Goal: Information Seeking & Learning: Learn about a topic

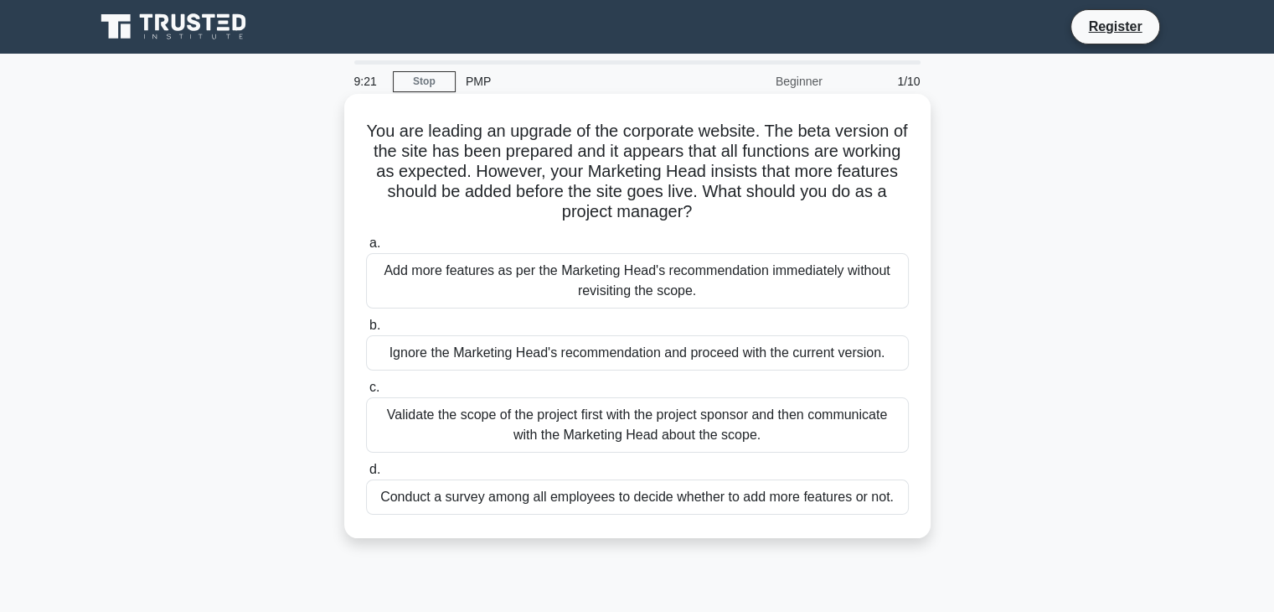
click at [444, 421] on div "Validate the scope of the project first with the project sponsor and then commu…" at bounding box center [637, 424] width 543 height 55
click at [366, 393] on input "c. Validate the scope of the project first with the project sponsor and then co…" at bounding box center [366, 387] width 0 height 11
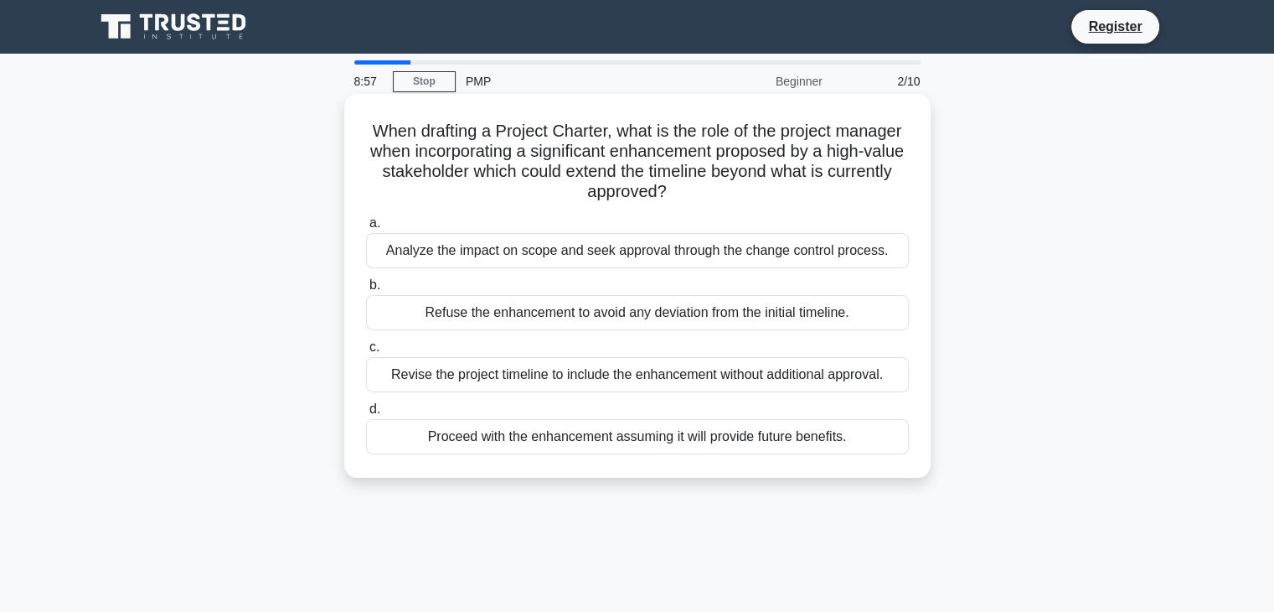
click at [720, 250] on div "Analyze the impact on scope and seek approval through the change control proces…" at bounding box center [637, 250] width 543 height 35
click at [366, 229] on input "a. Analyze the impact on scope and seek approval through the change control pro…" at bounding box center [366, 223] width 0 height 11
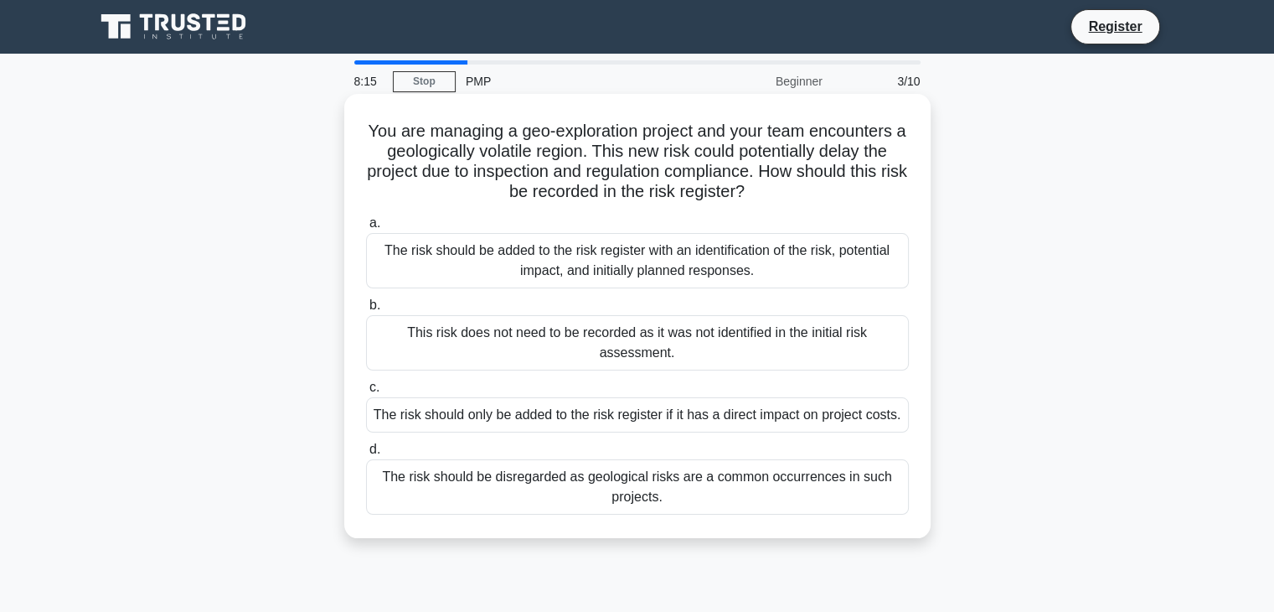
click at [761, 261] on div "The risk should be added to the risk register with an identification of the ris…" at bounding box center [637, 260] width 543 height 55
click at [366, 229] on input "a. The risk should be added to the risk register with an identification of the …" at bounding box center [366, 223] width 0 height 11
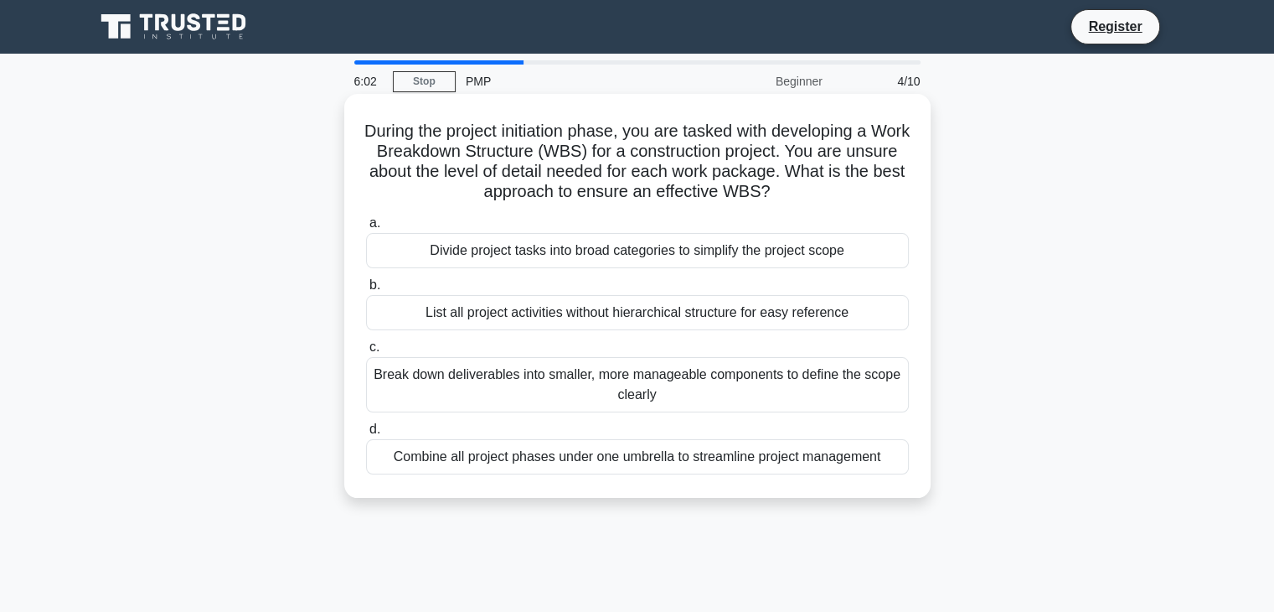
click at [707, 257] on div "Divide project tasks into broad categories to simplify the project scope" at bounding box center [637, 250] width 543 height 35
click at [366, 229] on input "a. Divide project tasks into broad categories to simplify the project scope" at bounding box center [366, 223] width 0 height 11
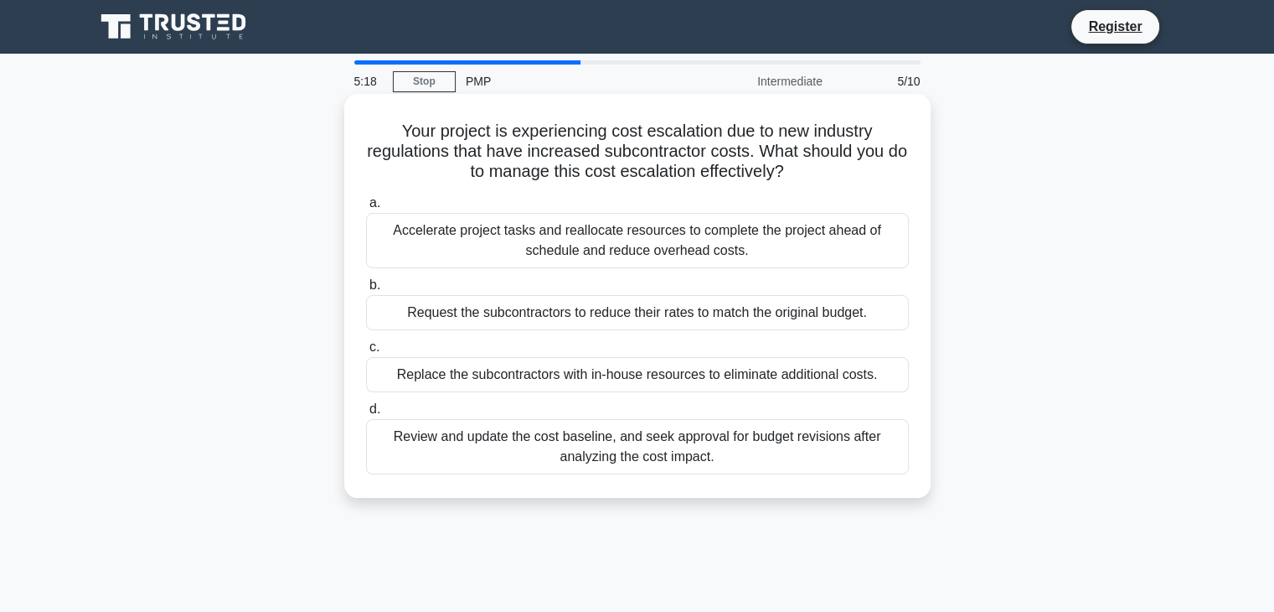
click at [735, 457] on div "Review and update the cost baseline, and seek approval for budget revisions aft…" at bounding box center [637, 446] width 543 height 55
click at [366, 415] on input "d. Review and update the cost baseline, and seek approval for budget revisions …" at bounding box center [366, 409] width 0 height 11
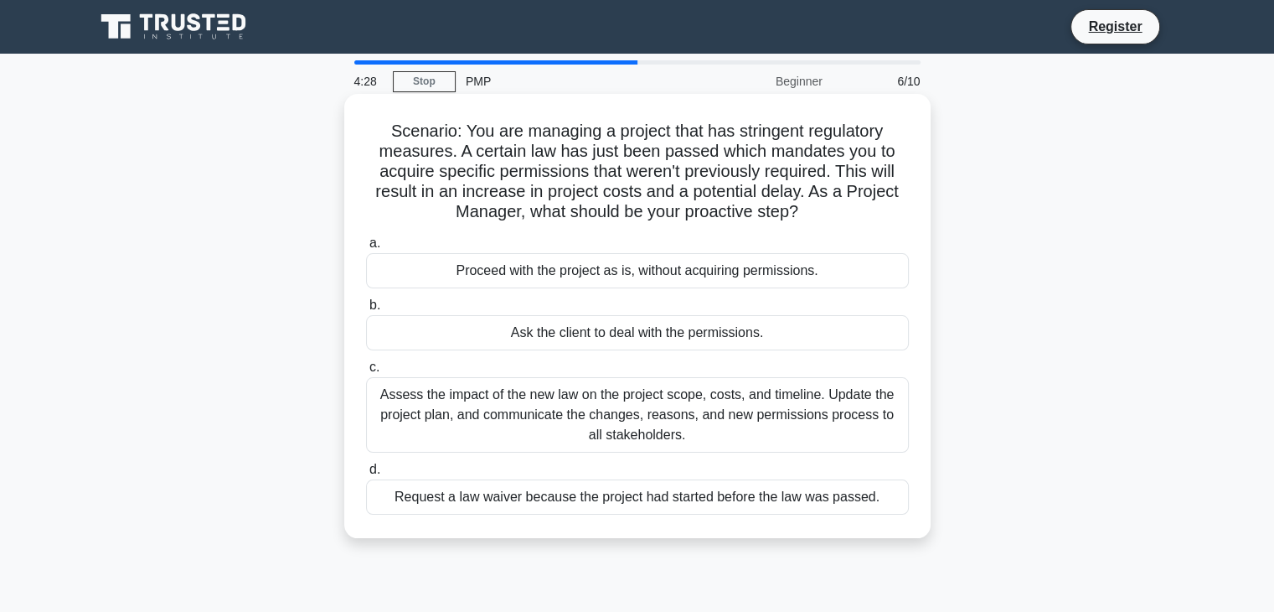
click at [795, 423] on div "Assess the impact of the new law on the project scope, costs, and timeline. Upd…" at bounding box center [637, 414] width 543 height 75
click at [366, 373] on input "c. Assess the impact of the new law on the project scope, costs, and timeline. …" at bounding box center [366, 367] width 0 height 11
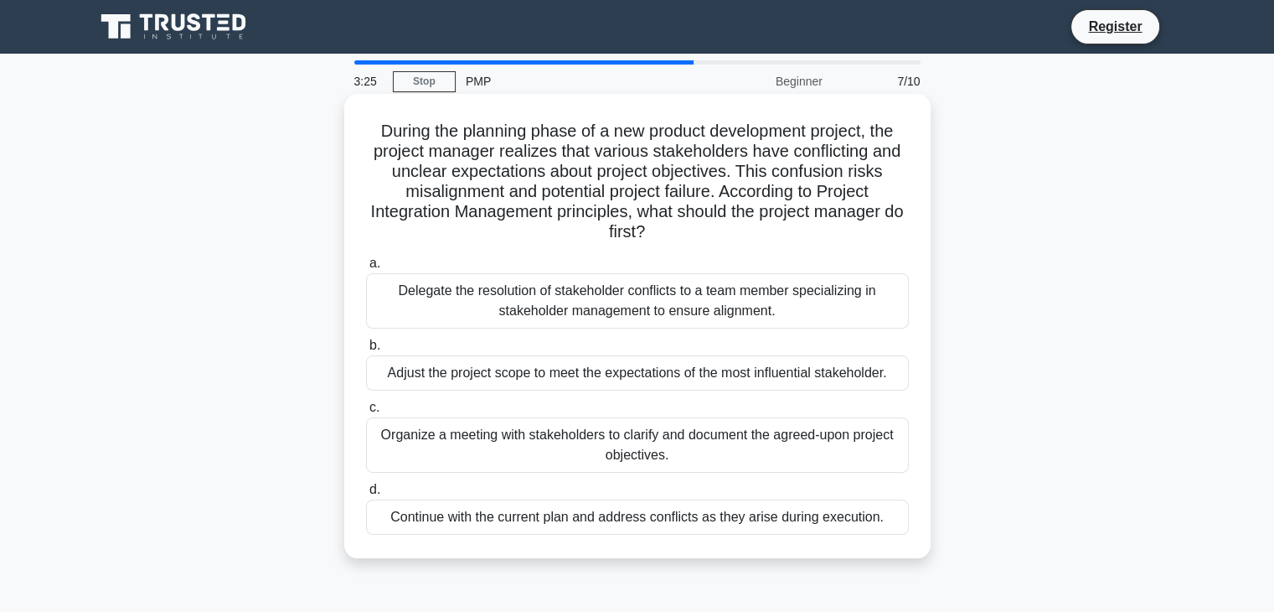
click at [746, 453] on div "Organize a meeting with stakeholders to clarify and document the agreed-upon pr…" at bounding box center [637, 444] width 543 height 55
click at [366, 413] on input "c. Organize a meeting with stakeholders to clarify and document the agreed-upon…" at bounding box center [366, 407] width 0 height 11
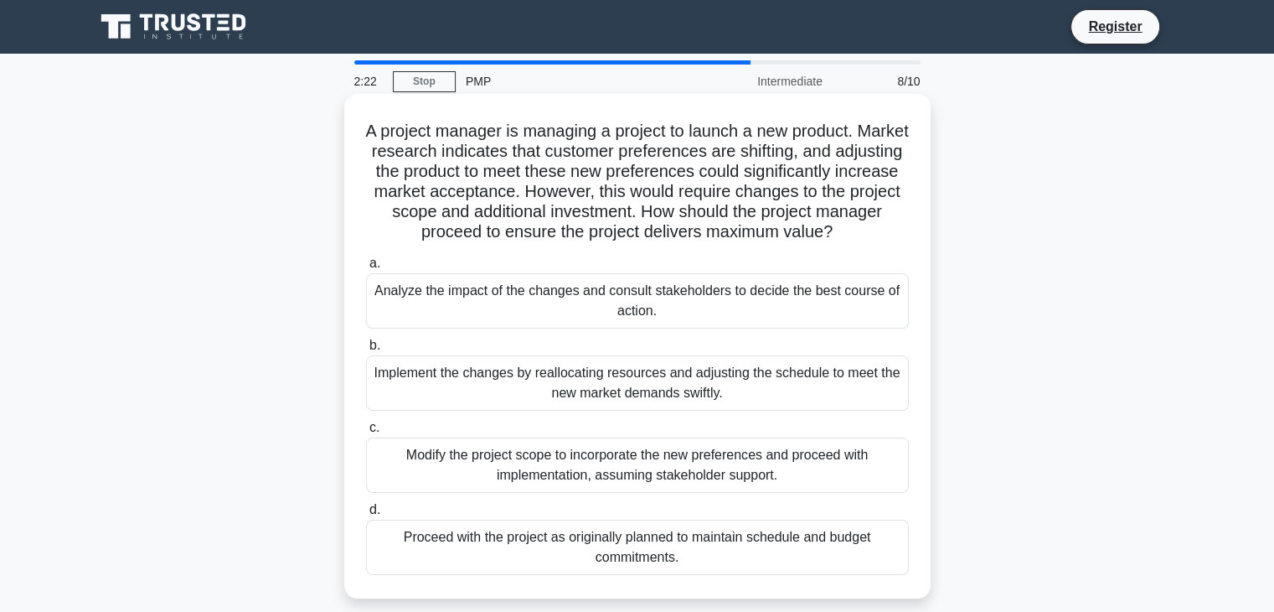
click at [609, 316] on div "Analyze the impact of the changes and consult stakeholders to decide the best c…" at bounding box center [637, 300] width 543 height 55
click at [366, 269] on input "a. Analyze the impact of the changes and consult stakeholders to decide the bes…" at bounding box center [366, 263] width 0 height 11
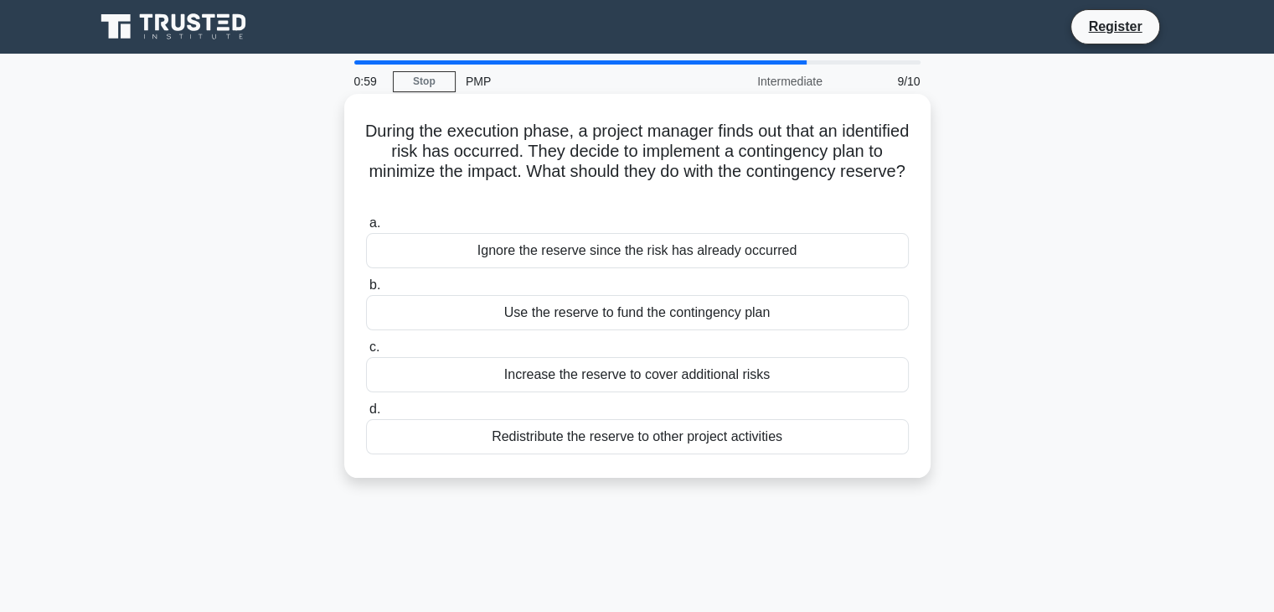
click at [771, 319] on div "Use the reserve to fund the contingency plan" at bounding box center [637, 312] width 543 height 35
click at [366, 291] on input "b. Use the reserve to fund the contingency plan" at bounding box center [366, 285] width 0 height 11
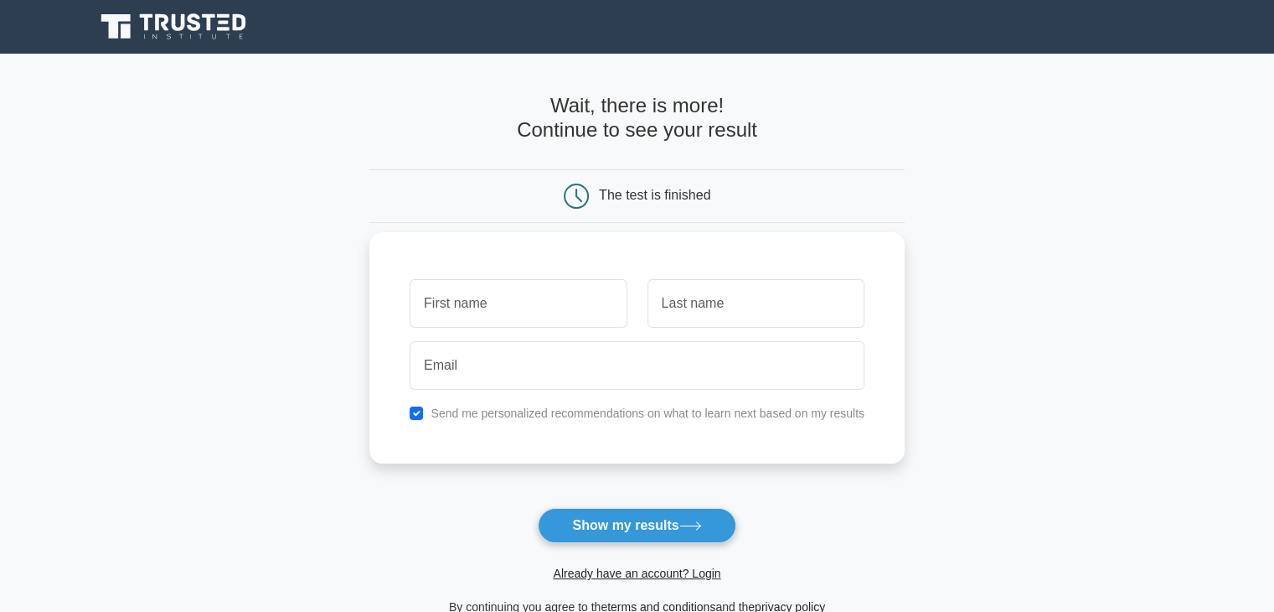
click at [543, 272] on div at bounding box center [518, 303] width 237 height 62
click at [521, 289] on input "text" at bounding box center [518, 303] width 217 height 49
click at [516, 299] on input "text" at bounding box center [518, 303] width 217 height 49
type input "Anusree"
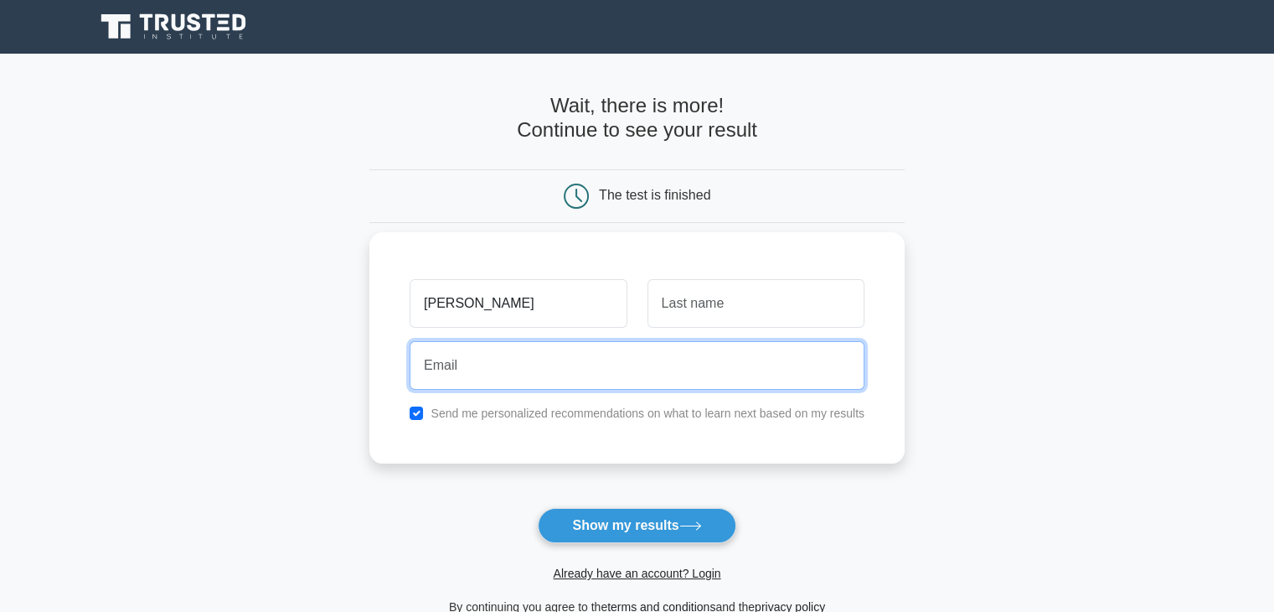
click at [489, 364] on input "email" at bounding box center [637, 365] width 455 height 49
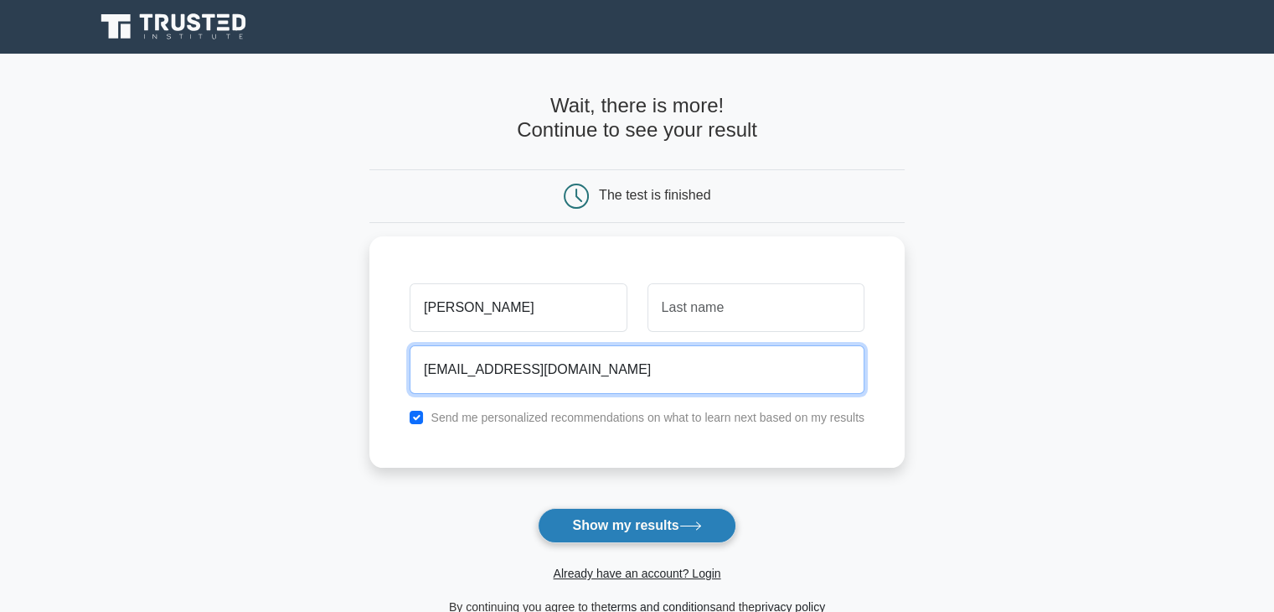
type input "anusreesidhan1997@gmail.com"
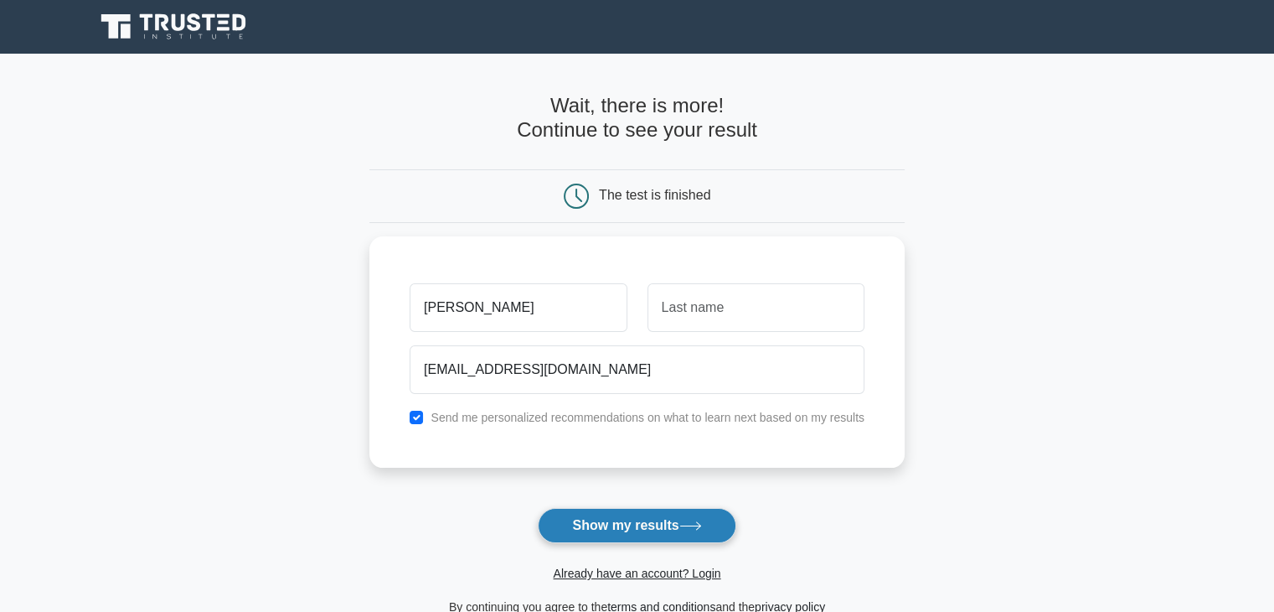
click at [556, 509] on button "Show my results" at bounding box center [637, 525] width 198 height 35
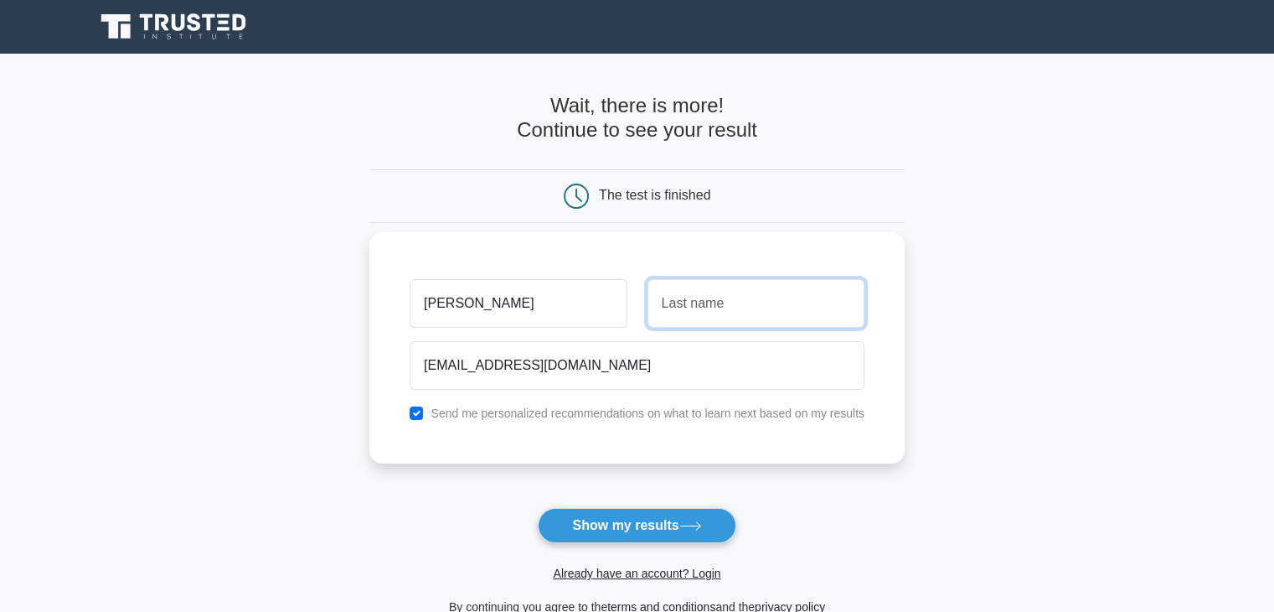
click at [695, 302] on input "text" at bounding box center [756, 303] width 217 height 49
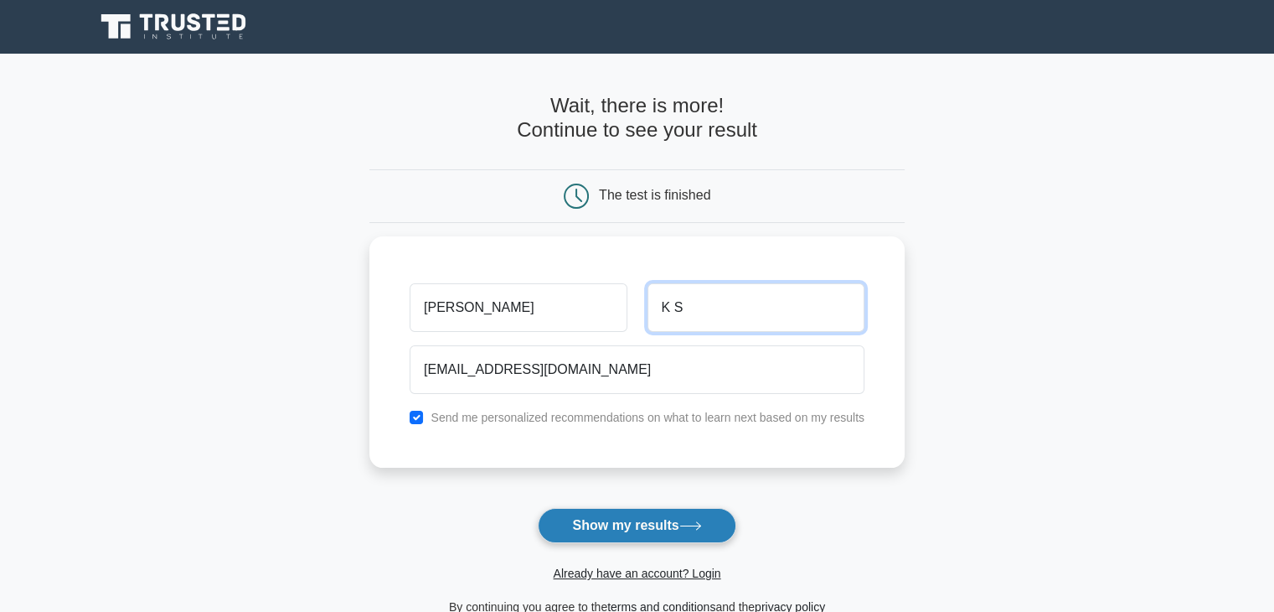
type input "K S"
click at [620, 525] on button "Show my results" at bounding box center [637, 525] width 198 height 35
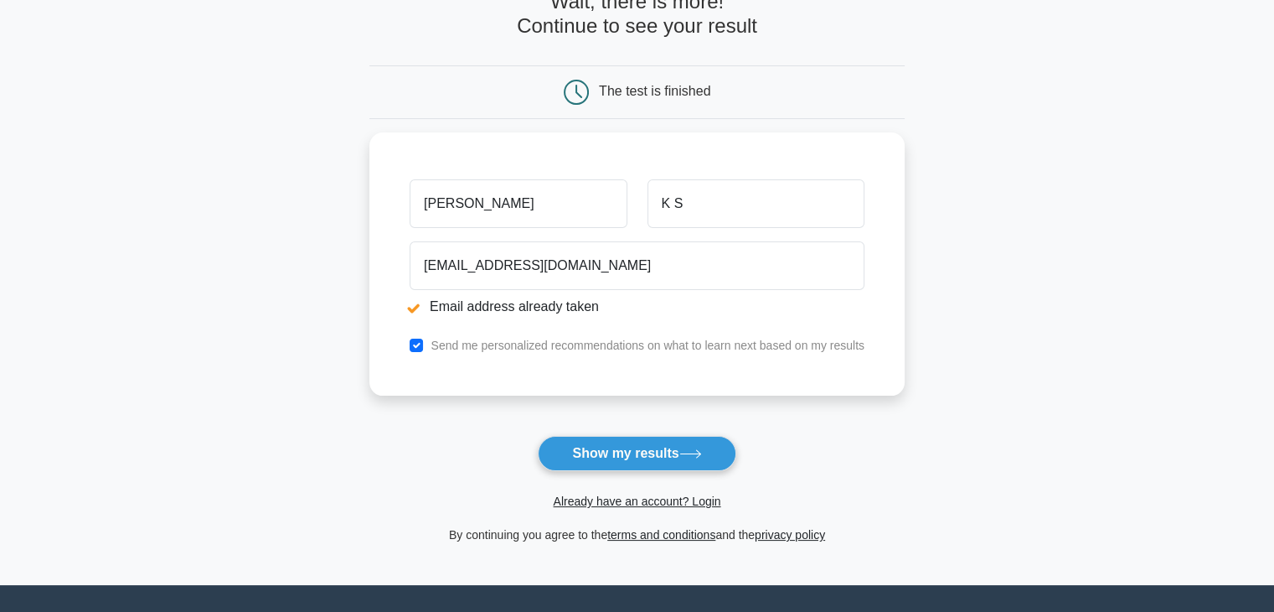
scroll to position [168, 0]
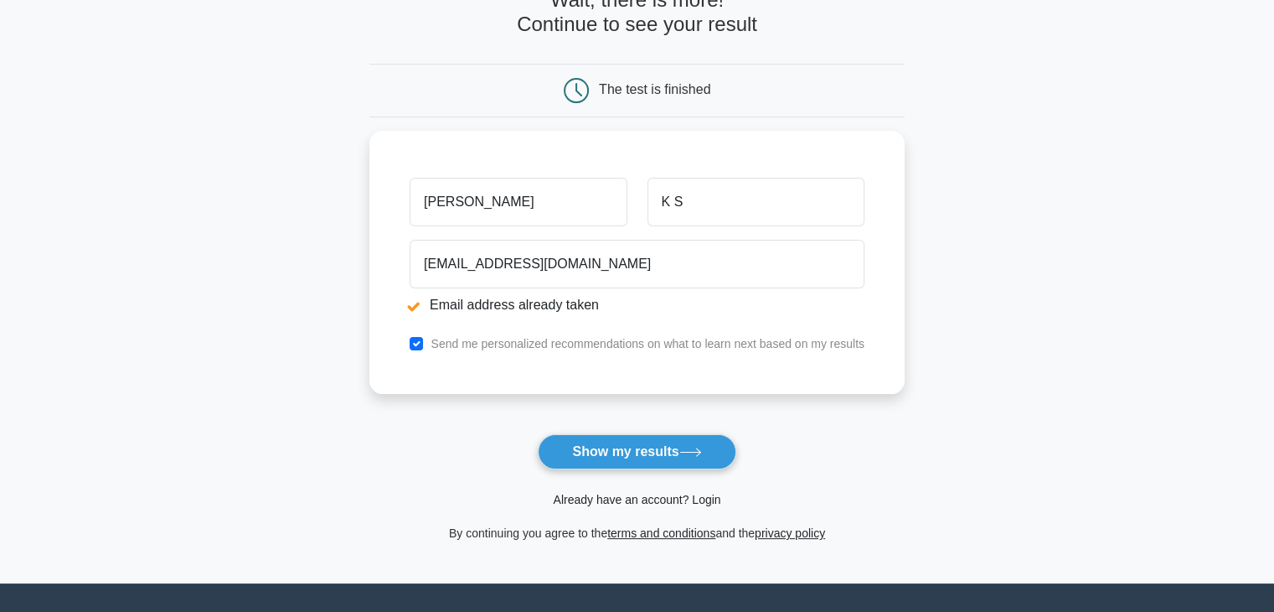
click at [704, 494] on link "Already have an account? Login" at bounding box center [637, 499] width 168 height 13
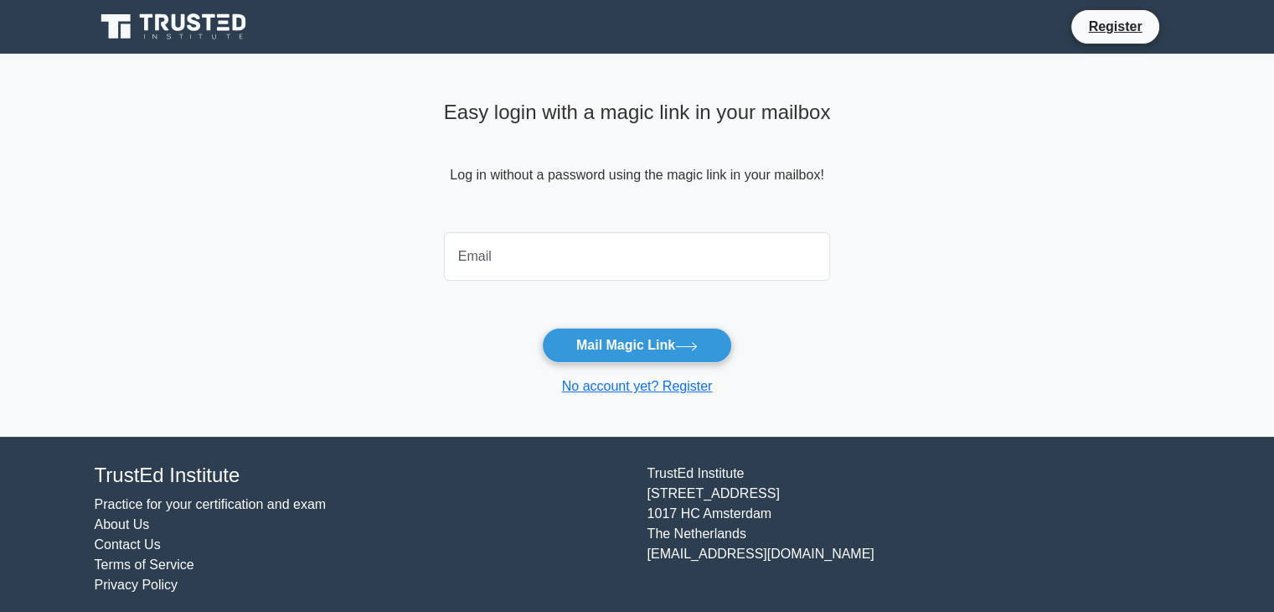
click at [563, 259] on input "email" at bounding box center [637, 256] width 387 height 49
type input "[EMAIL_ADDRESS][DOMAIN_NAME]"
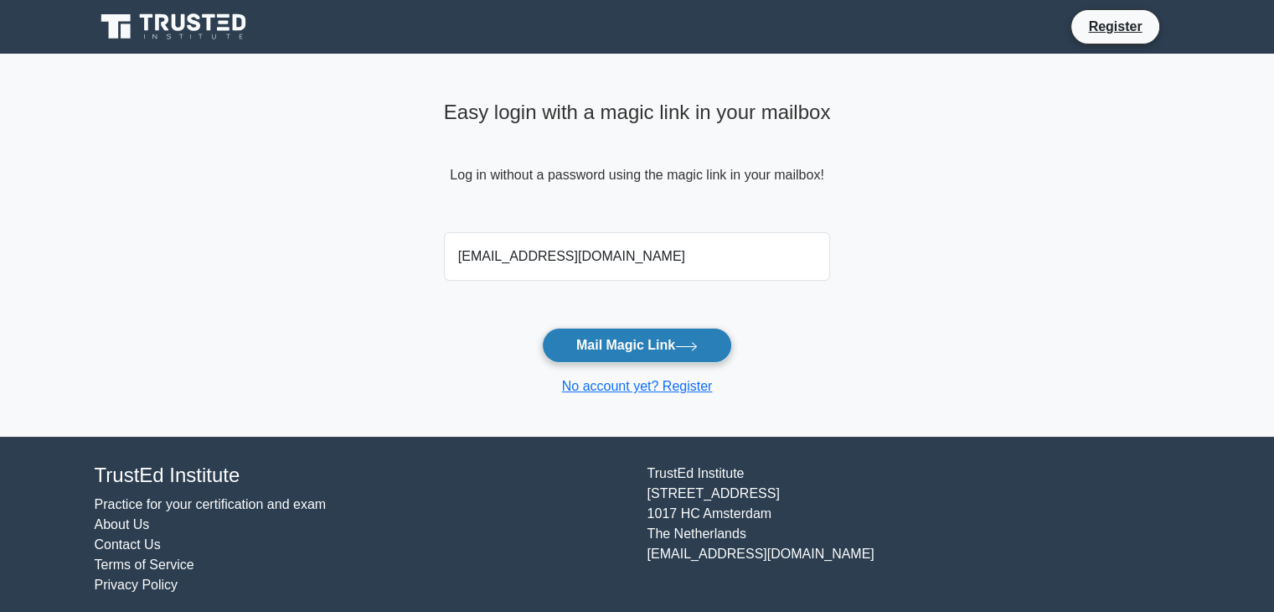
click at [619, 347] on button "Mail Magic Link" at bounding box center [637, 345] width 190 height 35
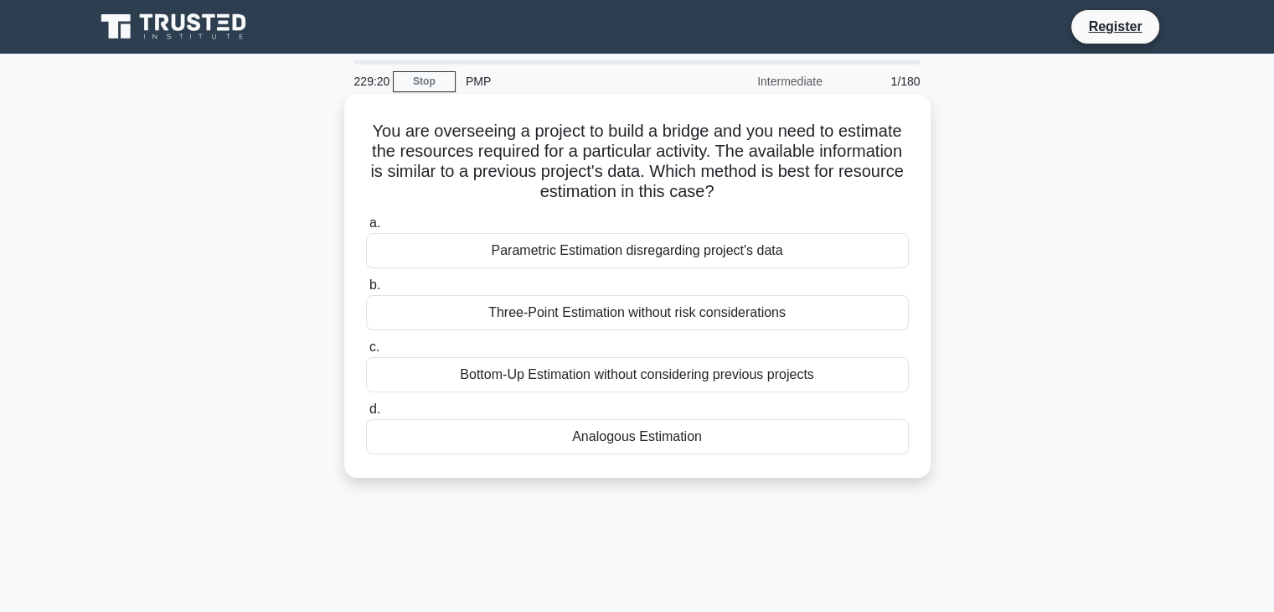
click at [585, 441] on div "Analogous Estimation" at bounding box center [637, 436] width 543 height 35
click at [366, 415] on input "d. Analogous Estimation" at bounding box center [366, 409] width 0 height 11
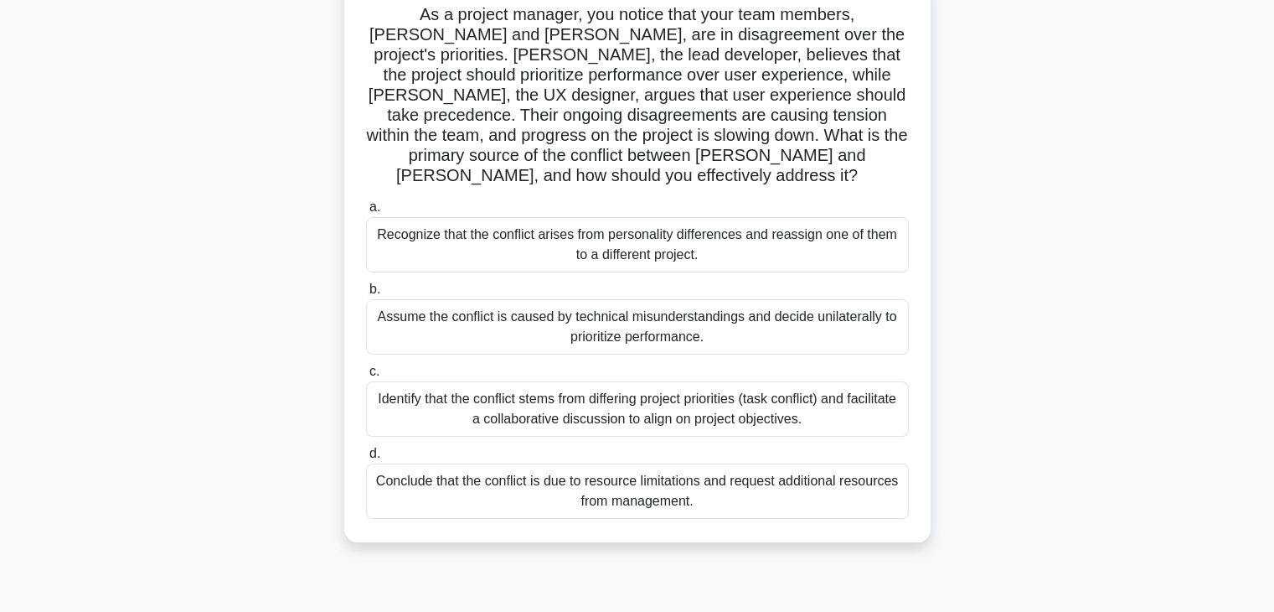
scroll to position [126, 0]
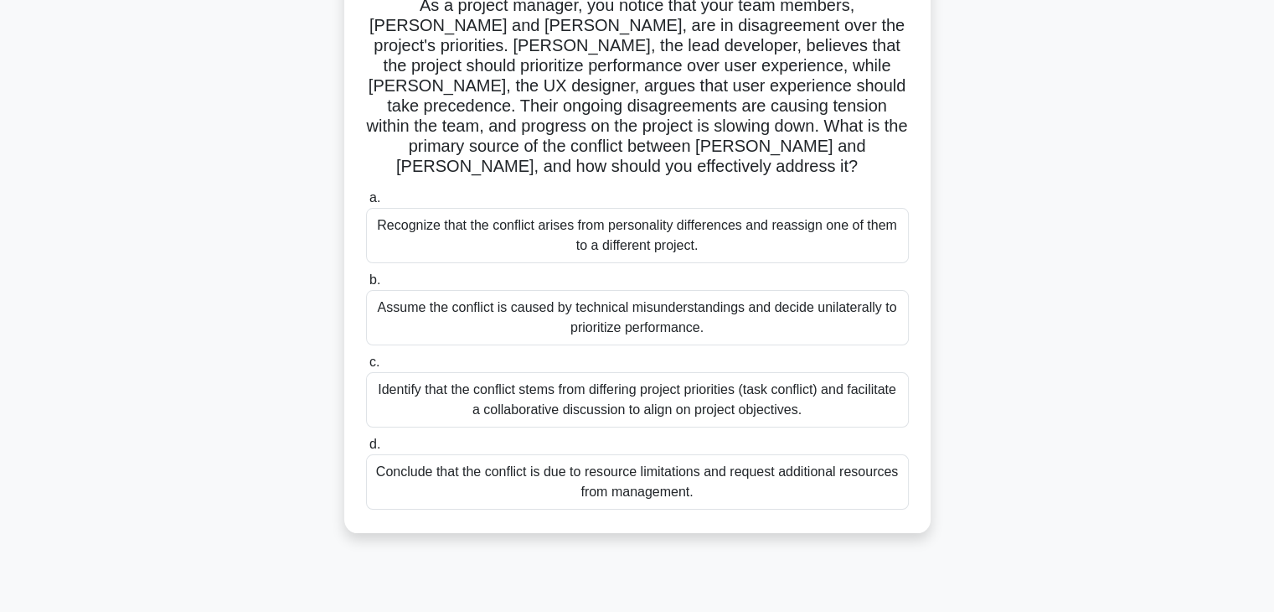
click at [721, 372] on div "Identify that the conflict stems from differing project priorities (task confli…" at bounding box center [637, 399] width 543 height 55
click at [366, 368] on input "c. Identify that the conflict stems from differing project priorities (task con…" at bounding box center [366, 362] width 0 height 11
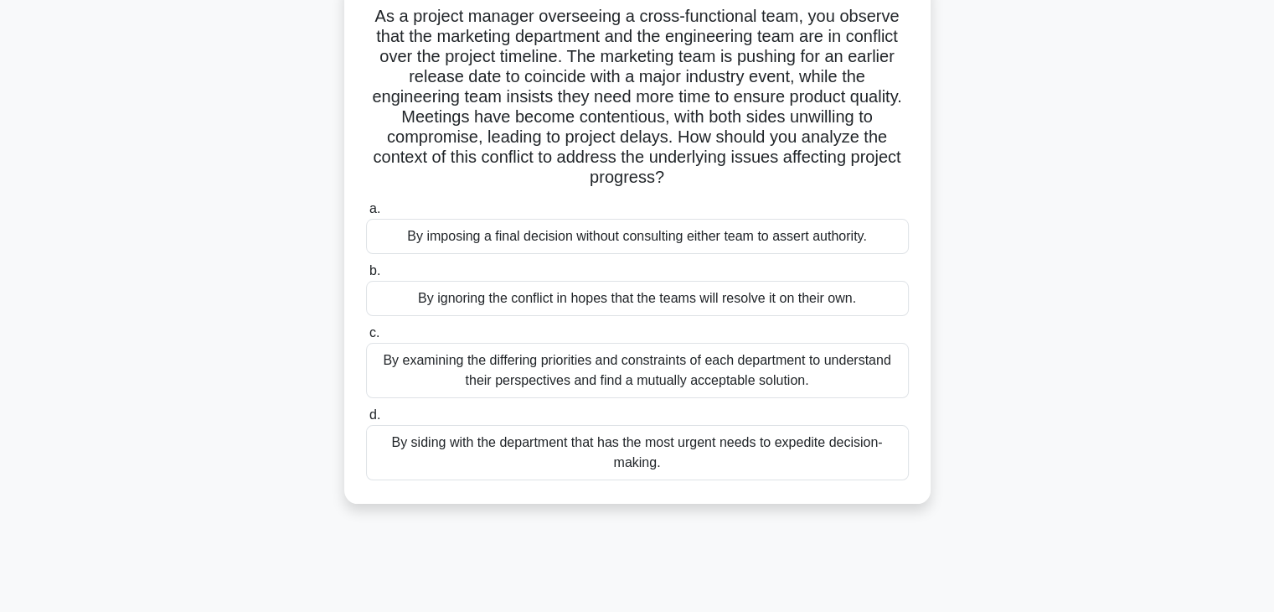
scroll to position [122, 0]
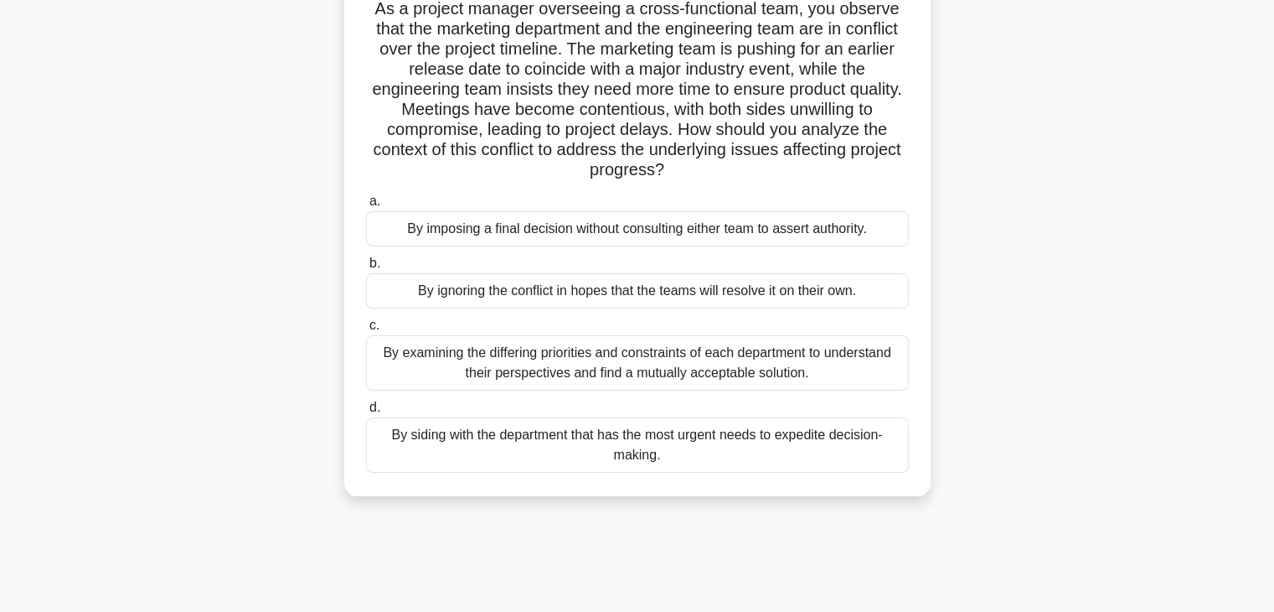
click at [755, 373] on div "By examining the differing priorities and constraints of each department to und…" at bounding box center [637, 362] width 543 height 55
click at [366, 331] on input "c. By examining the differing priorities and constraints of each department to …" at bounding box center [366, 325] width 0 height 11
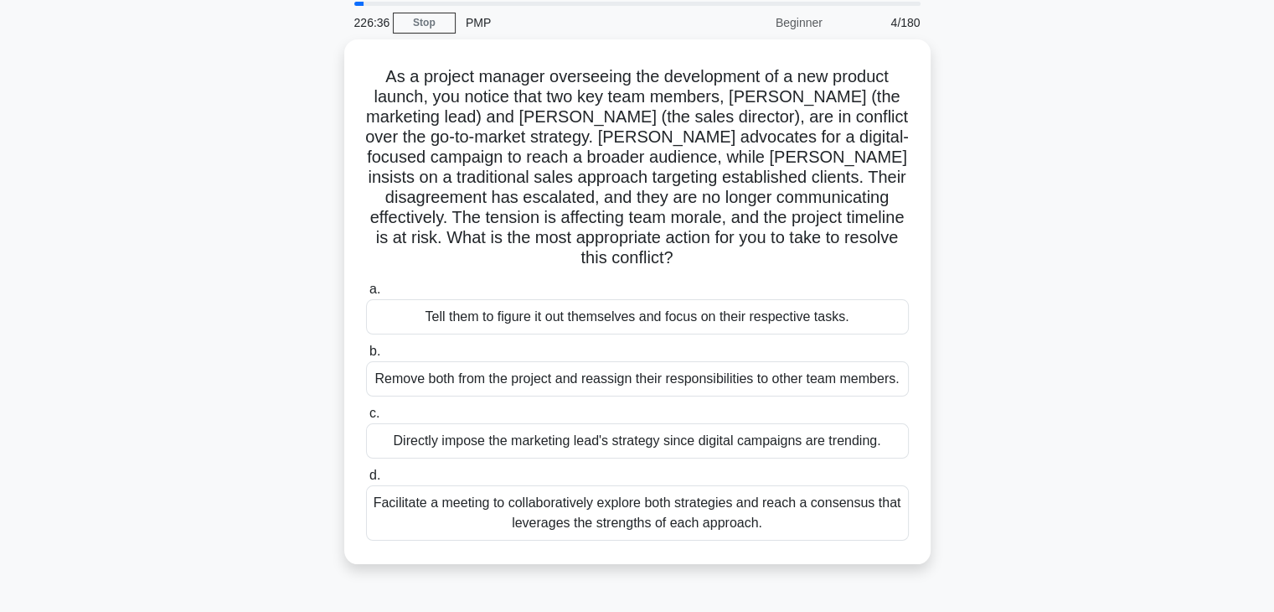
scroll to position [59, 0]
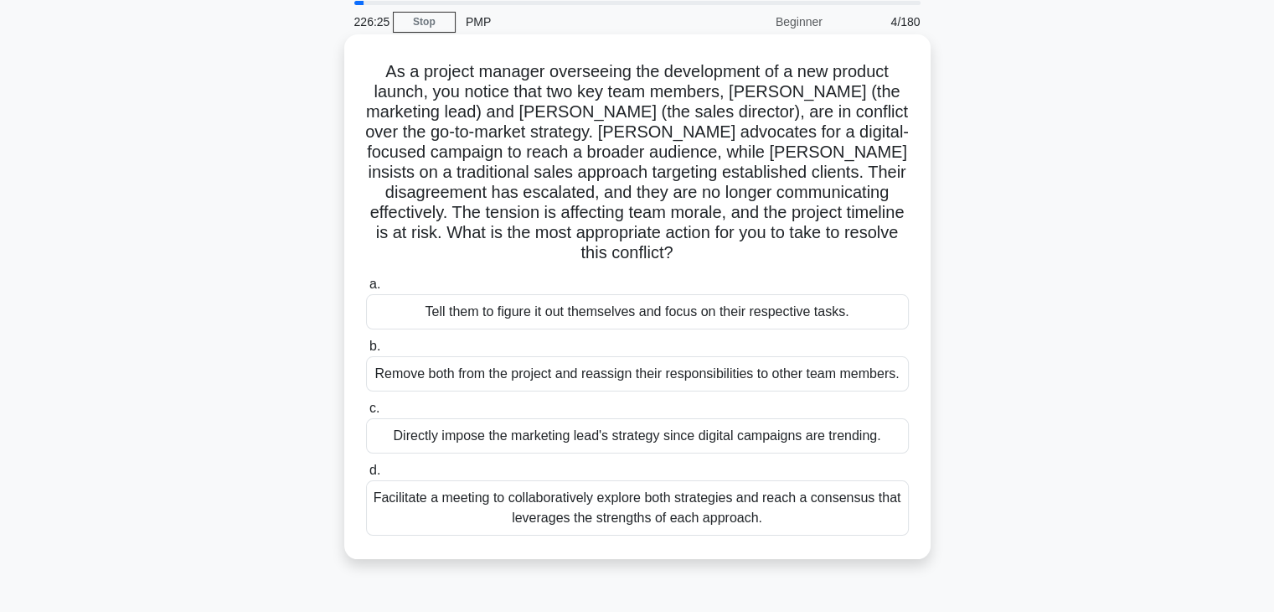
click at [703, 480] on div "Facilitate a meeting to collaboratively explore both strategies and reach a con…" at bounding box center [637, 507] width 543 height 55
click at [366, 476] on input "d. Facilitate a meeting to collaboratively explore both strategies and reach a …" at bounding box center [366, 470] width 0 height 11
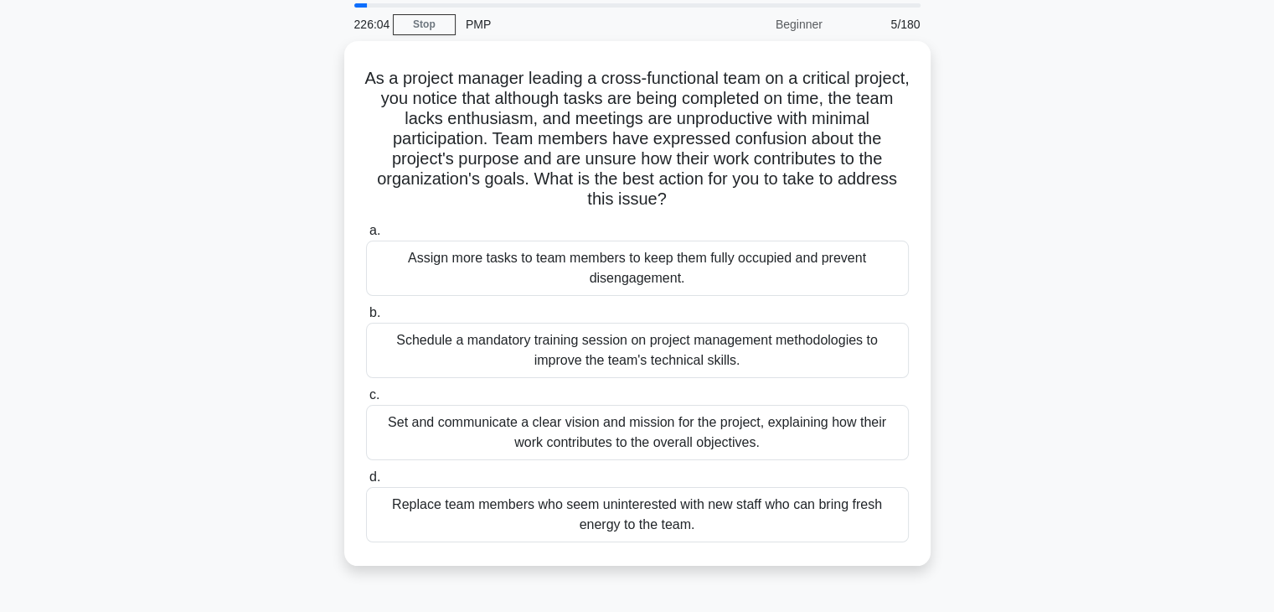
scroll to position [59, 0]
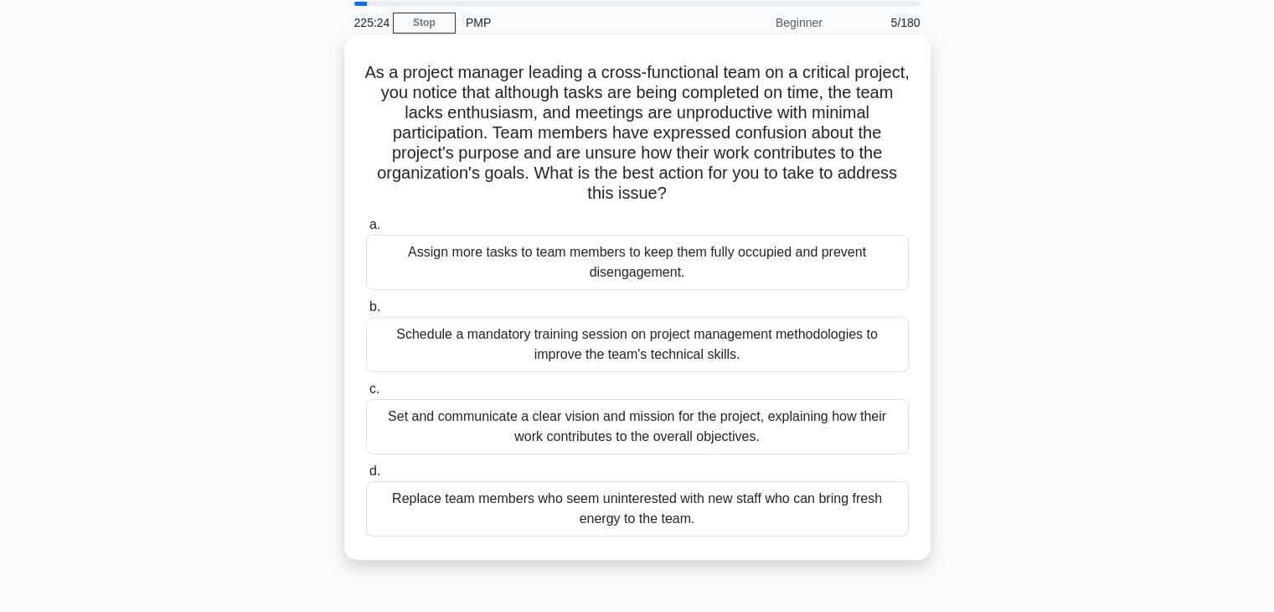
click at [726, 421] on div "Set and communicate a clear vision and mission for the project, explaining how …" at bounding box center [637, 426] width 543 height 55
click at [366, 395] on input "c. Set and communicate a clear vision and mission for the project, explaining h…" at bounding box center [366, 389] width 0 height 11
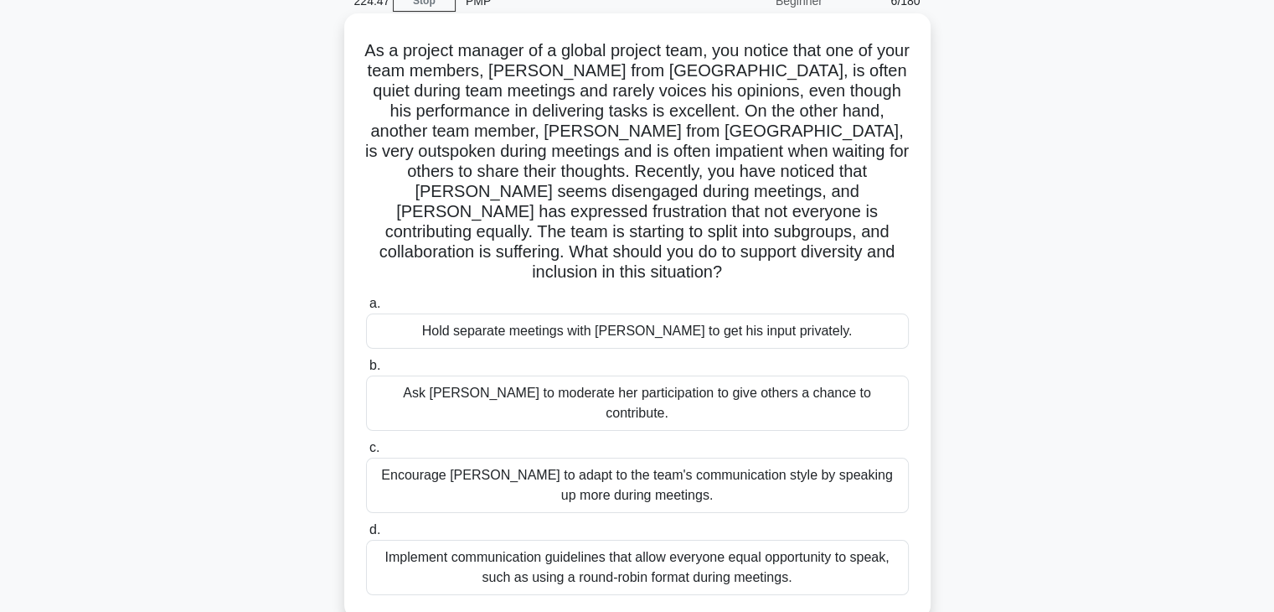
scroll to position [109, 0]
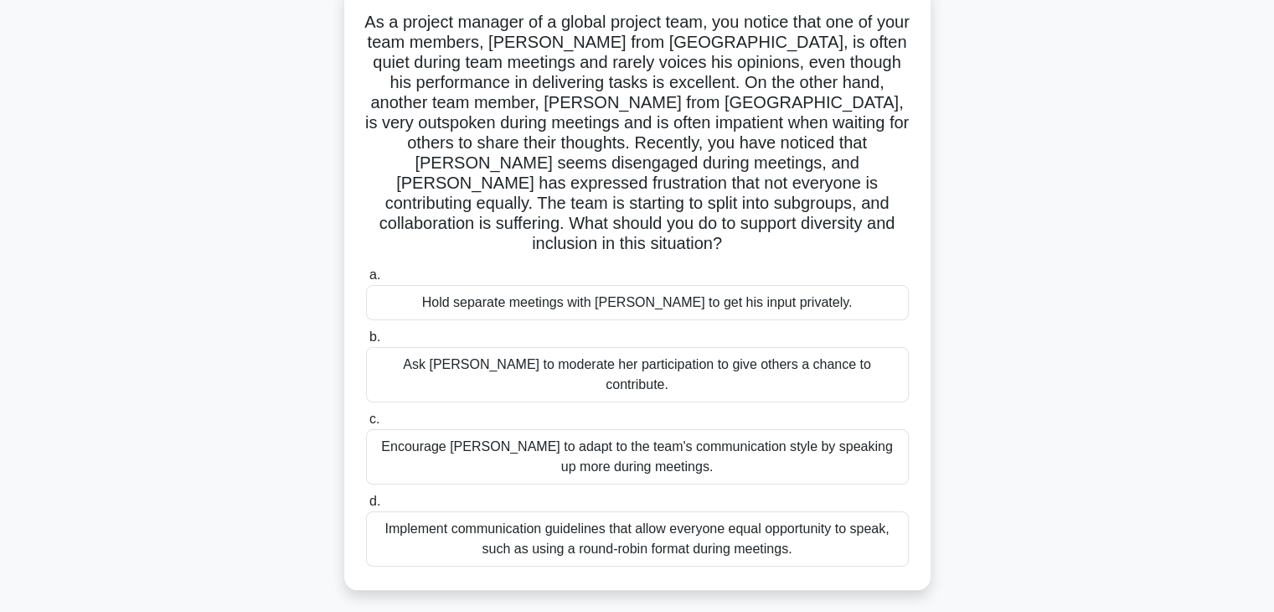
click at [784, 511] on div "Implement communication guidelines that allow everyone equal opportunity to spe…" at bounding box center [637, 538] width 543 height 55
click at [366, 502] on input "d. Implement communication guidelines that allow everyone equal opportunity to …" at bounding box center [366, 501] width 0 height 11
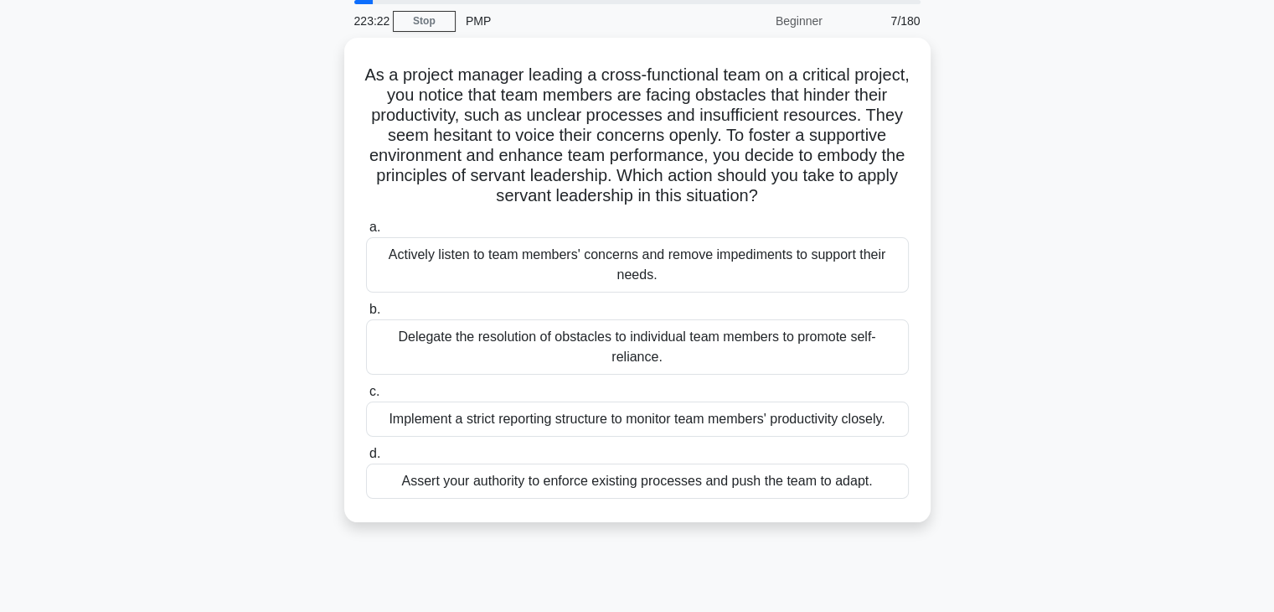
scroll to position [63, 0]
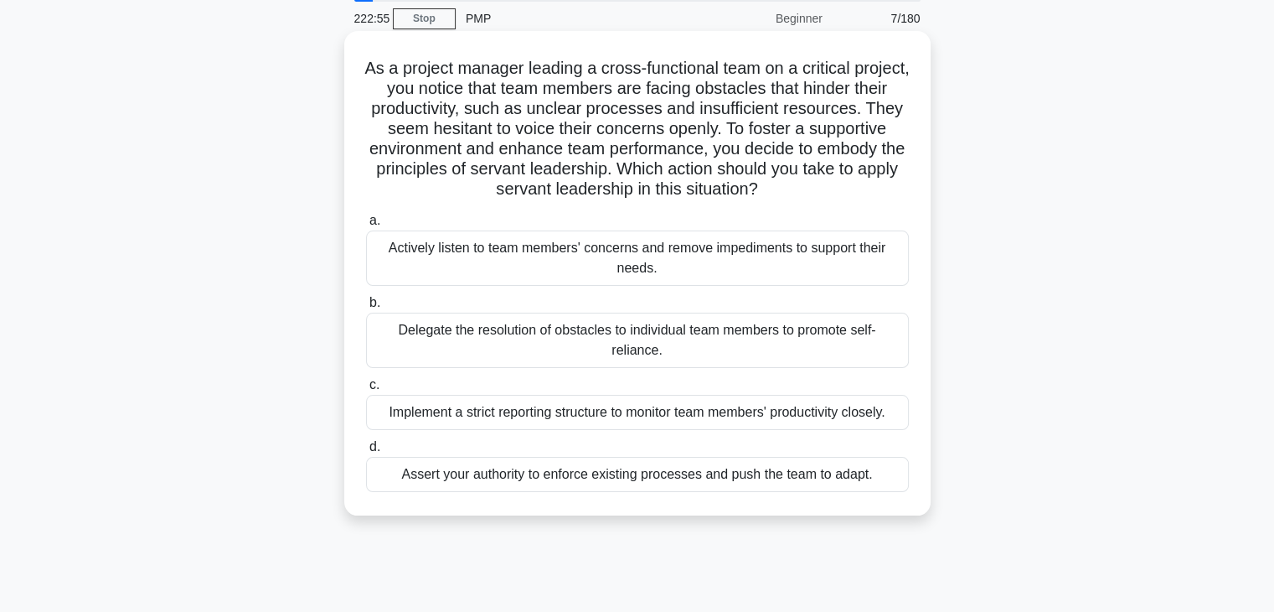
click at [781, 269] on div "Actively listen to team members' concerns and remove impediments to support the…" at bounding box center [637, 257] width 543 height 55
click at [366, 226] on input "a. Actively listen to team members' concerns and remove impediments to support …" at bounding box center [366, 220] width 0 height 11
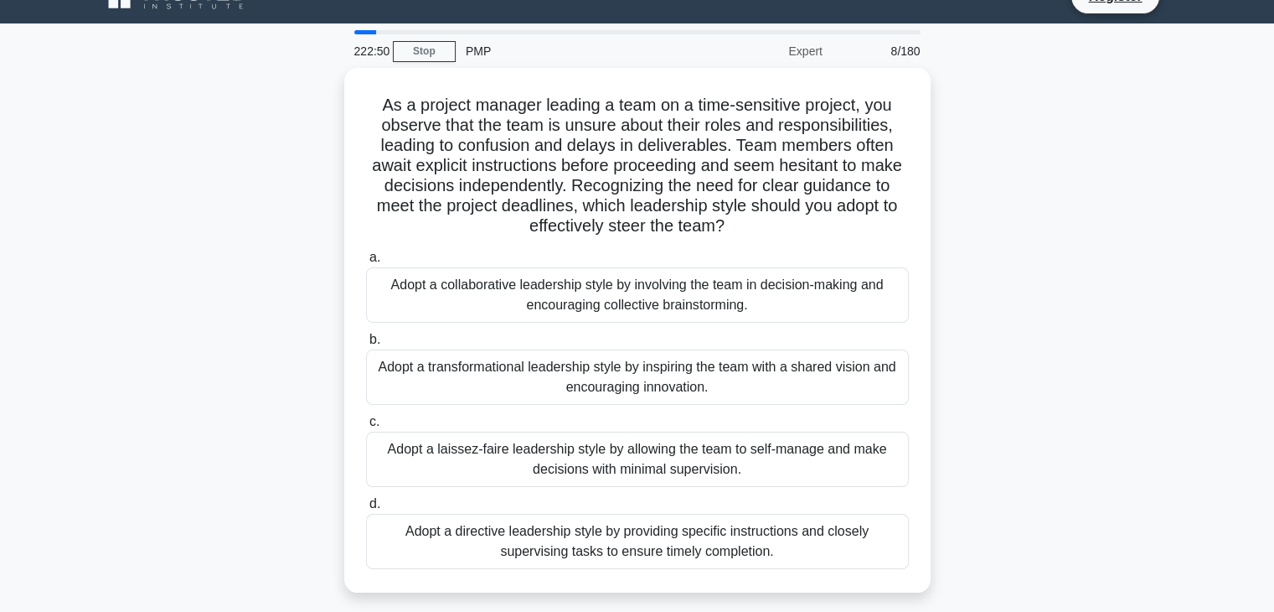
scroll to position [47, 0]
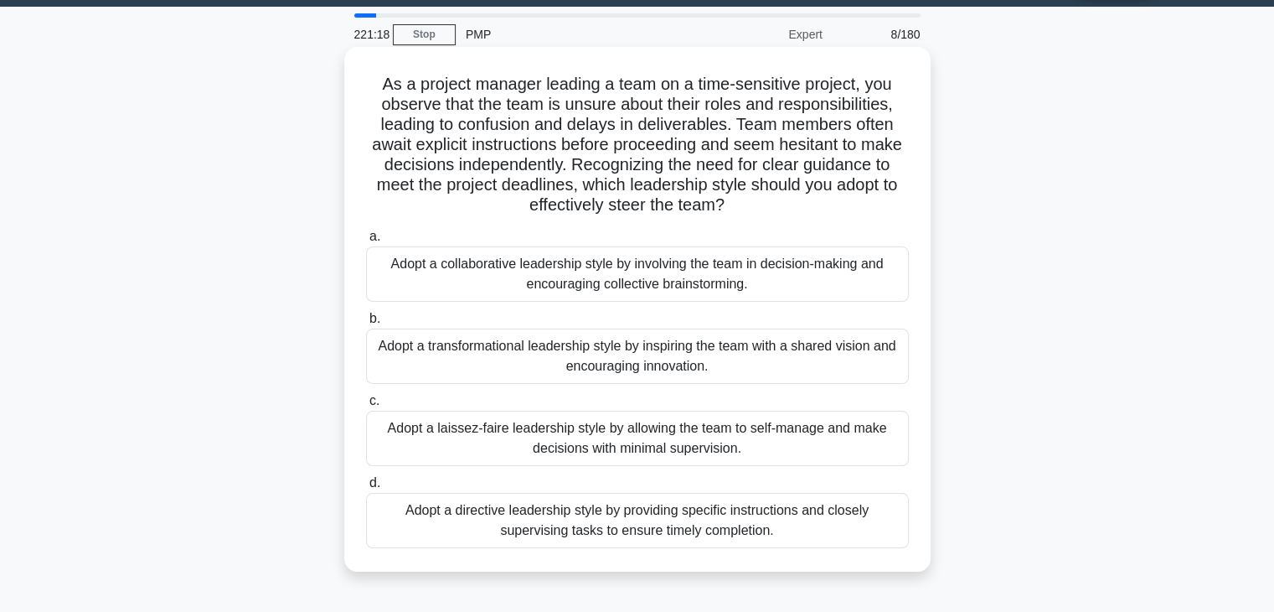
click at [700, 282] on div "Adopt a collaborative leadership style by involving the team in decision-making…" at bounding box center [637, 273] width 543 height 55
click at [366, 242] on input "a. Adopt a collaborative leadership style by involving the team in decision-mak…" at bounding box center [366, 236] width 0 height 11
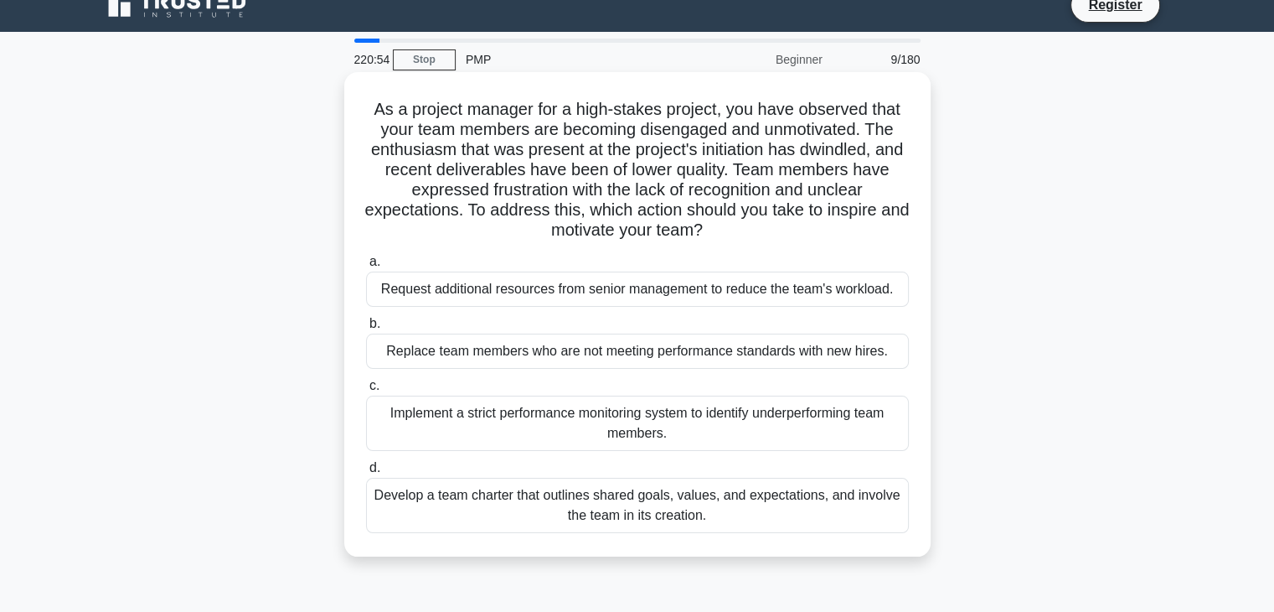
scroll to position [23, 0]
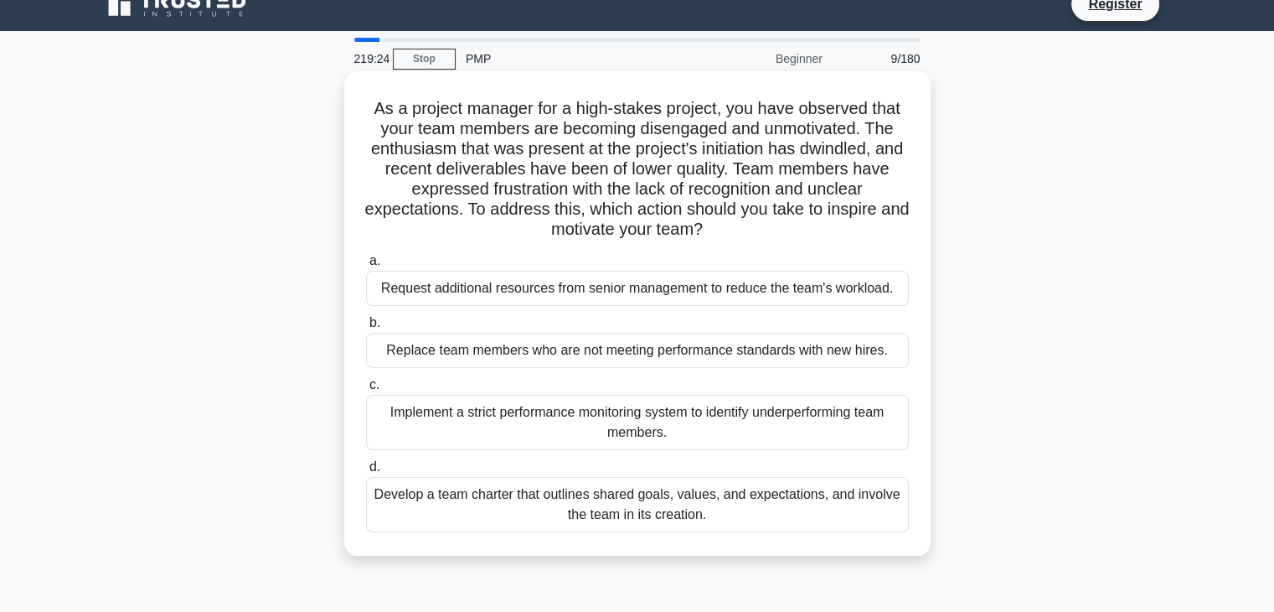
click at [778, 509] on div "Develop a team charter that outlines shared goals, values, and expectations, an…" at bounding box center [637, 504] width 543 height 55
click at [366, 473] on input "d. Develop a team charter that outlines shared goals, values, and expectations,…" at bounding box center [366, 467] width 0 height 11
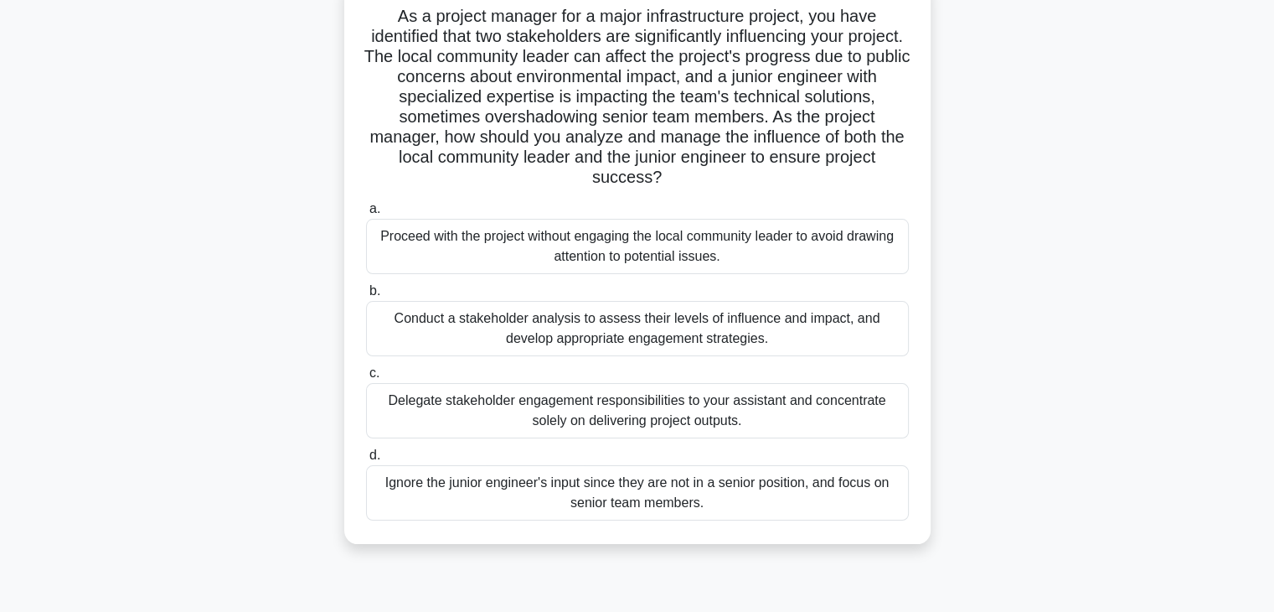
scroll to position [120, 0]
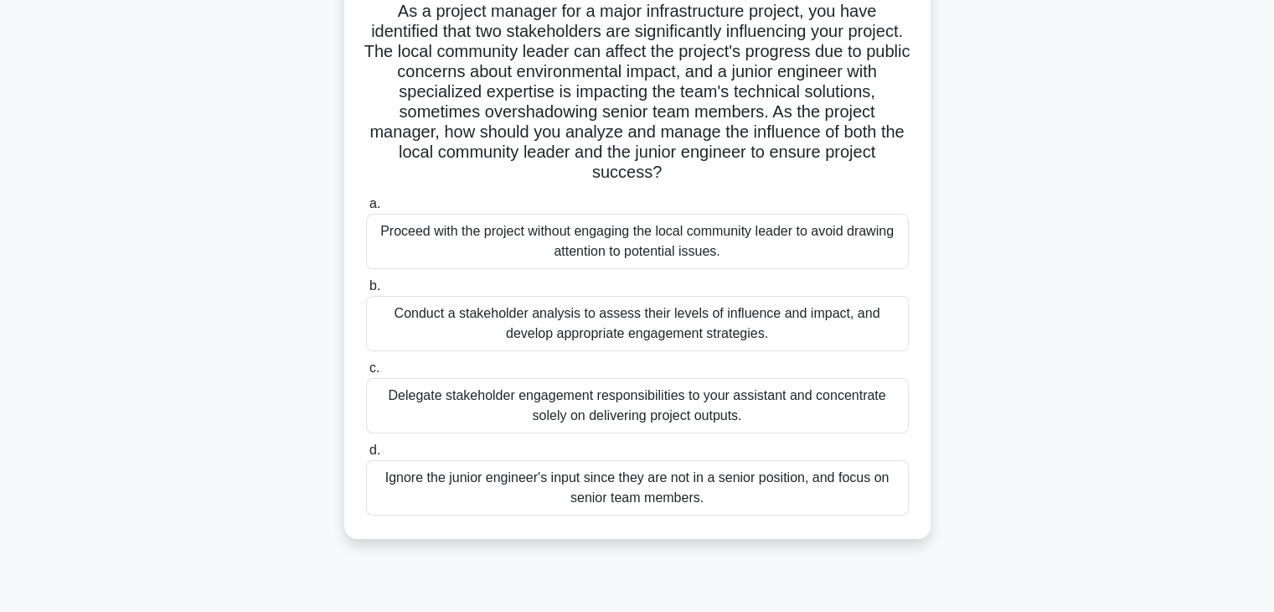
click at [845, 329] on div "Conduct a stakeholder analysis to assess their levels of influence and impact, …" at bounding box center [637, 323] width 543 height 55
click at [366, 292] on input "b. Conduct a stakeholder analysis to assess their levels of influence and impac…" at bounding box center [366, 286] width 0 height 11
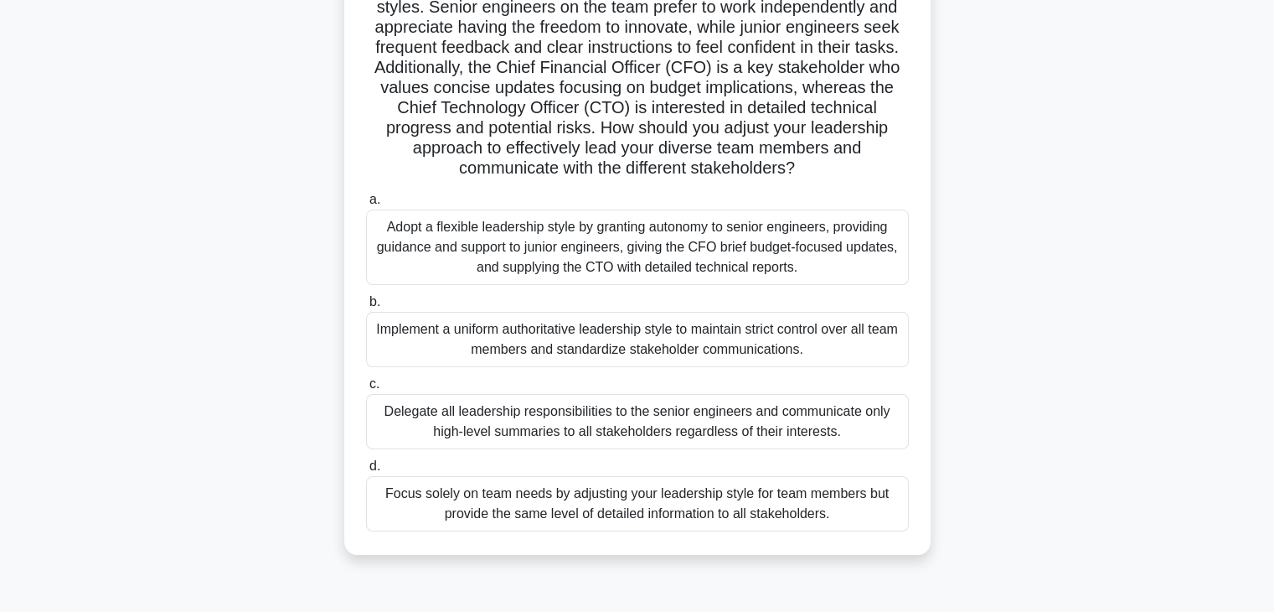
scroll to position [171, 0]
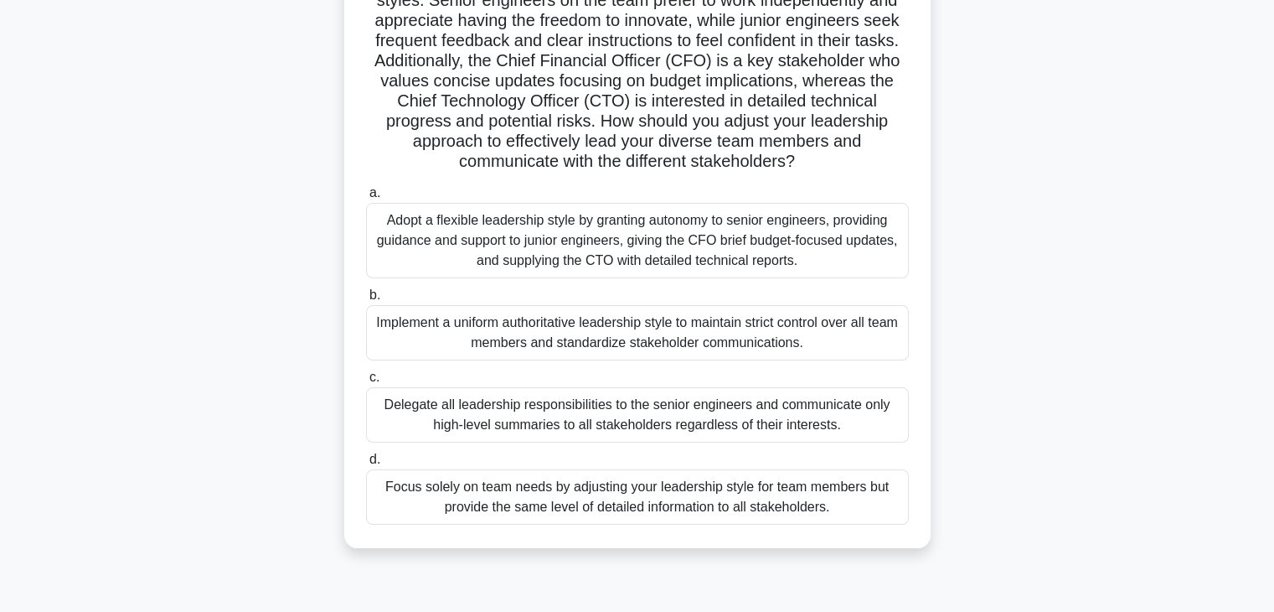
click at [713, 497] on div "Focus solely on team needs by adjusting your leadership style for team members …" at bounding box center [637, 496] width 543 height 55
click at [366, 465] on input "d. Focus solely on team needs by adjusting your leadership style for team membe…" at bounding box center [366, 459] width 0 height 11
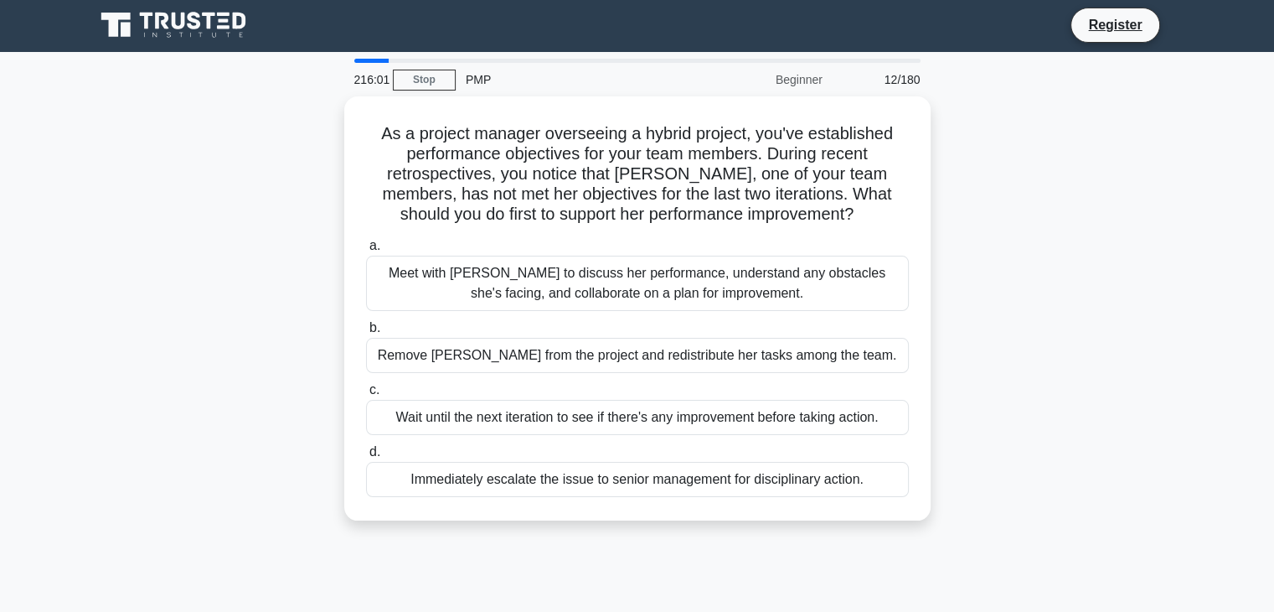
scroll to position [0, 0]
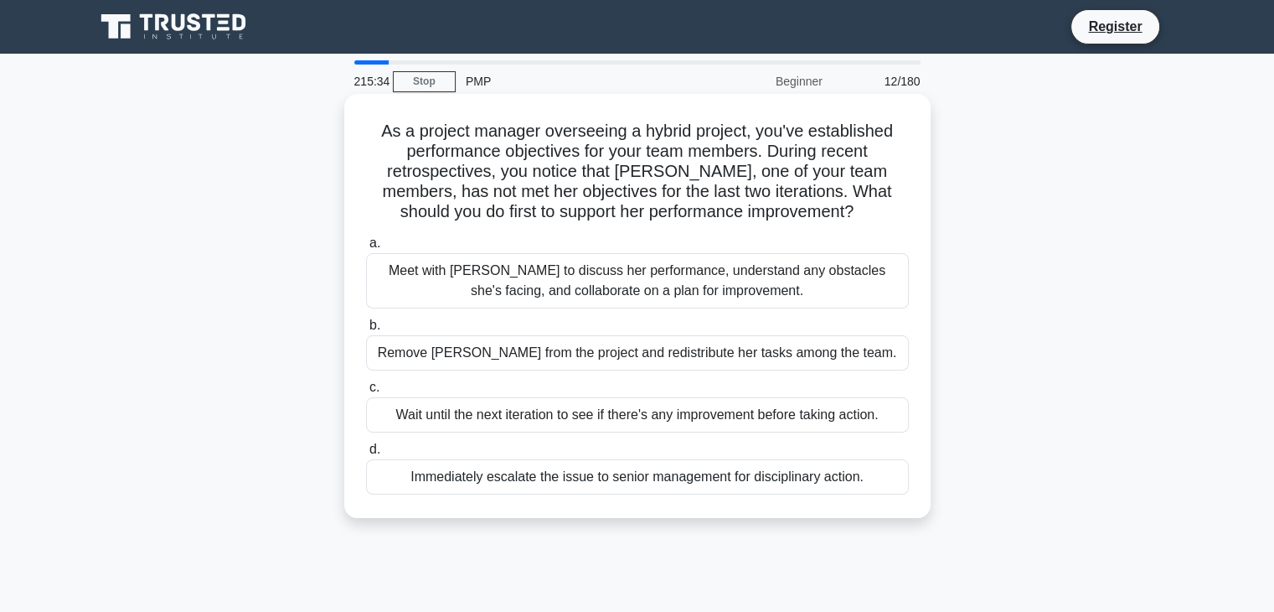
click at [678, 276] on div "Meet with Maria to discuss her performance, understand any obstacles she's faci…" at bounding box center [637, 280] width 543 height 55
click at [366, 249] on input "a. Meet with Maria to discuss her performance, understand any obstacles she's f…" at bounding box center [366, 243] width 0 height 11
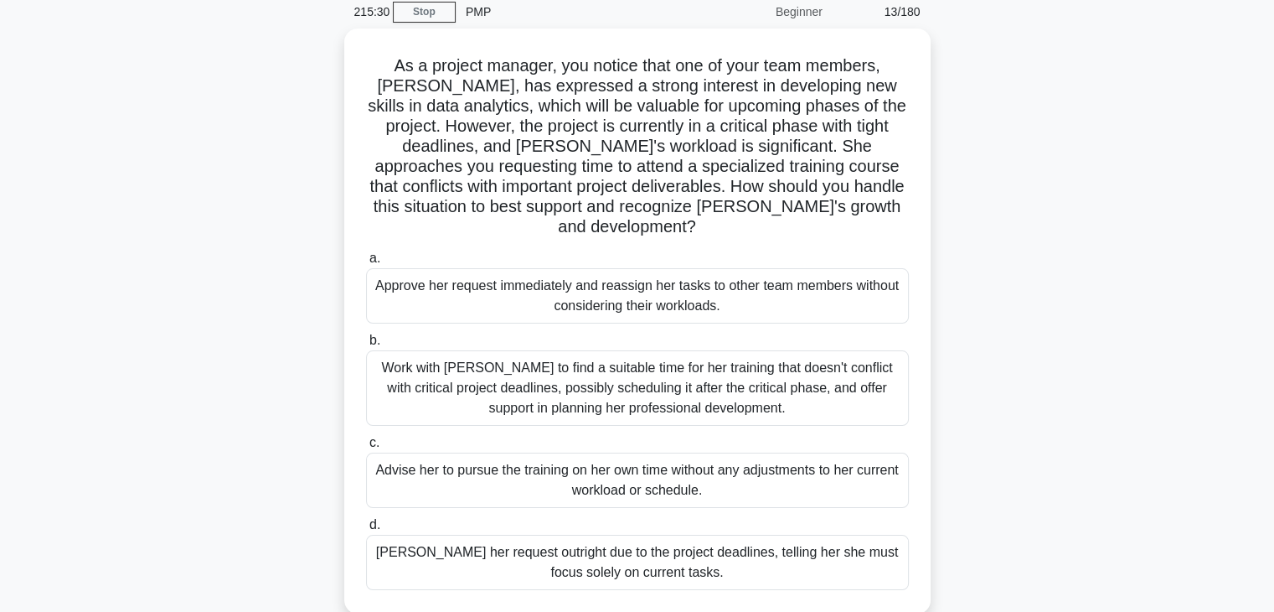
scroll to position [70, 0]
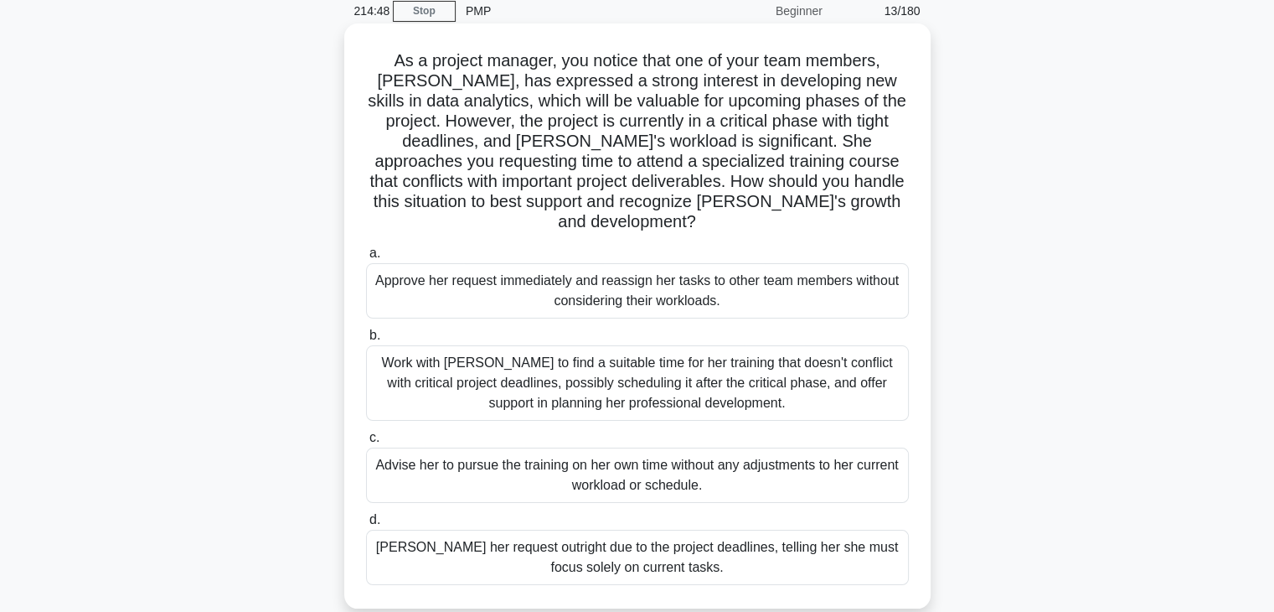
click at [840, 358] on div "Work with Emily to find a suitable time for her training that doesn't conflict …" at bounding box center [637, 382] width 543 height 75
click at [366, 341] on input "b. Work with Emily to find a suitable time for her training that doesn't confli…" at bounding box center [366, 335] width 0 height 11
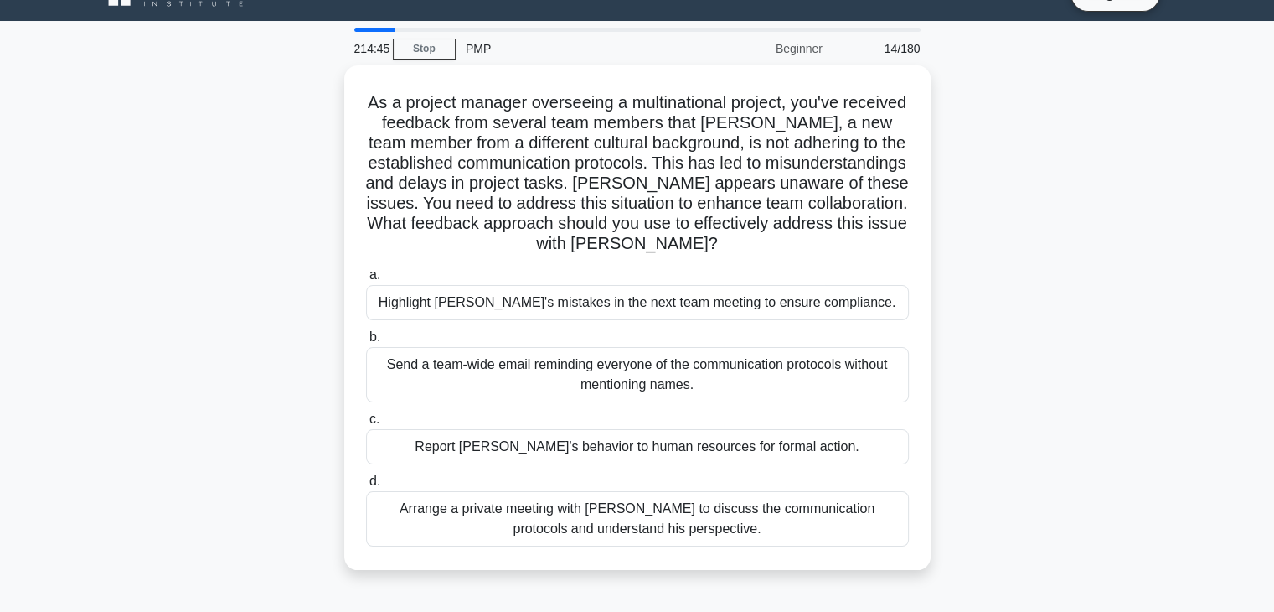
scroll to position [42, 0]
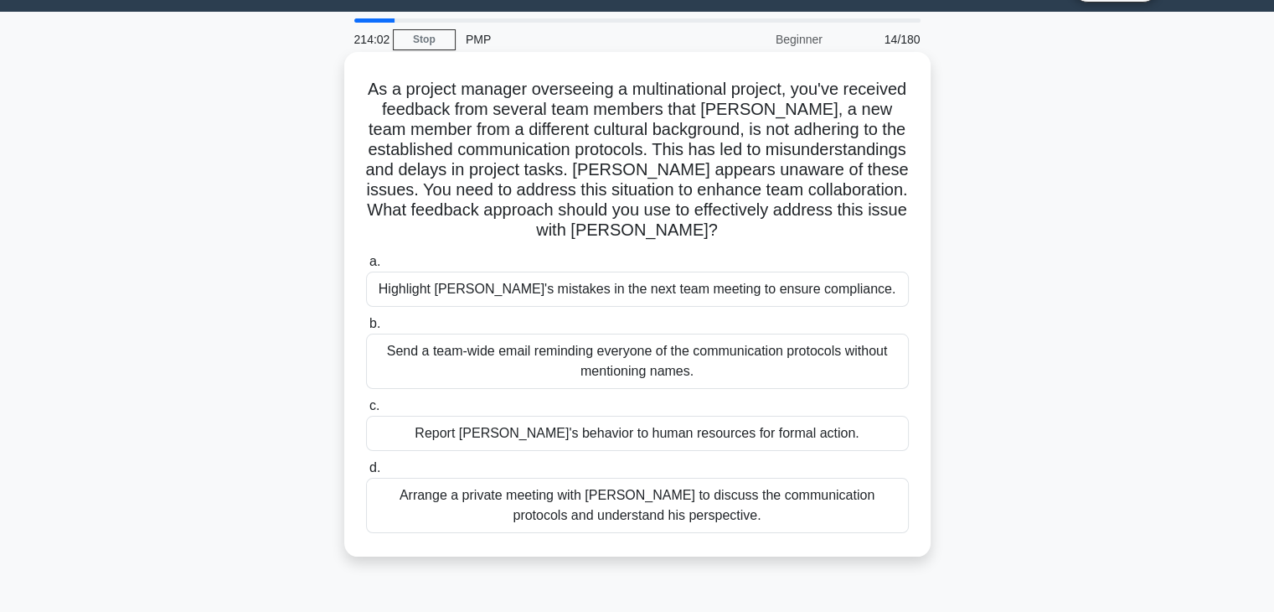
click at [742, 526] on div "Arrange a private meeting with Jacob to discuss the communication protocols and…" at bounding box center [637, 505] width 543 height 55
click at [366, 473] on input "d. Arrange a private meeting with Jacob to discuss the communication protocols …" at bounding box center [366, 468] width 0 height 11
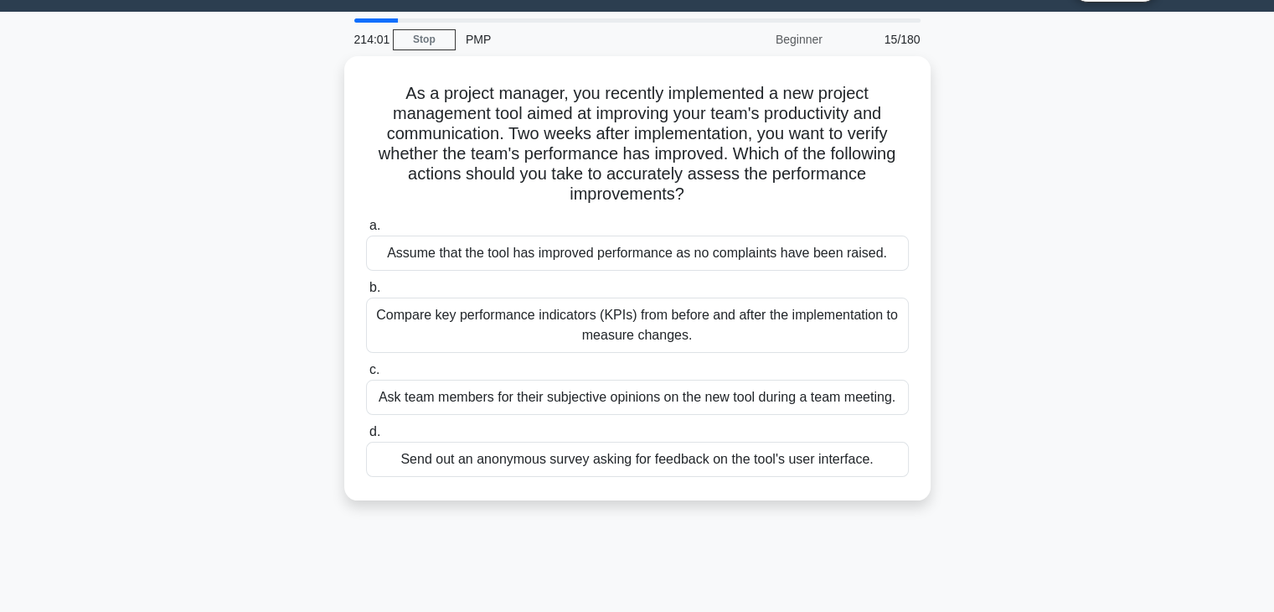
scroll to position [0, 0]
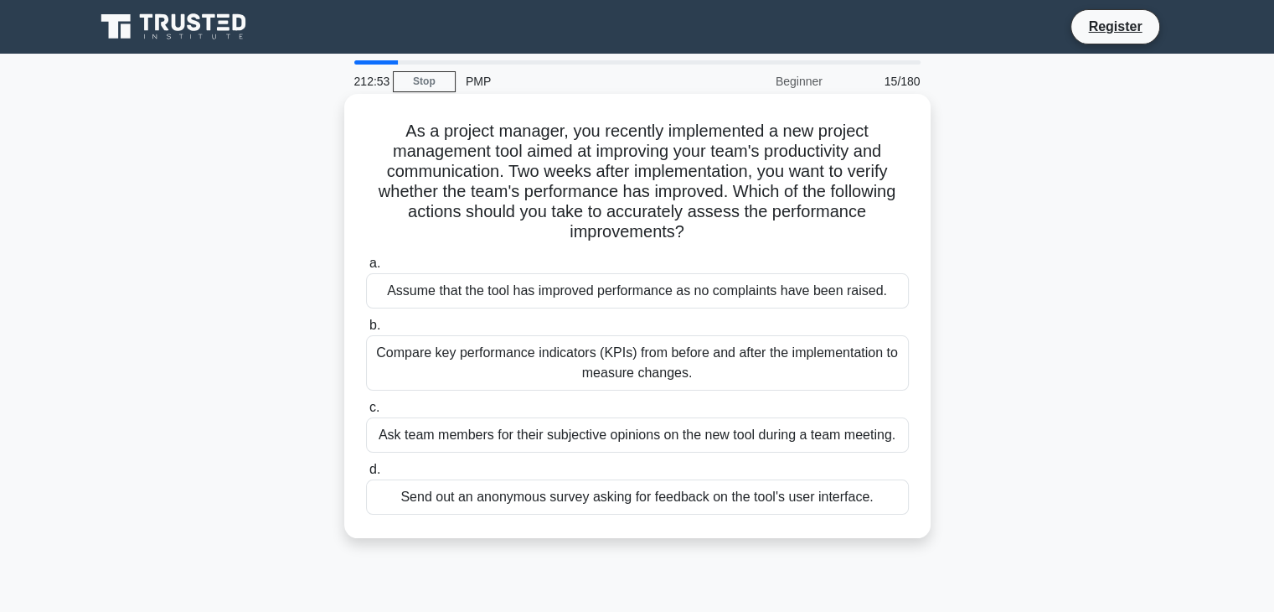
click at [803, 358] on div "Compare key performance indicators (KPIs) from before and after the implementat…" at bounding box center [637, 362] width 543 height 55
click at [366, 331] on input "b. Compare key performance indicators (KPIs) from before and after the implemen…" at bounding box center [366, 325] width 0 height 11
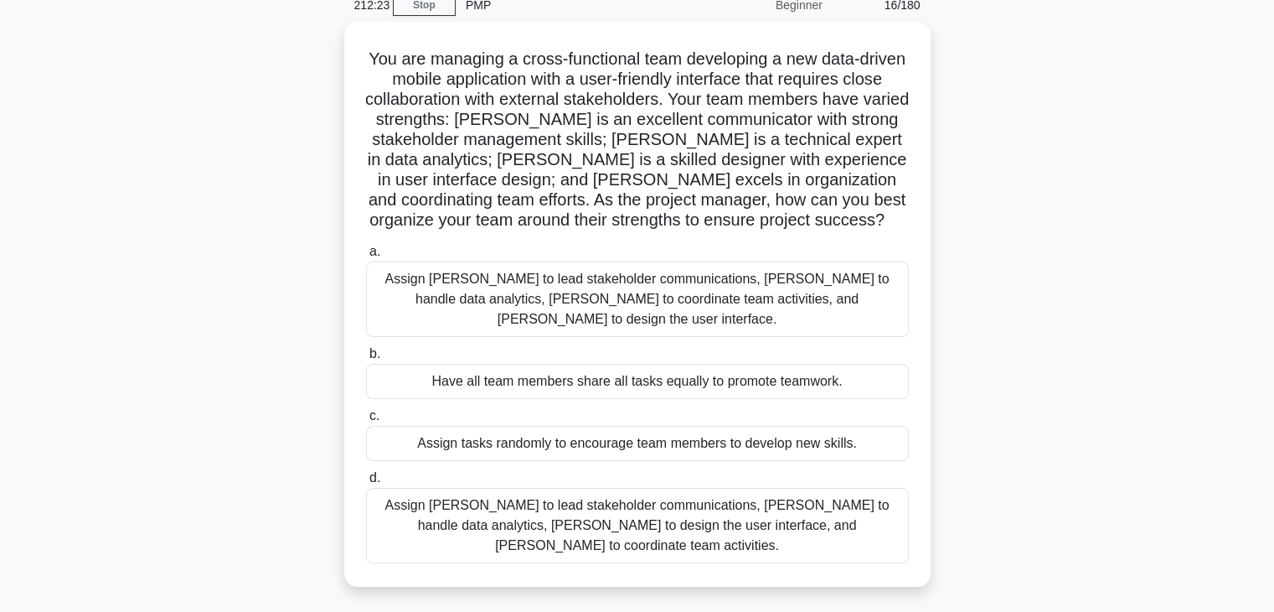
scroll to position [77, 0]
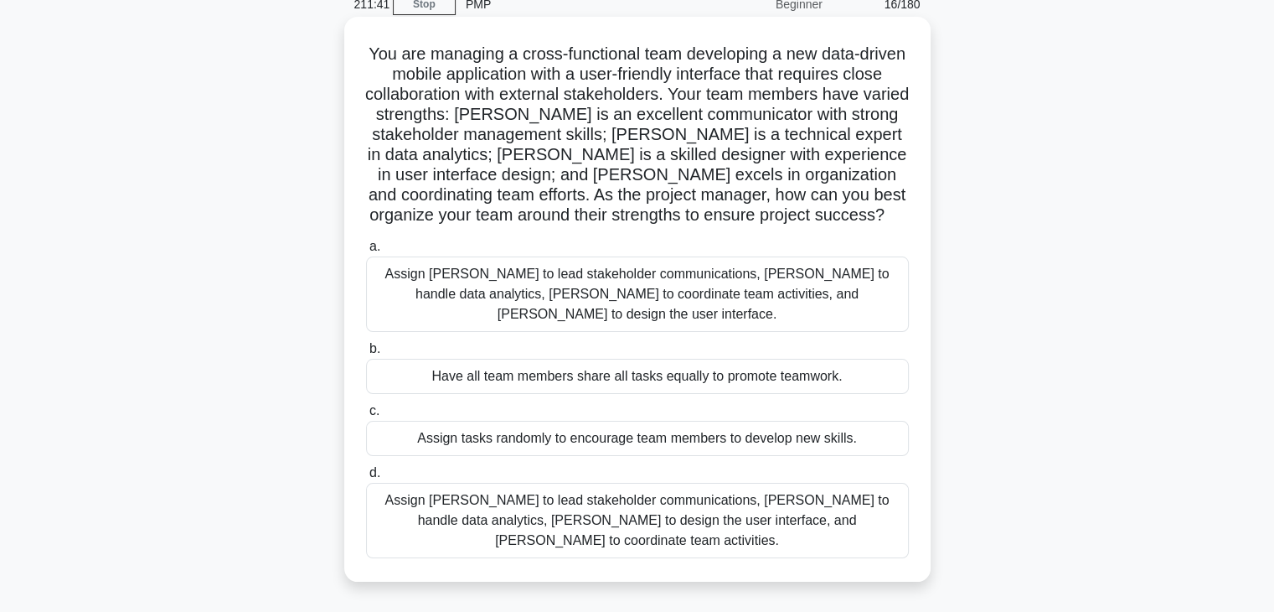
click at [755, 488] on div "Assign Maria to lead stakeholder communications, Ahmed to handle data analytics…" at bounding box center [637, 520] width 543 height 75
click at [366, 478] on input "d. Assign Maria to lead stakeholder communications, Ahmed to handle data analyt…" at bounding box center [366, 473] width 0 height 11
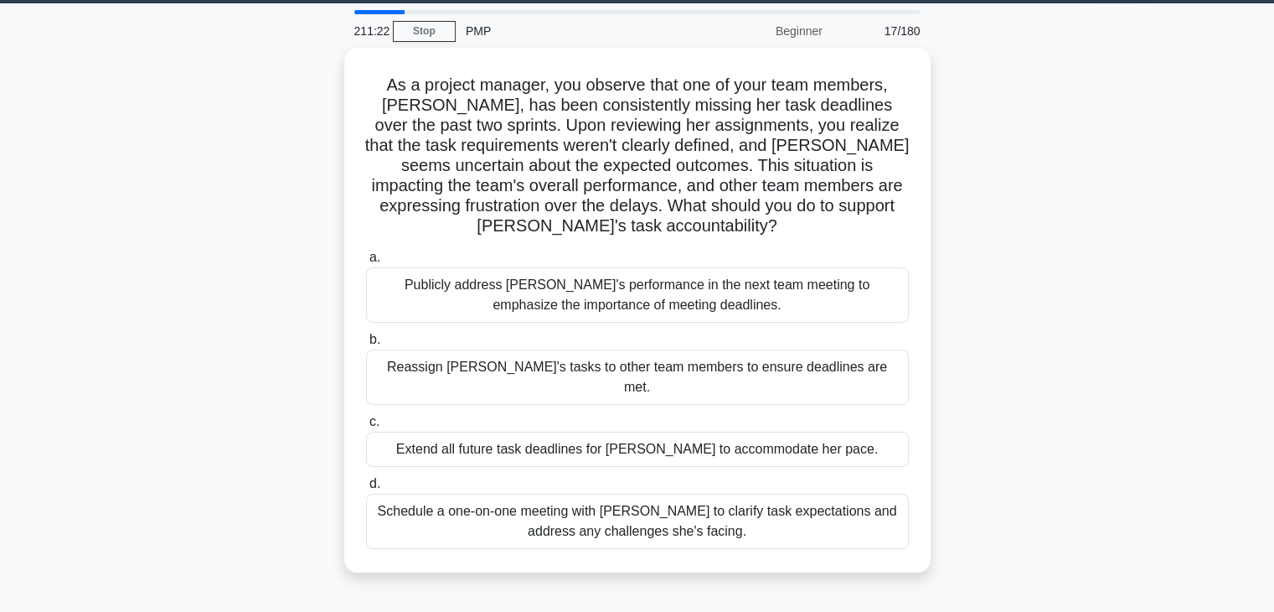
scroll to position [52, 0]
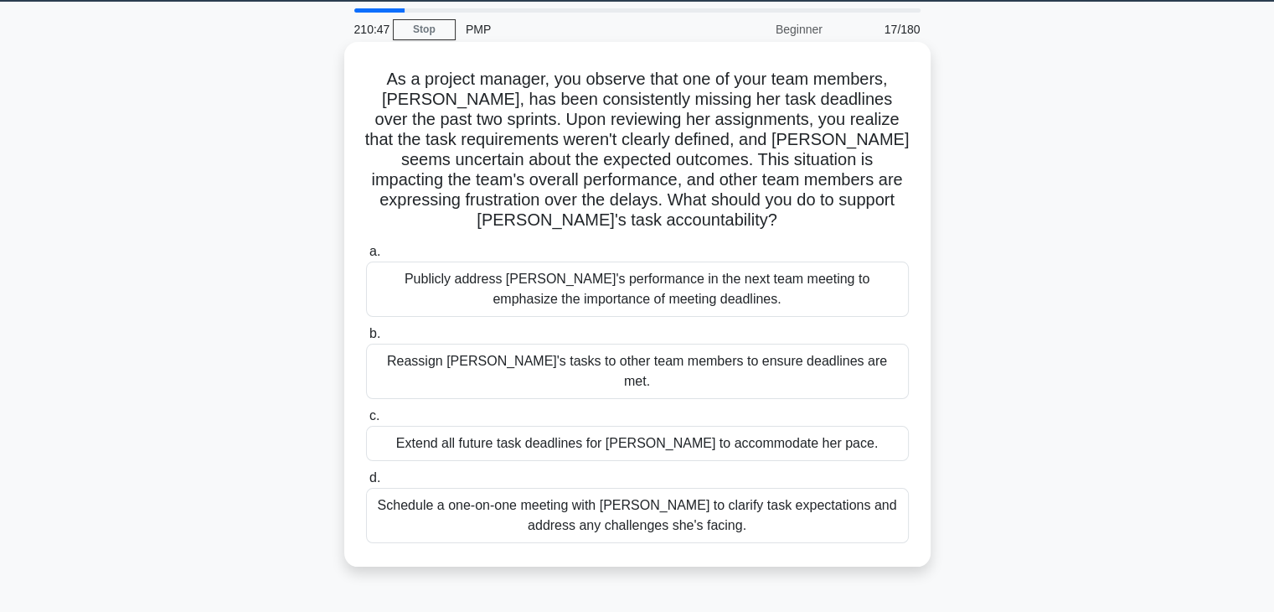
click at [804, 496] on div "Schedule a one-on-one meeting with Emily to clarify task expectations and addre…" at bounding box center [637, 515] width 543 height 55
click at [366, 483] on input "d. Schedule a one-on-one meeting with Emily to clarify task expectations and ad…" at bounding box center [366, 478] width 0 height 11
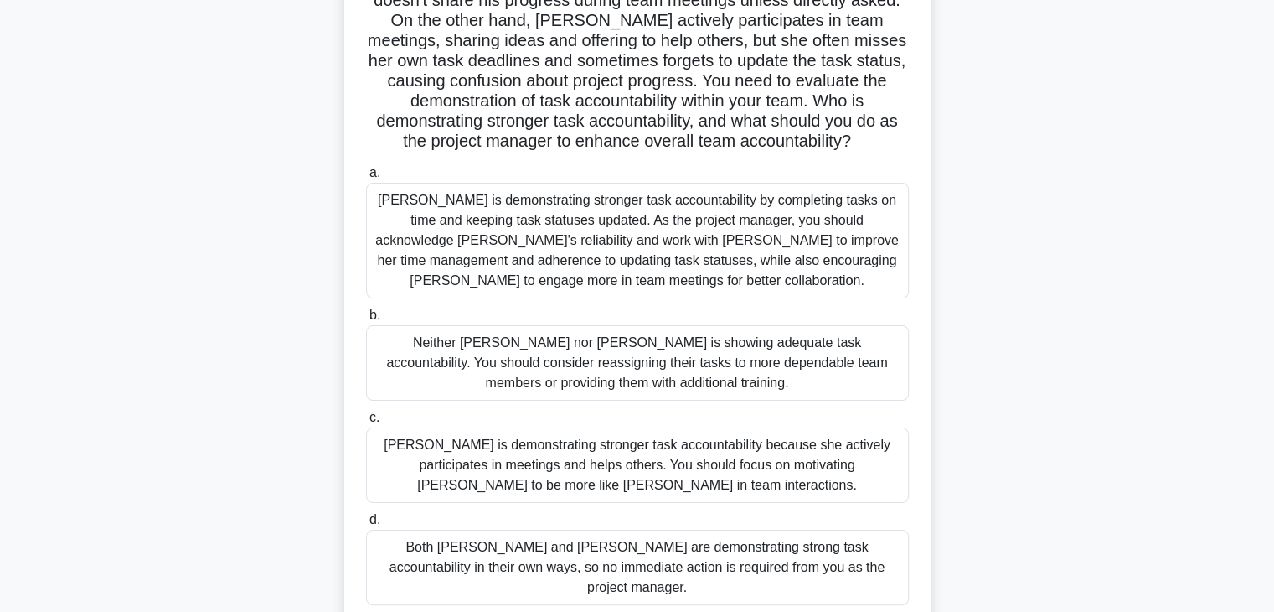
scroll to position [282, 0]
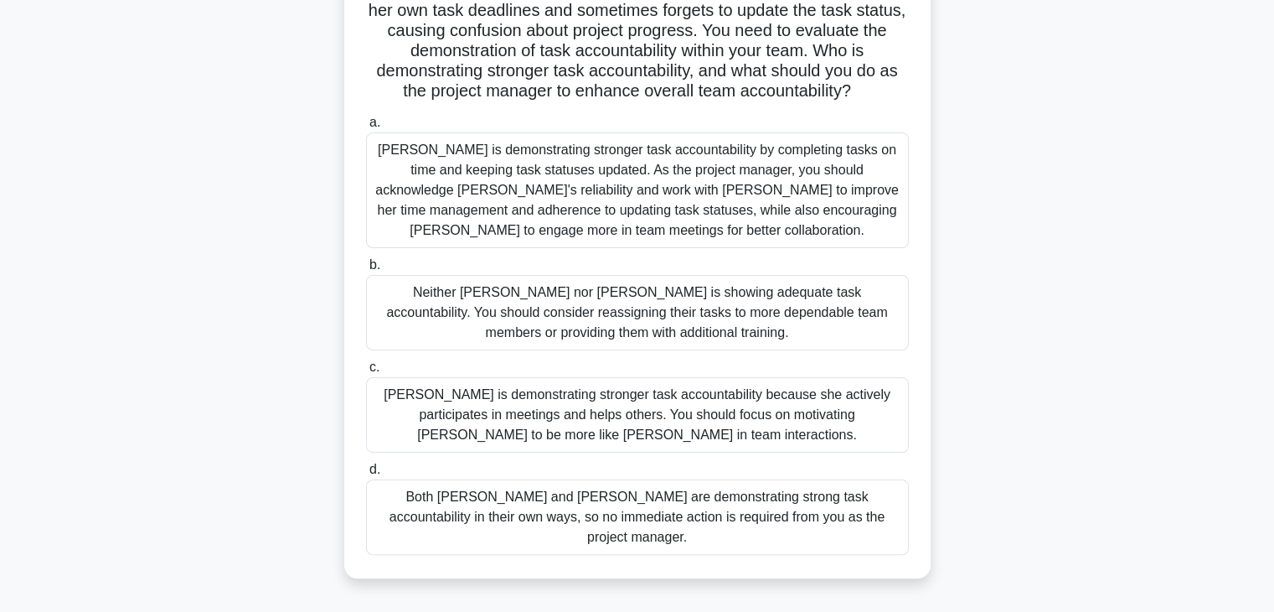
click at [767, 163] on div "Jacob is demonstrating stronger task accountability by completing tasks on time…" at bounding box center [637, 190] width 543 height 116
click at [366, 128] on input "a. Jacob is demonstrating stronger task accountability by completing tasks on t…" at bounding box center [366, 122] width 0 height 11
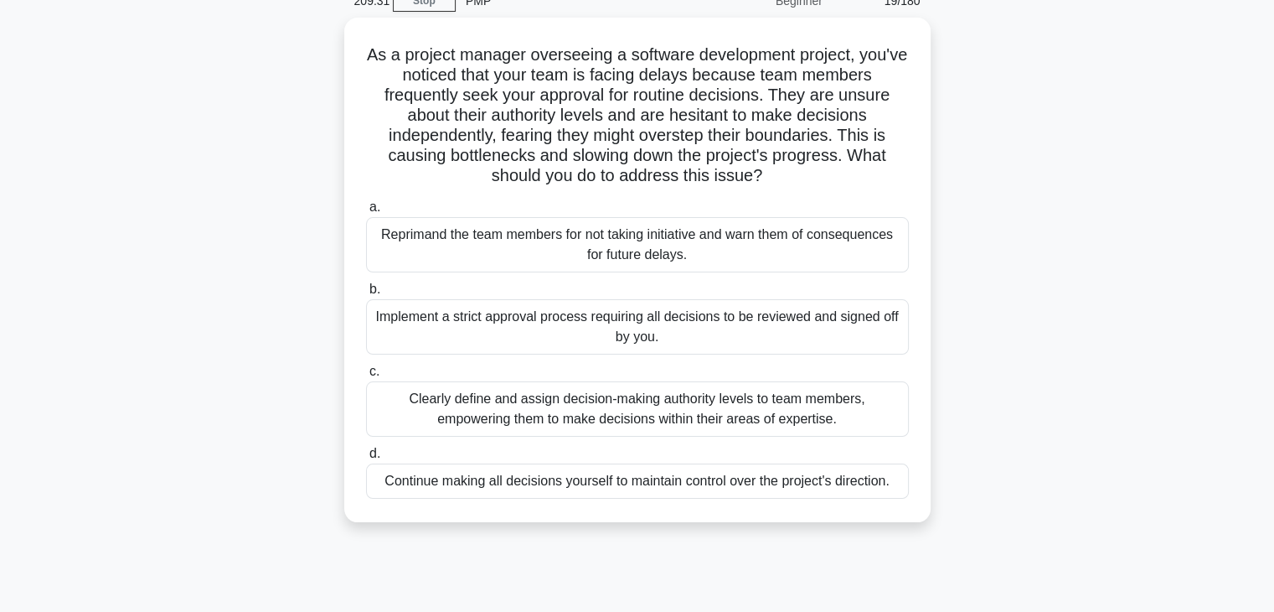
scroll to position [84, 0]
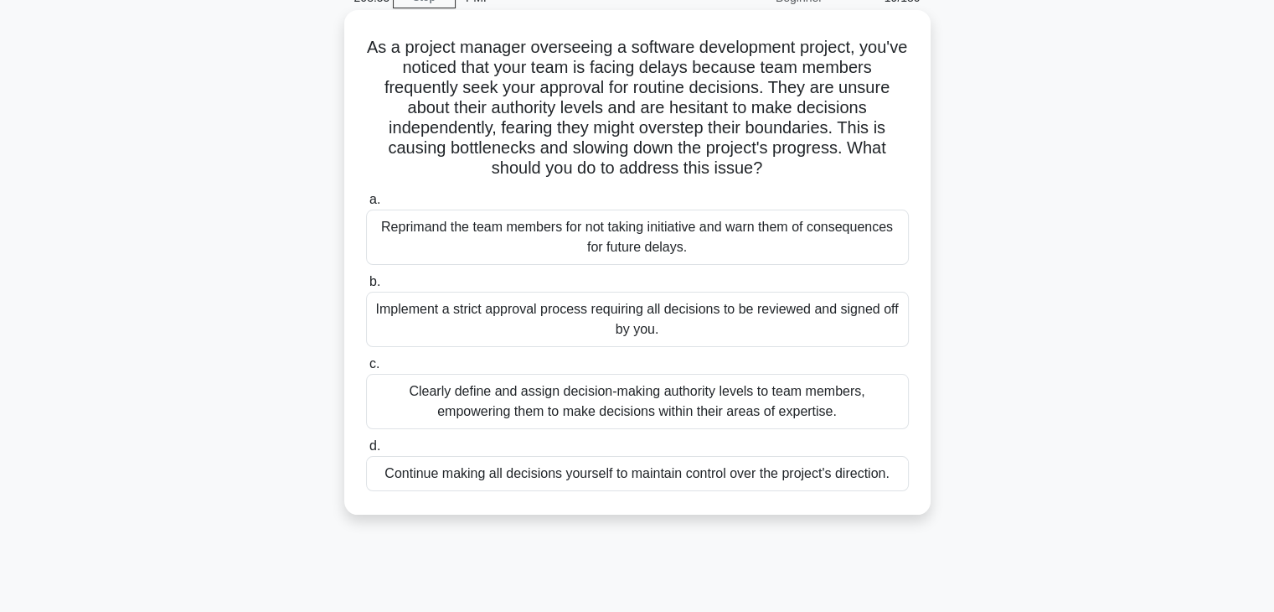
click at [747, 386] on div "Clearly define and assign decision-making authority levels to team members, emp…" at bounding box center [637, 401] width 543 height 55
click at [366, 370] on input "c. Clearly define and assign decision-making authority levels to team members, …" at bounding box center [366, 364] width 0 height 11
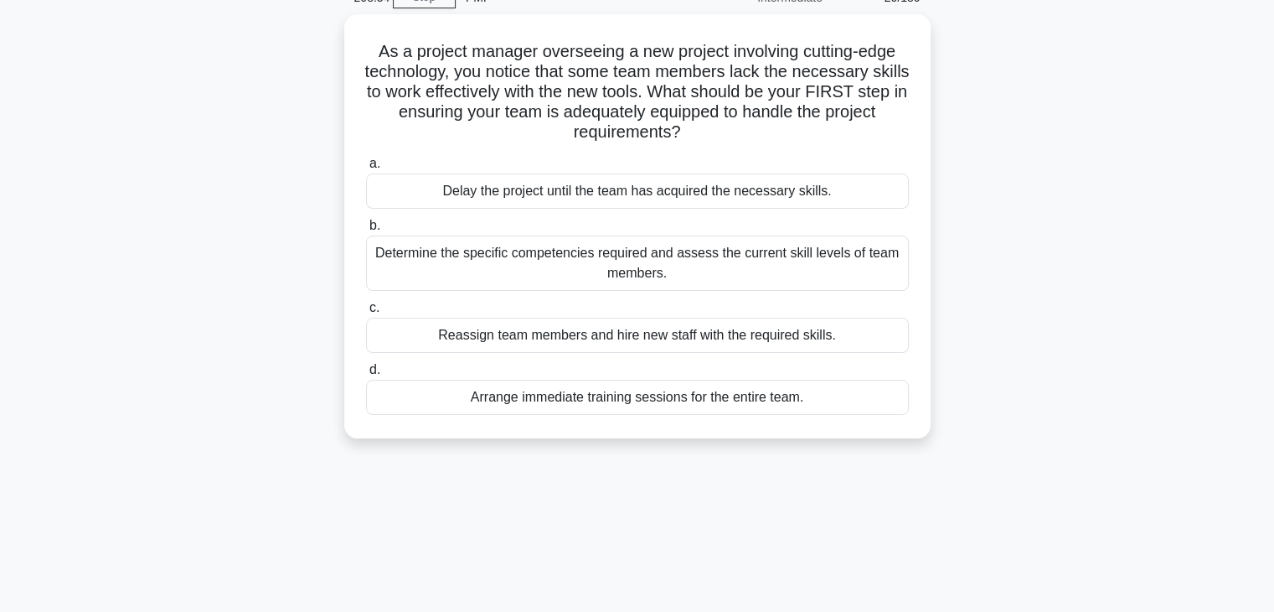
scroll to position [0, 0]
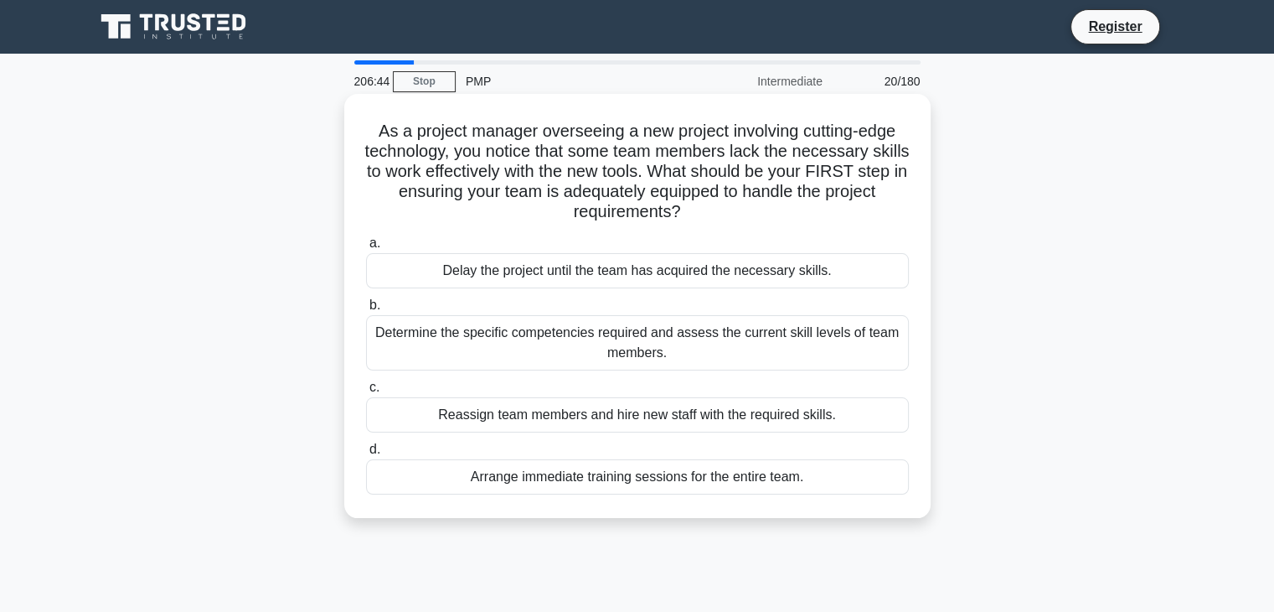
click at [702, 357] on div "Determine the specific competencies required and assess the current skill level…" at bounding box center [637, 342] width 543 height 55
click at [366, 311] on input "b. Determine the specific competencies required and assess the current skill le…" at bounding box center [366, 305] width 0 height 11
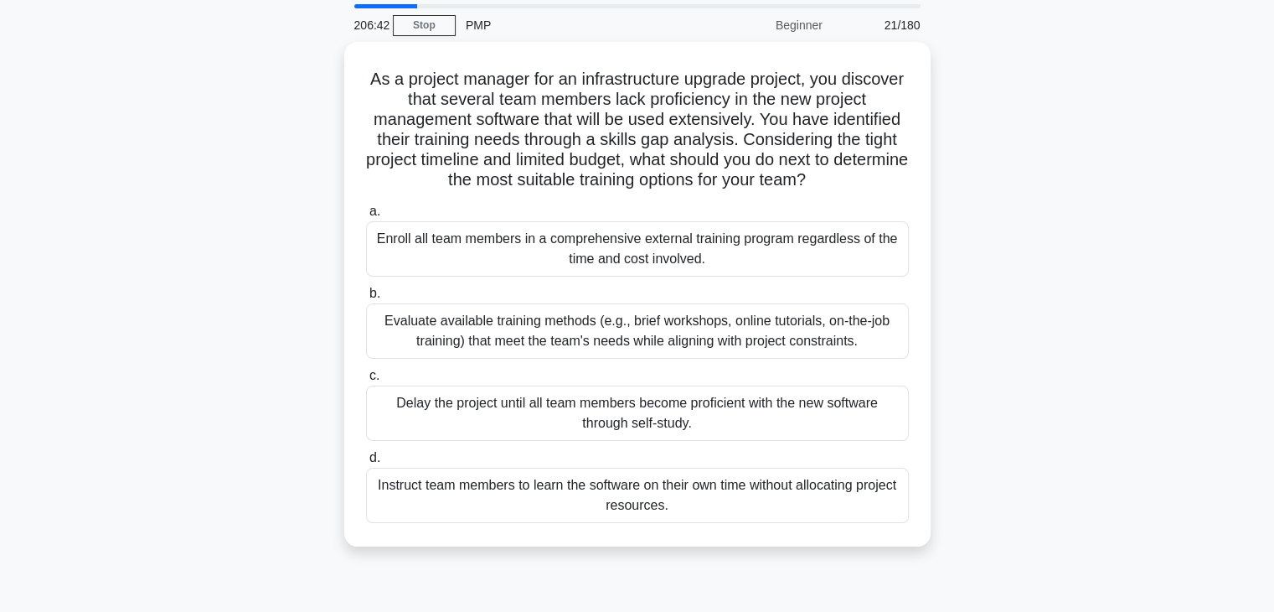
scroll to position [57, 0]
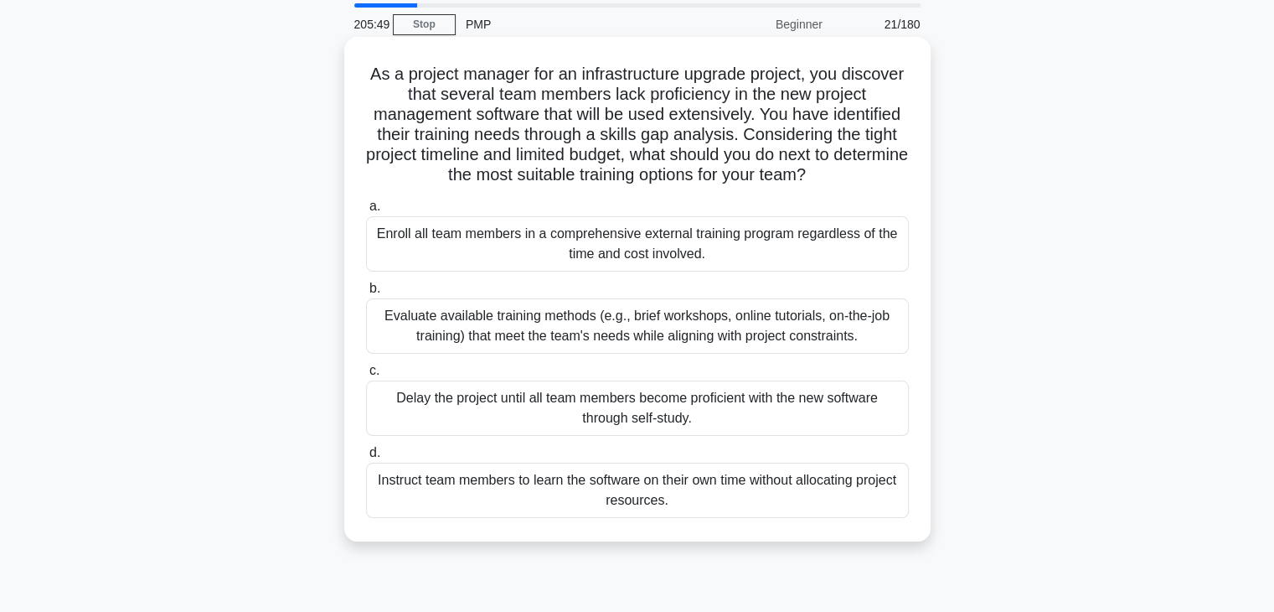
click at [773, 318] on div "Evaluate available training methods (e.g., brief workshops, online tutorials, o…" at bounding box center [637, 325] width 543 height 55
click at [366, 294] on input "b. Evaluate available training methods (e.g., brief workshops, online tutorials…" at bounding box center [366, 288] width 0 height 11
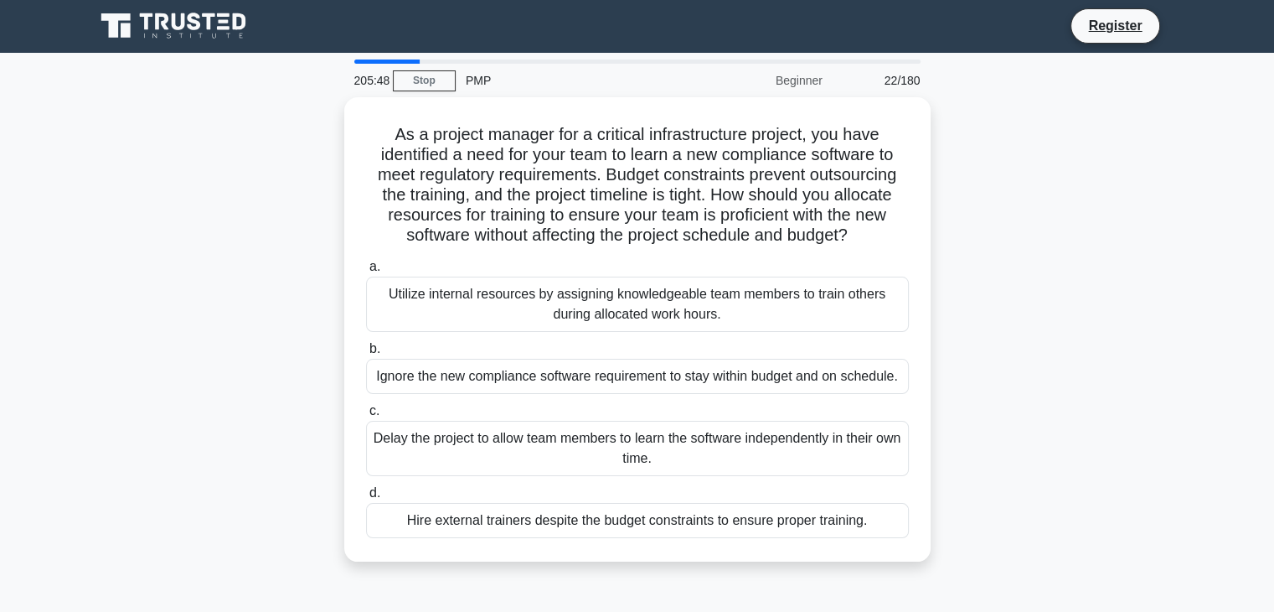
scroll to position [0, 0]
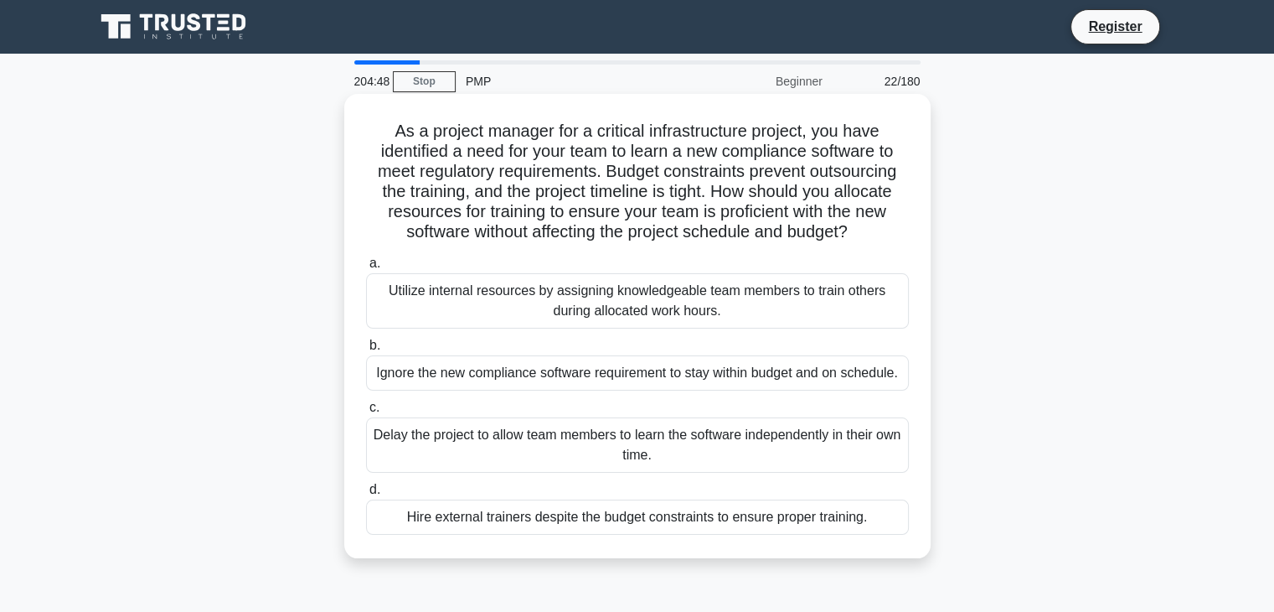
click at [830, 297] on div "Utilize internal resources by assigning knowledgeable team members to train oth…" at bounding box center [637, 300] width 543 height 55
click at [366, 269] on input "a. Utilize internal resources by assigning knowledgeable team members to train …" at bounding box center [366, 263] width 0 height 11
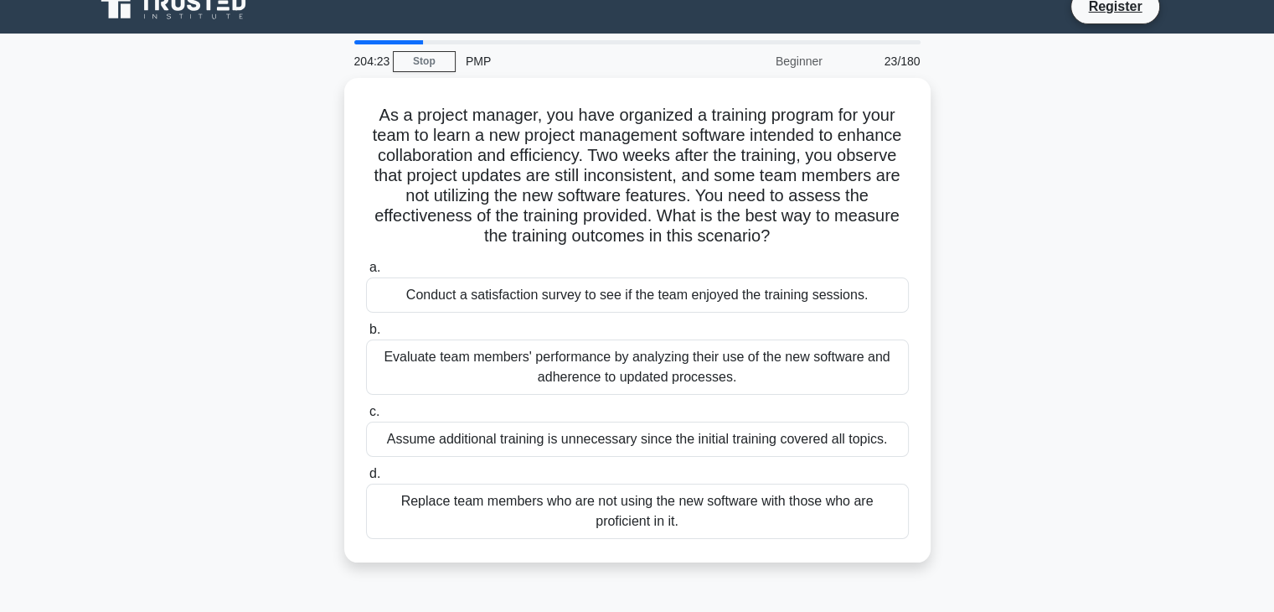
scroll to position [32, 0]
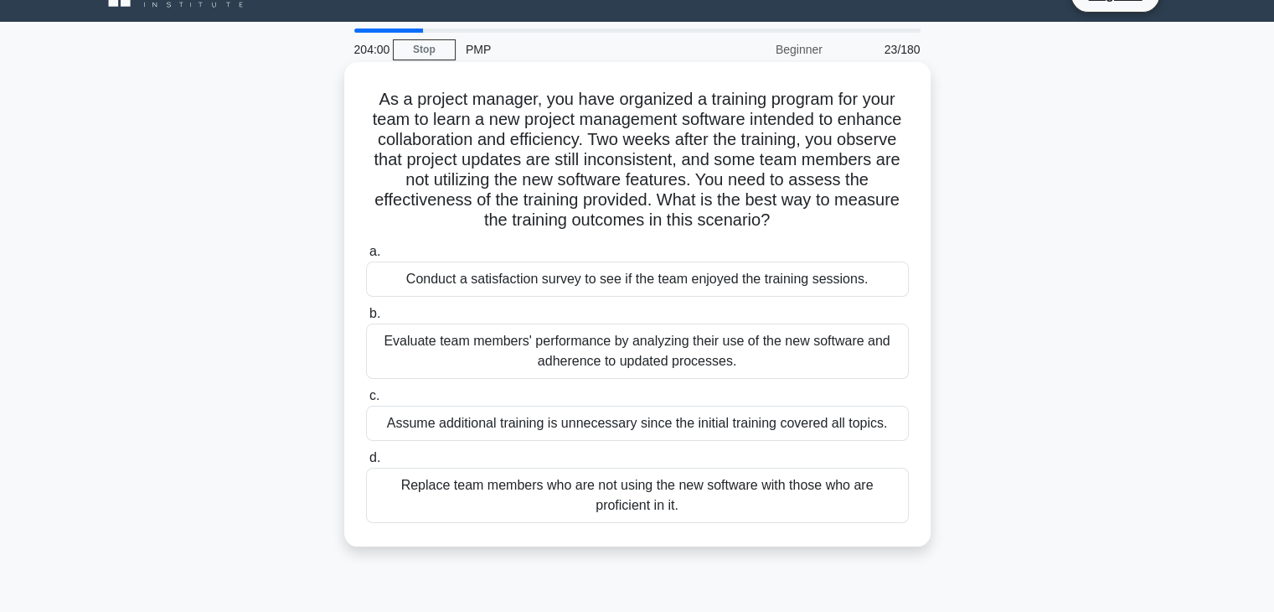
click at [819, 343] on div "Evaluate team members' performance by analyzing their use of the new software a…" at bounding box center [637, 350] width 543 height 55
click at [366, 319] on input "b. Evaluate team members' performance by analyzing their use of the new softwar…" at bounding box center [366, 313] width 0 height 11
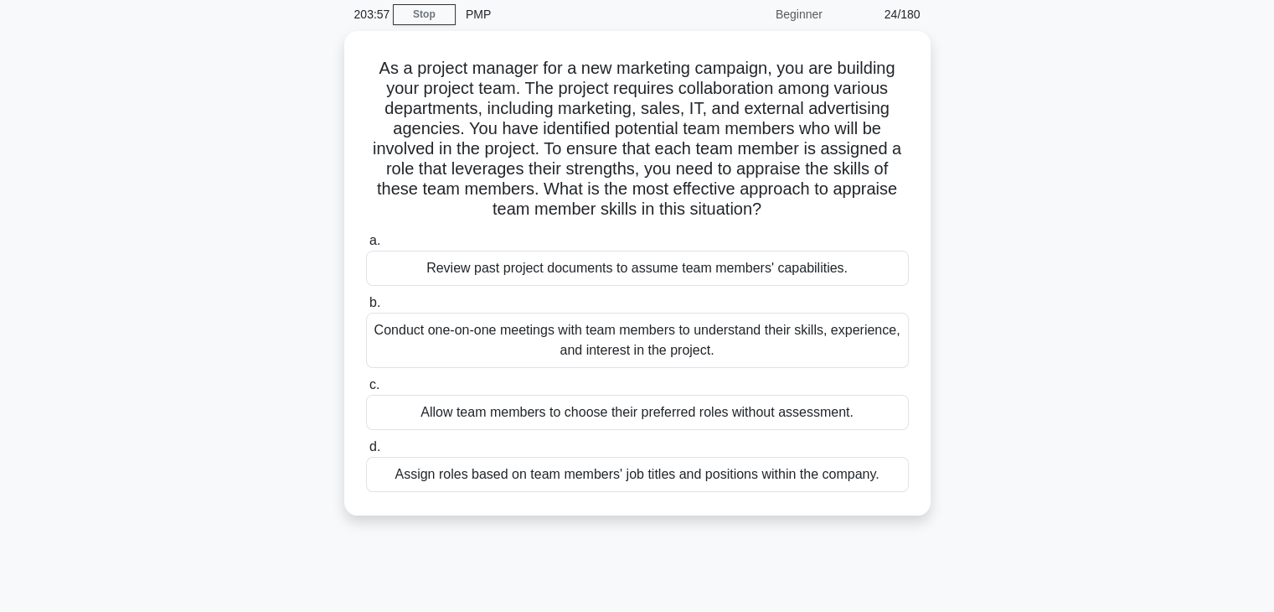
scroll to position [76, 0]
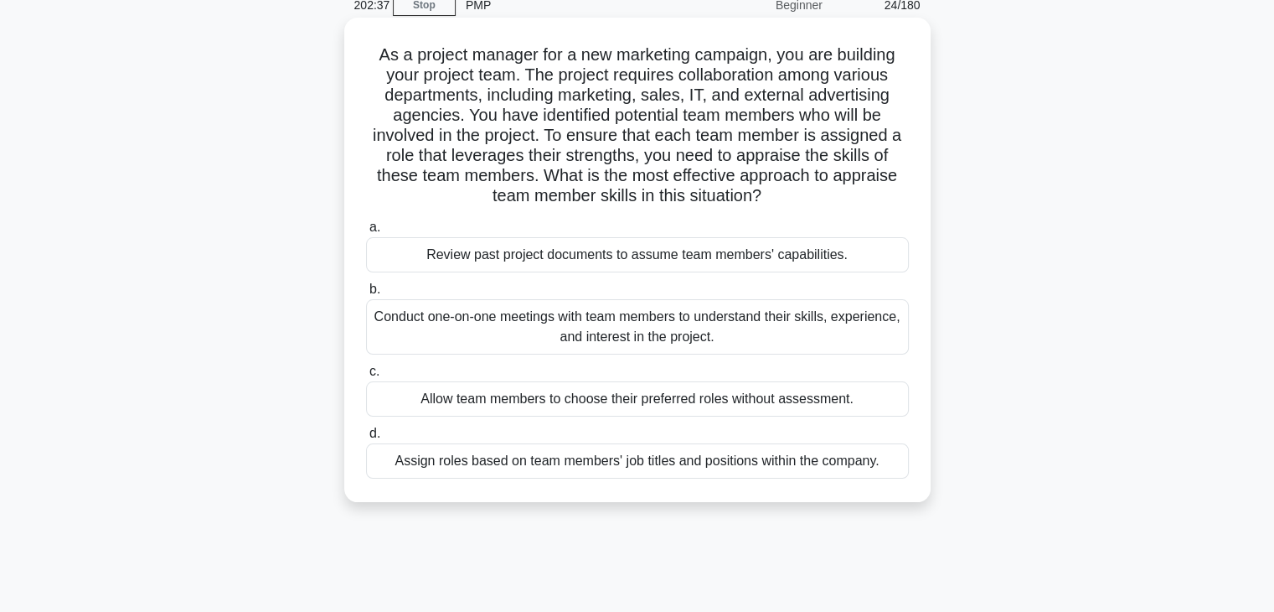
click at [759, 316] on div "Conduct one-on-one meetings with team members to understand their skills, exper…" at bounding box center [637, 326] width 543 height 55
click at [366, 295] on input "b. Conduct one-on-one meetings with team members to understand their skills, ex…" at bounding box center [366, 289] width 0 height 11
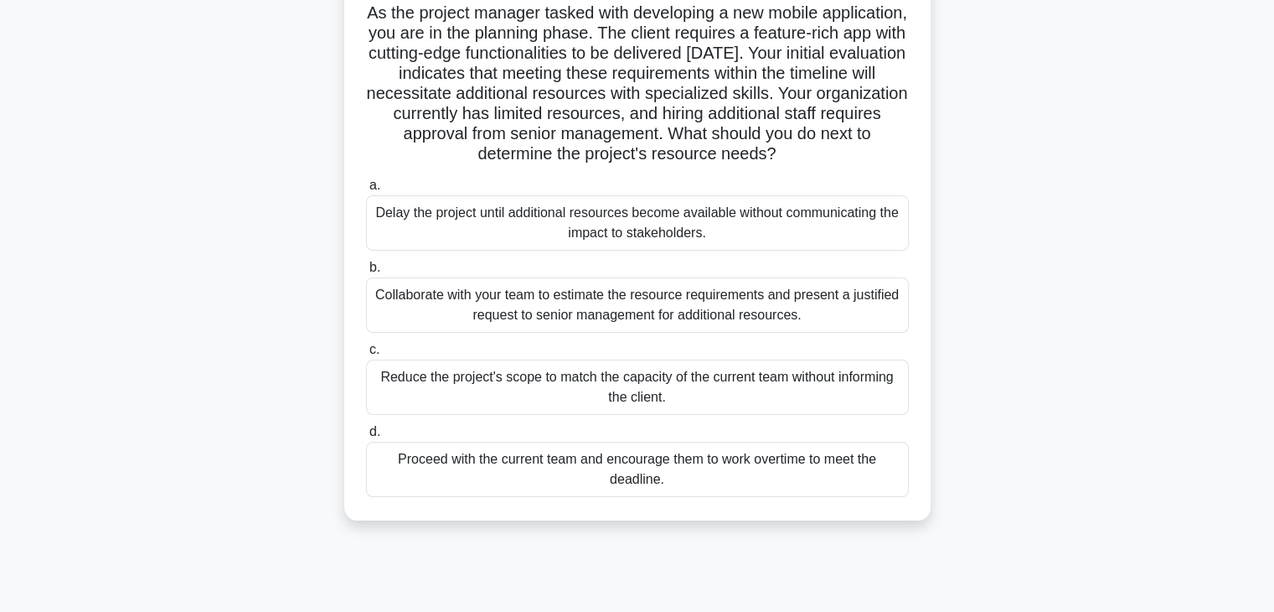
scroll to position [124, 0]
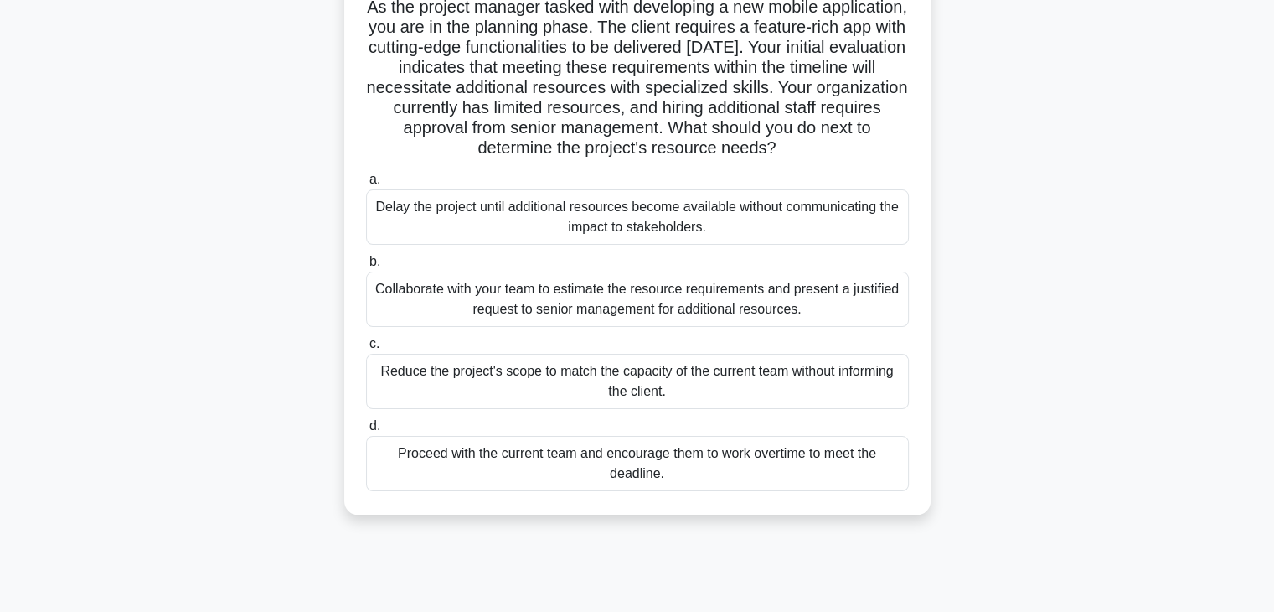
click at [746, 309] on div "Collaborate with your team to estimate the resource requirements and present a …" at bounding box center [637, 298] width 543 height 55
click at [366, 267] on input "b. Collaborate with your team to estimate the resource requirements and present…" at bounding box center [366, 261] width 0 height 11
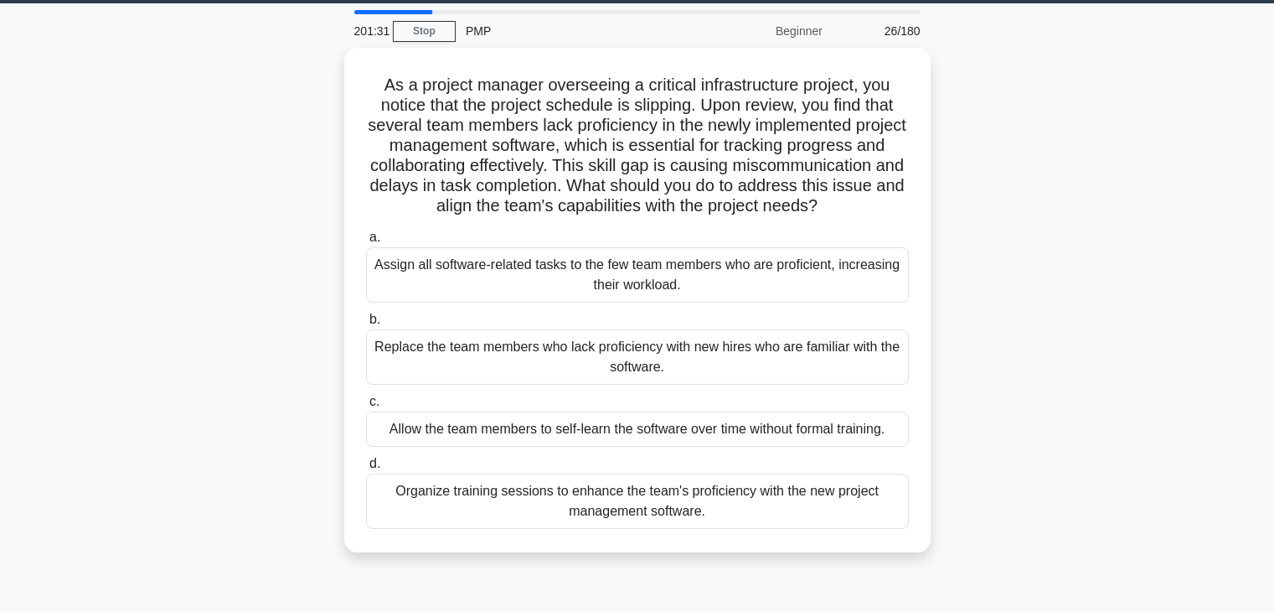
scroll to position [52, 0]
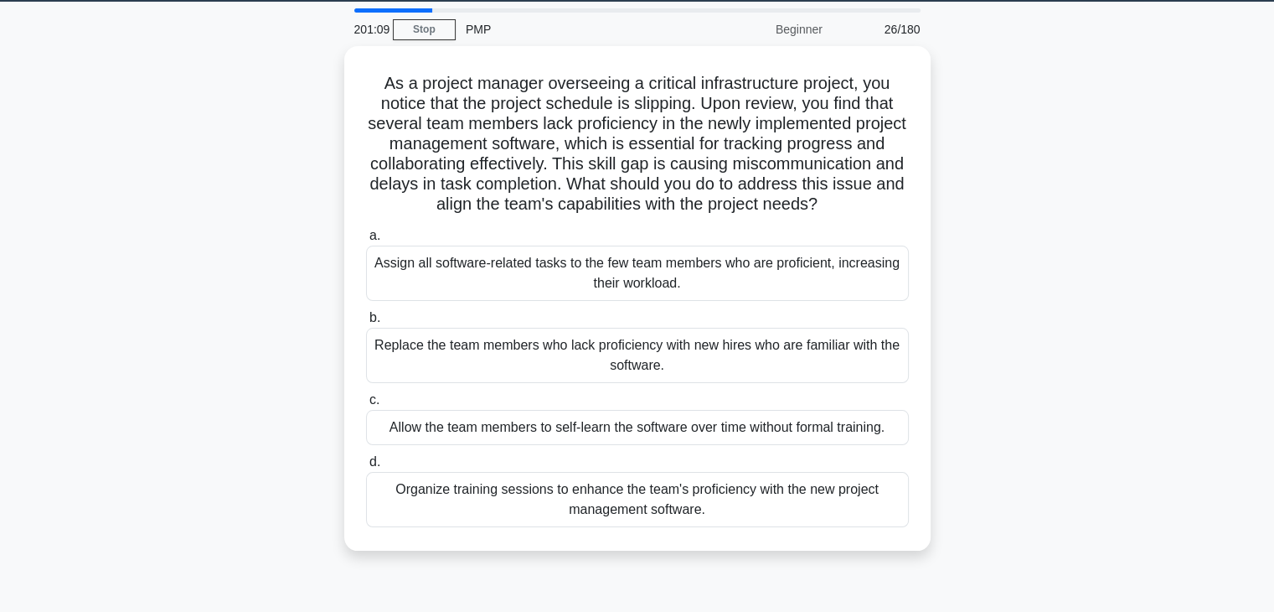
click at [1021, 252] on div "As a project manager overseeing a critical infrastructure project, you notice t…" at bounding box center [638, 308] width 1106 height 525
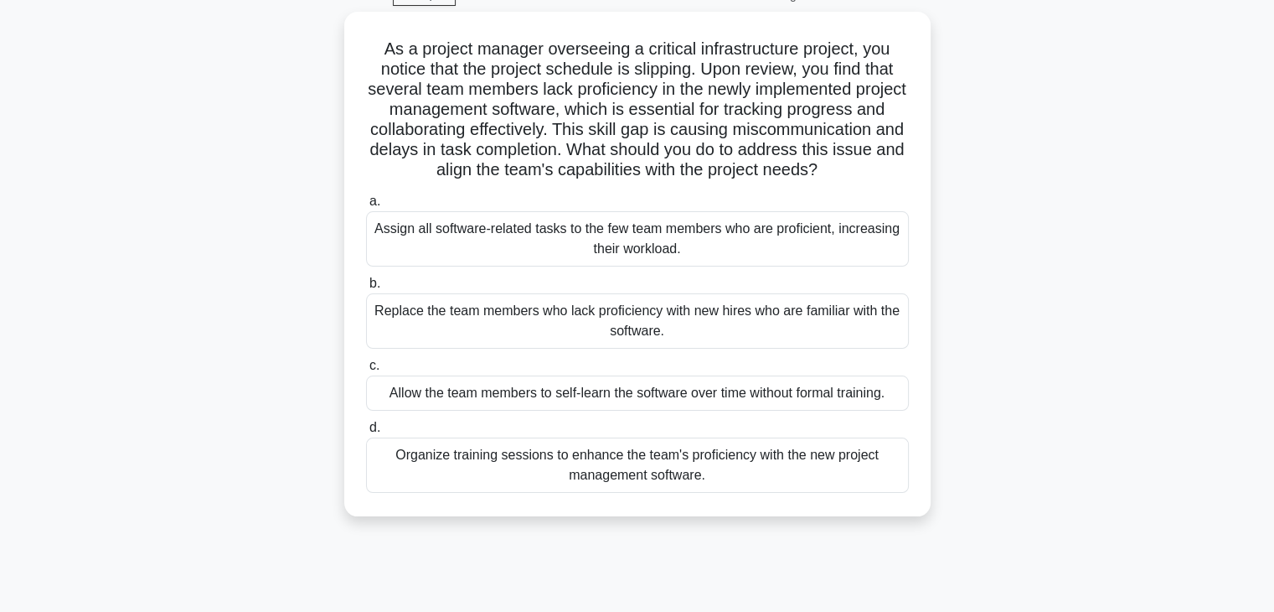
scroll to position [100, 0]
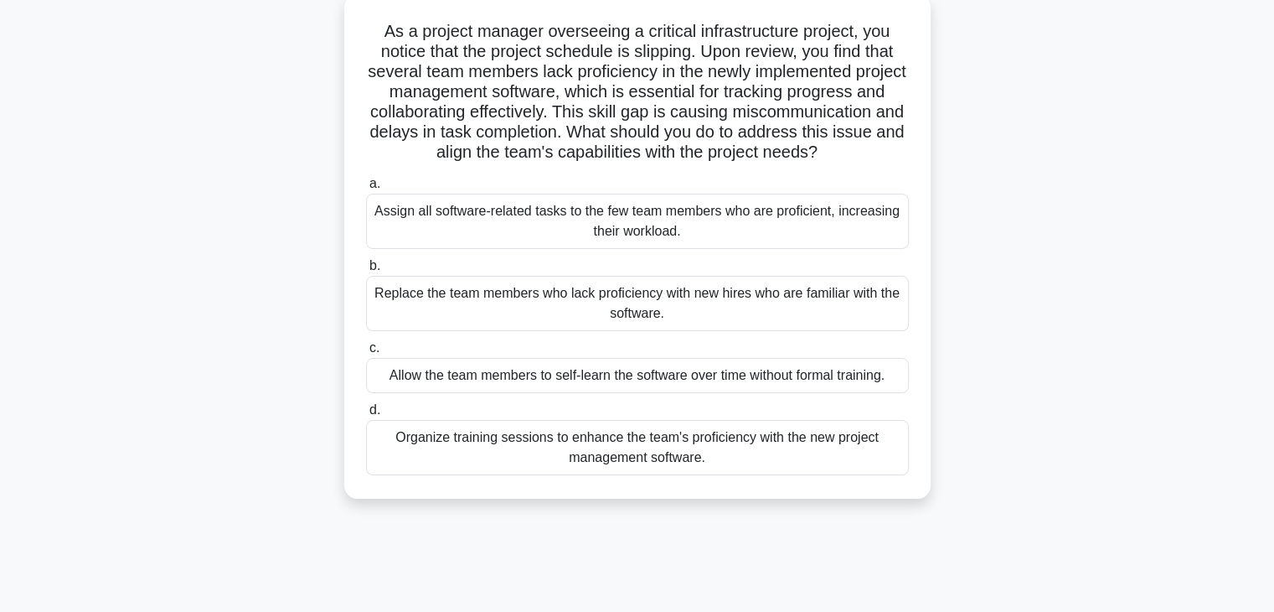
click at [824, 475] on div "Organize training sessions to enhance the team's proficiency with the new proje…" at bounding box center [637, 447] width 543 height 55
click at [366, 416] on input "d. Organize training sessions to enhance the team's proficiency with the new pr…" at bounding box center [366, 410] width 0 height 11
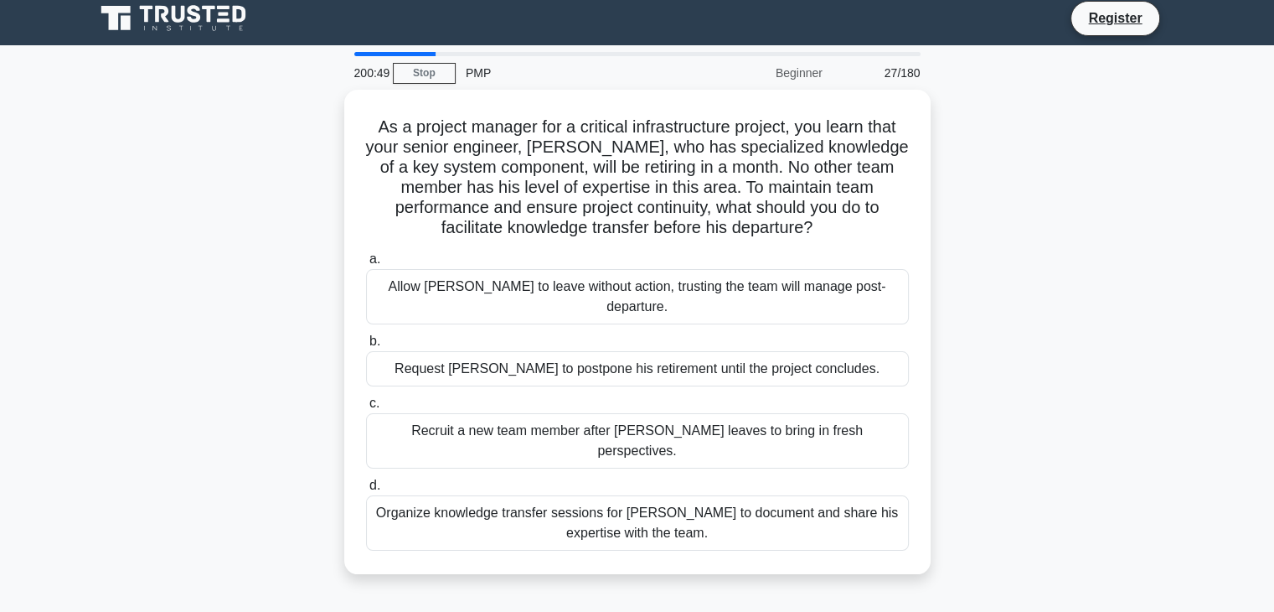
scroll to position [0, 0]
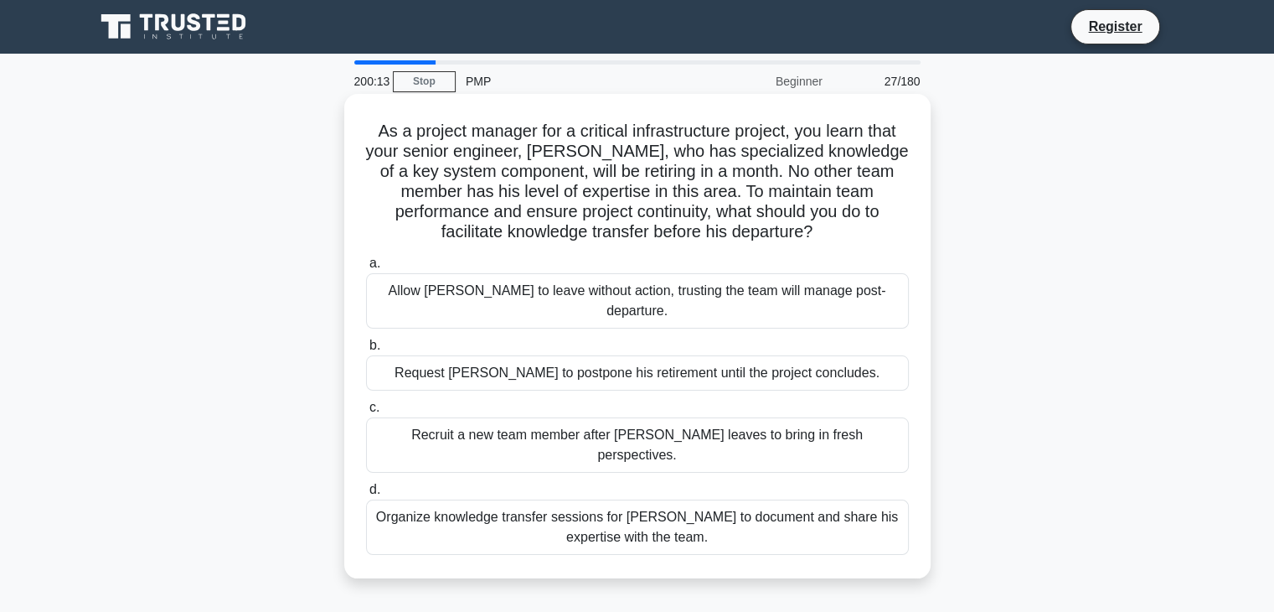
click at [818, 499] on div "Organize knowledge transfer sessions for Daniel to document and share his exper…" at bounding box center [637, 526] width 543 height 55
click at [366, 484] on input "d. Organize knowledge transfer sessions for Daniel to document and share his ex…" at bounding box center [366, 489] width 0 height 11
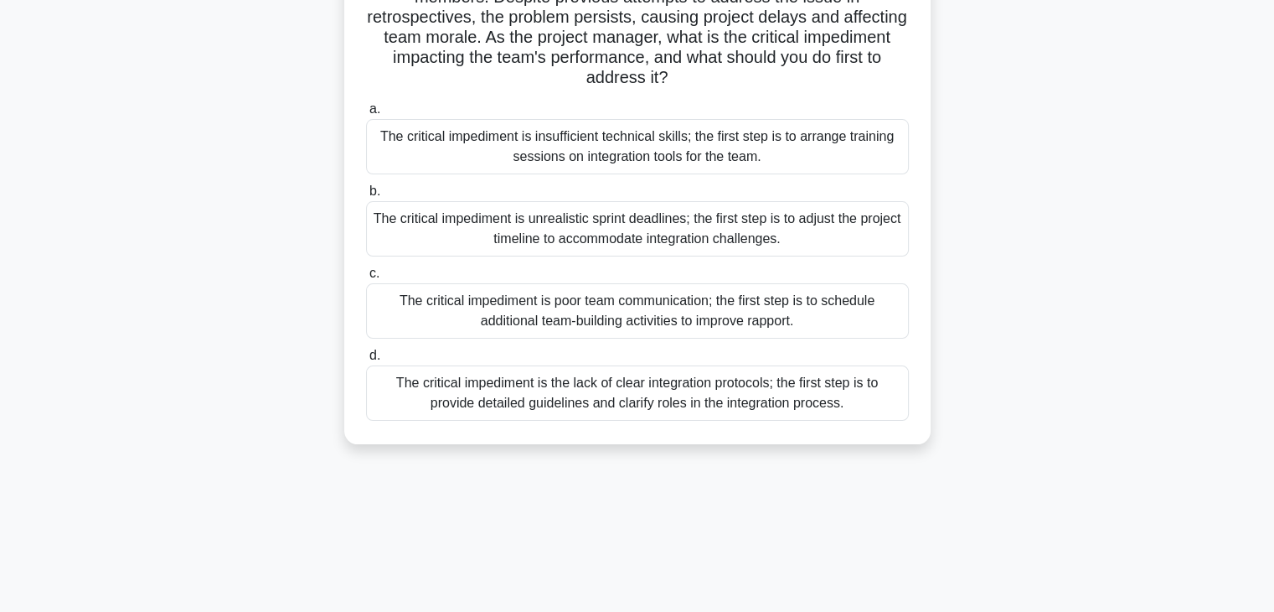
scroll to position [255, 0]
click at [682, 404] on div "The critical impediment is the lack of clear integration protocols; the first s…" at bounding box center [637, 392] width 543 height 55
click at [366, 361] on input "d. The critical impediment is the lack of clear integration protocols; the firs…" at bounding box center [366, 355] width 0 height 11
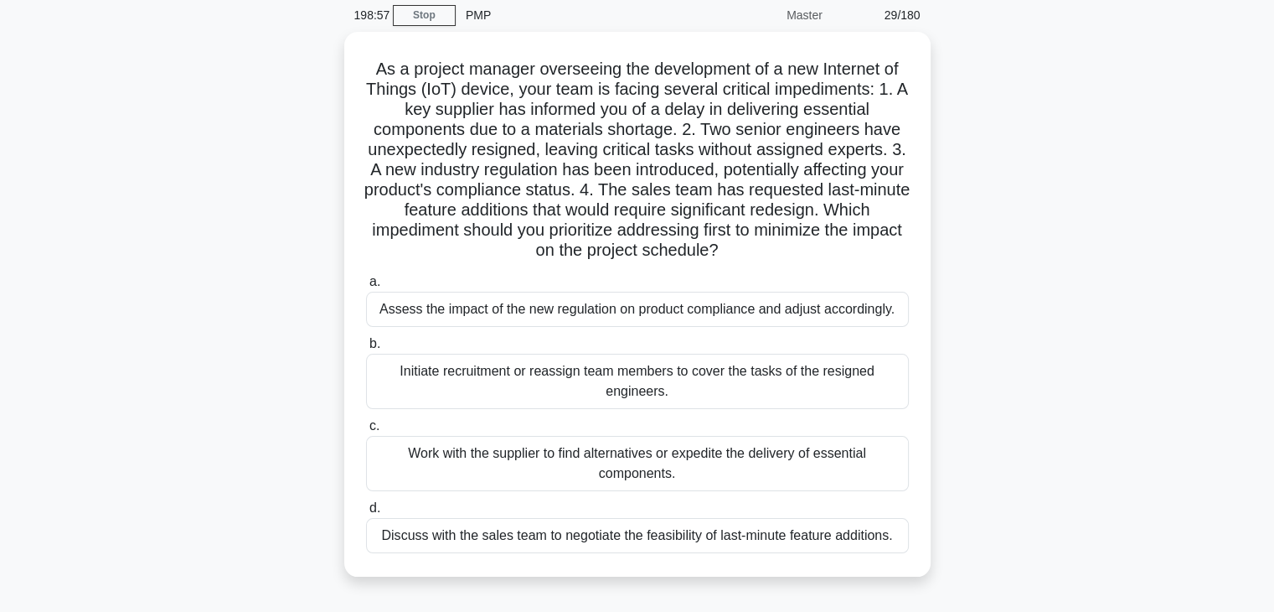
scroll to position [87, 0]
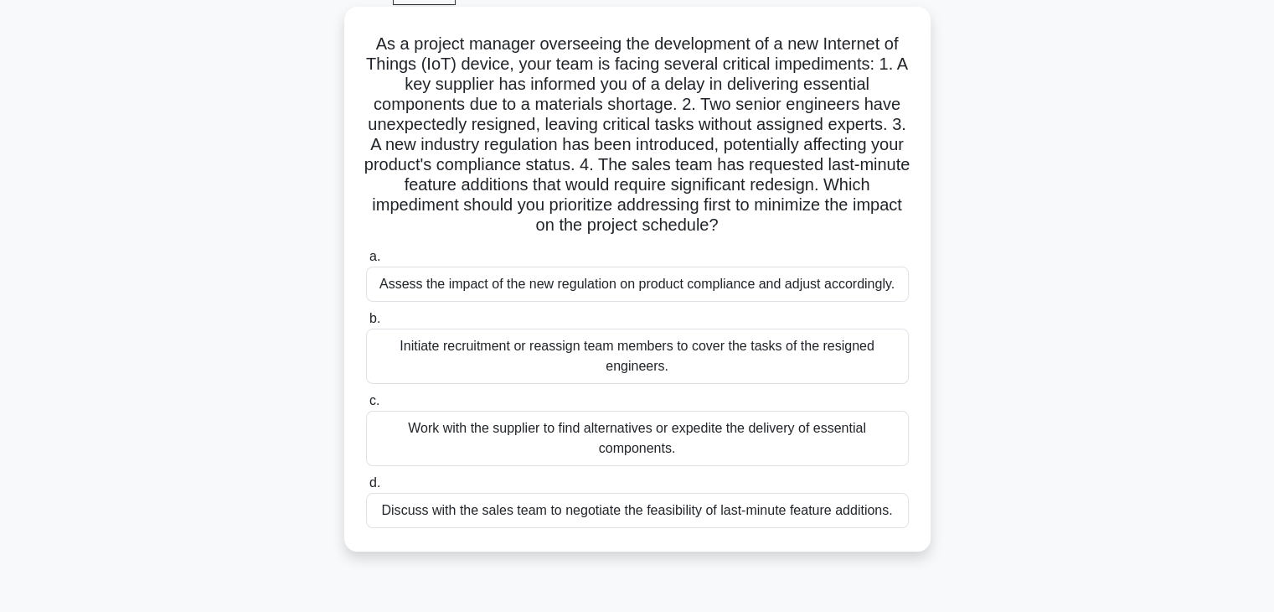
click at [711, 432] on div "Work with the supplier to find alternatives or expedite the delivery of essenti…" at bounding box center [637, 438] width 543 height 55
click at [366, 406] on input "c. Work with the supplier to find alternatives or expedite the delivery of esse…" at bounding box center [366, 400] width 0 height 11
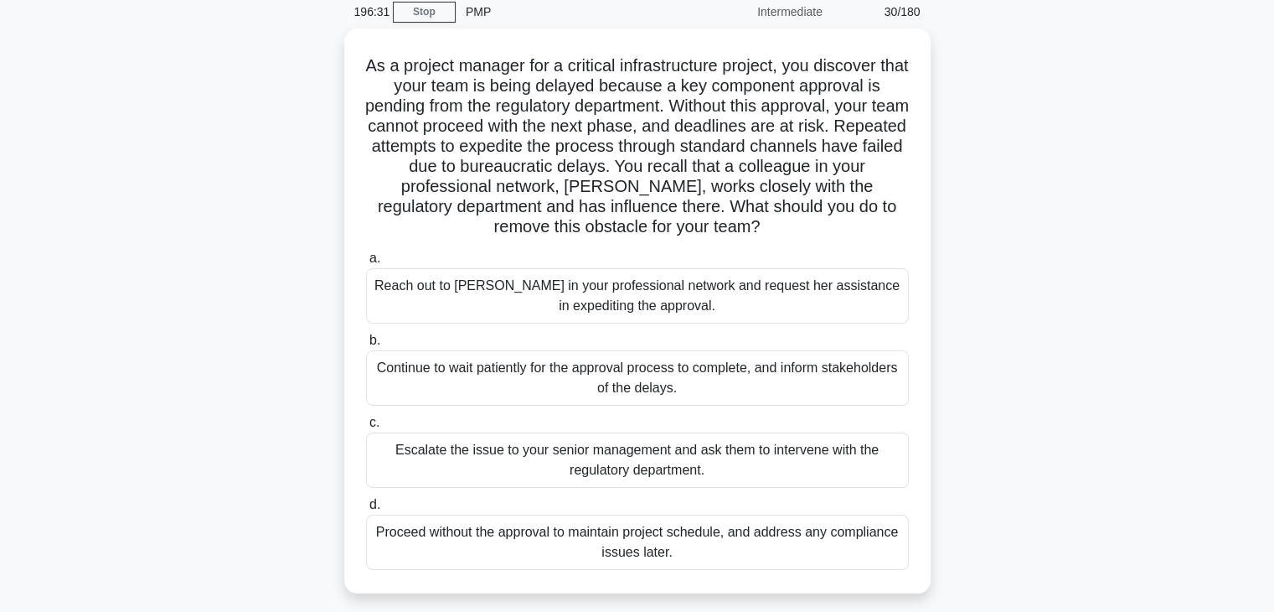
scroll to position [70, 0]
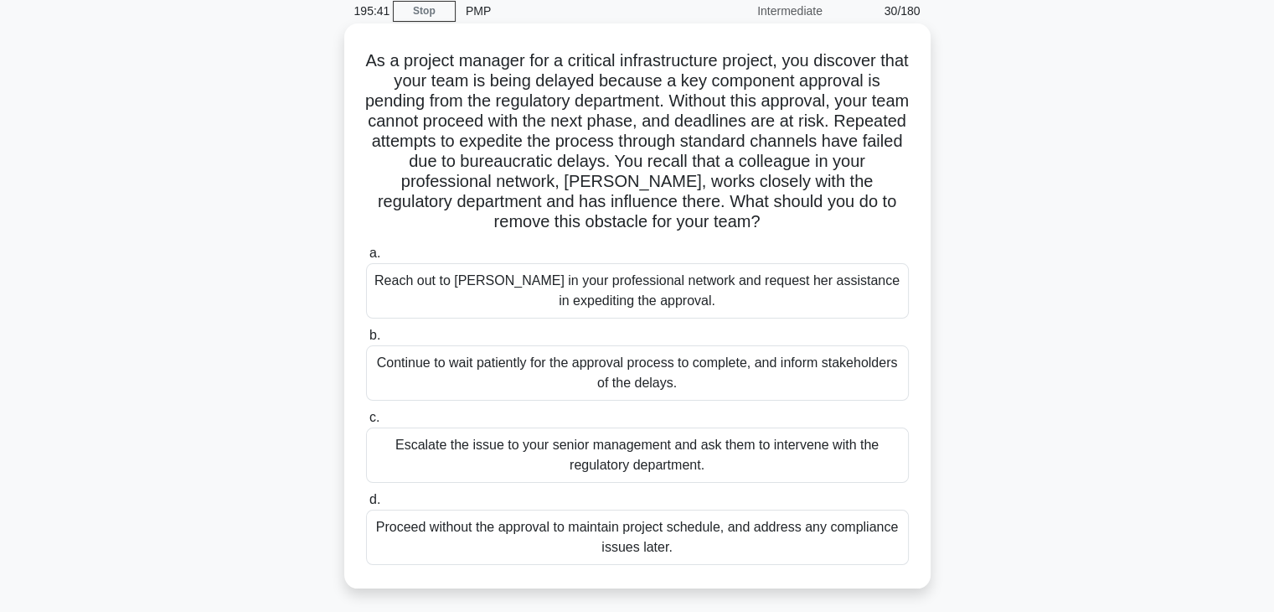
click at [711, 296] on div "Reach out to Susan in your professional network and request her assistance in e…" at bounding box center [637, 290] width 543 height 55
click at [366, 259] on input "a. Reach out to Susan in your professional network and request her assistance i…" at bounding box center [366, 253] width 0 height 11
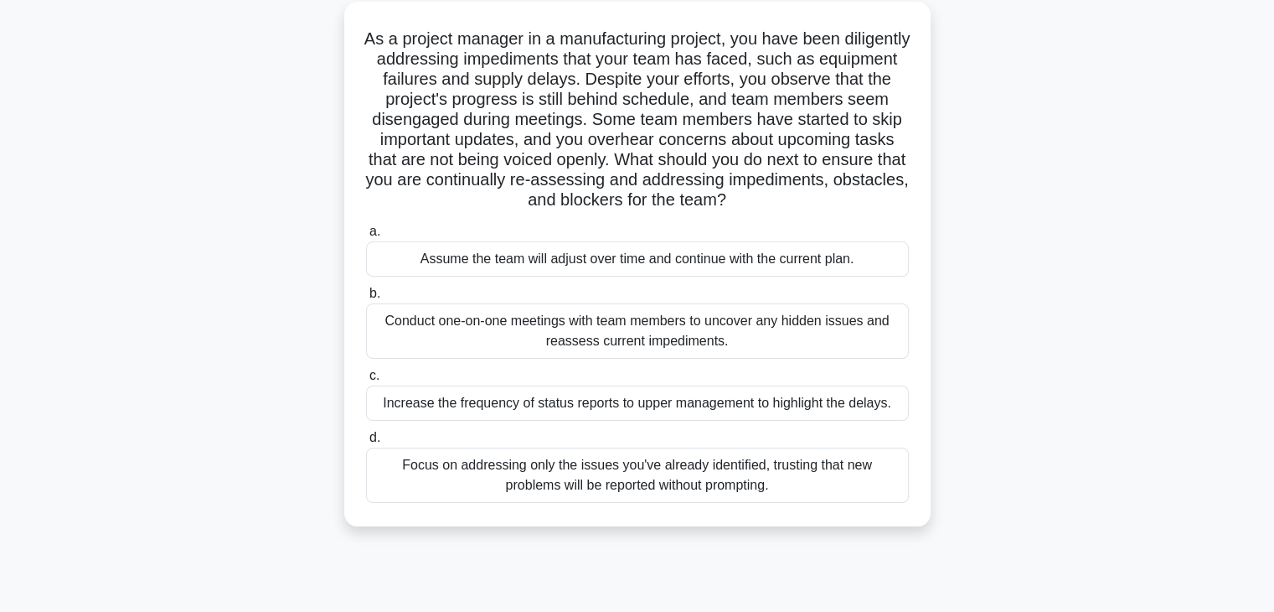
scroll to position [99, 0]
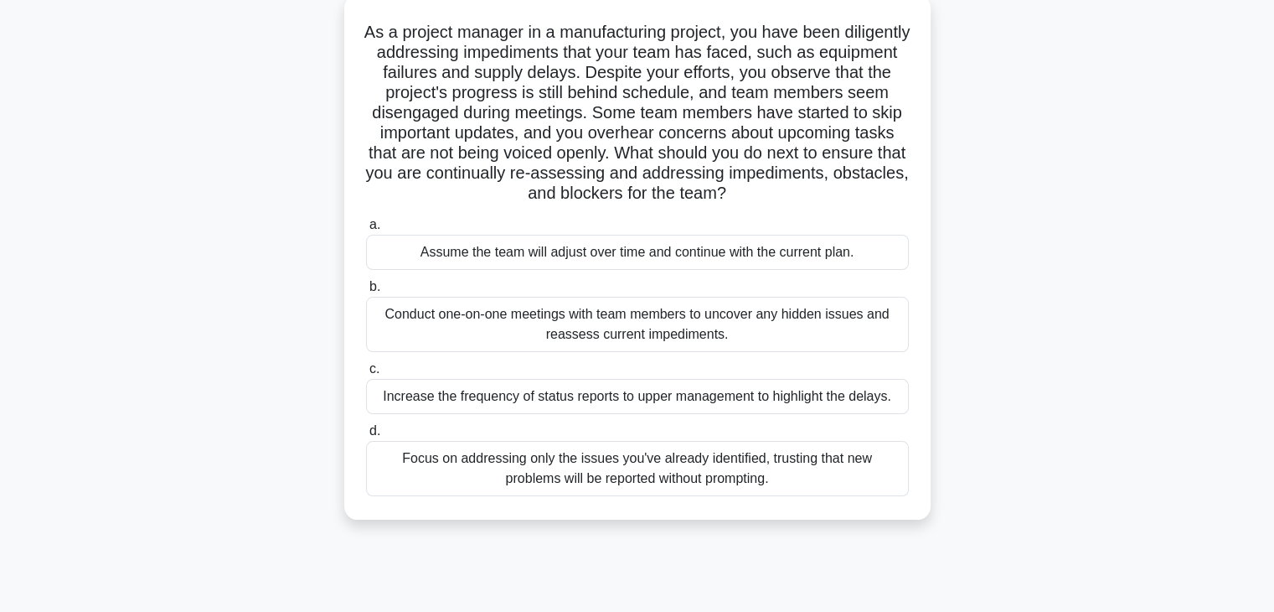
click at [778, 316] on div "Conduct one-on-one meetings with team members to uncover any hidden issues and …" at bounding box center [637, 324] width 543 height 55
click at [366, 292] on input "b. Conduct one-on-one meetings with team members to uncover any hidden issues a…" at bounding box center [366, 287] width 0 height 11
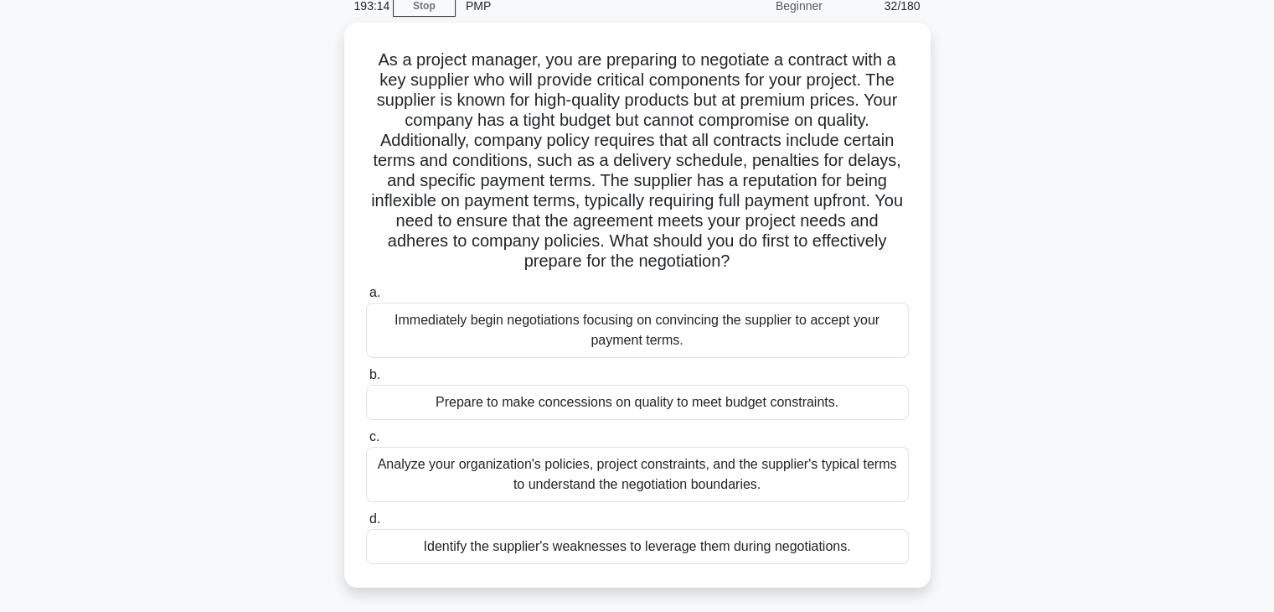
scroll to position [76, 0]
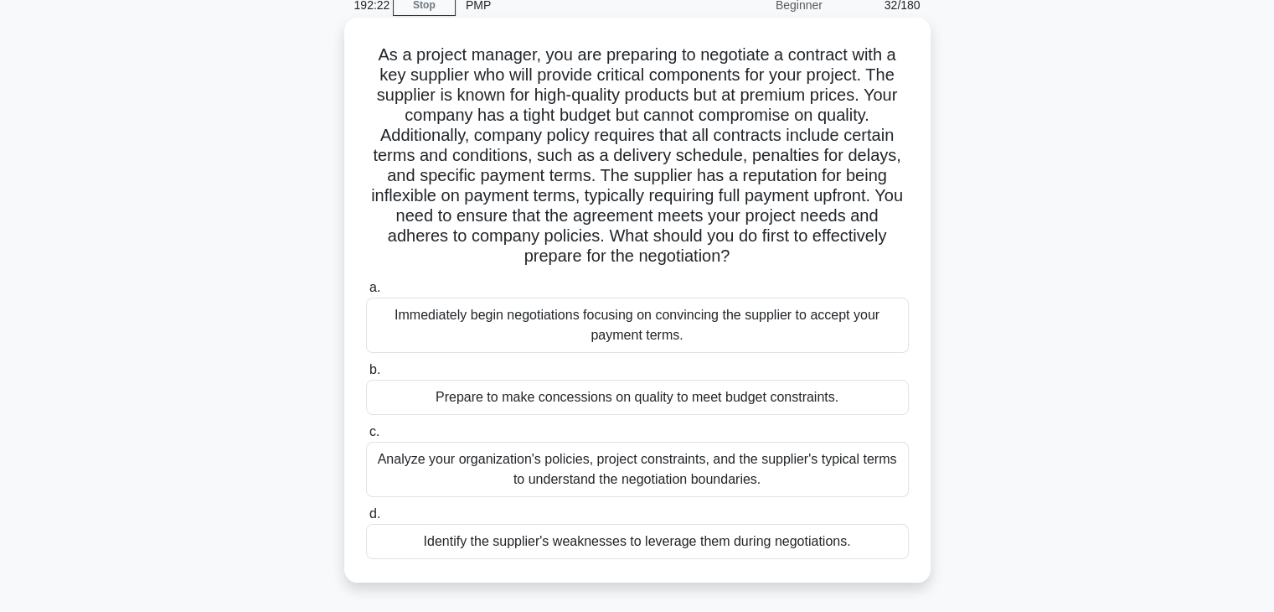
click at [680, 480] on div "Analyze your organization's policies, project constraints, and the supplier's t…" at bounding box center [637, 469] width 543 height 55
click at [366, 437] on input "c. Analyze your organization's policies, project constraints, and the supplier'…" at bounding box center [366, 431] width 0 height 11
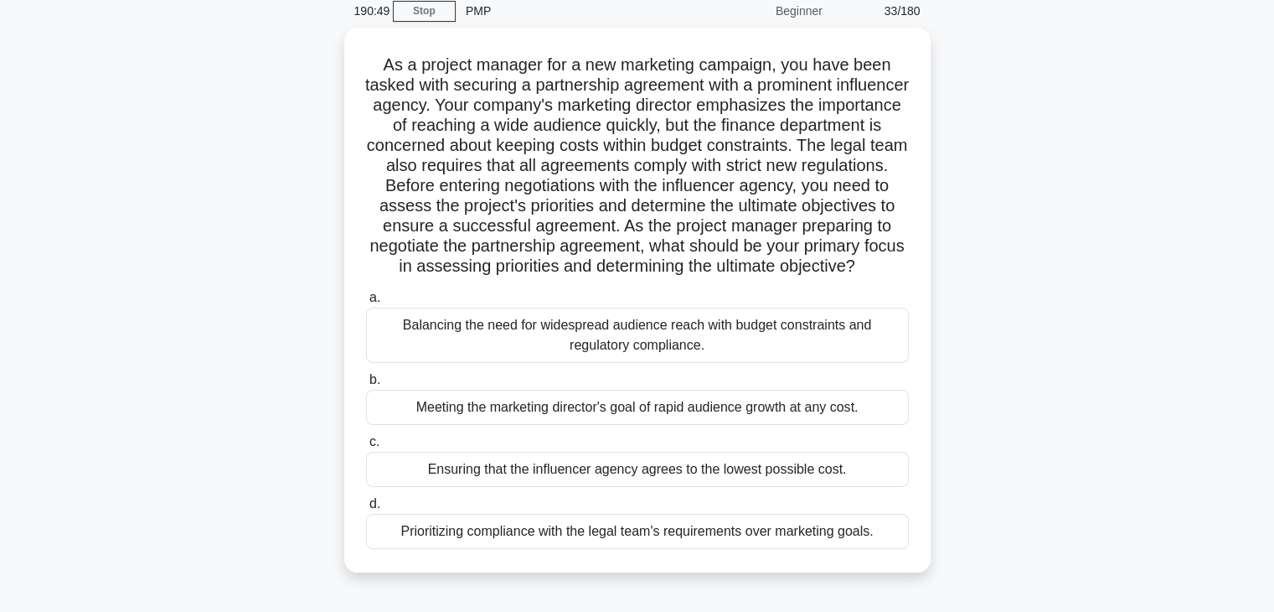
scroll to position [70, 0]
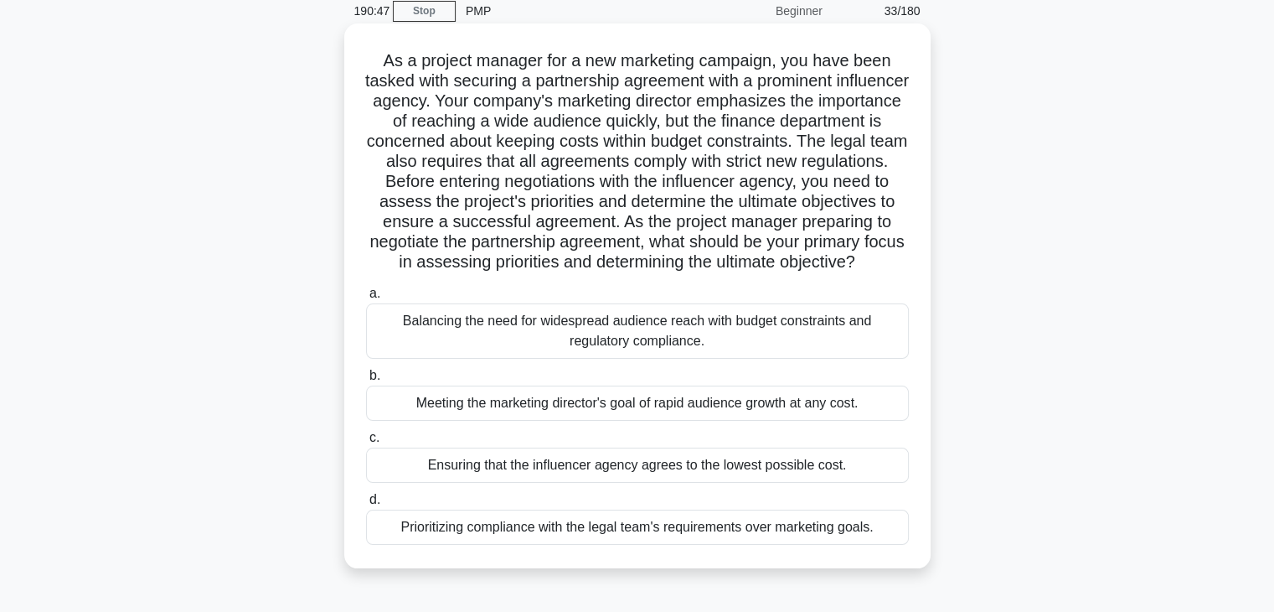
click at [815, 348] on div "Balancing the need for widespread audience reach with budget constraints and re…" at bounding box center [637, 330] width 543 height 55
click at [366, 299] on input "a. Balancing the need for widespread audience reach with budget constraints and…" at bounding box center [366, 293] width 0 height 11
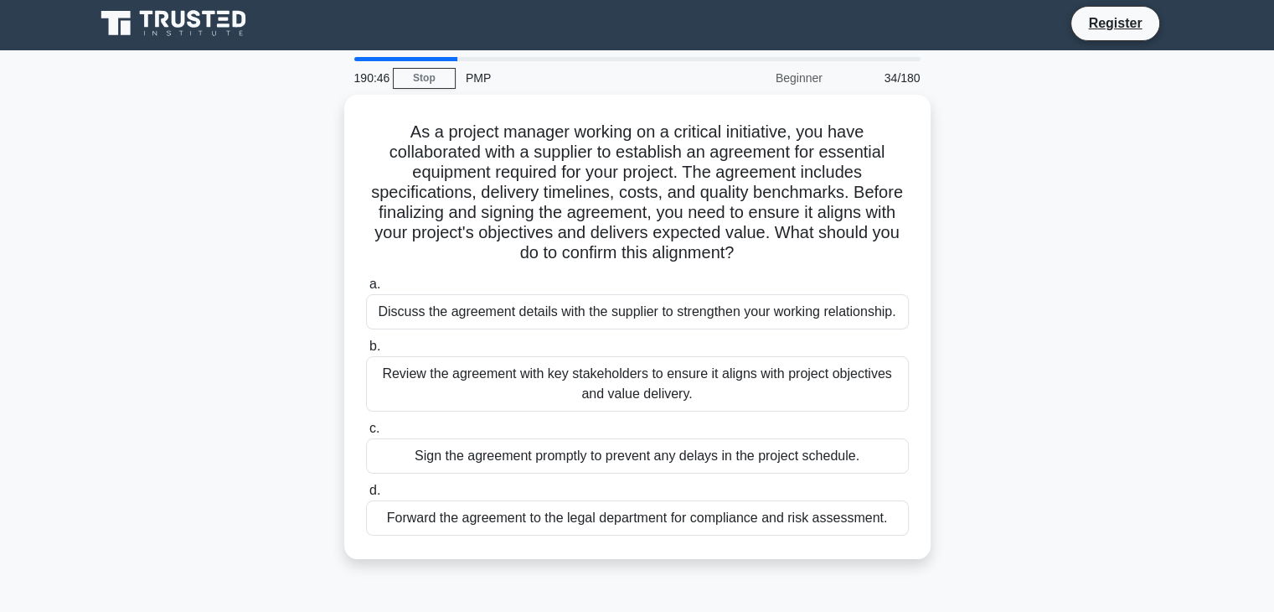
scroll to position [0, 0]
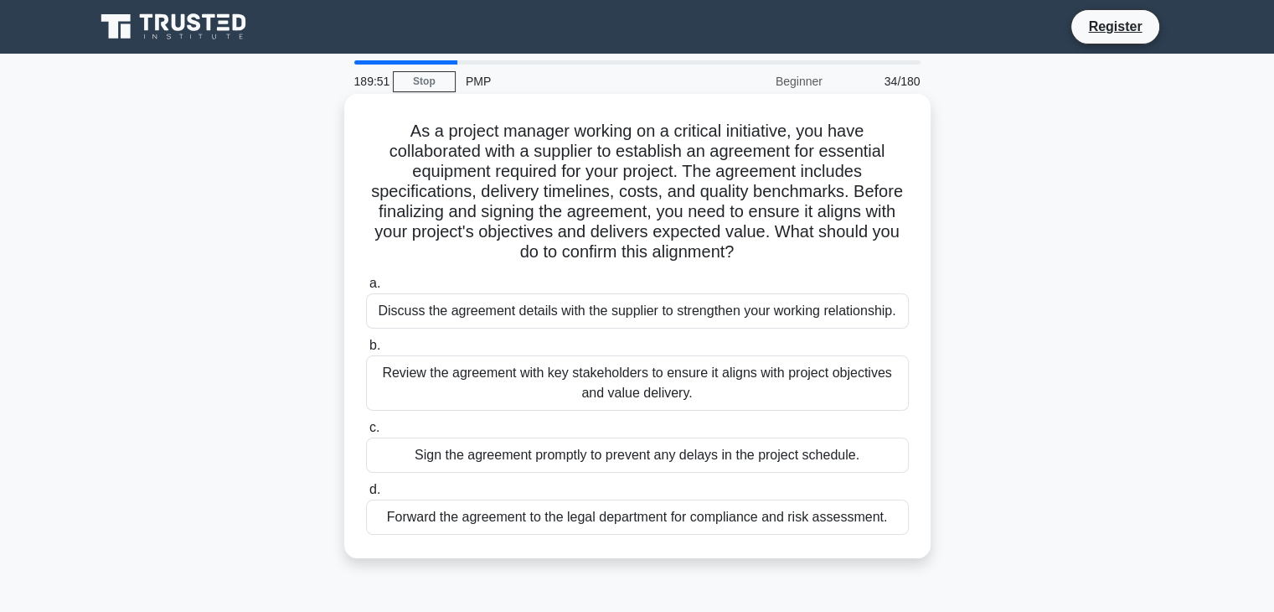
click at [708, 393] on div "Review the agreement with key stakeholders to ensure it aligns with project obj…" at bounding box center [637, 382] width 543 height 55
click at [366, 351] on input "b. Review the agreement with key stakeholders to ensure it aligns with project …" at bounding box center [366, 345] width 0 height 11
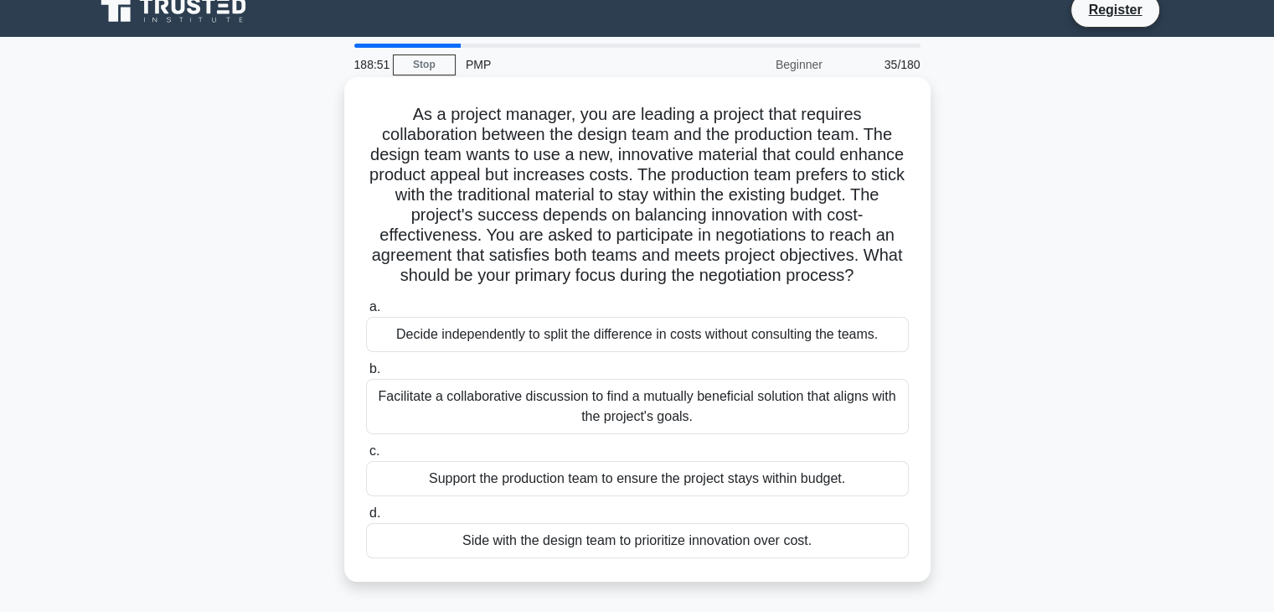
scroll to position [13, 0]
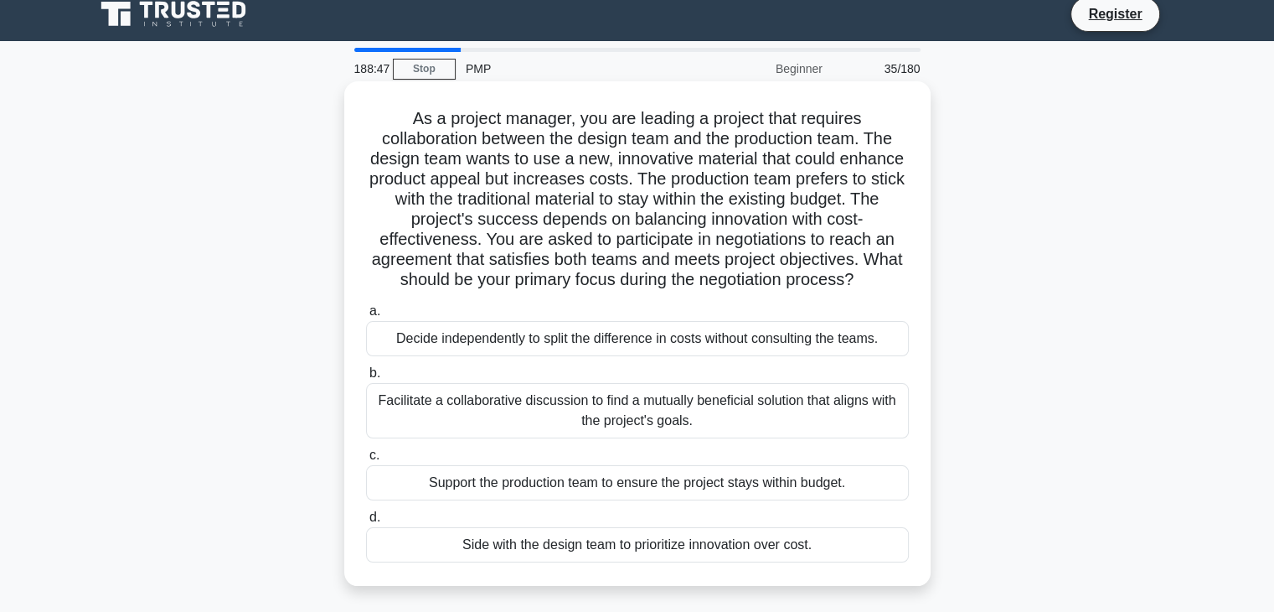
click at [707, 430] on div "Facilitate a collaborative discussion to find a mutually beneficial solution th…" at bounding box center [637, 410] width 543 height 55
click at [366, 379] on input "b. Facilitate a collaborative discussion to find a mutually beneficial solution…" at bounding box center [366, 373] width 0 height 11
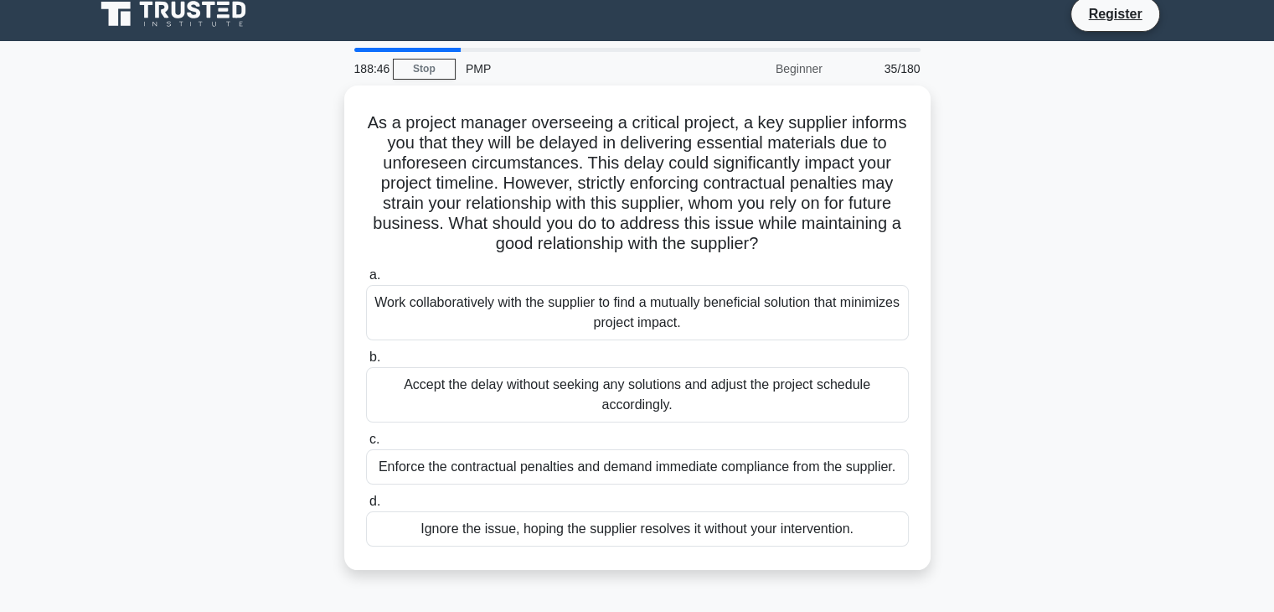
scroll to position [0, 0]
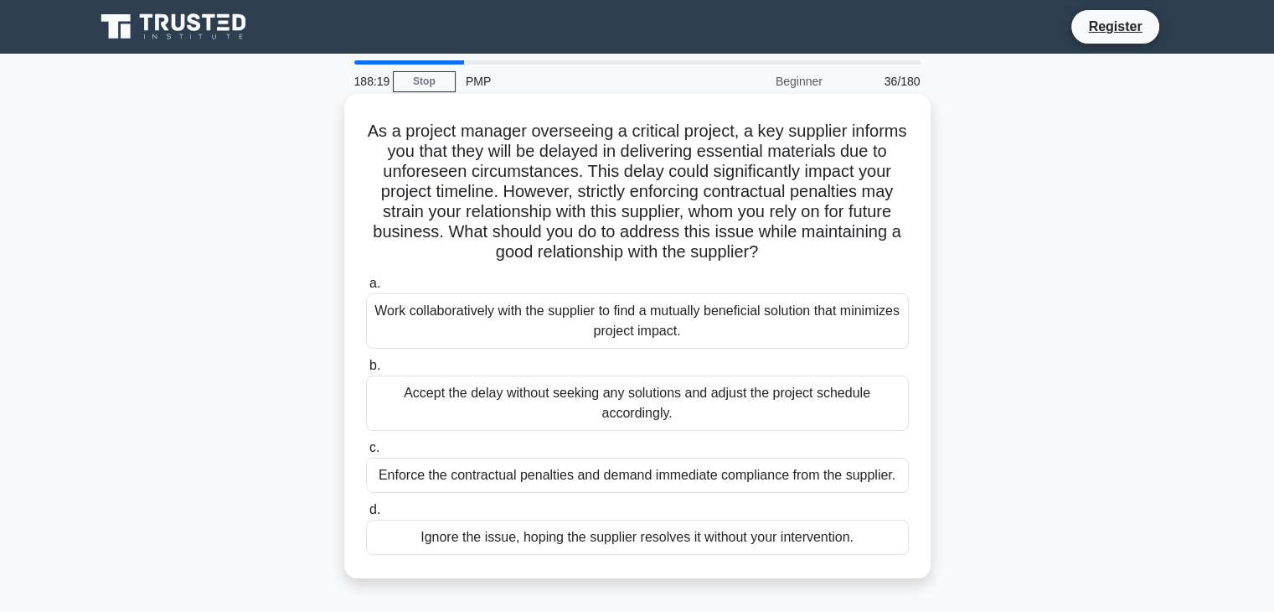
click at [700, 333] on div "Work collaboratively with the supplier to find a mutually beneficial solution t…" at bounding box center [637, 320] width 543 height 55
click at [366, 289] on input "a. Work collaboratively with the supplier to find a mutually beneficial solutio…" at bounding box center [366, 283] width 0 height 11
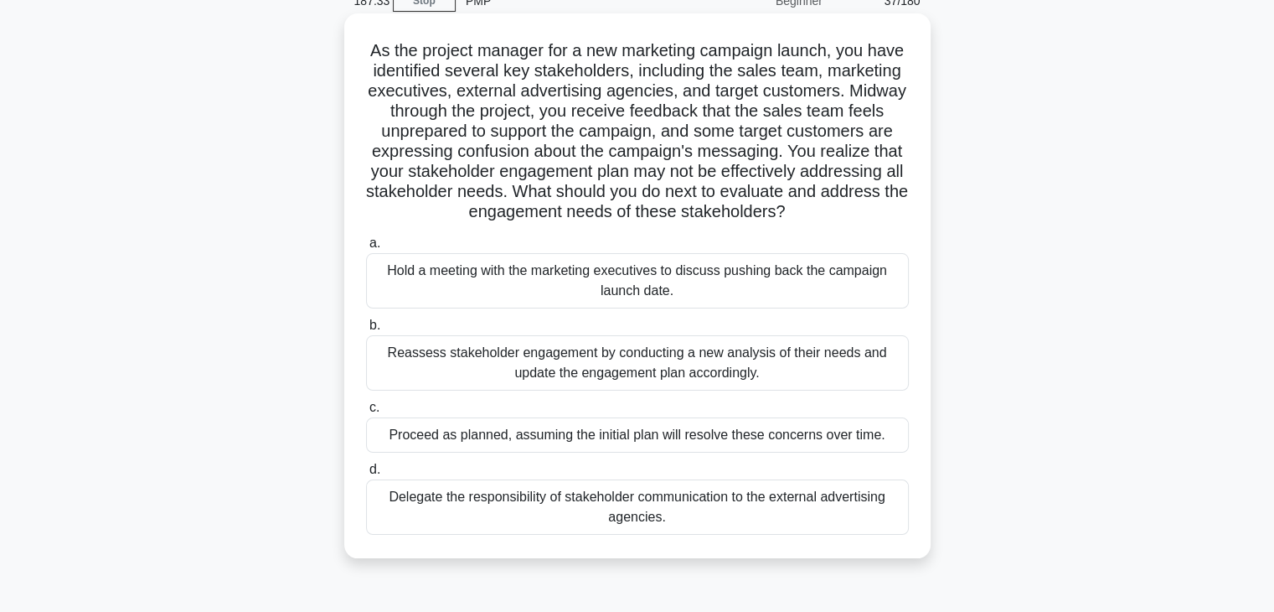
scroll to position [80, 0]
click at [674, 386] on div "Reassess stakeholder engagement by conducting a new analysis of their needs and…" at bounding box center [637, 362] width 543 height 55
click at [366, 331] on input "b. Reassess stakeholder engagement by conducting a new analysis of their needs …" at bounding box center [366, 325] width 0 height 11
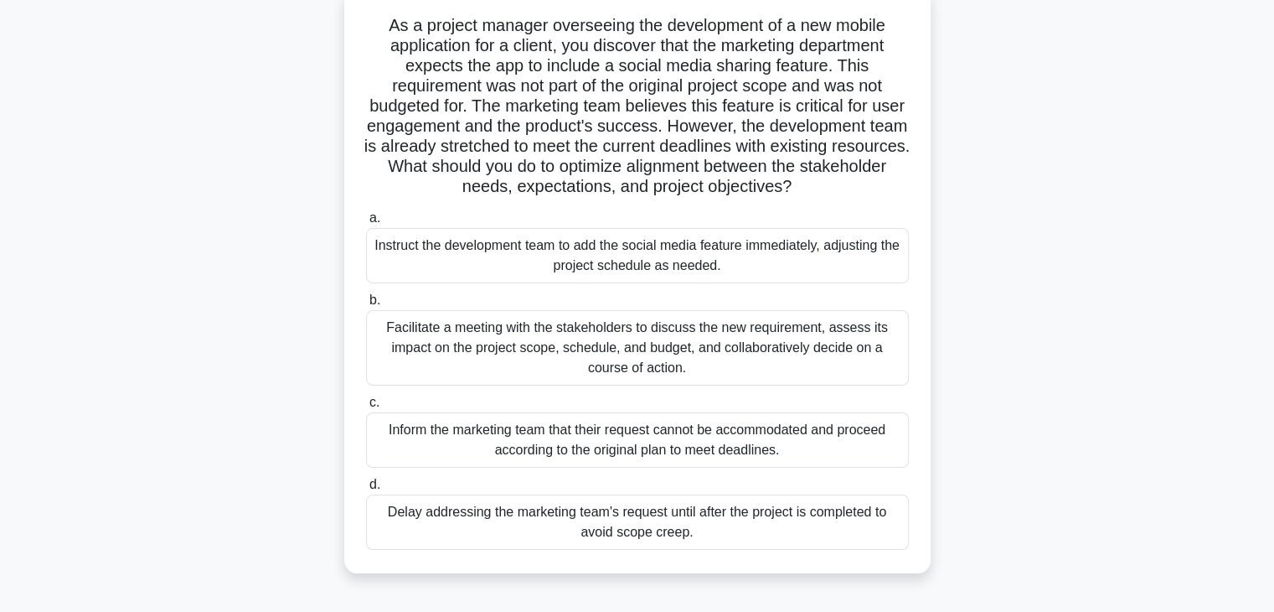
scroll to position [111, 0]
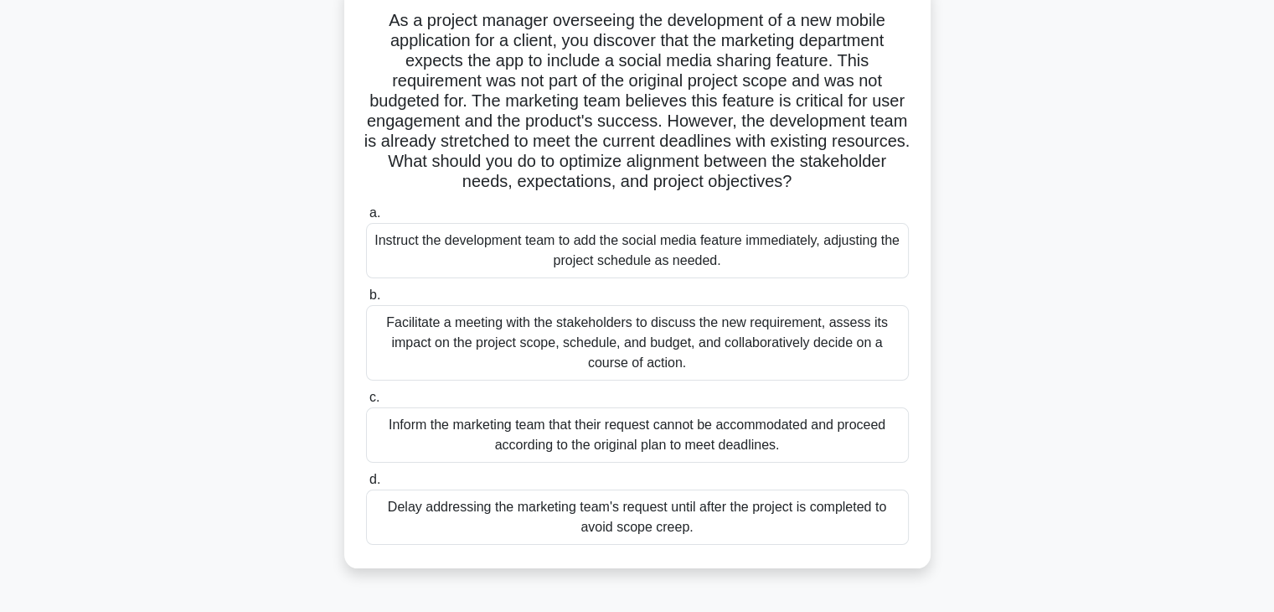
click at [666, 358] on div "Facilitate a meeting with the stakeholders to discuss the new requirement, asse…" at bounding box center [637, 342] width 543 height 75
click at [366, 301] on input "b. Facilitate a meeting with the stakeholders to discuss the new requirement, a…" at bounding box center [366, 295] width 0 height 11
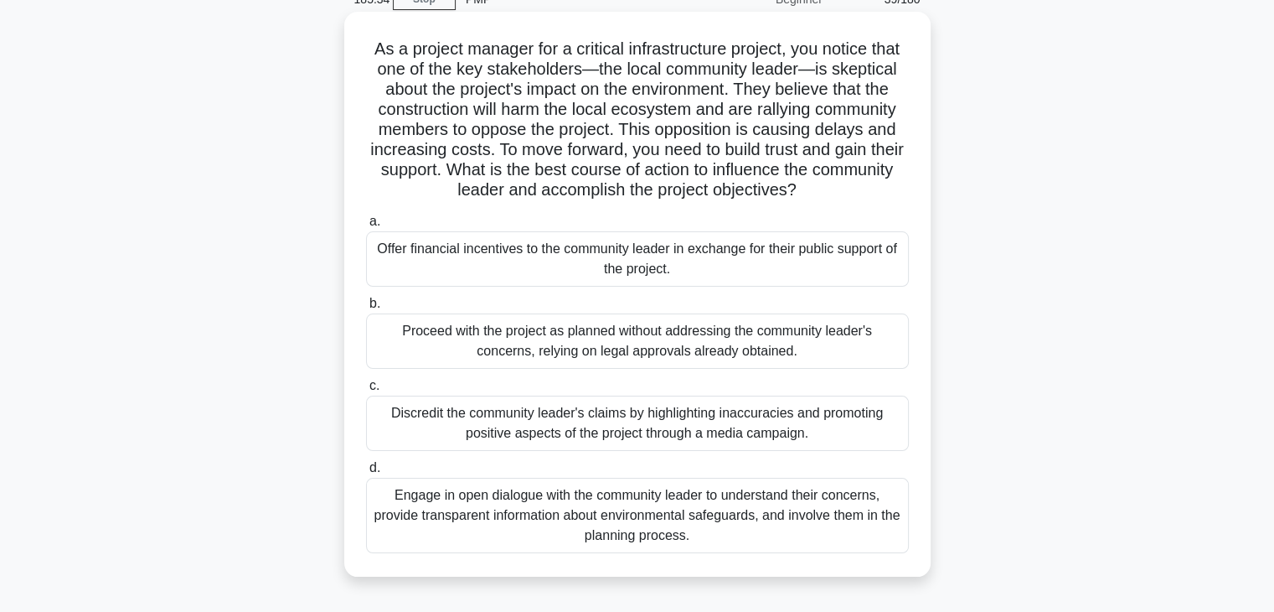
scroll to position [84, 0]
click at [601, 521] on div "Engage in open dialogue with the community leader to understand their concerns,…" at bounding box center [637, 513] width 543 height 75
click at [366, 472] on input "d. Engage in open dialogue with the community leader to understand their concer…" at bounding box center [366, 466] width 0 height 11
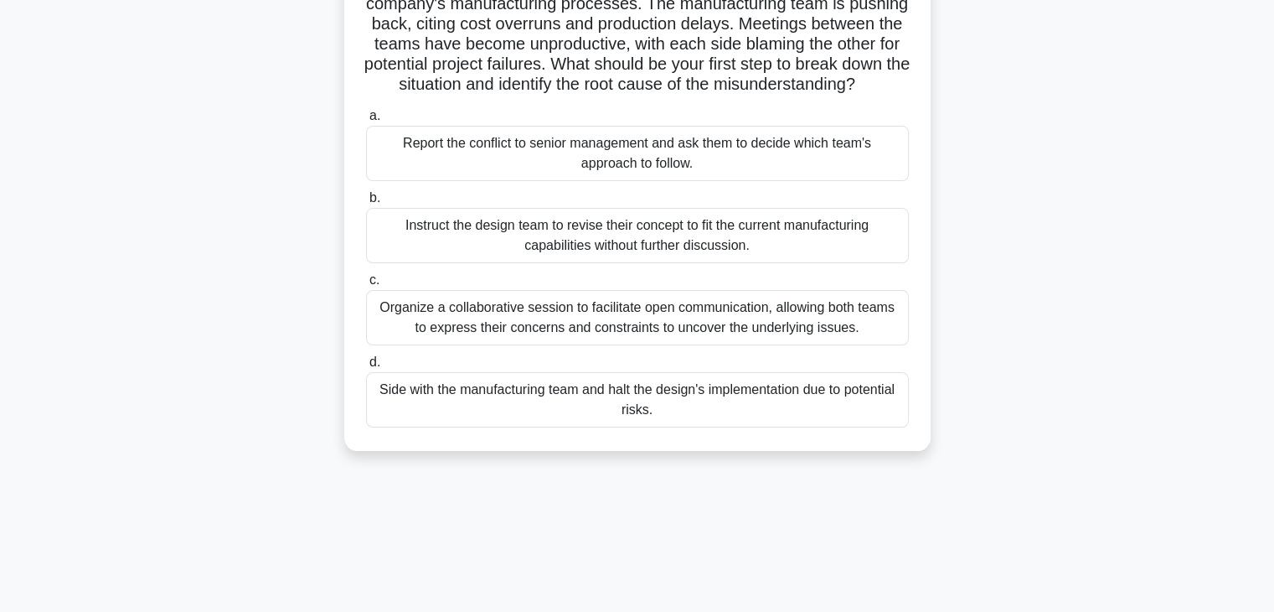
scroll to position [209, 0]
click at [667, 344] on div "Organize a collaborative session to facilitate open communication, allowing bot…" at bounding box center [637, 315] width 543 height 55
click at [366, 284] on input "c. Organize a collaborative session to facilitate open communication, allowing …" at bounding box center [366, 278] width 0 height 11
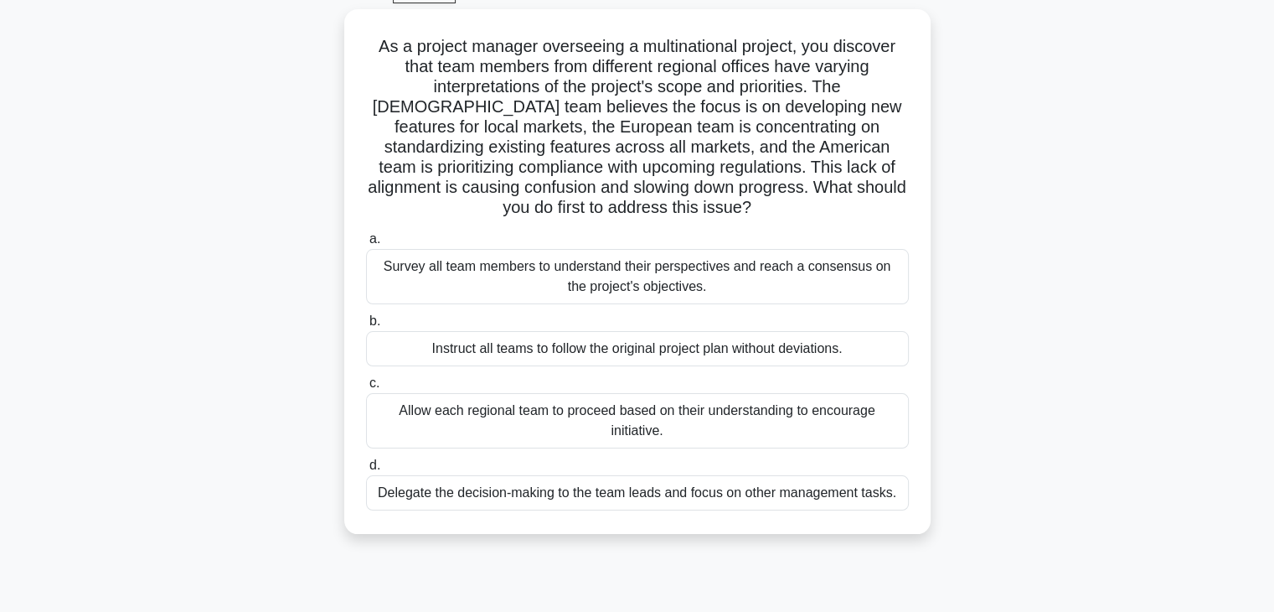
scroll to position [90, 0]
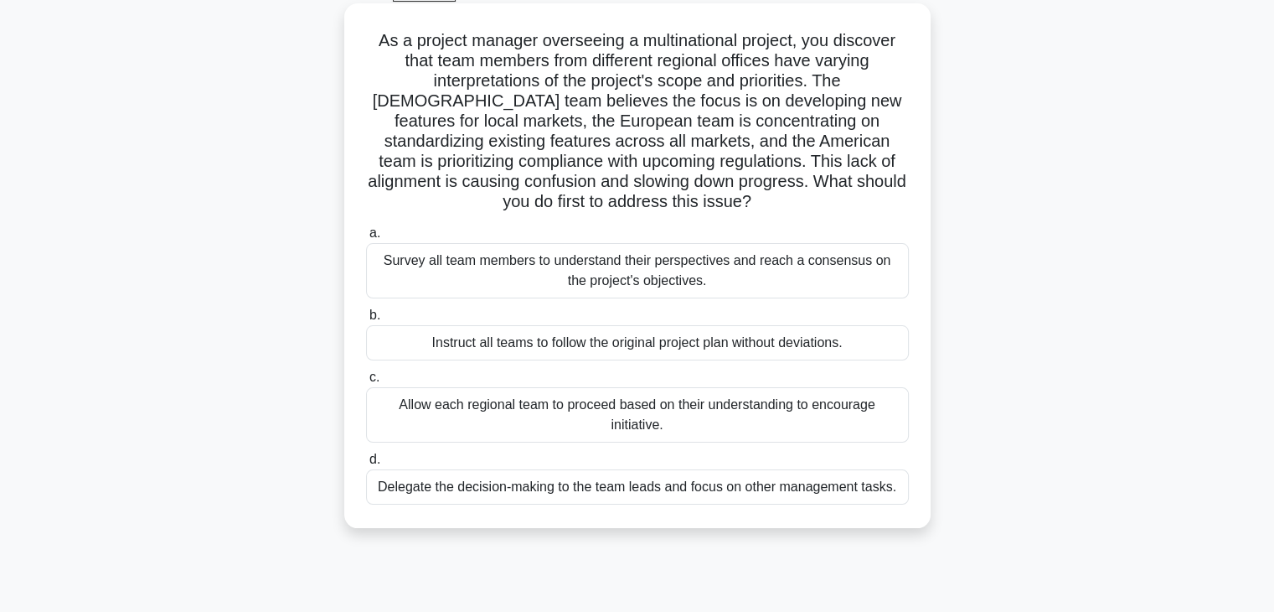
click at [773, 286] on div "Survey all team members to understand their perspectives and reach a consensus …" at bounding box center [637, 270] width 543 height 55
click at [366, 239] on input "a. Survey all team members to understand their perspectives and reach a consens…" at bounding box center [366, 233] width 0 height 11
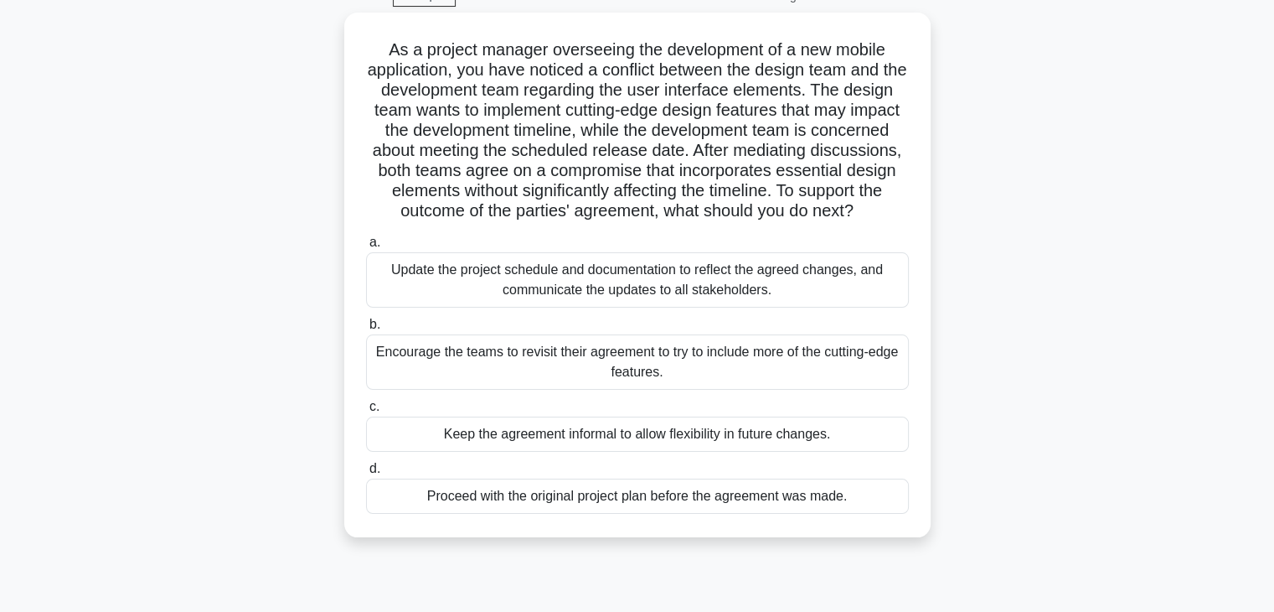
scroll to position [90, 0]
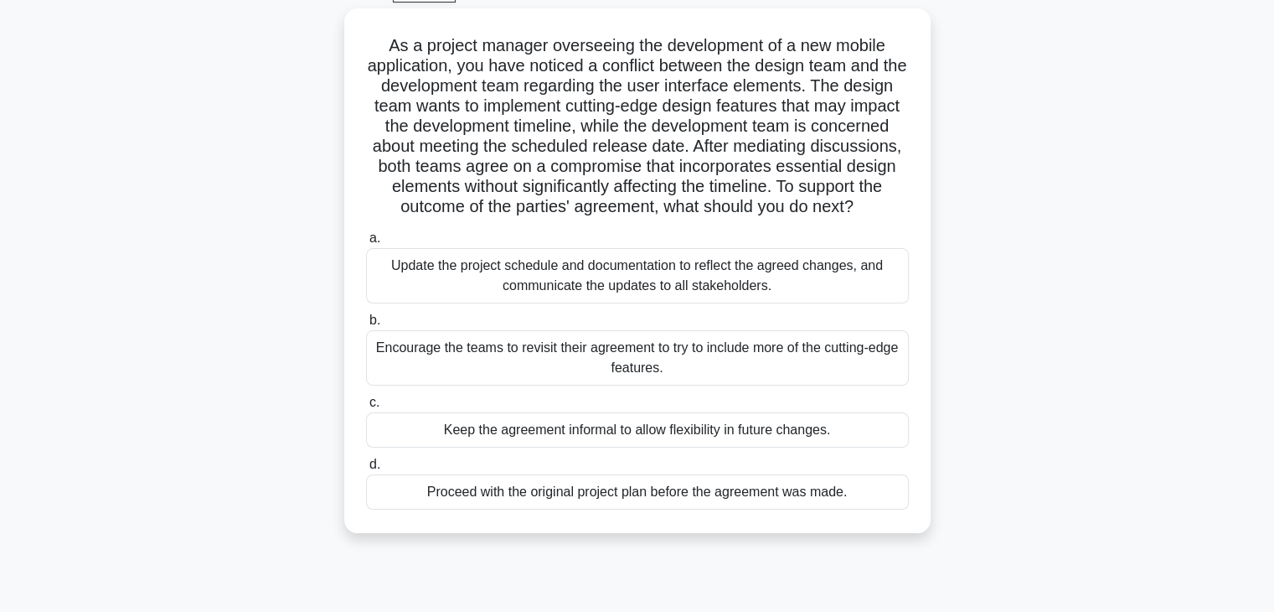
click at [773, 286] on div "Update the project schedule and documentation to reflect the agreed changes, an…" at bounding box center [637, 275] width 543 height 55
click at [366, 244] on input "a. Update the project schedule and documentation to reflect the agreed changes,…" at bounding box center [366, 238] width 0 height 11
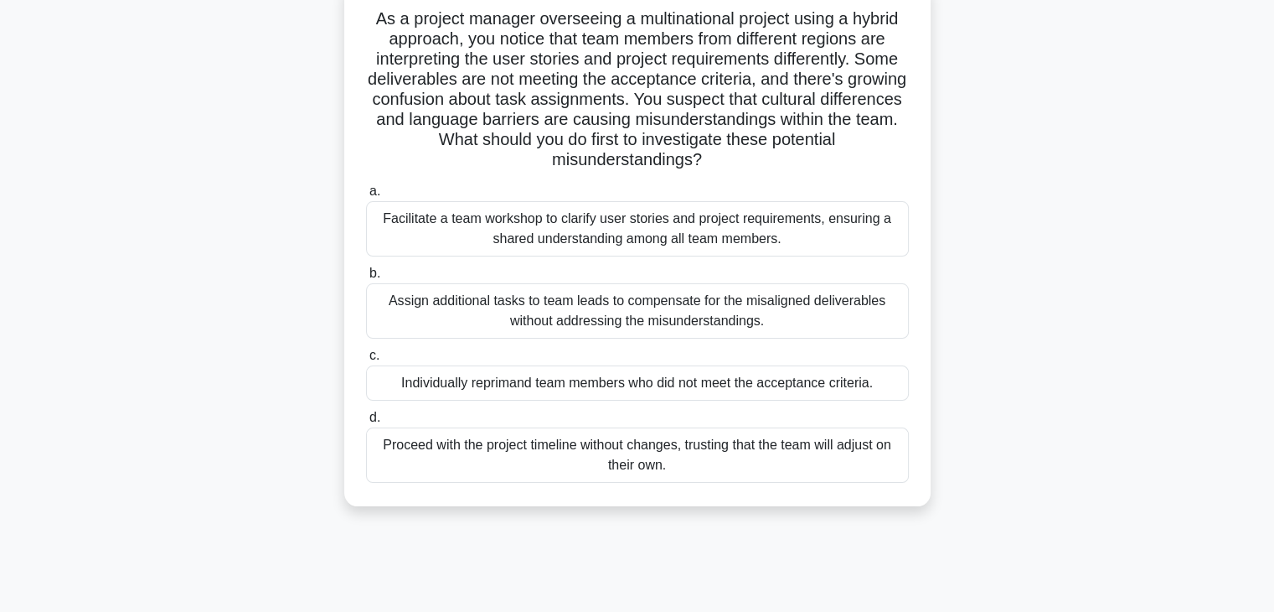
scroll to position [116, 0]
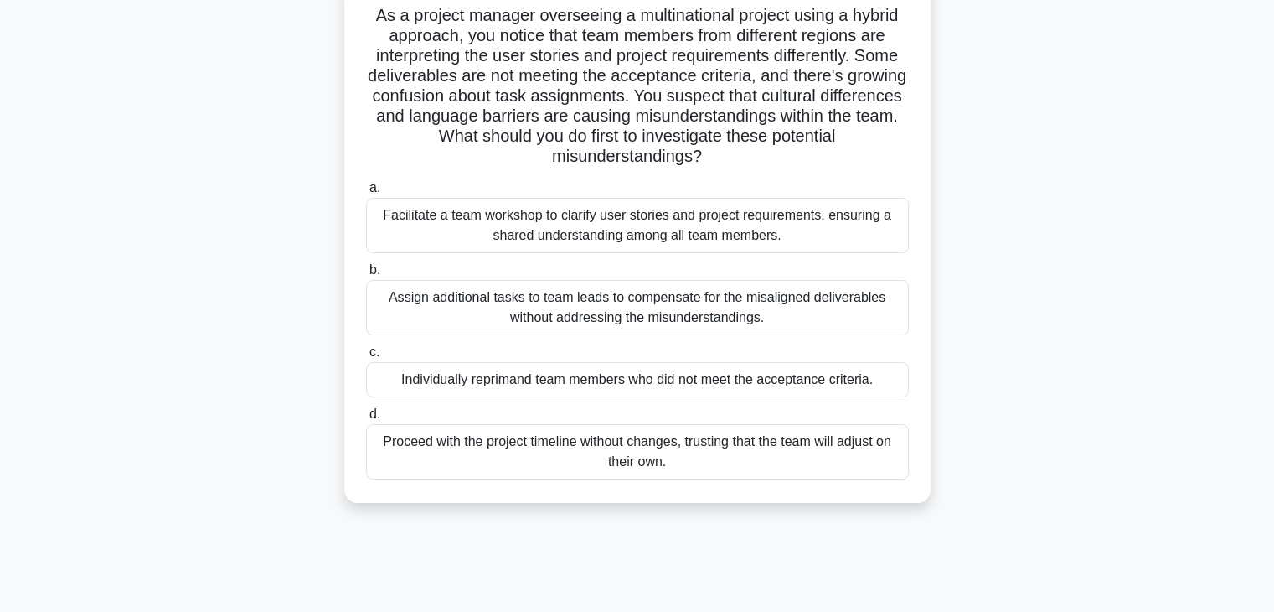
click at [724, 225] on div "Facilitate a team workshop to clarify user stories and project requirements, en…" at bounding box center [637, 225] width 543 height 55
click at [366, 194] on input "a. Facilitate a team workshop to clarify user stories and project requirements,…" at bounding box center [366, 188] width 0 height 11
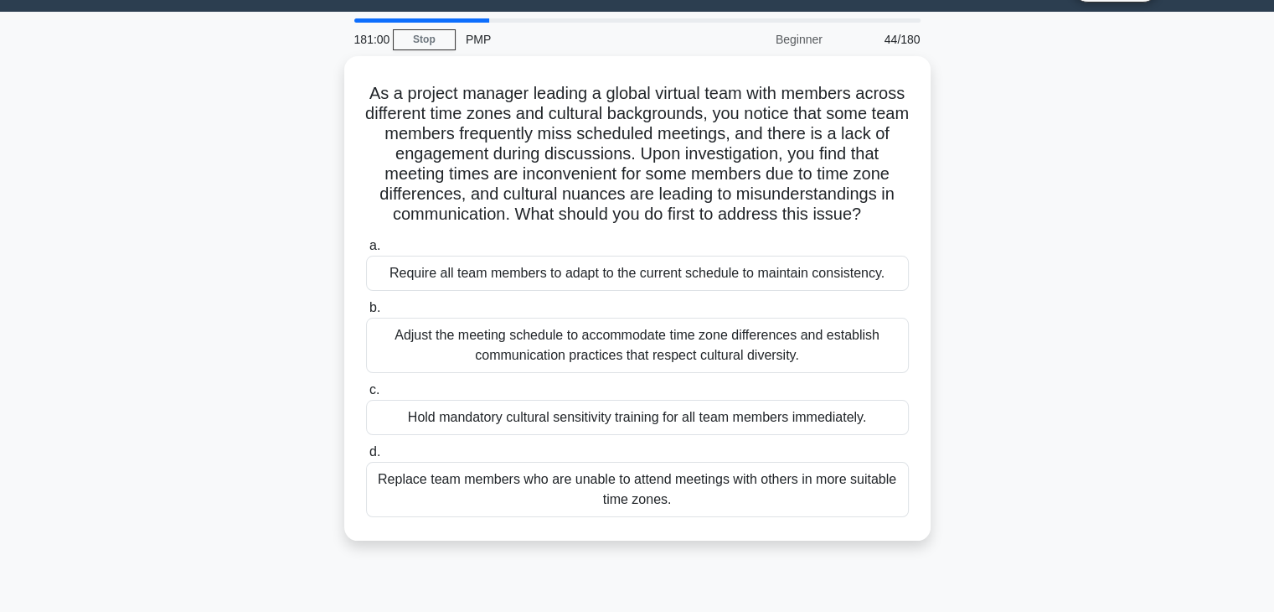
scroll to position [43, 0]
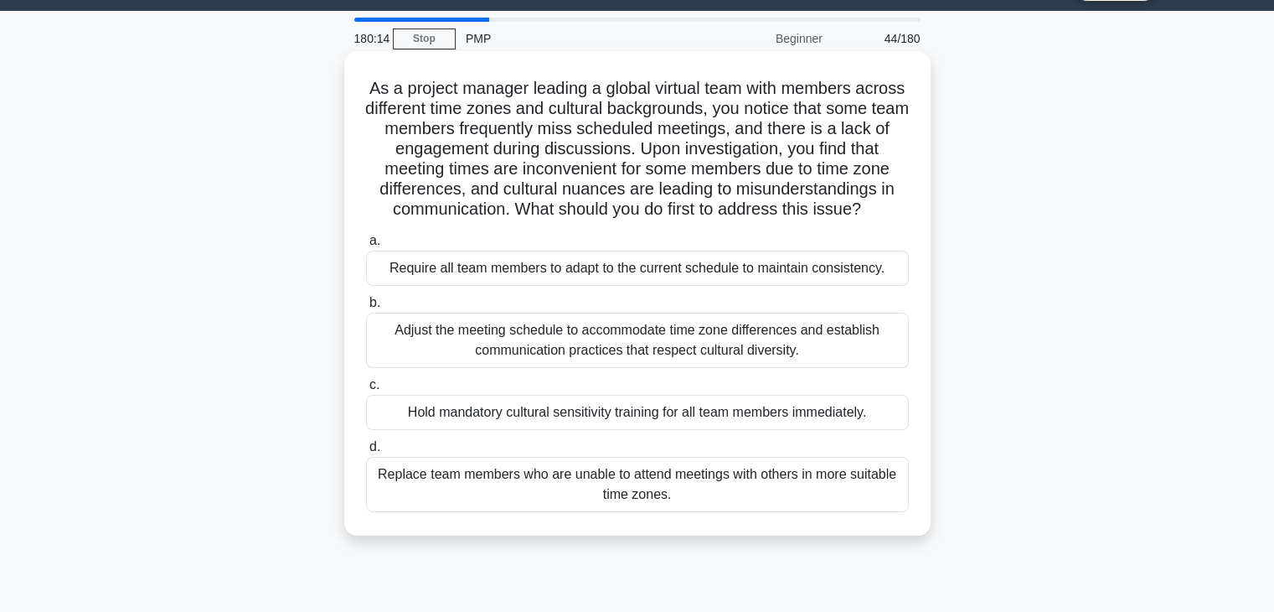
click at [640, 364] on div "Adjust the meeting schedule to accommodate time zone differences and establish …" at bounding box center [637, 340] width 543 height 55
click at [366, 308] on input "b. Adjust the meeting schedule to accommodate time zone differences and establi…" at bounding box center [366, 302] width 0 height 11
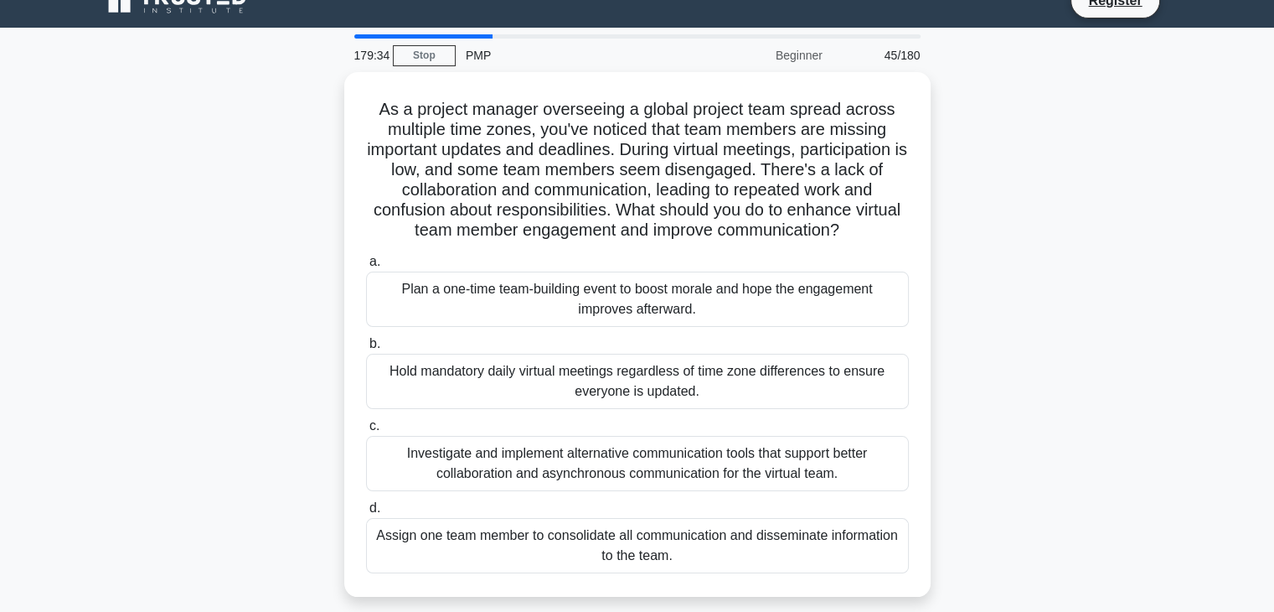
scroll to position [37, 0]
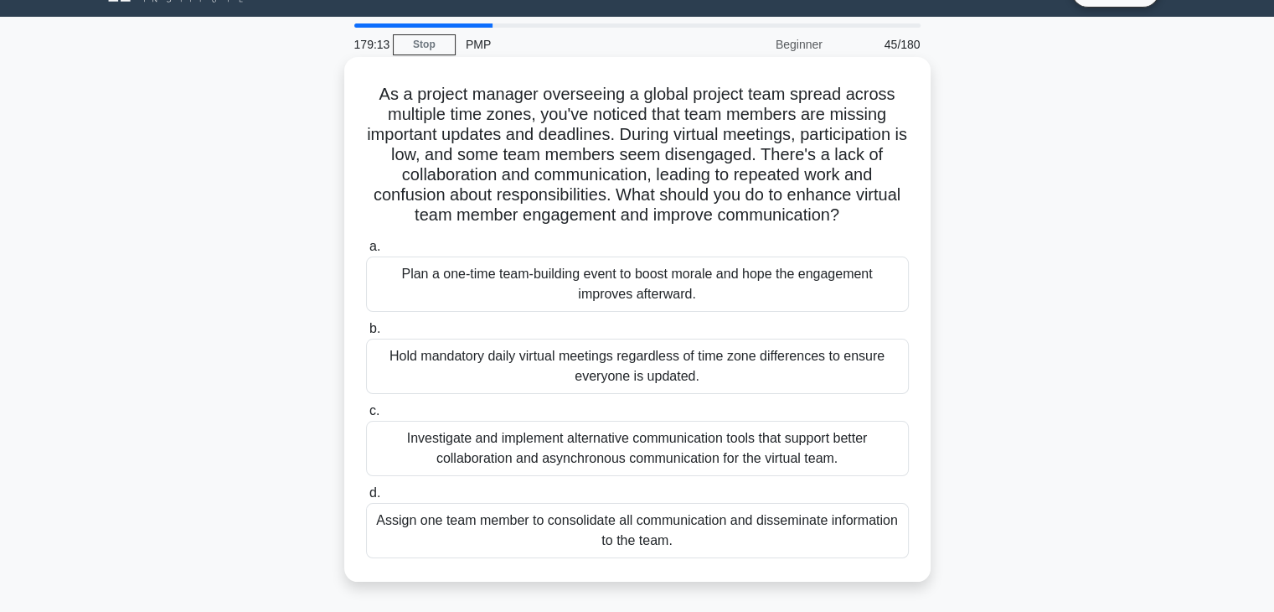
click at [608, 443] on div "Investigate and implement alternative communication tools that support better c…" at bounding box center [637, 448] width 543 height 55
click at [366, 416] on input "c. Investigate and implement alternative communication tools that support bette…" at bounding box center [366, 411] width 0 height 11
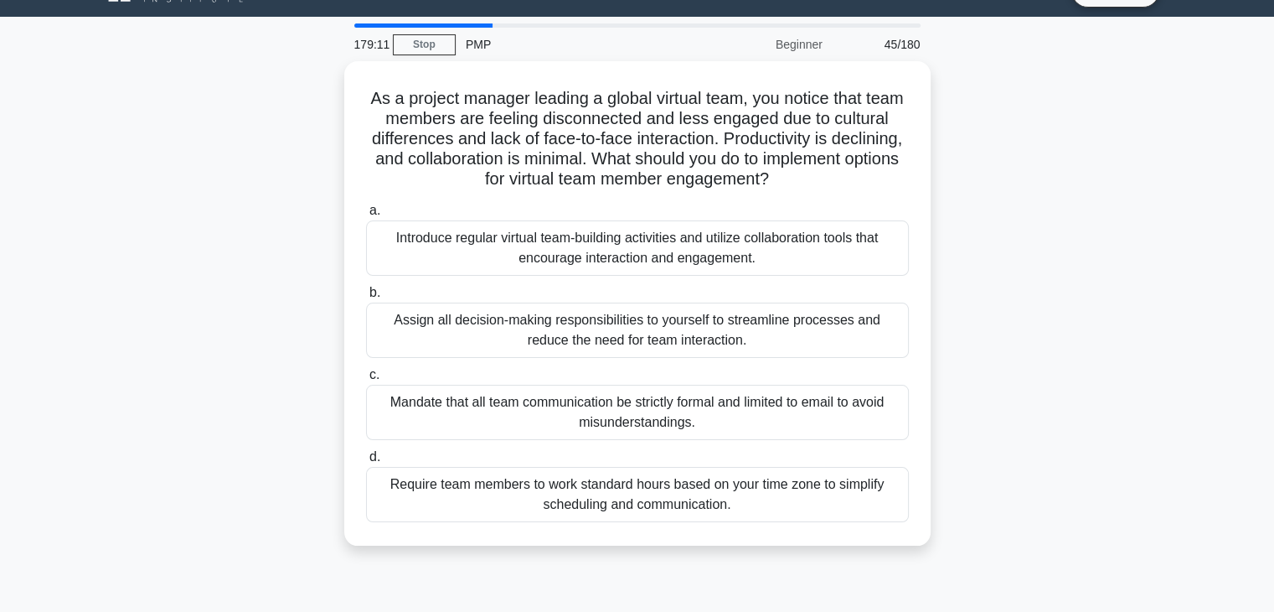
scroll to position [0, 0]
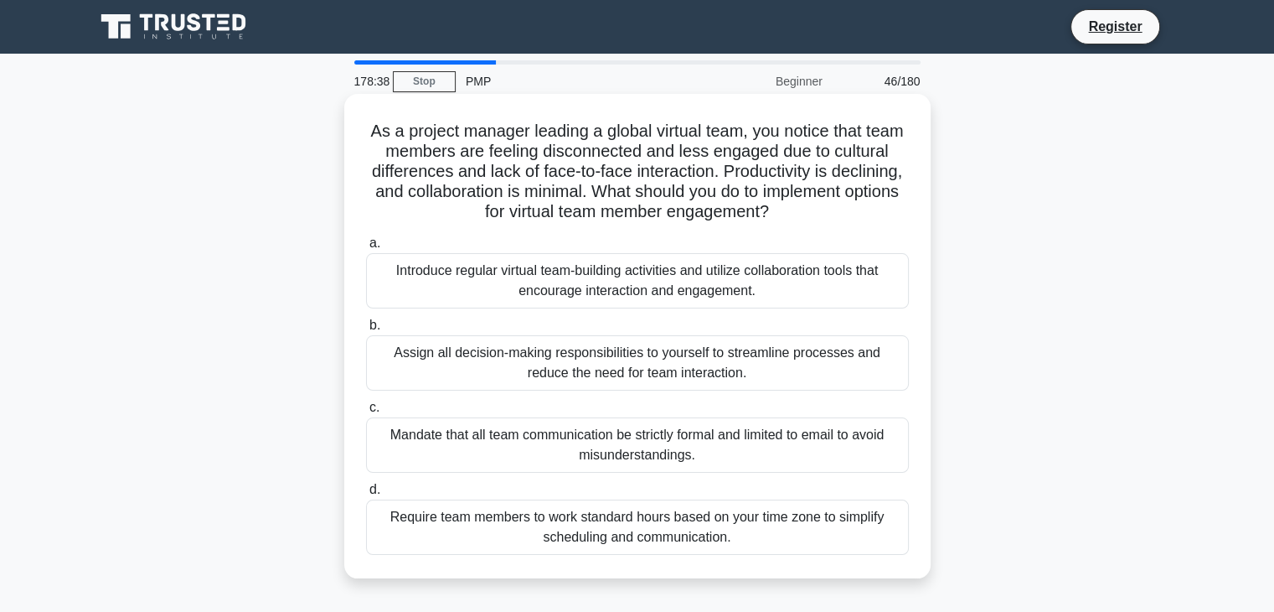
click at [669, 283] on div "Introduce regular virtual team-building activities and utilize collaboration to…" at bounding box center [637, 280] width 543 height 55
click at [366, 249] on input "a. Introduce regular virtual team-building activities and utilize collaboration…" at bounding box center [366, 243] width 0 height 11
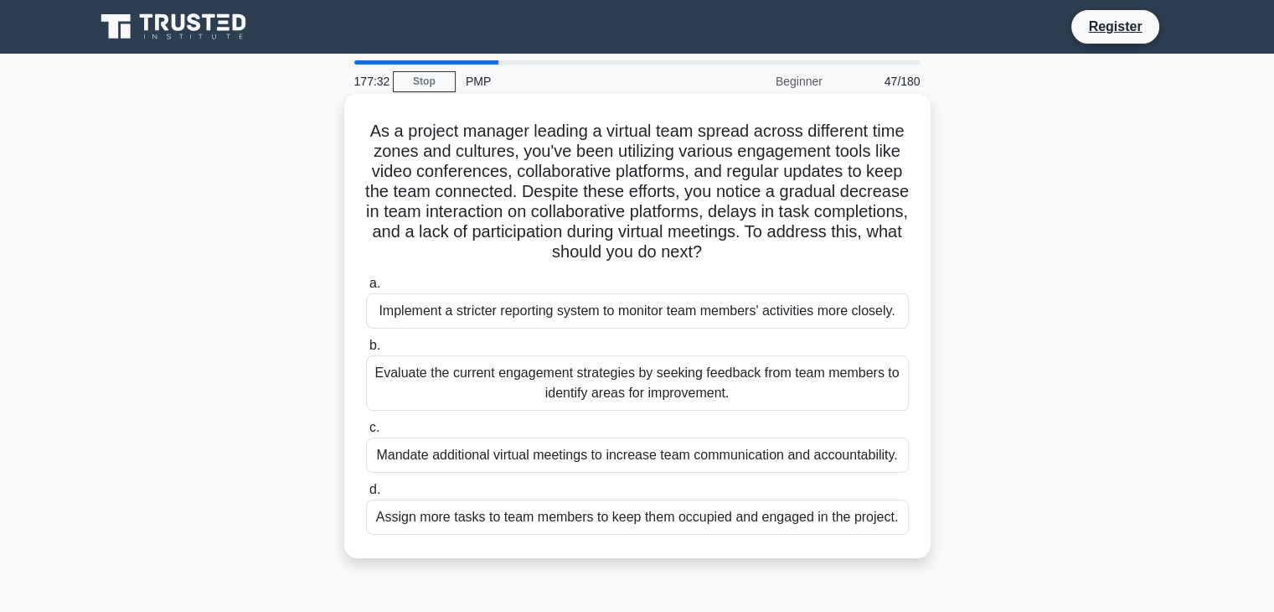
click at [618, 383] on div "Evaluate the current engagement strategies by seeking feedback from team member…" at bounding box center [637, 382] width 543 height 55
click at [366, 351] on input "b. Evaluate the current engagement strategies by seeking feedback from team mem…" at bounding box center [366, 345] width 0 height 11
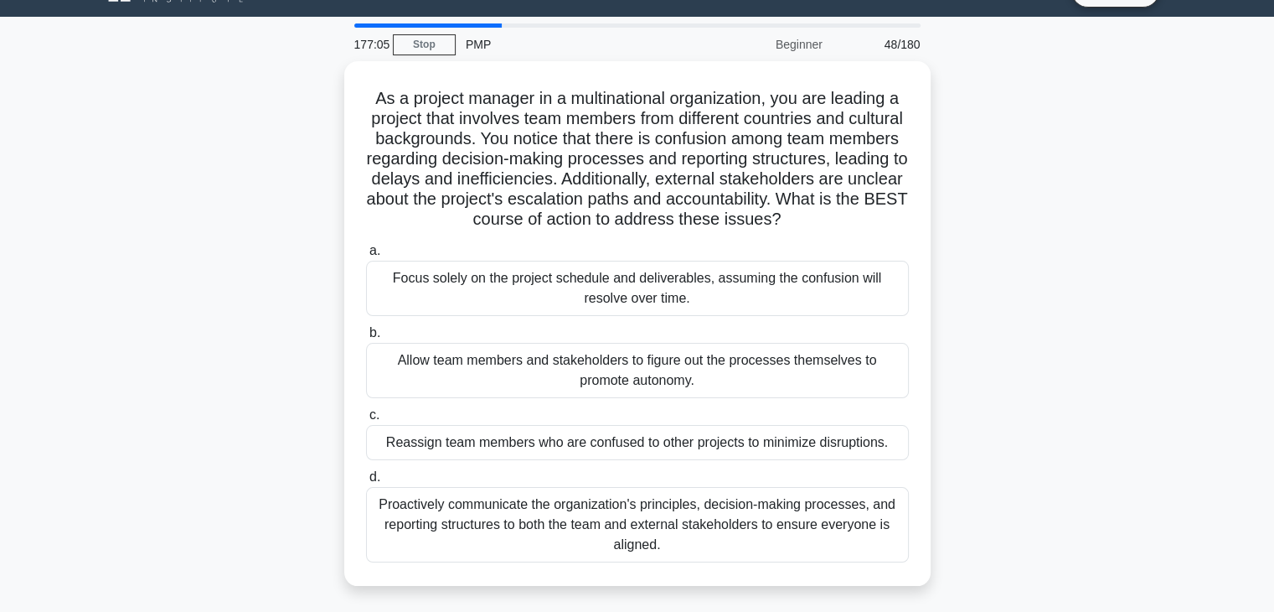
scroll to position [50, 0]
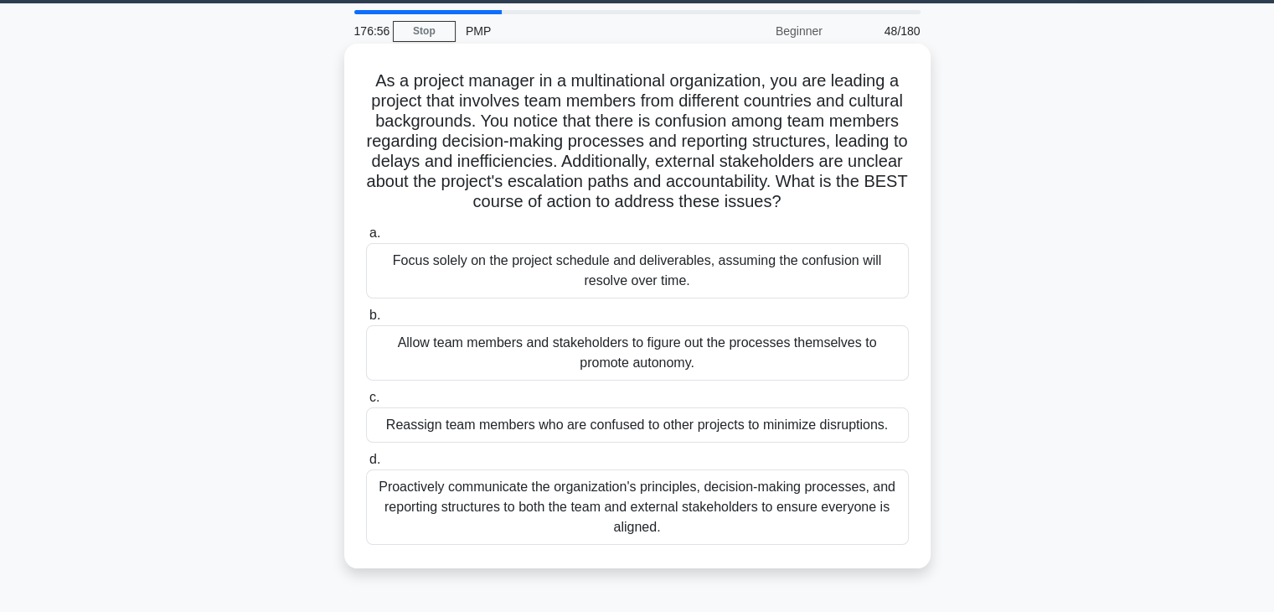
click at [566, 531] on div "Proactively communicate the organization's principles, decision-making processe…" at bounding box center [637, 506] width 543 height 75
click at [366, 465] on input "d. Proactively communicate the organization's principles, decision-making proce…" at bounding box center [366, 459] width 0 height 11
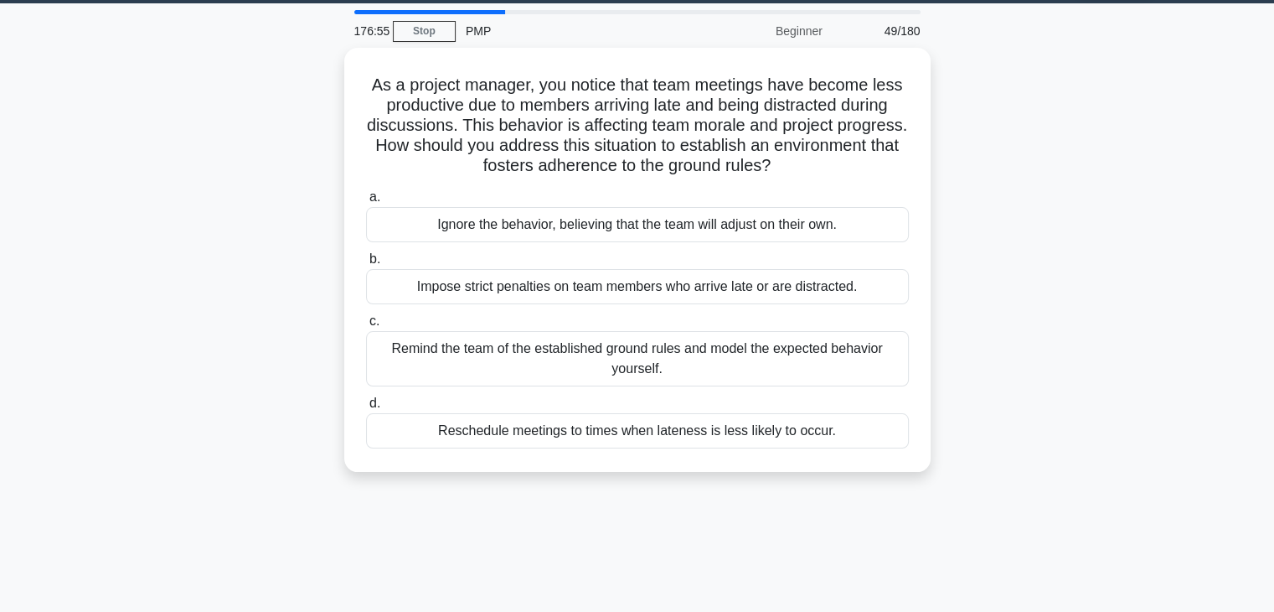
scroll to position [0, 0]
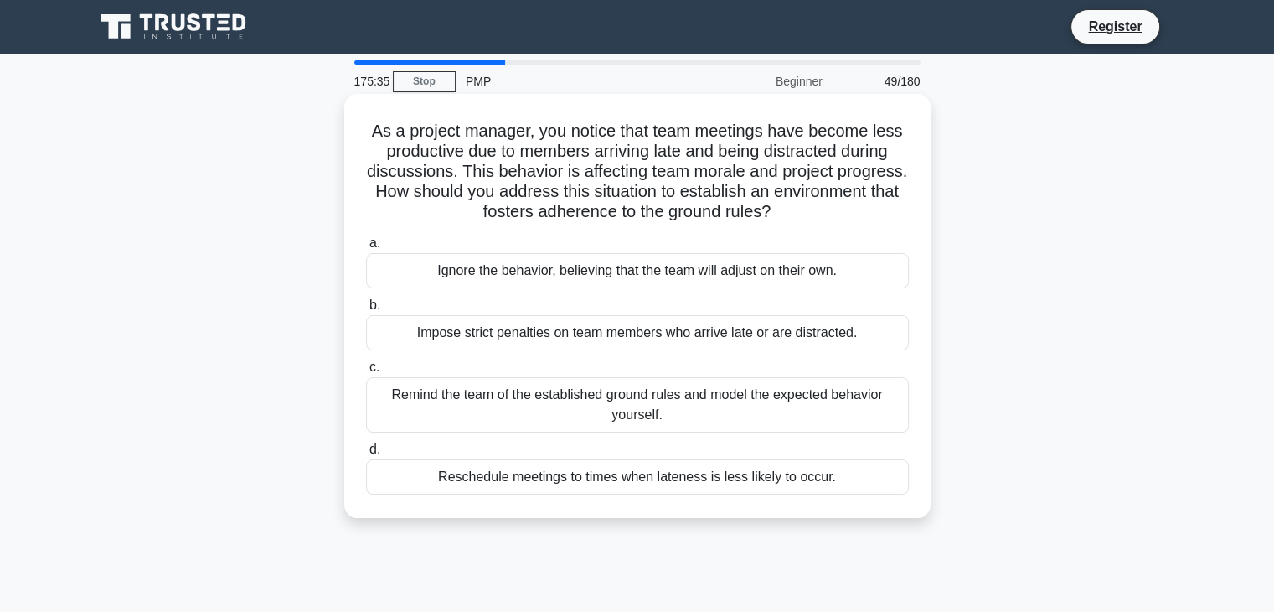
click at [583, 423] on div "Remind the team of the established ground rules and model the expected behavior…" at bounding box center [637, 404] width 543 height 55
click at [366, 373] on input "c. Remind the team of the established ground rules and model the expected behav…" at bounding box center [366, 367] width 0 height 11
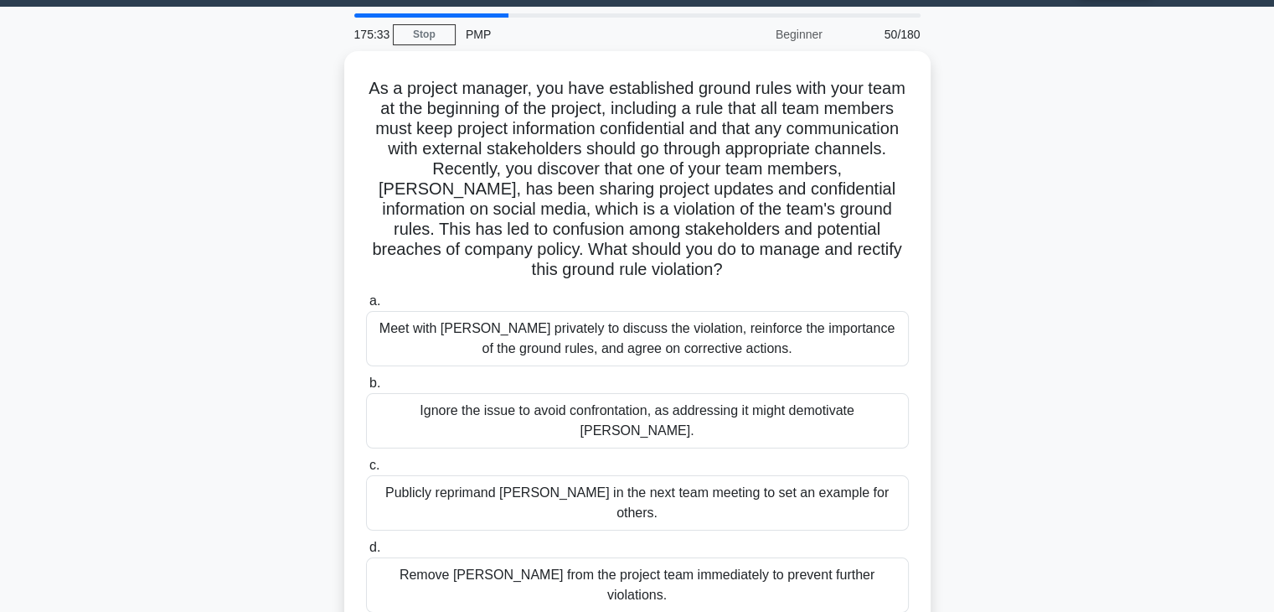
scroll to position [67, 0]
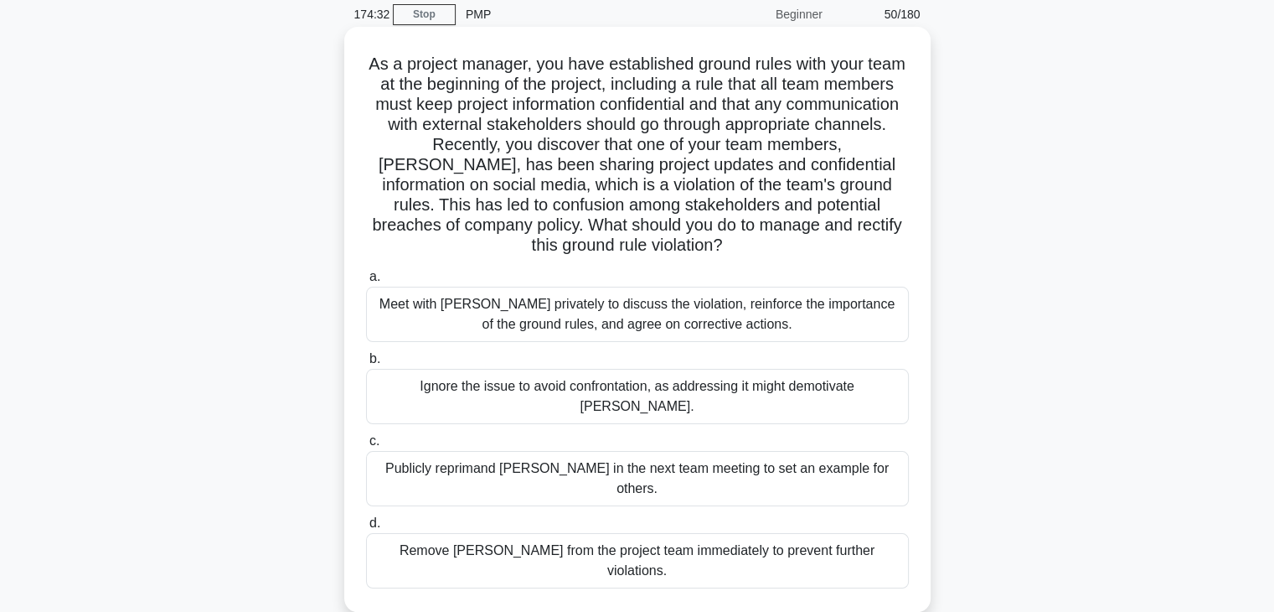
click at [561, 533] on div "Remove Tom from the project team immediately to prevent further violations." at bounding box center [637, 560] width 543 height 55
click at [366, 521] on input "d. Remove Tom from the project team immediately to prevent further violations." at bounding box center [366, 523] width 0 height 11
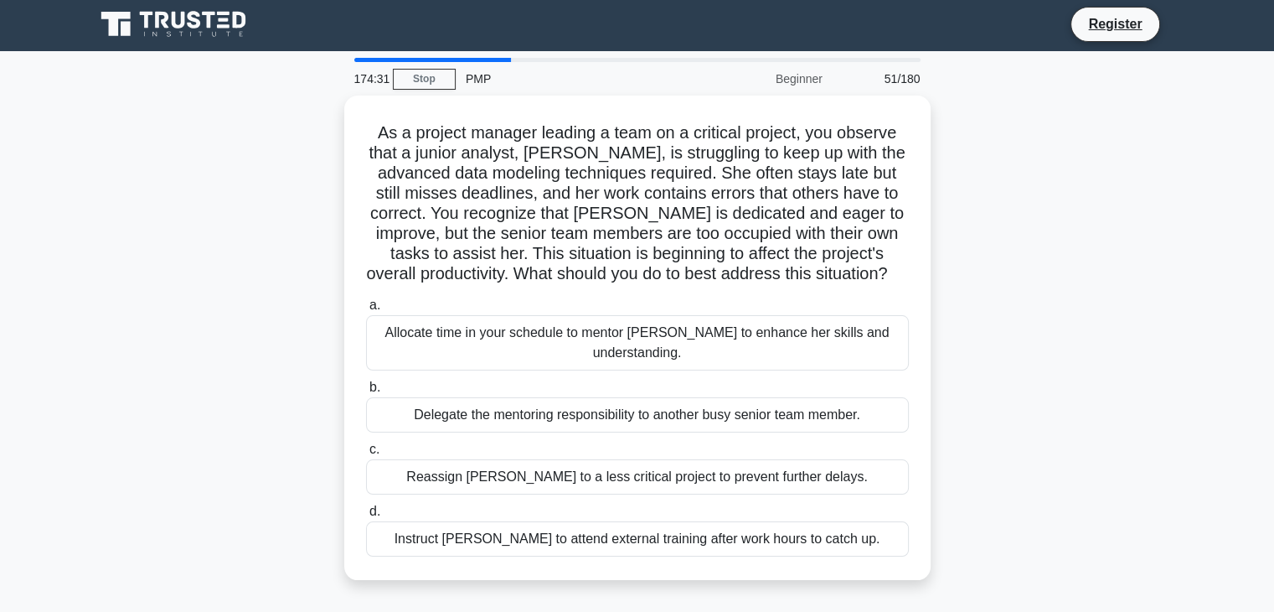
scroll to position [0, 0]
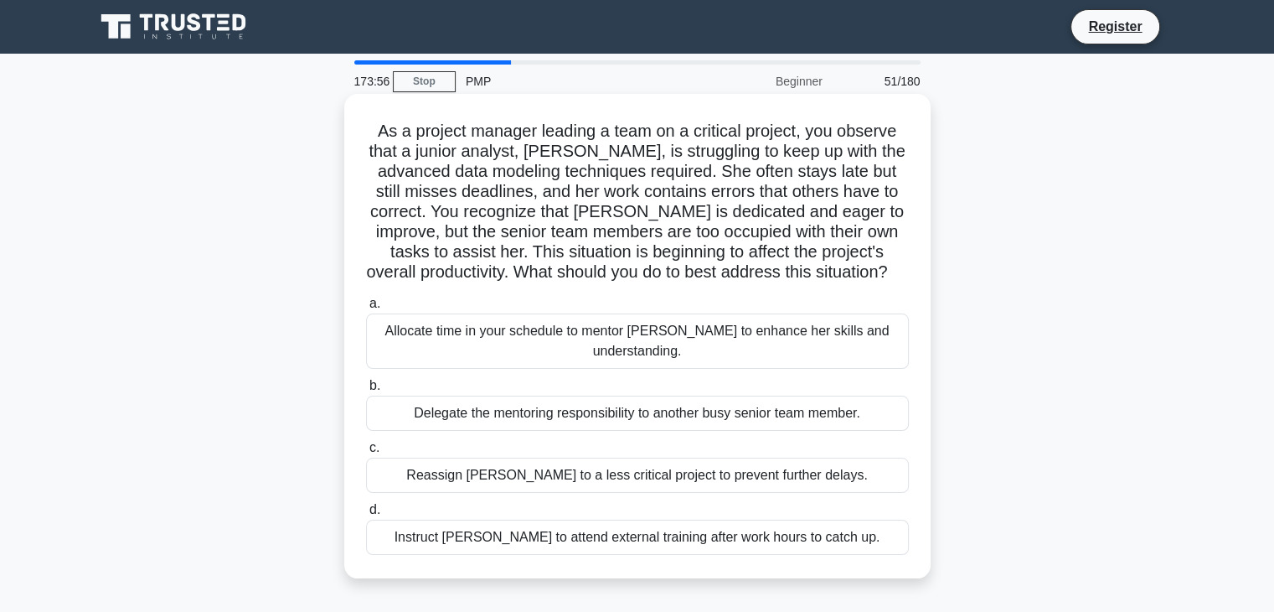
click at [614, 331] on div "Allocate time in your schedule to mentor Emma to enhance her skills and underst…" at bounding box center [637, 340] width 543 height 55
click at [366, 309] on input "a. Allocate time in your schedule to mentor Emma to enhance her skills and unde…" at bounding box center [366, 303] width 0 height 11
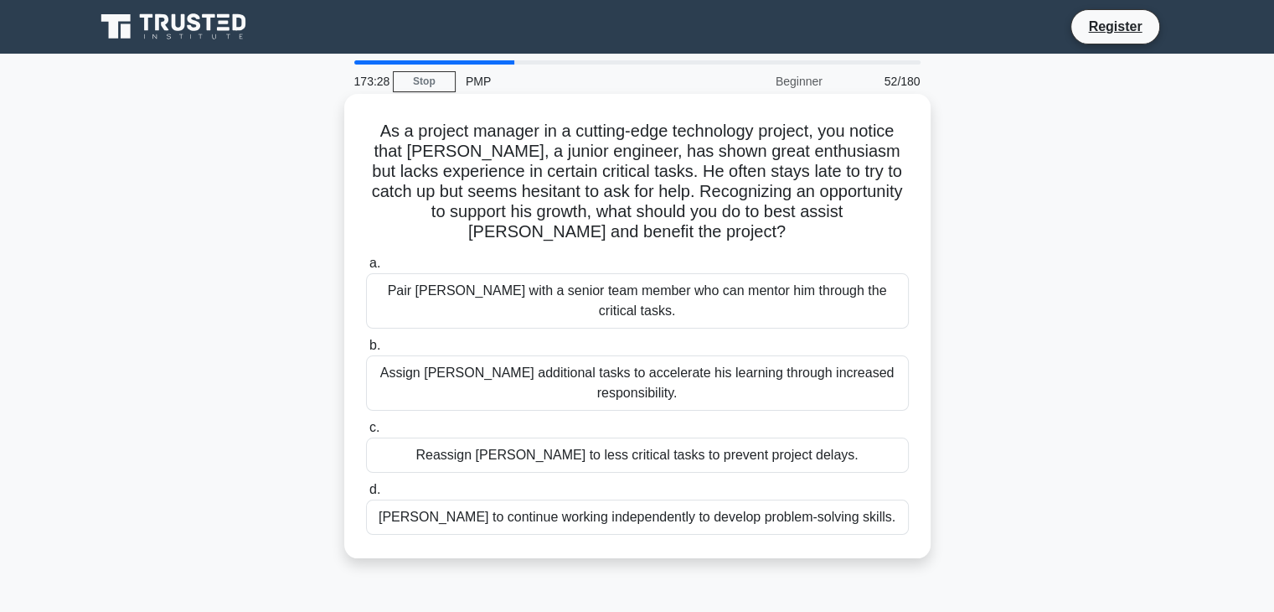
click at [662, 294] on div "Pair Sam with a senior team member who can mentor him through the critical task…" at bounding box center [637, 300] width 543 height 55
click at [366, 269] on input "a. Pair Sam with a senior team member who can mentor him through the critical t…" at bounding box center [366, 263] width 0 height 11
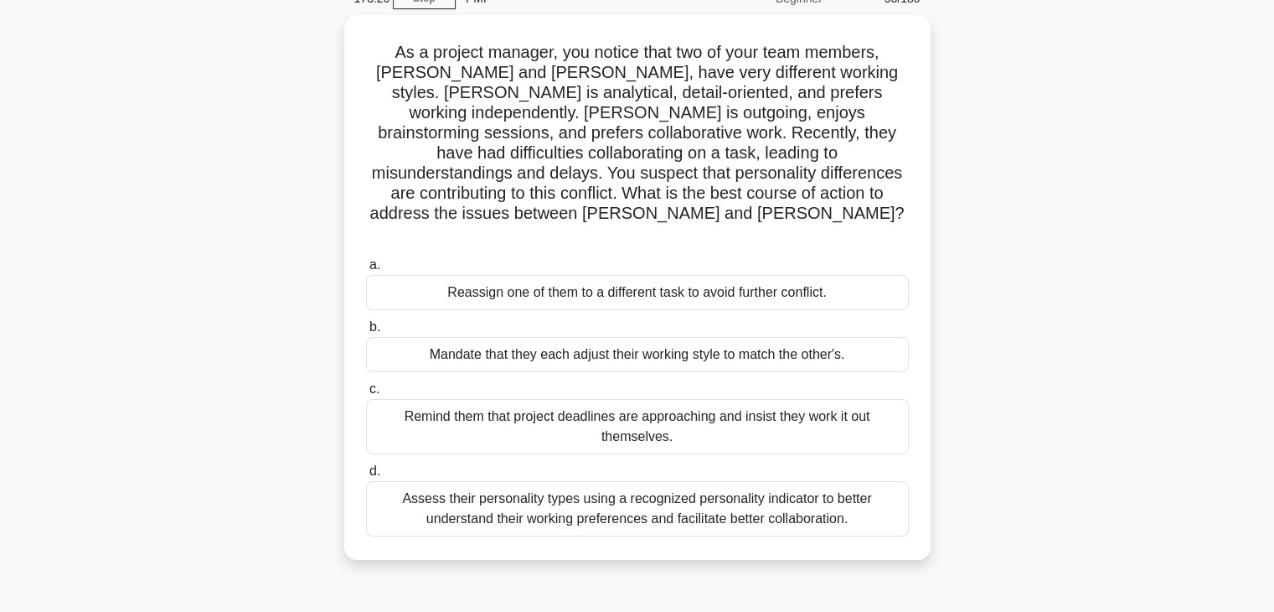
scroll to position [84, 0]
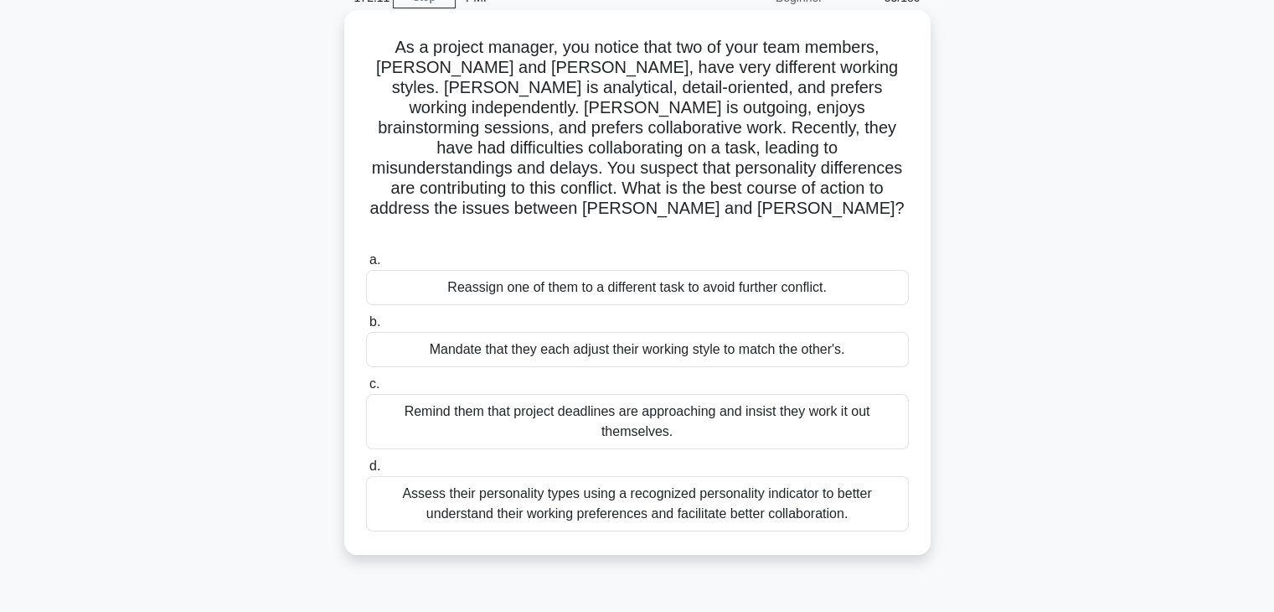
click at [574, 476] on div "Assess their personality types using a recognized personality indicator to bett…" at bounding box center [637, 503] width 543 height 55
click at [366, 472] on input "d. Assess their personality types using a recognized personality indicator to b…" at bounding box center [366, 466] width 0 height 11
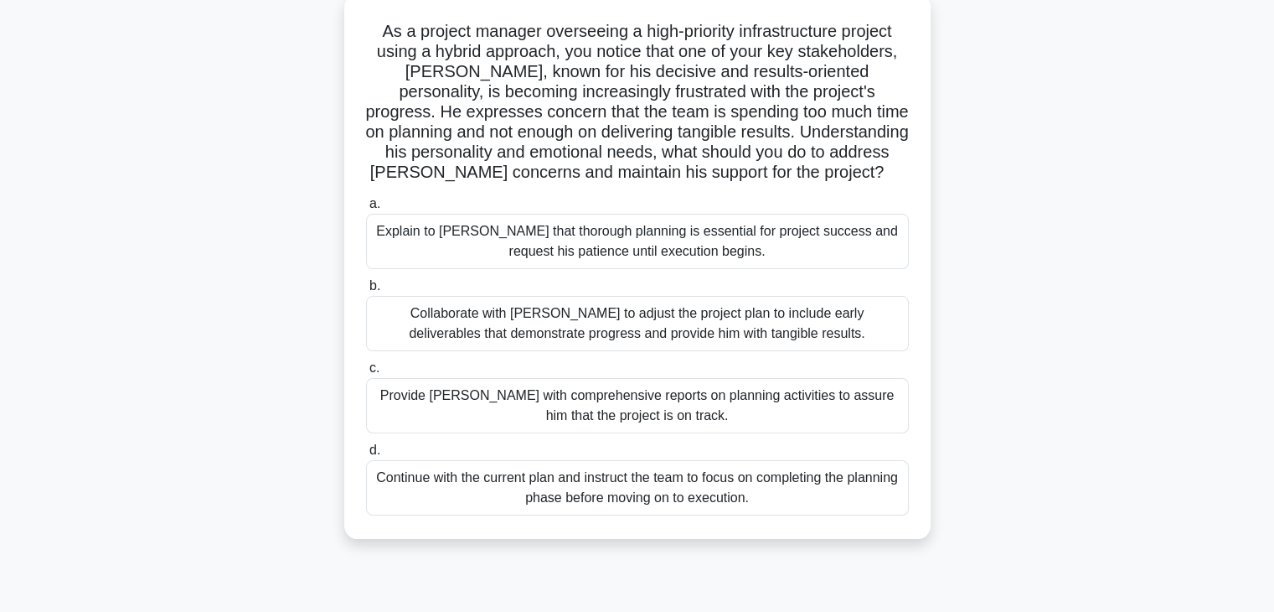
scroll to position [101, 0]
click at [669, 342] on div "Collaborate with Thomas to adjust the project plan to include early deliverable…" at bounding box center [637, 322] width 543 height 55
click at [366, 291] on input "b. Collaborate with Thomas to adjust the project plan to include early delivera…" at bounding box center [366, 285] width 0 height 11
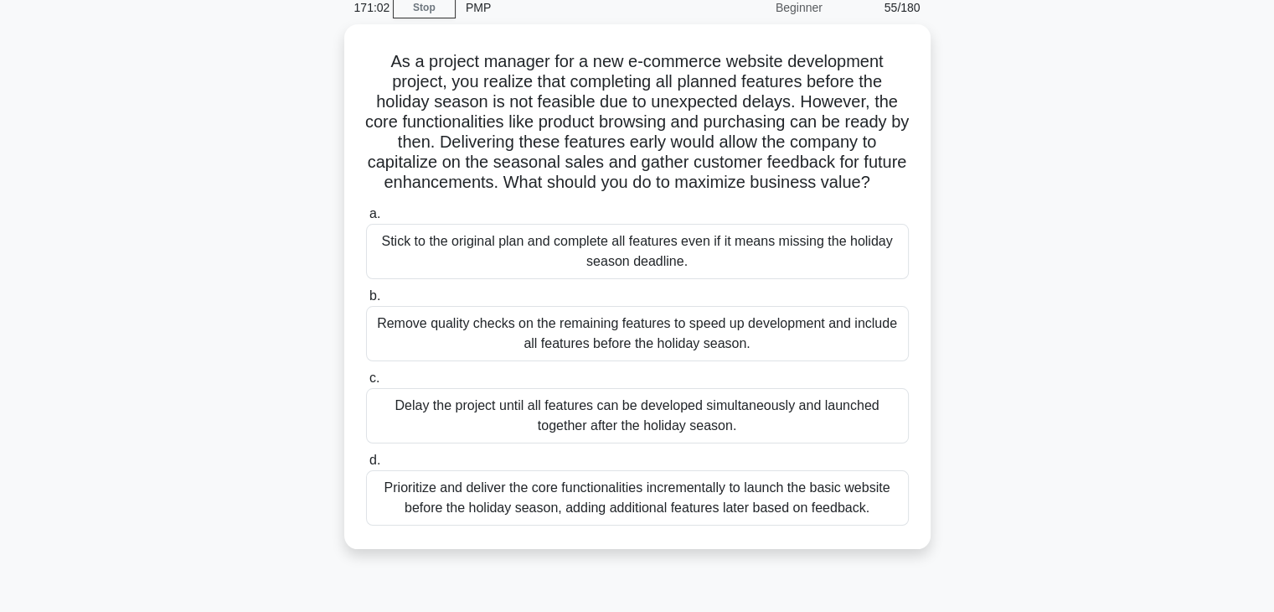
scroll to position [83, 0]
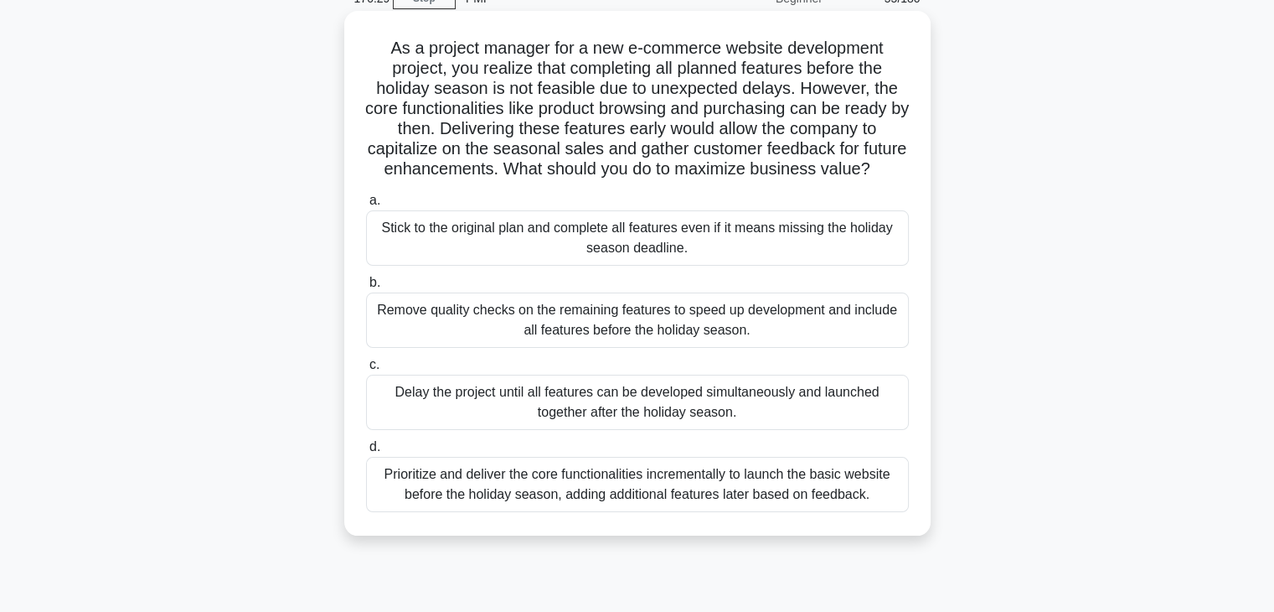
click at [521, 488] on div "Prioritize and deliver the core functionalities incrementally to launch the bas…" at bounding box center [637, 484] width 543 height 55
click at [366, 452] on input "d. Prioritize and deliver the core functionalities incrementally to launch the …" at bounding box center [366, 447] width 0 height 11
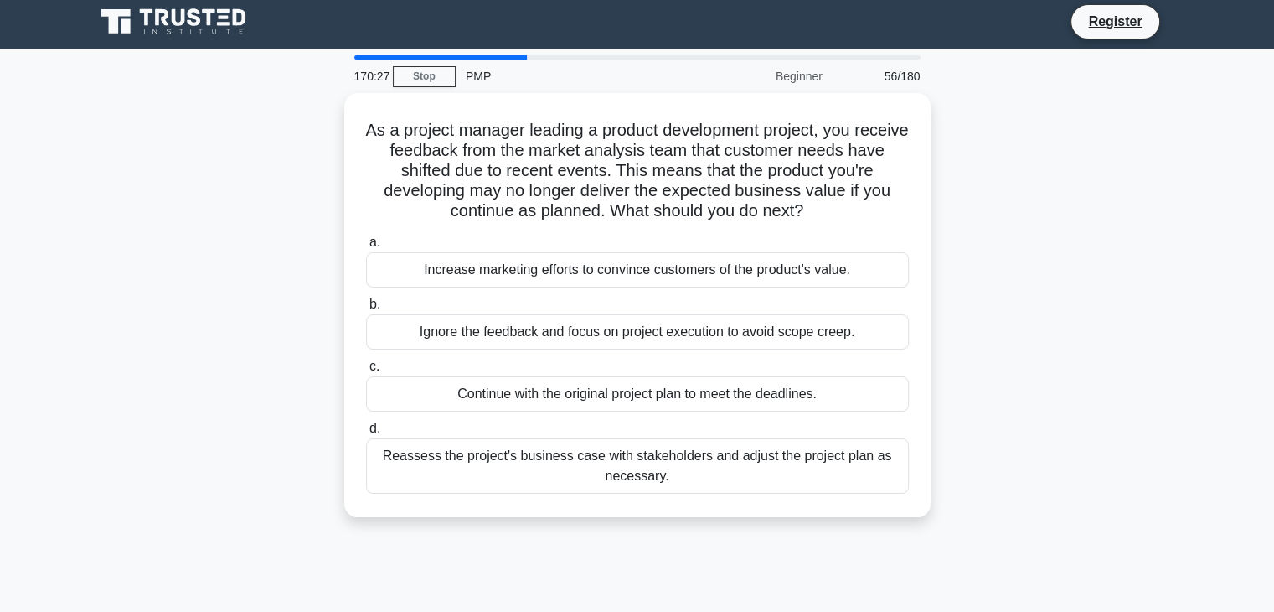
scroll to position [0, 0]
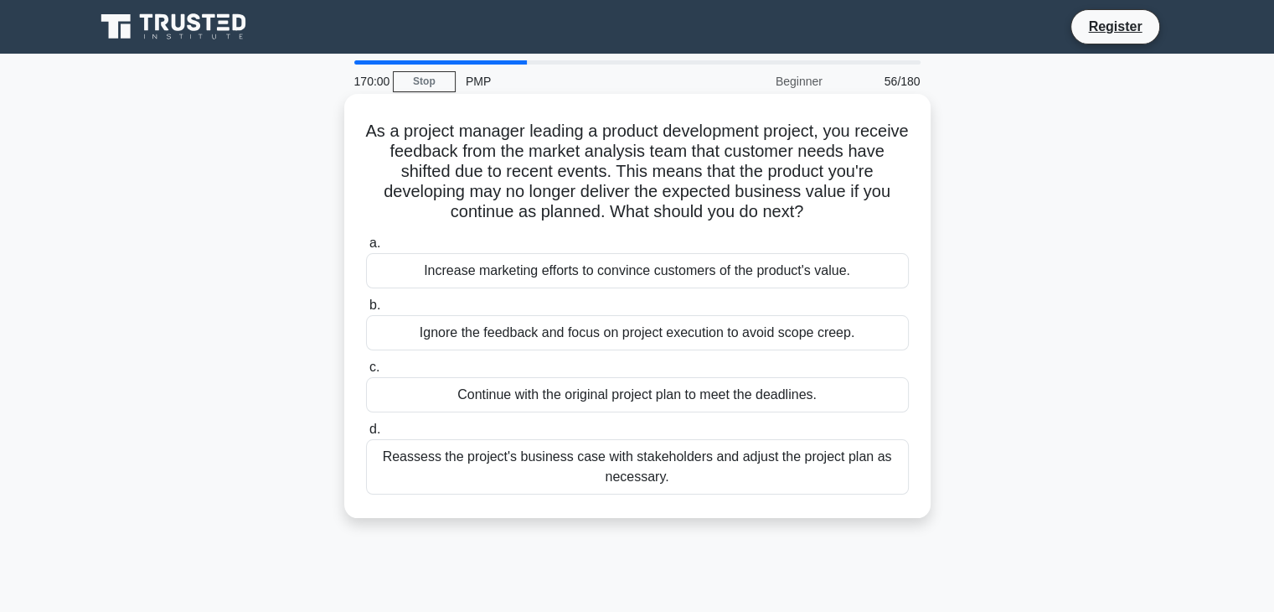
click at [540, 473] on div "Reassess the project's business case with stakeholders and adjust the project p…" at bounding box center [637, 466] width 543 height 55
click at [366, 435] on input "d. Reassess the project's business case with stakeholders and adjust the projec…" at bounding box center [366, 429] width 0 height 11
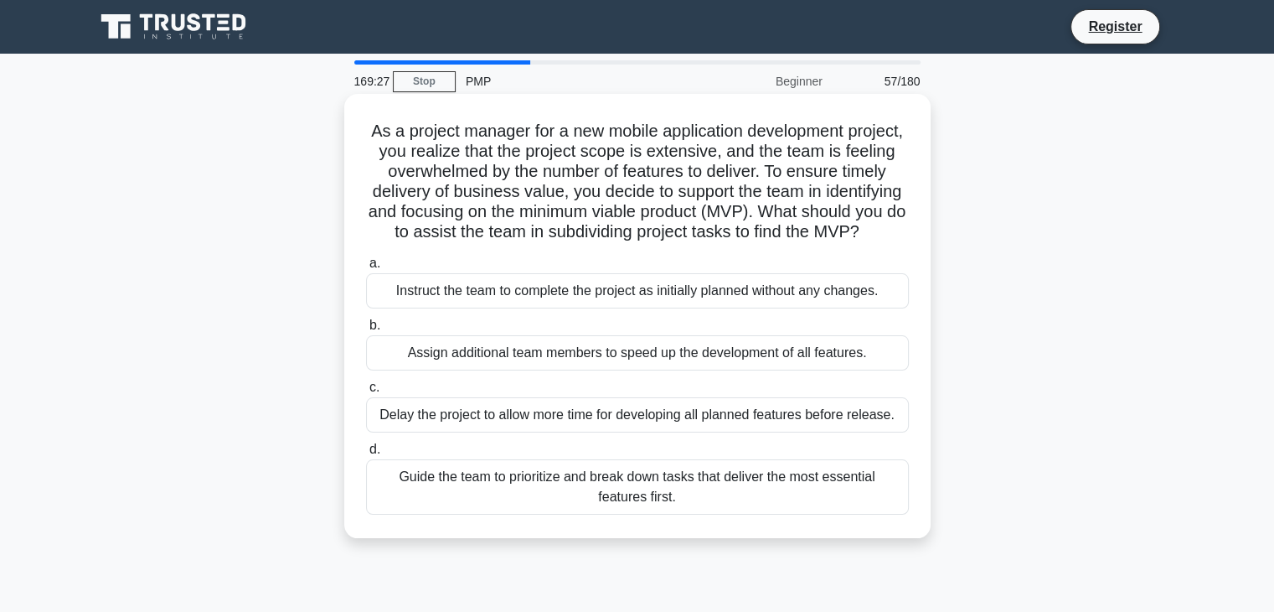
click at [536, 500] on div "Guide the team to prioritize and break down tasks that deliver the most essenti…" at bounding box center [637, 486] width 543 height 55
click at [366, 455] on input "d. Guide the team to prioritize and break down tasks that deliver the most esse…" at bounding box center [366, 449] width 0 height 11
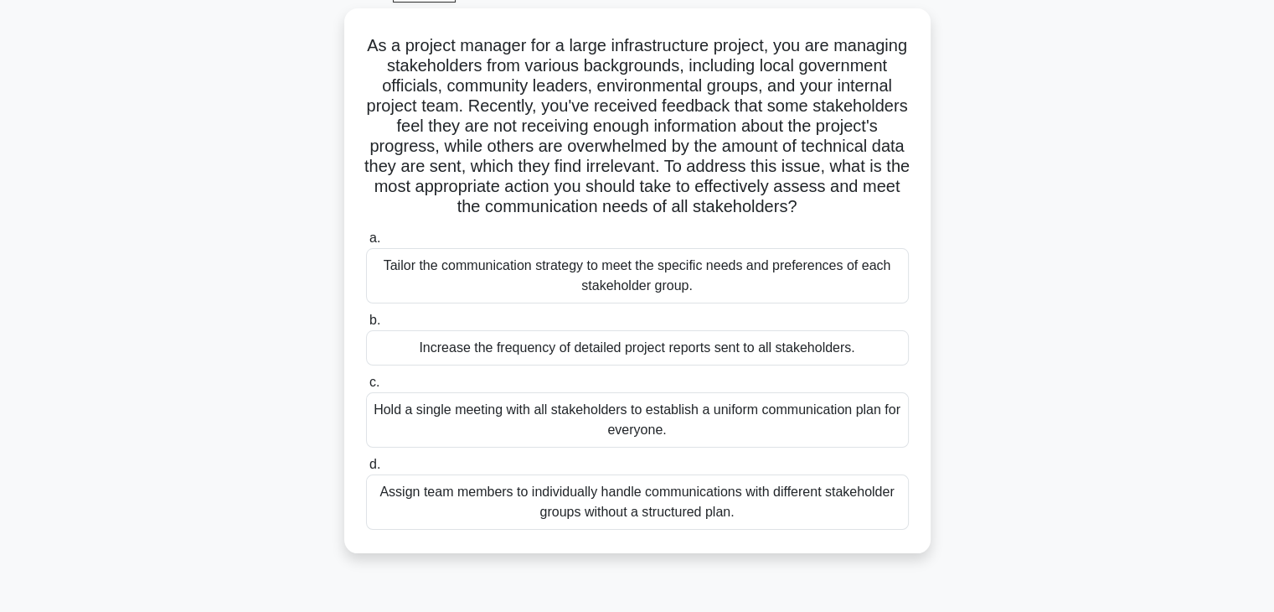
scroll to position [87, 0]
click at [618, 302] on div "Tailor the communication strategy to meet the specific needs and preferences of…" at bounding box center [637, 273] width 543 height 55
click at [366, 242] on input "a. Tailor the communication strategy to meet the specific needs and preferences…" at bounding box center [366, 236] width 0 height 11
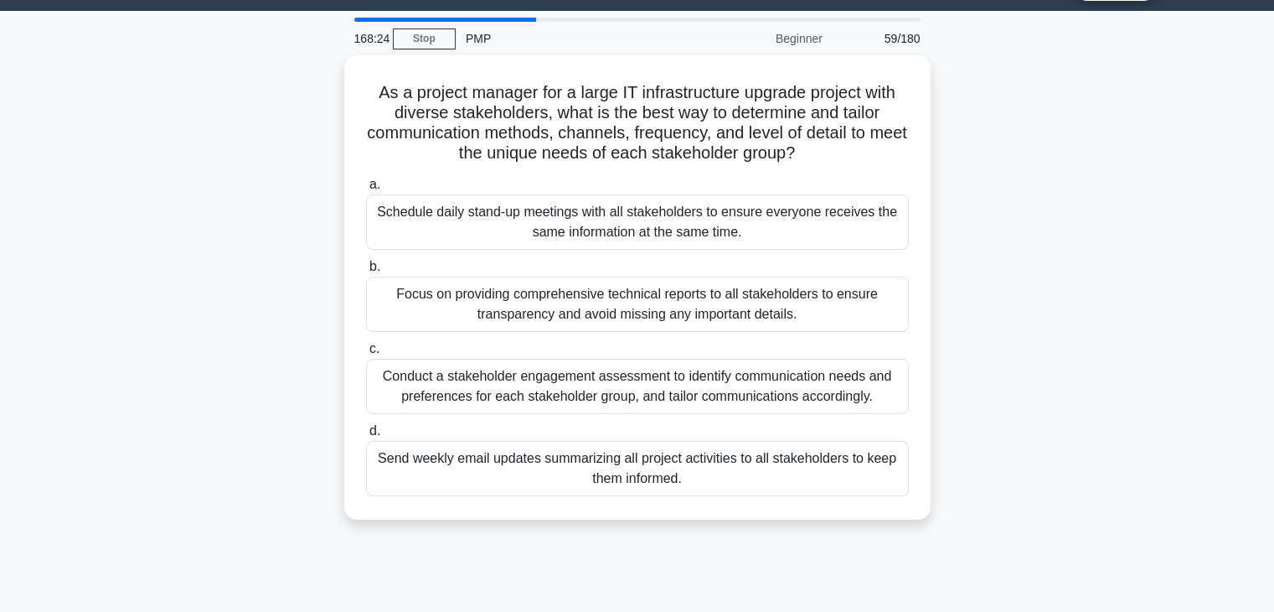
scroll to position [49, 0]
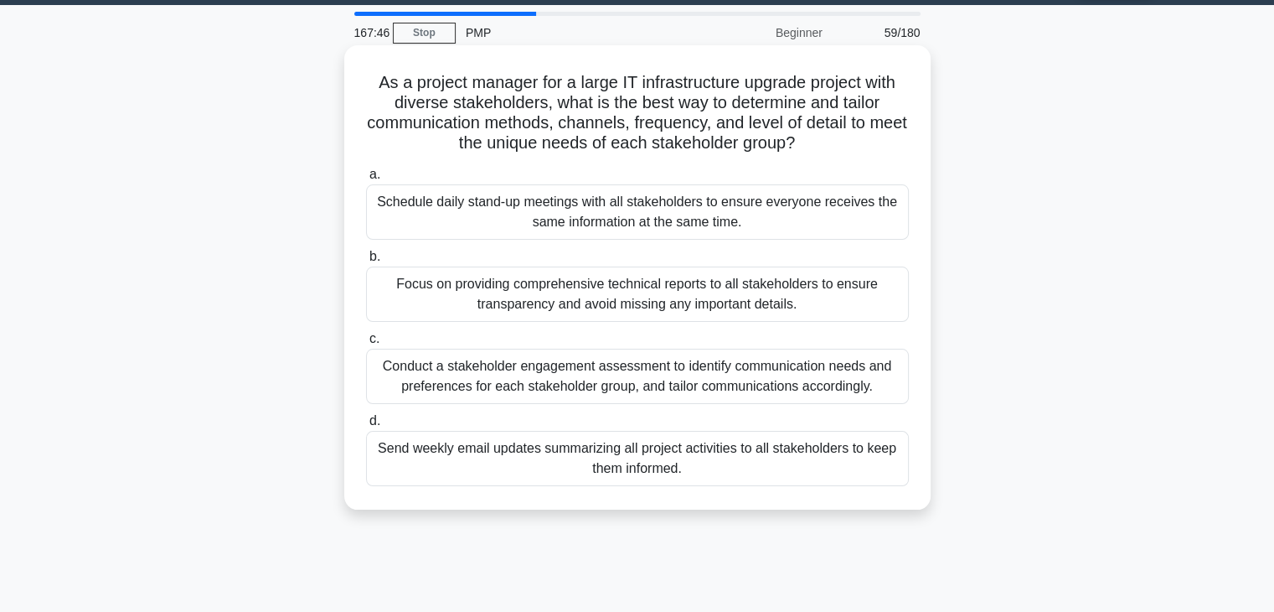
click at [494, 378] on div "Conduct a stakeholder engagement assessment to identify communication needs and…" at bounding box center [637, 376] width 543 height 55
click at [366, 344] on input "c. Conduct a stakeholder engagement assessment to identify communication needs …" at bounding box center [366, 338] width 0 height 11
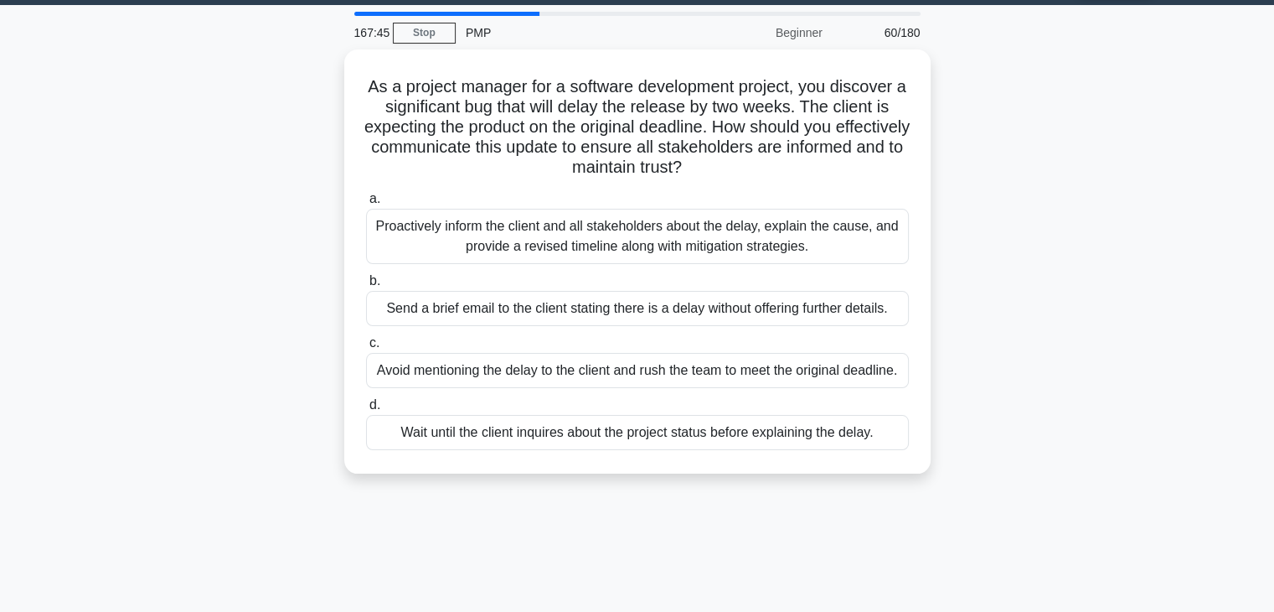
scroll to position [0, 0]
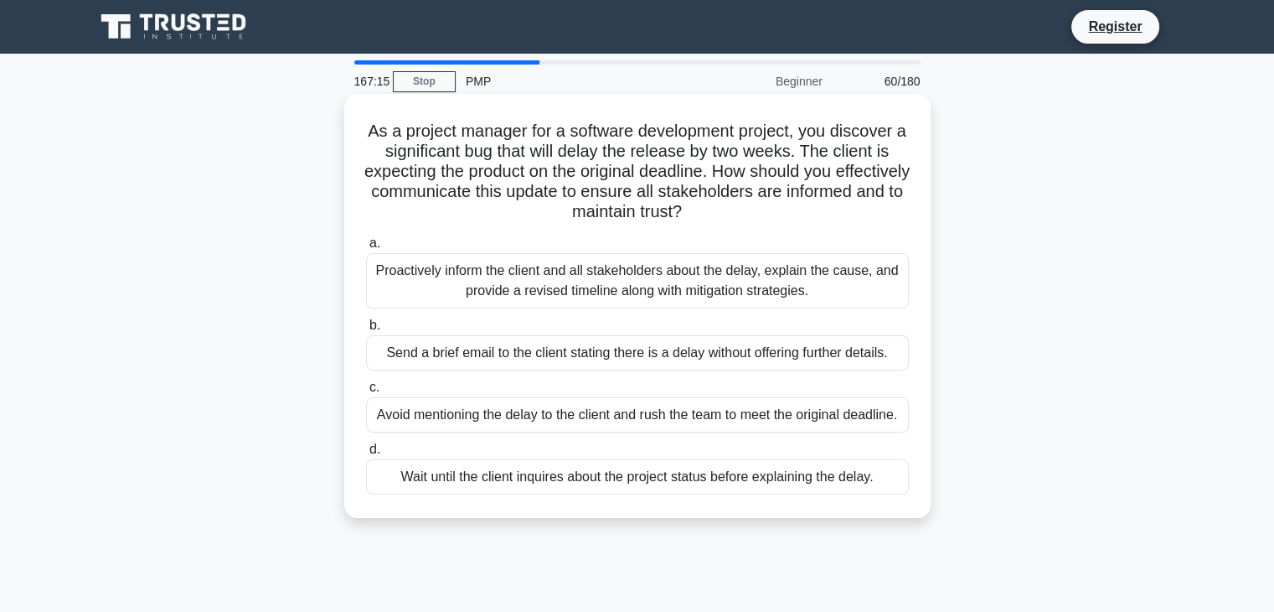
click at [530, 290] on div "Proactively inform the client and all stakeholders about the delay, explain the…" at bounding box center [637, 280] width 543 height 55
click at [366, 249] on input "a. Proactively inform the client and all stakeholders about the delay, explain …" at bounding box center [366, 243] width 0 height 11
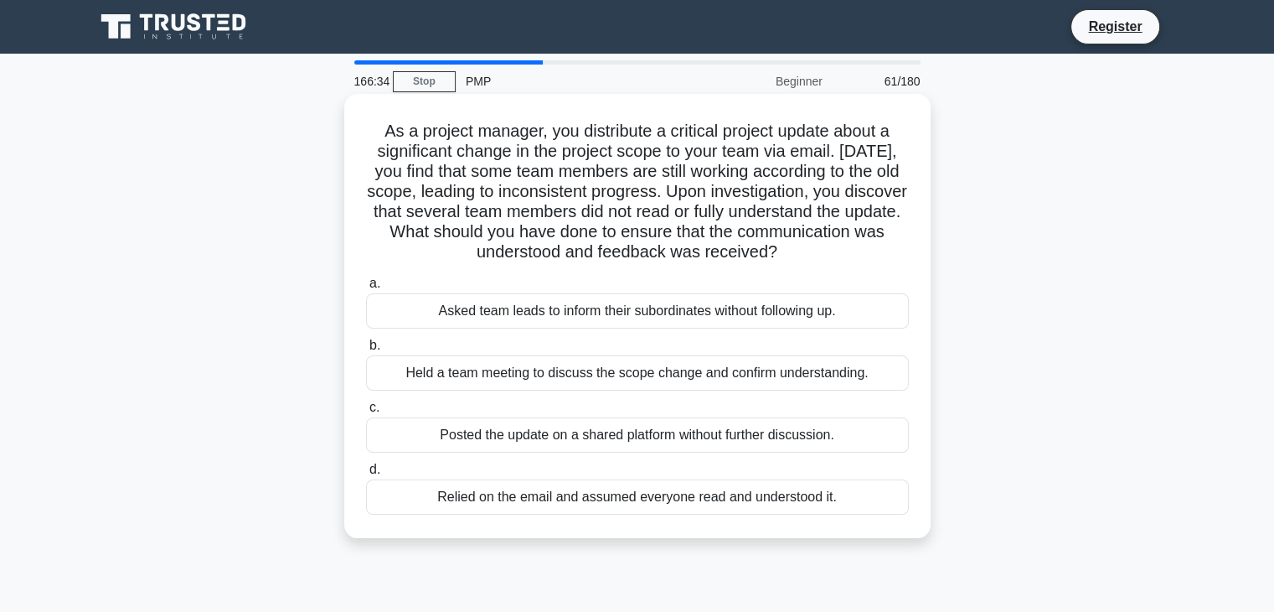
click at [546, 380] on div "Held a team meeting to discuss the scope change and confirm understanding." at bounding box center [637, 372] width 543 height 35
click at [366, 351] on input "b. Held a team meeting to discuss the scope change and confirm understanding." at bounding box center [366, 345] width 0 height 11
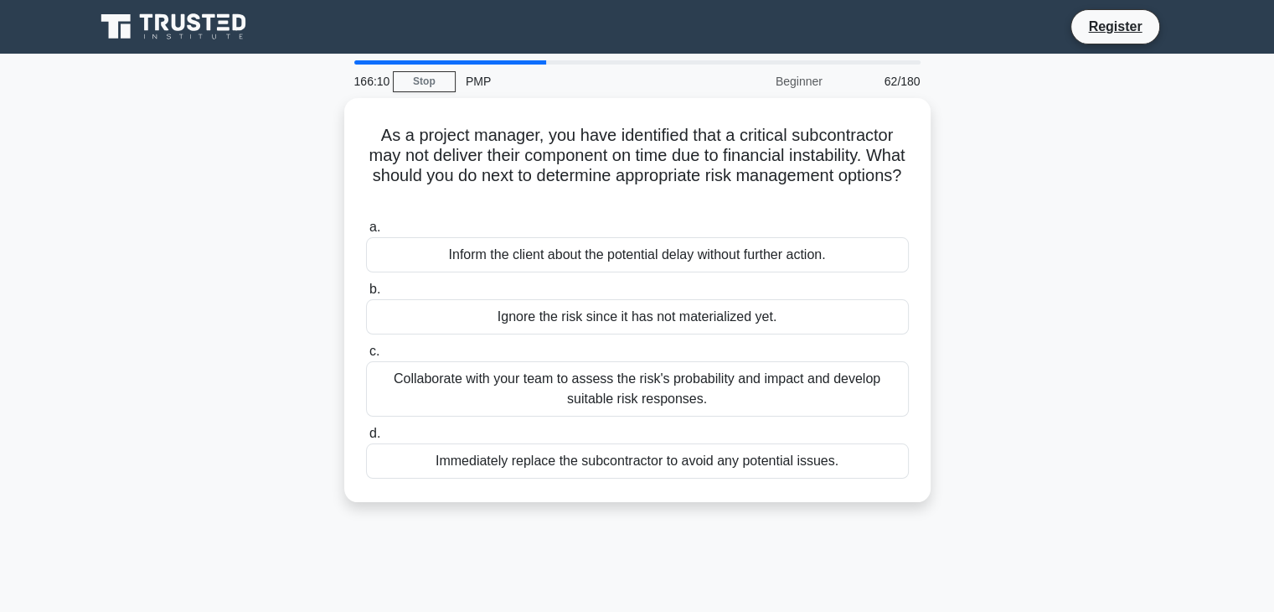
click at [546, 380] on div "Collaborate with your team to assess the risk's probability and impact and deve…" at bounding box center [637, 388] width 543 height 55
click at [366, 357] on input "c. Collaborate with your team to assess the risk's probability and impact and d…" at bounding box center [366, 351] width 0 height 11
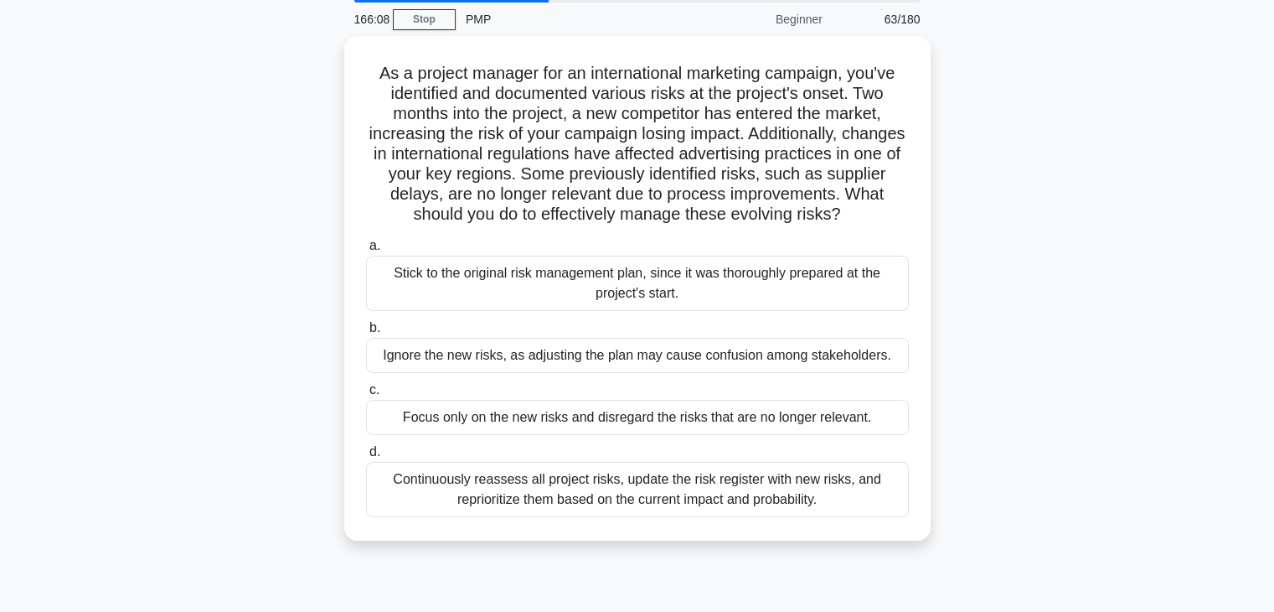
scroll to position [63, 0]
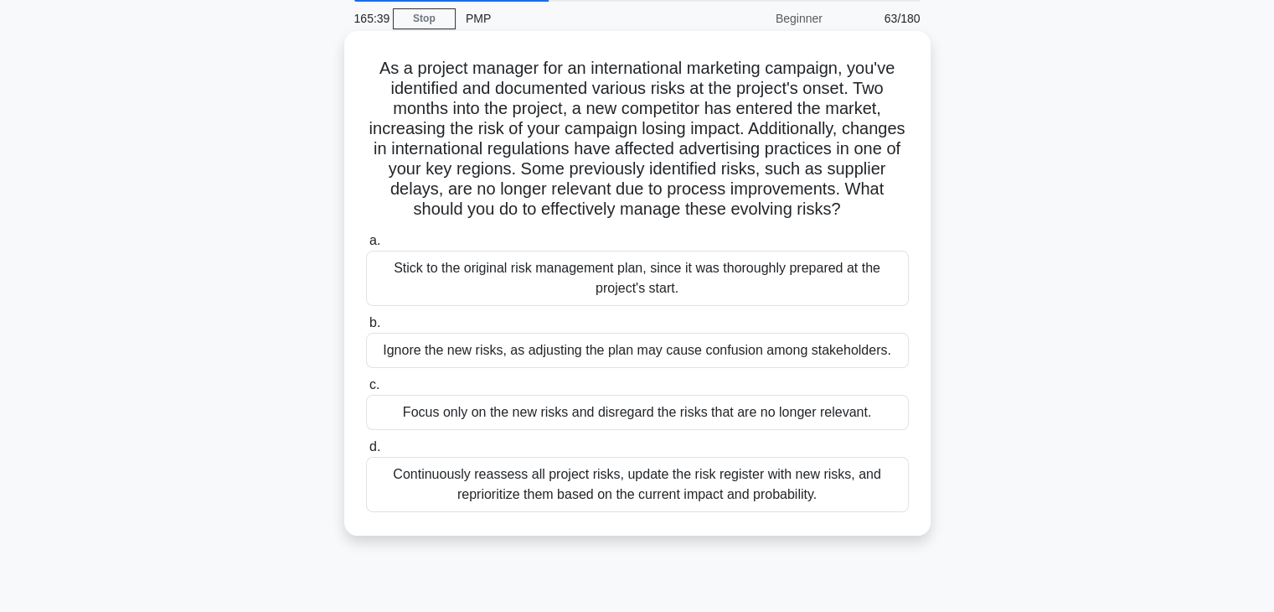
click at [530, 497] on div "Continuously reassess all project risks, update the risk register with new risk…" at bounding box center [637, 484] width 543 height 55
click at [366, 452] on input "d. Continuously reassess all project risks, update the risk register with new r…" at bounding box center [366, 447] width 0 height 11
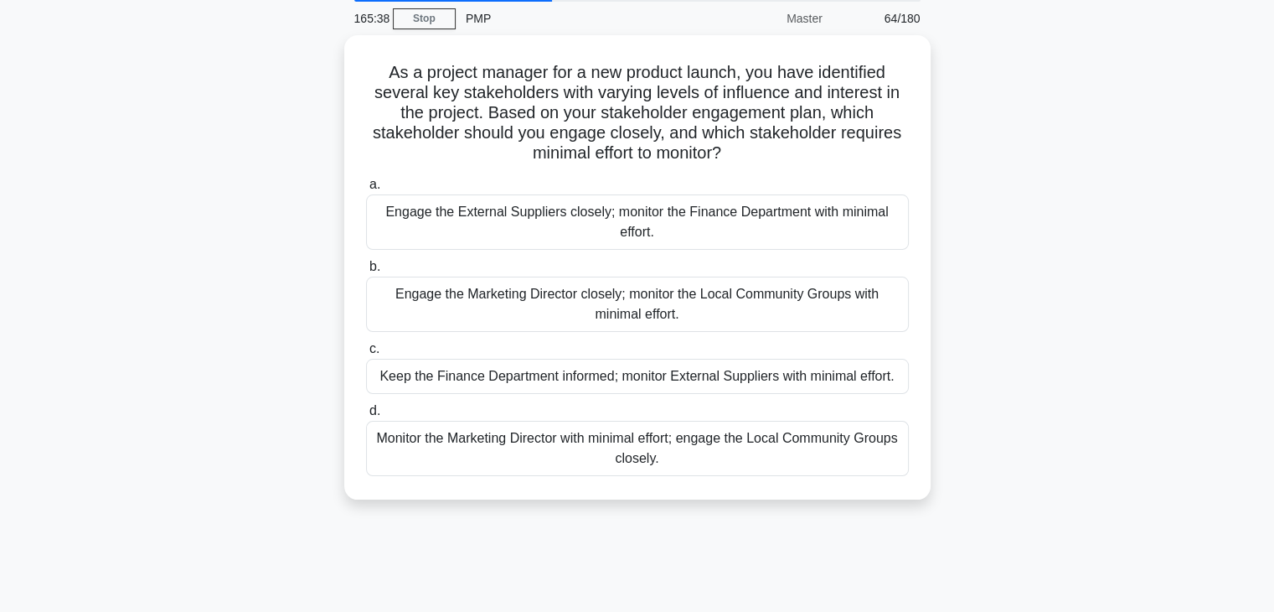
scroll to position [0, 0]
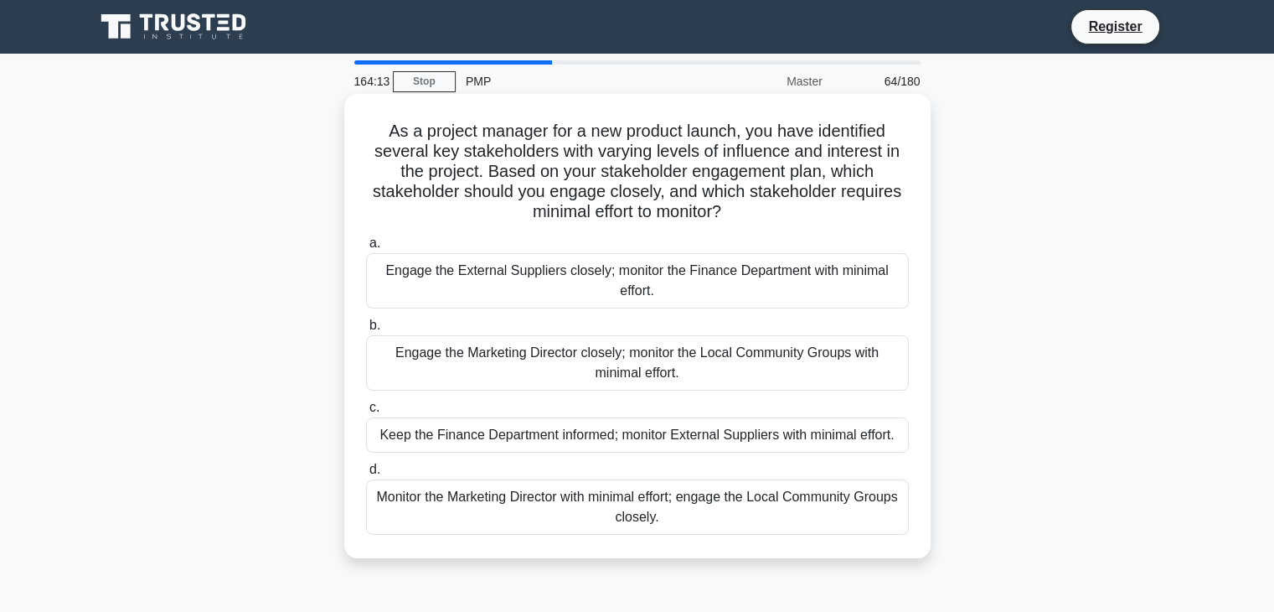
click at [573, 356] on div "Engage the Marketing Director closely; monitor the Local Community Groups with …" at bounding box center [637, 362] width 543 height 55
click at [366, 331] on input "b. Engage the Marketing Director closely; monitor the Local Community Groups wi…" at bounding box center [366, 325] width 0 height 11
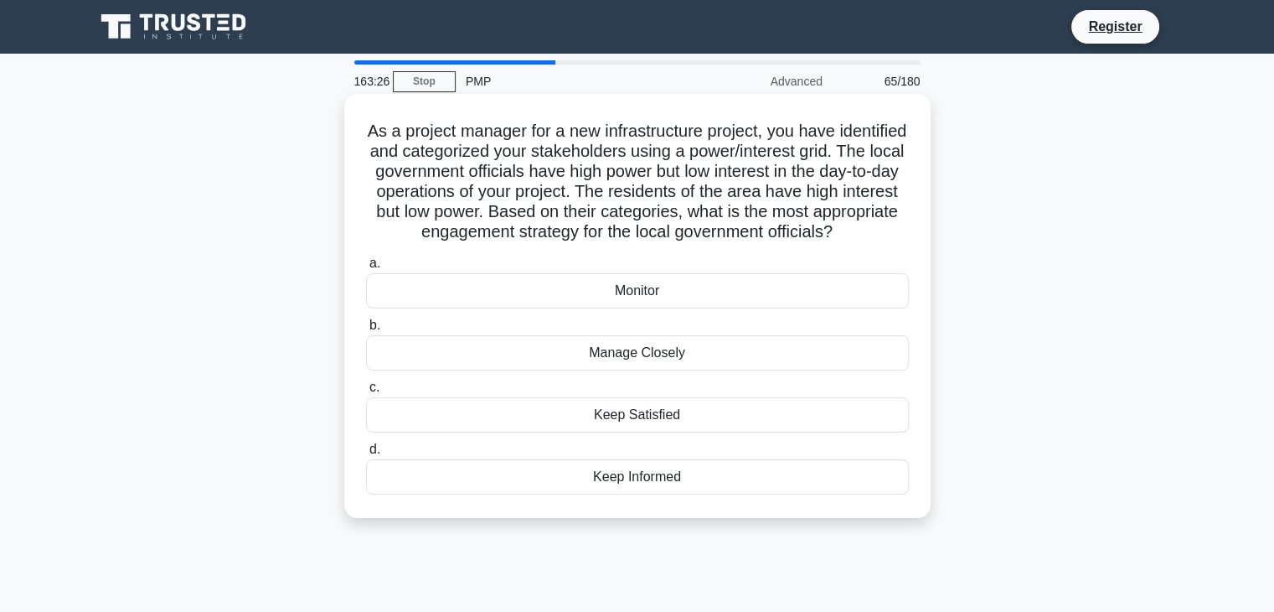
click at [527, 494] on div "Keep Informed" at bounding box center [637, 476] width 543 height 35
click at [366, 455] on input "d. Keep Informed" at bounding box center [366, 449] width 0 height 11
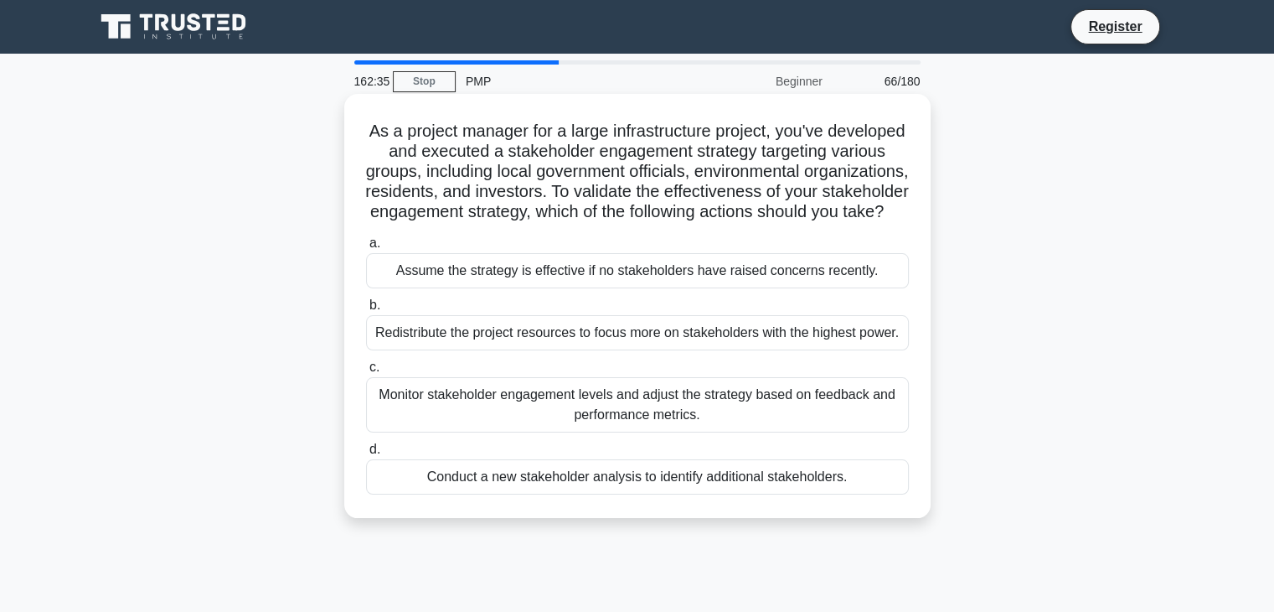
click at [556, 432] on div "Monitor stakeholder engagement levels and adjust the strategy based on feedback…" at bounding box center [637, 404] width 543 height 55
click at [366, 373] on input "c. Monitor stakeholder engagement levels and adjust the strategy based on feedb…" at bounding box center [366, 367] width 0 height 11
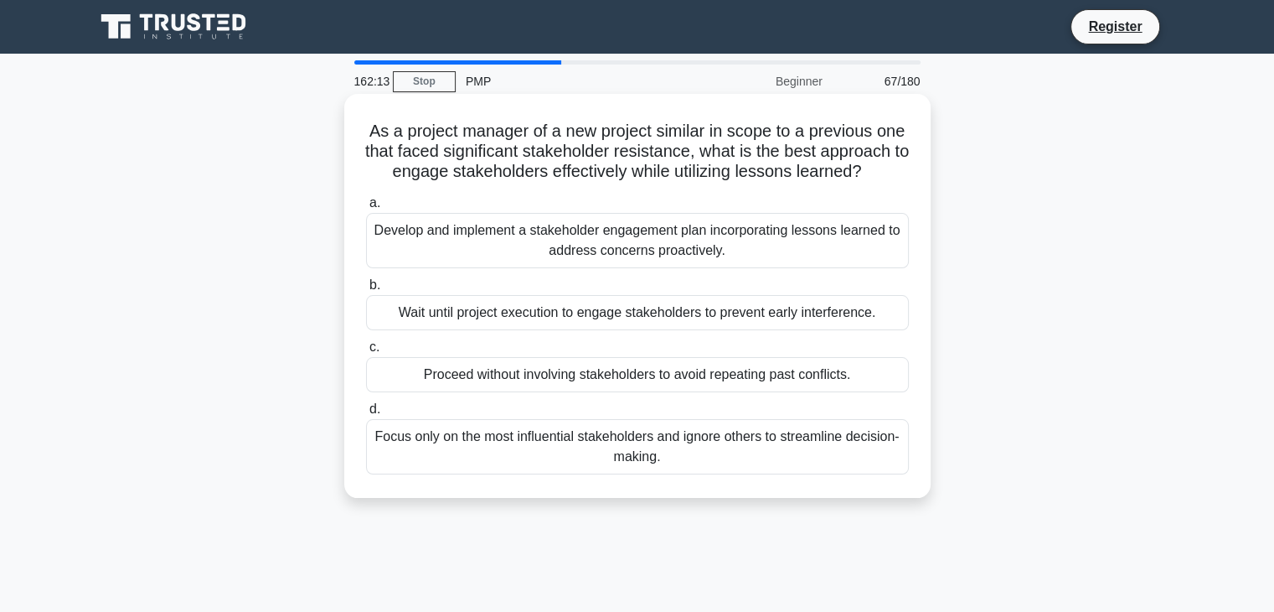
click at [623, 261] on div "Develop and implement a stakeholder engagement plan incorporating lessons learn…" at bounding box center [637, 240] width 543 height 55
click at [366, 209] on input "a. Develop and implement a stakeholder engagement plan incorporating lessons le…" at bounding box center [366, 203] width 0 height 11
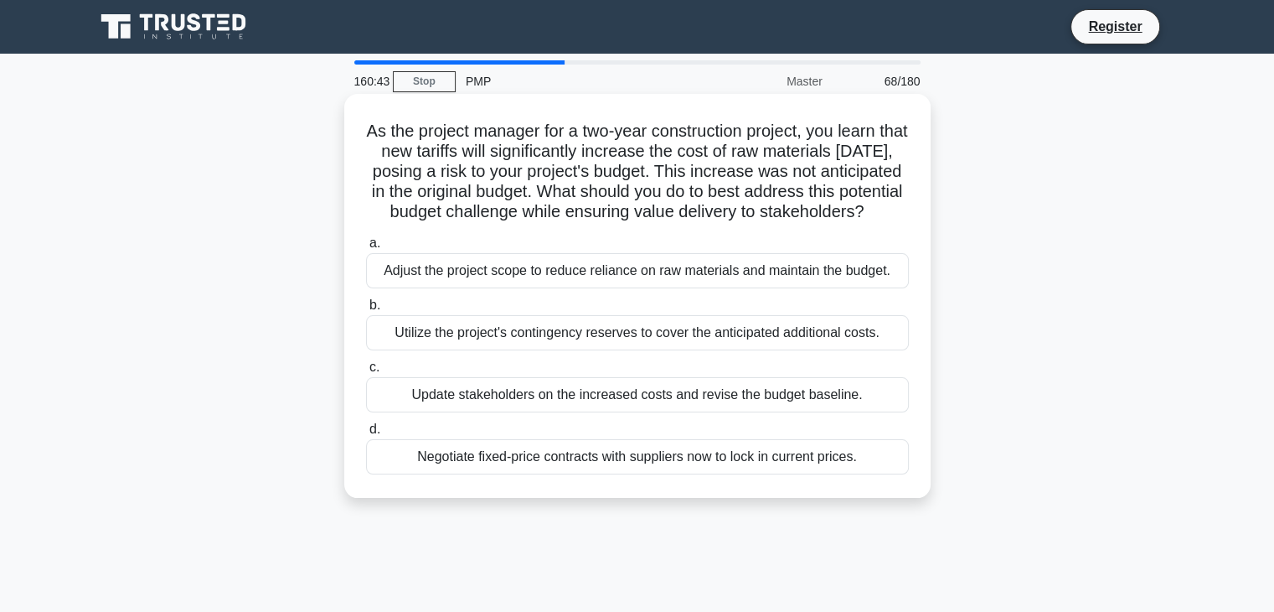
click at [573, 412] on div "Update stakeholders on the increased costs and revise the budget baseline." at bounding box center [637, 394] width 543 height 35
click at [366, 373] on input "c. Update stakeholders on the increased costs and revise the budget baseline." at bounding box center [366, 367] width 0 height 11
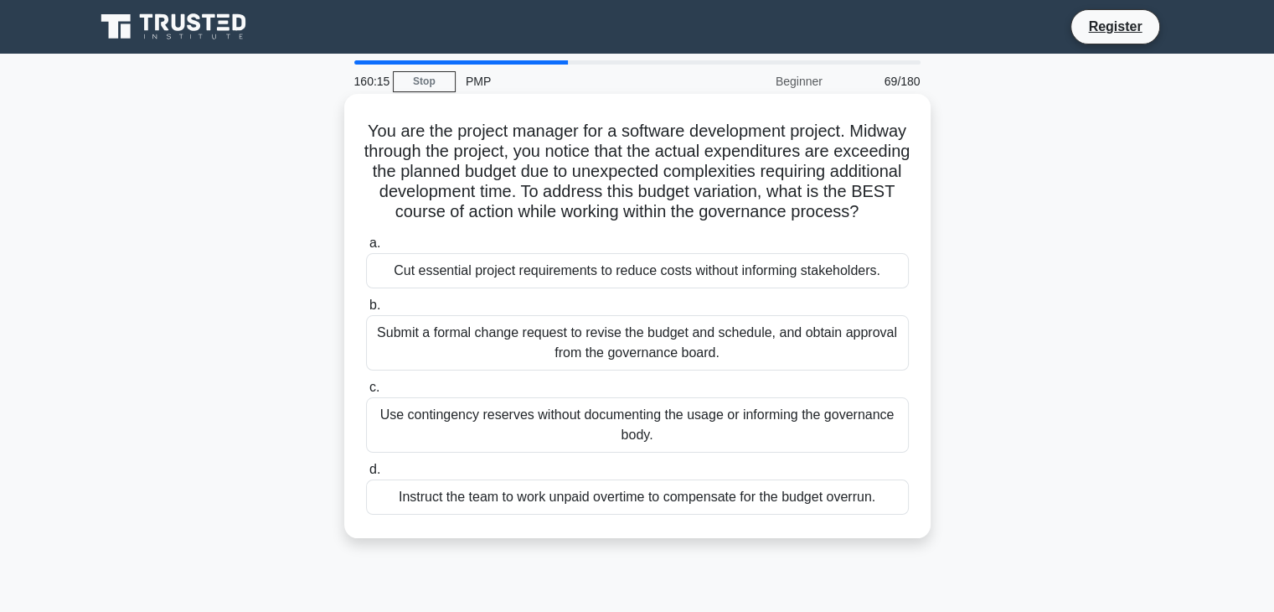
click at [618, 358] on div "Submit a formal change request to revise the budget and schedule, and obtain ap…" at bounding box center [637, 342] width 543 height 55
click at [366, 311] on input "b. Submit a formal change request to revise the budget and schedule, and obtain…" at bounding box center [366, 305] width 0 height 11
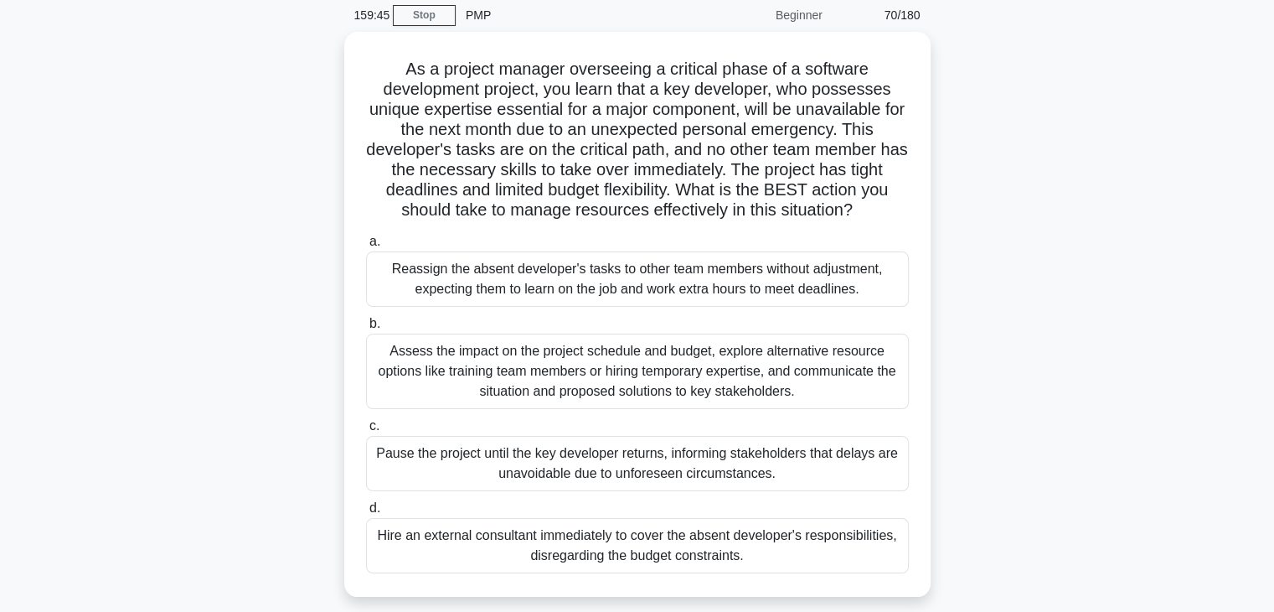
scroll to position [84, 0]
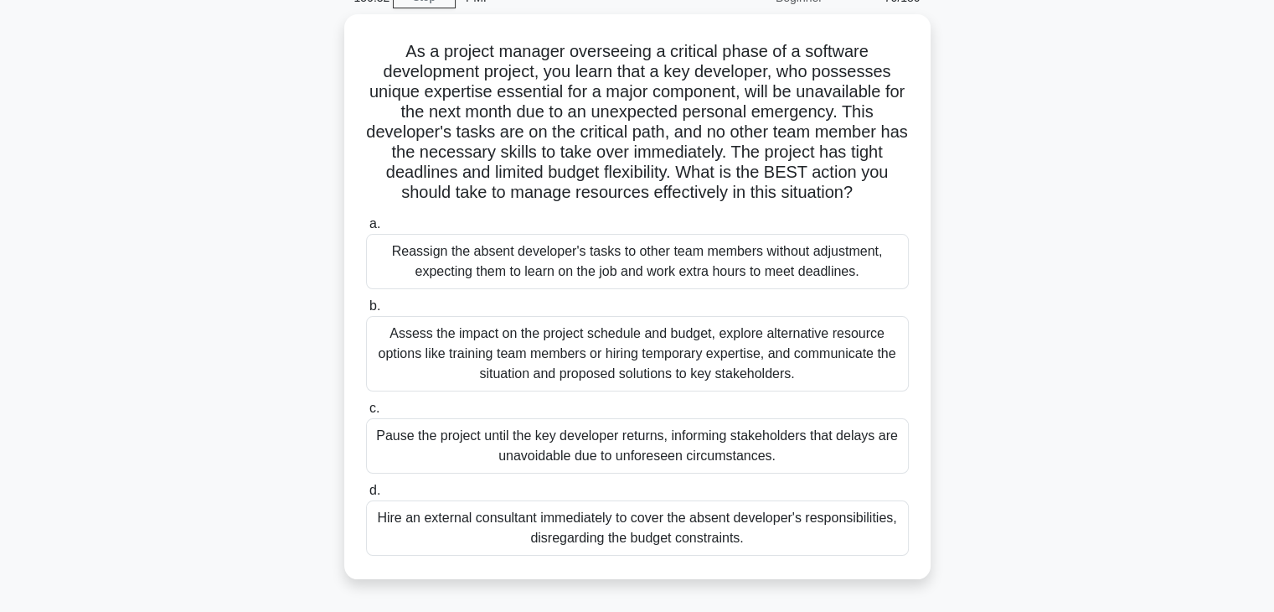
click at [618, 358] on div "Assess the impact on the project schedule and budget, explore alternative resou…" at bounding box center [637, 353] width 543 height 75
click at [366, 312] on input "b. Assess the impact on the project schedule and budget, explore alternative re…" at bounding box center [366, 306] width 0 height 11
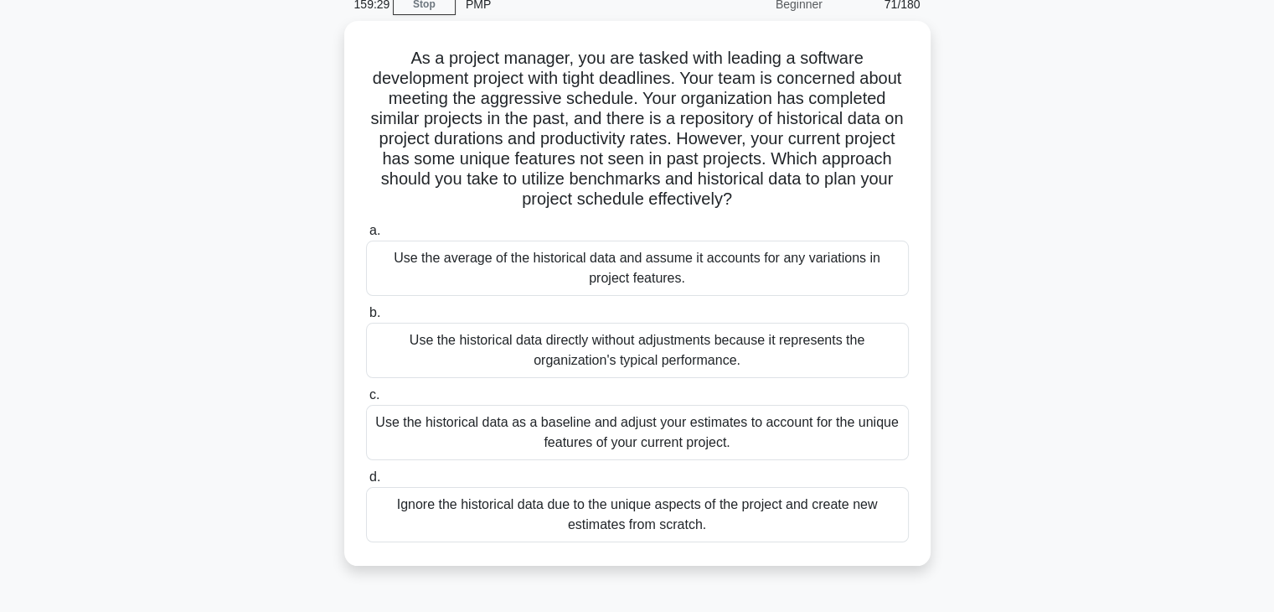
scroll to position [80, 0]
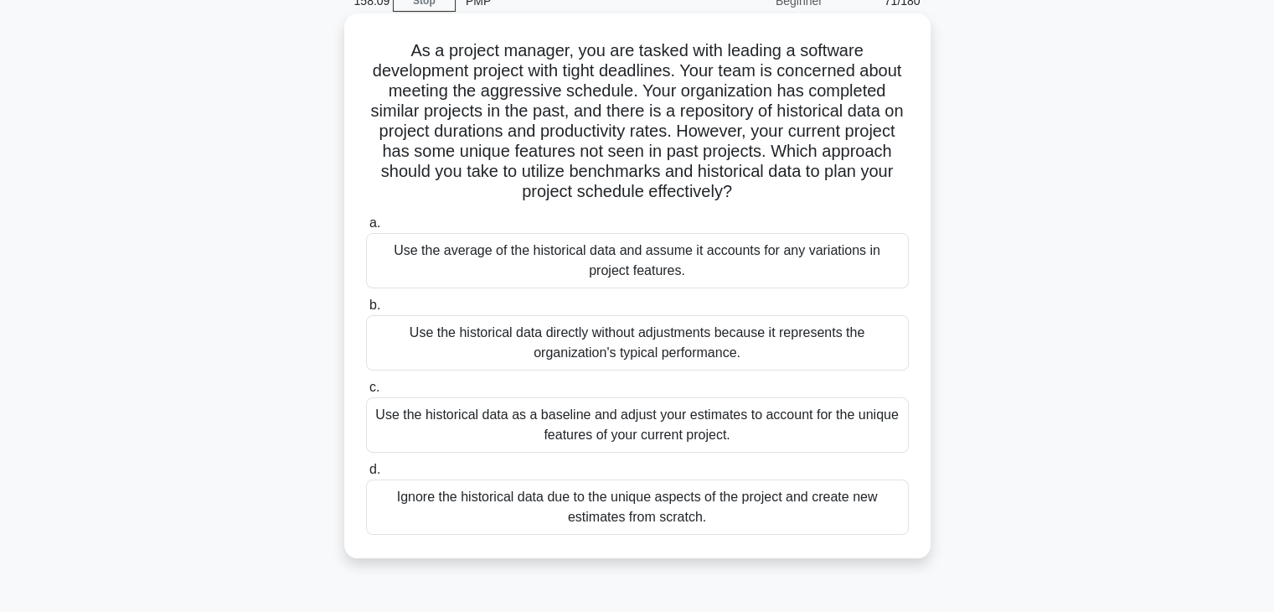
click at [657, 251] on div "Use the average of the historical data and assume it accounts for any variation…" at bounding box center [637, 260] width 543 height 55
click at [366, 229] on input "a. Use the average of the historical data and assume it accounts for any variat…" at bounding box center [366, 223] width 0 height 11
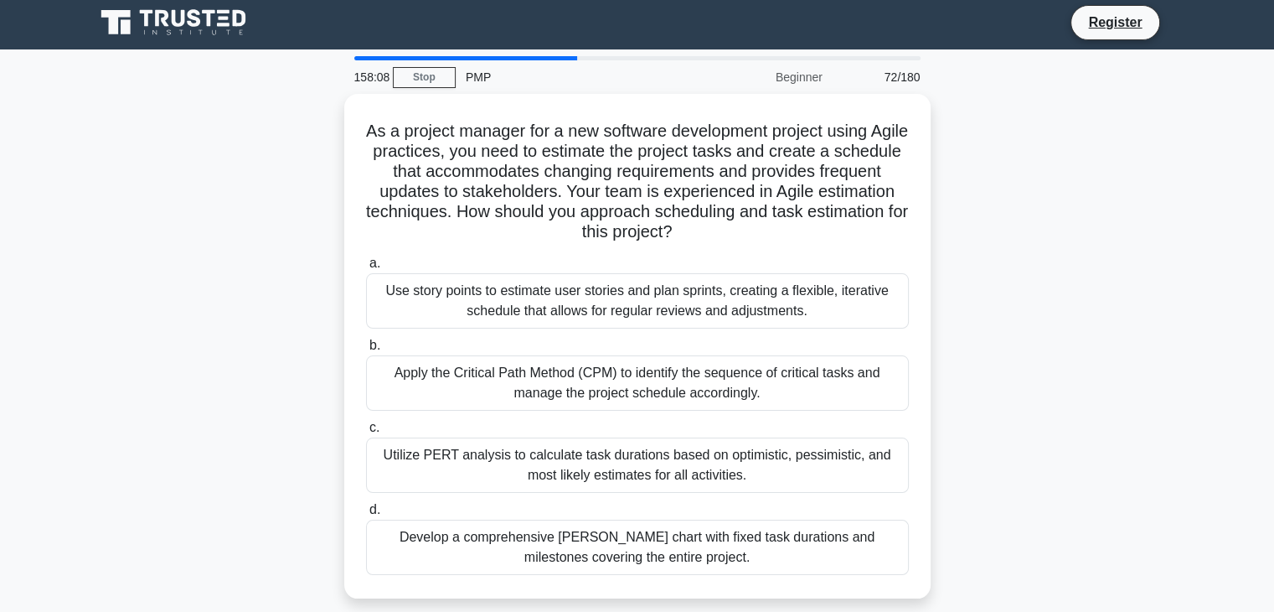
scroll to position [0, 0]
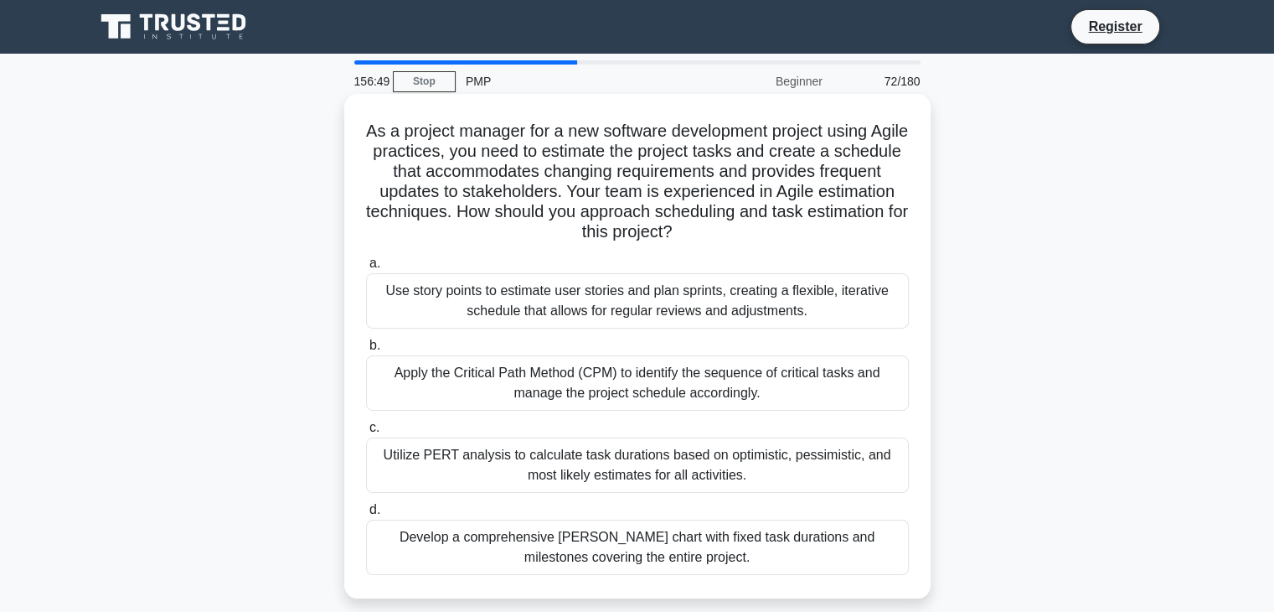
click at [627, 308] on div "Use story points to estimate user stories and plan sprints, creating a flexible…" at bounding box center [637, 300] width 543 height 55
click at [366, 269] on input "a. Use story points to estimate user stories and plan sprints, creating a flexi…" at bounding box center [366, 263] width 0 height 11
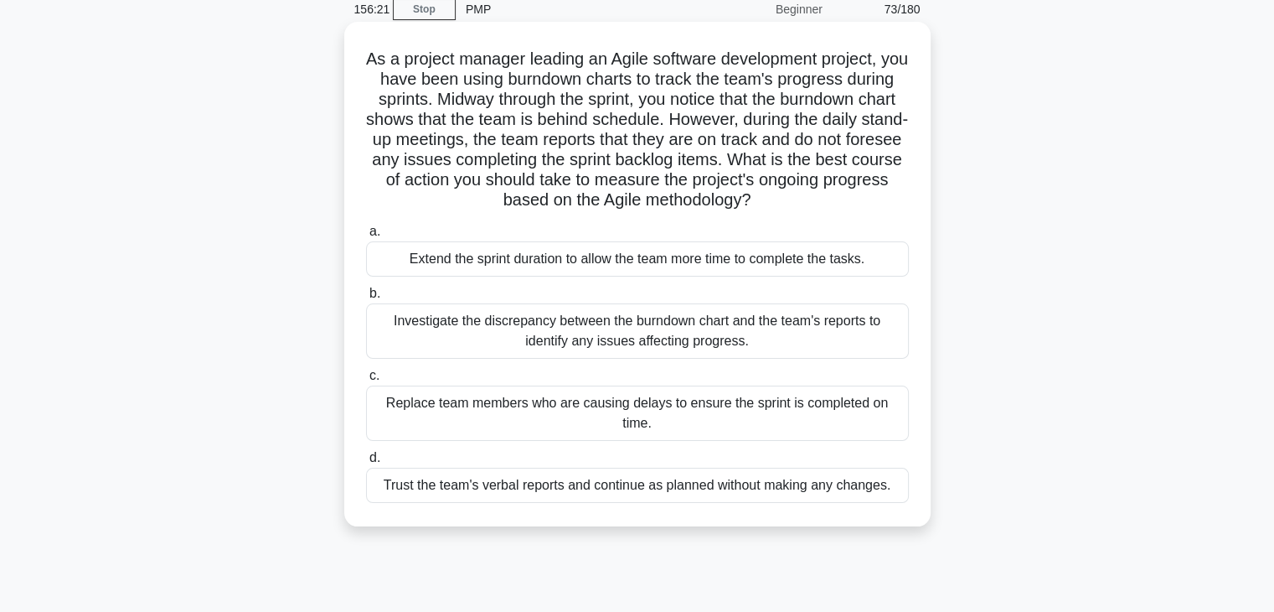
scroll to position [77, 0]
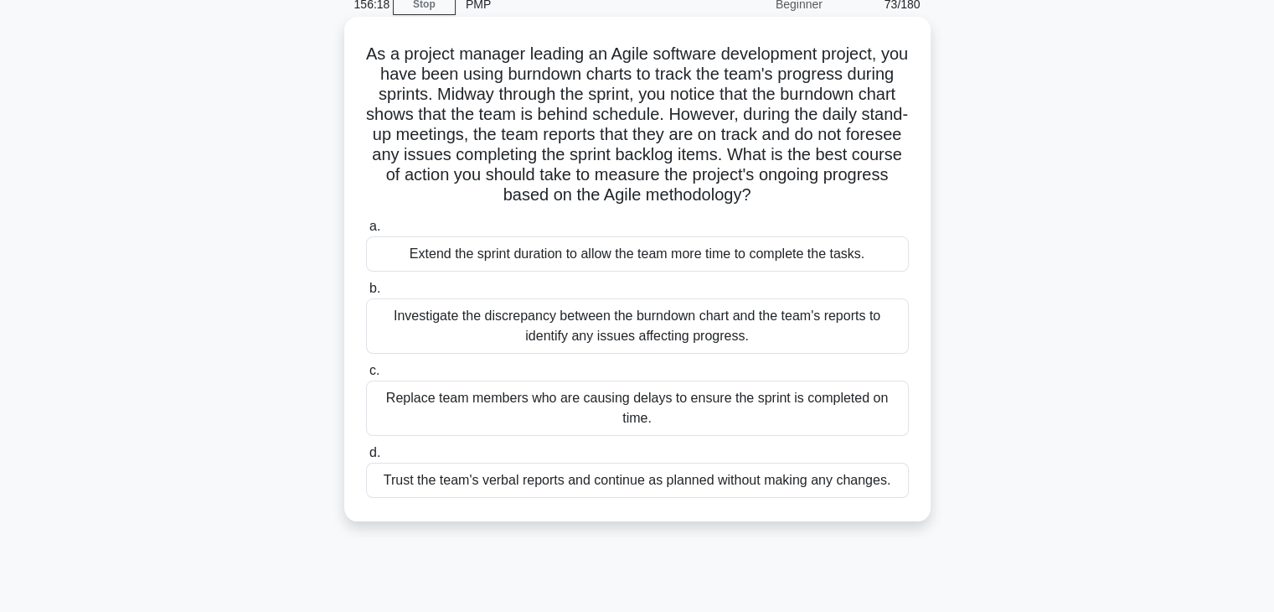
click at [695, 306] on div "Investigate the discrepancy between the burndown chart and the team's reports t…" at bounding box center [637, 325] width 543 height 55
click at [366, 294] on input "b. Investigate the discrepancy between the burndown chart and the team's report…" at bounding box center [366, 288] width 0 height 11
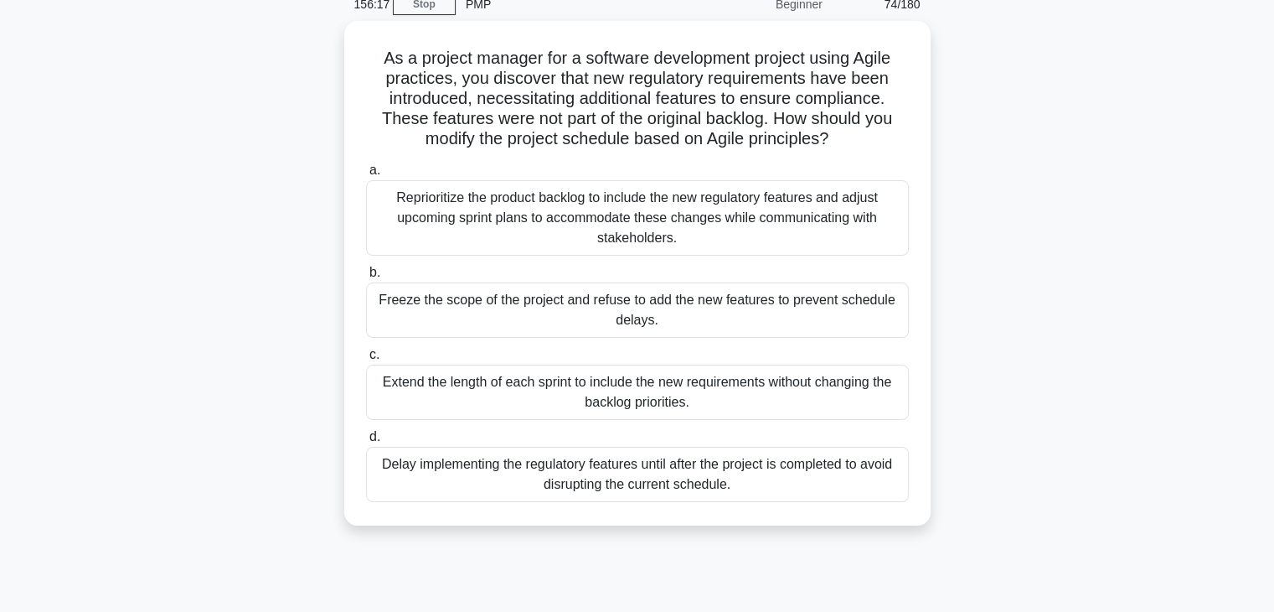
scroll to position [0, 0]
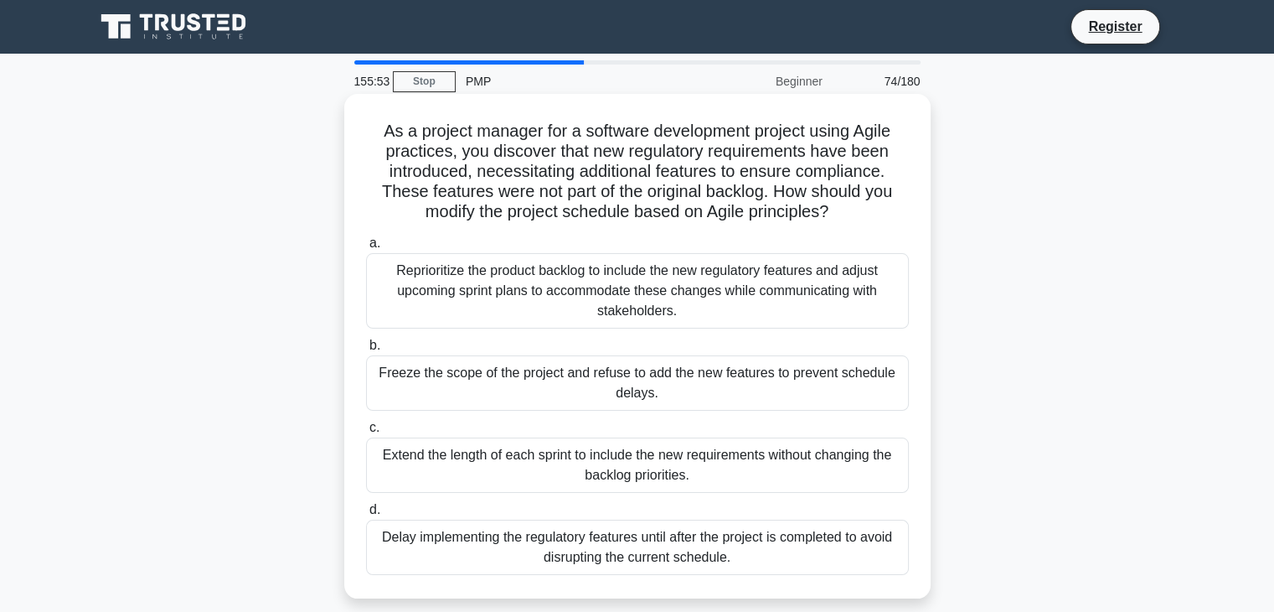
click at [603, 302] on div "Reprioritize the product backlog to include the new regulatory features and adj…" at bounding box center [637, 290] width 543 height 75
click at [366, 249] on input "a. Reprioritize the product backlog to include the new regulatory features and …" at bounding box center [366, 243] width 0 height 11
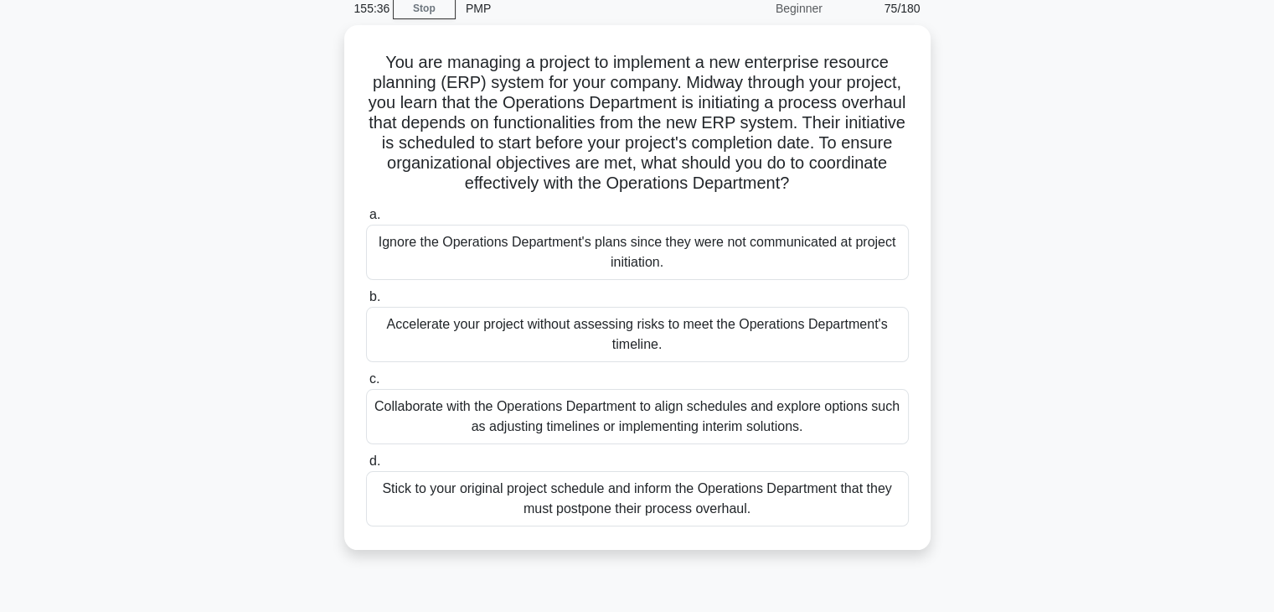
scroll to position [82, 0]
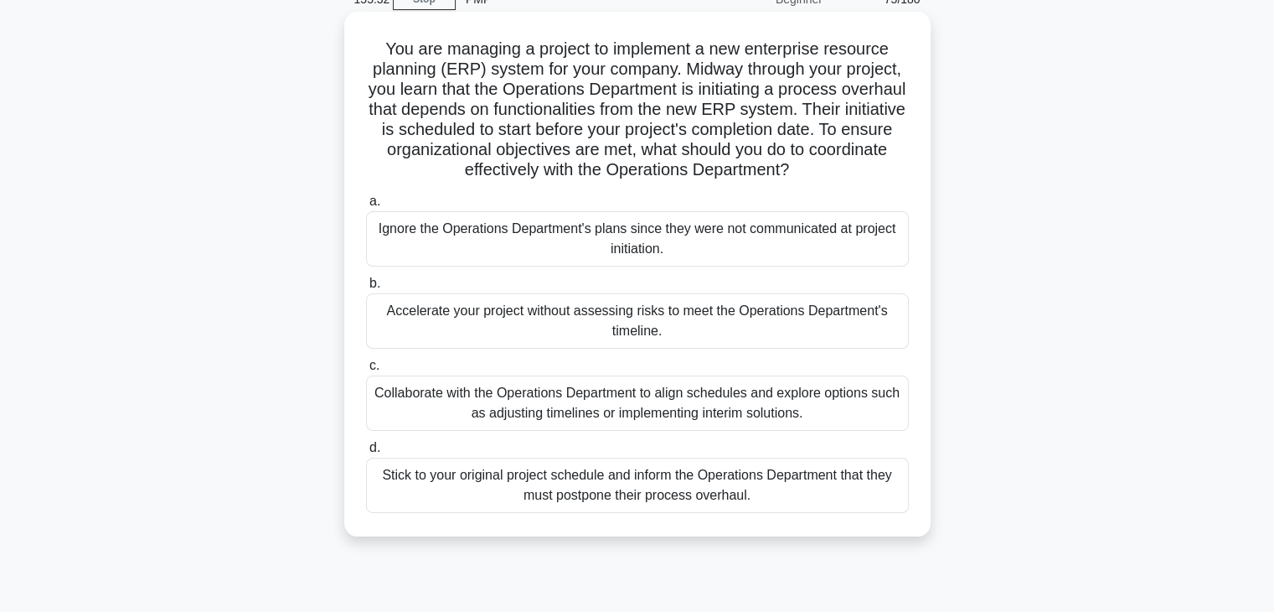
click at [576, 405] on div "Collaborate with the Operations Department to align schedules and explore optio…" at bounding box center [637, 402] width 543 height 55
click at [366, 371] on input "c. Collaborate with the Operations Department to align schedules and explore op…" at bounding box center [366, 365] width 0 height 11
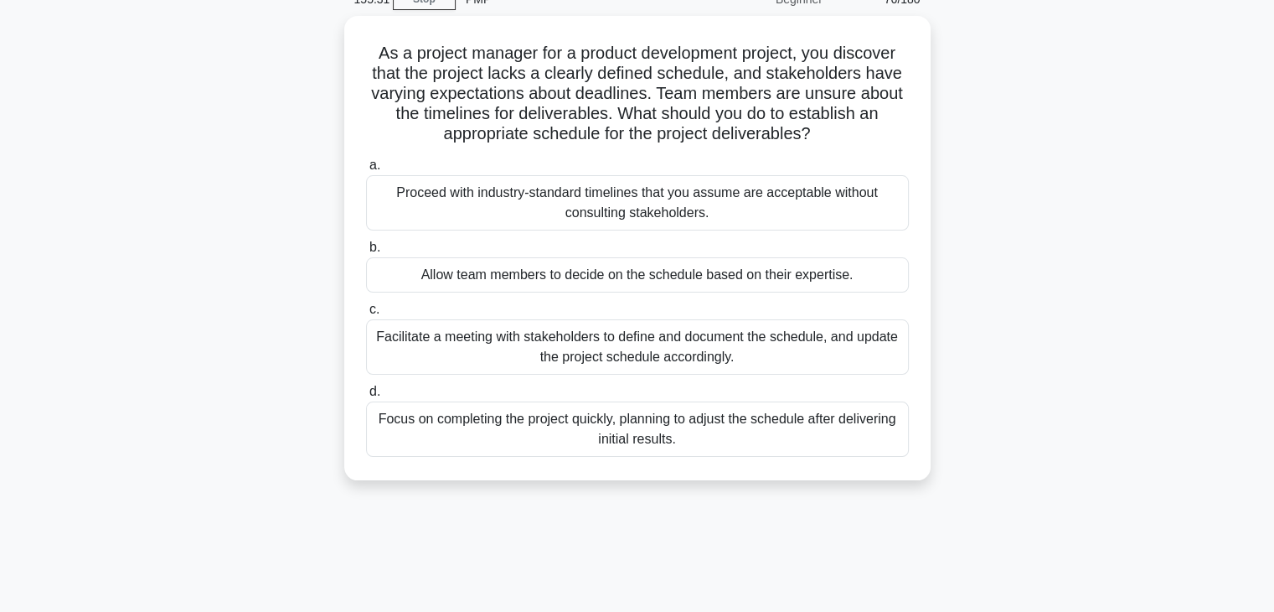
scroll to position [0, 0]
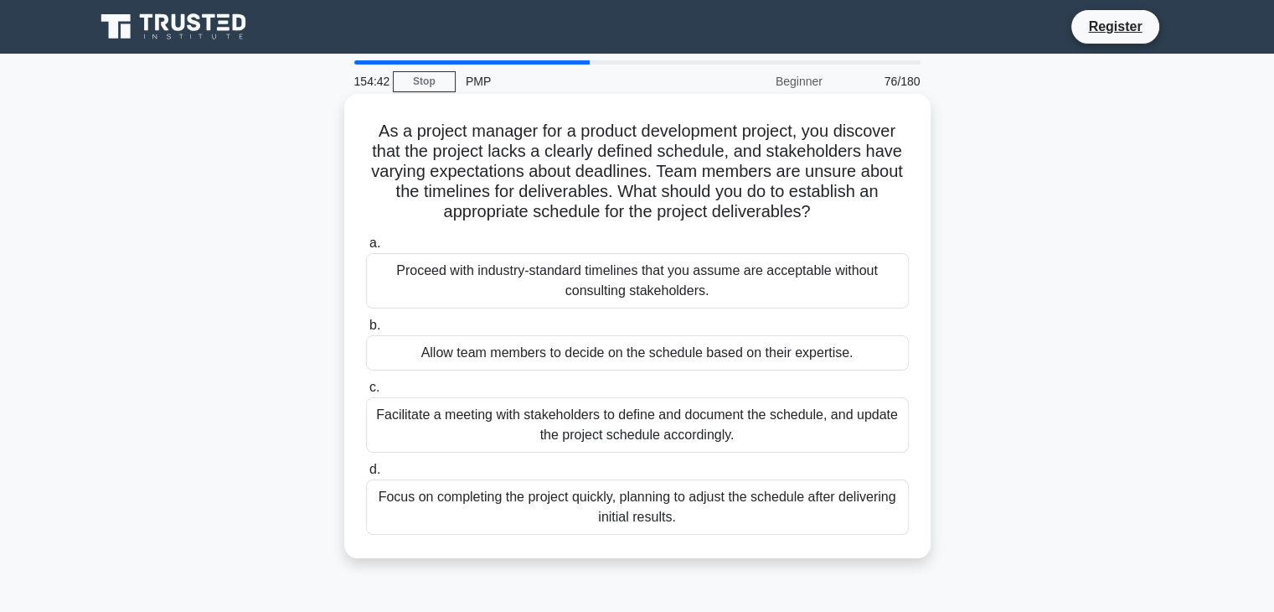
click at [568, 426] on div "Facilitate a meeting with stakeholders to define and document the schedule, and…" at bounding box center [637, 424] width 543 height 55
click at [366, 393] on input "c. Facilitate a meeting with stakeholders to define and document the schedule, …" at bounding box center [366, 387] width 0 height 11
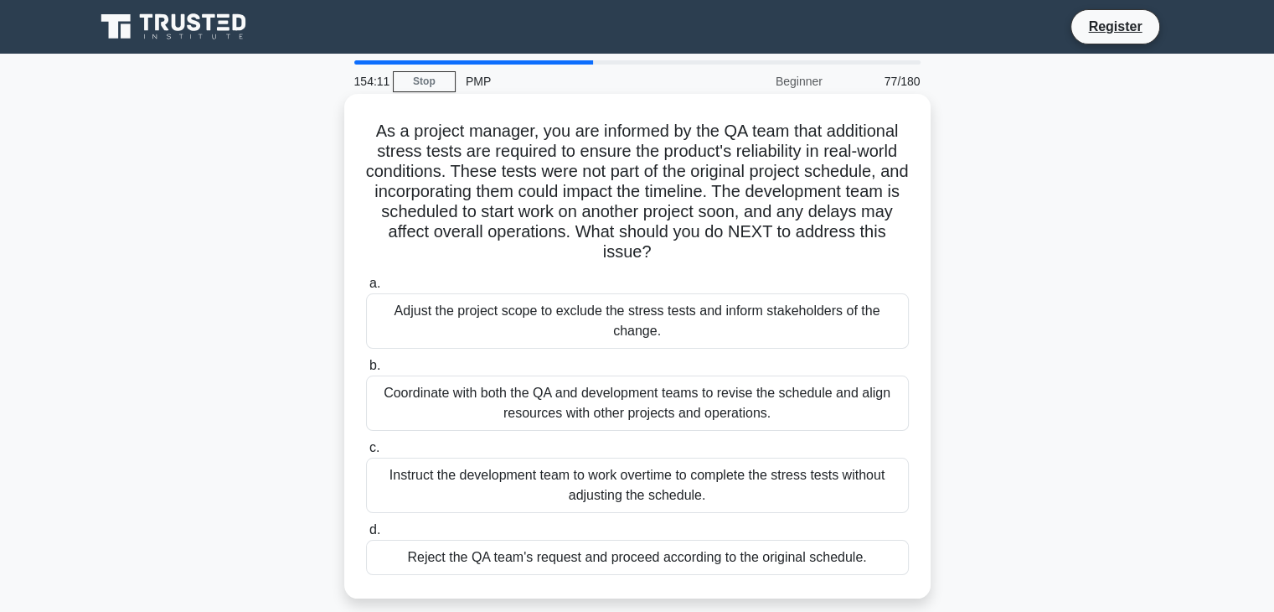
click at [576, 408] on div "Coordinate with both the QA and development teams to revise the schedule and al…" at bounding box center [637, 402] width 543 height 55
click at [366, 371] on input "b. Coordinate with both the QA and development teams to revise the schedule and…" at bounding box center [366, 365] width 0 height 11
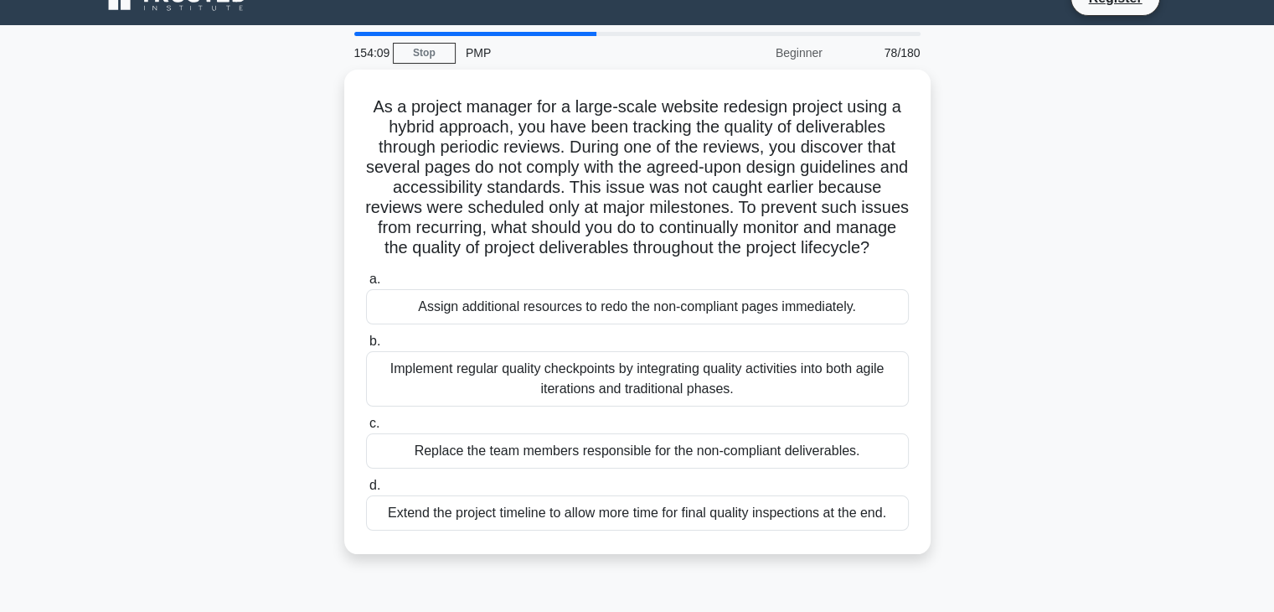
scroll to position [34, 0]
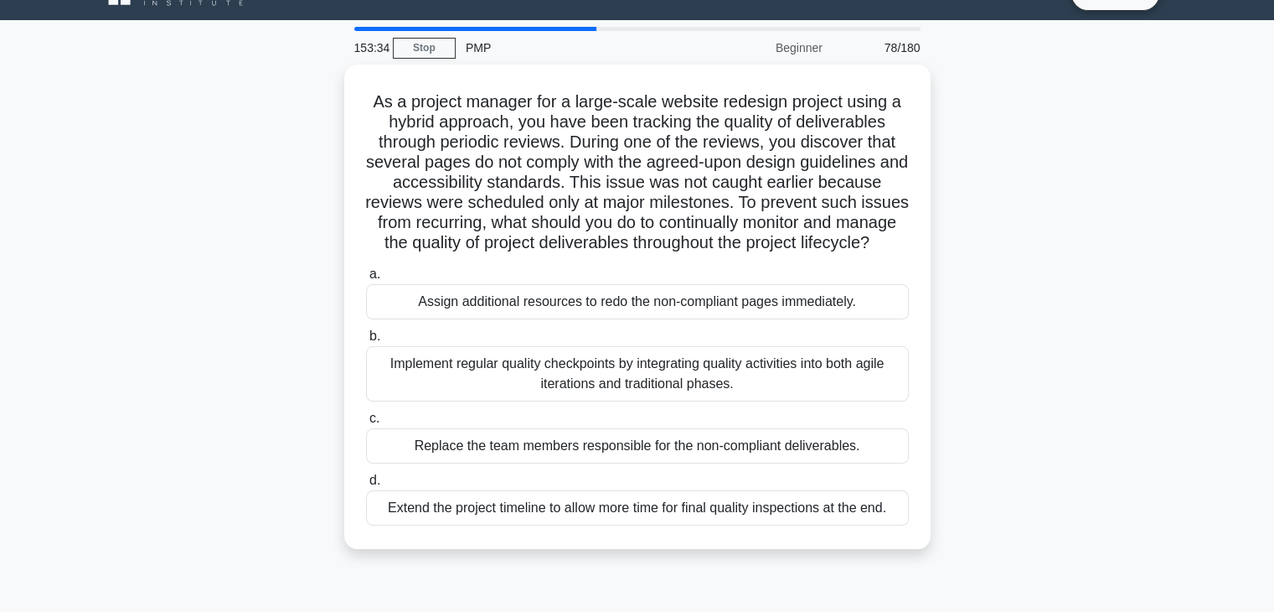
click at [576, 401] on div "Implement regular quality checkpoints by integrating quality activities into bo…" at bounding box center [637, 373] width 543 height 55
click at [366, 342] on input "b. Implement regular quality checkpoints by integrating quality activities into…" at bounding box center [366, 336] width 0 height 11
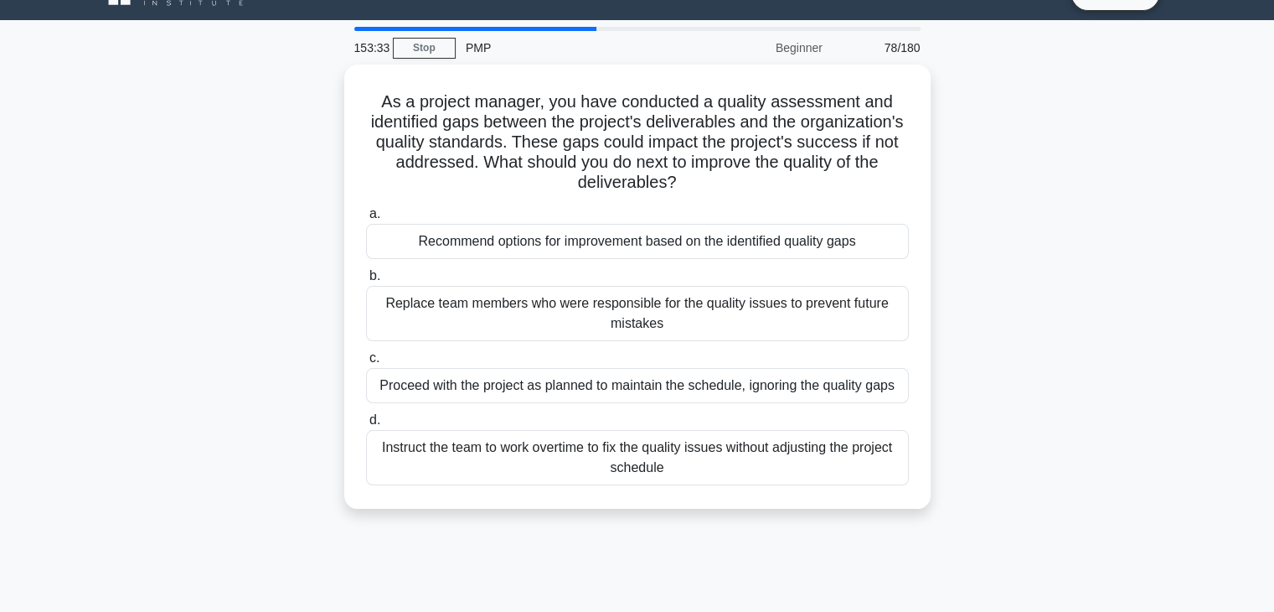
scroll to position [0, 0]
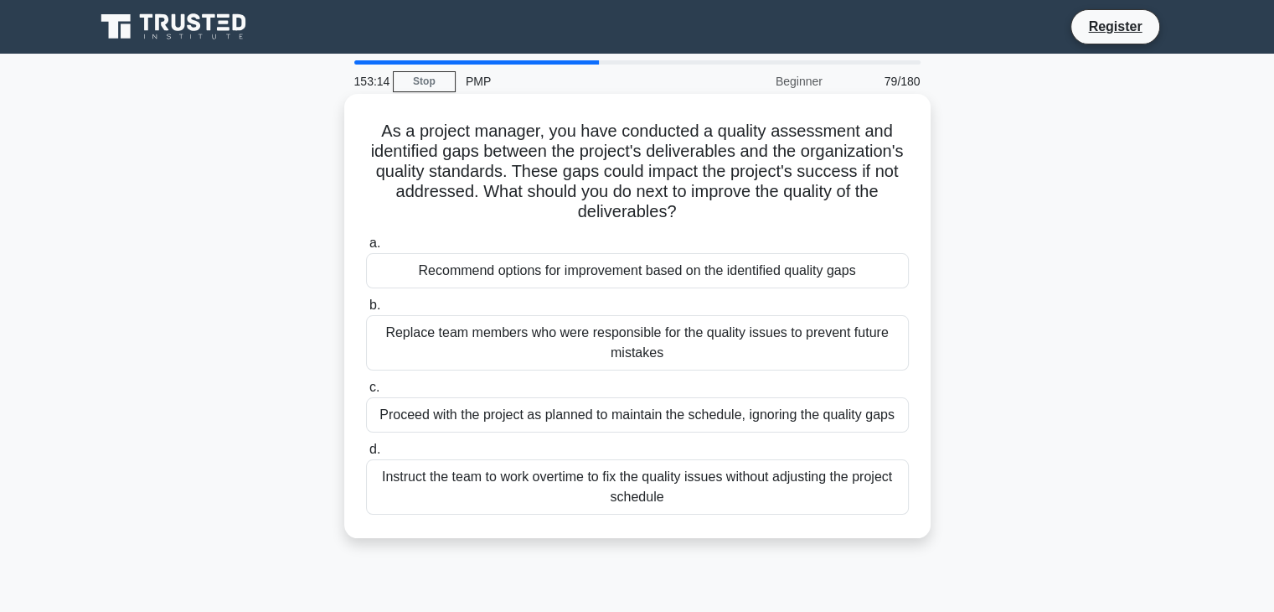
click at [656, 269] on div "Recommend options for improvement based on the identified quality gaps" at bounding box center [637, 270] width 543 height 35
click at [366, 249] on input "a. Recommend options for improvement based on the identified quality gaps" at bounding box center [366, 243] width 0 height 11
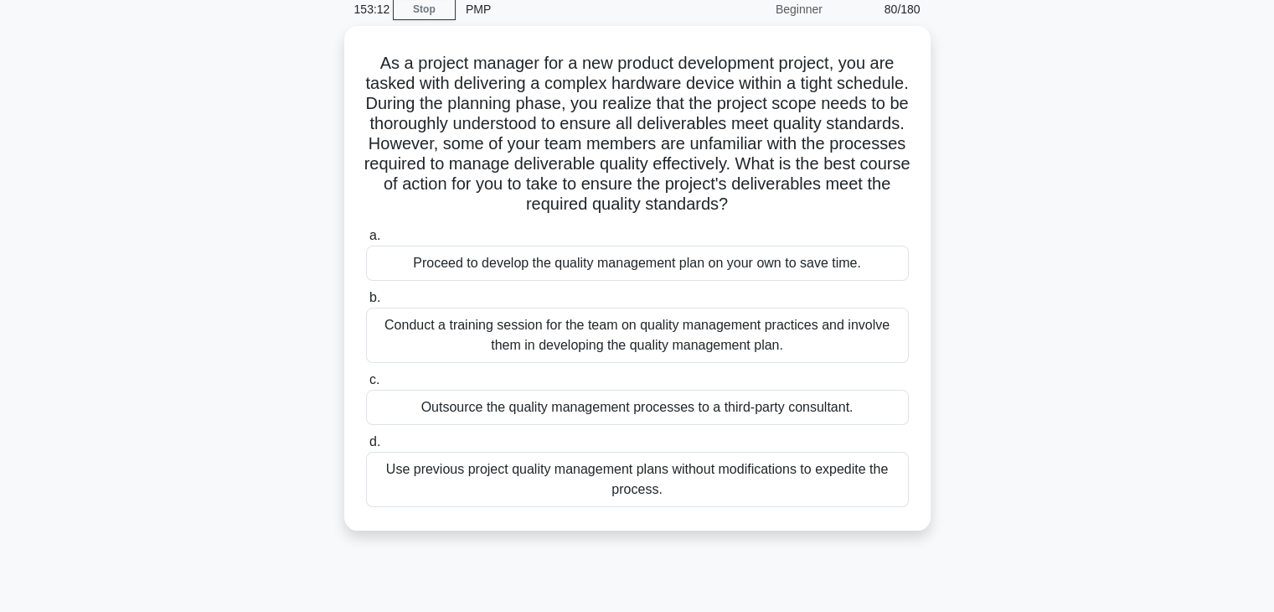
scroll to position [74, 0]
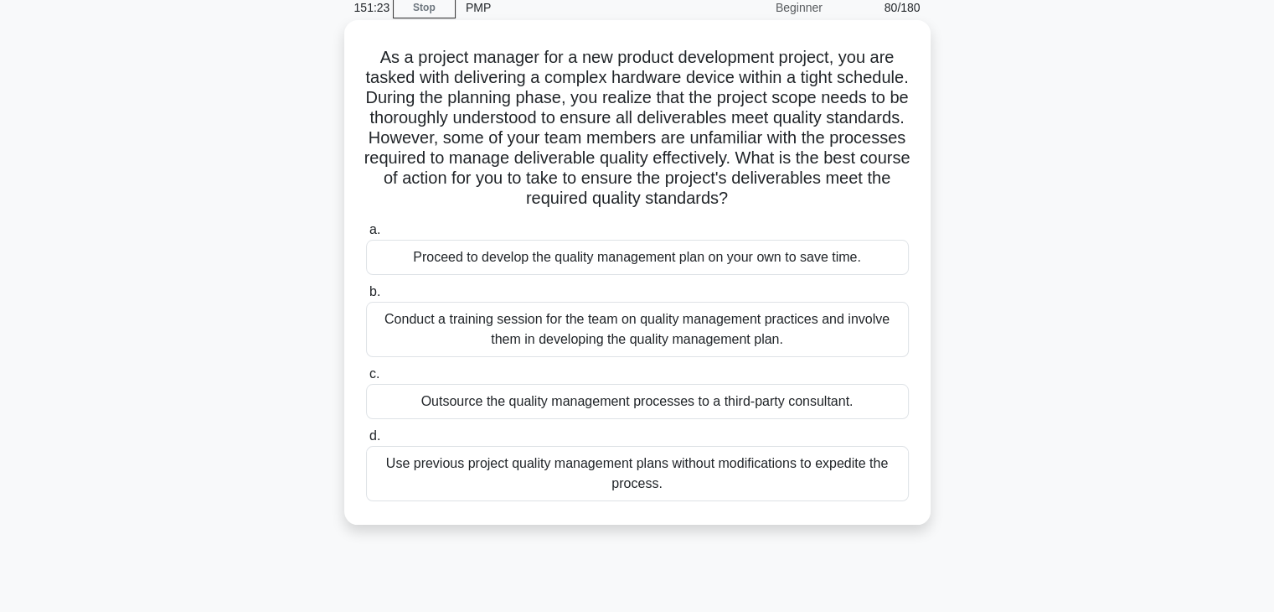
click at [564, 406] on div "Outsource the quality management processes to a third-party consultant." at bounding box center [637, 401] width 543 height 35
click at [366, 380] on input "c. Outsource the quality management processes to a third-party consultant." at bounding box center [366, 374] width 0 height 11
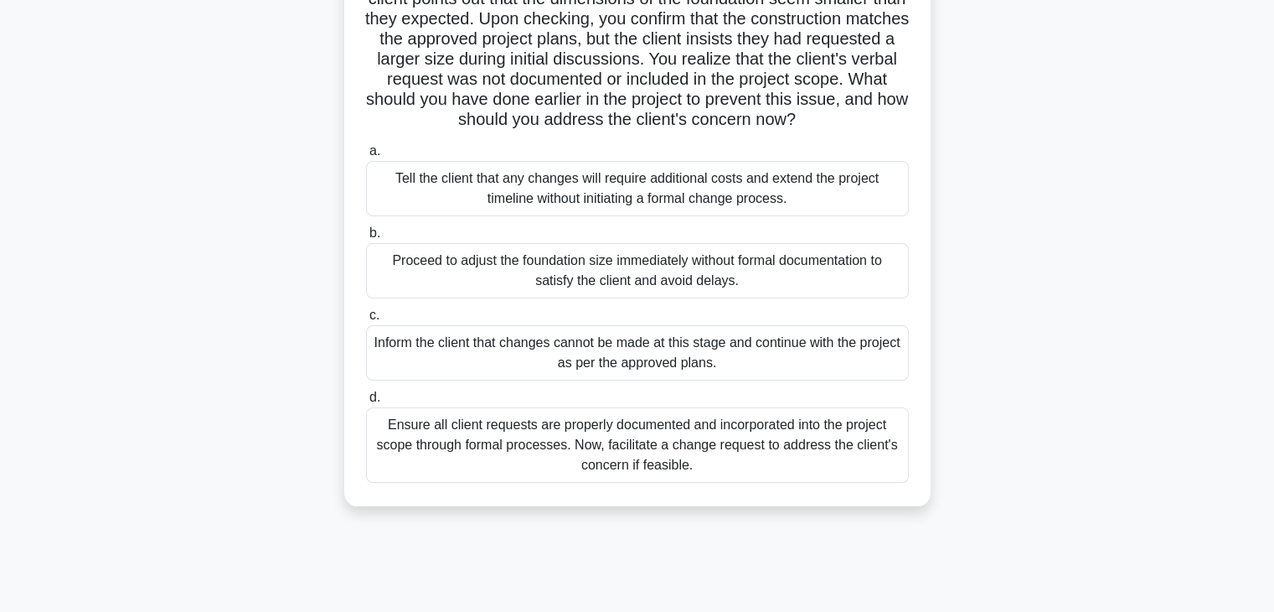
scroll to position [200, 0]
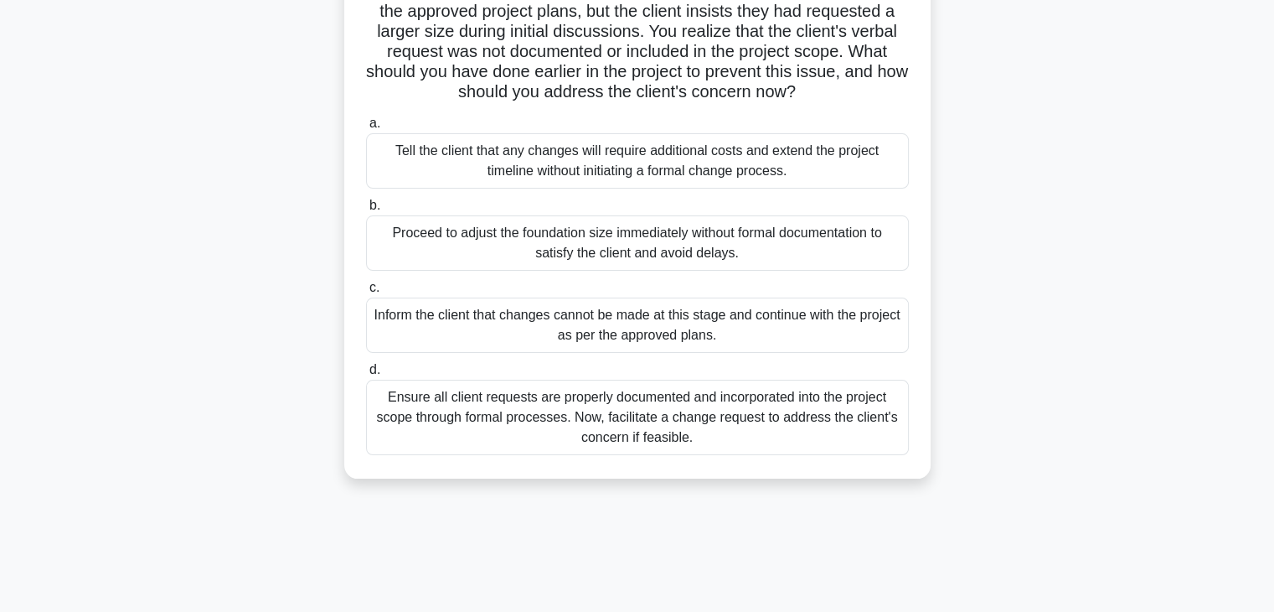
click at [568, 447] on div "Ensure all client requests are properly documented and incorporated into the pr…" at bounding box center [637, 417] width 543 height 75
click at [366, 375] on input "d. Ensure all client requests are properly documented and incorporated into the…" at bounding box center [366, 369] width 0 height 11
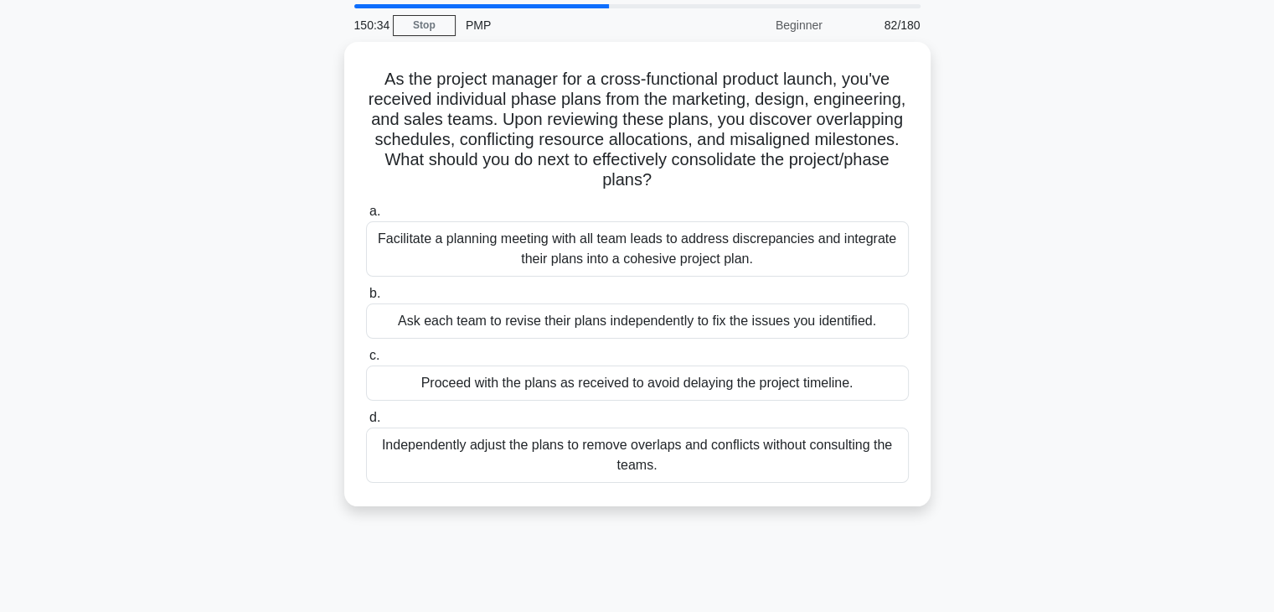
scroll to position [57, 0]
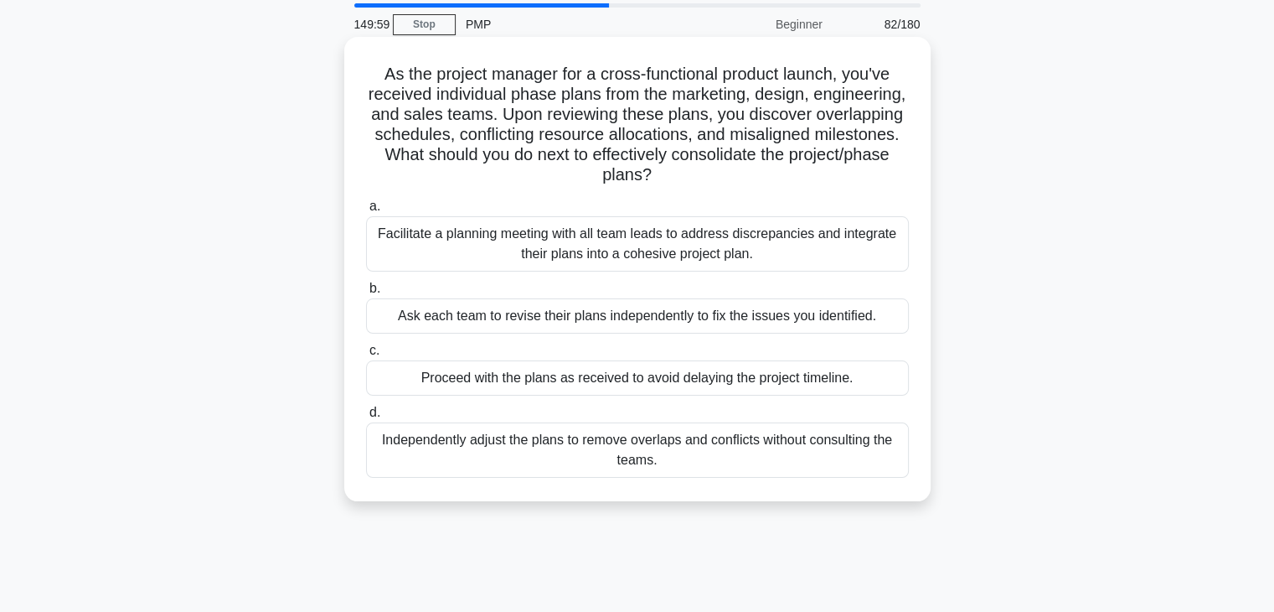
click at [620, 262] on div "Facilitate a planning meeting with all team leads to address discrepancies and …" at bounding box center [637, 243] width 543 height 55
click at [366, 212] on input "a. Facilitate a planning meeting with all team leads to address discrepancies a…" at bounding box center [366, 206] width 0 height 11
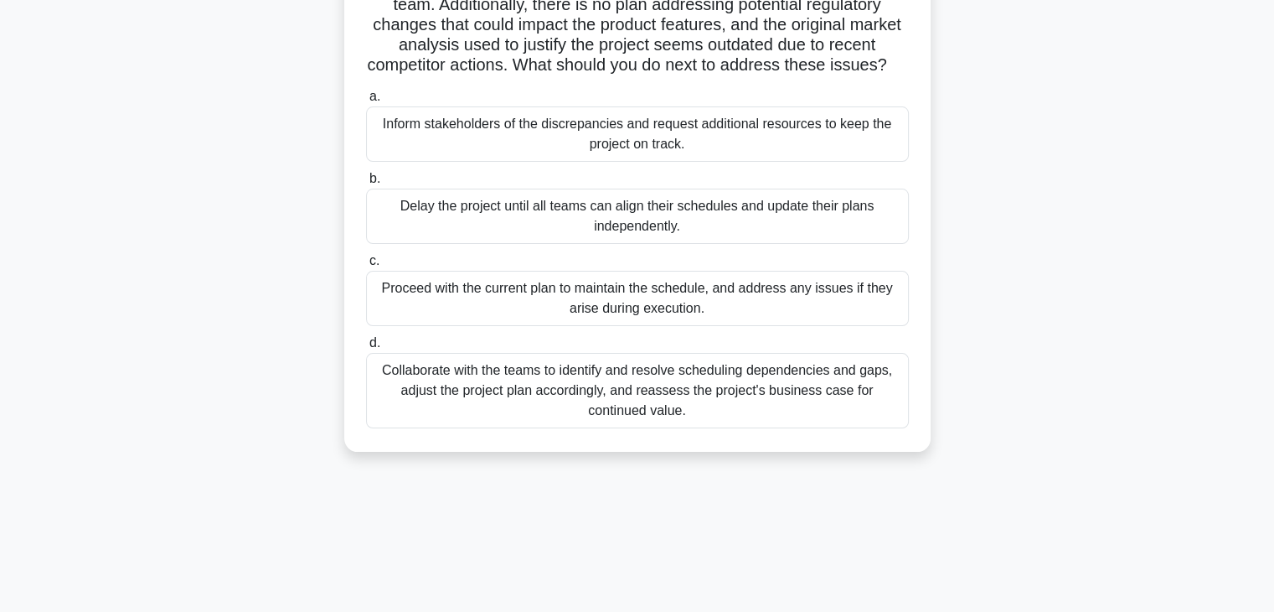
scroll to position [238, 0]
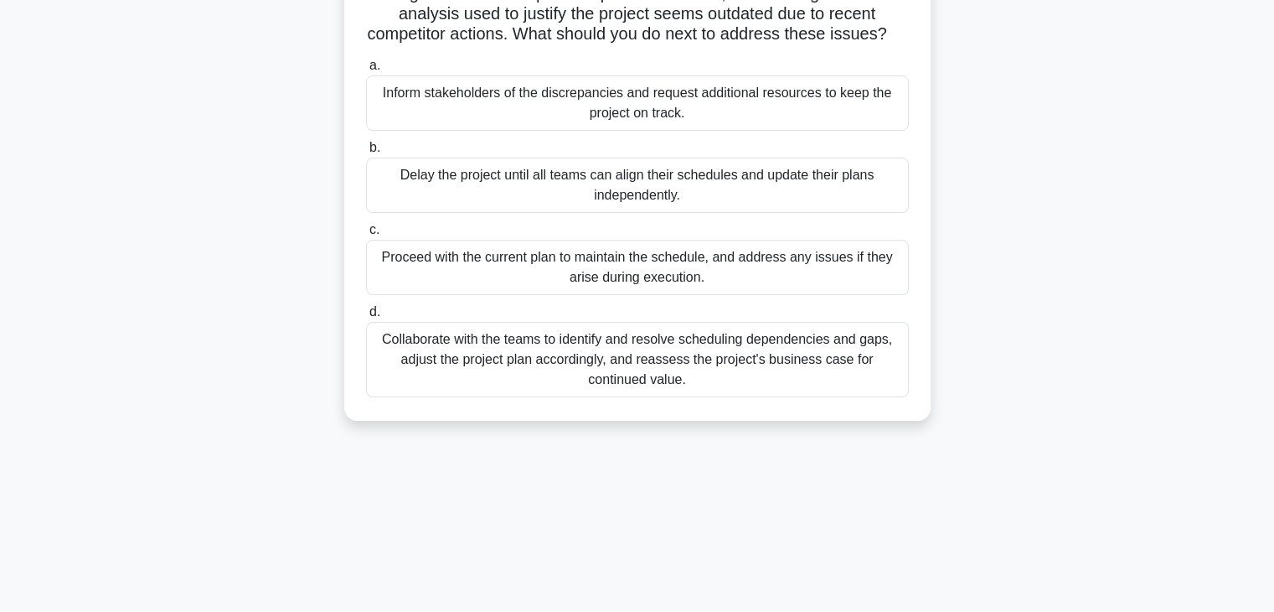
click at [707, 370] on div "Collaborate with the teams to identify and resolve scheduling dependencies and …" at bounding box center [637, 359] width 543 height 75
click at [366, 318] on input "d. Collaborate with the teams to identify and resolve scheduling dependencies a…" at bounding box center [366, 312] width 0 height 11
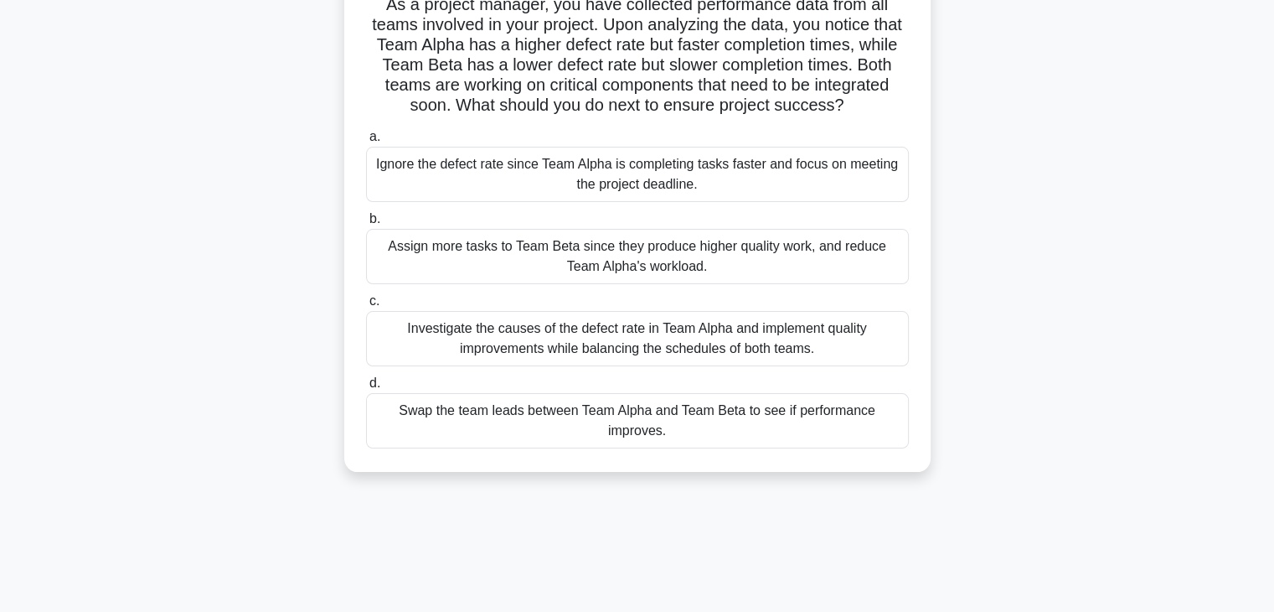
scroll to position [134, 0]
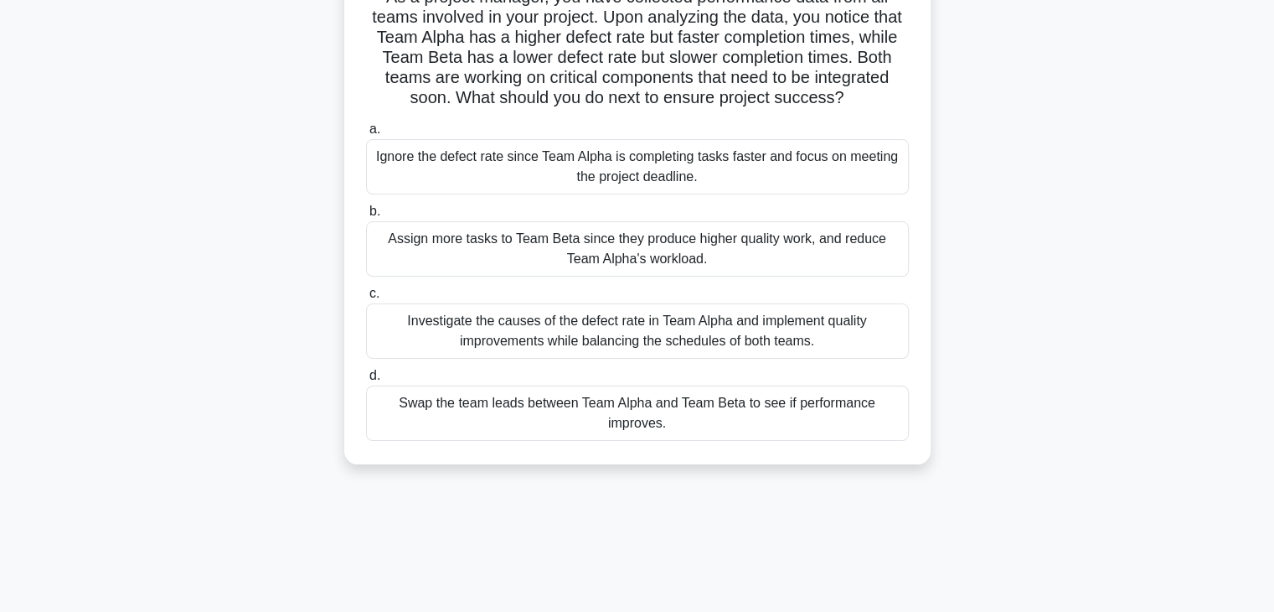
click at [845, 353] on div "Investigate the causes of the defect rate in Team Alpha and implement quality i…" at bounding box center [637, 330] width 543 height 55
click at [366, 299] on input "c. Investigate the causes of the defect rate in Team Alpha and implement qualit…" at bounding box center [366, 293] width 0 height 11
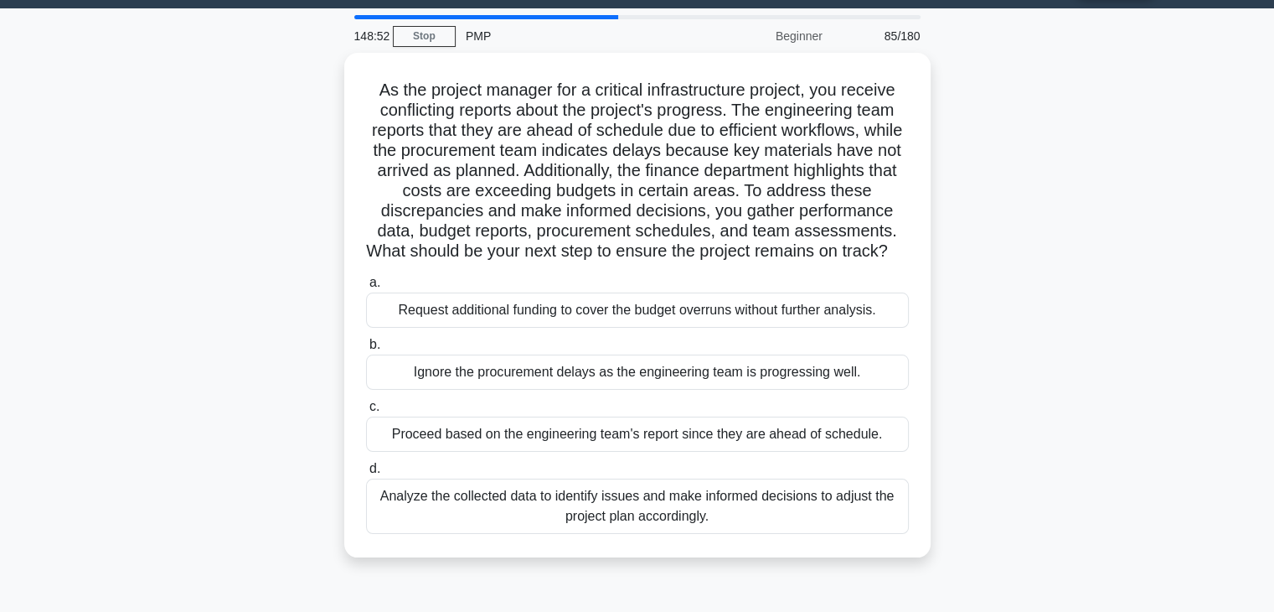
scroll to position [46, 0]
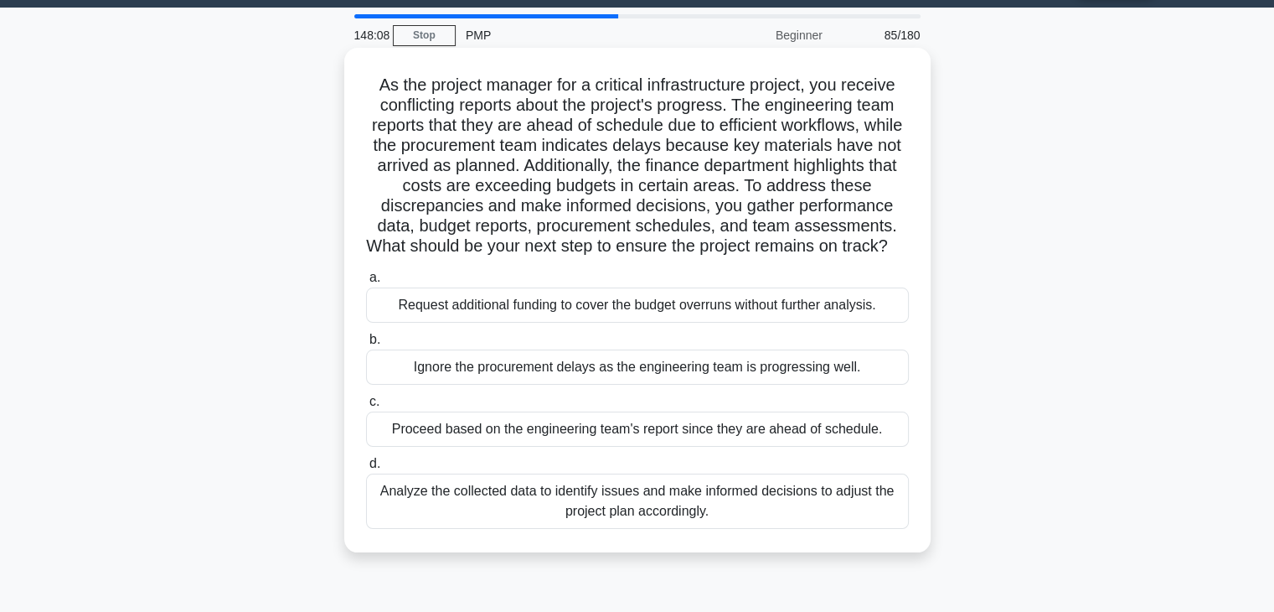
click at [751, 529] on div "Analyze the collected data to identify issues and make informed decisions to ad…" at bounding box center [637, 500] width 543 height 55
click at [366, 469] on input "d. Analyze the collected data to identify issues and make informed decisions to…" at bounding box center [366, 463] width 0 height 11
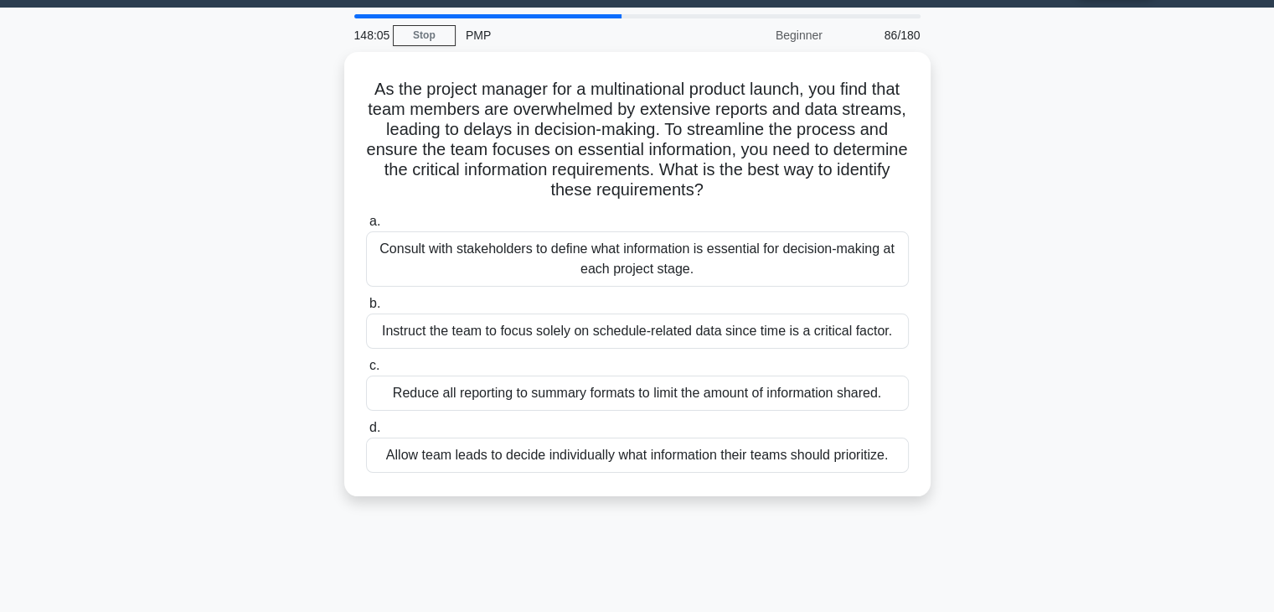
scroll to position [0, 0]
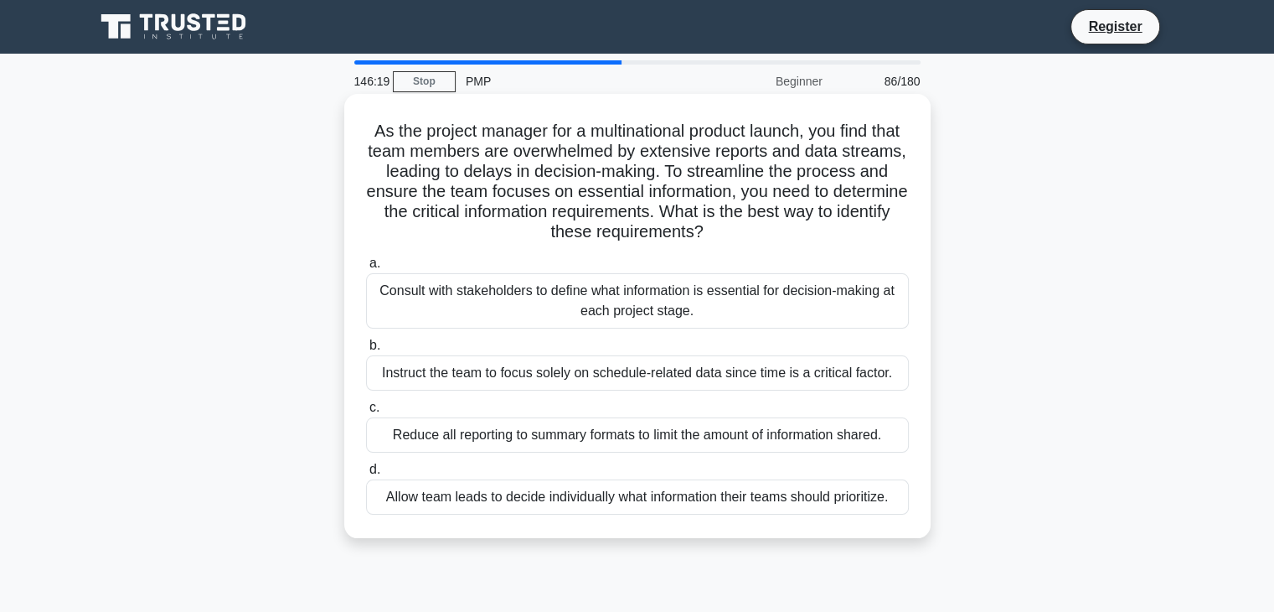
click at [764, 309] on div "Consult with stakeholders to define what information is essential for decision-…" at bounding box center [637, 300] width 543 height 55
click at [366, 269] on input "a. Consult with stakeholders to define what information is essential for decisi…" at bounding box center [366, 263] width 0 height 11
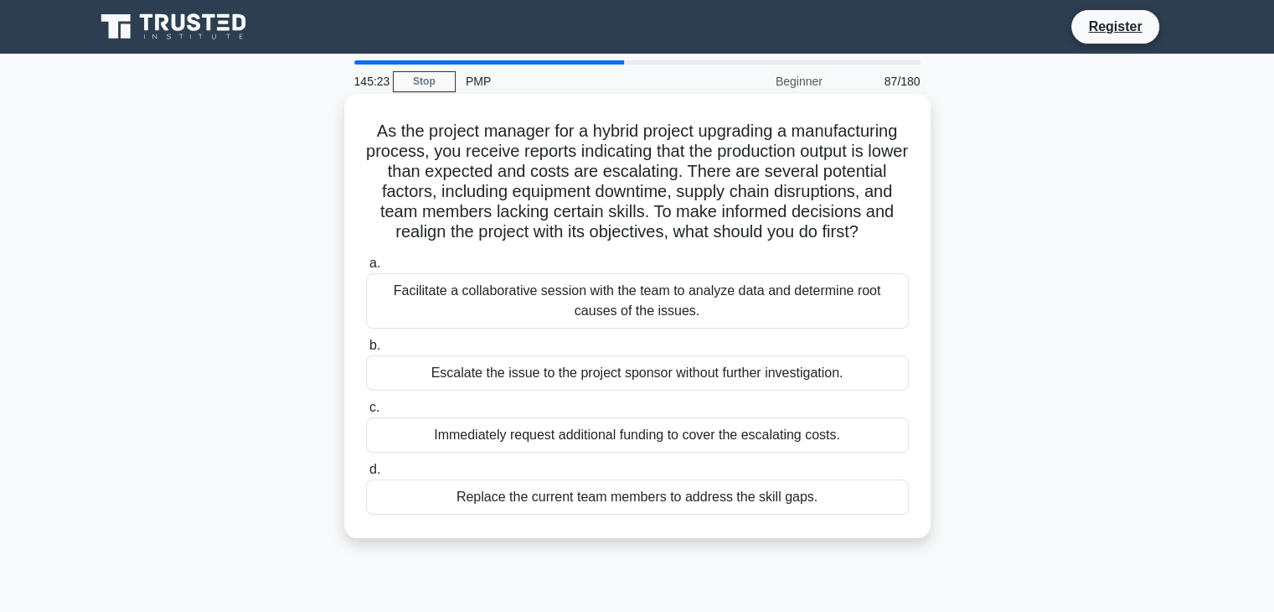
click at [621, 328] on div "Facilitate a collaborative session with the team to analyze data and determine …" at bounding box center [637, 300] width 543 height 55
click at [366, 269] on input "a. Facilitate a collaborative session with the team to analyze data and determi…" at bounding box center [366, 263] width 0 height 11
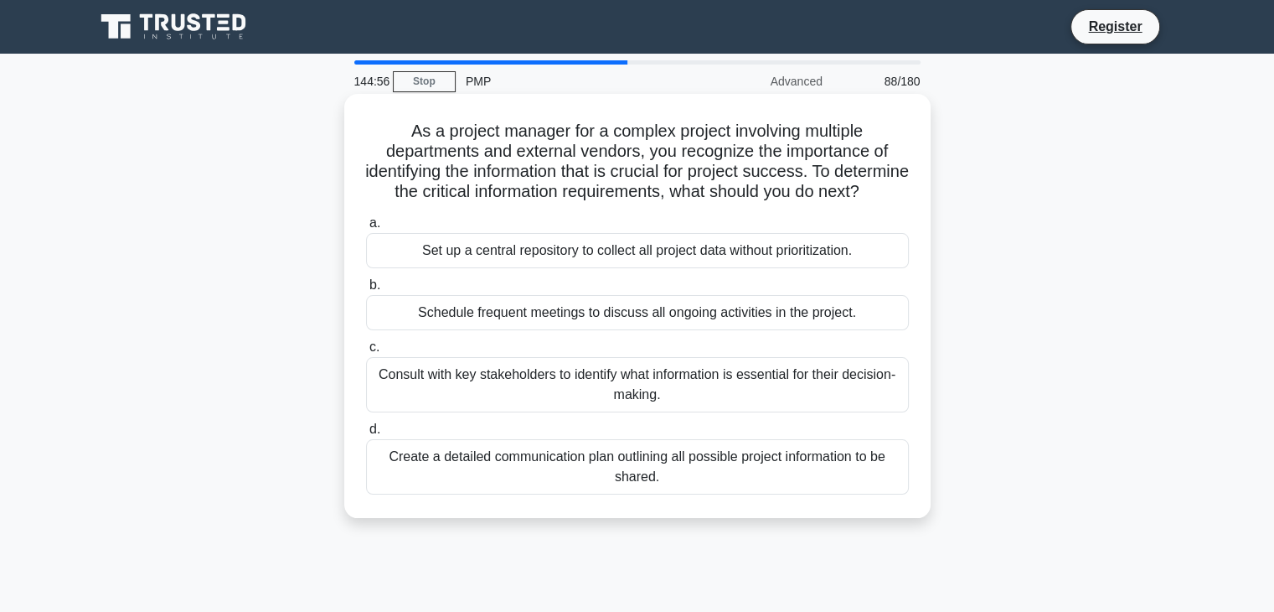
click at [535, 483] on div "Create a detailed communication plan outlining all possible project information…" at bounding box center [637, 466] width 543 height 55
click at [366, 435] on input "d. Create a detailed communication plan outlining all possible project informat…" at bounding box center [366, 429] width 0 height 11
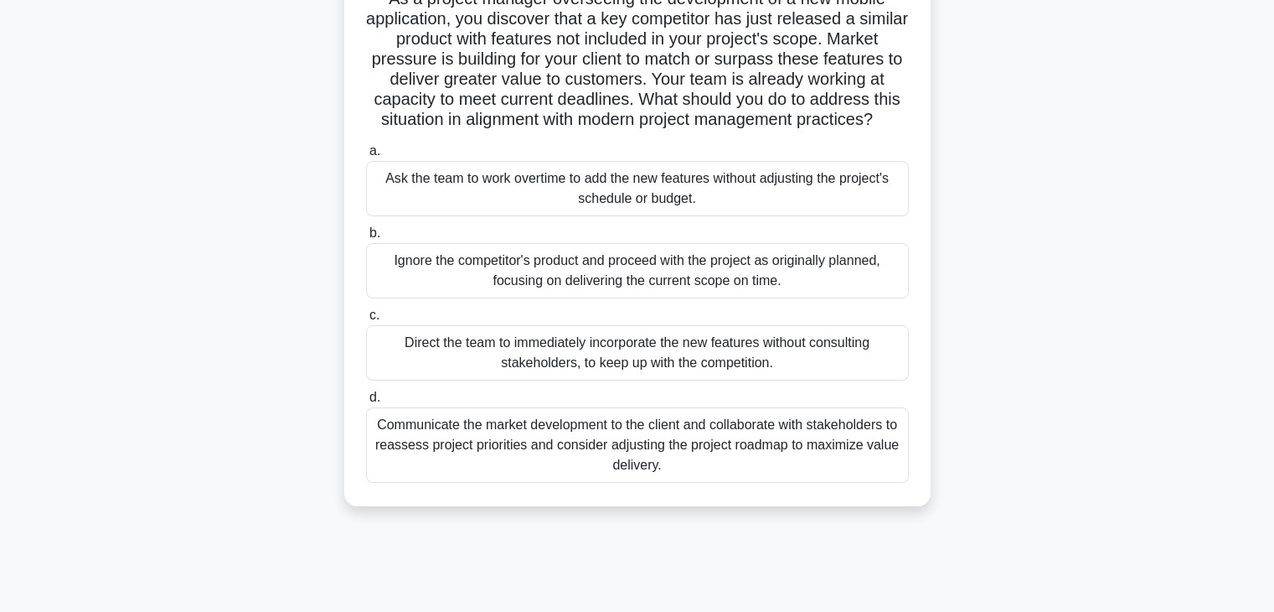
scroll to position [131, 0]
click at [505, 465] on div "Communicate the market development to the client and collaborate with stakehold…" at bounding box center [637, 446] width 543 height 75
click at [366, 405] on input "d. Communicate the market development to the client and collaborate with stakeh…" at bounding box center [366, 399] width 0 height 11
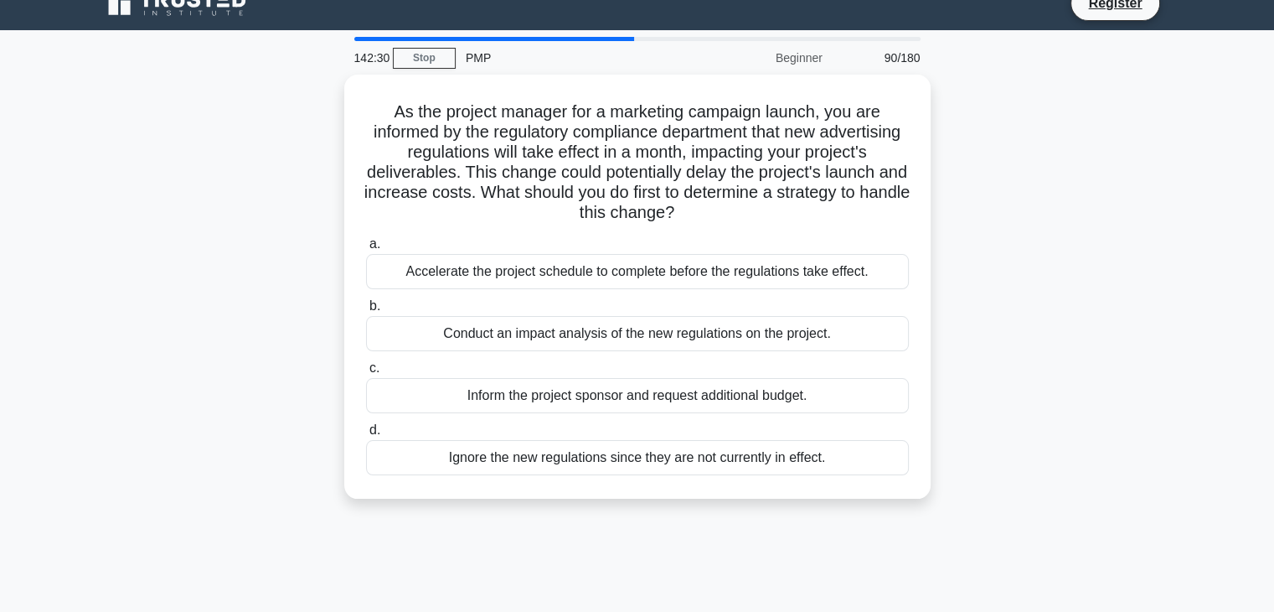
scroll to position [0, 0]
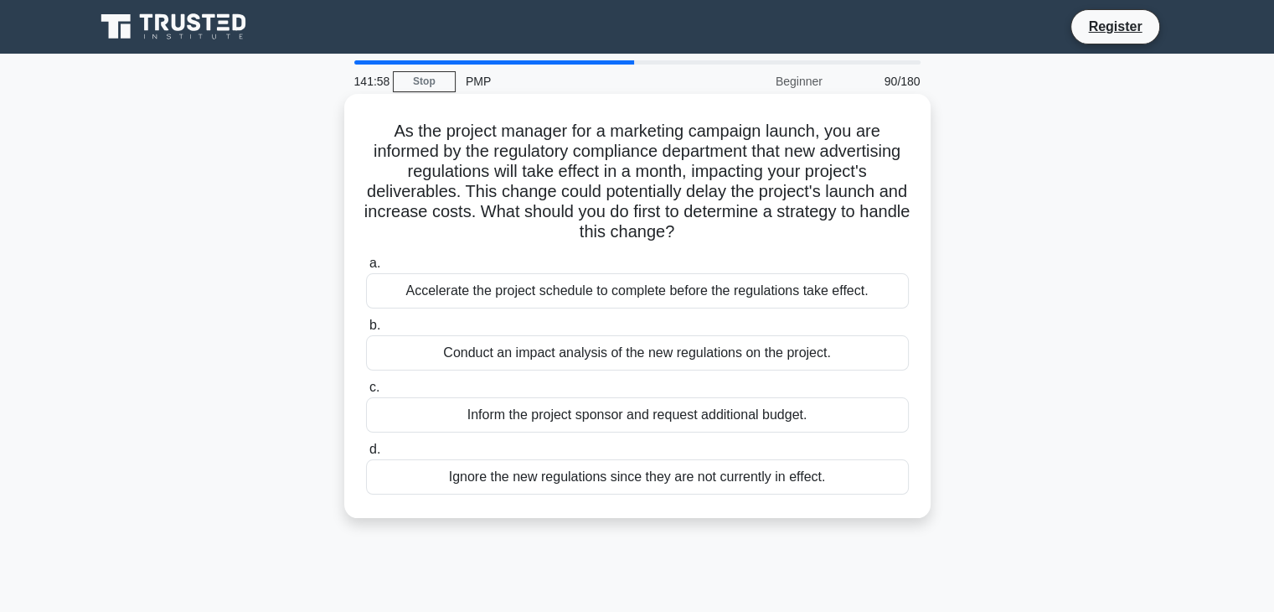
click at [664, 344] on div "Conduct an impact analysis of the new regulations on the project." at bounding box center [637, 352] width 543 height 35
click at [366, 331] on input "b. Conduct an impact analysis of the new regulations on the project." at bounding box center [366, 325] width 0 height 11
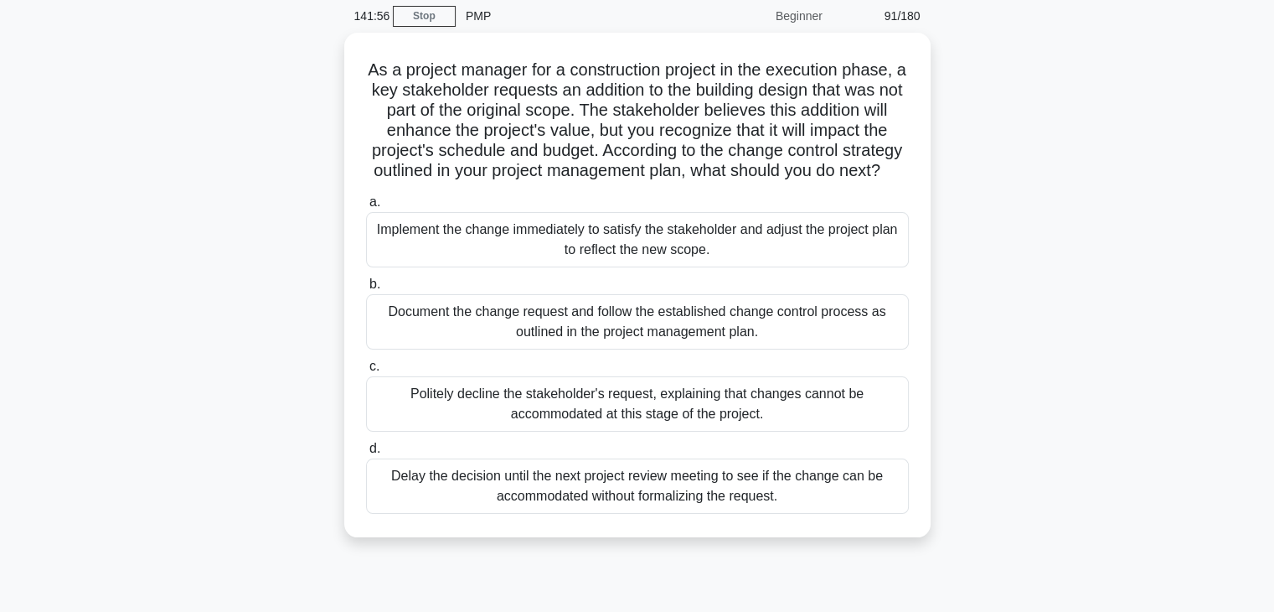
scroll to position [67, 0]
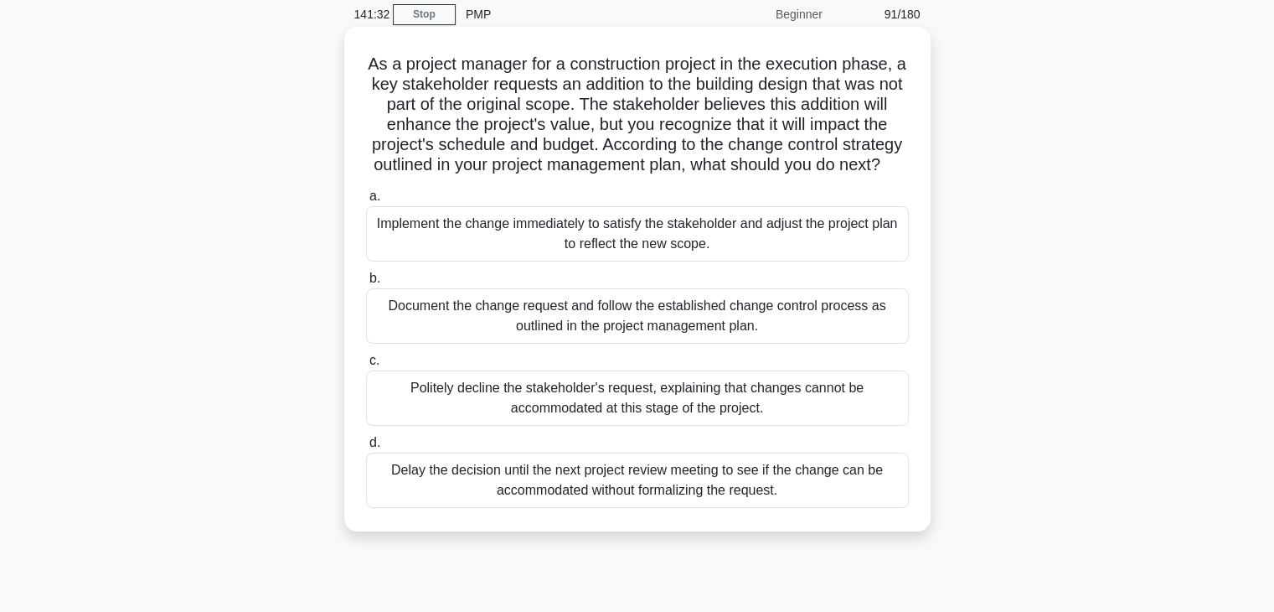
click at [694, 344] on div "Document the change request and follow the established change control process a…" at bounding box center [637, 315] width 543 height 55
click at [366, 284] on input "b. Document the change request and follow the established change control proces…" at bounding box center [366, 278] width 0 height 11
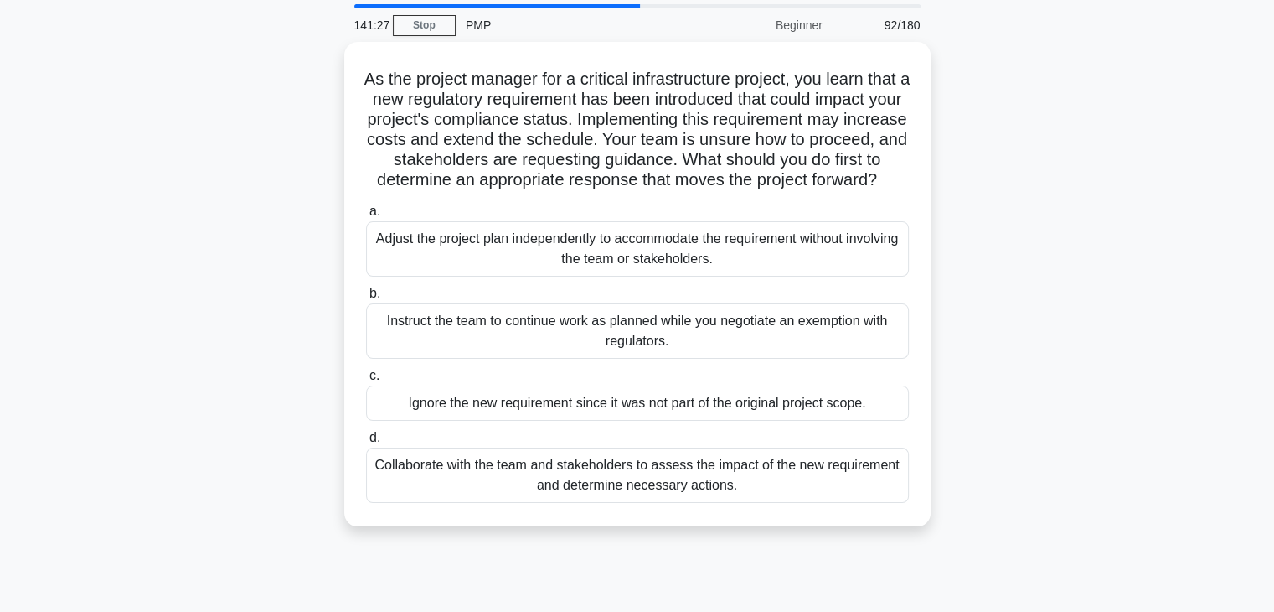
scroll to position [57, 0]
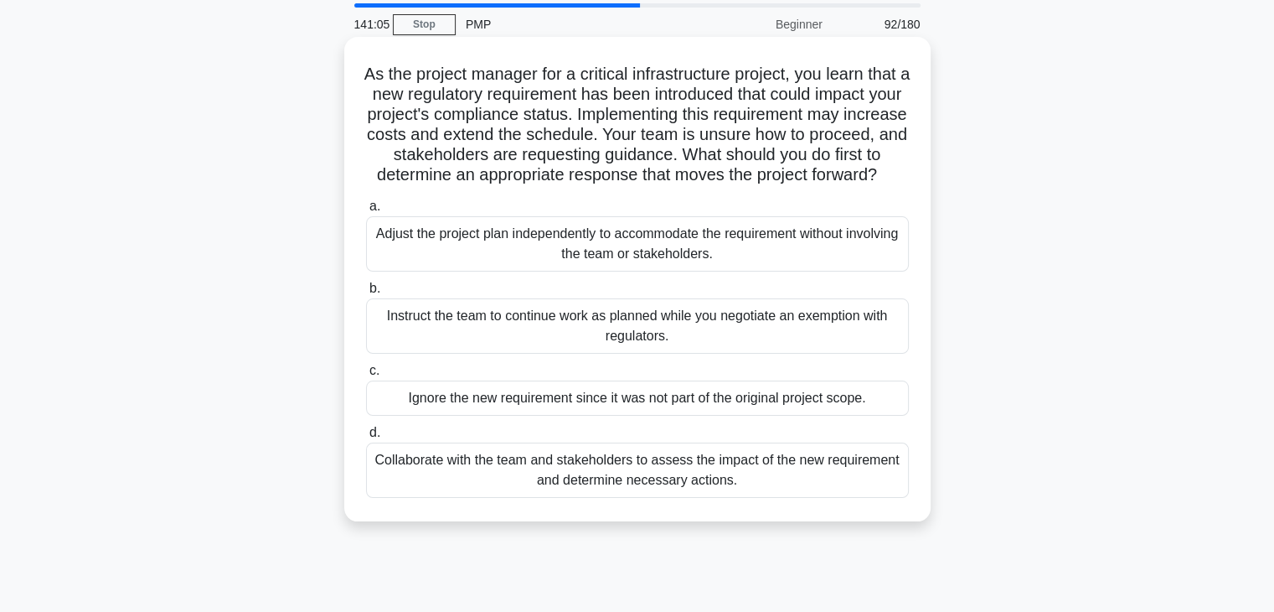
click at [767, 482] on div "Collaborate with the team and stakeholders to assess the impact of the new requ…" at bounding box center [637, 469] width 543 height 55
click at [366, 438] on input "d. Collaborate with the team and stakeholders to assess the impact of the new r…" at bounding box center [366, 432] width 0 height 11
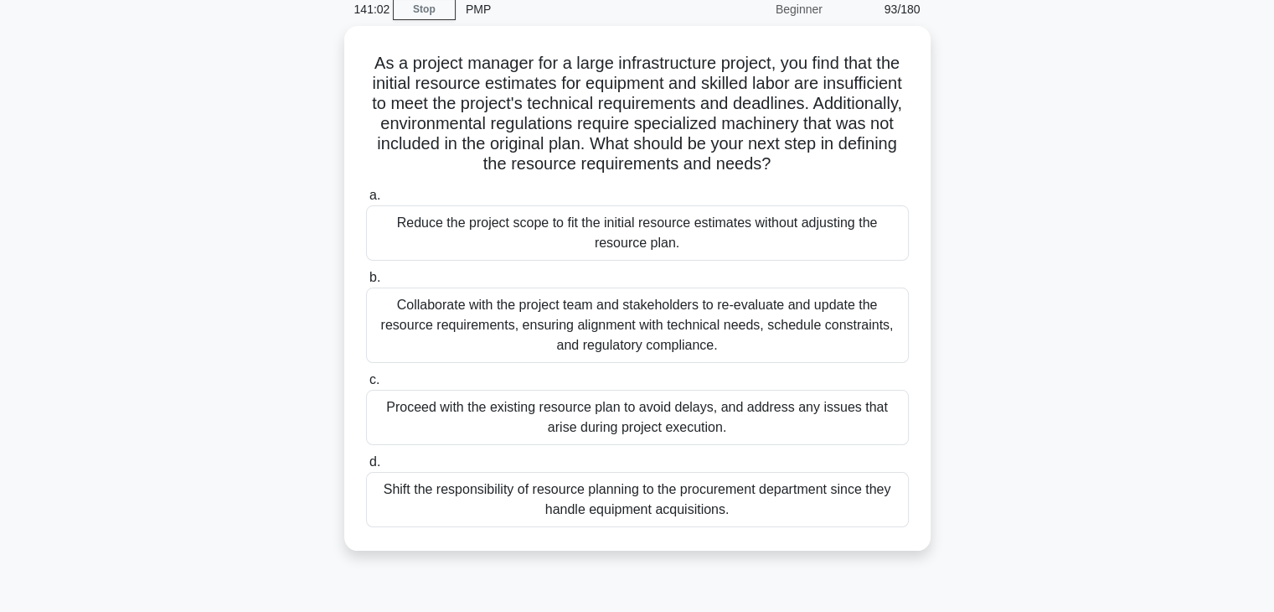
scroll to position [73, 0]
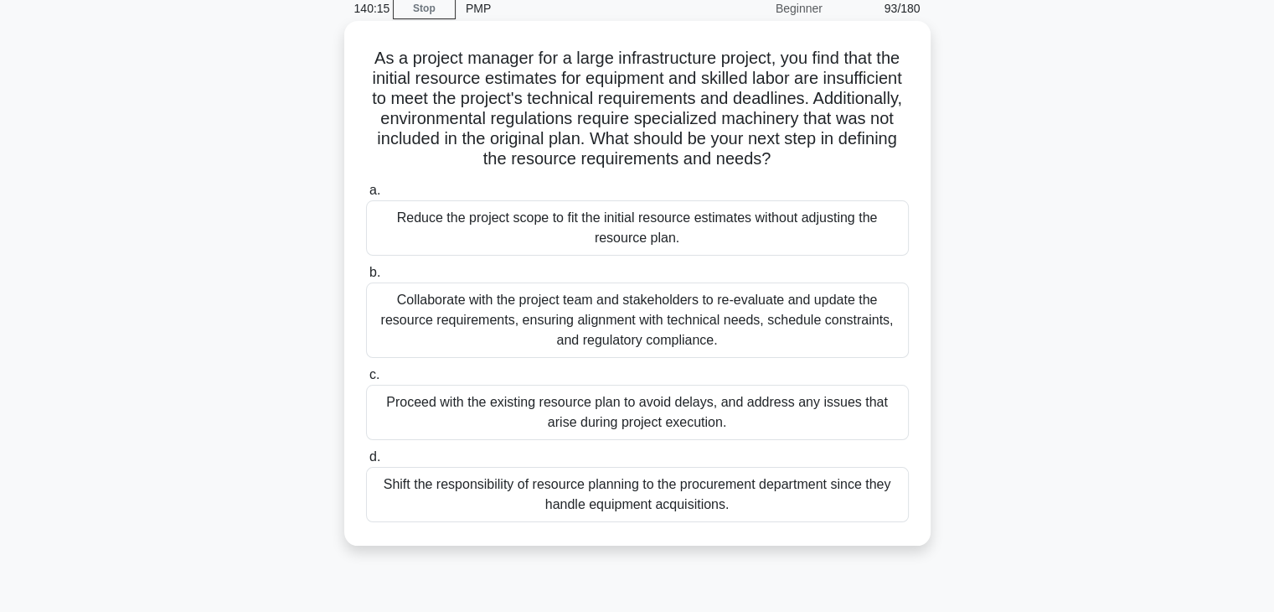
click at [772, 337] on div "Collaborate with the project team and stakeholders to re-evaluate and update th…" at bounding box center [637, 319] width 543 height 75
click at [366, 278] on input "b. Collaborate with the project team and stakeholders to re-evaluate and update…" at bounding box center [366, 272] width 0 height 11
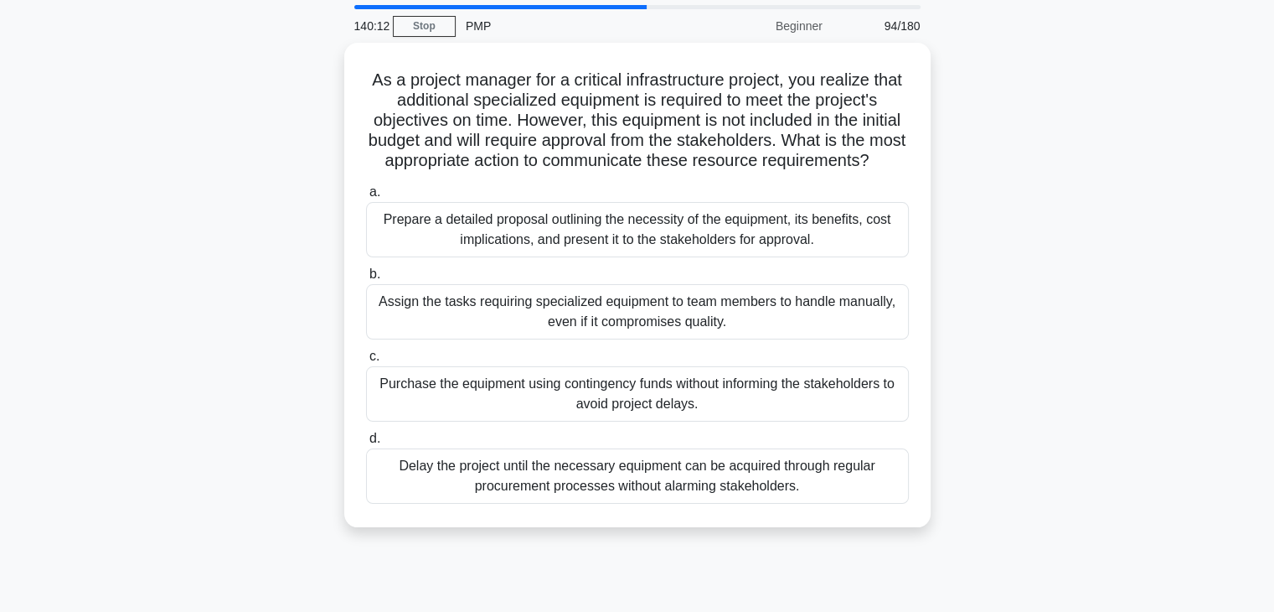
scroll to position [66, 0]
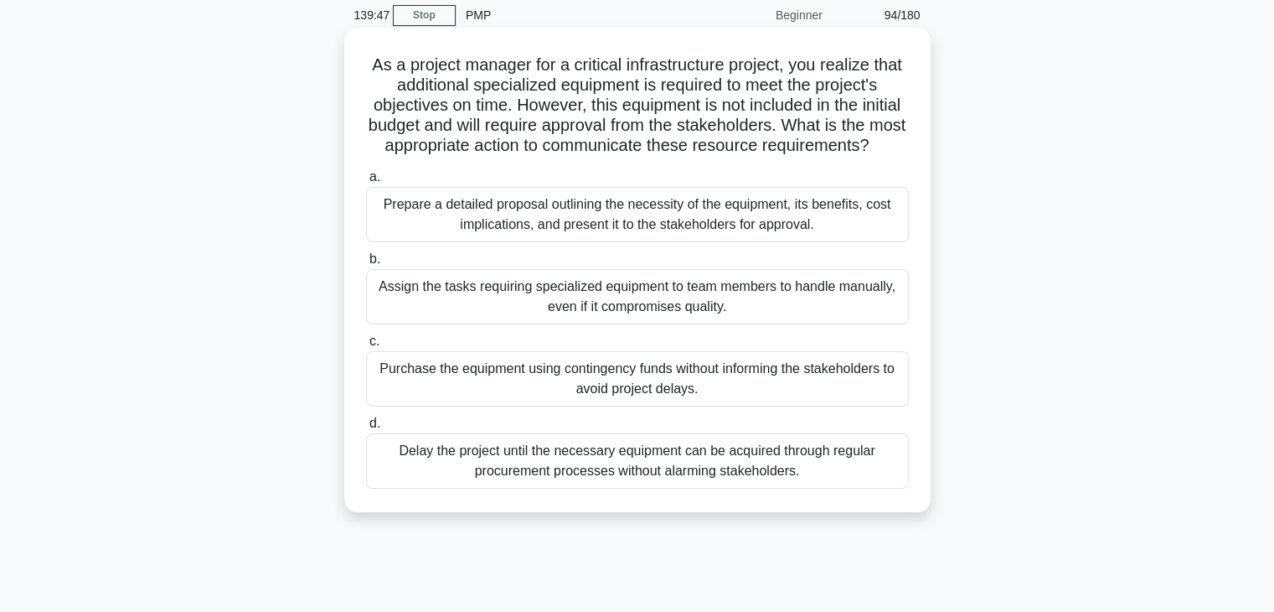
click at [893, 242] on div "Prepare a detailed proposal outlining the necessity of the equipment, its benef…" at bounding box center [637, 214] width 543 height 55
click at [366, 183] on input "a. Prepare a detailed proposal outlining the necessity of the equipment, its be…" at bounding box center [366, 177] width 0 height 11
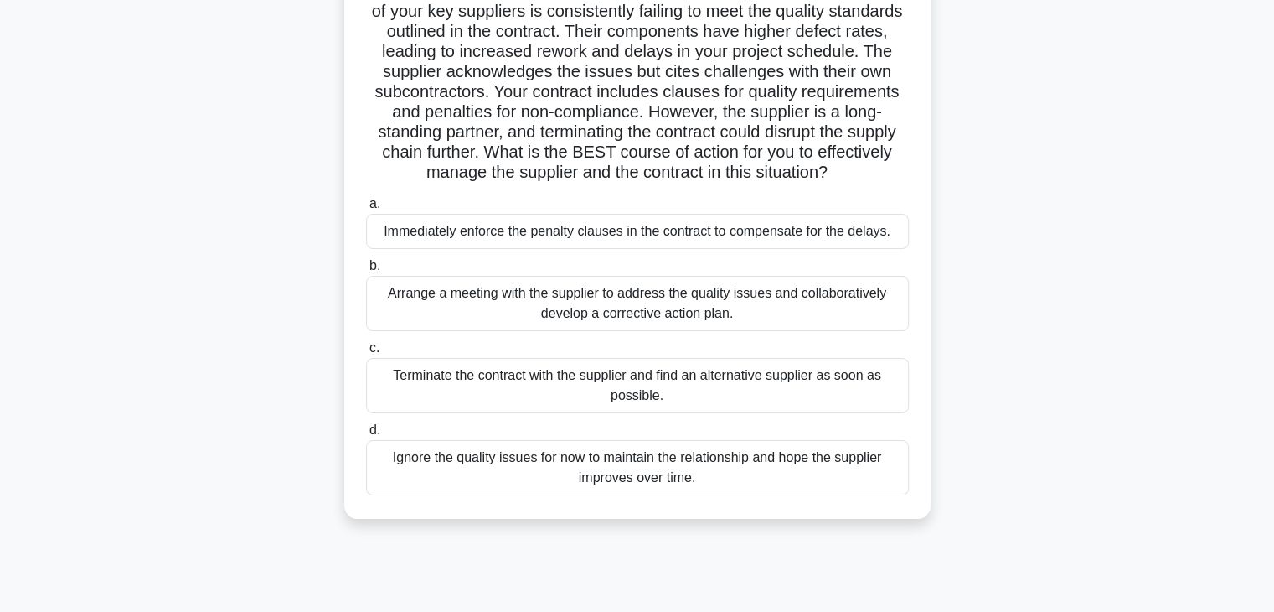
scroll to position [144, 0]
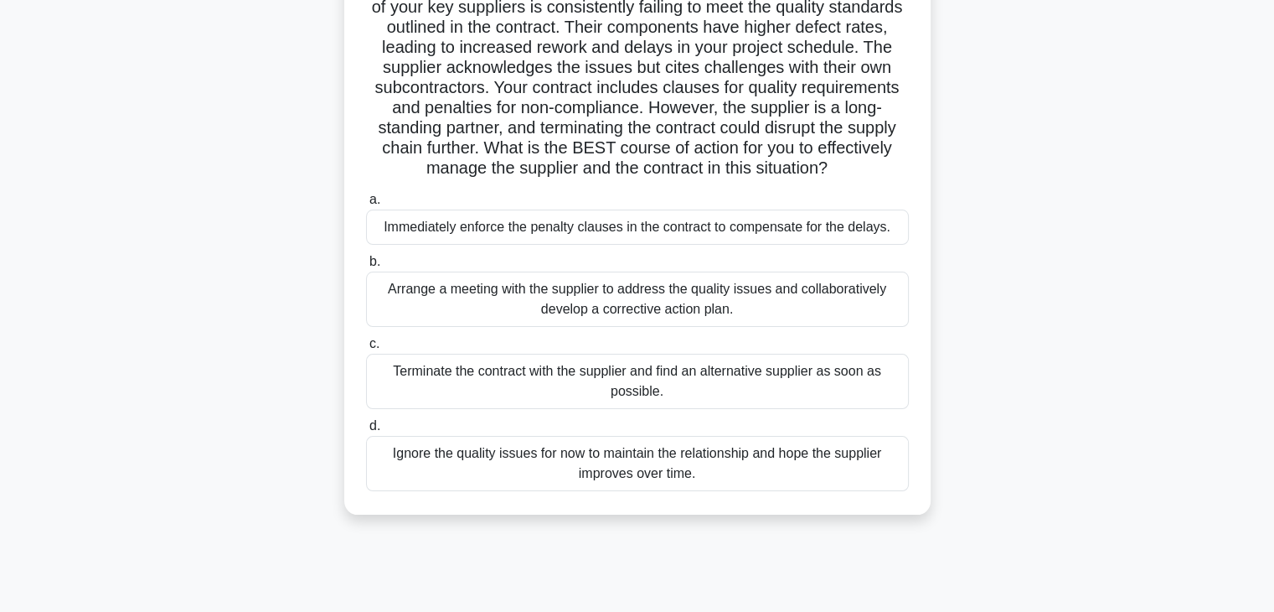
click at [778, 311] on div "Arrange a meeting with the supplier to address the quality issues and collabora…" at bounding box center [637, 298] width 543 height 55
click at [366, 267] on input "b. Arrange a meeting with the supplier to address the quality issues and collab…" at bounding box center [366, 261] width 0 height 11
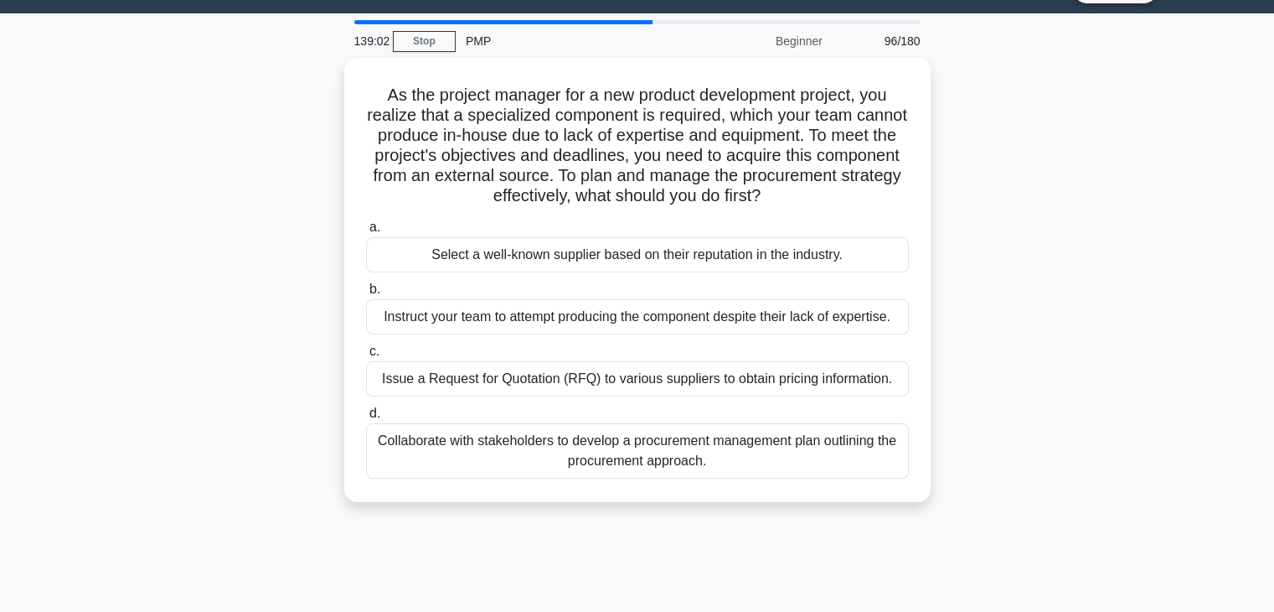
scroll to position [40, 0]
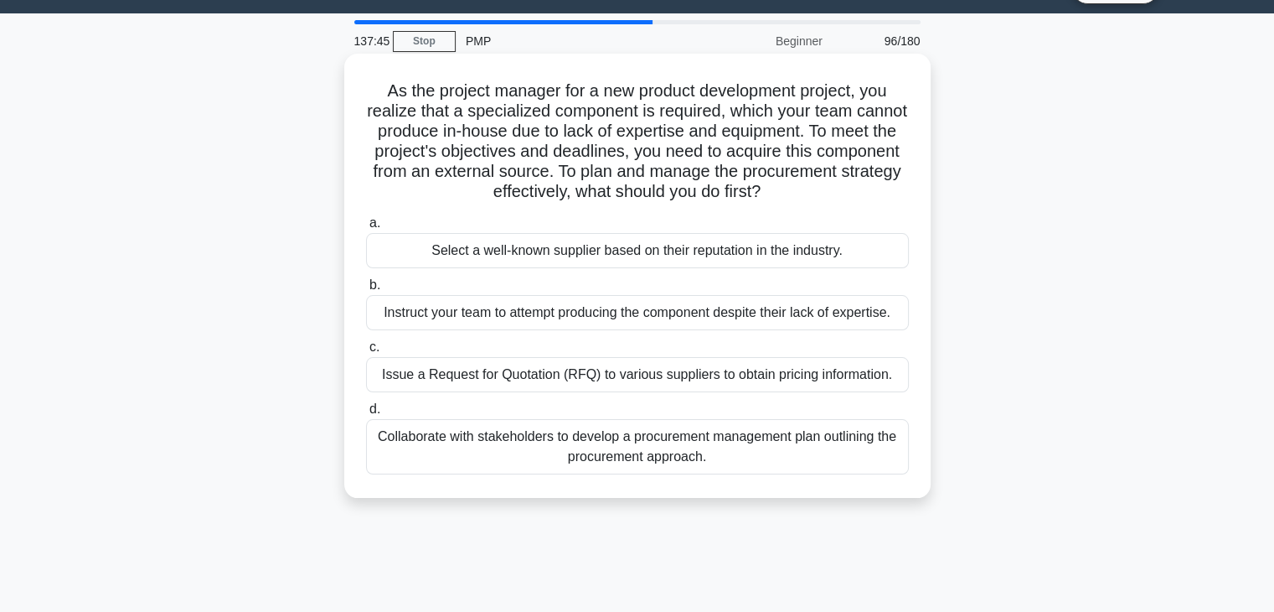
click at [727, 373] on div "Issue a Request for Quotation (RFQ) to various suppliers to obtain pricing info…" at bounding box center [637, 374] width 543 height 35
click at [366, 353] on input "c. Issue a Request for Quotation (RFQ) to various suppliers to obtain pricing i…" at bounding box center [366, 347] width 0 height 11
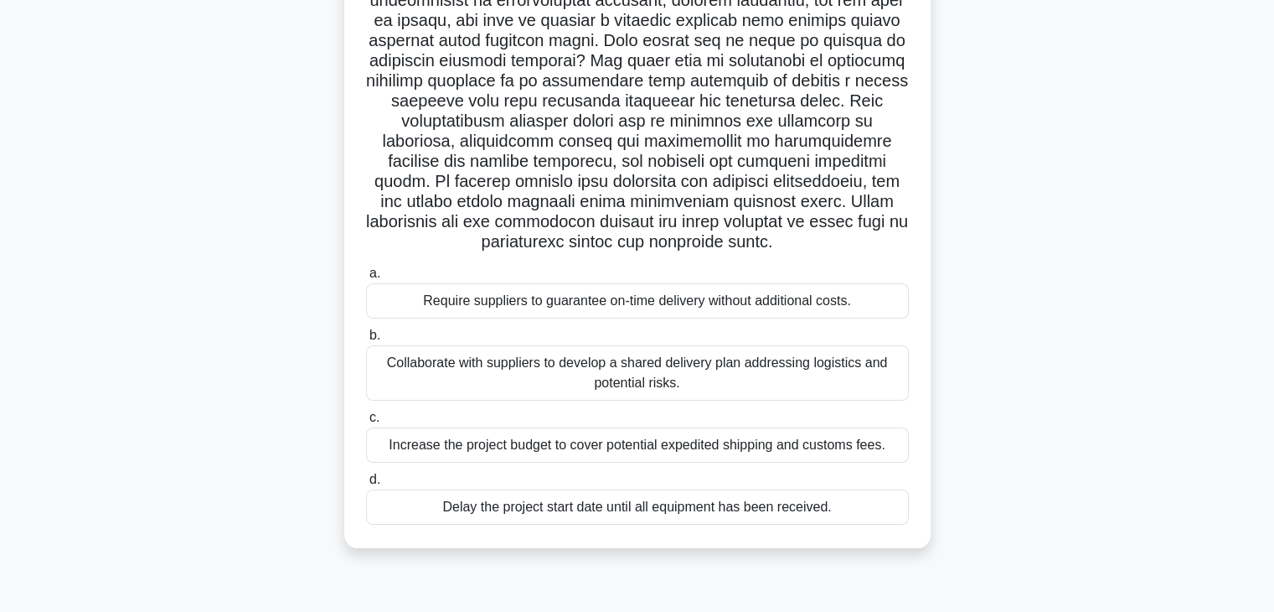
scroll to position [204, 0]
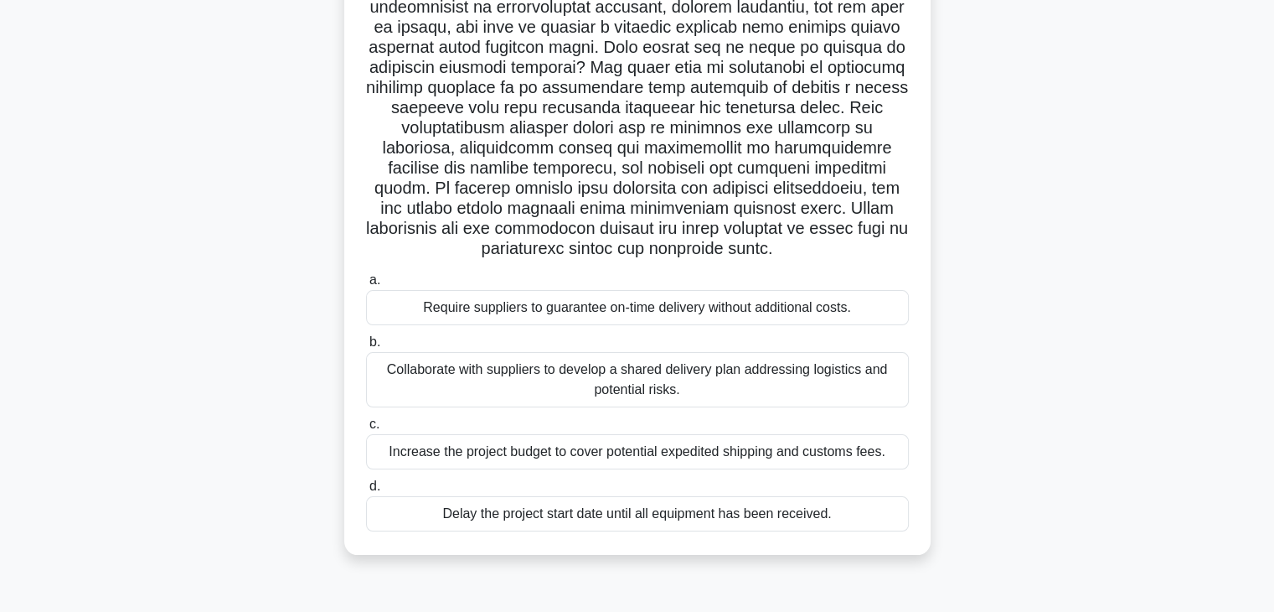
click at [721, 383] on div "Collaborate with suppliers to develop a shared delivery plan addressing logisti…" at bounding box center [637, 379] width 543 height 55
click at [366, 348] on input "b. Collaborate with suppliers to develop a shared delivery plan addressing logi…" at bounding box center [366, 342] width 0 height 11
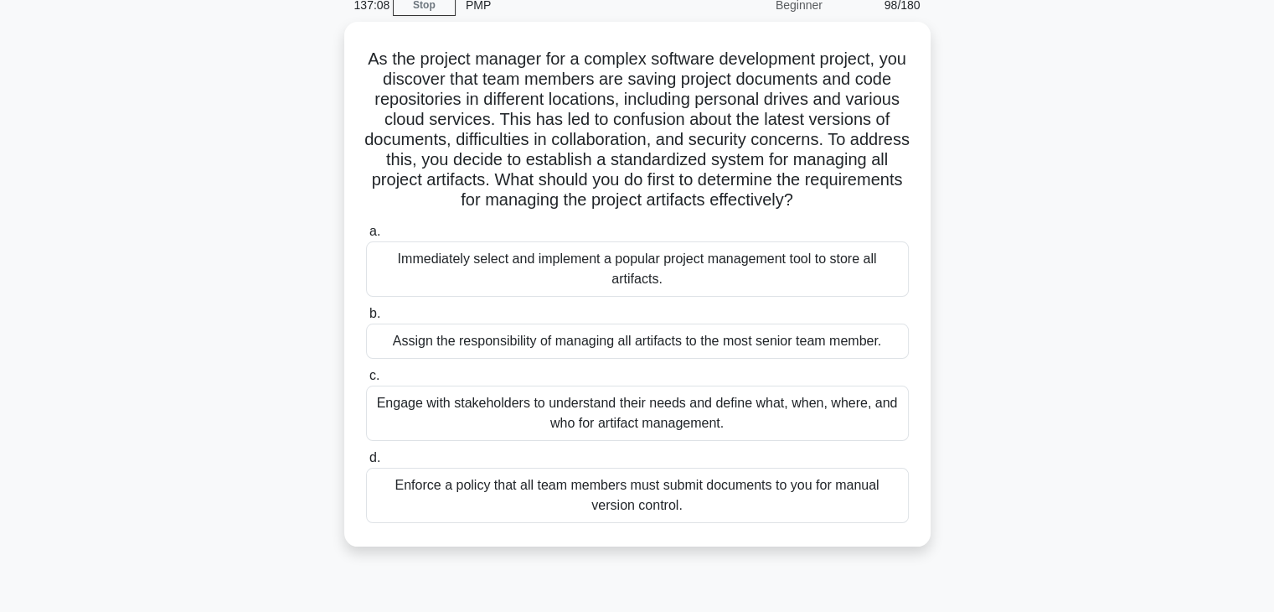
scroll to position [86, 0]
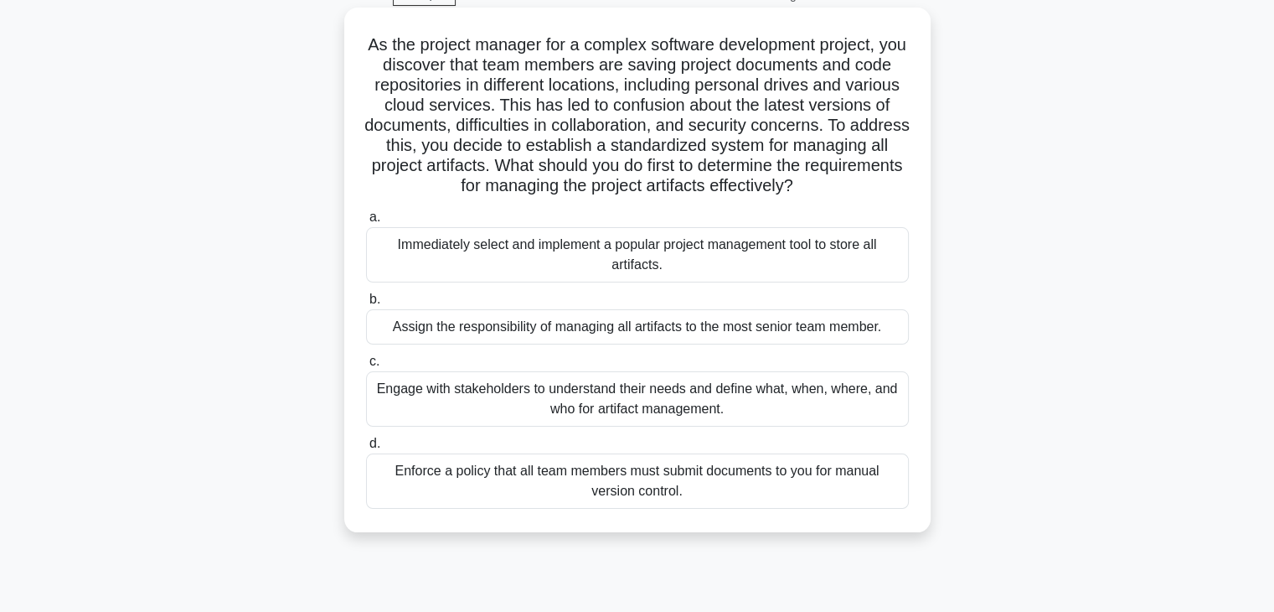
click at [731, 426] on div "Engage with stakeholders to understand their needs and define what, when, where…" at bounding box center [637, 398] width 543 height 55
click at [366, 367] on input "c. Engage with stakeholders to understand their needs and define what, when, wh…" at bounding box center [366, 361] width 0 height 11
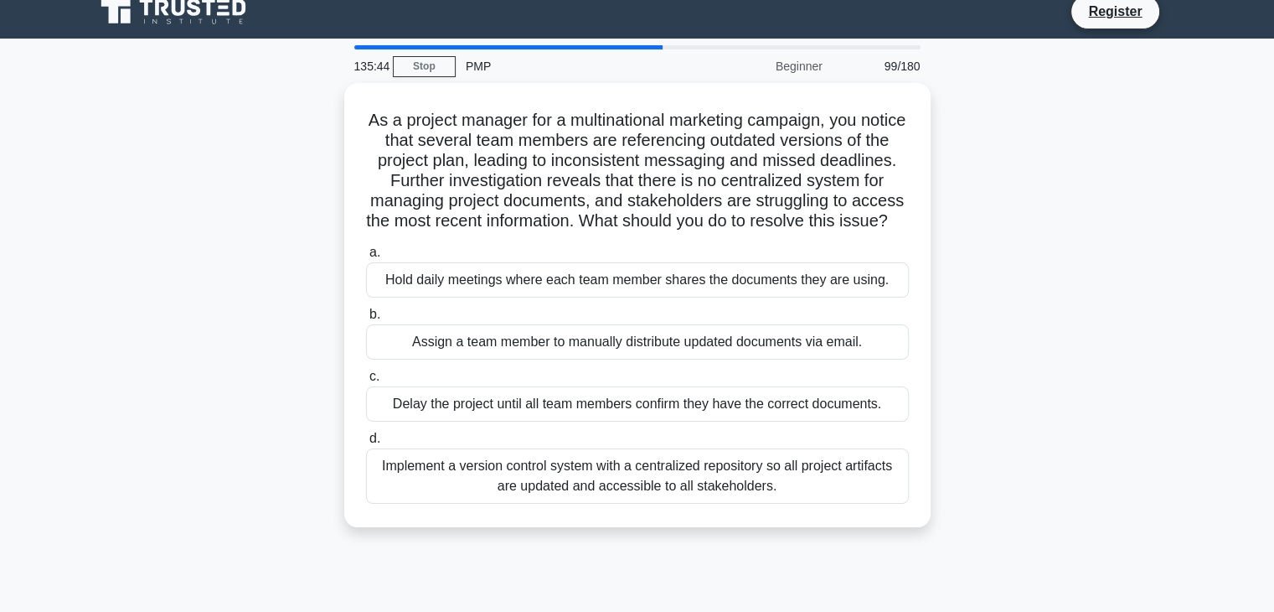
scroll to position [0, 0]
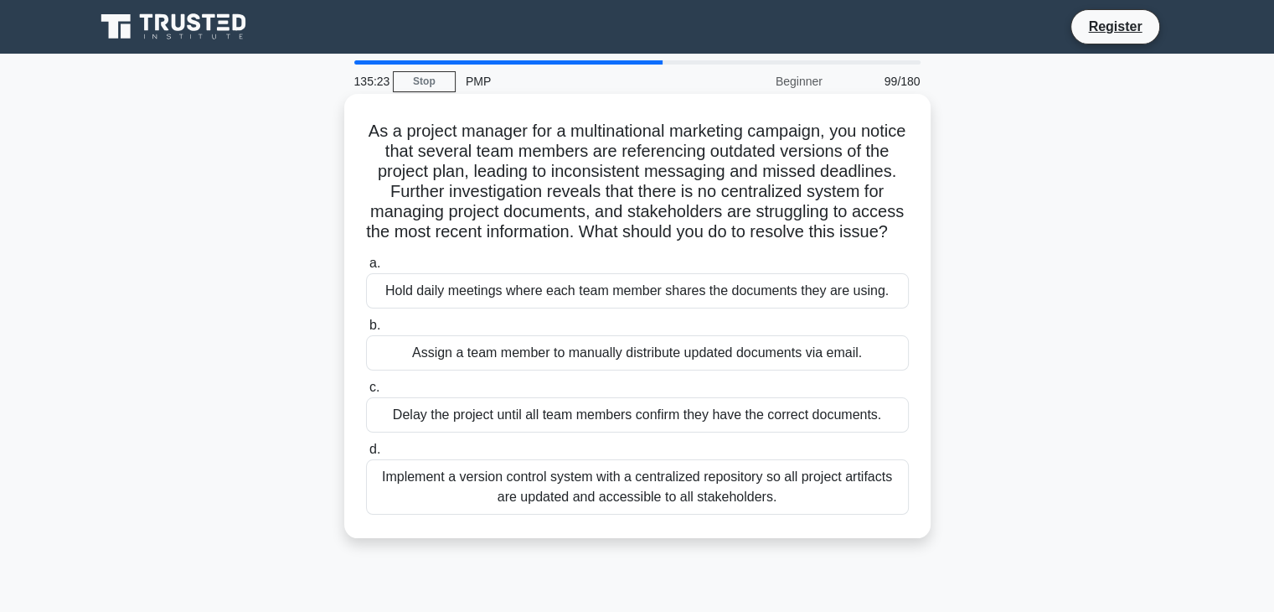
click at [597, 498] on div "Implement a version control system with a centralized repository so all project…" at bounding box center [637, 486] width 543 height 55
click at [366, 455] on input "d. Implement a version control system with a centralized repository so all proj…" at bounding box center [366, 449] width 0 height 11
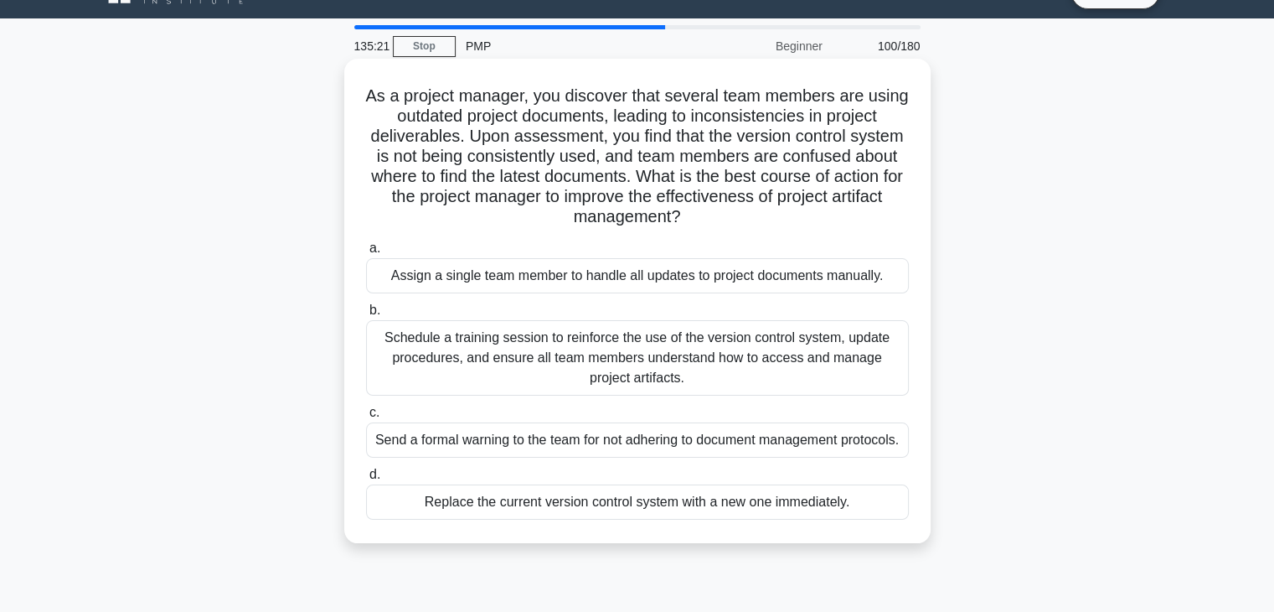
scroll to position [36, 0]
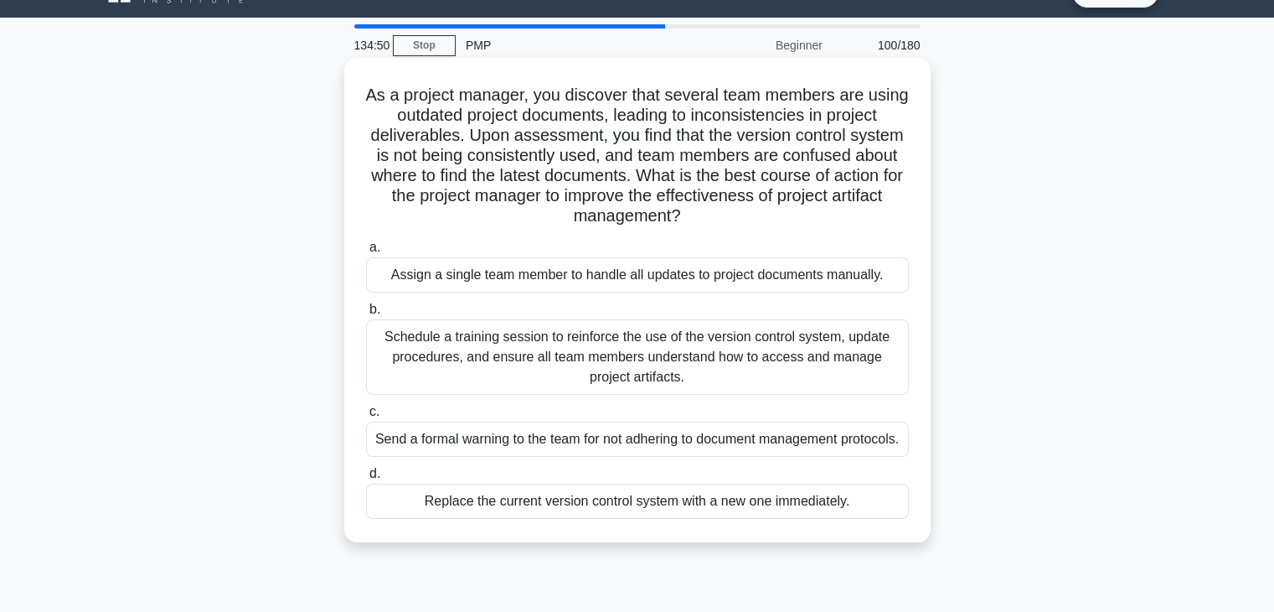
click at [790, 334] on div "Schedule a training session to reinforce the use of the version control system,…" at bounding box center [637, 356] width 543 height 75
click at [366, 315] on input "b. Schedule a training session to reinforce the use of the version control syst…" at bounding box center [366, 309] width 0 height 11
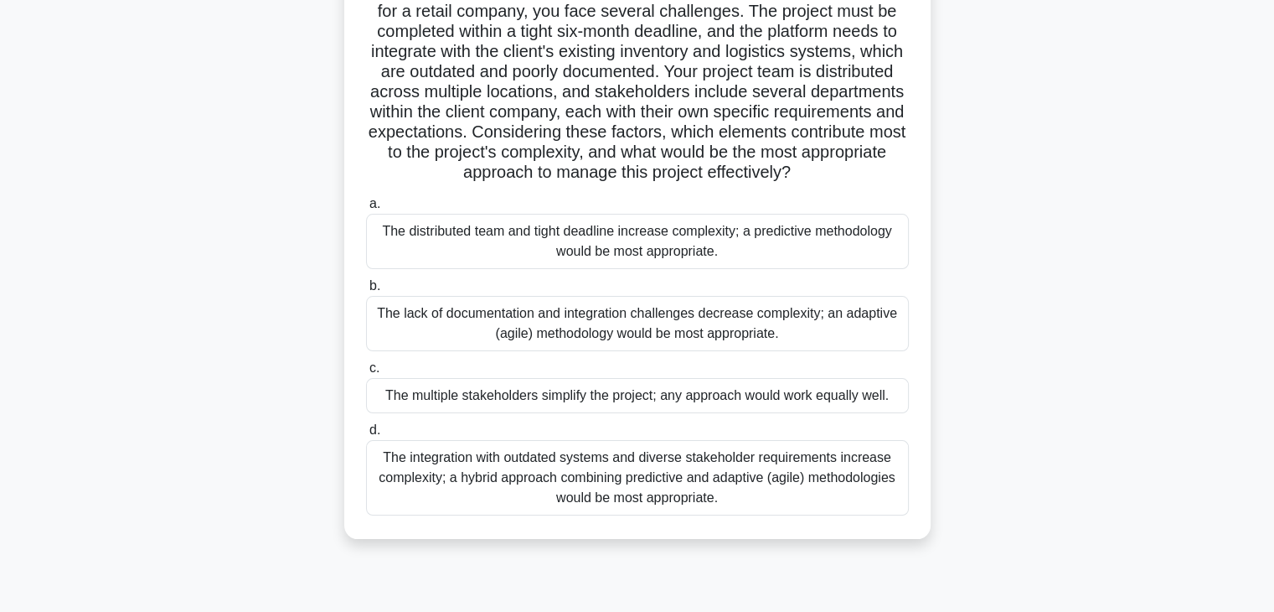
scroll to position [153, 0]
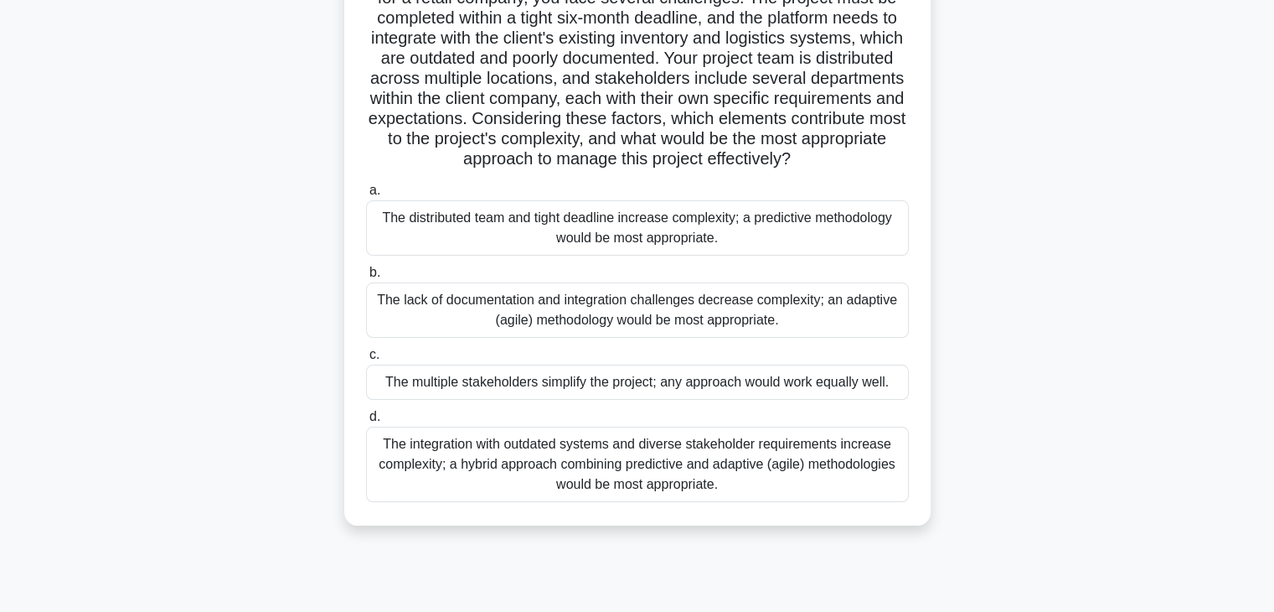
click at [736, 472] on div "The integration with outdated systems and diverse stakeholder requirements incr…" at bounding box center [637, 463] width 543 height 75
click at [366, 422] on input "d. The integration with outdated systems and diverse stakeholder requirements i…" at bounding box center [366, 416] width 0 height 11
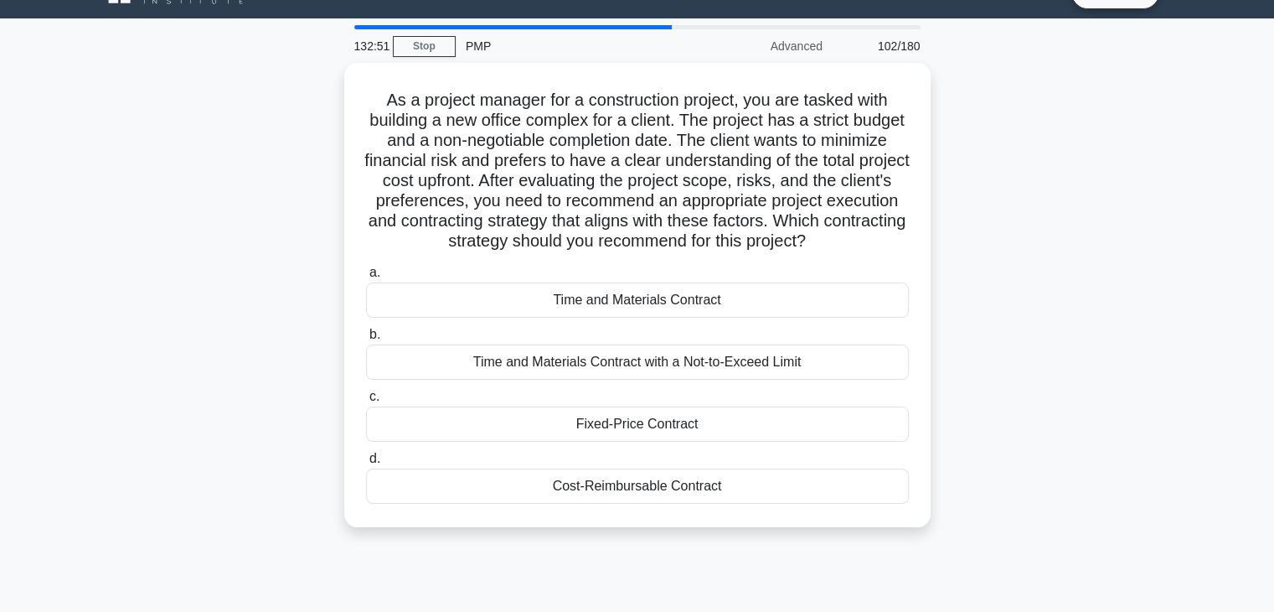
scroll to position [36, 0]
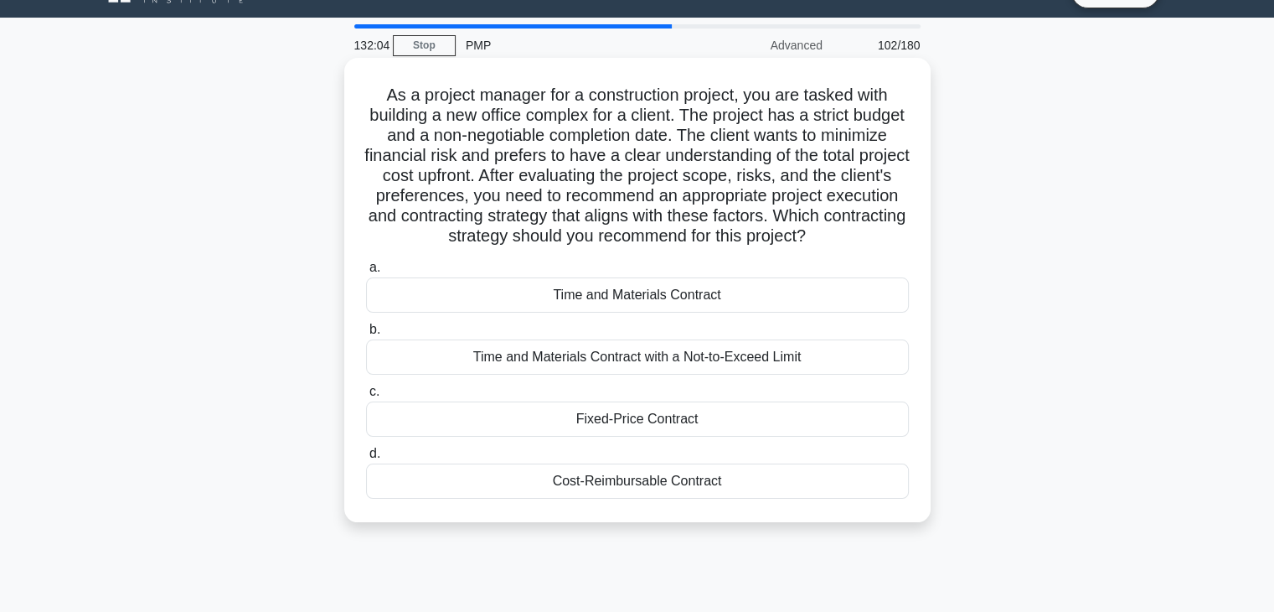
click at [789, 360] on div "Time and Materials Contract with a Not-to-Exceed Limit" at bounding box center [637, 356] width 543 height 35
click at [366, 335] on input "b. Time and Materials Contract with a Not-to-Exceed Limit" at bounding box center [366, 329] width 0 height 11
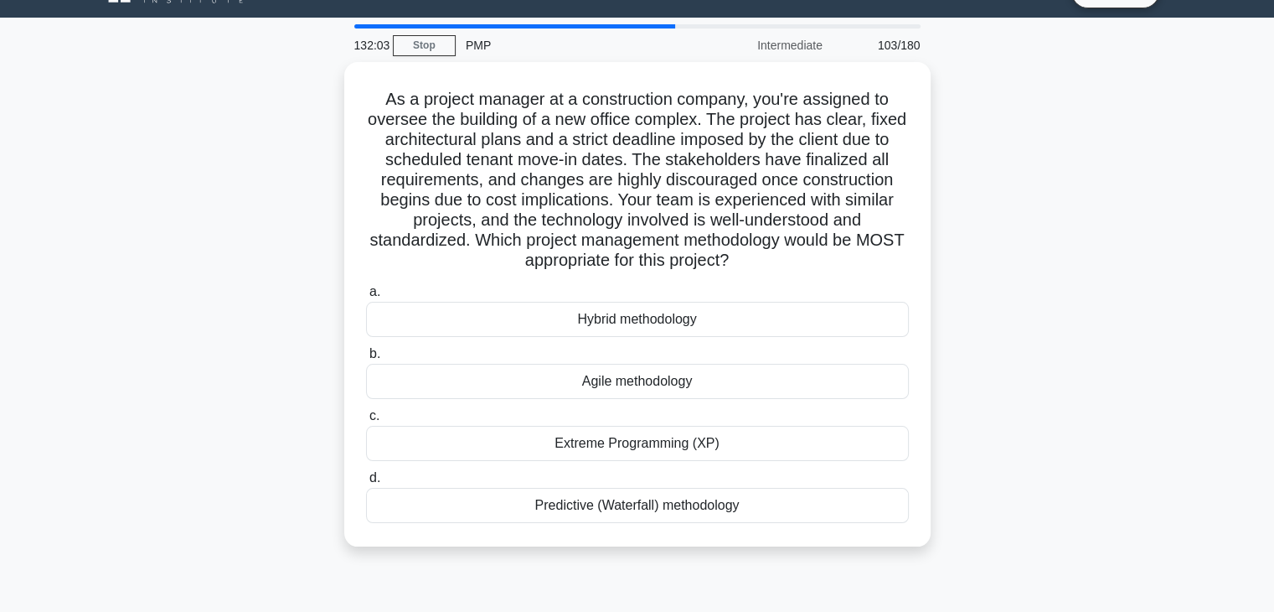
scroll to position [0, 0]
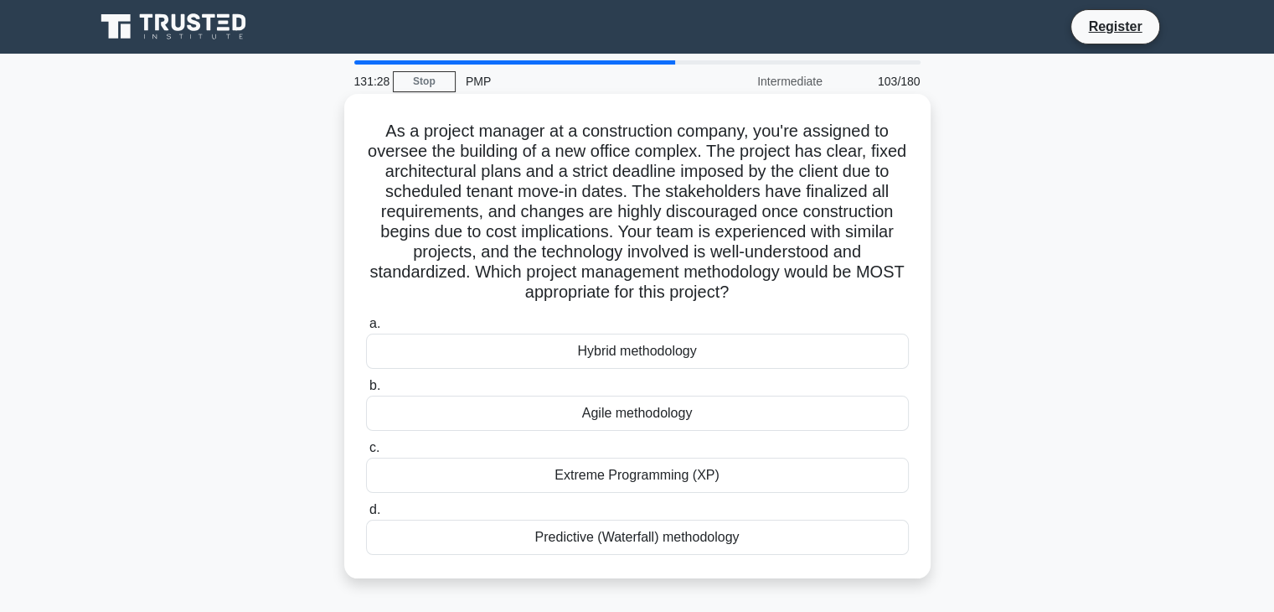
click at [660, 527] on div "Predictive (Waterfall) methodology" at bounding box center [637, 537] width 543 height 35
click at [366, 515] on input "d. Predictive (Waterfall) methodology" at bounding box center [366, 509] width 0 height 11
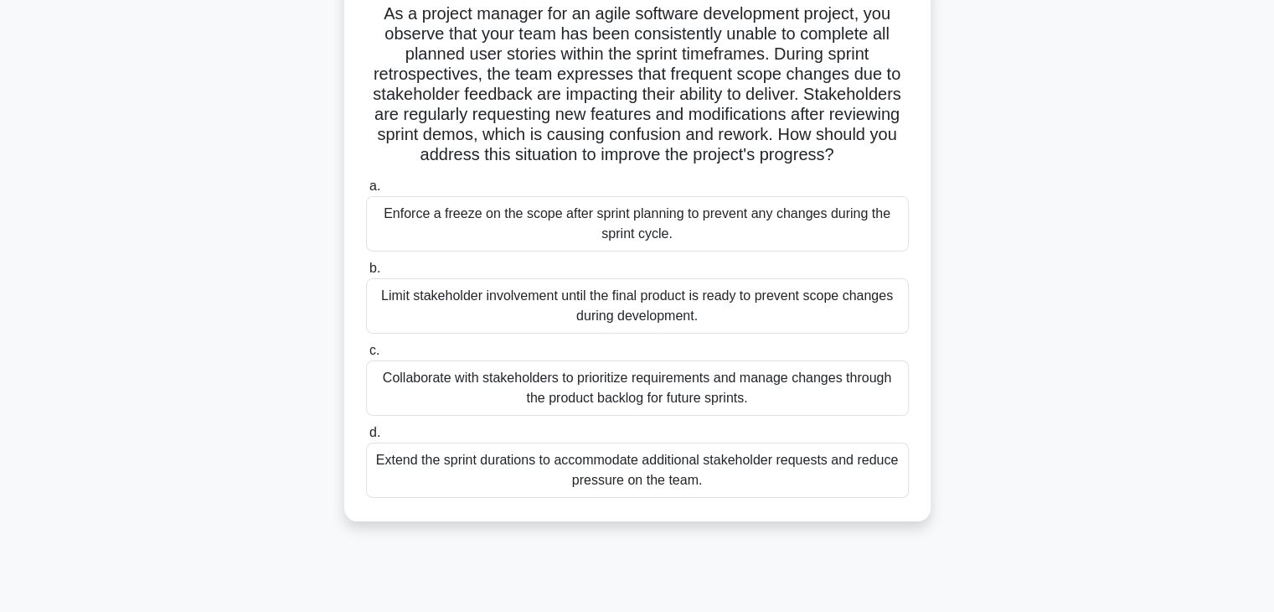
scroll to position [94, 0]
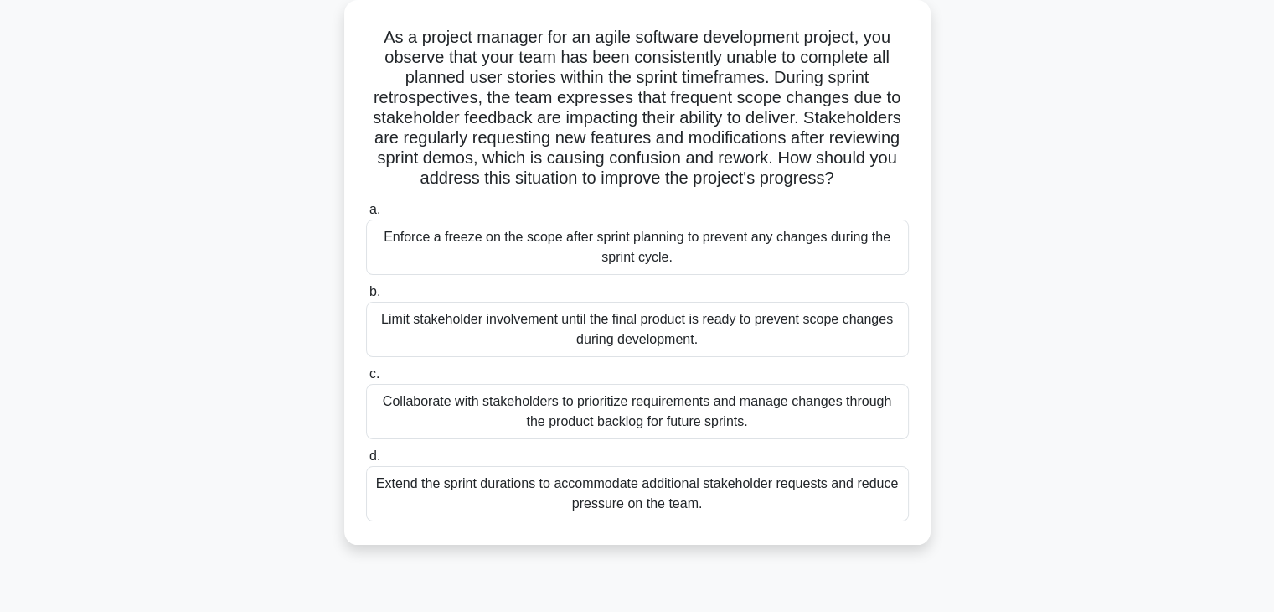
click at [647, 426] on div "Collaborate with stakeholders to prioritize requirements and manage changes thr…" at bounding box center [637, 411] width 543 height 55
click at [366, 380] on input "c. Collaborate with stakeholders to prioritize requirements and manage changes …" at bounding box center [366, 374] width 0 height 11
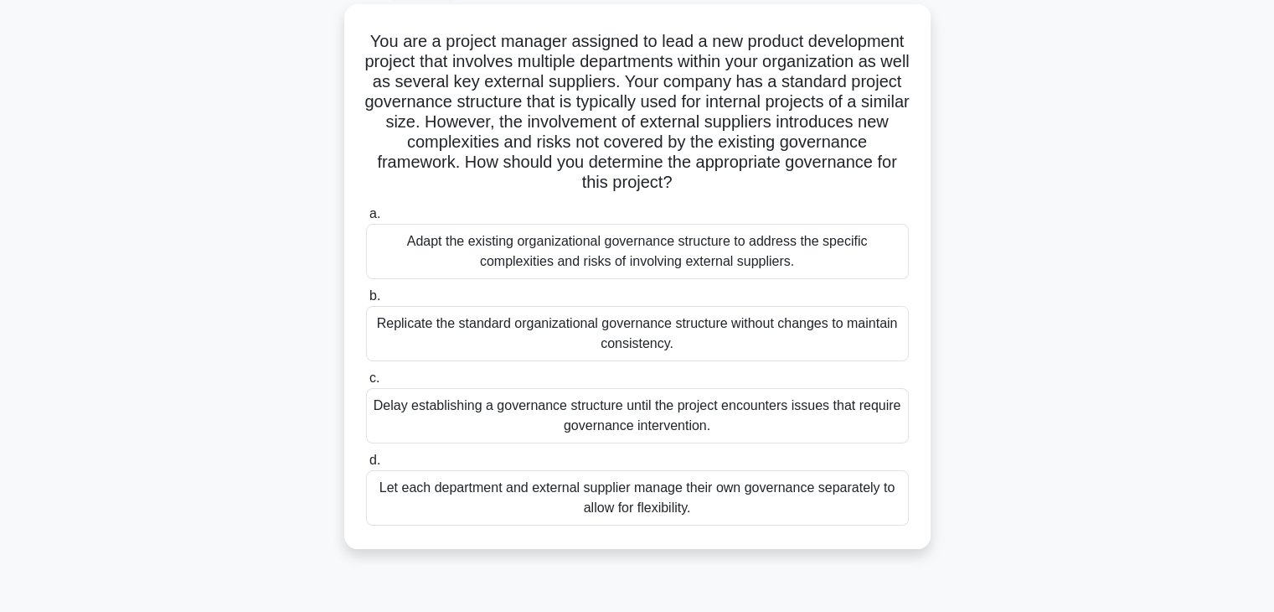
scroll to position [89, 0]
click at [647, 253] on div "Adapt the existing organizational governance structure to address the specific …" at bounding box center [637, 252] width 543 height 55
click at [366, 220] on input "a. Adapt the existing organizational governance structure to address the specif…" at bounding box center [366, 214] width 0 height 11
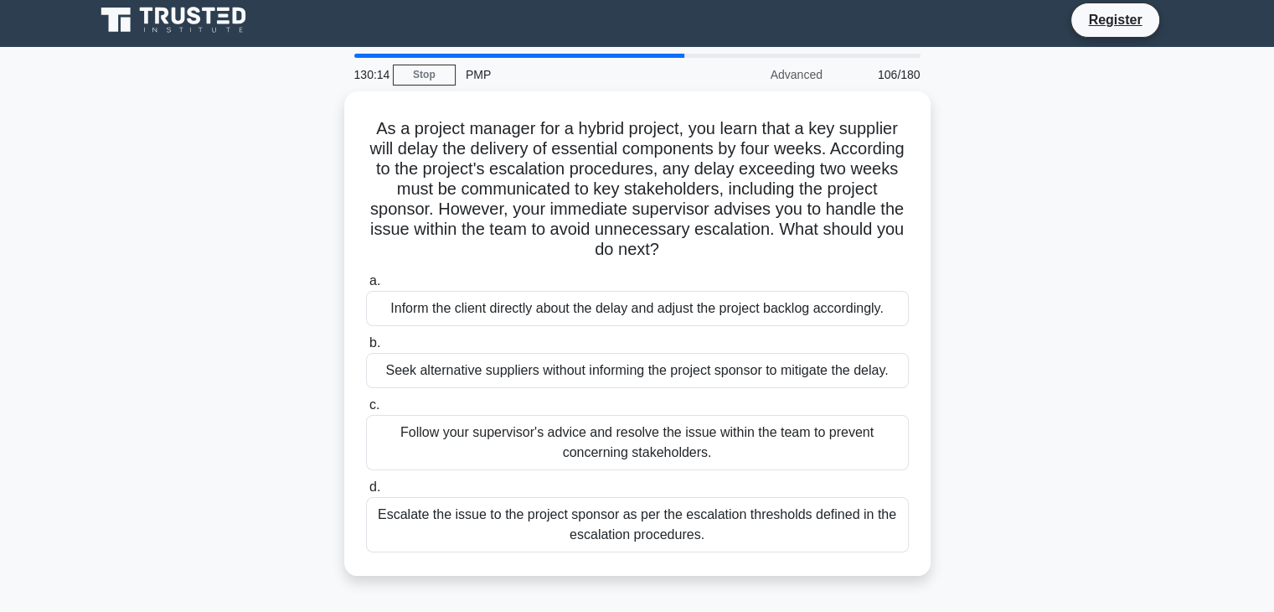
scroll to position [0, 0]
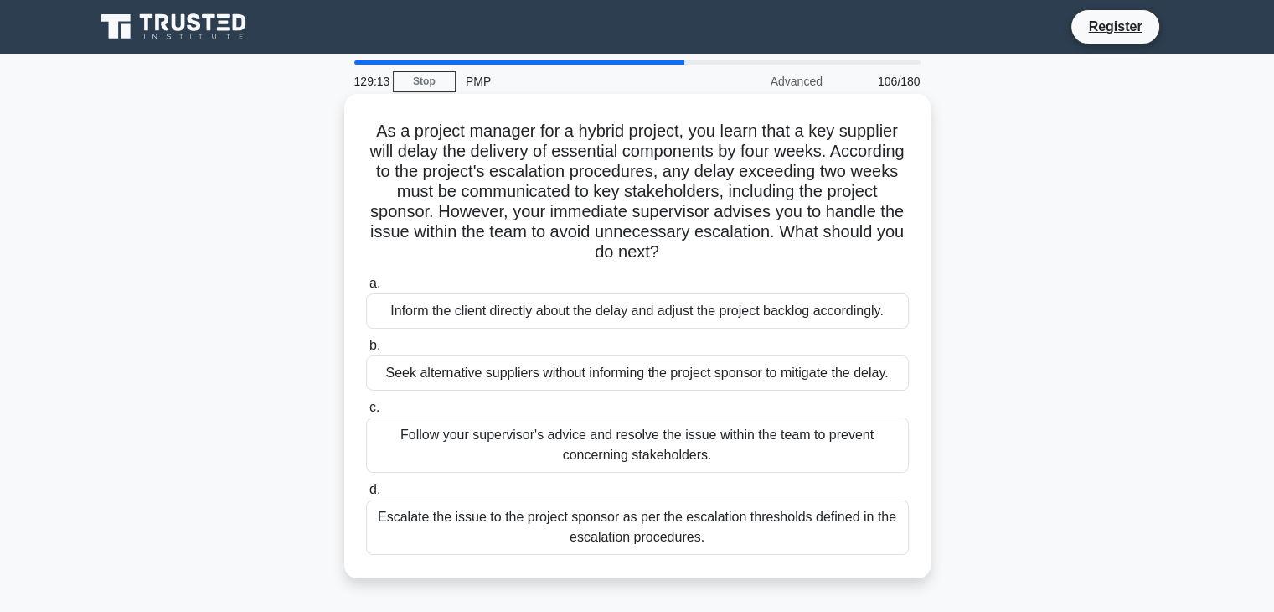
click at [499, 549] on div "Escalate the issue to the project sponsor as per the escalation thresholds defi…" at bounding box center [637, 526] width 543 height 55
click at [366, 495] on input "d. Escalate the issue to the project sponsor as per the escalation thresholds d…" at bounding box center [366, 489] width 0 height 11
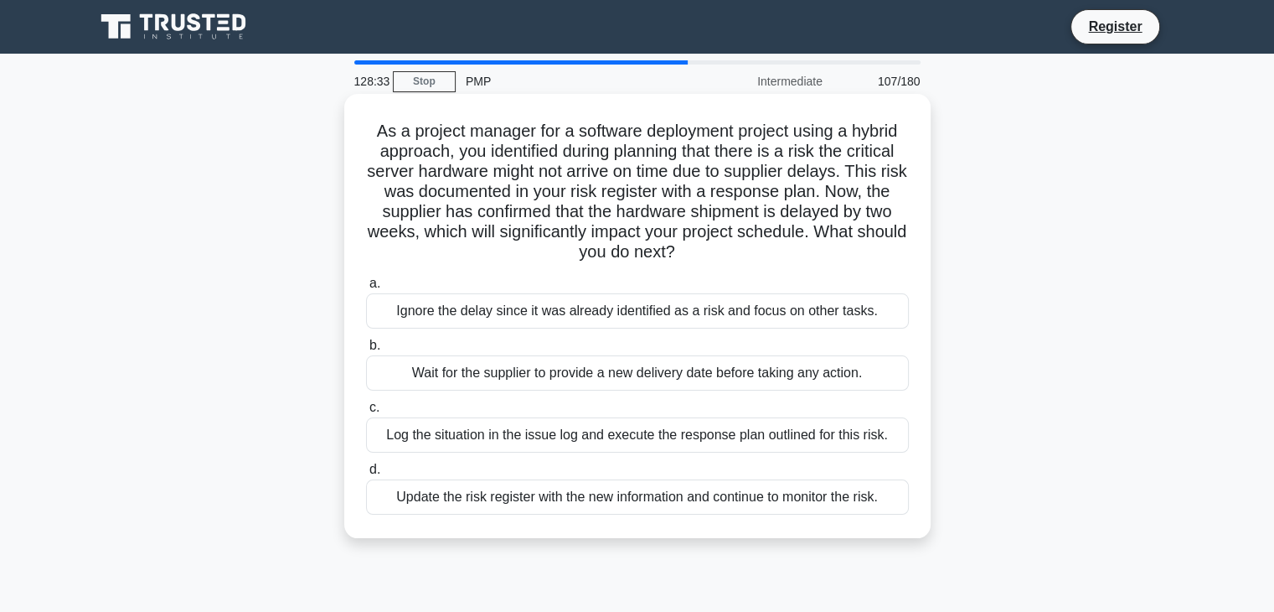
click at [600, 440] on div "Log the situation in the issue log and execute the response plan outlined for t…" at bounding box center [637, 434] width 543 height 35
click at [366, 413] on input "c. Log the situation in the issue log and execute the response plan outlined fo…" at bounding box center [366, 407] width 0 height 11
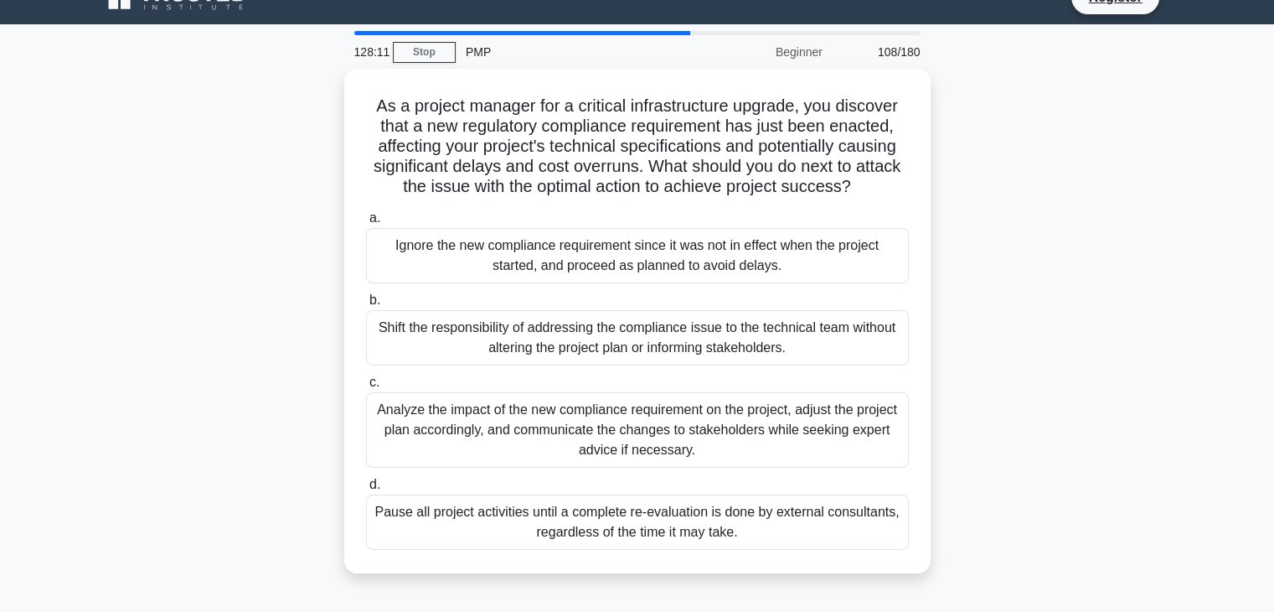
scroll to position [30, 0]
click at [600, 440] on div "Analyze the impact of the new compliance requirement on the project, adjust the…" at bounding box center [637, 428] width 543 height 75
click at [366, 387] on input "c. Analyze the impact of the new compliance requirement on the project, adjust …" at bounding box center [366, 381] width 0 height 11
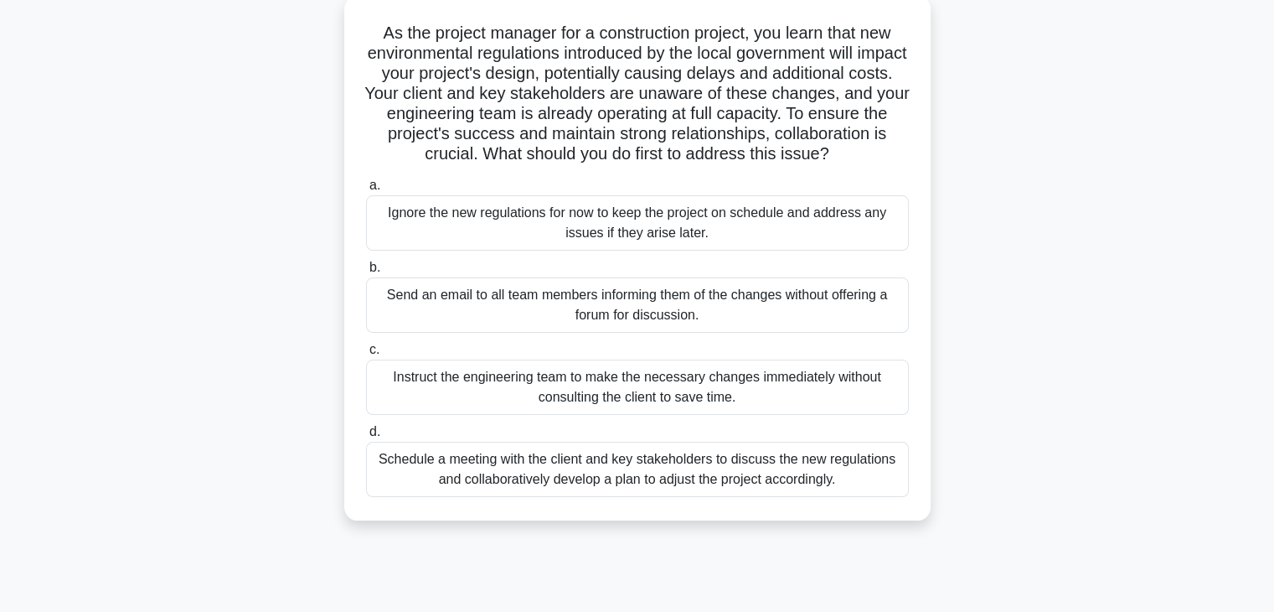
scroll to position [104, 0]
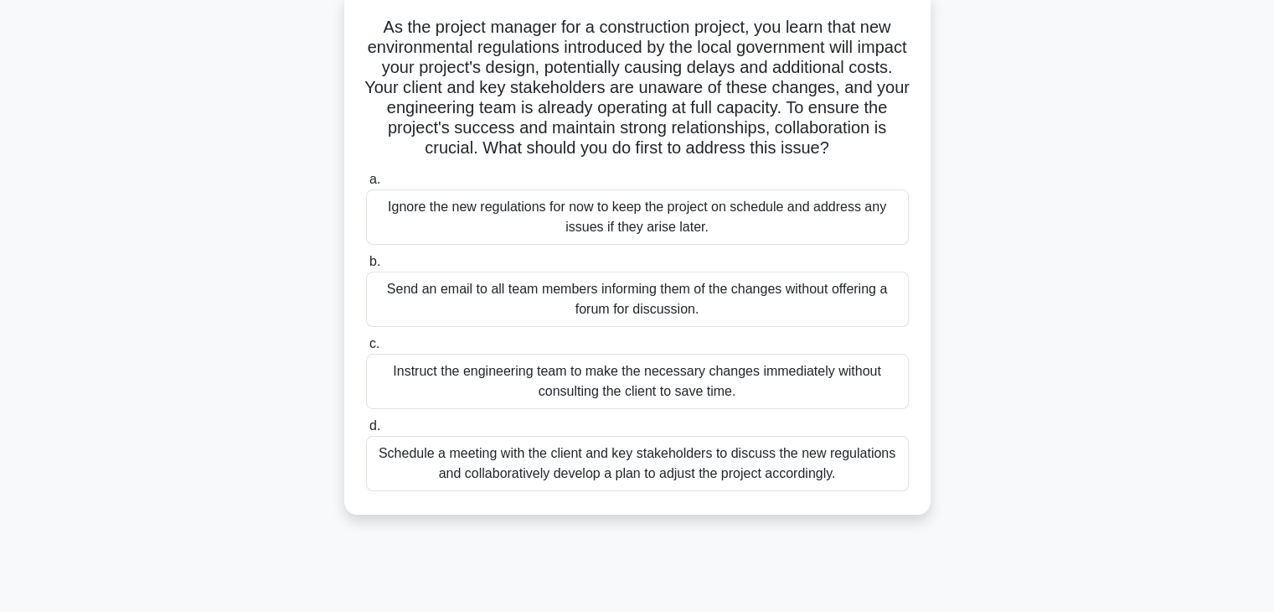
click at [778, 491] on div "Schedule a meeting with the client and key stakeholders to discuss the new regu…" at bounding box center [637, 463] width 543 height 55
click at [366, 432] on input "d. Schedule a meeting with the client and key stakeholders to discuss the new r…" at bounding box center [366, 426] width 0 height 11
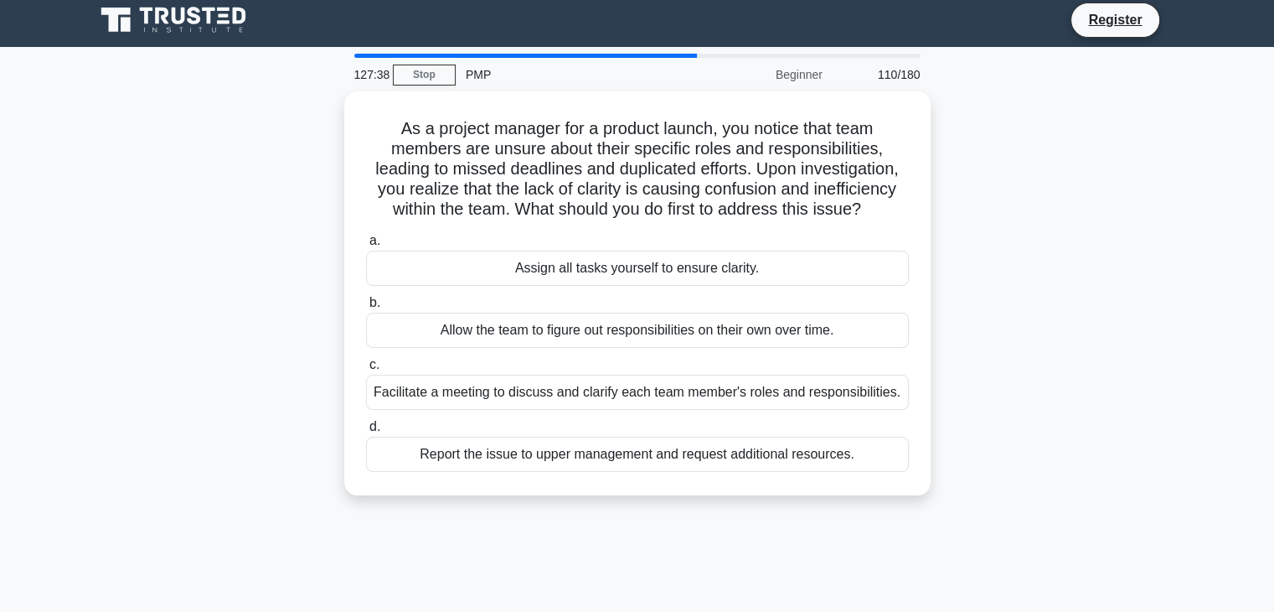
scroll to position [0, 0]
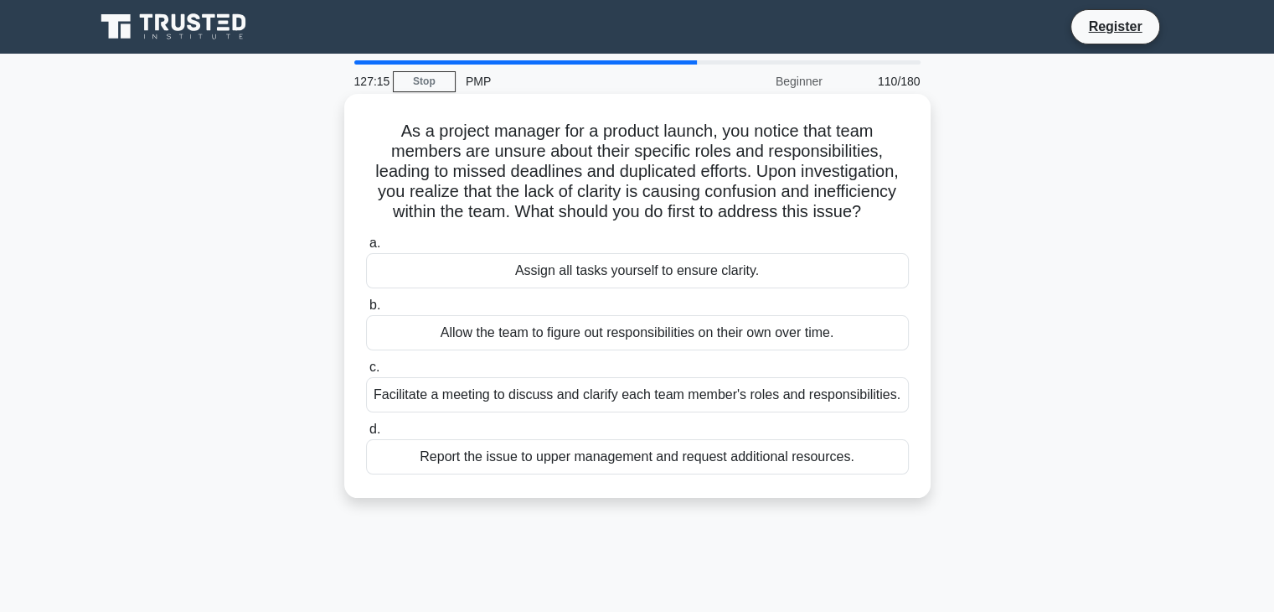
click at [811, 399] on div "Facilitate a meeting to discuss and clarify each team member's roles and respon…" at bounding box center [637, 394] width 543 height 35
click at [366, 373] on input "c. Facilitate a meeting to discuss and clarify each team member's roles and res…" at bounding box center [366, 367] width 0 height 11
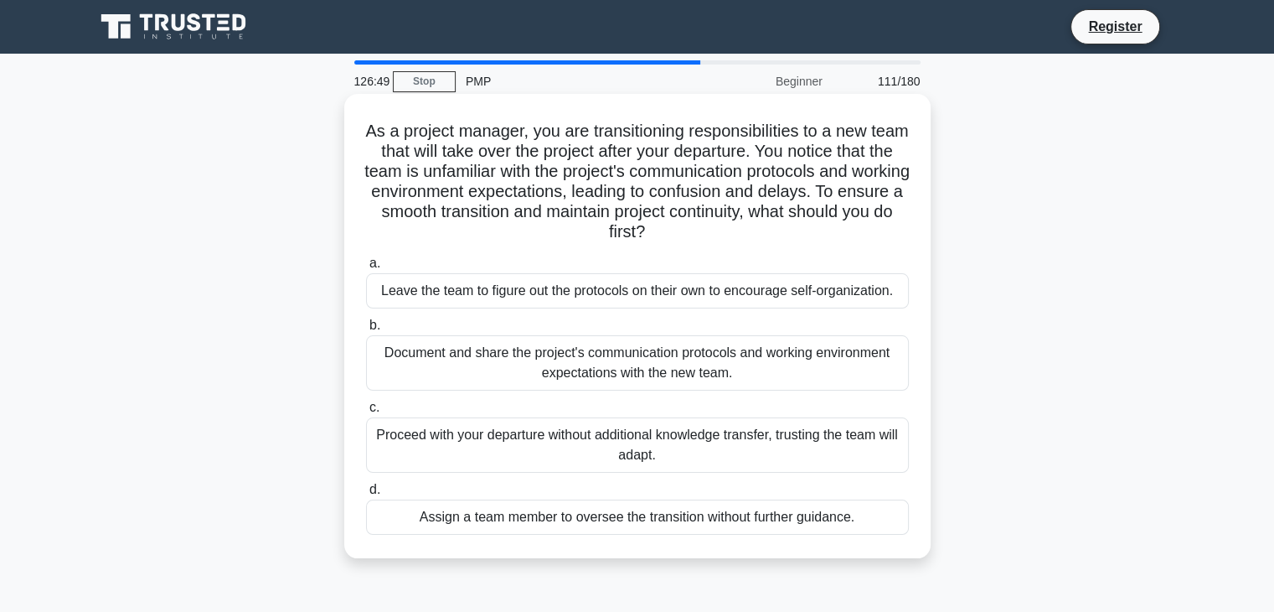
click at [706, 375] on div "Document and share the project's communication protocols and working environmen…" at bounding box center [637, 362] width 543 height 55
click at [366, 331] on input "b. Document and share the project's communication protocols and working environ…" at bounding box center [366, 325] width 0 height 11
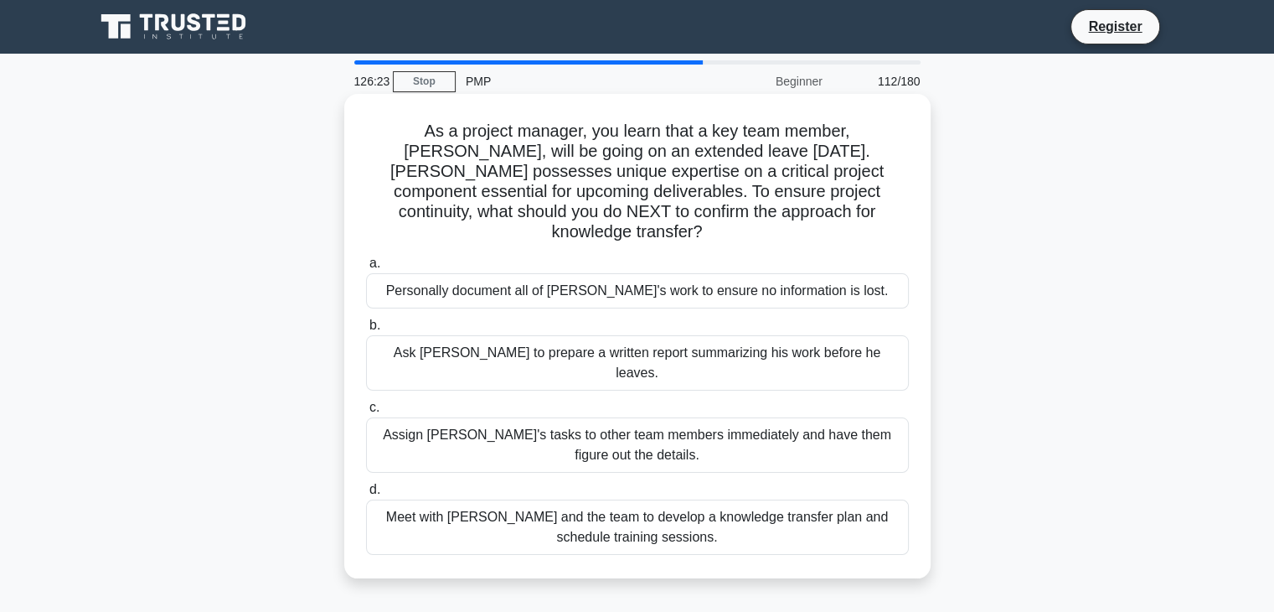
click at [617, 499] on div "Meet with Tom and the team to develop a knowledge transfer plan and schedule tr…" at bounding box center [637, 526] width 543 height 55
click at [366, 488] on input "d. Meet with Tom and the team to develop a knowledge transfer plan and schedule…" at bounding box center [366, 489] width 0 height 11
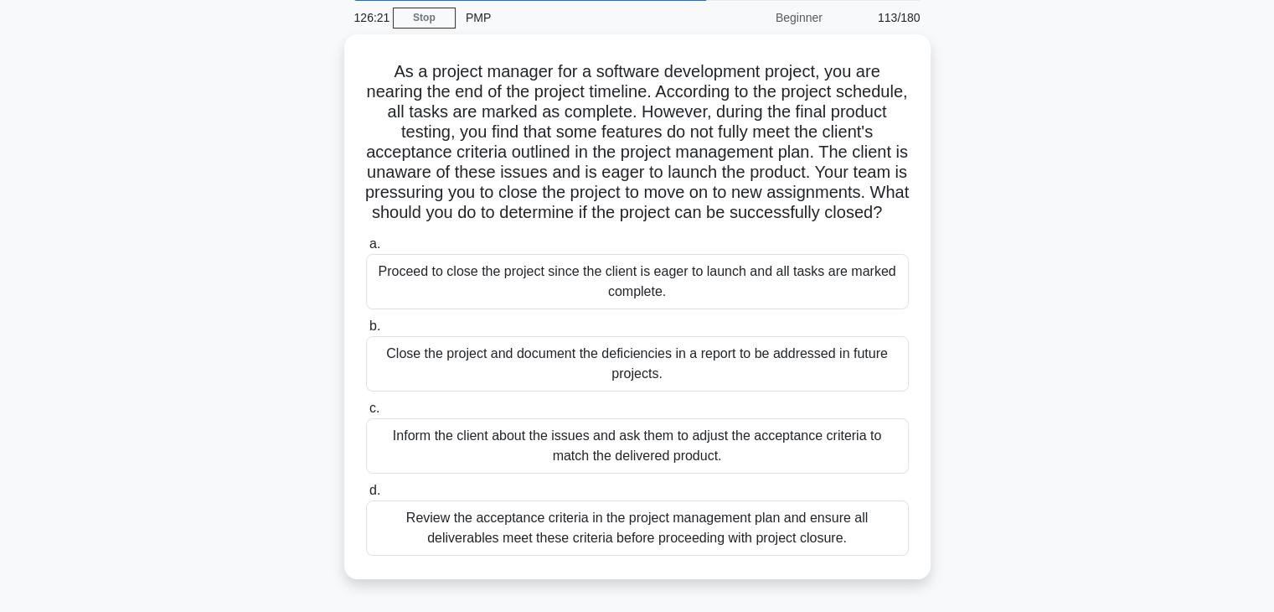
scroll to position [83, 0]
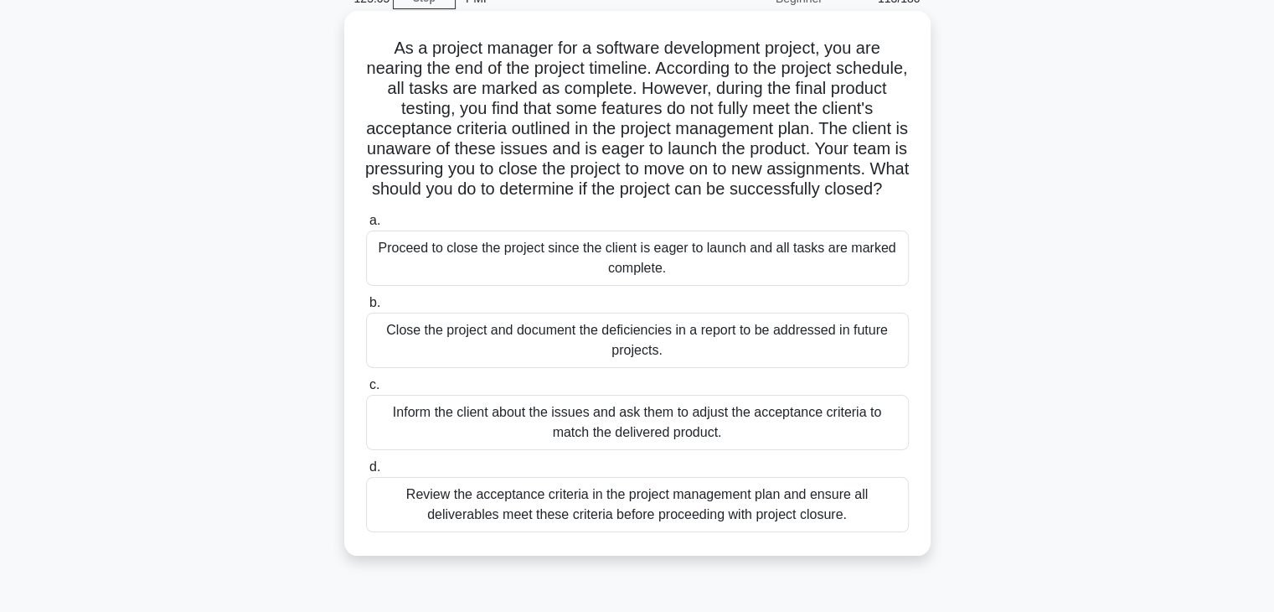
click at [640, 440] on div "Inform the client about the issues and ask them to adjust the acceptance criter…" at bounding box center [637, 422] width 543 height 55
click at [366, 390] on input "c. Inform the client about the issues and ask them to adjust the acceptance cri…" at bounding box center [366, 385] width 0 height 11
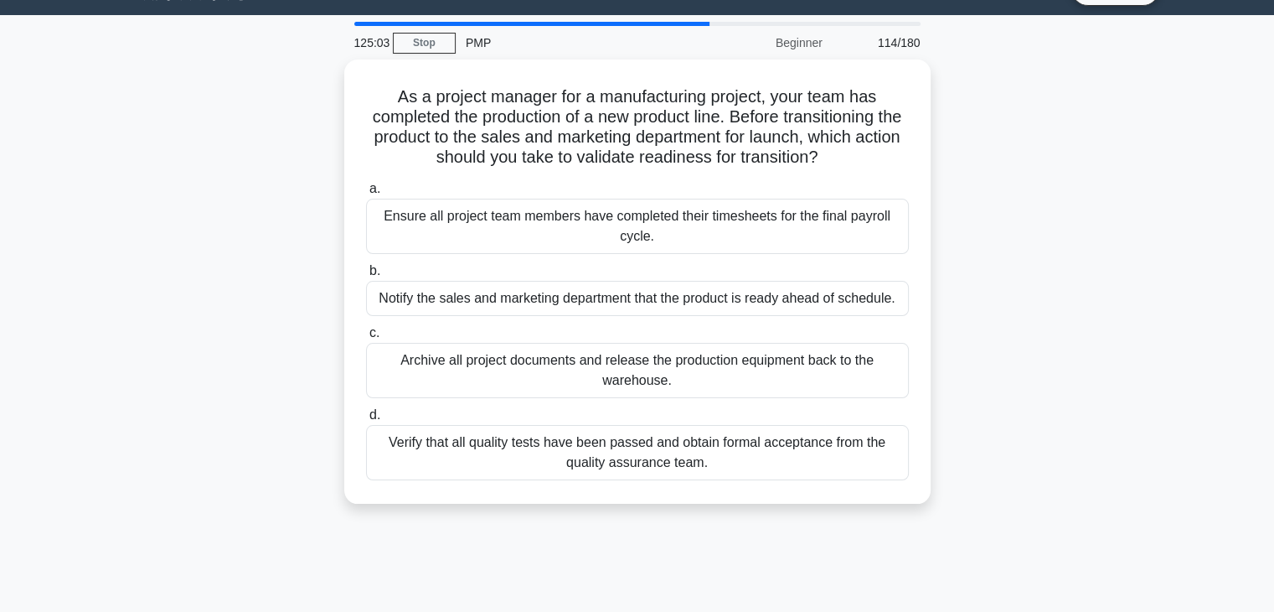
scroll to position [0, 0]
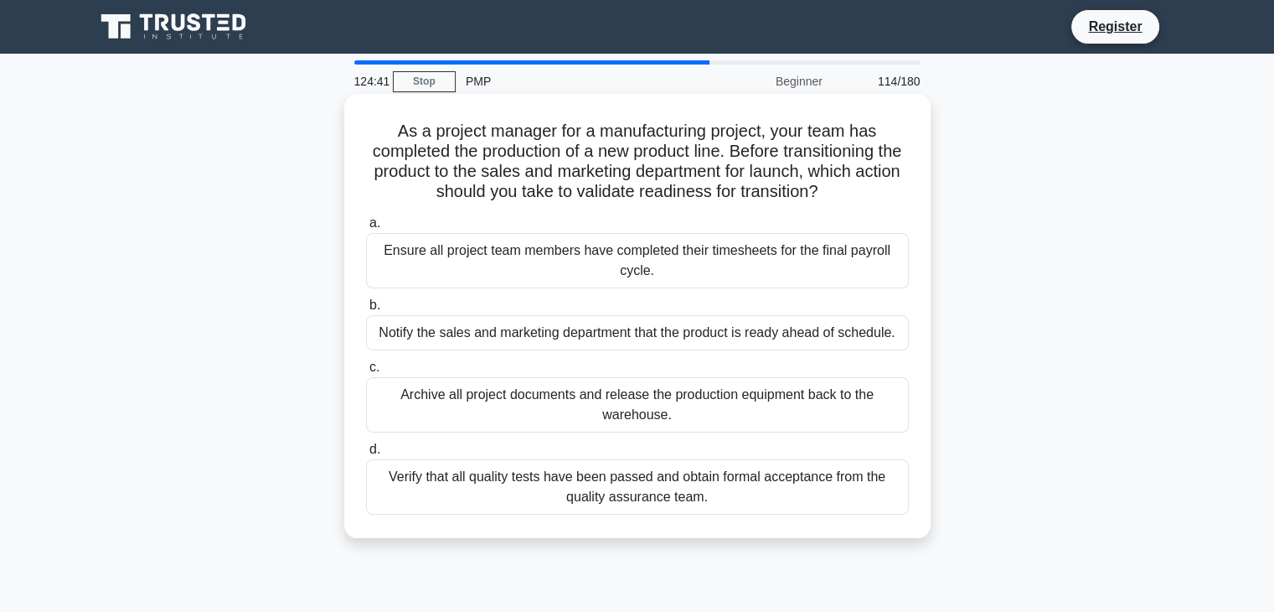
click at [622, 487] on div "Verify that all quality tests have been passed and obtain formal acceptance fro…" at bounding box center [637, 486] width 543 height 55
click at [366, 455] on input "d. Verify that all quality tests have been passed and obtain formal acceptance …" at bounding box center [366, 449] width 0 height 11
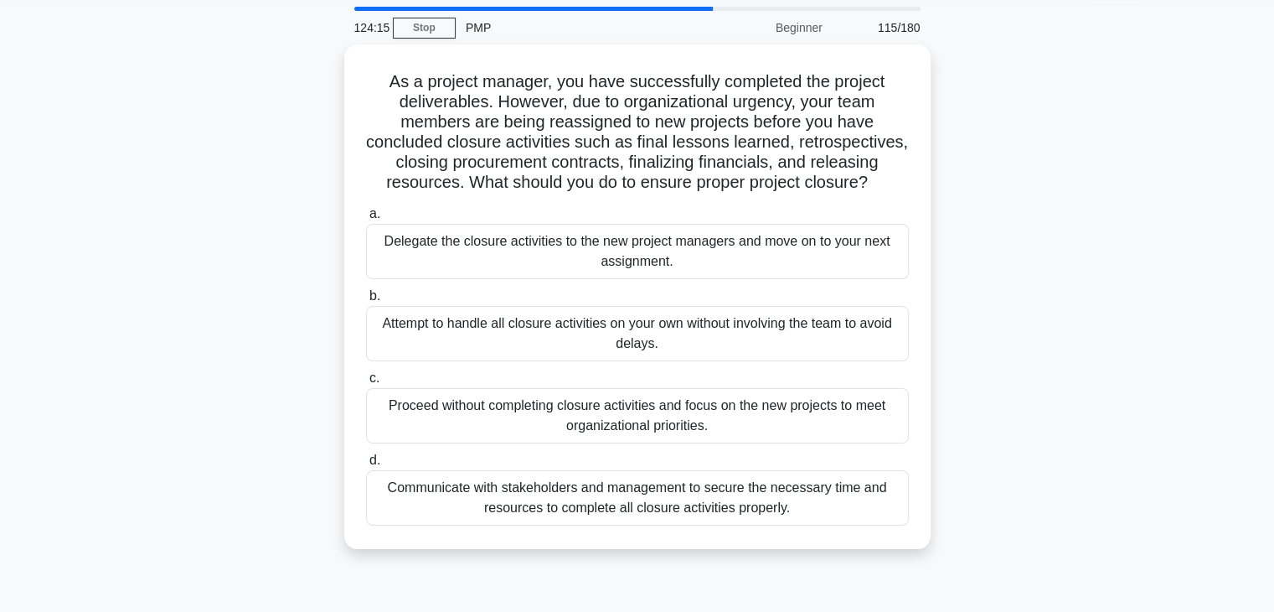
scroll to position [60, 0]
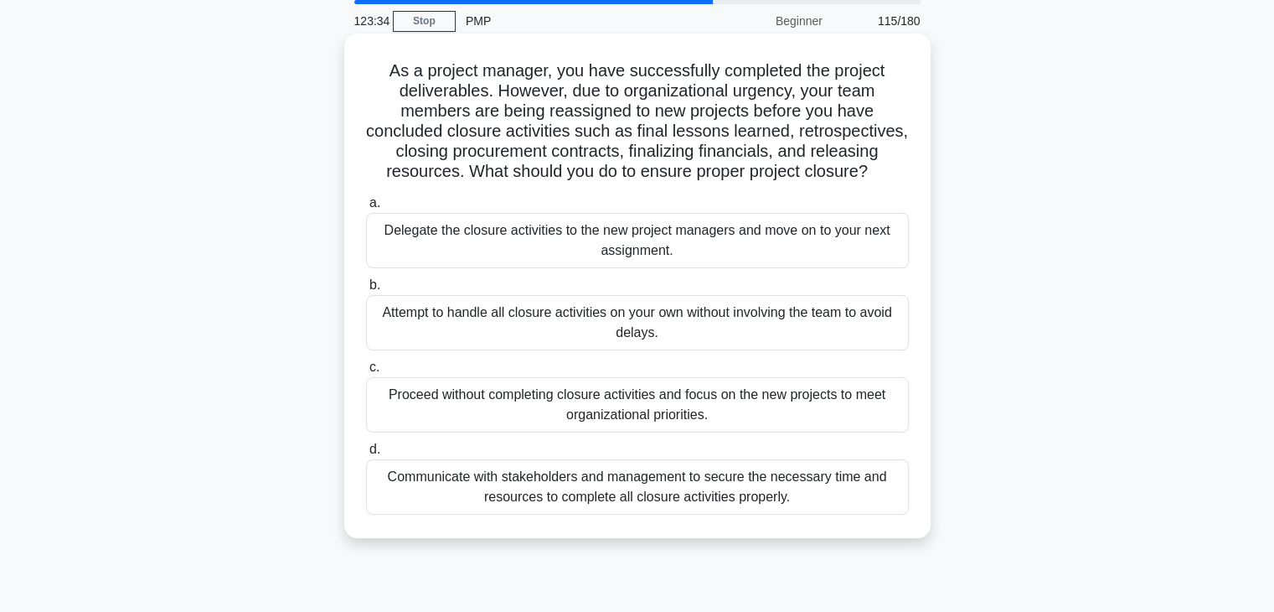
click at [633, 494] on div "Communicate with stakeholders and management to secure the necessary time and r…" at bounding box center [637, 486] width 543 height 55
click at [366, 455] on input "d. Communicate with stakeholders and management to secure the necessary time an…" at bounding box center [366, 449] width 0 height 11
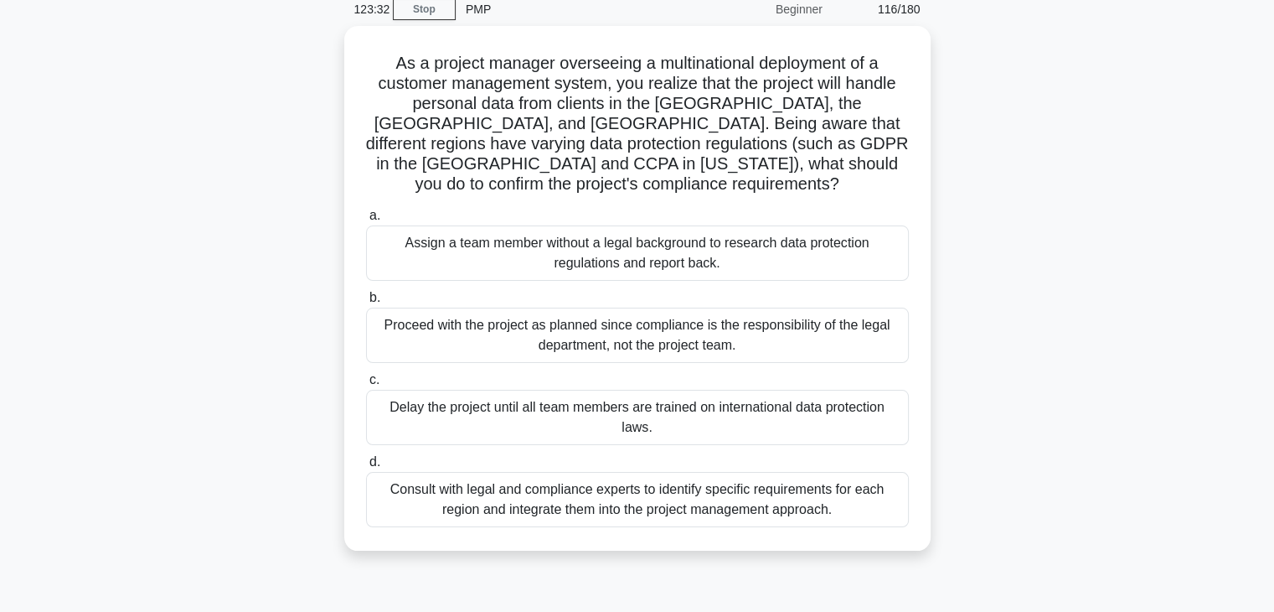
scroll to position [73, 0]
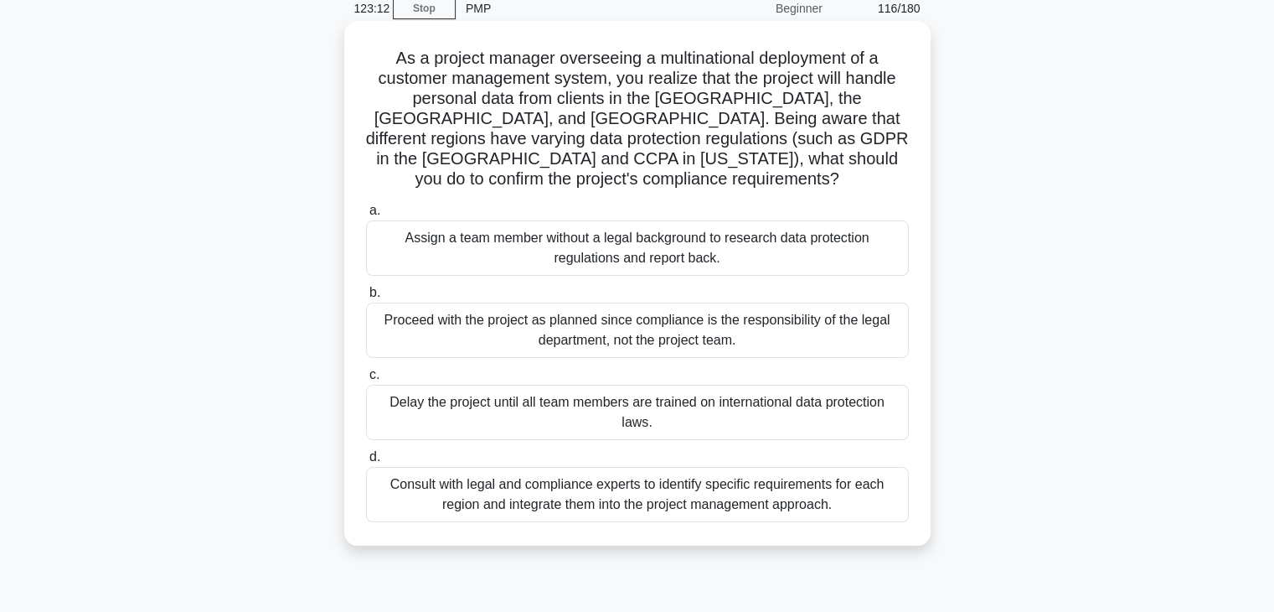
click at [639, 493] on div "Consult with legal and compliance experts to identify specific requirements for…" at bounding box center [637, 494] width 543 height 55
click at [366, 463] on input "d. Consult with legal and compliance experts to identify specific requirements …" at bounding box center [366, 457] width 0 height 11
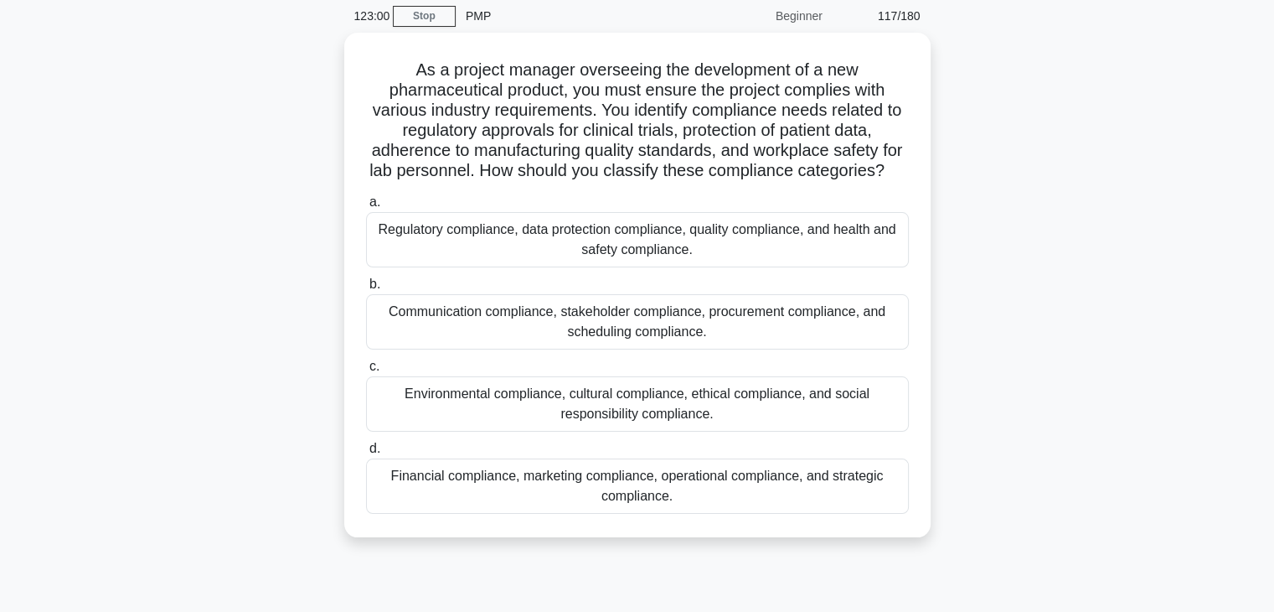
scroll to position [66, 0]
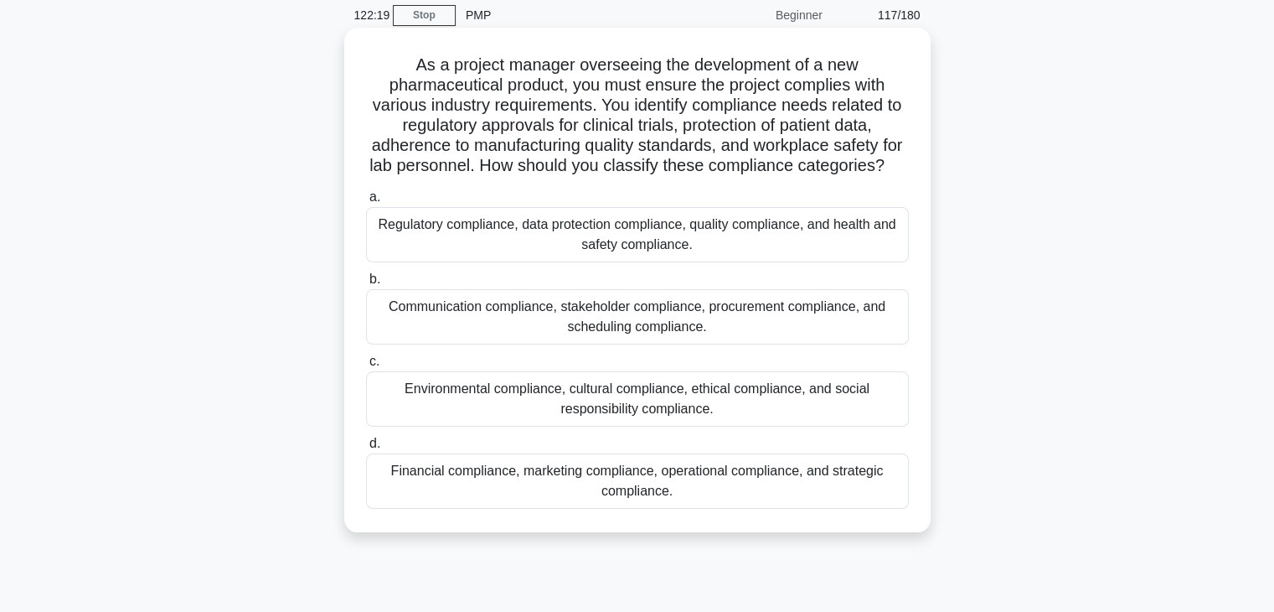
click at [733, 426] on div "Environmental compliance, cultural compliance, ethical compliance, and social r…" at bounding box center [637, 398] width 543 height 55
click at [366, 367] on input "c. Environmental compliance, cultural compliance, ethical compliance, and socia…" at bounding box center [366, 361] width 0 height 11
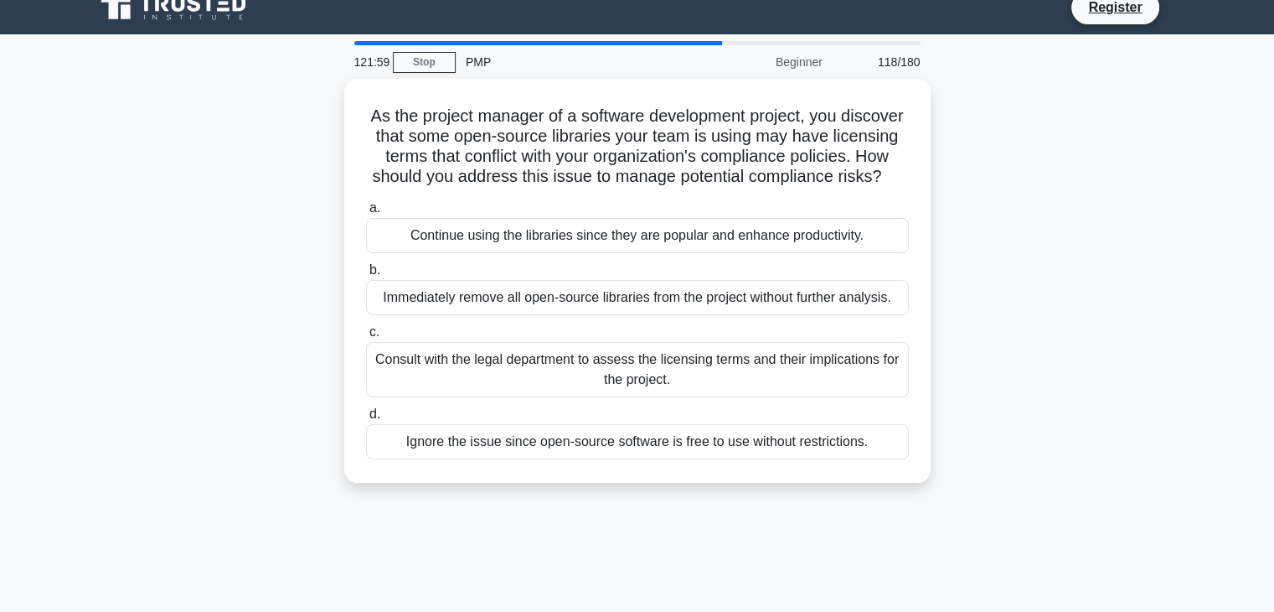
scroll to position [20, 0]
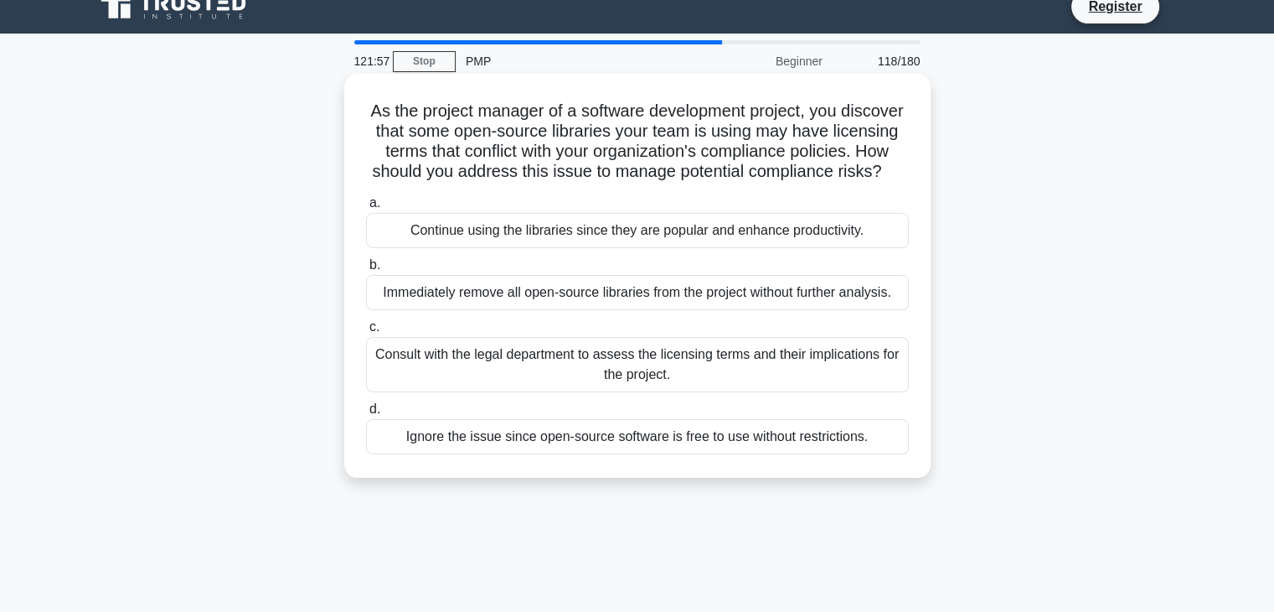
click at [721, 392] on div "Consult with the legal department to assess the licensing terms and their impli…" at bounding box center [637, 364] width 543 height 55
click at [366, 333] on input "c. Consult with the legal department to assess the licensing terms and their im…" at bounding box center [366, 327] width 0 height 11
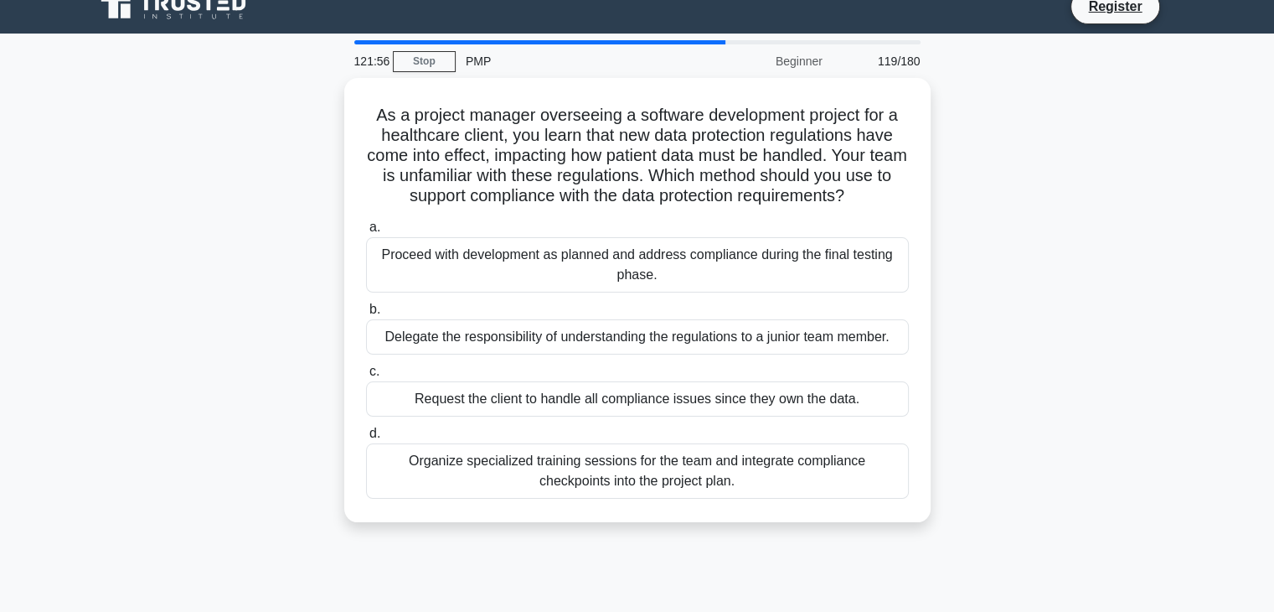
scroll to position [0, 0]
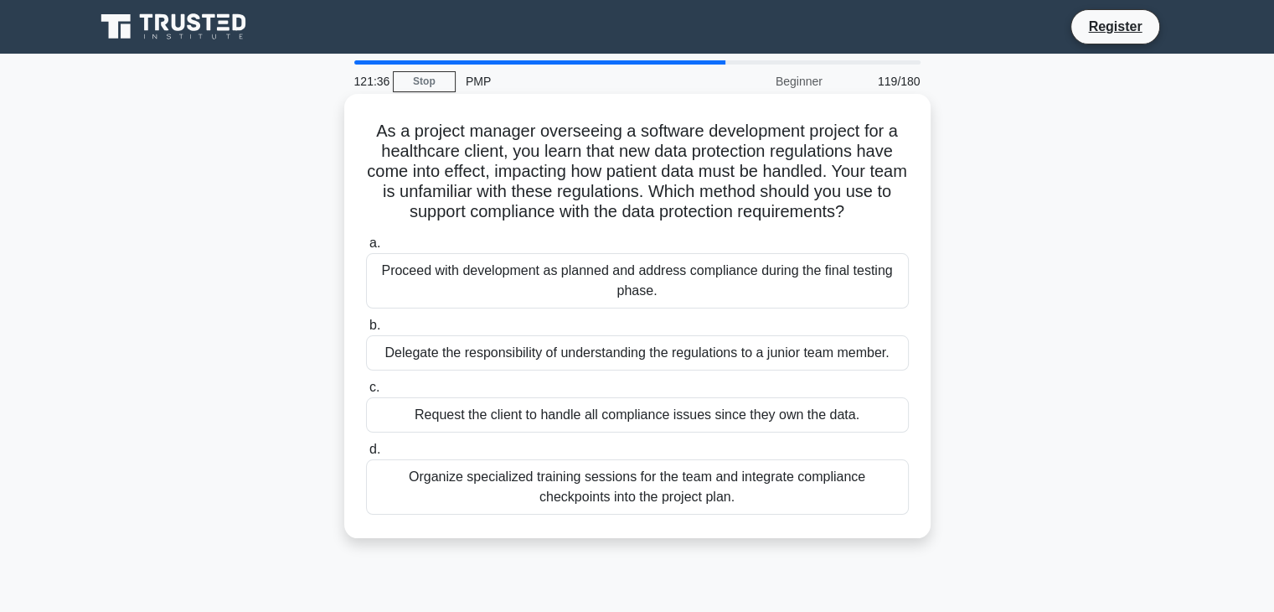
click at [700, 498] on div "Organize specialized training sessions for the team and integrate compliance ch…" at bounding box center [637, 486] width 543 height 55
click at [366, 455] on input "d. Organize specialized training sessions for the team and integrate compliance…" at bounding box center [366, 449] width 0 height 11
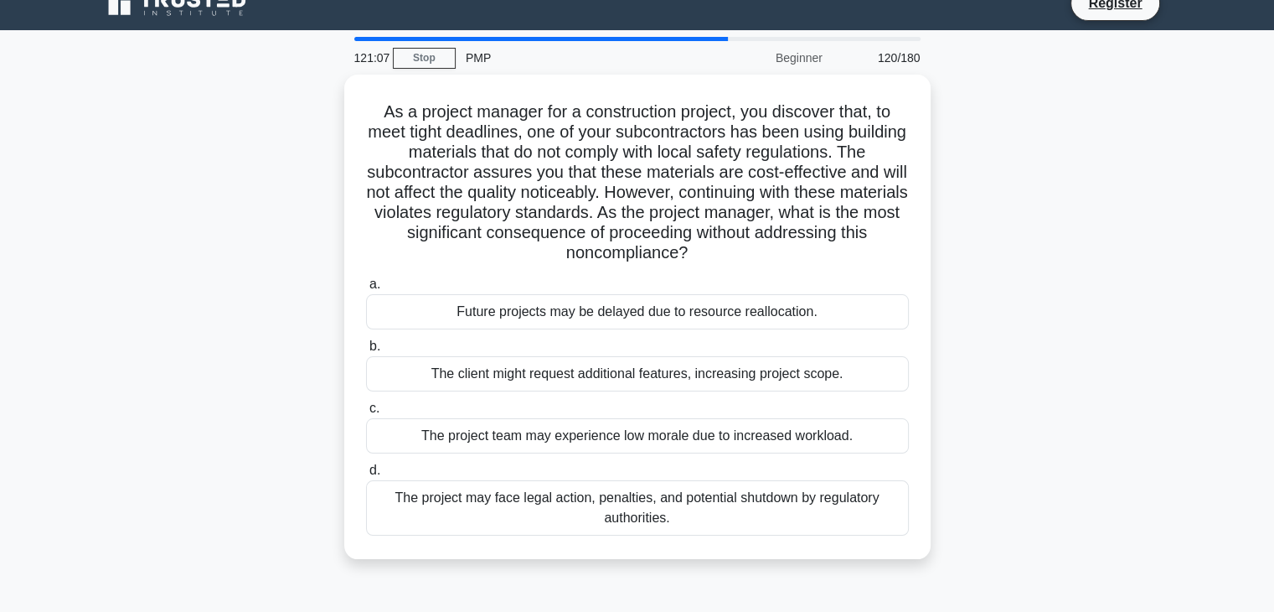
scroll to position [25, 0]
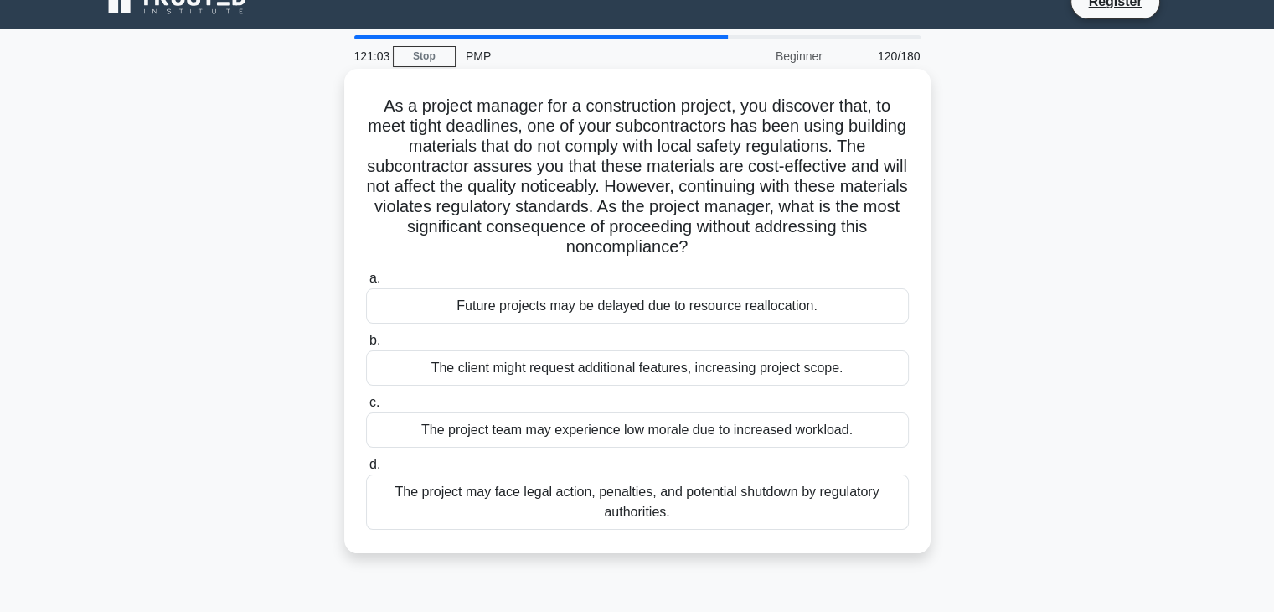
click at [700, 500] on div "The project may face legal action, penalties, and potential shutdown by regulat…" at bounding box center [637, 501] width 543 height 55
click at [366, 470] on input "d. The project may face legal action, penalties, and potential shutdown by regu…" at bounding box center [366, 464] width 0 height 11
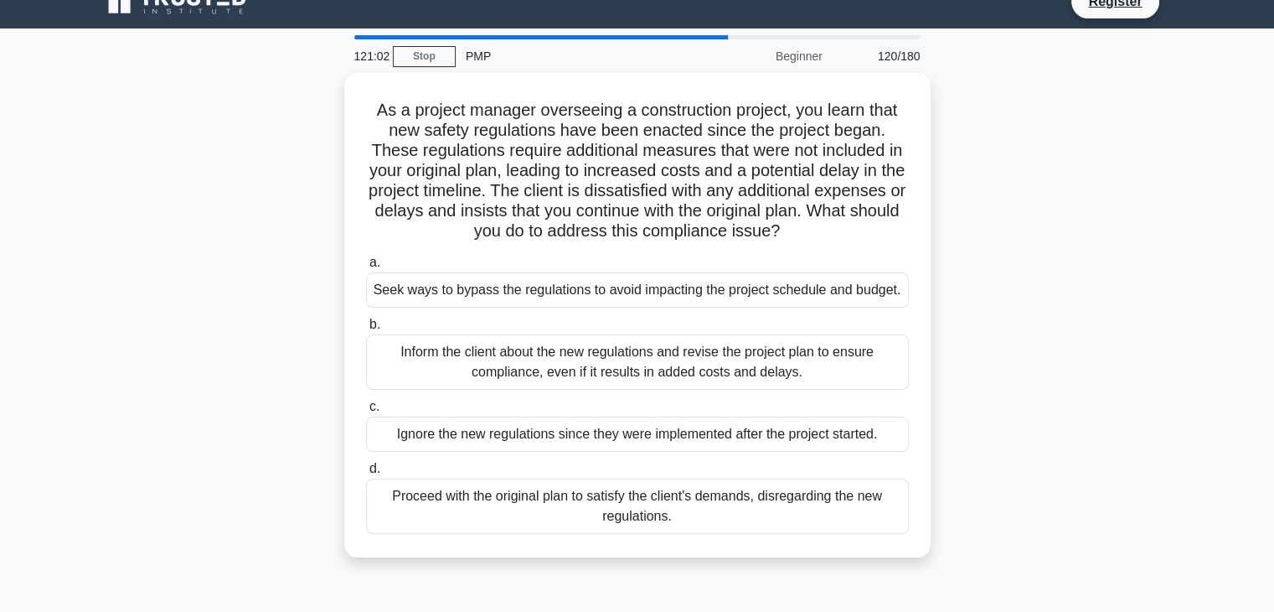
scroll to position [0, 0]
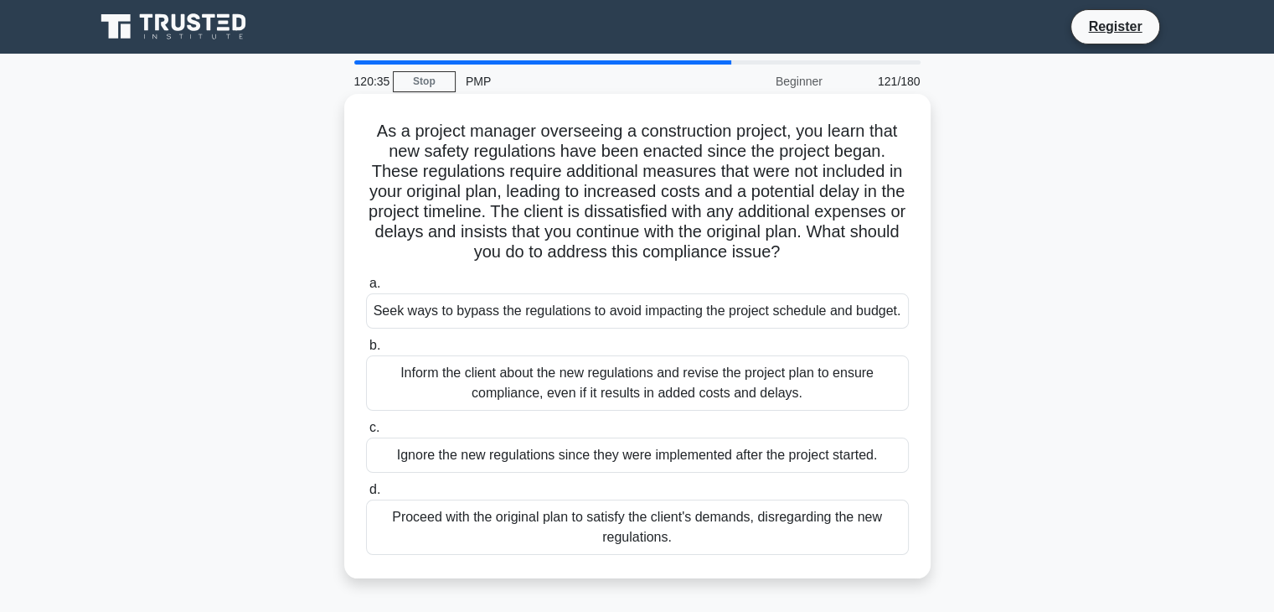
click at [678, 390] on div "Inform the client about the new regulations and revise the project plan to ensu…" at bounding box center [637, 382] width 543 height 55
click at [366, 351] on input "b. Inform the client about the new regulations and revise the project plan to e…" at bounding box center [366, 345] width 0 height 11
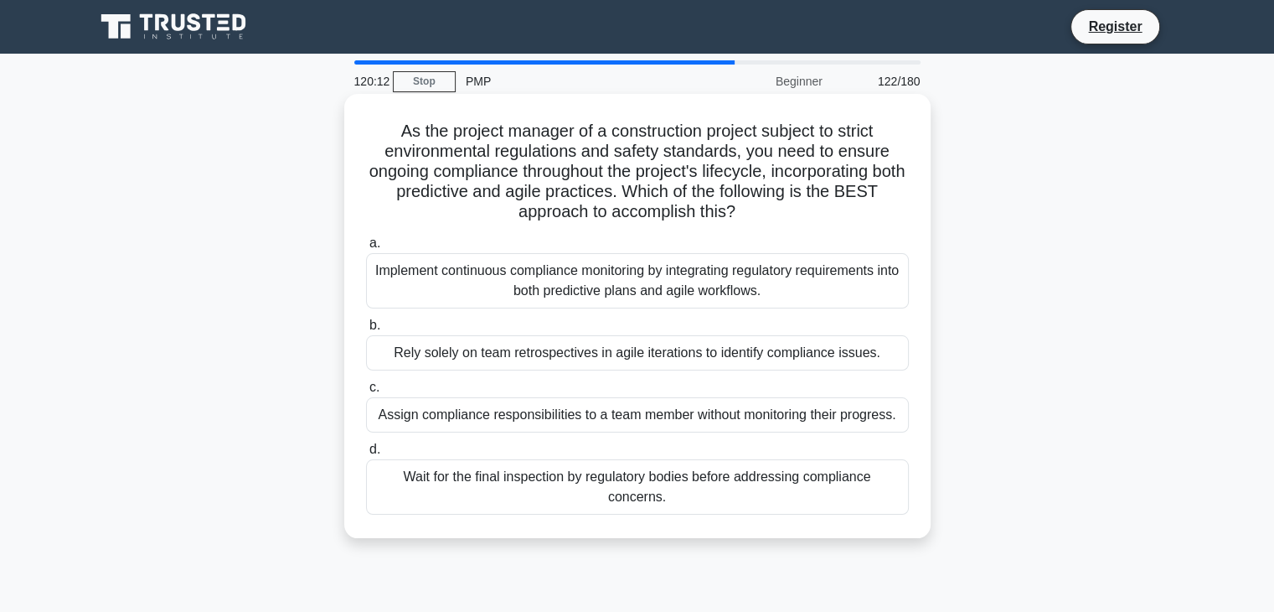
click at [680, 286] on div "Implement continuous compliance monitoring by integrating regulatory requiremen…" at bounding box center [637, 280] width 543 height 55
click at [366, 249] on input "a. Implement continuous compliance monitoring by integrating regulatory require…" at bounding box center [366, 243] width 0 height 11
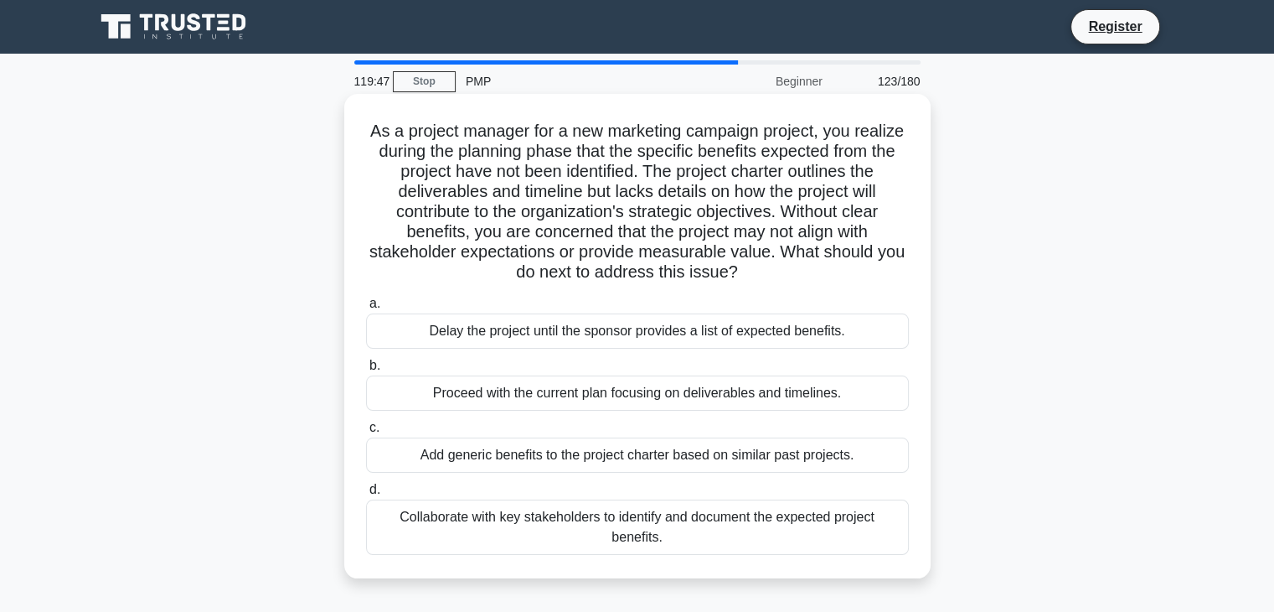
click at [559, 514] on div "Collaborate with key stakeholders to identify and document the expected project…" at bounding box center [637, 526] width 543 height 55
click at [366, 495] on input "d. Collaborate with key stakeholders to identify and document the expected proj…" at bounding box center [366, 489] width 0 height 11
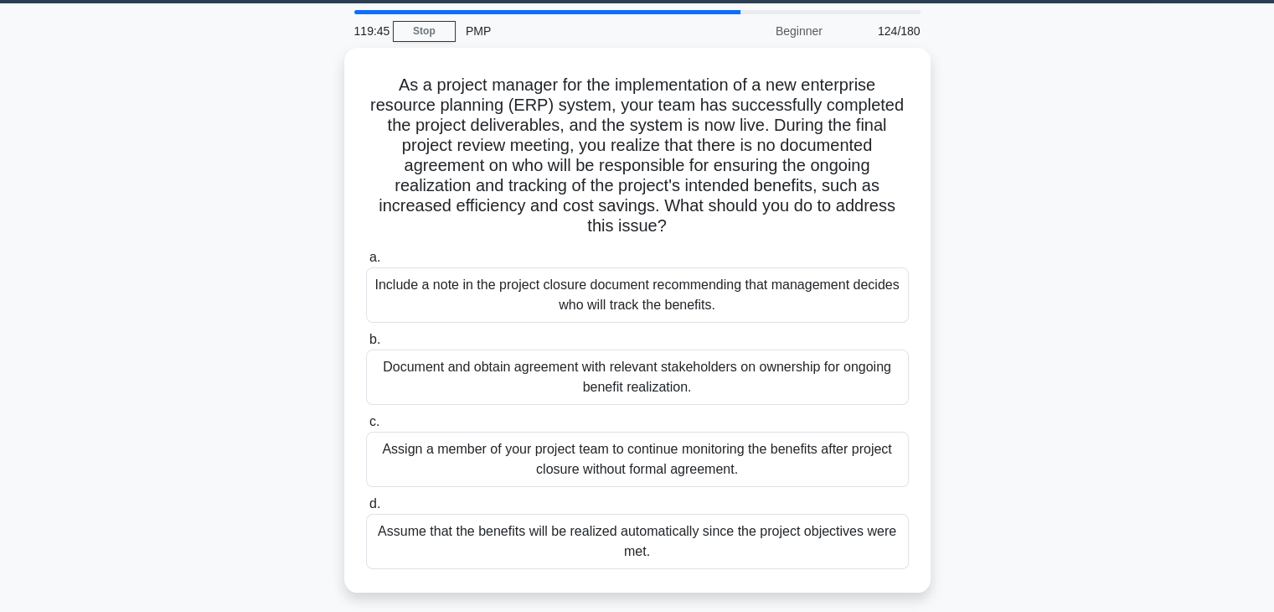
scroll to position [52, 0]
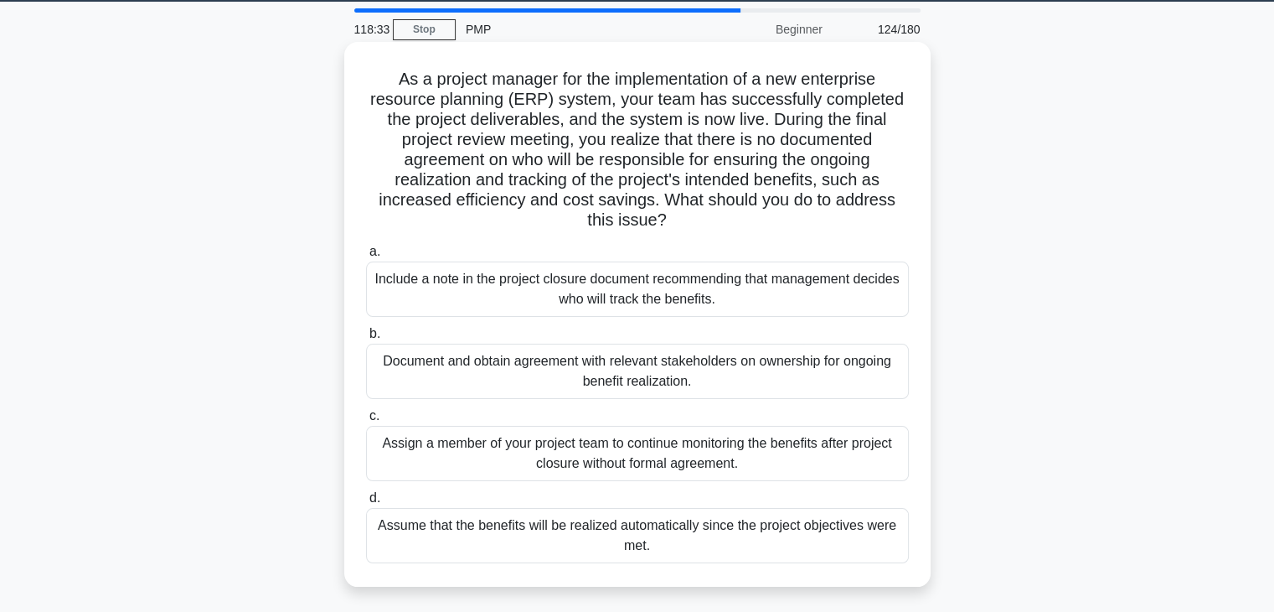
click at [678, 398] on div "Document and obtain agreement with relevant stakeholders on ownership for ongoi…" at bounding box center [637, 371] width 543 height 55
click at [366, 339] on input "b. Document and obtain agreement with relevant stakeholders on ownership for on…" at bounding box center [366, 333] width 0 height 11
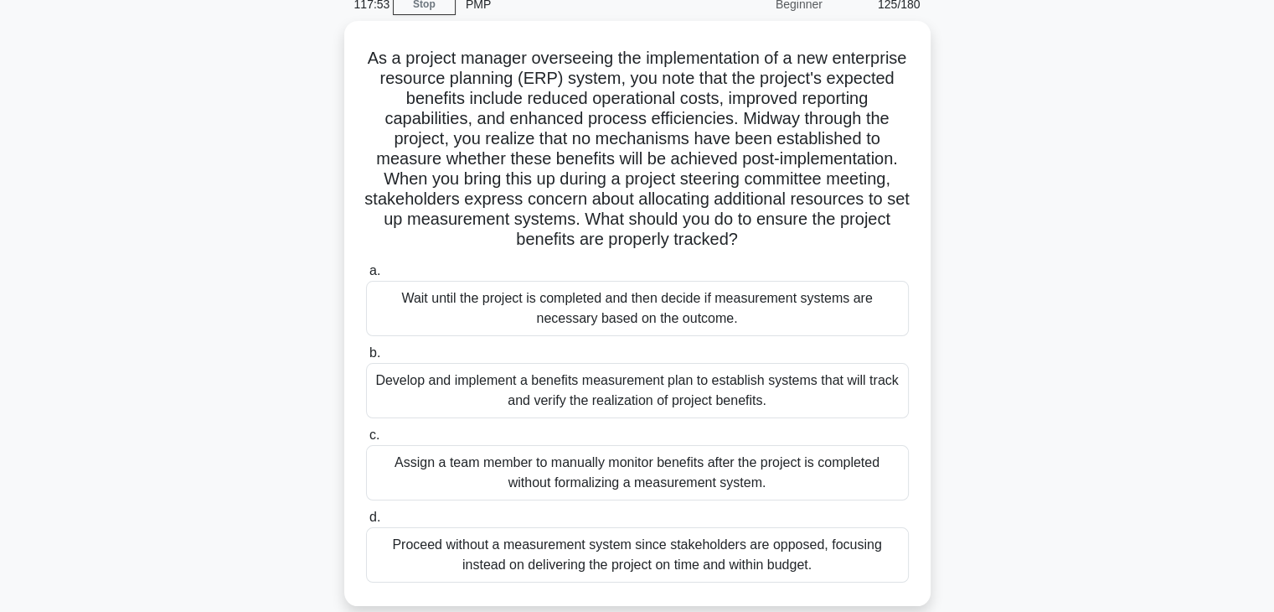
scroll to position [80, 0]
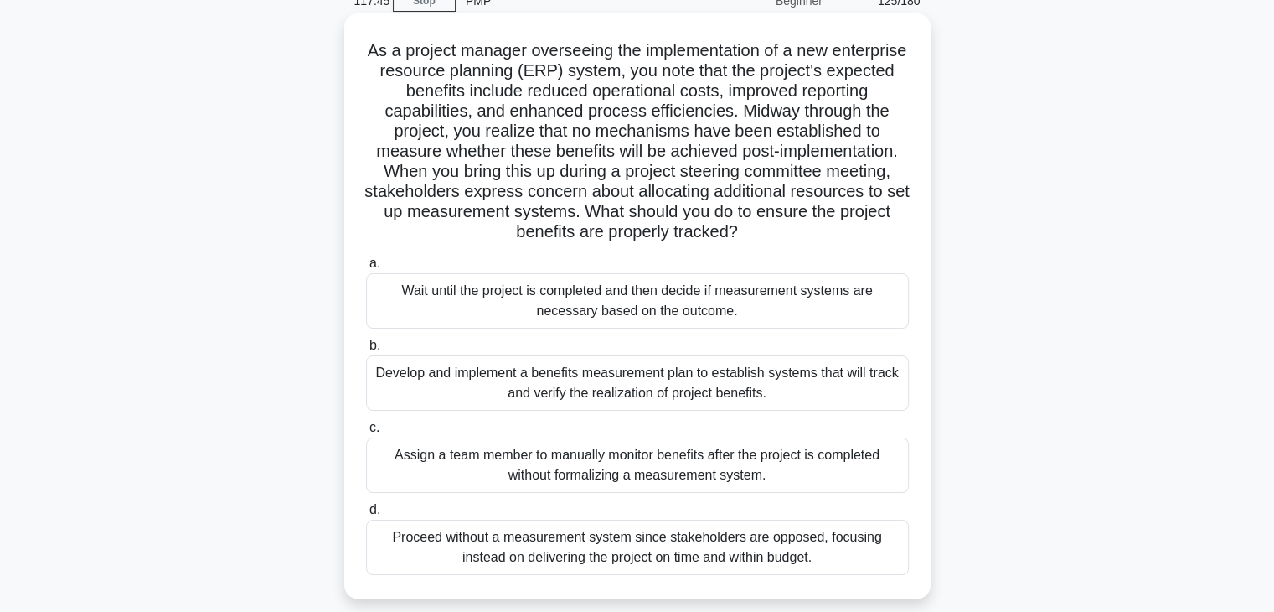
click at [677, 390] on div "Develop and implement a benefits measurement plan to establish systems that wil…" at bounding box center [637, 382] width 543 height 55
click at [366, 351] on input "b. Develop and implement a benefits measurement plan to establish systems that …" at bounding box center [366, 345] width 0 height 11
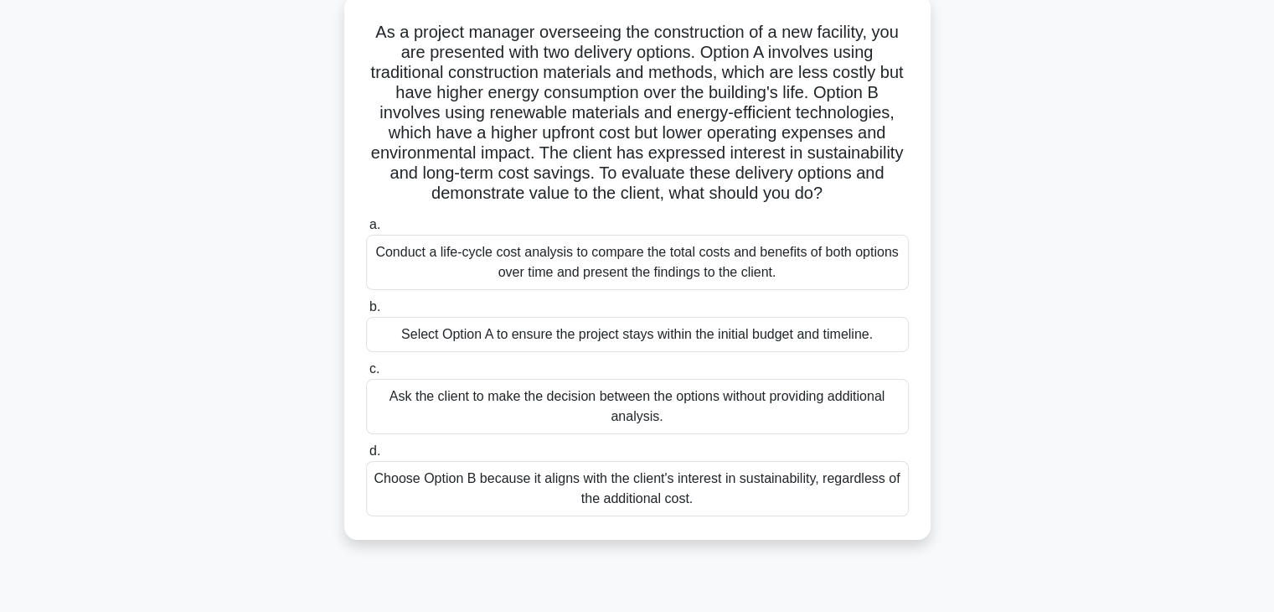
scroll to position [106, 0]
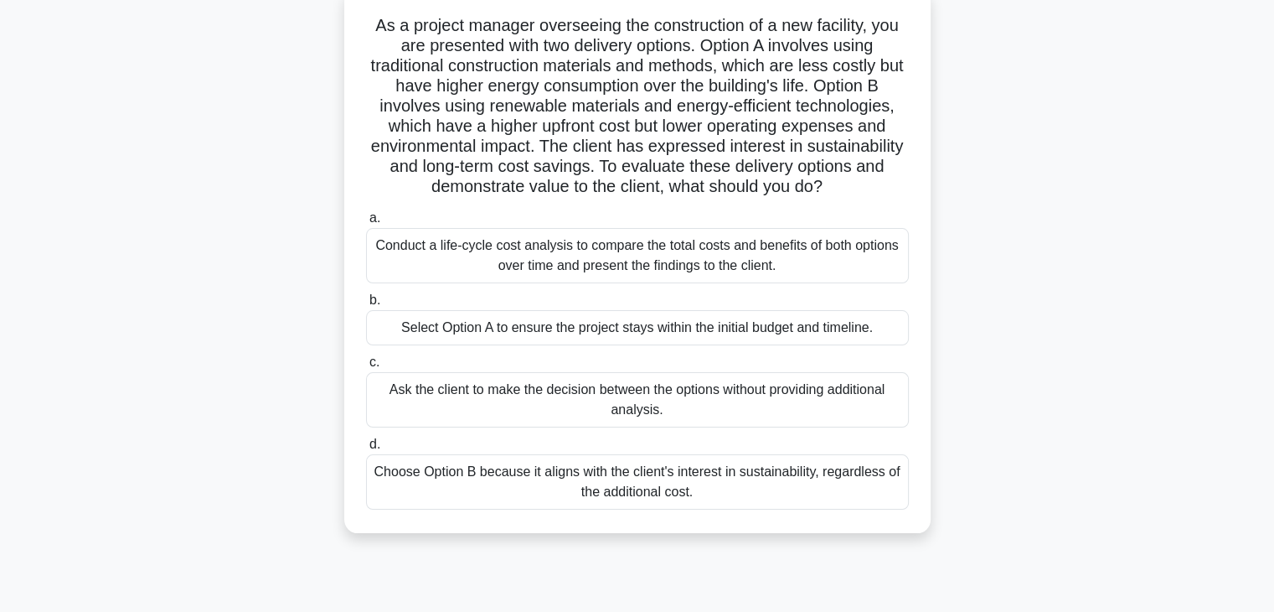
click at [664, 266] on div "Conduct a life-cycle cost analysis to compare the total costs and benefits of b…" at bounding box center [637, 255] width 543 height 55
click at [366, 224] on input "a. Conduct a life-cycle cost analysis to compare the total costs and benefits o…" at bounding box center [366, 218] width 0 height 11
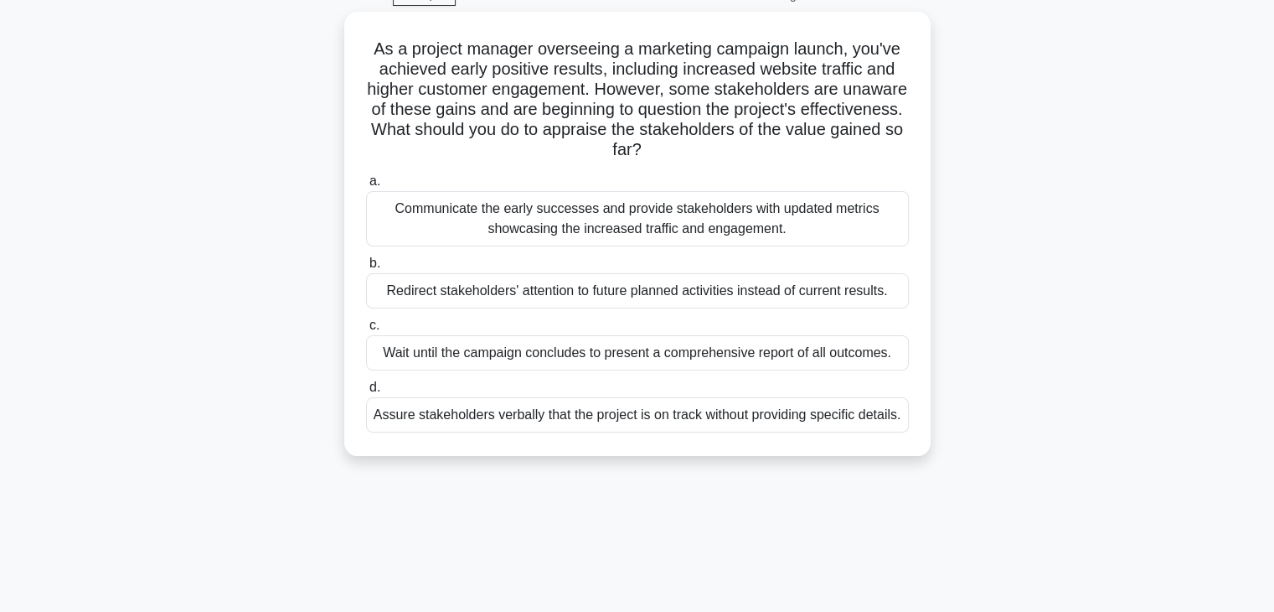
scroll to position [0, 0]
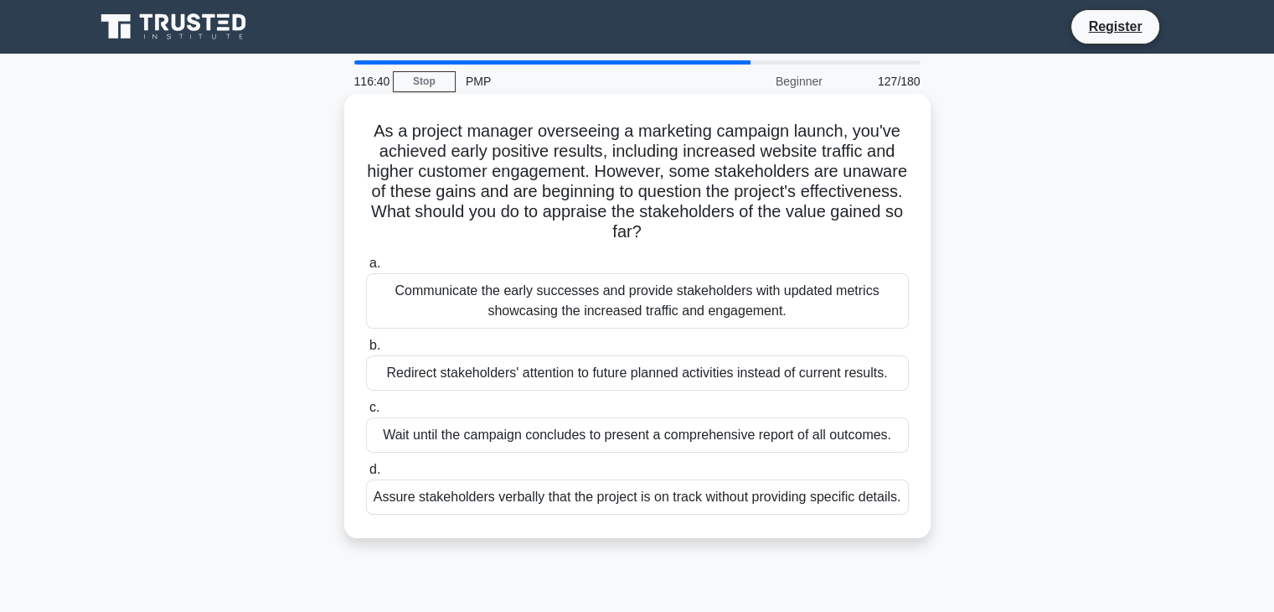
click at [587, 310] on div "Communicate the early successes and provide stakeholders with updated metrics s…" at bounding box center [637, 300] width 543 height 55
click at [366, 269] on input "a. Communicate the early successes and provide stakeholders with updated metric…" at bounding box center [366, 263] width 0 height 11
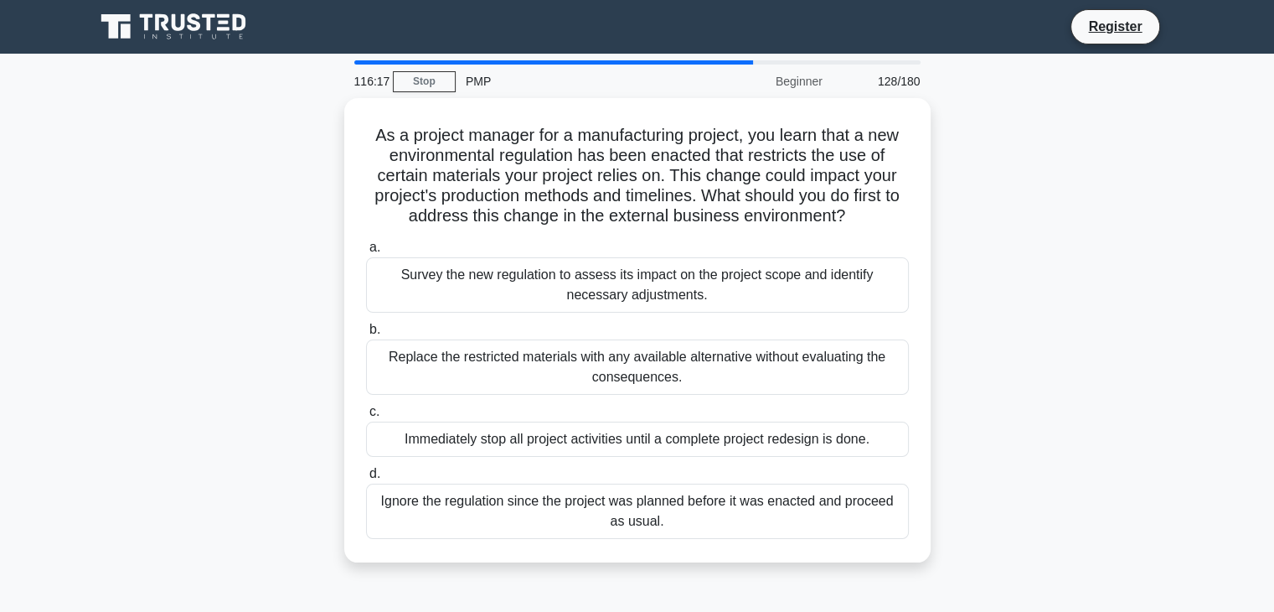
click at [587, 310] on div "a. Survey the new regulation to assess its impact on the project scope and iden…" at bounding box center [637, 388] width 563 height 308
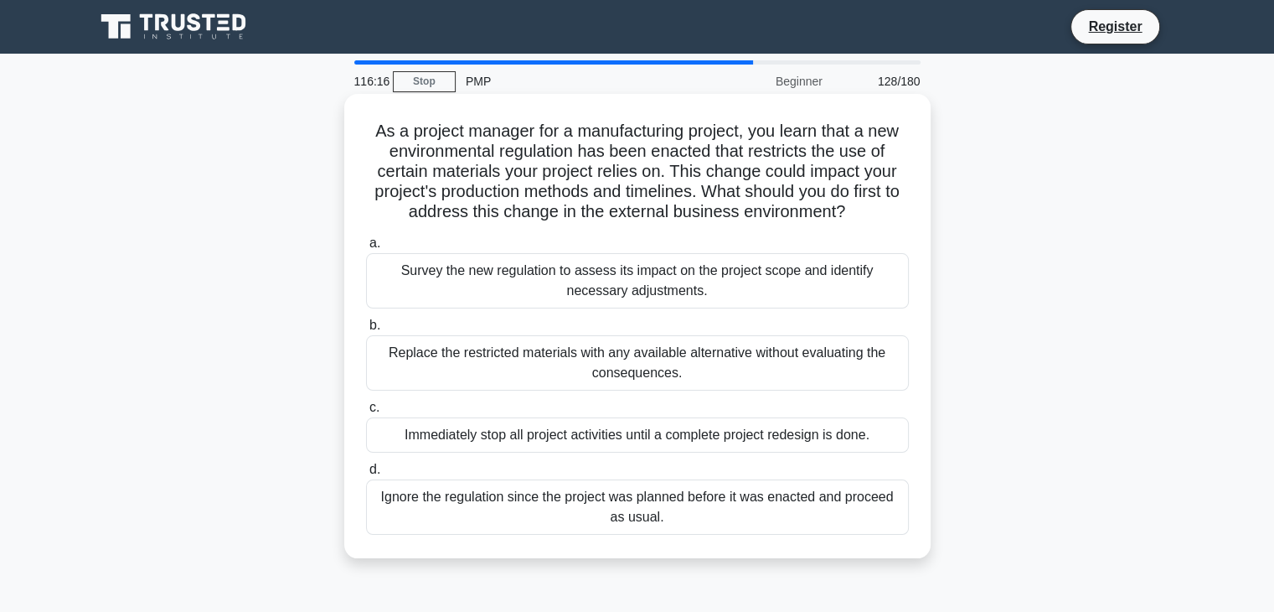
click at [587, 306] on div "Survey the new regulation to assess its impact on the project scope and identif…" at bounding box center [637, 280] width 543 height 55
click at [366, 249] on input "a. Survey the new regulation to assess its impact on the project scope and iden…" at bounding box center [366, 243] width 0 height 11
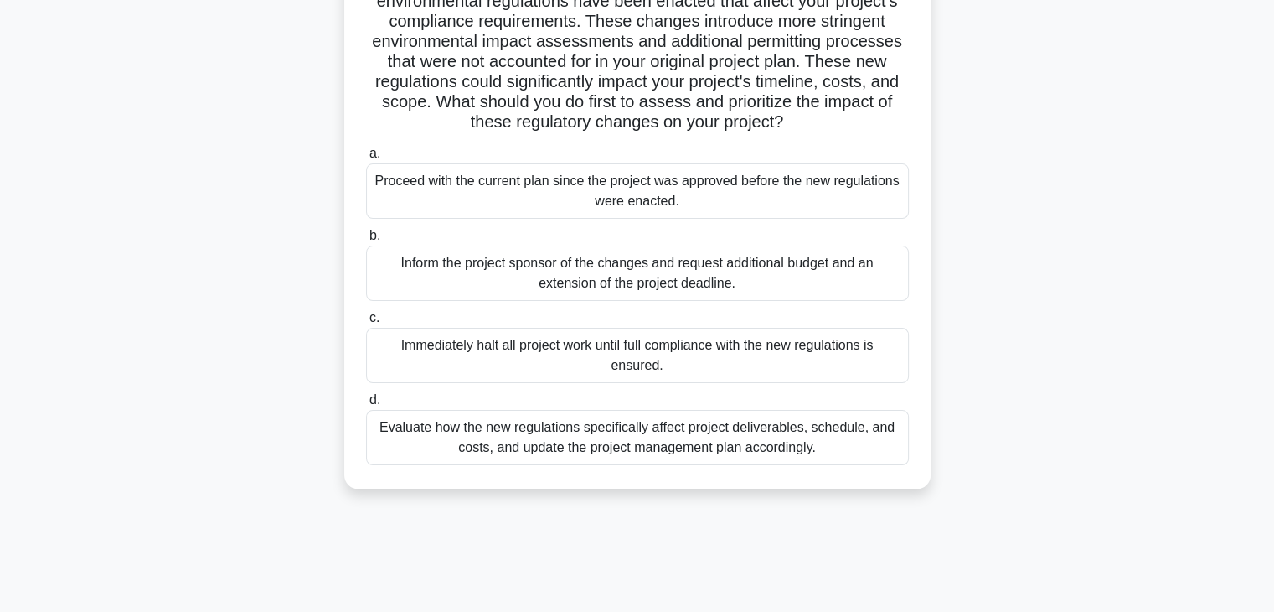
scroll to position [158, 0]
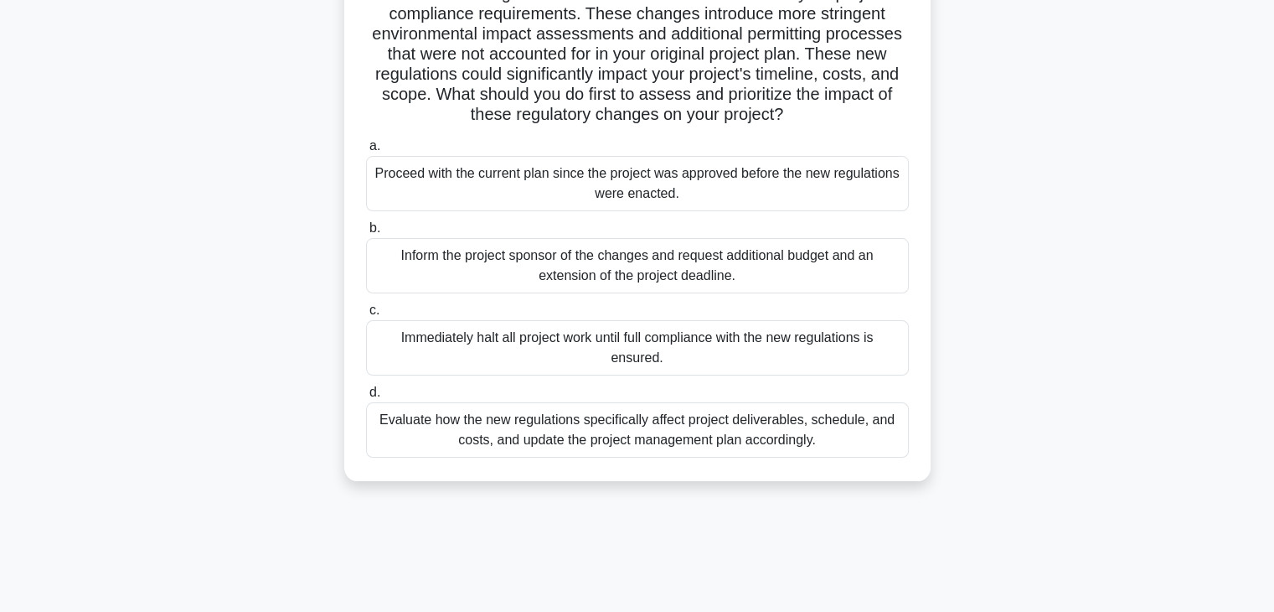
click at [530, 453] on div "Evaluate how the new regulations specifically affect project deliverables, sche…" at bounding box center [637, 429] width 543 height 55
click at [366, 398] on input "d. Evaluate how the new regulations specifically affect project deliverables, s…" at bounding box center [366, 392] width 0 height 11
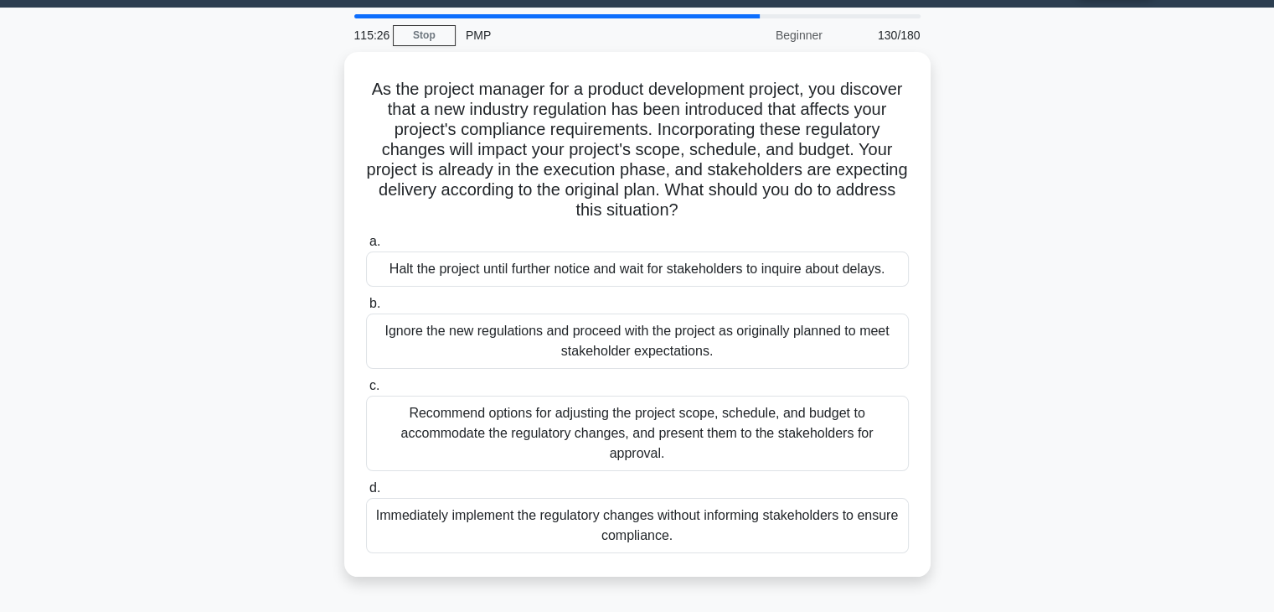
scroll to position [47, 0]
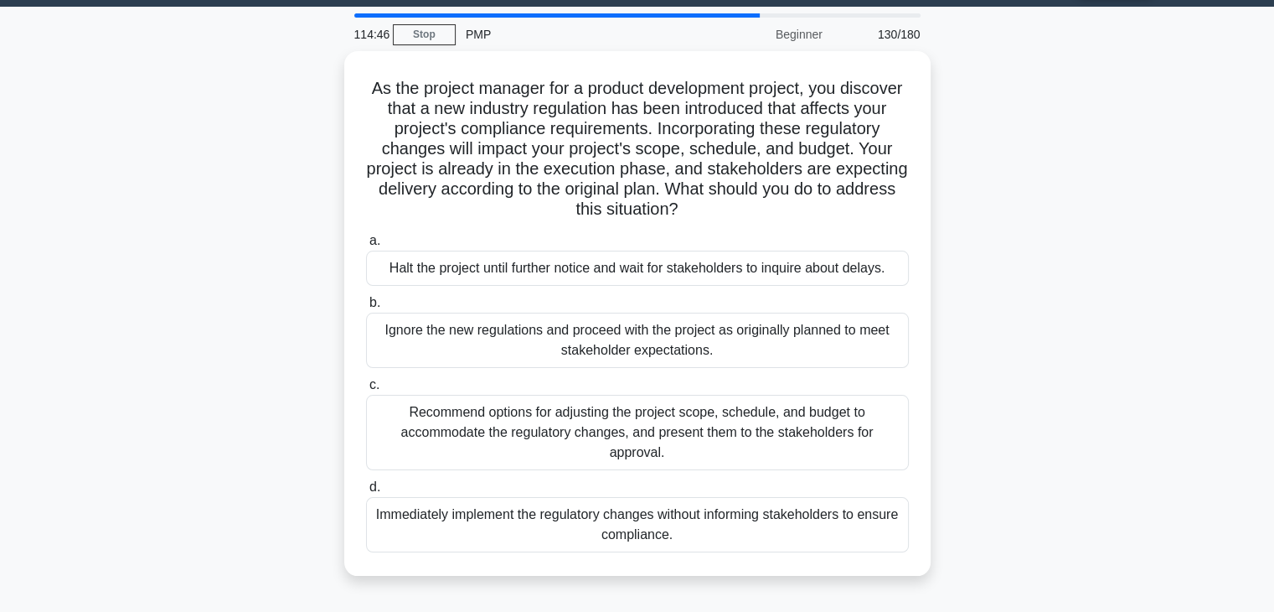
click at [530, 453] on div "Recommend options for adjusting the project scope, schedule, and budget to acco…" at bounding box center [637, 432] width 543 height 75
click at [366, 390] on input "c. Recommend options for adjusting the project scope, schedule, and budget to a…" at bounding box center [366, 385] width 0 height 11
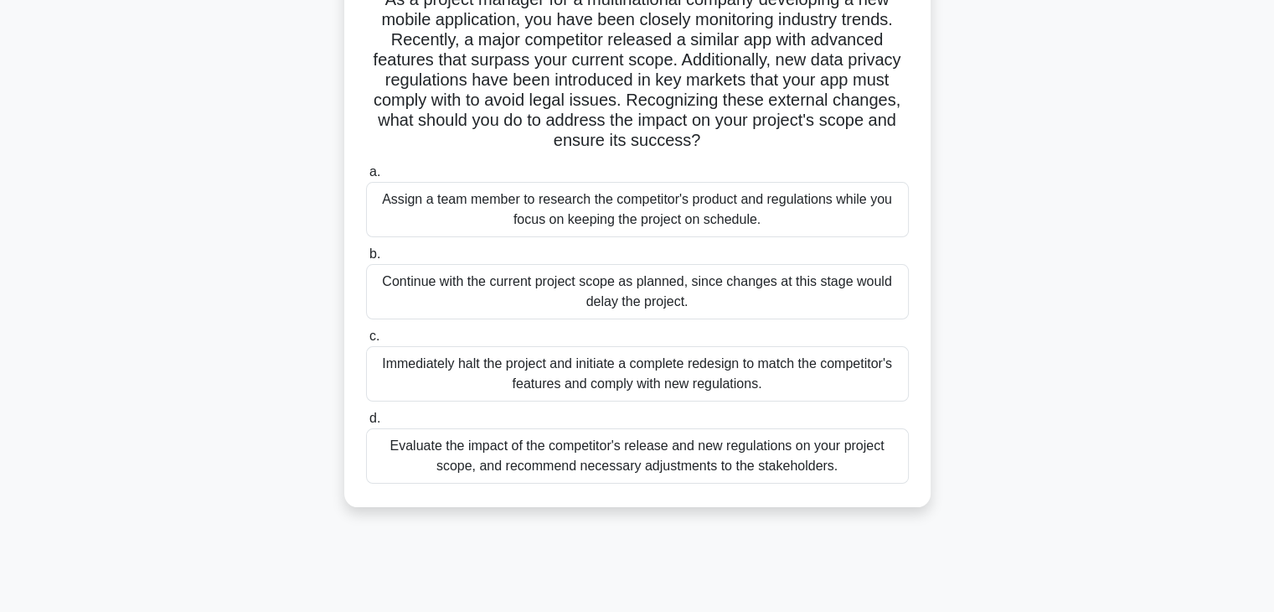
scroll to position [137, 0]
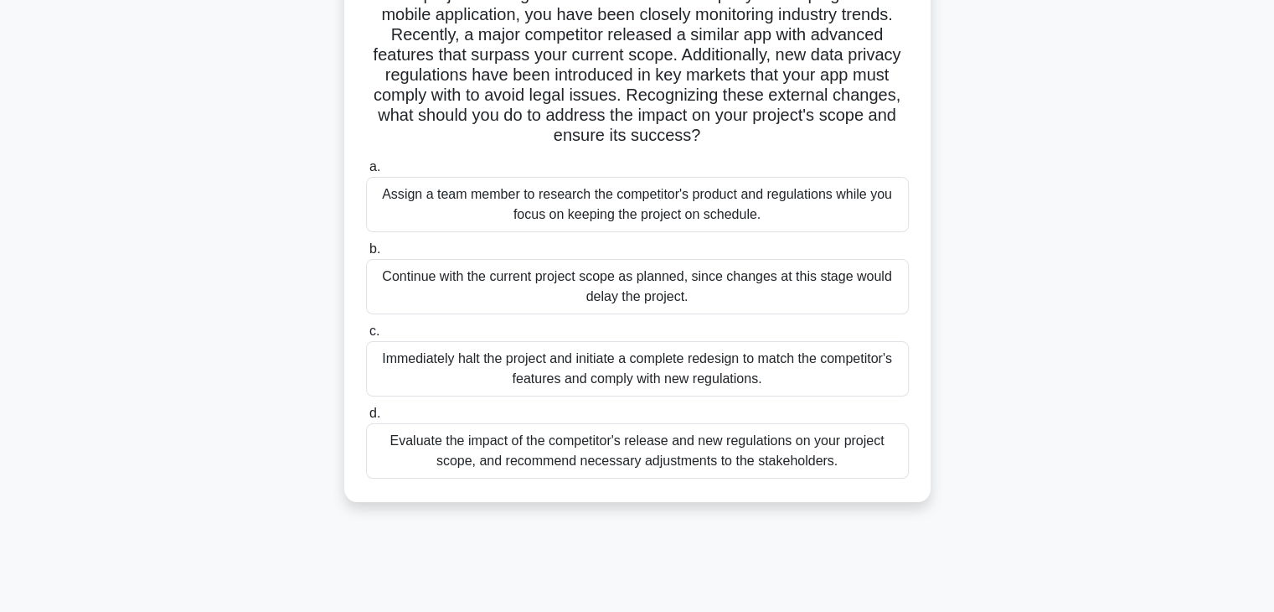
click at [506, 459] on div "Evaluate the impact of the competitor's release and new regulations on your pro…" at bounding box center [637, 450] width 543 height 55
click at [366, 419] on input "d. Evaluate the impact of the competitor's release and new regulations on your …" at bounding box center [366, 413] width 0 height 11
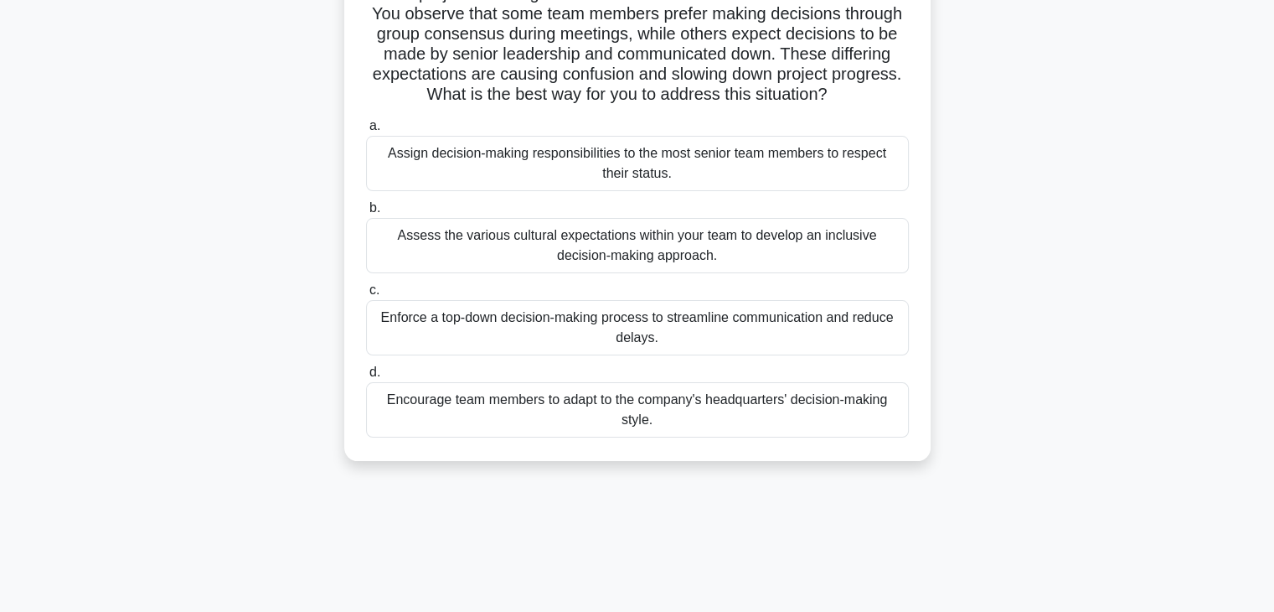
scroll to position [154, 0]
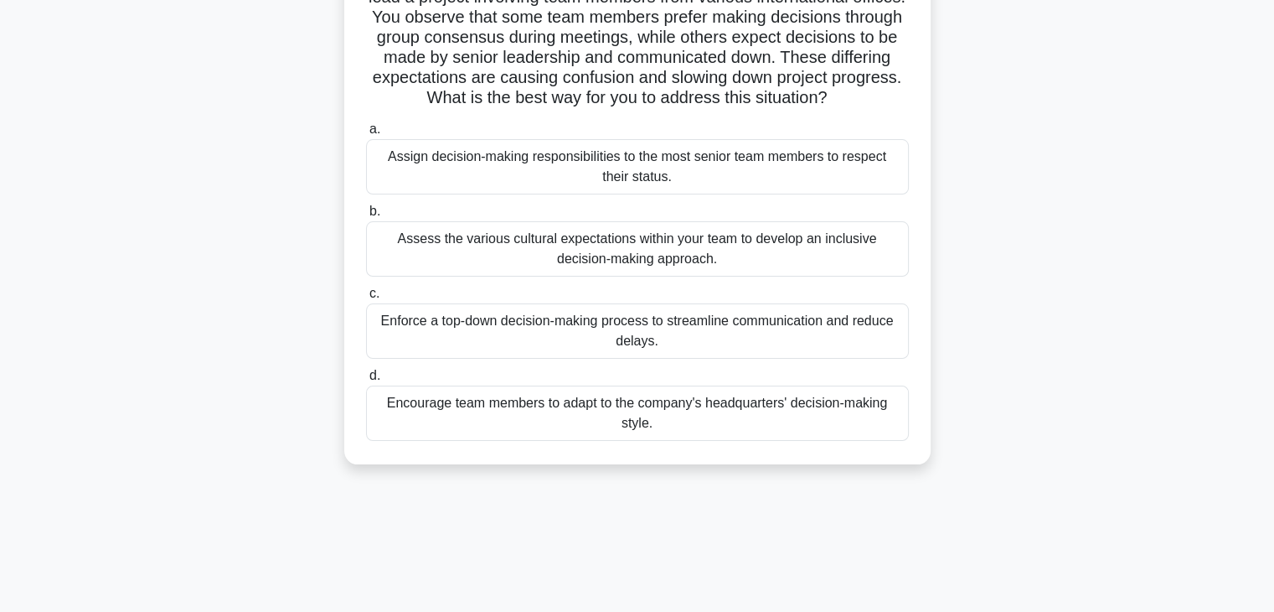
click at [518, 277] on div "Assess the various cultural expectations within your team to develop an inclusi…" at bounding box center [637, 248] width 543 height 55
click at [366, 217] on input "b. Assess the various cultural expectations within your team to develop an incl…" at bounding box center [366, 211] width 0 height 11
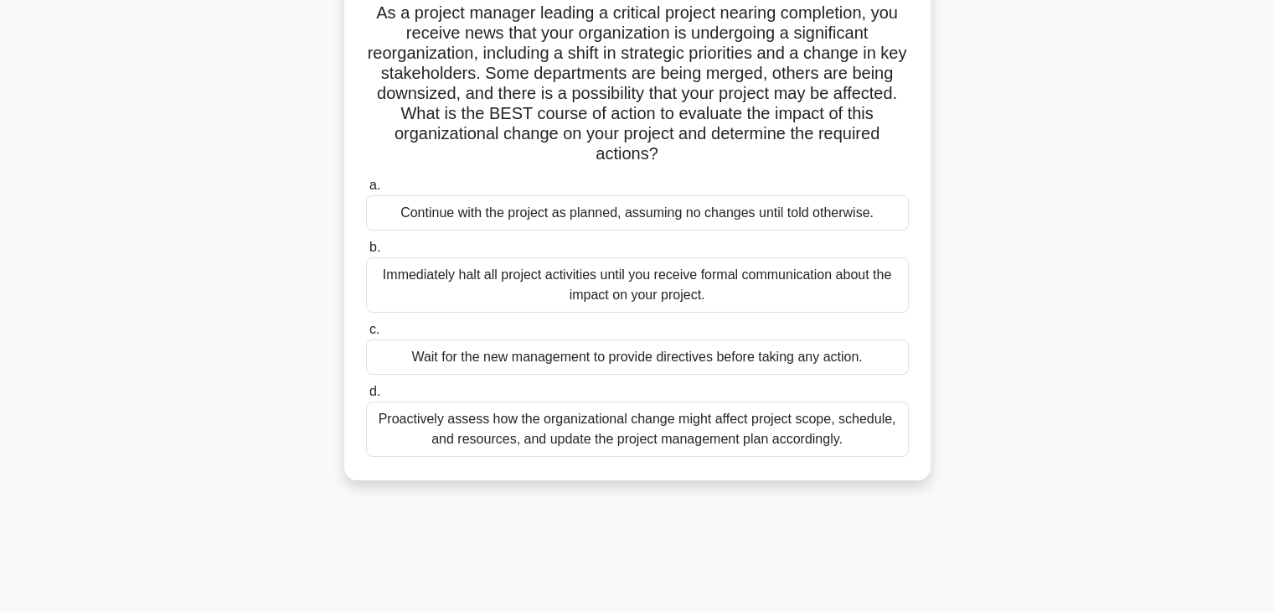
scroll to position [123, 0]
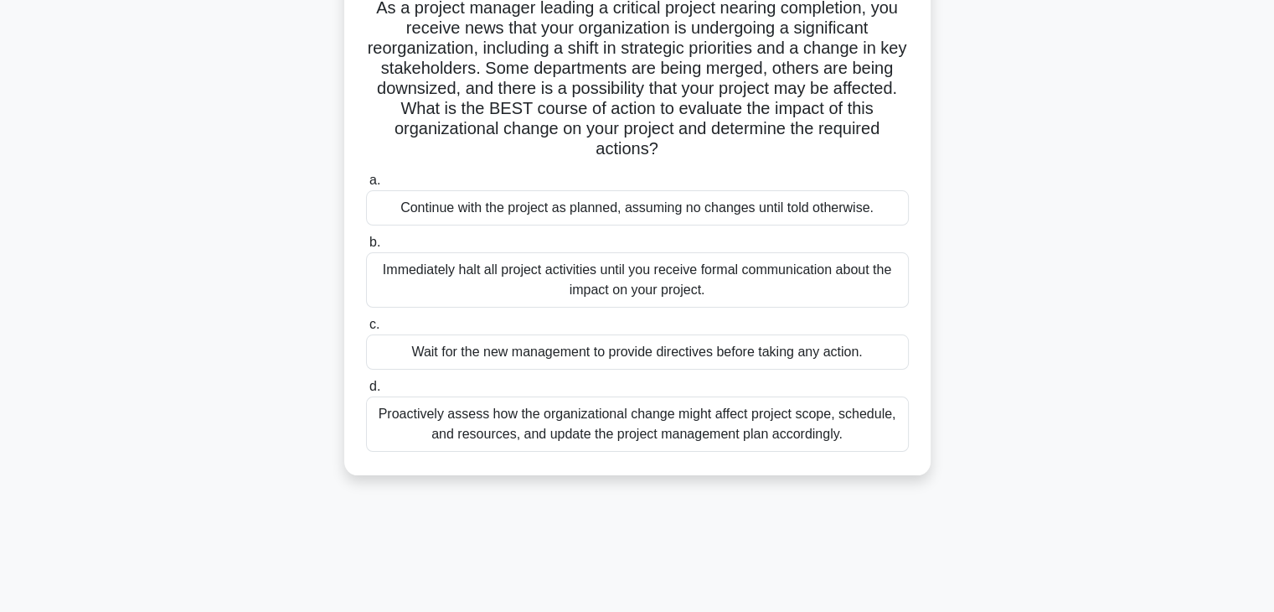
click at [459, 419] on div "Proactively assess how the organizational change might affect project scope, sc…" at bounding box center [637, 423] width 543 height 55
click at [366, 392] on input "d. Proactively assess how the organizational change might affect project scope,…" at bounding box center [366, 386] width 0 height 11
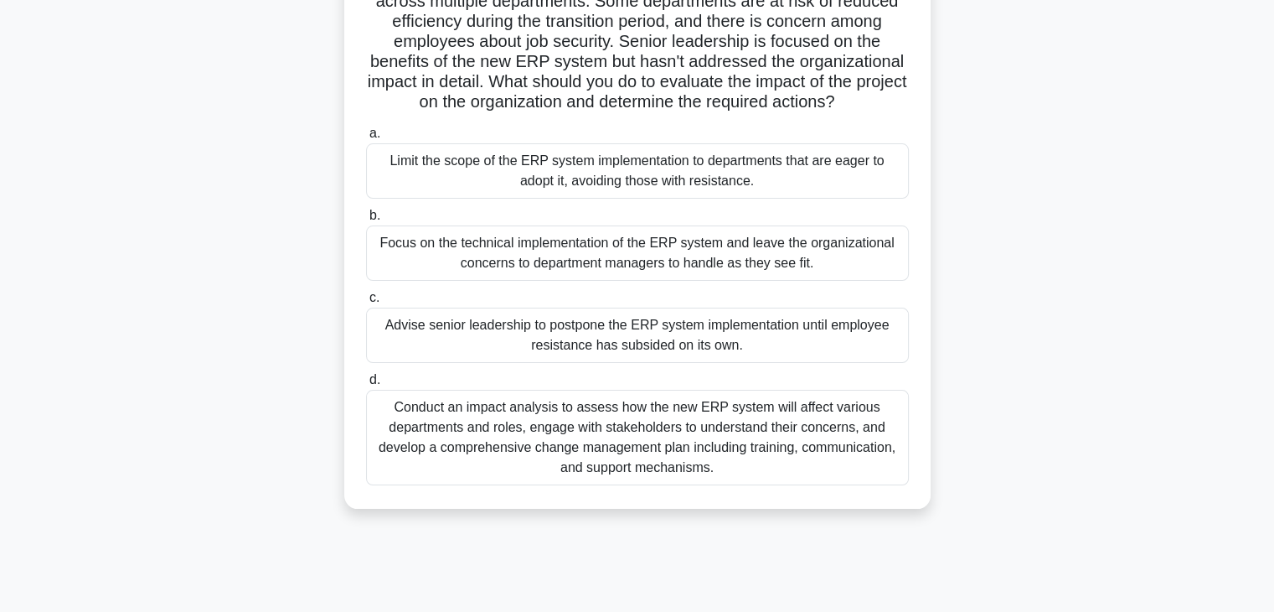
scroll to position [196, 0]
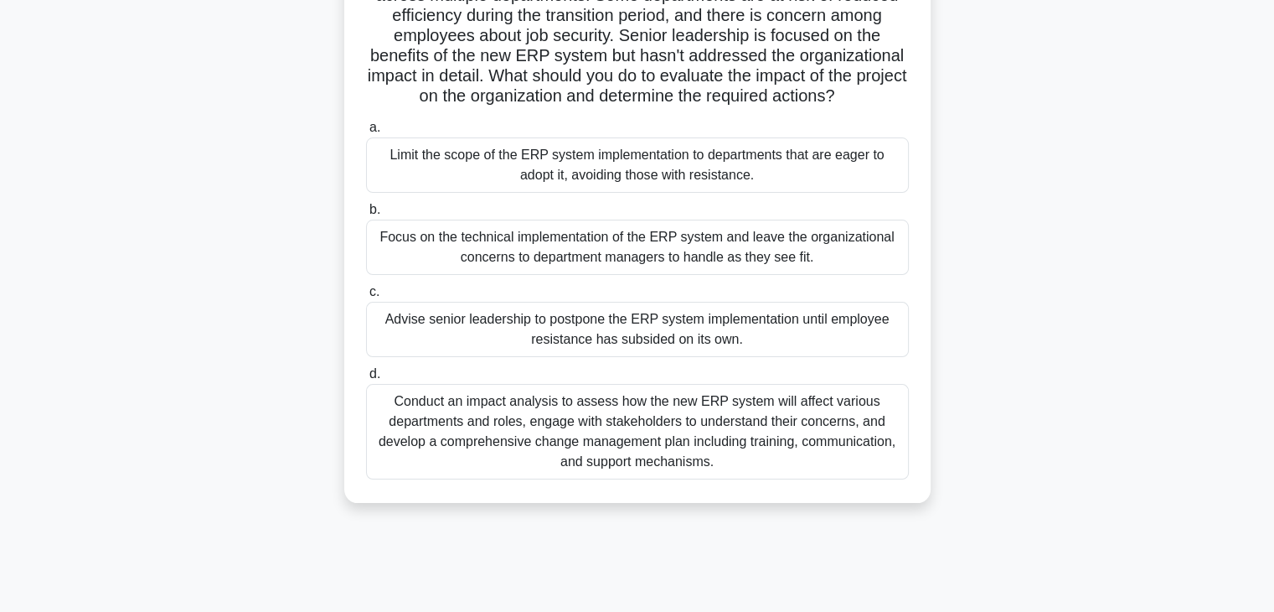
click at [777, 430] on div "Conduct an impact analysis to assess how the new ERP system will affect various…" at bounding box center [637, 432] width 543 height 96
click at [366, 380] on input "d. Conduct an impact analysis to assess how the new ERP system will affect vari…" at bounding box center [366, 374] width 0 height 11
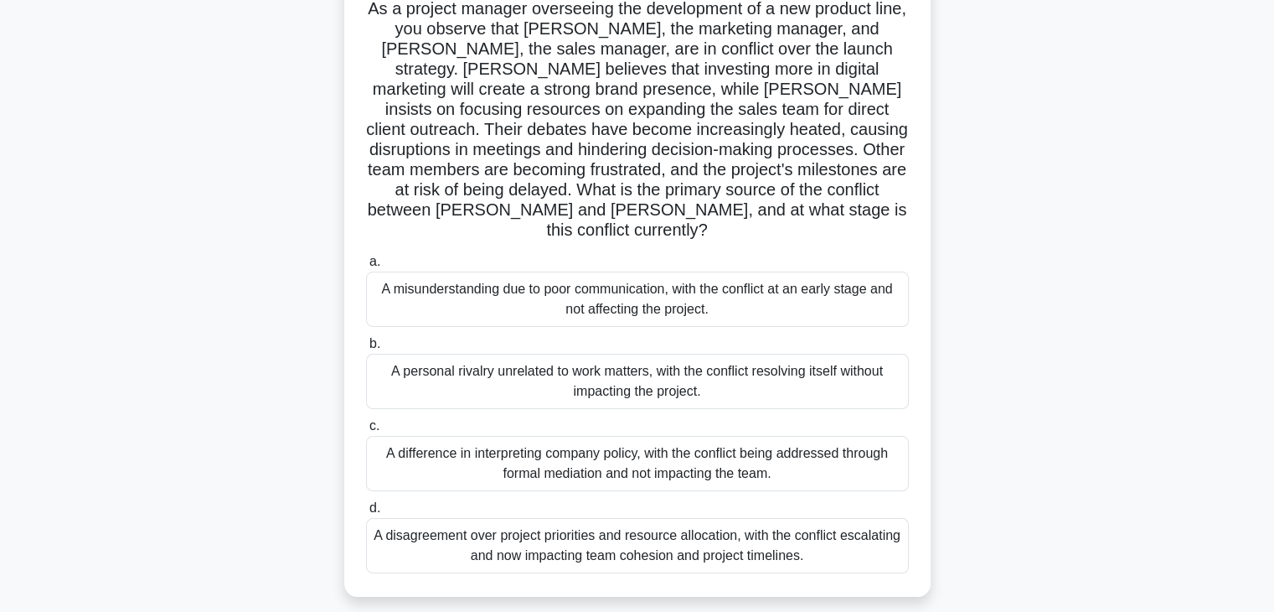
scroll to position [121, 0]
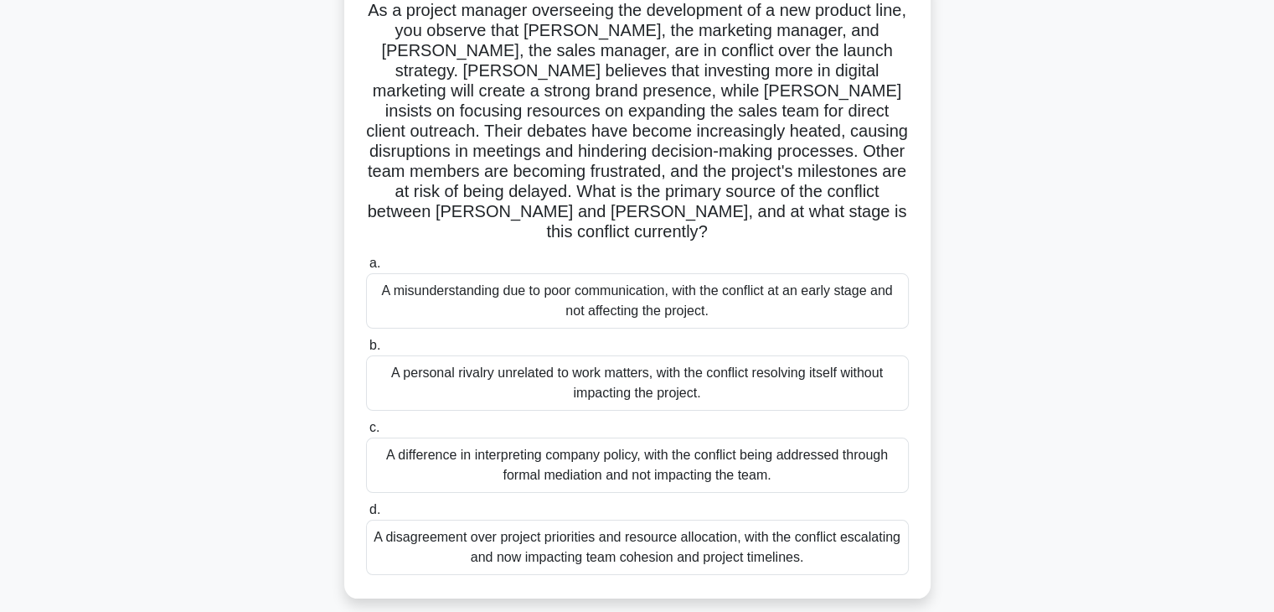
click at [695, 540] on div "A disagreement over project priorities and resource allocation, with the confli…" at bounding box center [637, 547] width 543 height 55
click at [366, 515] on input "d. A disagreement over project priorities and resource allocation, with the con…" at bounding box center [366, 509] width 0 height 11
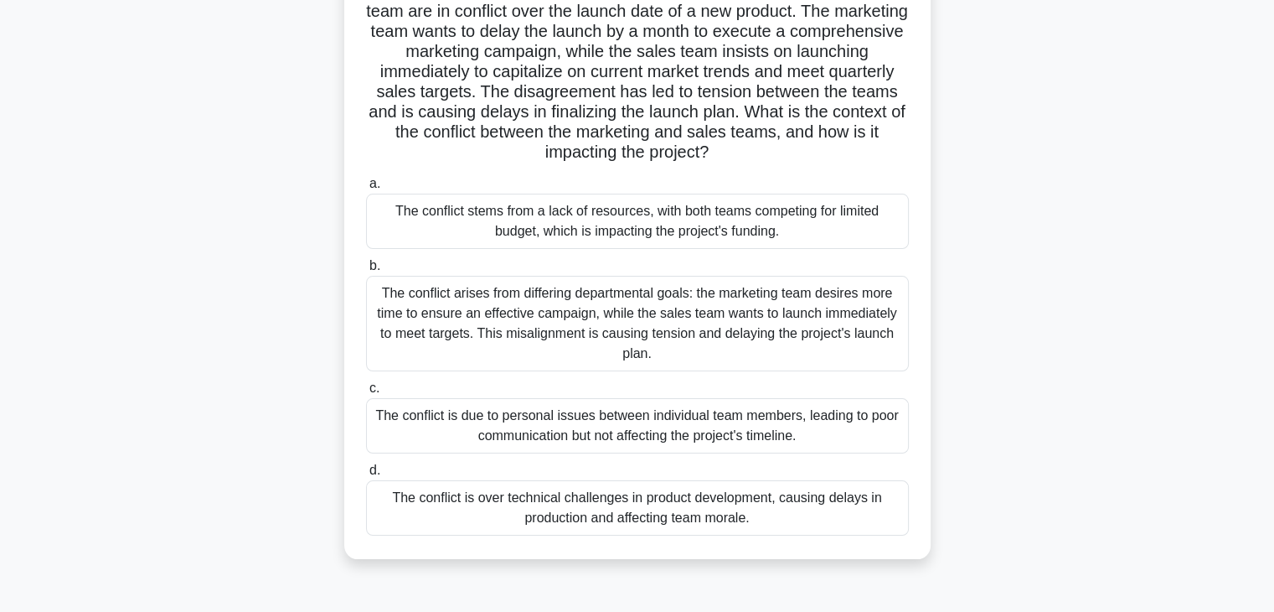
scroll to position [156, 0]
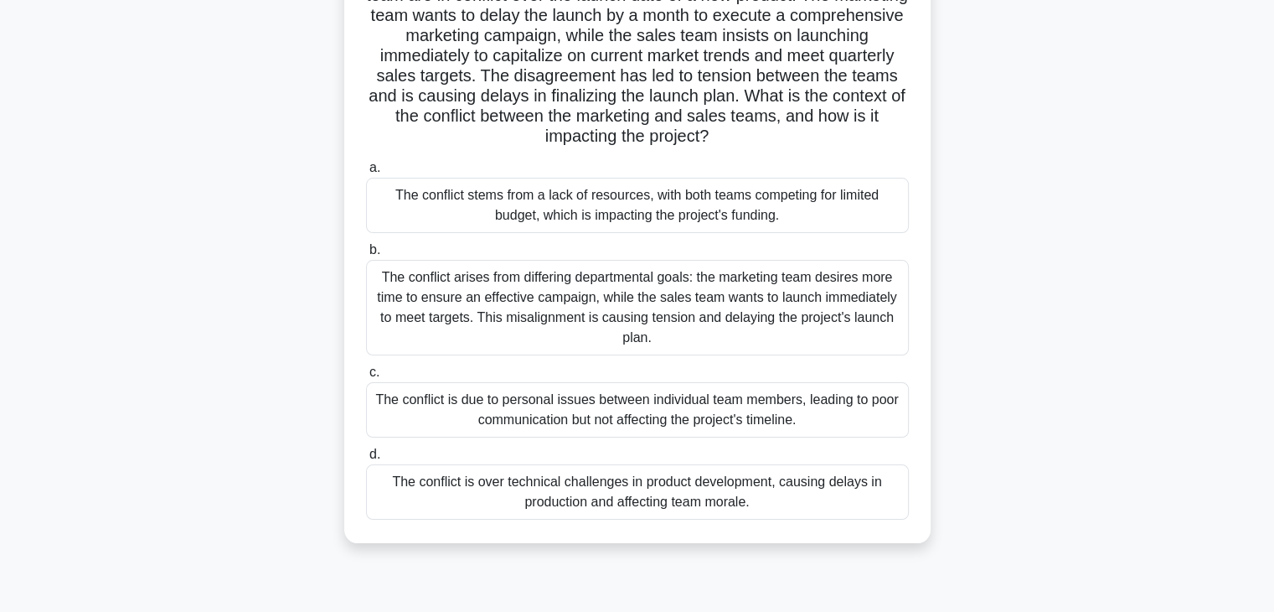
click at [811, 313] on div "The conflict arises from differing departmental goals: the marketing team desir…" at bounding box center [637, 308] width 543 height 96
click at [366, 256] on input "b. The conflict arises from differing departmental goals: the marketing team de…" at bounding box center [366, 250] width 0 height 11
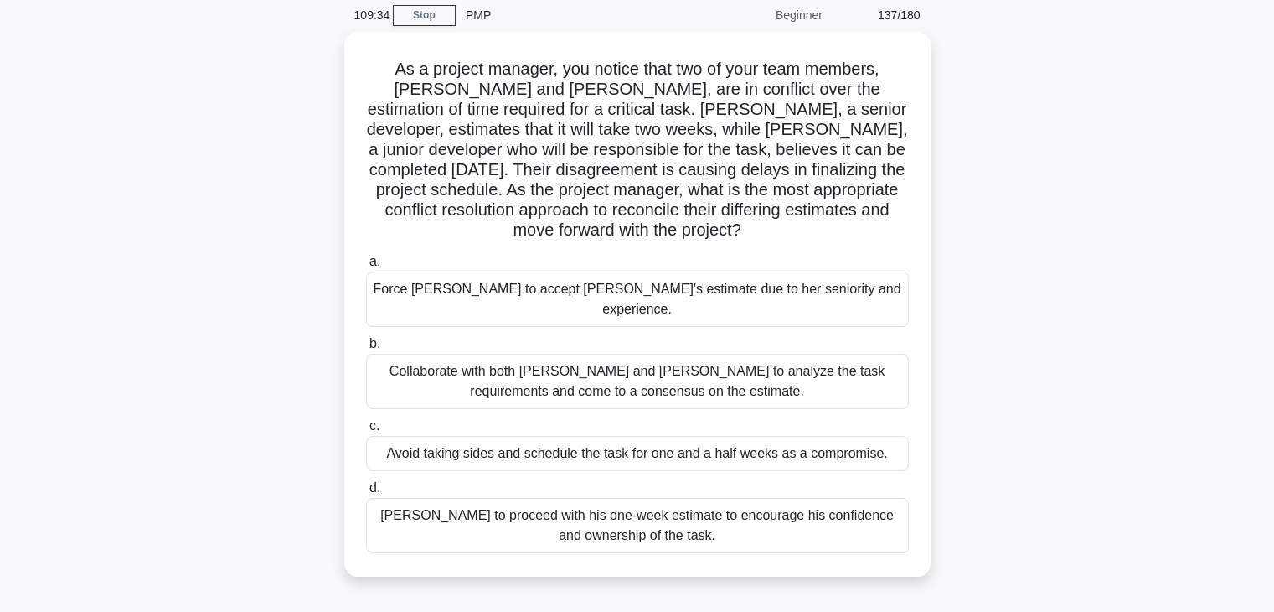
scroll to position [75, 0]
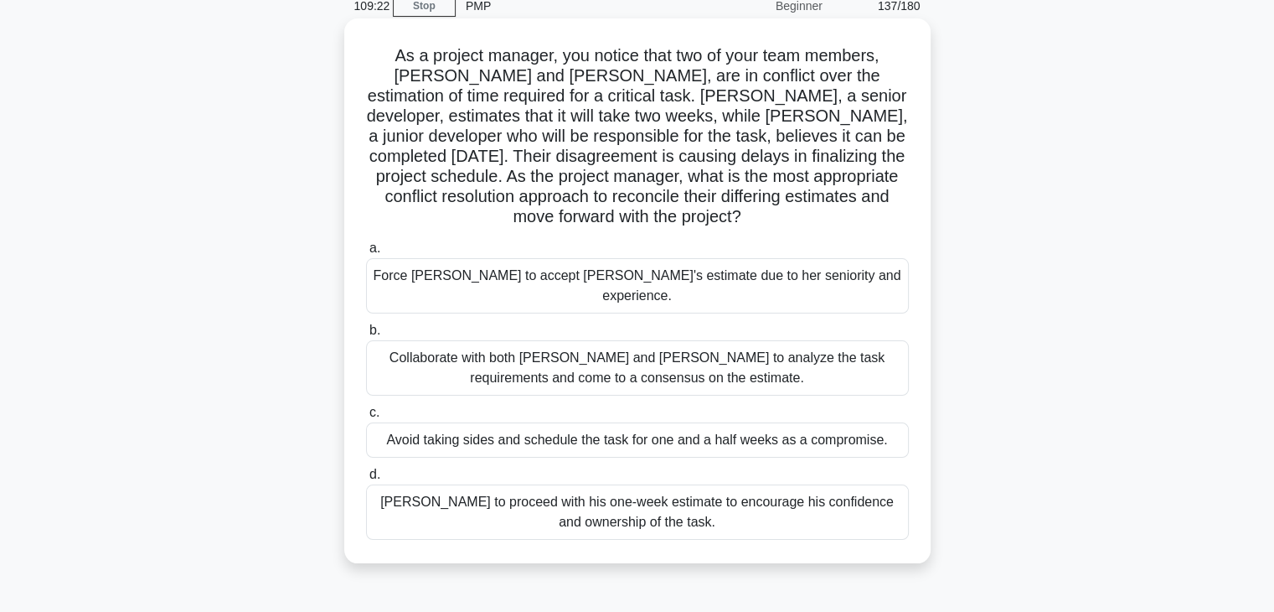
click at [778, 358] on div "Collaborate with both Emily and Raj to analyze the task requirements and come t…" at bounding box center [637, 367] width 543 height 55
click at [366, 336] on input "b. Collaborate with both Emily and Raj to analyze the task requirements and com…" at bounding box center [366, 330] width 0 height 11
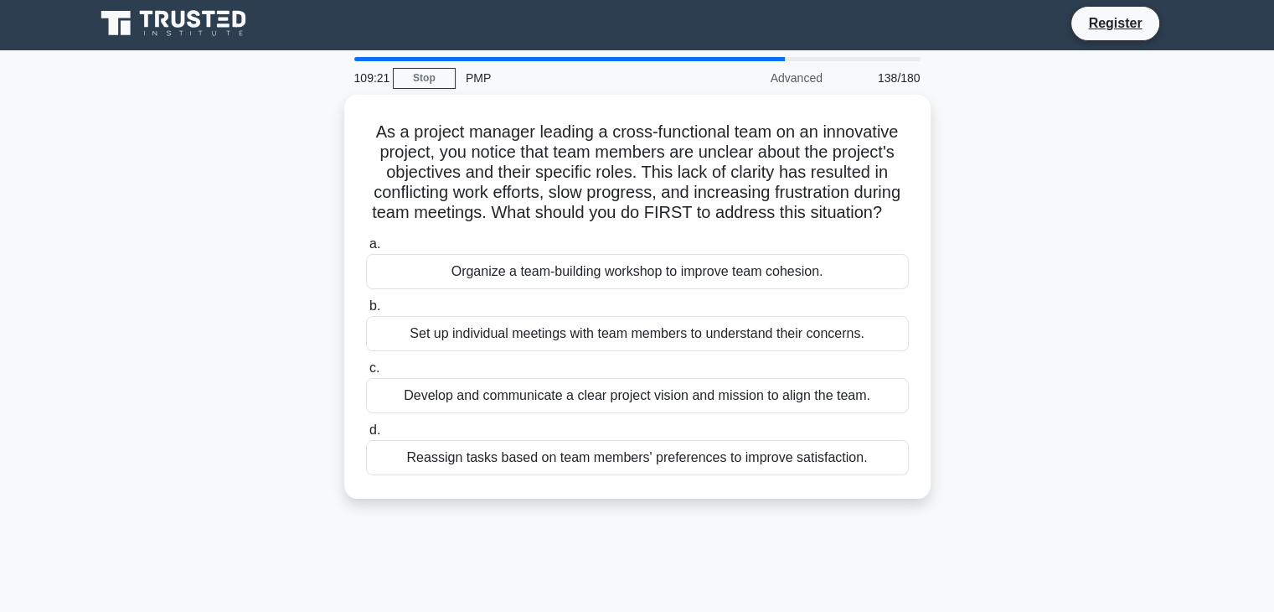
scroll to position [0, 0]
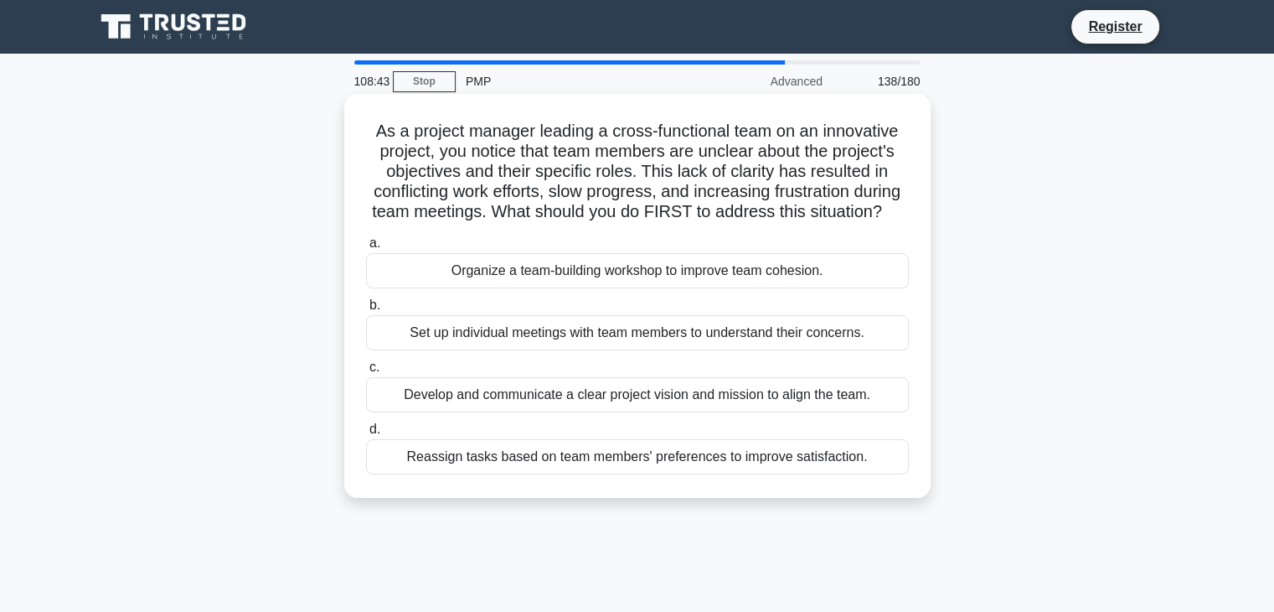
click at [711, 411] on div "Develop and communicate a clear project vision and mission to align the team." at bounding box center [637, 394] width 543 height 35
click at [366, 373] on input "c. Develop and communicate a clear project vision and mission to align the team." at bounding box center [366, 367] width 0 height 11
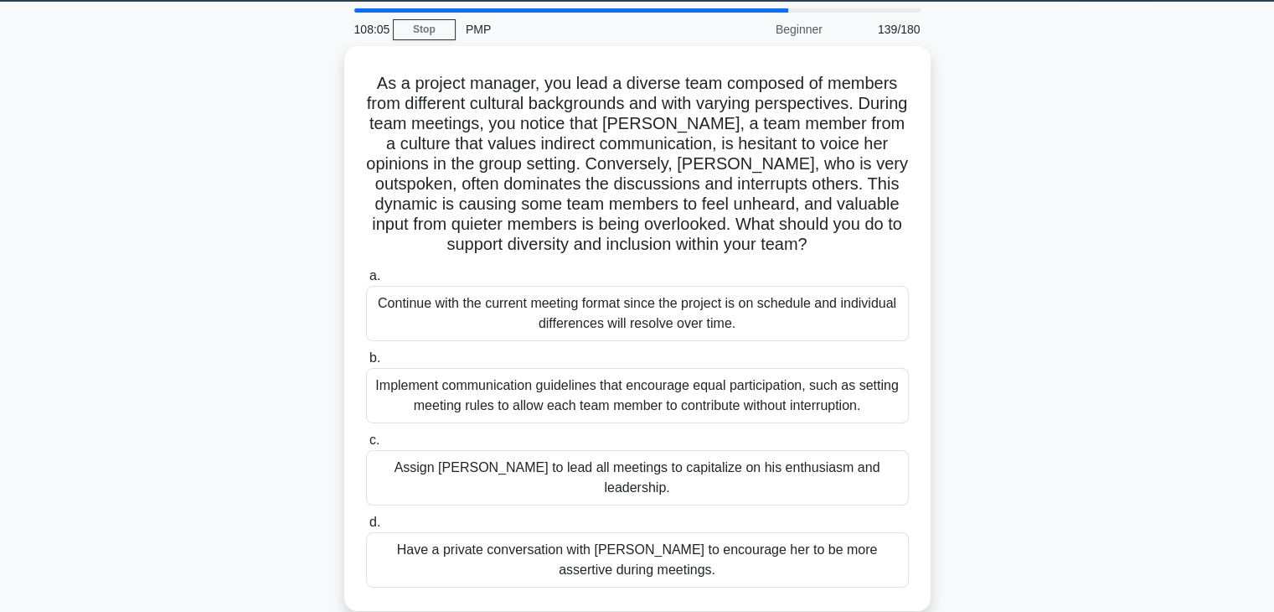
scroll to position [50, 0]
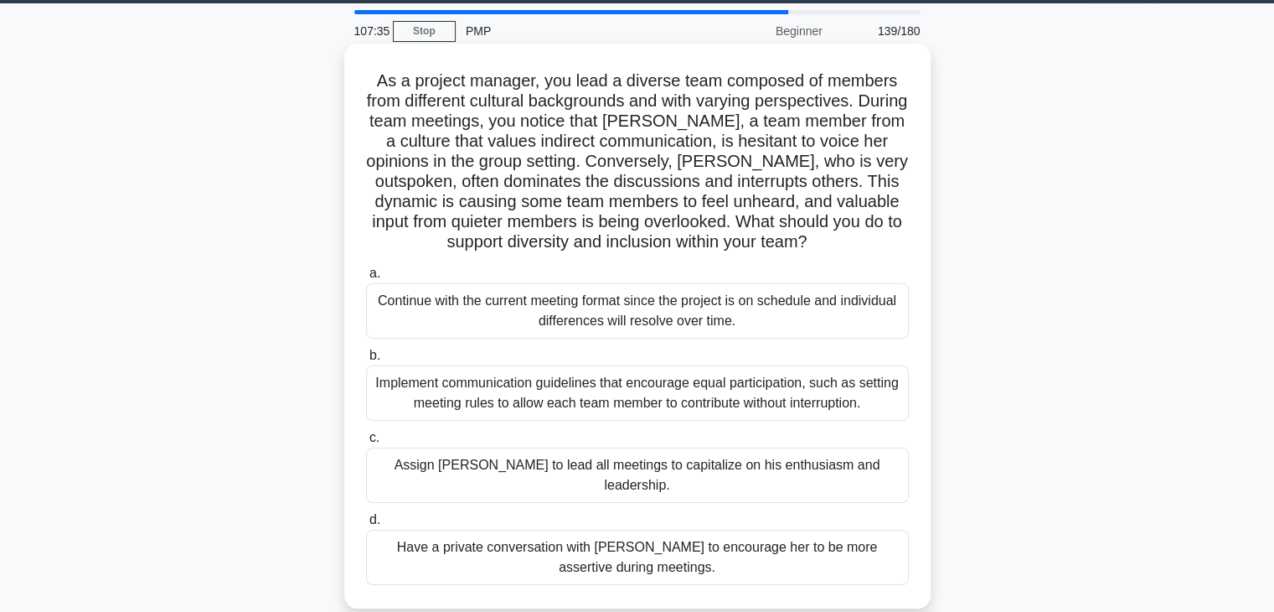
click at [640, 390] on div "Implement communication guidelines that encourage equal participation, such as …" at bounding box center [637, 392] width 543 height 55
click at [366, 361] on input "b. Implement communication guidelines that encourage equal participation, such …" at bounding box center [366, 355] width 0 height 11
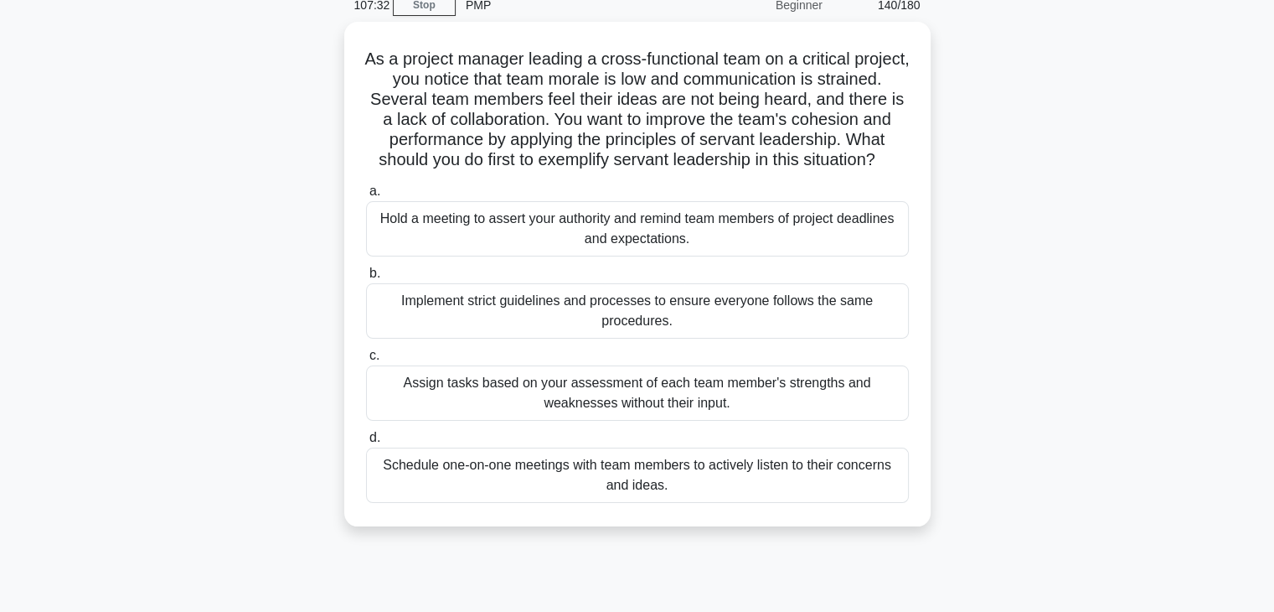
scroll to position [106, 0]
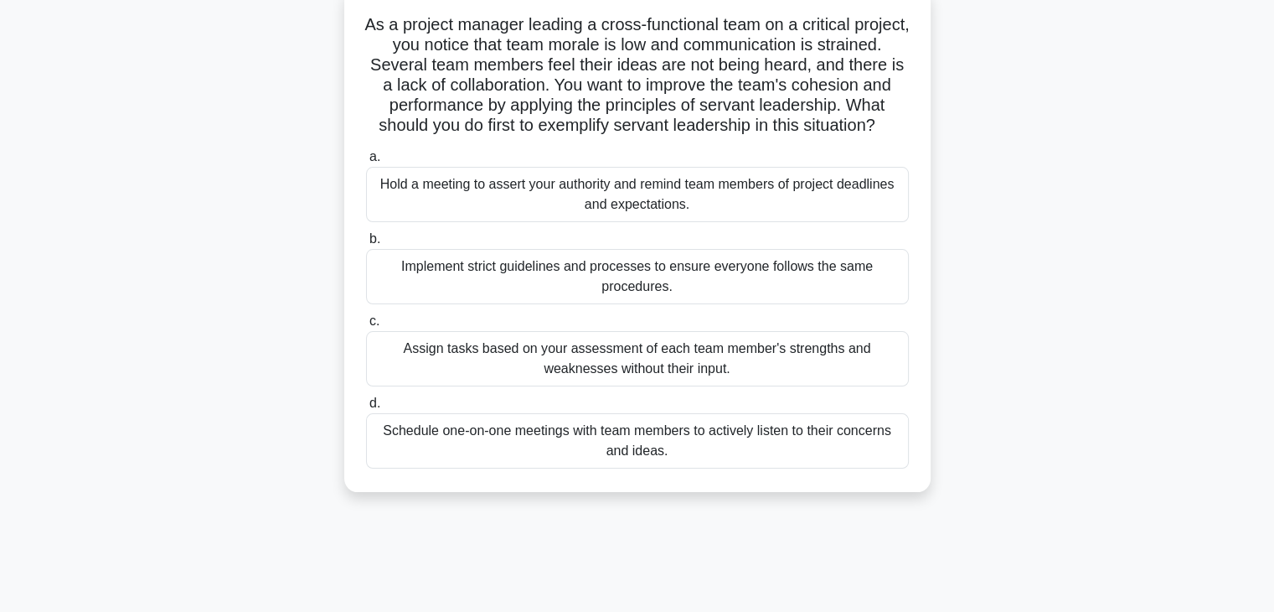
click at [629, 468] on div "Schedule one-on-one meetings with team members to actively listen to their conc…" at bounding box center [637, 440] width 543 height 55
click at [366, 409] on input "d. Schedule one-on-one meetings with team members to actively listen to their c…" at bounding box center [366, 403] width 0 height 11
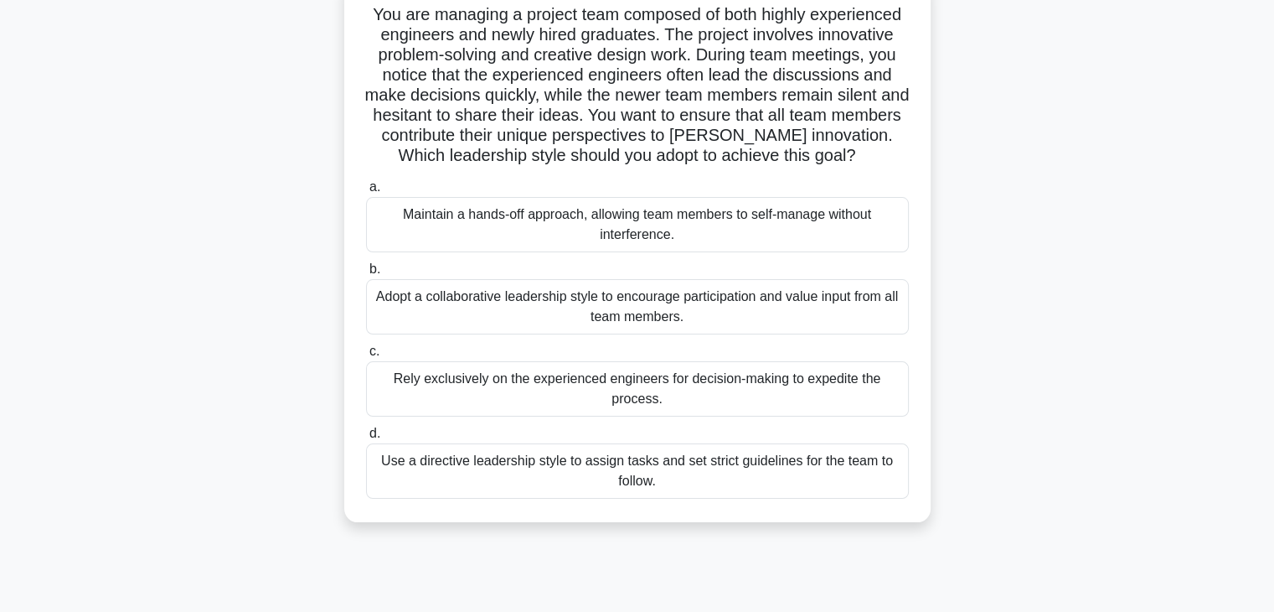
scroll to position [122, 0]
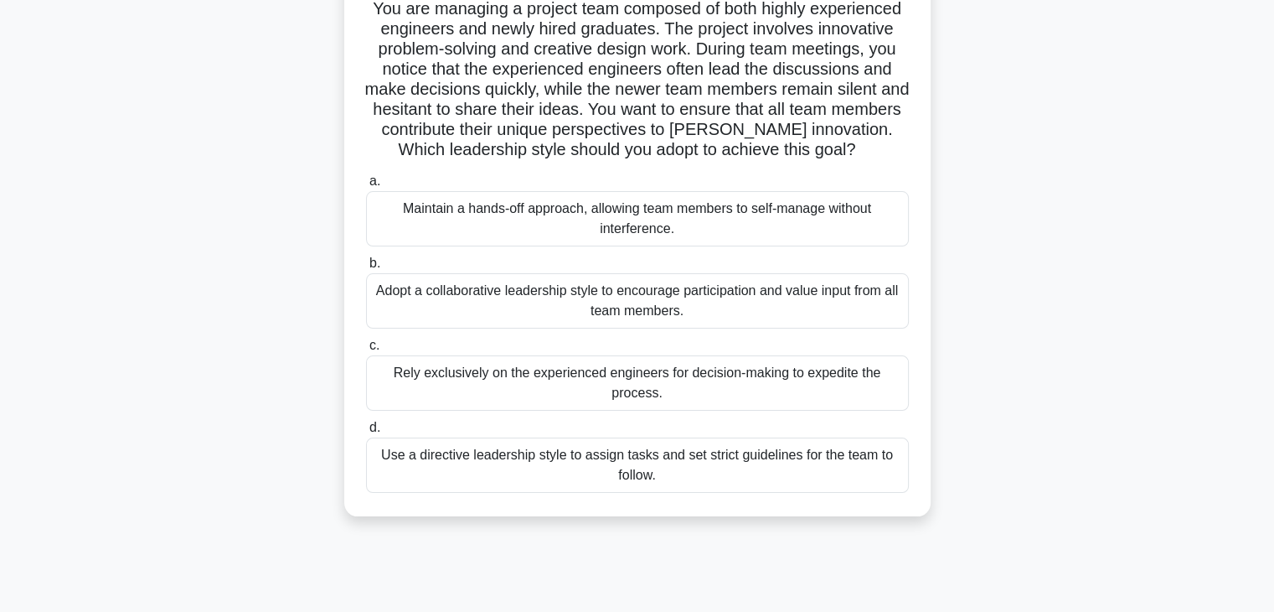
click at [743, 295] on div "Adopt a collaborative leadership style to encourage participation and value inp…" at bounding box center [637, 300] width 543 height 55
click at [366, 269] on input "b. Adopt a collaborative leadership style to encourage participation and value …" at bounding box center [366, 263] width 0 height 11
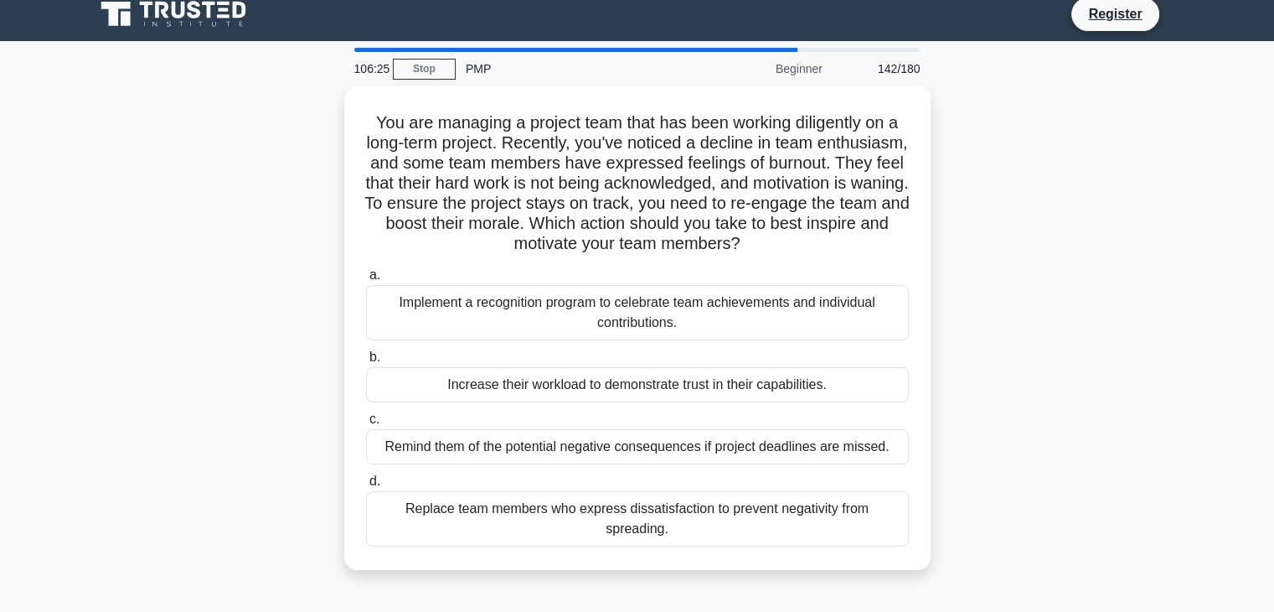
scroll to position [15, 0]
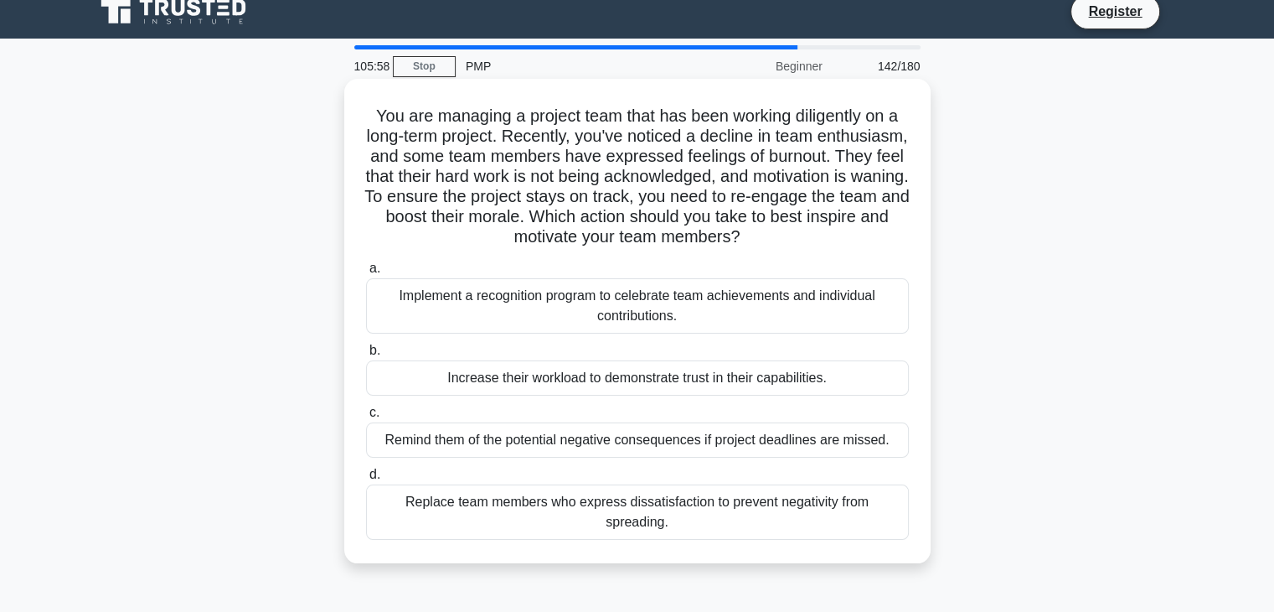
click at [762, 321] on div "Implement a recognition program to celebrate team achievements and individual c…" at bounding box center [637, 305] width 543 height 55
click at [366, 274] on input "a. Implement a recognition program to celebrate team achievements and individua…" at bounding box center [366, 268] width 0 height 11
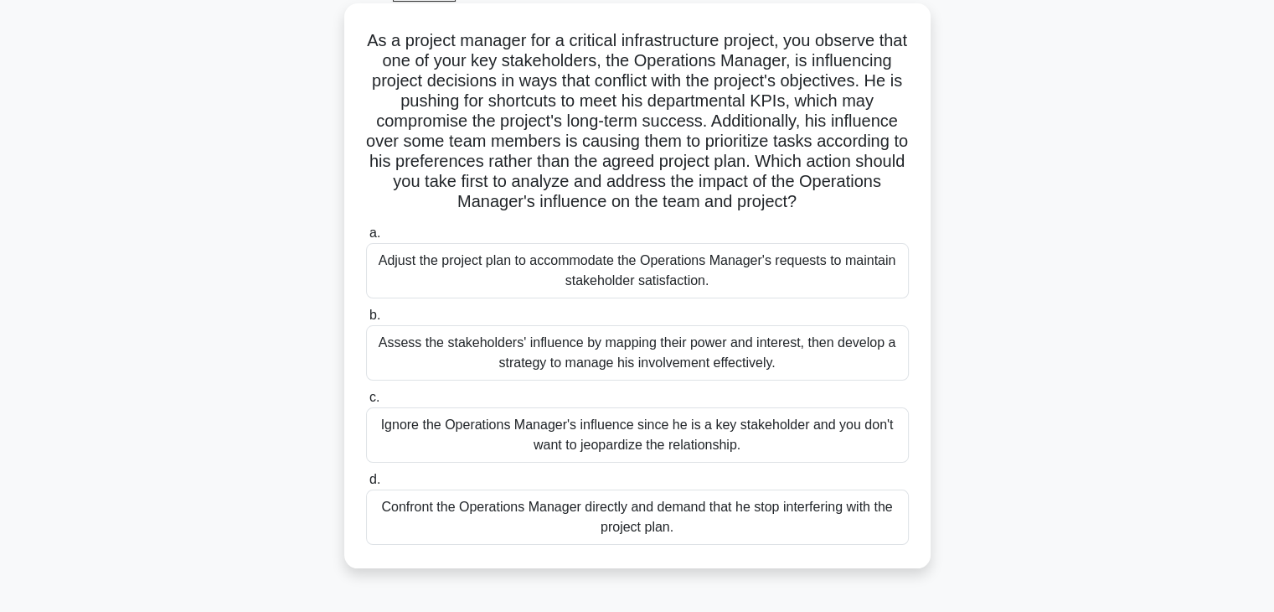
scroll to position [90, 0]
click at [762, 352] on div "Assess the stakeholders' influence by mapping their power and interest, then de…" at bounding box center [637, 352] width 543 height 55
click at [366, 321] on input "b. Assess the stakeholders' influence by mapping their power and interest, then…" at bounding box center [366, 315] width 0 height 11
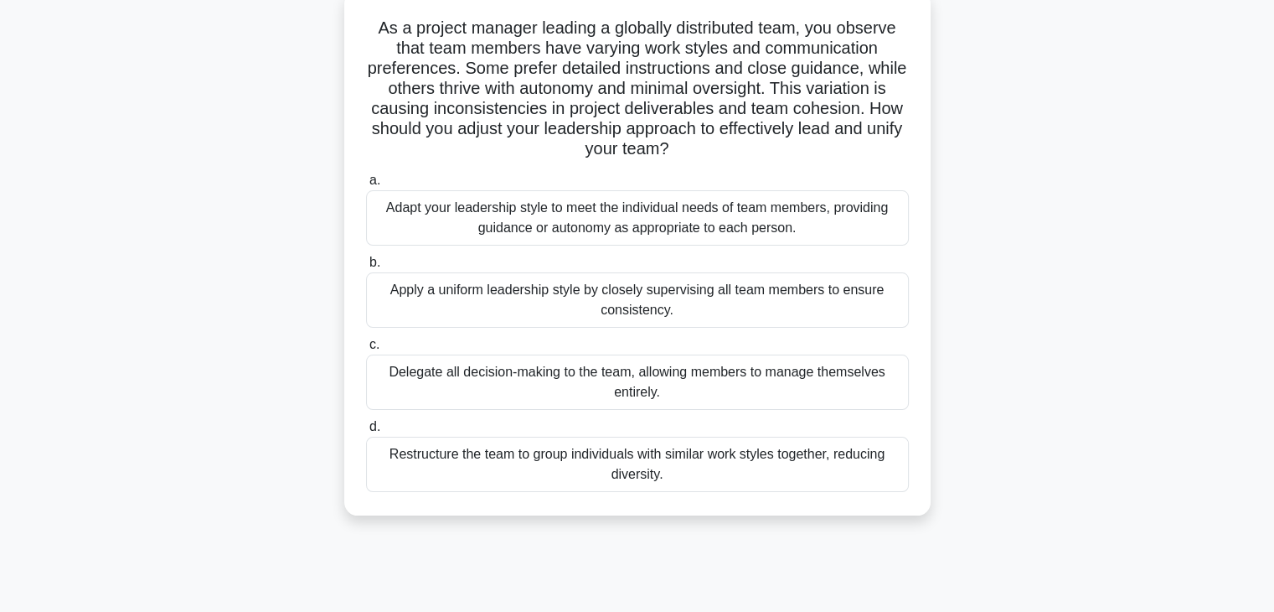
scroll to position [109, 0]
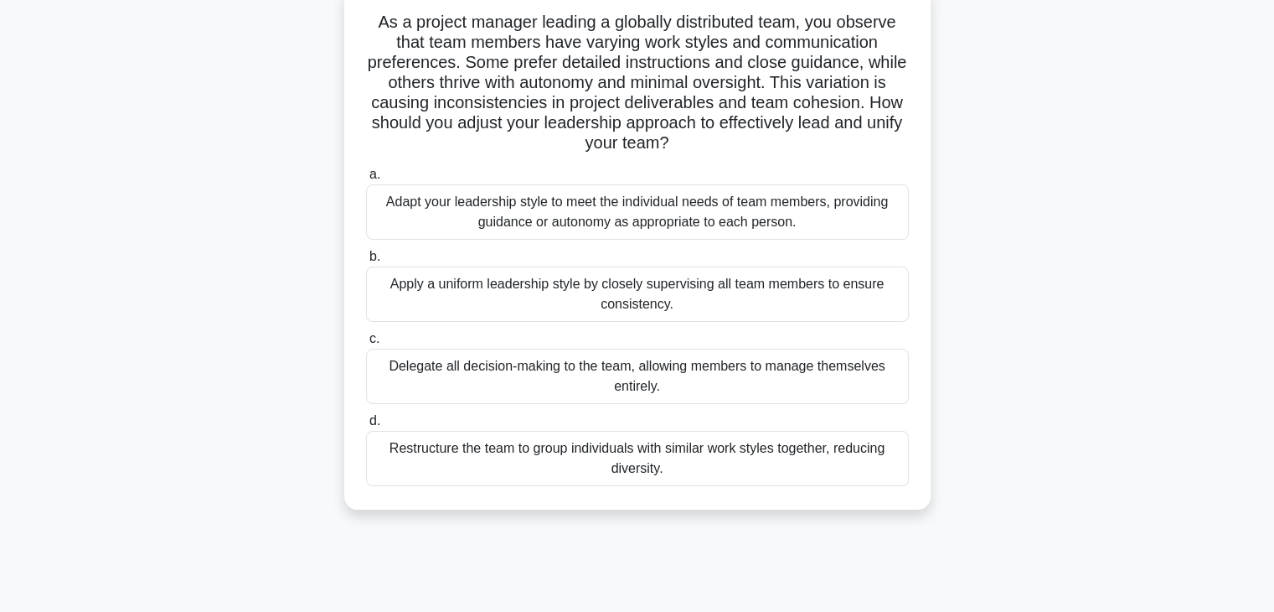
click at [706, 208] on div "Adapt your leadership style to meet the individual needs of team members, provi…" at bounding box center [637, 211] width 543 height 55
click at [366, 180] on input "a. Adapt your leadership style to meet the individual needs of team members, pr…" at bounding box center [366, 174] width 0 height 11
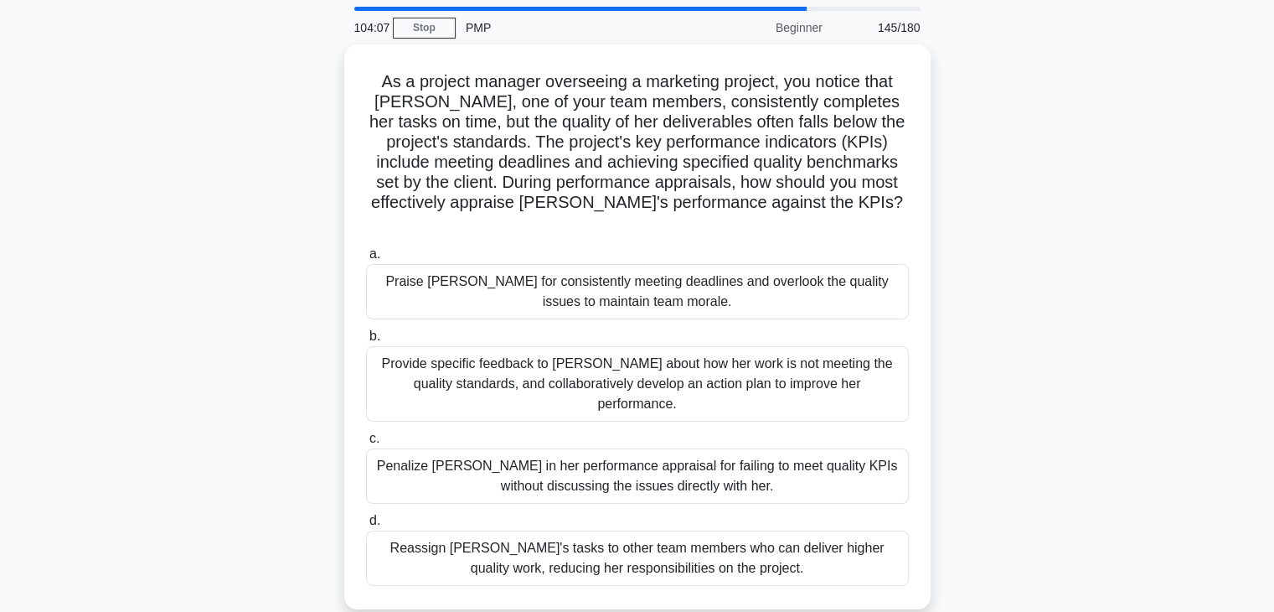
scroll to position [59, 0]
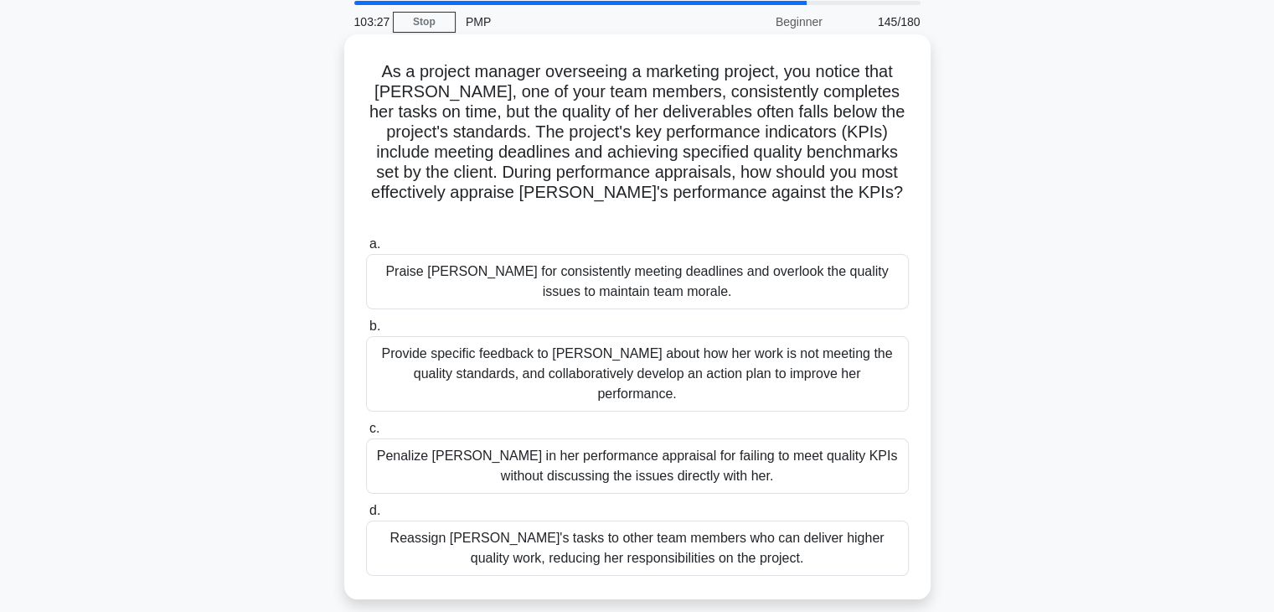
click at [537, 349] on div "Provide specific feedback to Emma about how her work is not meeting the quality…" at bounding box center [637, 373] width 543 height 75
click at [366, 332] on input "b. Provide specific feedback to Emma about how her work is not meeting the qual…" at bounding box center [366, 326] width 0 height 11
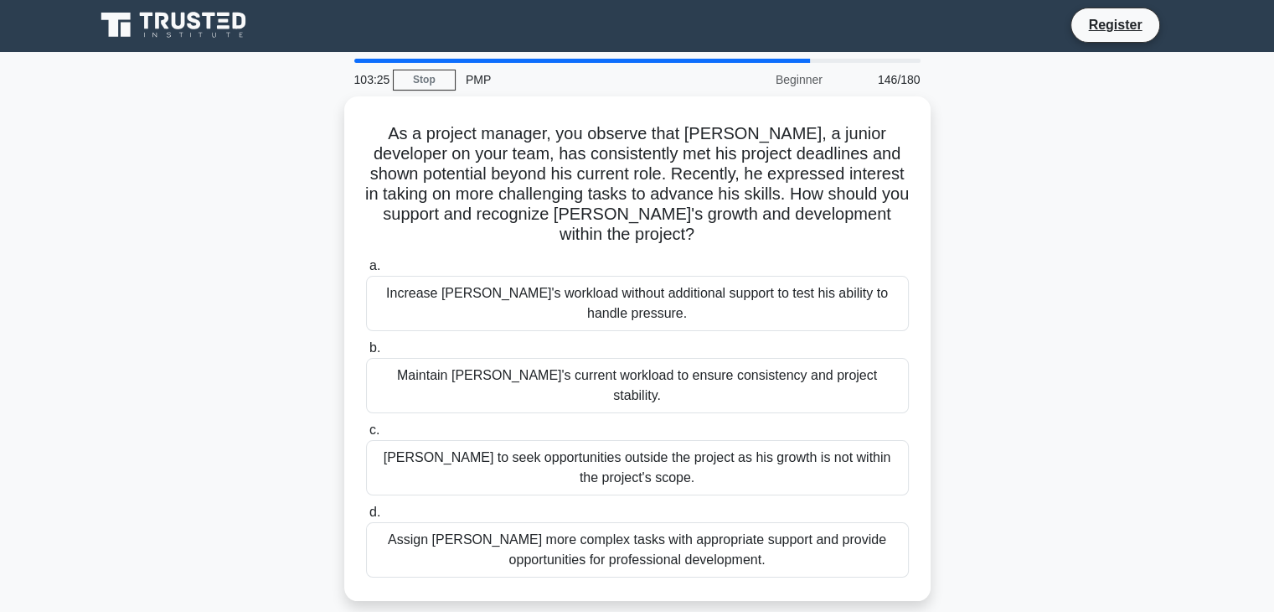
scroll to position [0, 0]
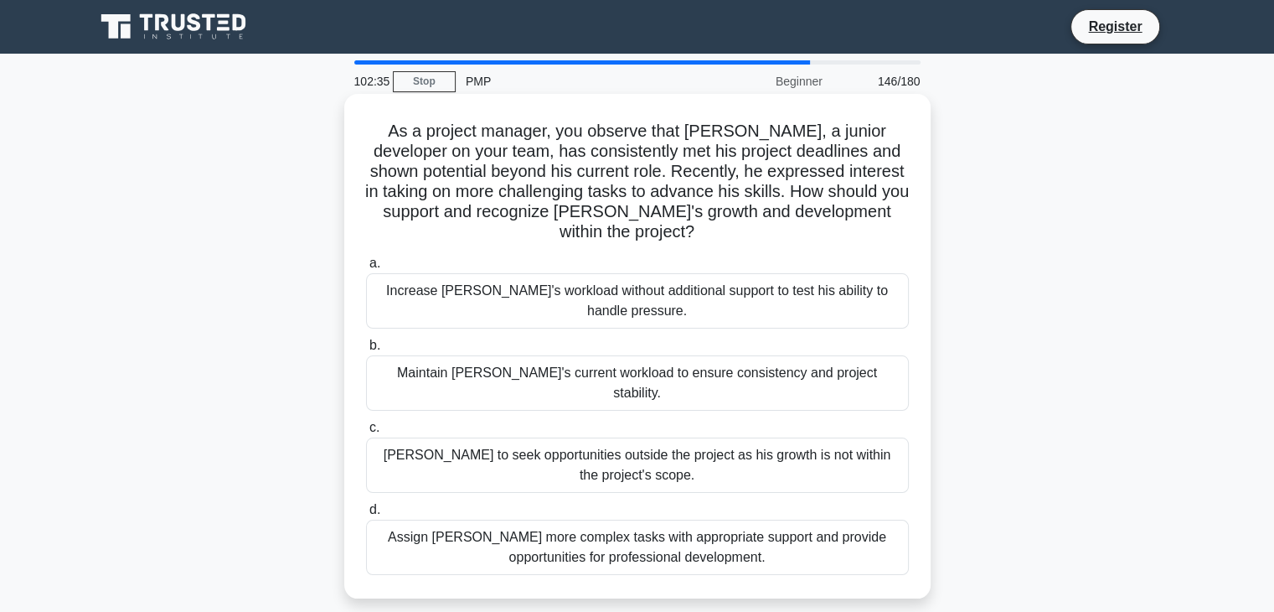
click at [602, 532] on div "Assign Jamal more complex tasks with appropriate support and provide opportunit…" at bounding box center [637, 547] width 543 height 55
click at [366, 515] on input "d. Assign Jamal more complex tasks with appropriate support and provide opportu…" at bounding box center [366, 509] width 0 height 11
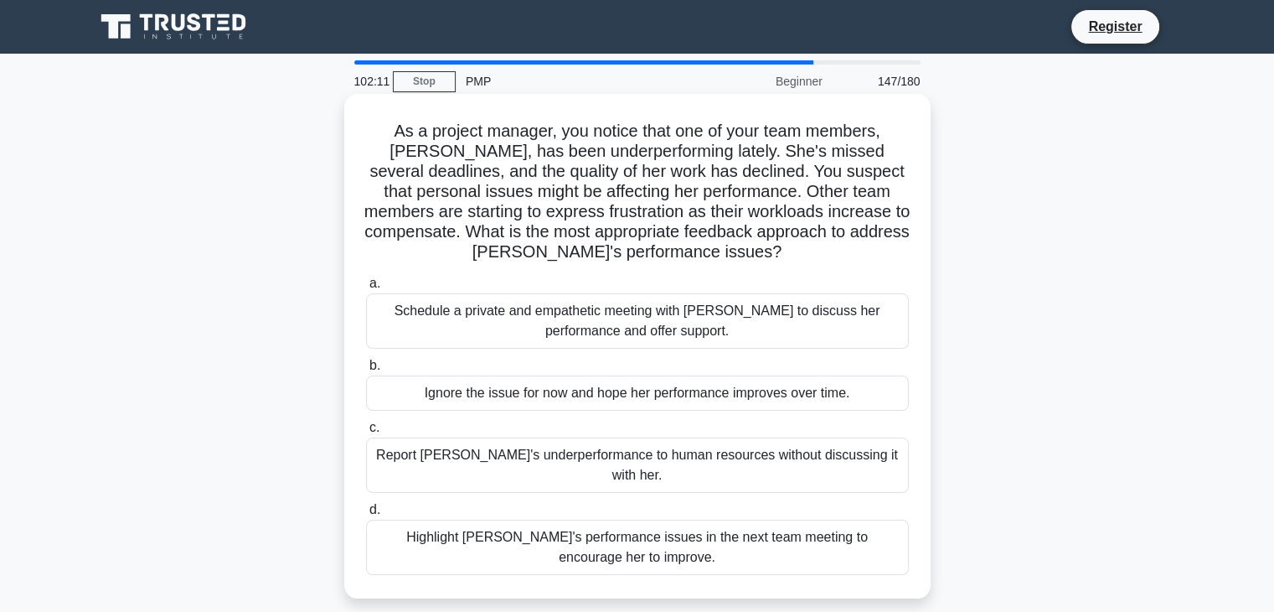
click at [708, 308] on div "Schedule a private and empathetic meeting with Karen to discuss her performance…" at bounding box center [637, 320] width 543 height 55
click at [366, 289] on input "a. Schedule a private and empathetic meeting with Karen to discuss her performa…" at bounding box center [366, 283] width 0 height 11
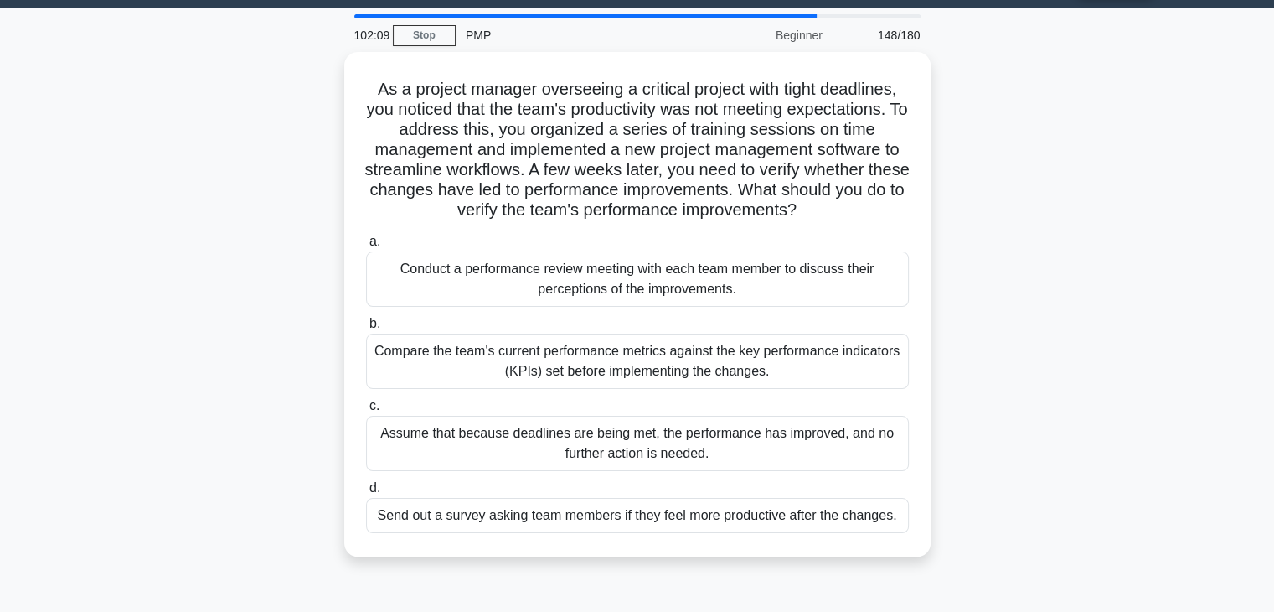
scroll to position [47, 0]
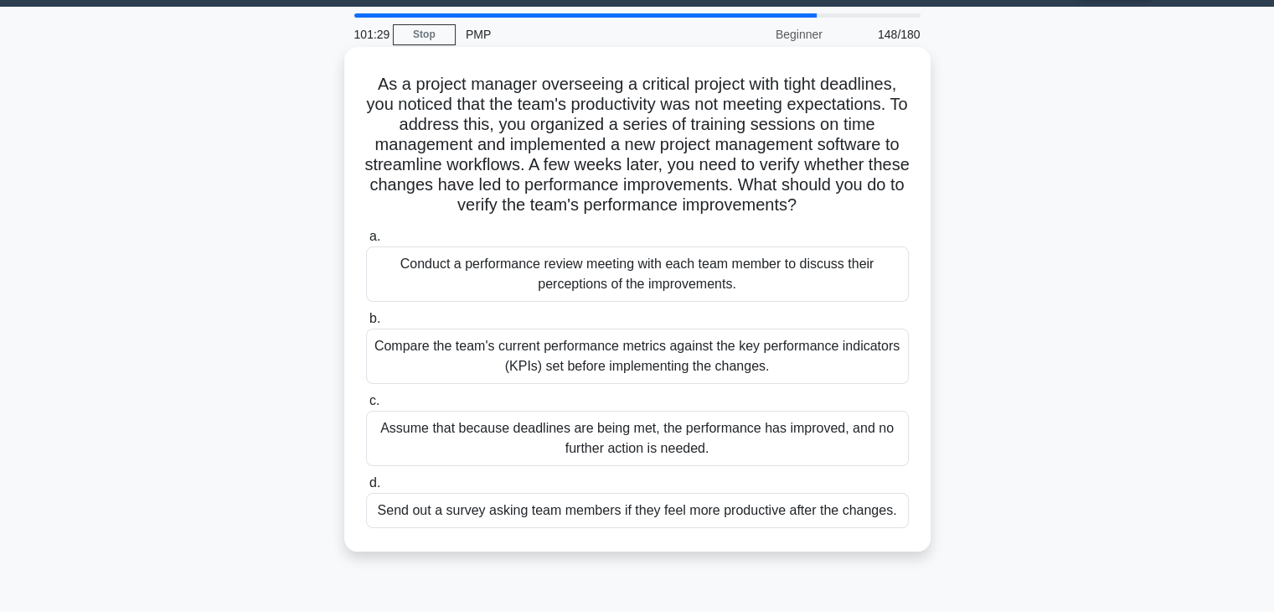
click at [607, 374] on div "Compare the team's current performance metrics against the key performance indi…" at bounding box center [637, 355] width 543 height 55
click at [366, 324] on input "b. Compare the team's current performance metrics against the key performance i…" at bounding box center [366, 318] width 0 height 11
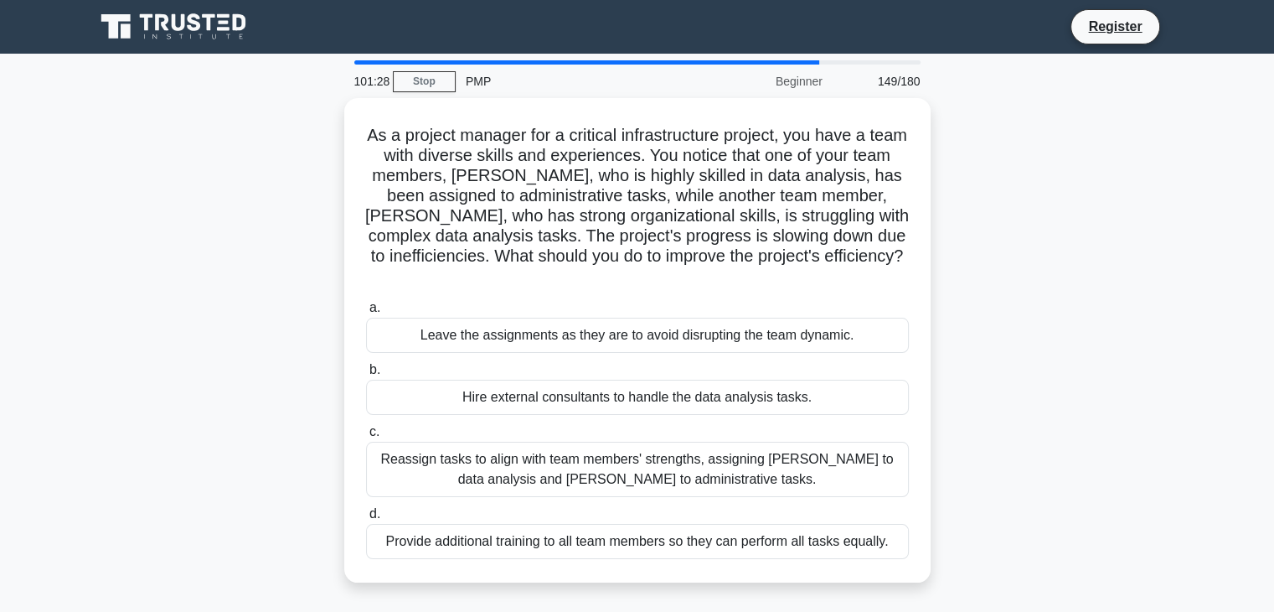
scroll to position [0, 0]
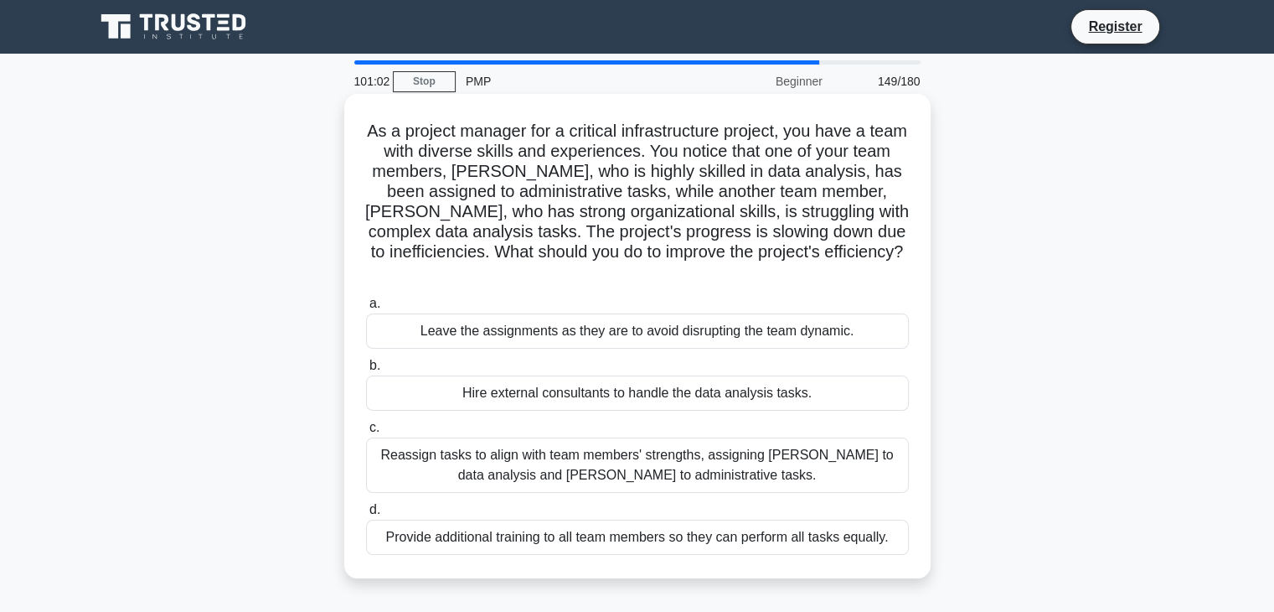
click at [557, 487] on div "Reassign tasks to align with team members' strengths, assigning Emma to data an…" at bounding box center [637, 464] width 543 height 55
click at [366, 433] on input "c. Reassign tasks to align with team members' strengths, assigning Emma to data…" at bounding box center [366, 427] width 0 height 11
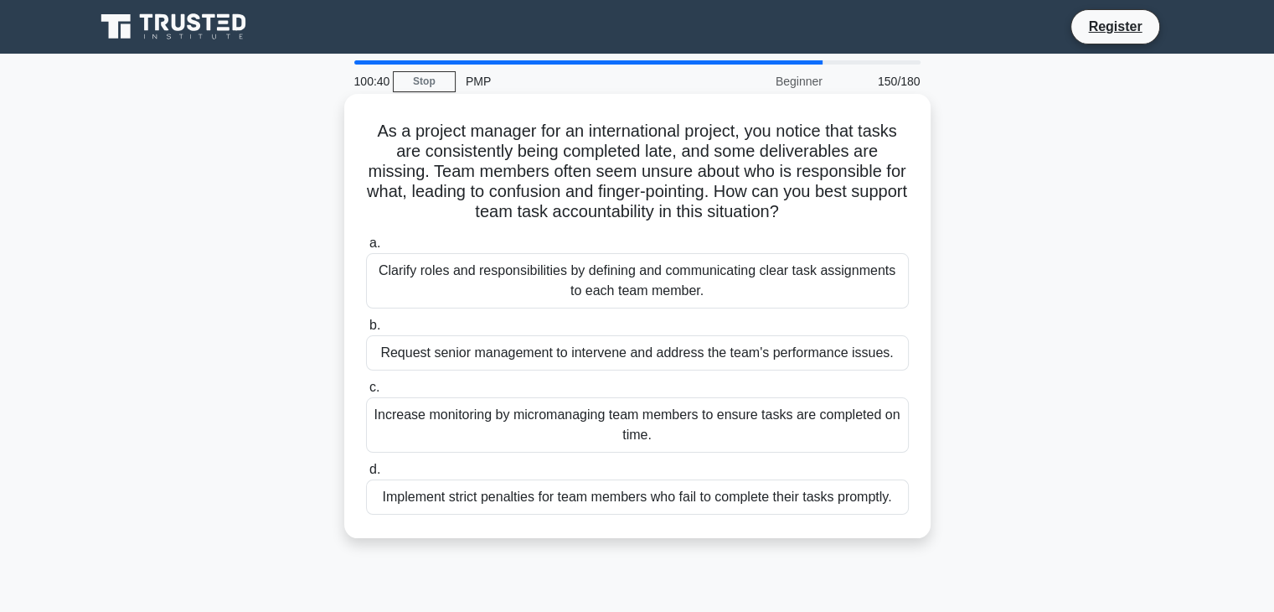
click at [591, 283] on div "Clarify roles and responsibilities by defining and communicating clear task ass…" at bounding box center [637, 280] width 543 height 55
click at [366, 249] on input "a. Clarify roles and responsibilities by defining and communicating clear task …" at bounding box center [366, 243] width 0 height 11
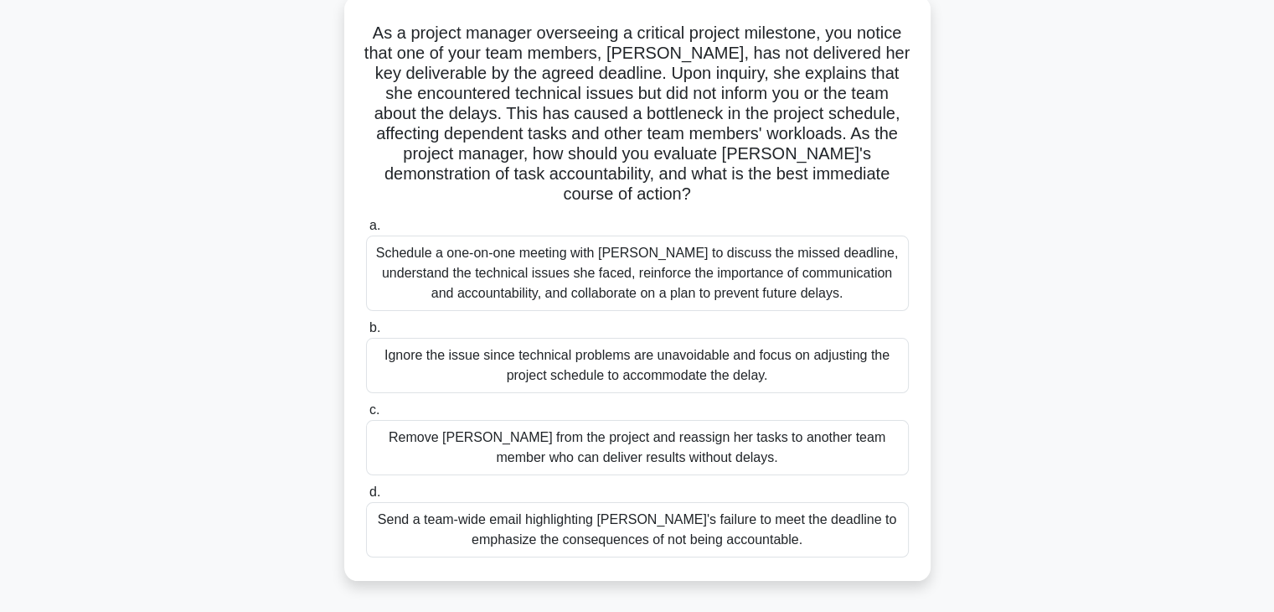
scroll to position [104, 0]
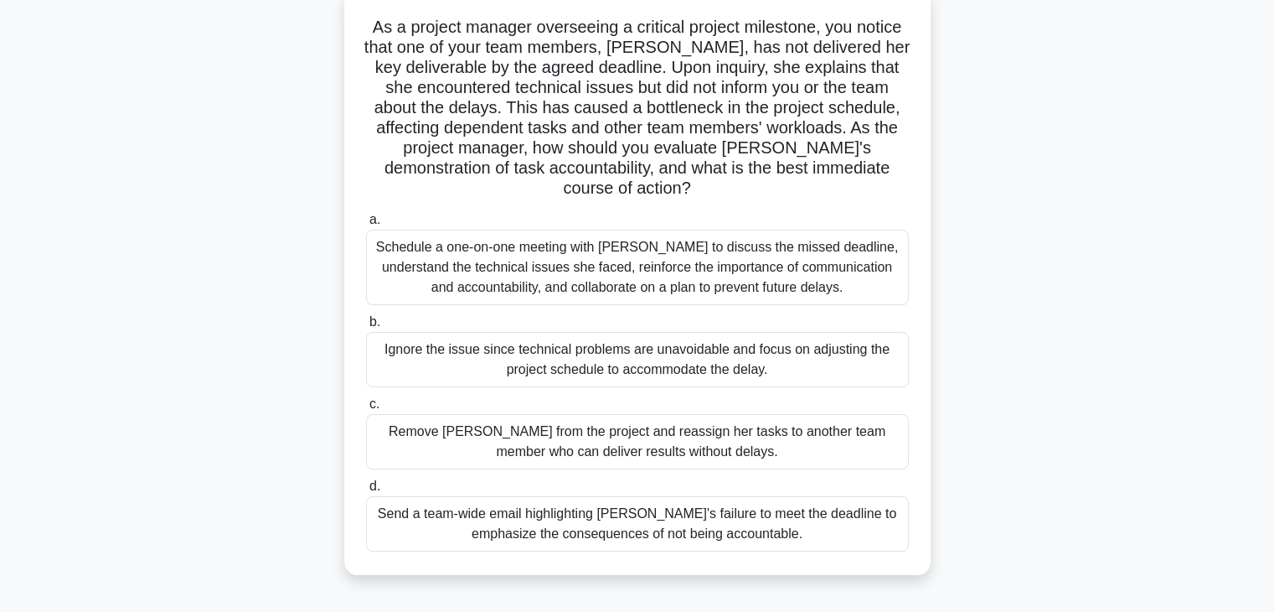
click at [570, 287] on div "Schedule a one-on-one meeting with Emily to discuss the missed deadline, unders…" at bounding box center [637, 267] width 543 height 75
click at [366, 225] on input "a. Schedule a one-on-one meeting with Emily to discuss the missed deadline, und…" at bounding box center [366, 220] width 0 height 11
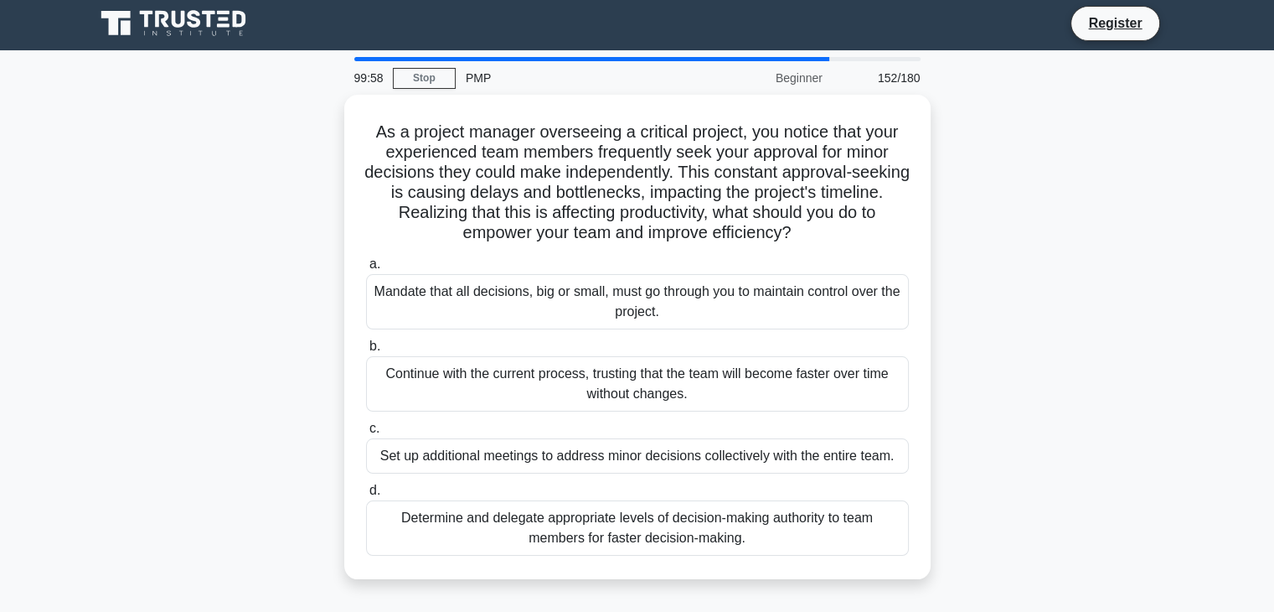
scroll to position [0, 0]
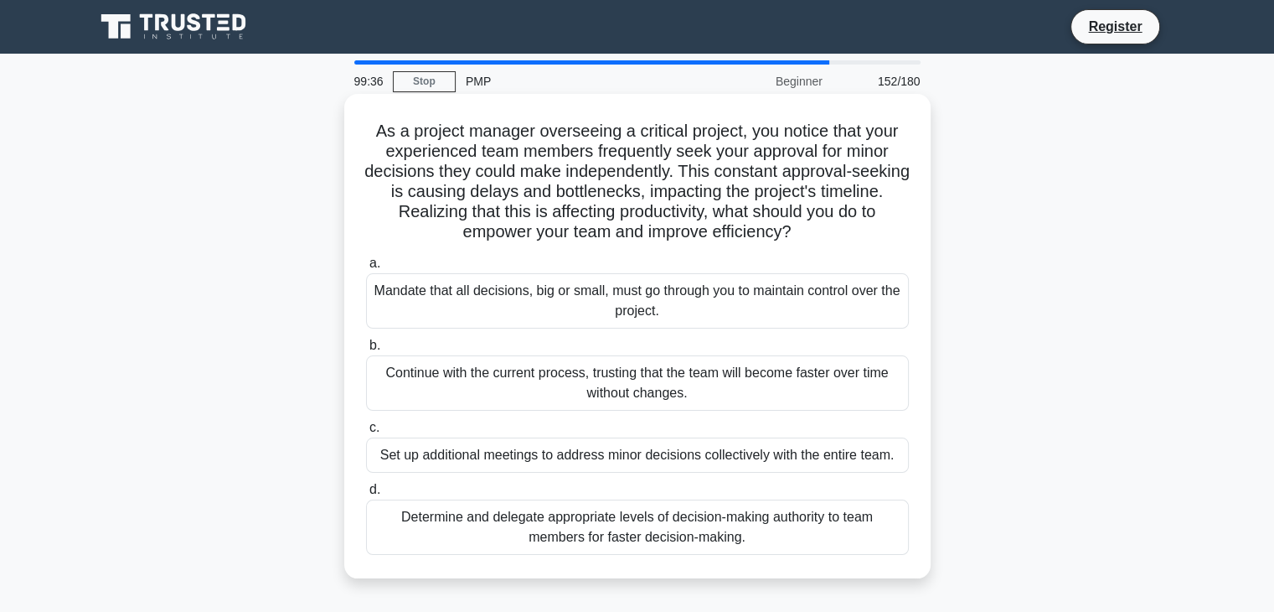
click at [504, 536] on div "Determine and delegate appropriate levels of decision-making authority to team …" at bounding box center [637, 526] width 543 height 55
click at [366, 495] on input "d. Determine and delegate appropriate levels of decision-making authority to te…" at bounding box center [366, 489] width 0 height 11
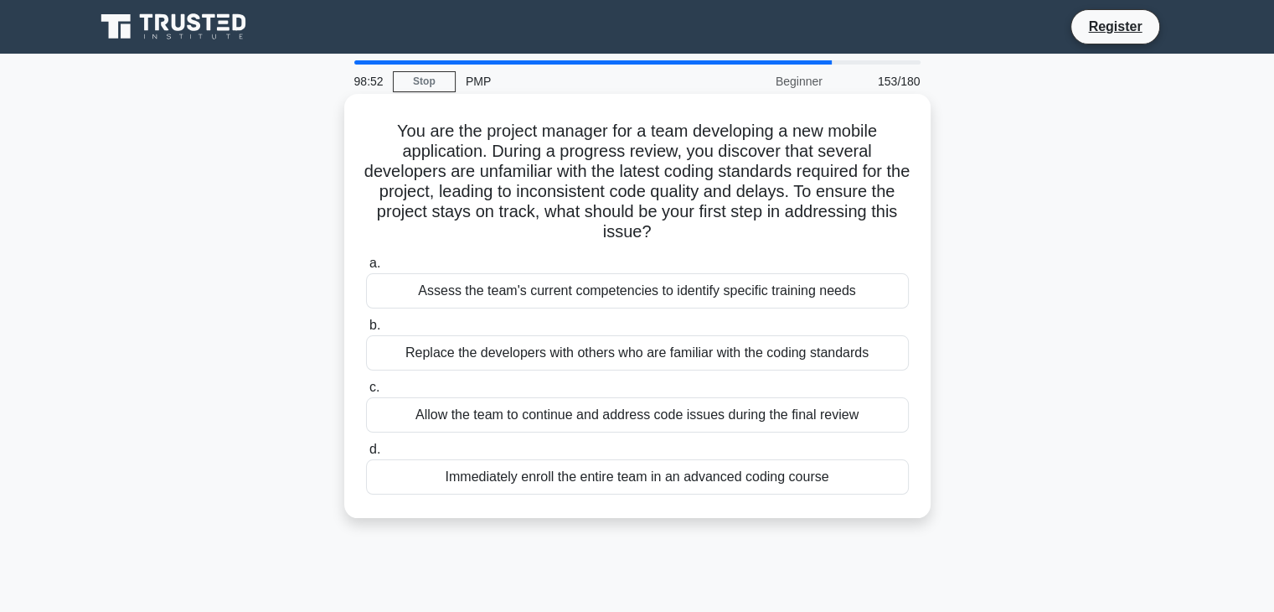
click at [641, 293] on div "Assess the team's current competencies to identify specific training needs" at bounding box center [637, 290] width 543 height 35
click at [366, 269] on input "a. Assess the team's current competencies to identify specific training needs" at bounding box center [366, 263] width 0 height 11
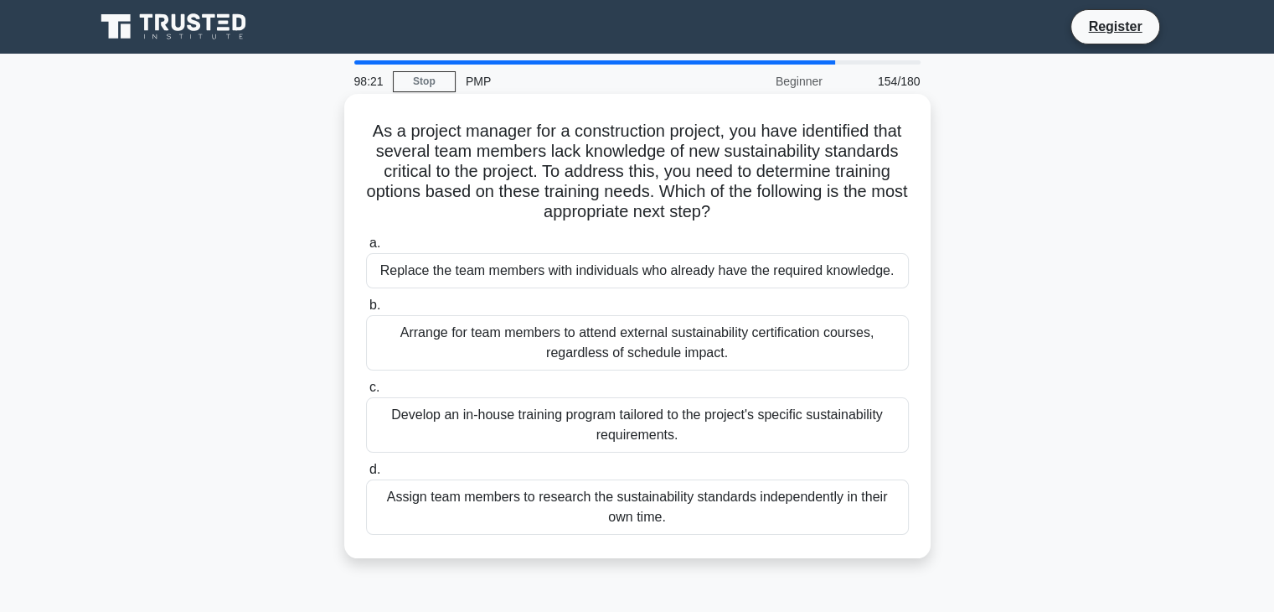
click at [456, 437] on div "Develop an in-house training program tailored to the project's specific sustain…" at bounding box center [637, 424] width 543 height 55
click at [366, 393] on input "c. Develop an in-house training program tailored to the project's specific sust…" at bounding box center [366, 387] width 0 height 11
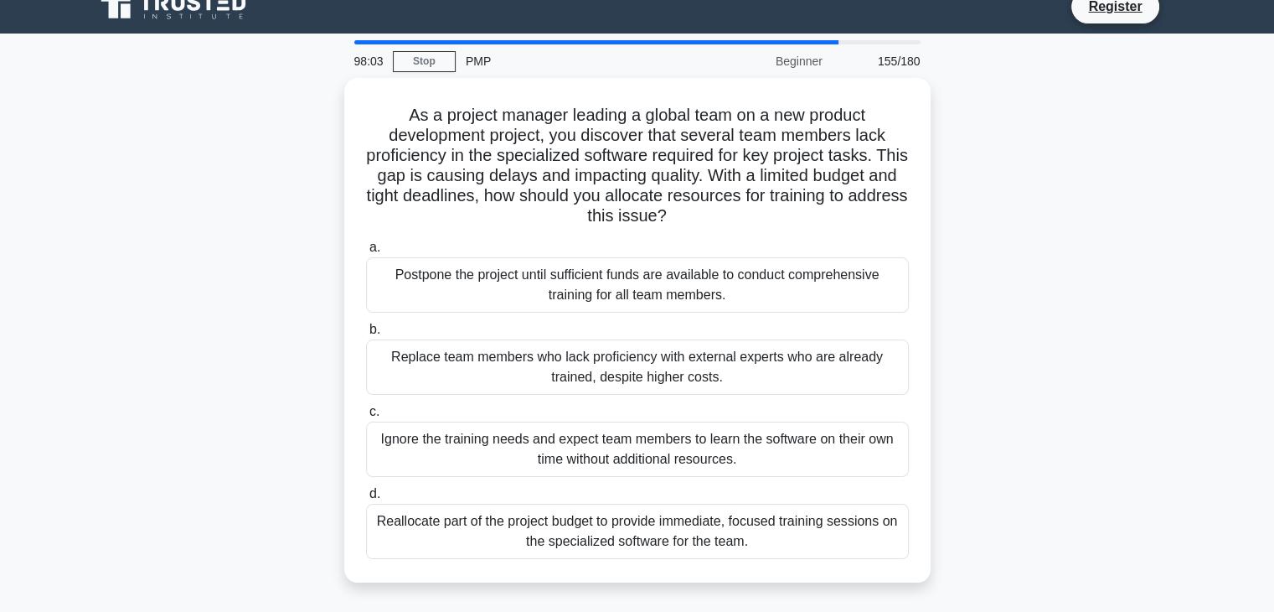
scroll to position [22, 0]
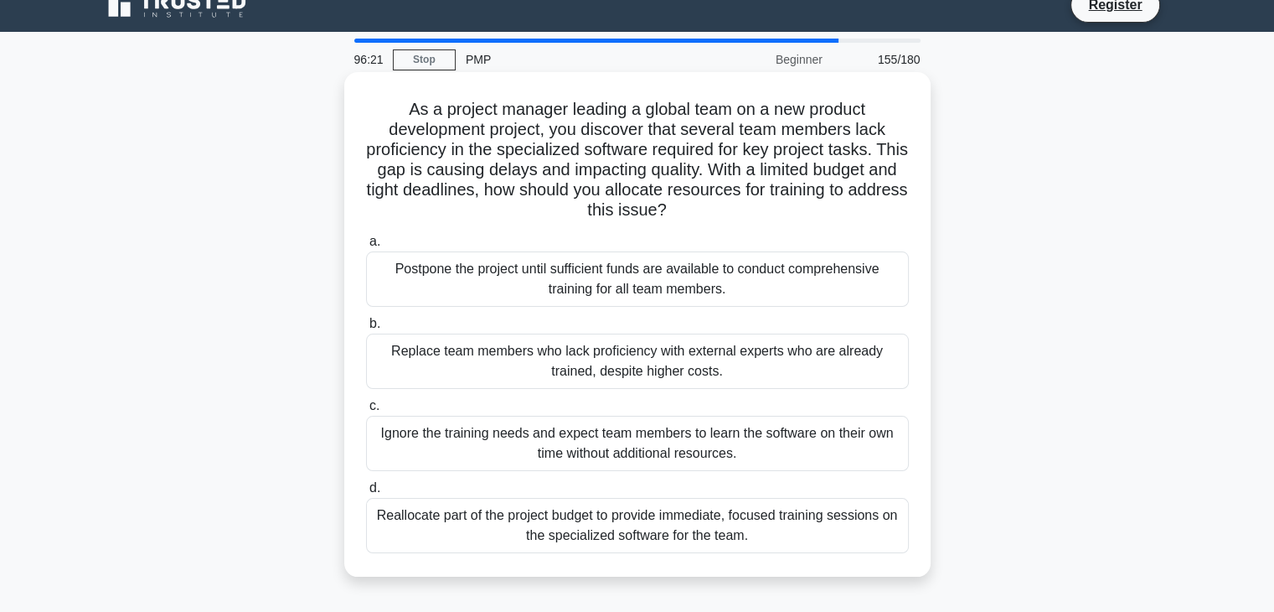
click at [550, 517] on div "Reallocate part of the project budget to provide immediate, focused training se…" at bounding box center [637, 525] width 543 height 55
click at [366, 494] on input "d. Reallocate part of the project budget to provide immediate, focused training…" at bounding box center [366, 488] width 0 height 11
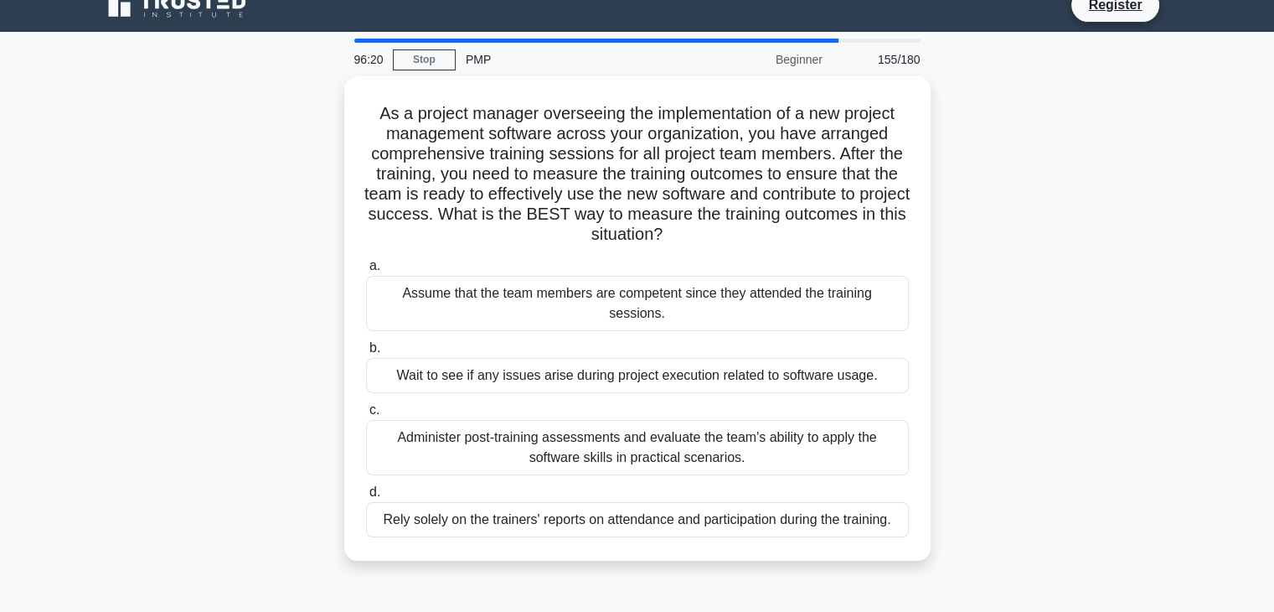
scroll to position [0, 0]
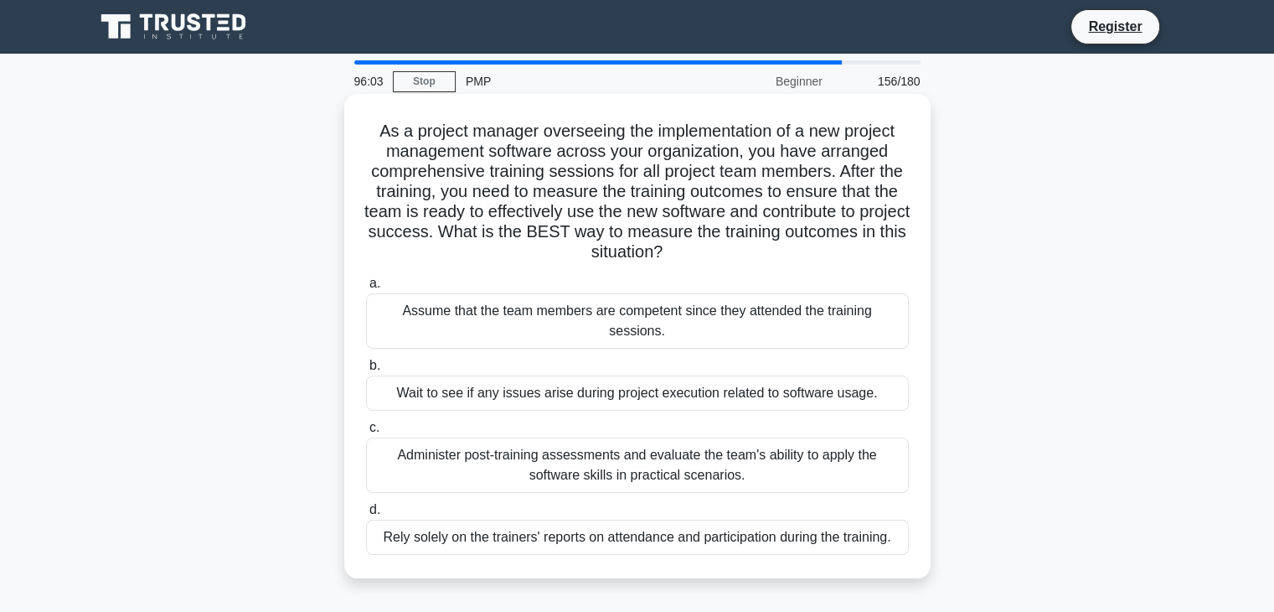
click at [550, 474] on div "a. Assume that the team members are competent since they attended the training …" at bounding box center [637, 414] width 563 height 288
click at [556, 457] on div "Administer post-training assessments and evaluate the team's ability to apply t…" at bounding box center [637, 464] width 543 height 55
click at [366, 433] on input "c. Administer post-training assessments and evaluate the team's ability to appl…" at bounding box center [366, 427] width 0 height 11
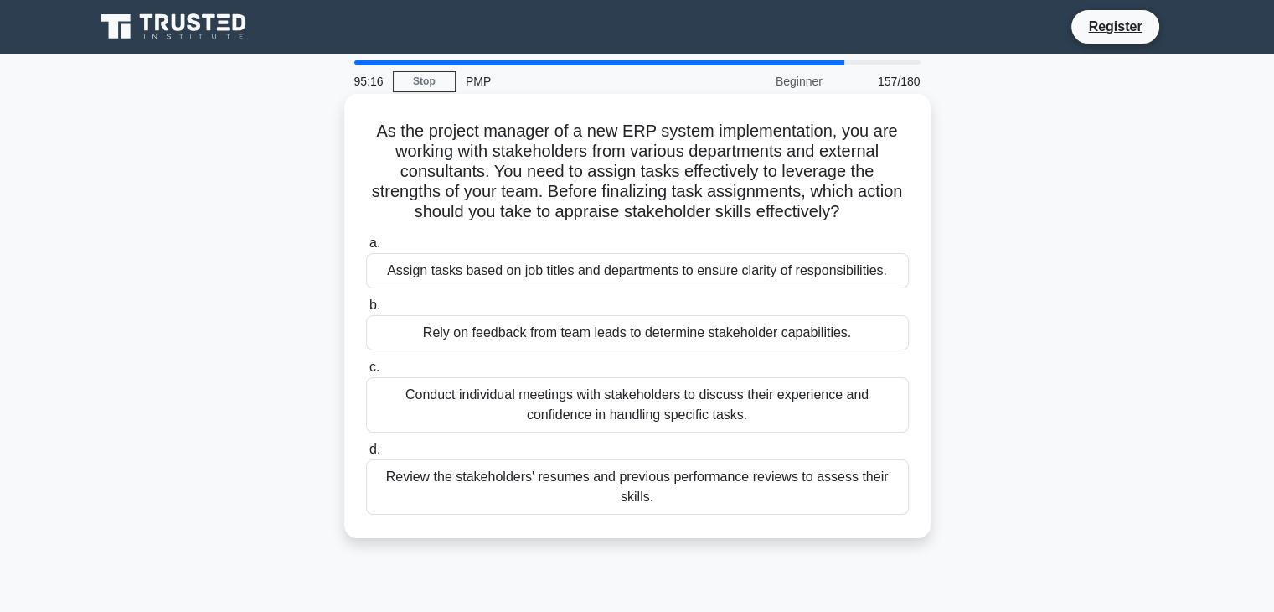
click at [595, 403] on div "Conduct individual meetings with stakeholders to discuss their experience and c…" at bounding box center [637, 404] width 543 height 55
click at [366, 373] on input "c. Conduct individual meetings with stakeholders to discuss their experience an…" at bounding box center [366, 367] width 0 height 11
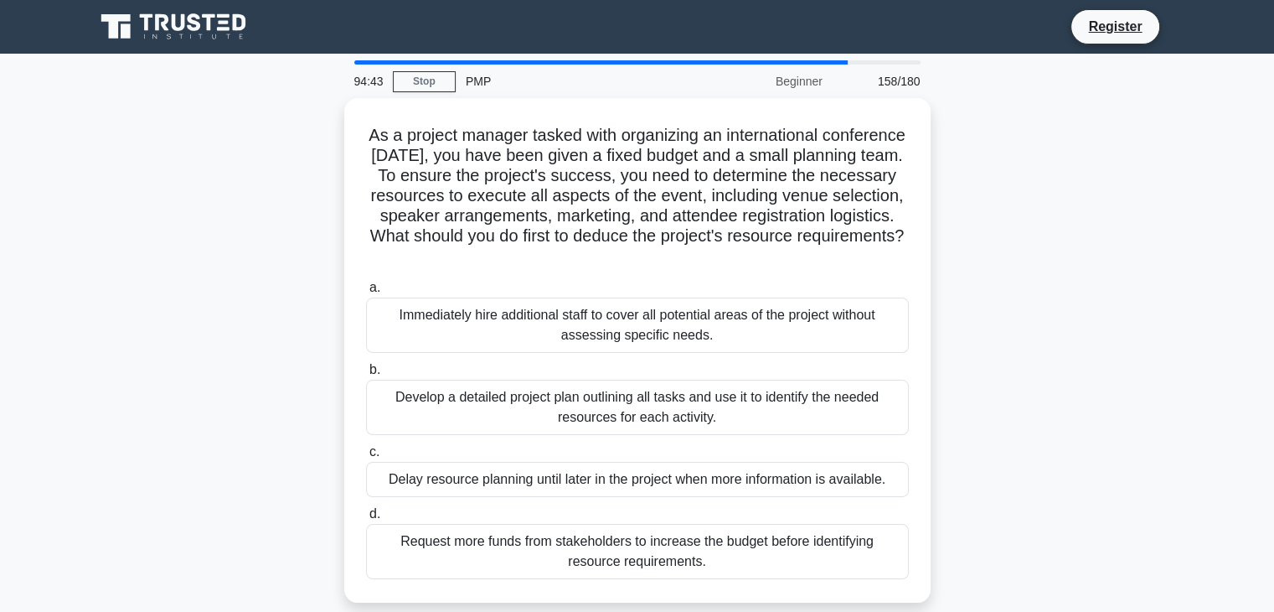
click at [595, 403] on div "Develop a detailed project plan outlining all tasks and use it to identify the …" at bounding box center [637, 407] width 543 height 55
click at [366, 375] on input "b. Develop a detailed project plan outlining all tasks and use it to identify t…" at bounding box center [366, 369] width 0 height 11
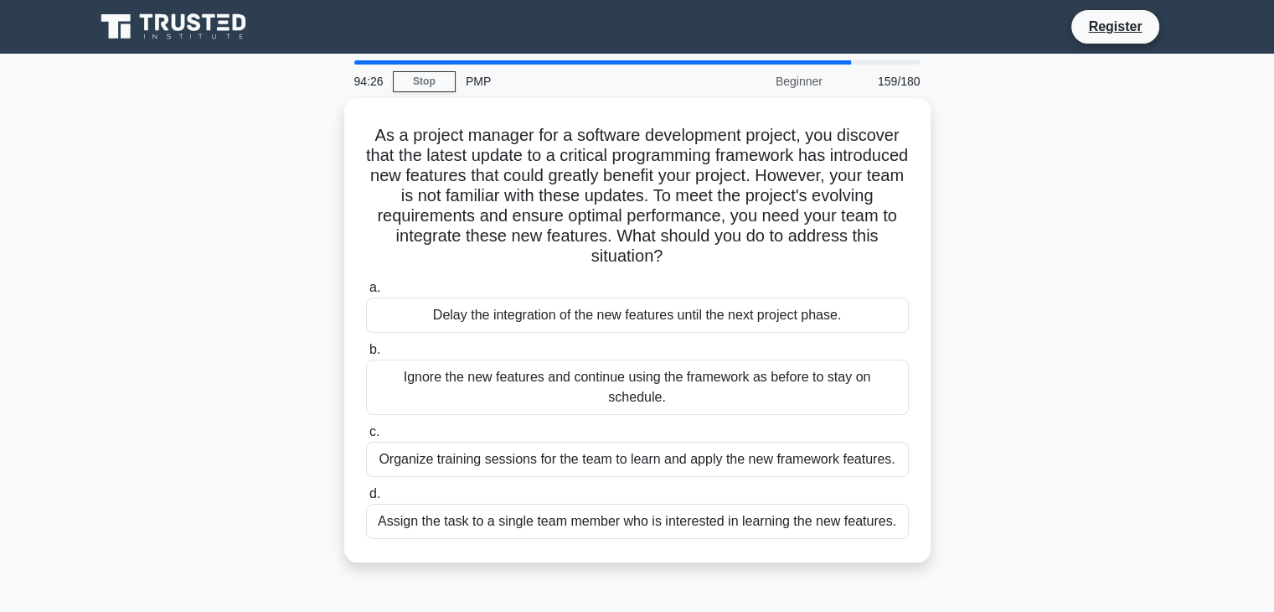
drag, startPoint x: 595, startPoint y: 403, endPoint x: 1191, endPoint y: 324, distance: 600.9
click at [1191, 324] on main "94:26 Stop PMP Beginner 159/180 As a project manager for a software development…" at bounding box center [637, 479] width 1274 height 851
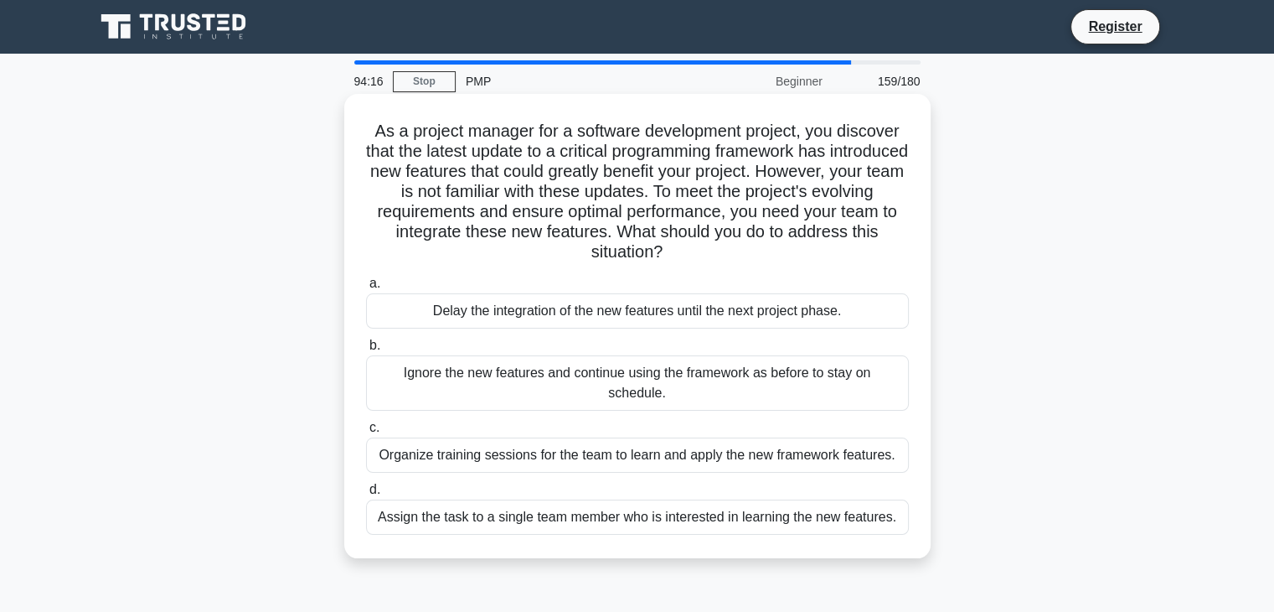
click at [794, 437] on div "Organize training sessions for the team to learn and apply the new framework fe…" at bounding box center [637, 454] width 543 height 35
click at [366, 433] on input "c. Organize training sessions for the team to learn and apply the new framework…" at bounding box center [366, 427] width 0 height 11
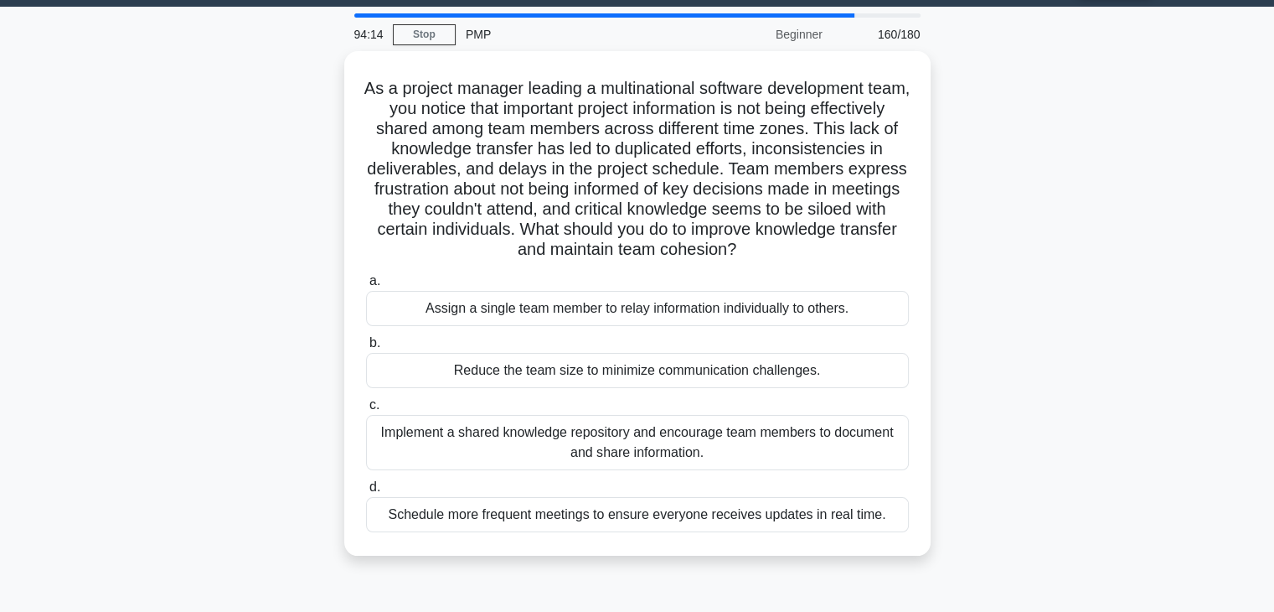
scroll to position [49, 0]
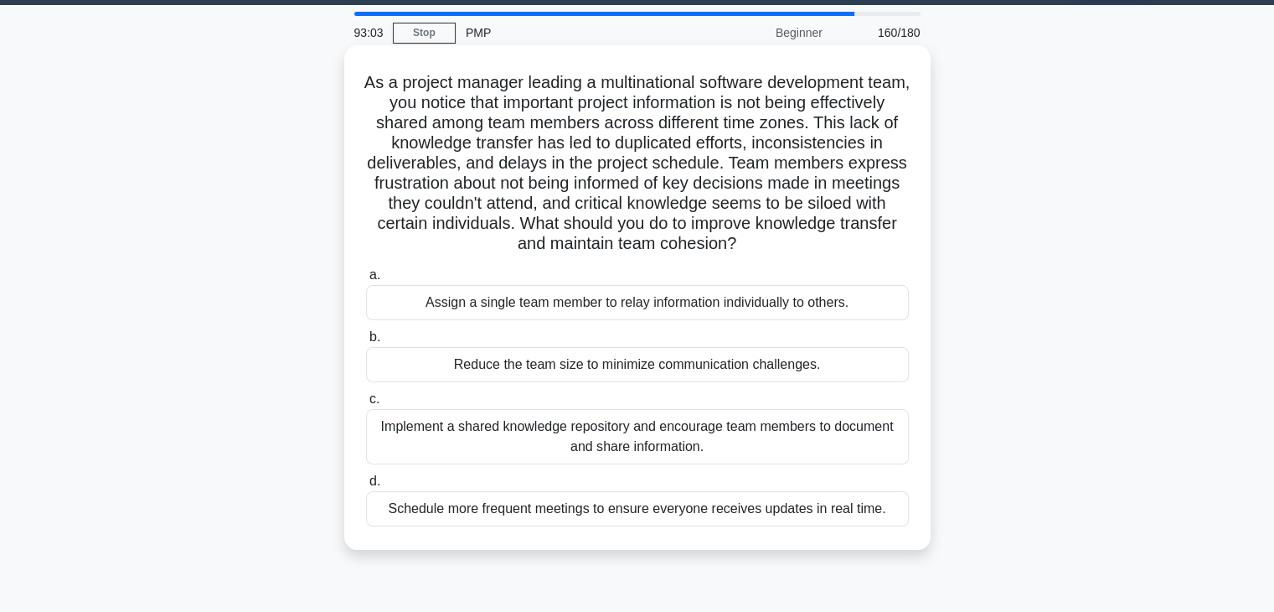
click at [784, 449] on div "Implement a shared knowledge repository and encourage team members to document …" at bounding box center [637, 436] width 543 height 55
click at [366, 405] on input "c. Implement a shared knowledge repository and encourage team members to docume…" at bounding box center [366, 399] width 0 height 11
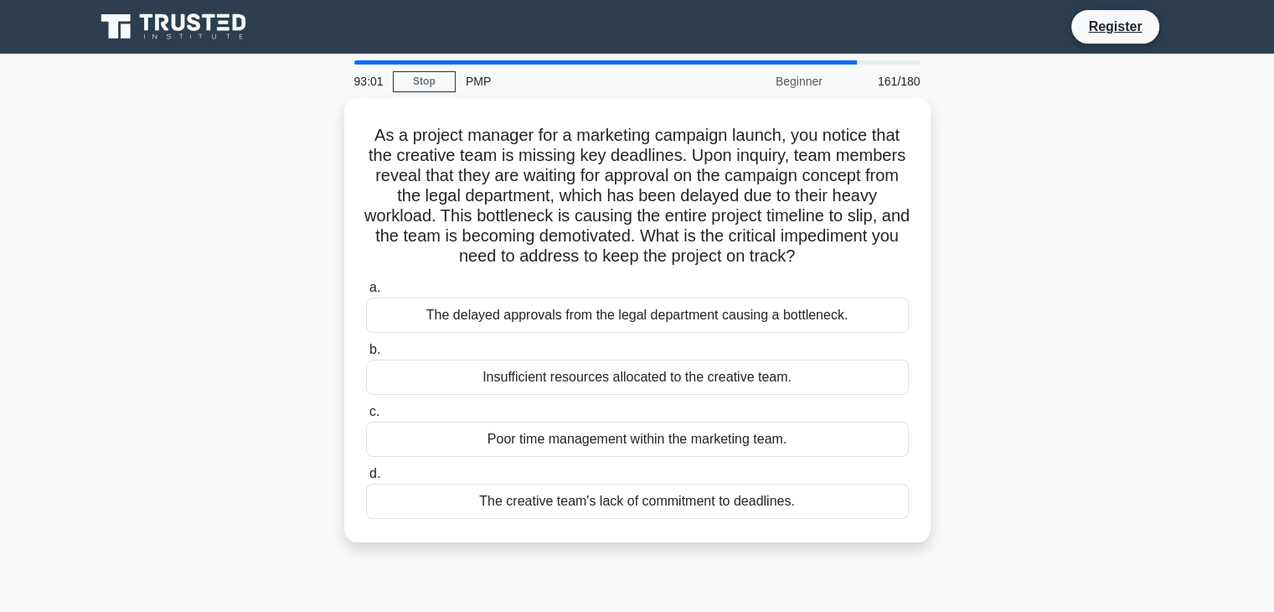
scroll to position [0, 0]
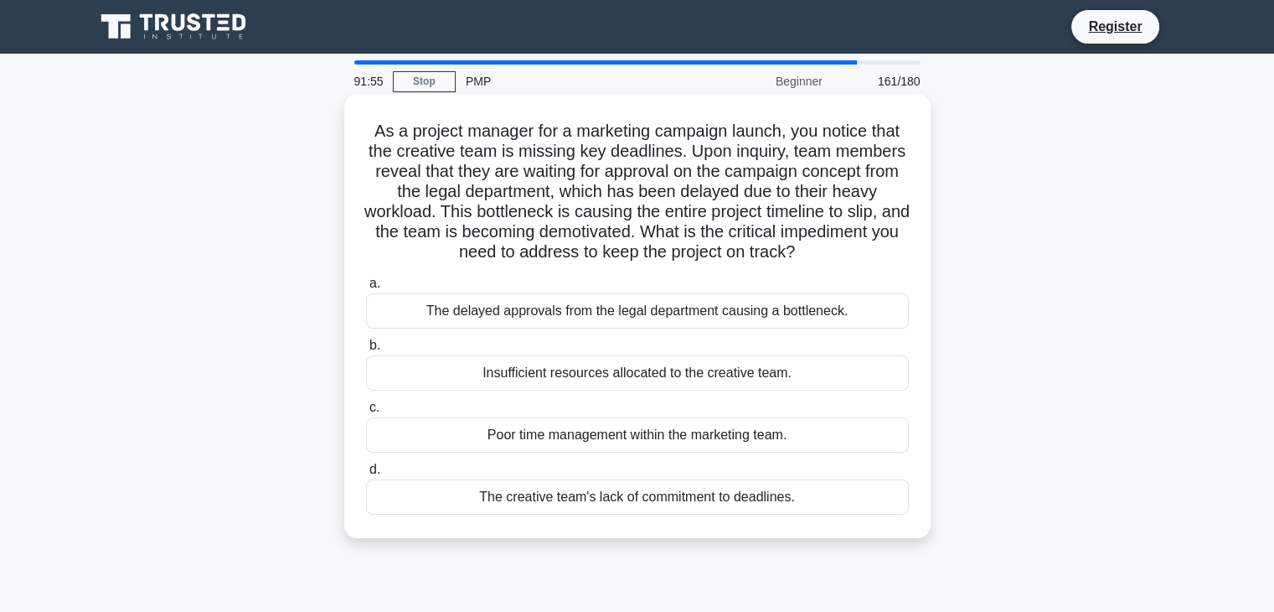
click at [824, 328] on div "The delayed approvals from the legal department causing a bottleneck." at bounding box center [637, 310] width 543 height 35
click at [366, 289] on input "a. The delayed approvals from the legal department causing a bottleneck." at bounding box center [366, 283] width 0 height 11
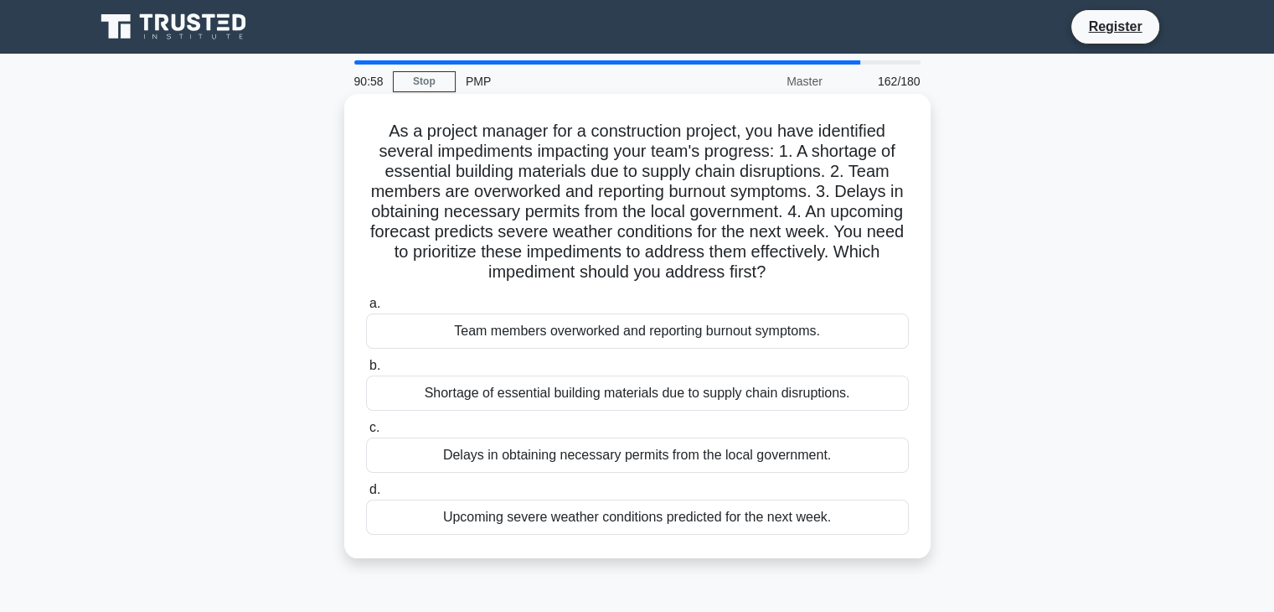
click at [804, 333] on div "Team members overworked and reporting burnout symptoms." at bounding box center [637, 330] width 543 height 35
click at [366, 309] on input "a. Team members overworked and reporting burnout symptoms." at bounding box center [366, 303] width 0 height 11
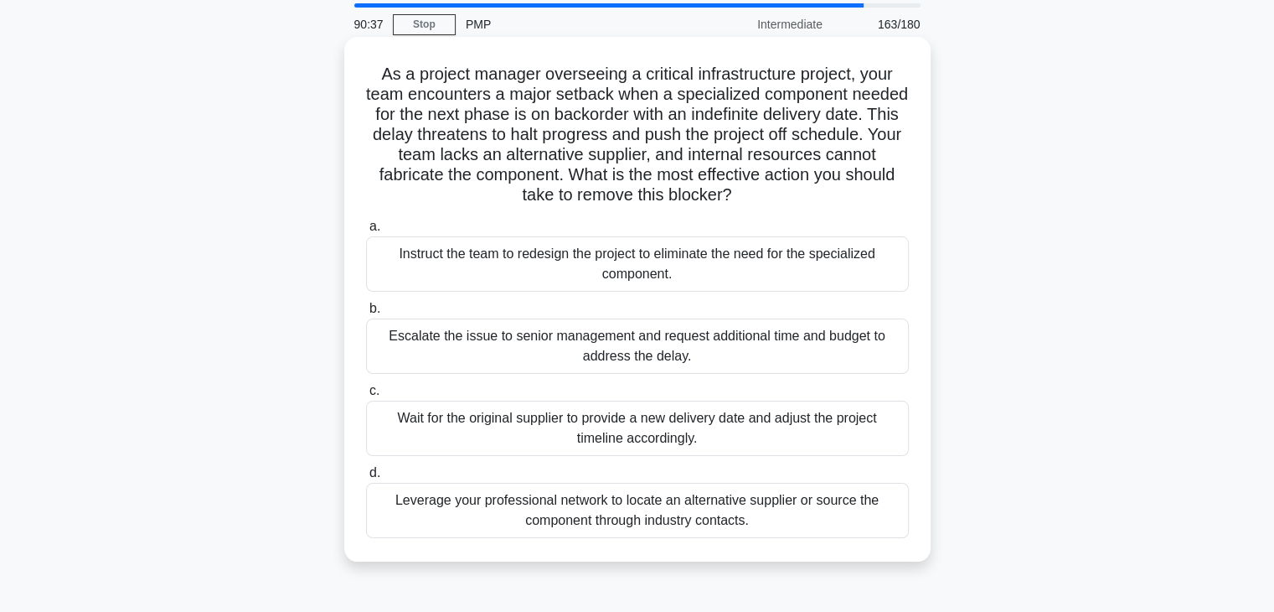
scroll to position [59, 0]
click at [742, 504] on div "Leverage your professional network to locate an alternative supplier or source …" at bounding box center [637, 508] width 543 height 55
click at [366, 477] on input "d. Leverage your professional network to locate an alternative supplier or sour…" at bounding box center [366, 471] width 0 height 11
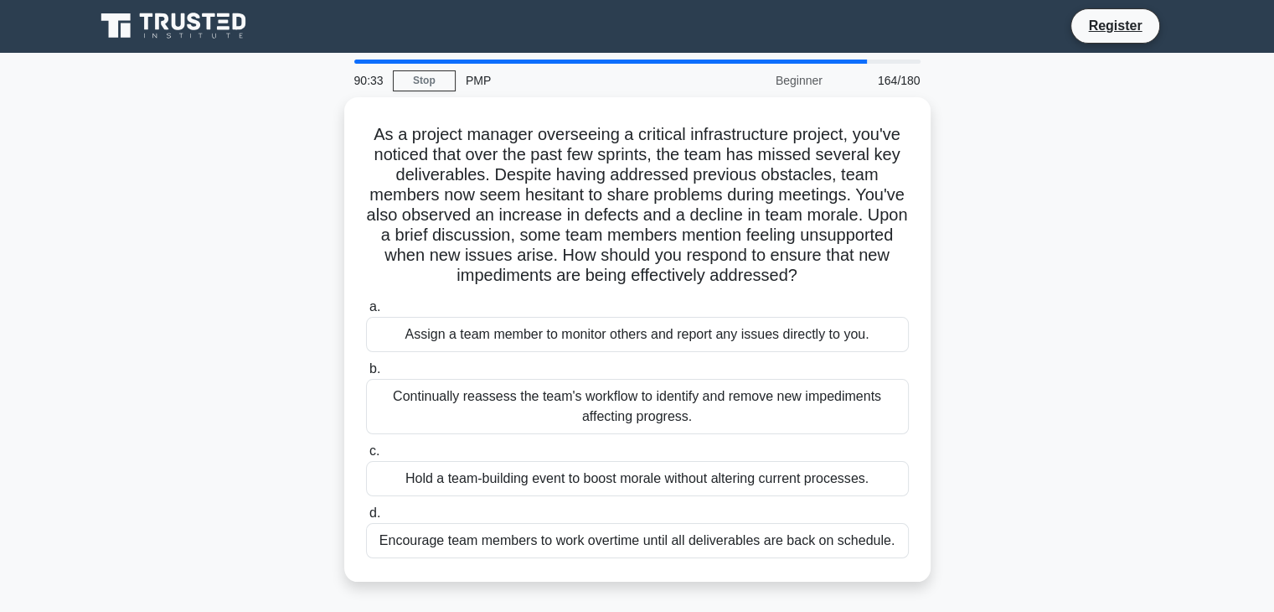
scroll to position [0, 0]
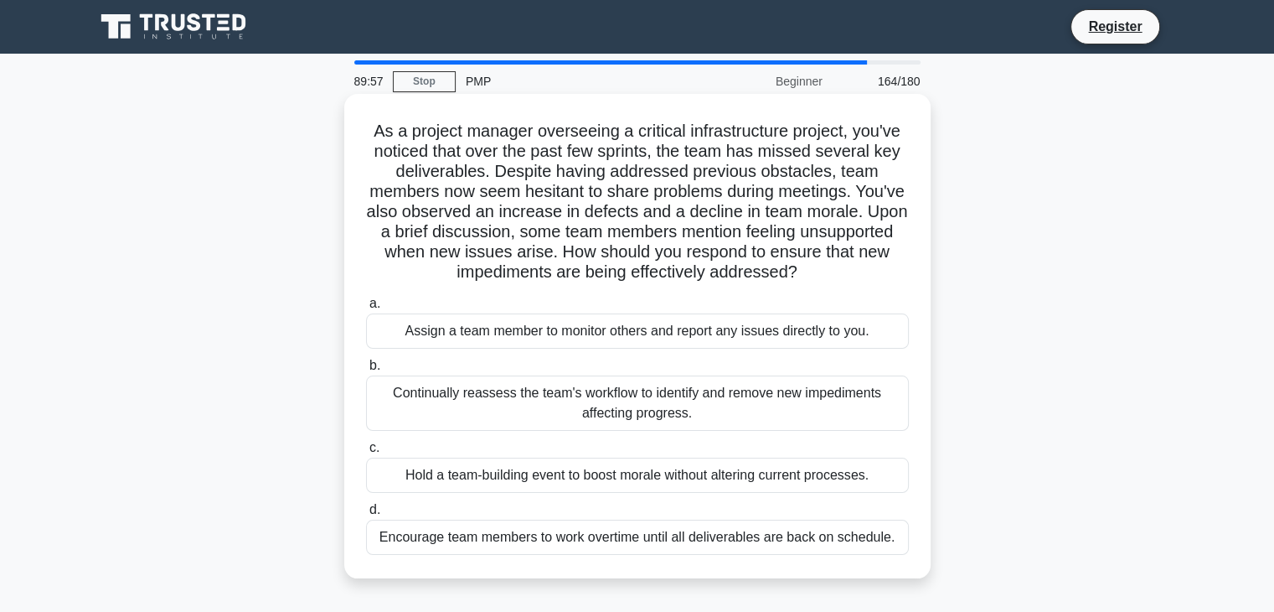
click at [756, 408] on div "Continually reassess the team's workflow to identify and remove new impediments…" at bounding box center [637, 402] width 543 height 55
click at [366, 371] on input "b. Continually reassess the team's workflow to identify and remove new impedime…" at bounding box center [366, 365] width 0 height 11
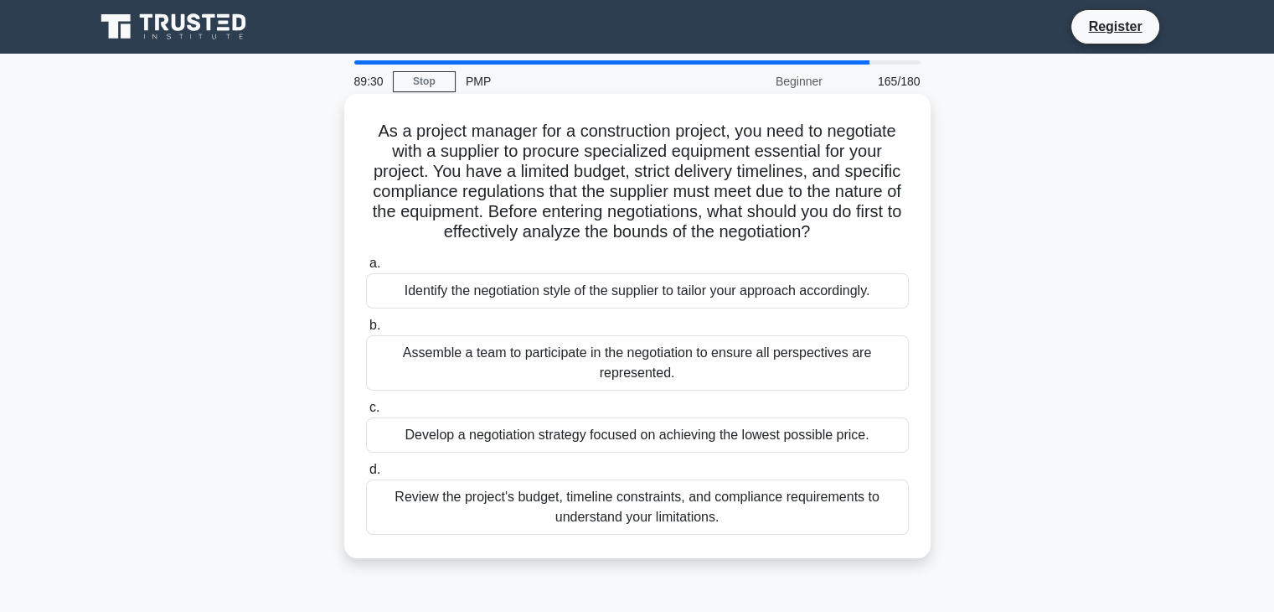
click at [714, 503] on div "Review the project's budget, timeline constraints, and compliance requirements …" at bounding box center [637, 506] width 543 height 55
click at [366, 475] on input "d. Review the project's budget, timeline constraints, and compliance requiremen…" at bounding box center [366, 469] width 0 height 11
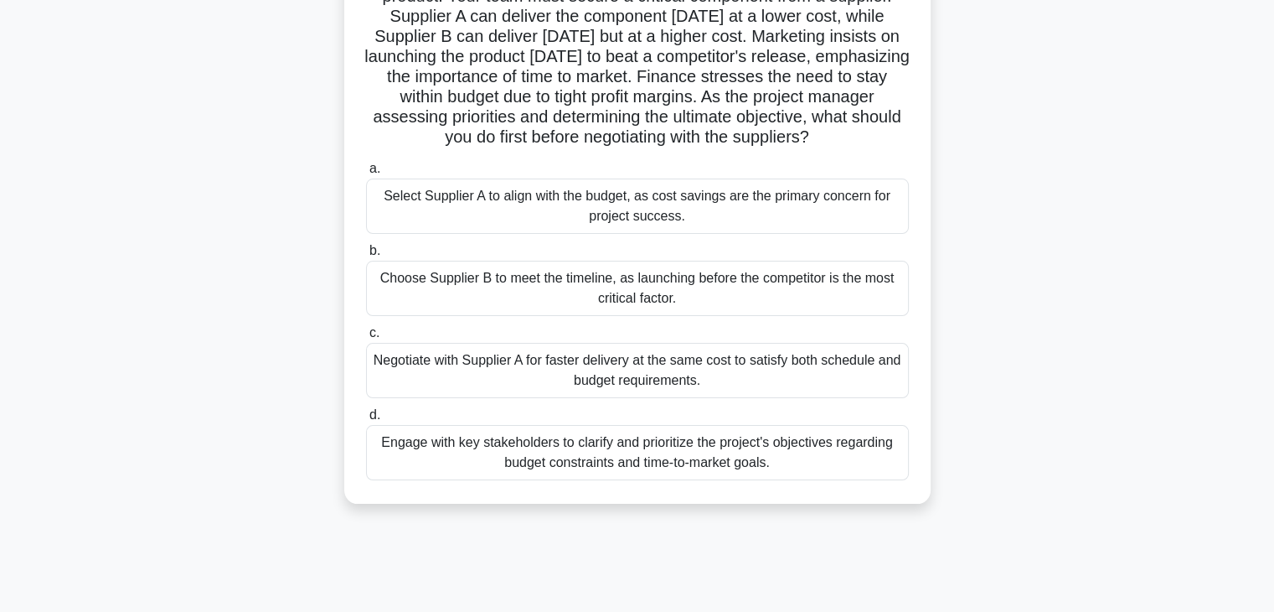
scroll to position [160, 0]
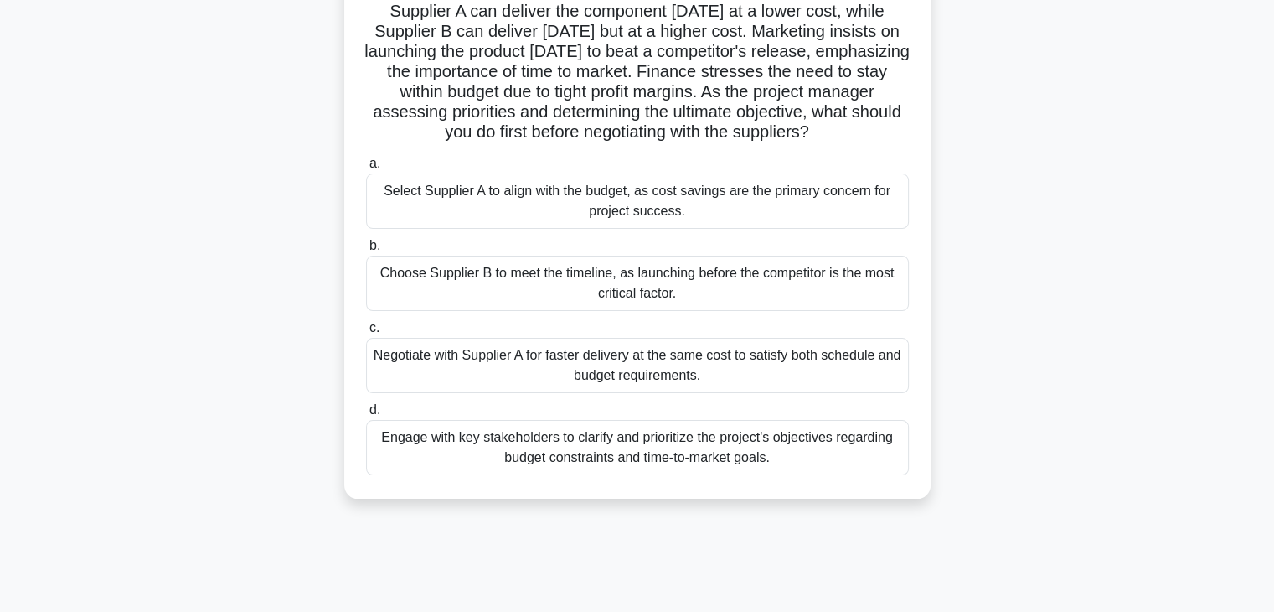
click at [706, 447] on div "Engage with key stakeholders to clarify and prioritize the project's objectives…" at bounding box center [637, 447] width 543 height 55
click at [366, 416] on input "d. Engage with key stakeholders to clarify and prioritize the project's objecti…" at bounding box center [366, 410] width 0 height 11
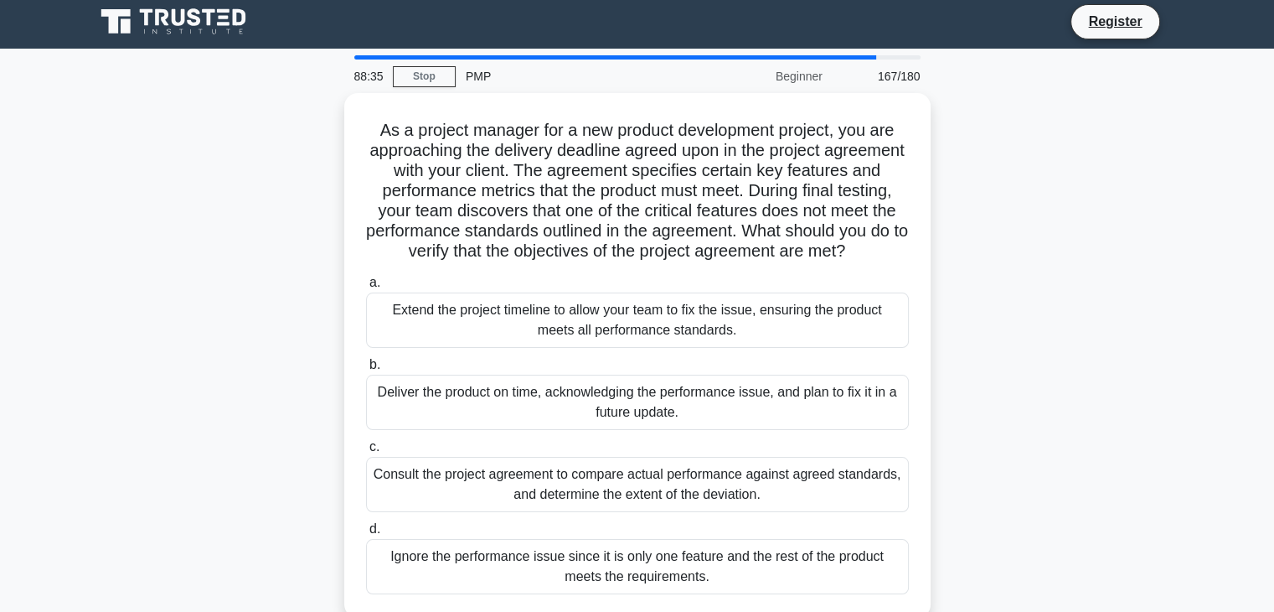
scroll to position [0, 0]
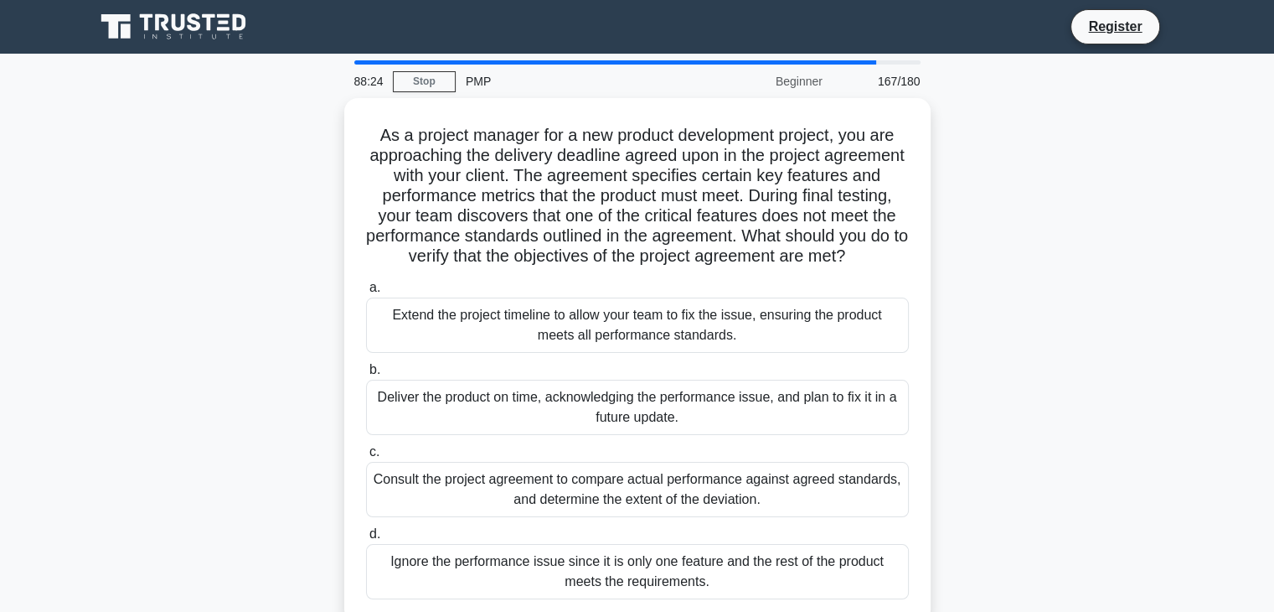
click at [706, 435] on div "Deliver the product on time, acknowledging the performance issue, and plan to f…" at bounding box center [637, 407] width 543 height 55
click at [366, 375] on input "b. Deliver the product on time, acknowledging the performance issue, and plan t…" at bounding box center [366, 369] width 0 height 11
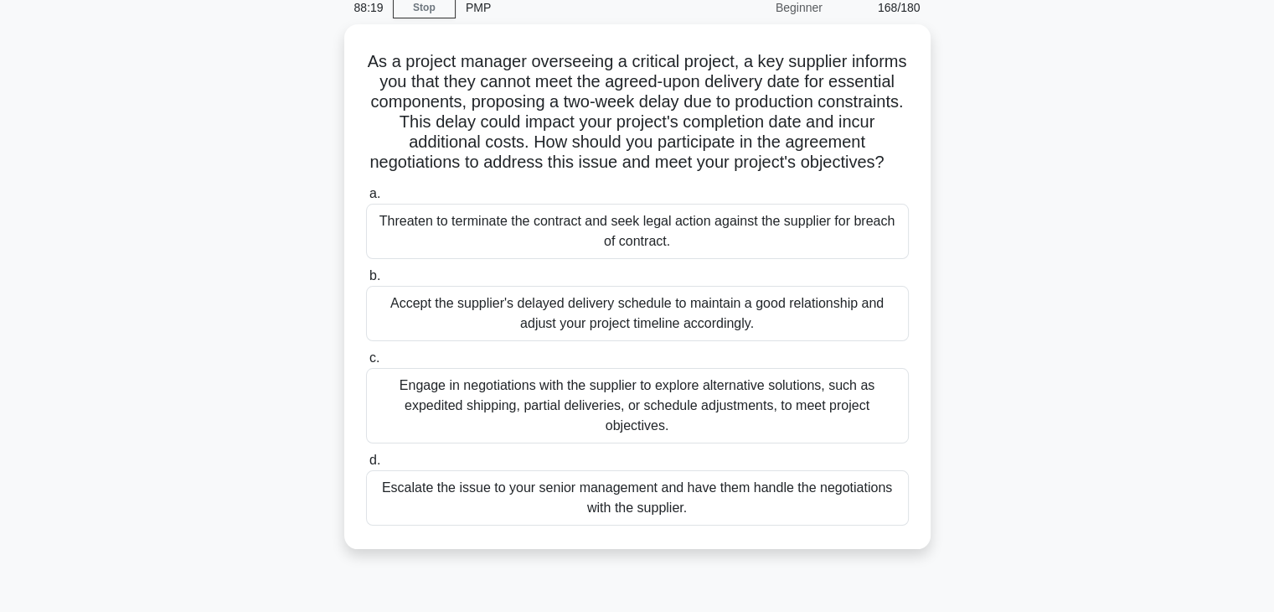
scroll to position [75, 0]
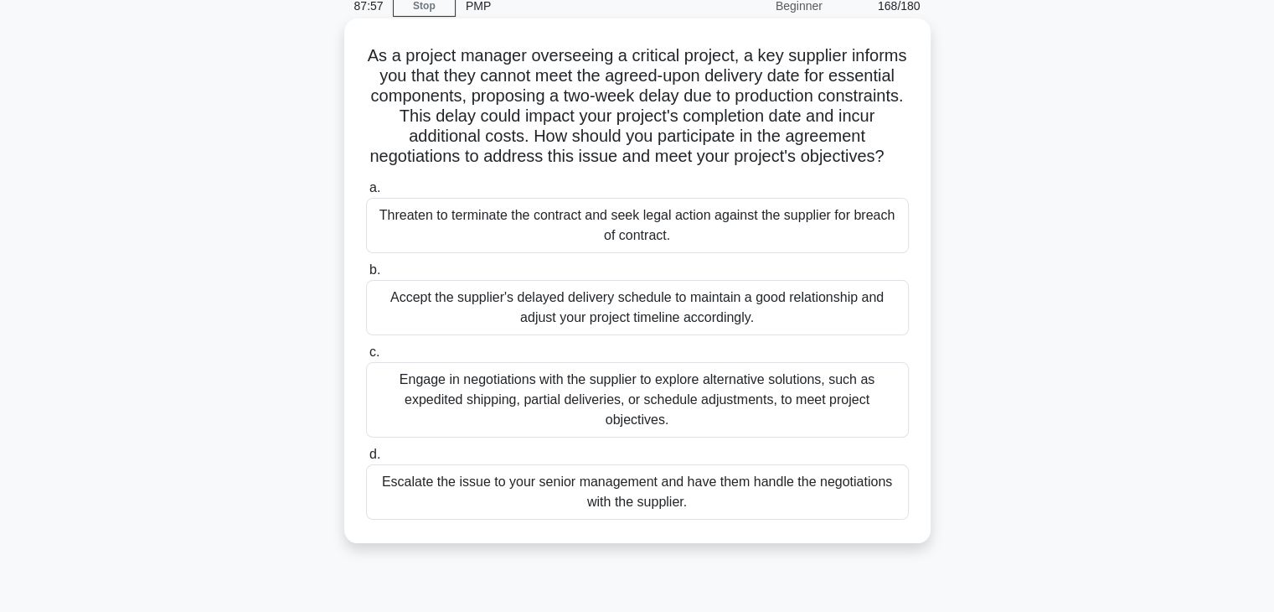
click at [713, 423] on div "Engage in negotiations with the supplier to explore alternative solutions, such…" at bounding box center [637, 399] width 543 height 75
click at [366, 358] on input "c. Engage in negotiations with the supplier to explore alternative solutions, s…" at bounding box center [366, 352] width 0 height 11
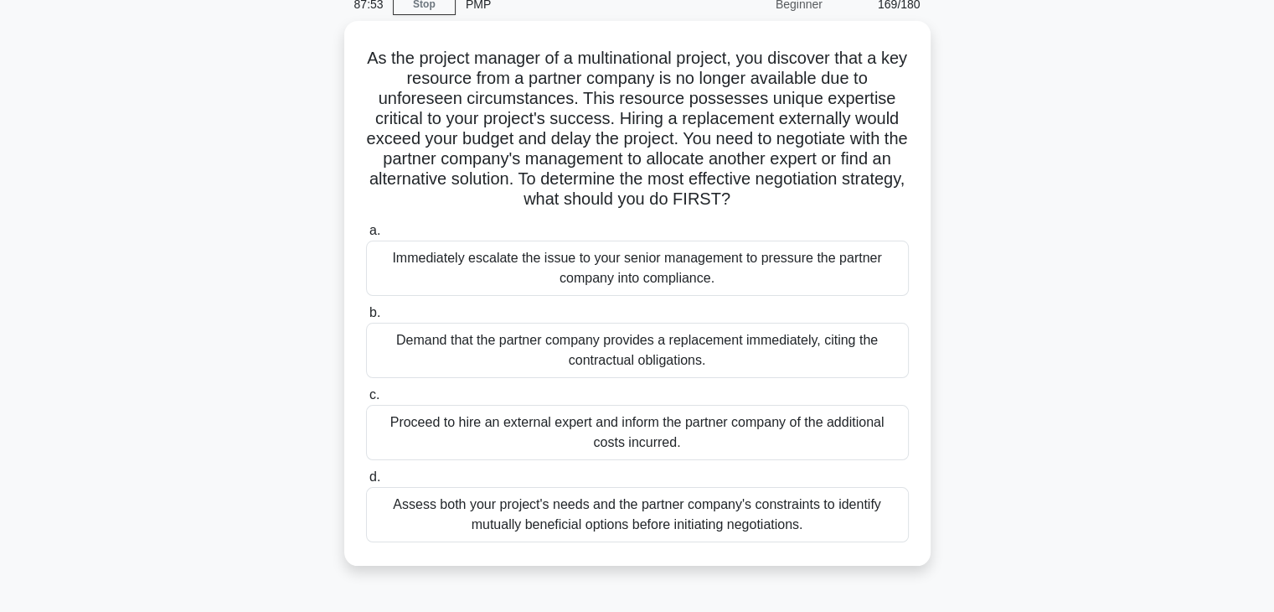
scroll to position [80, 0]
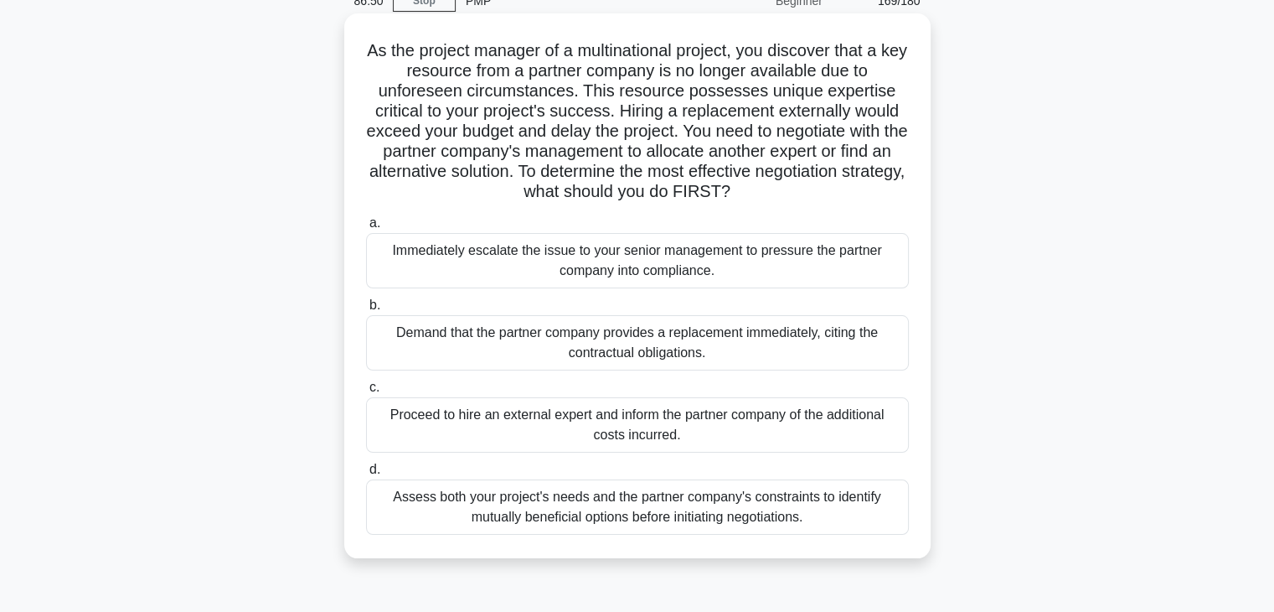
click at [840, 527] on div "Assess both your project's needs and the partner company's constraints to ident…" at bounding box center [637, 506] width 543 height 55
click at [366, 475] on input "d. Assess both your project's needs and the partner company's constraints to id…" at bounding box center [366, 469] width 0 height 11
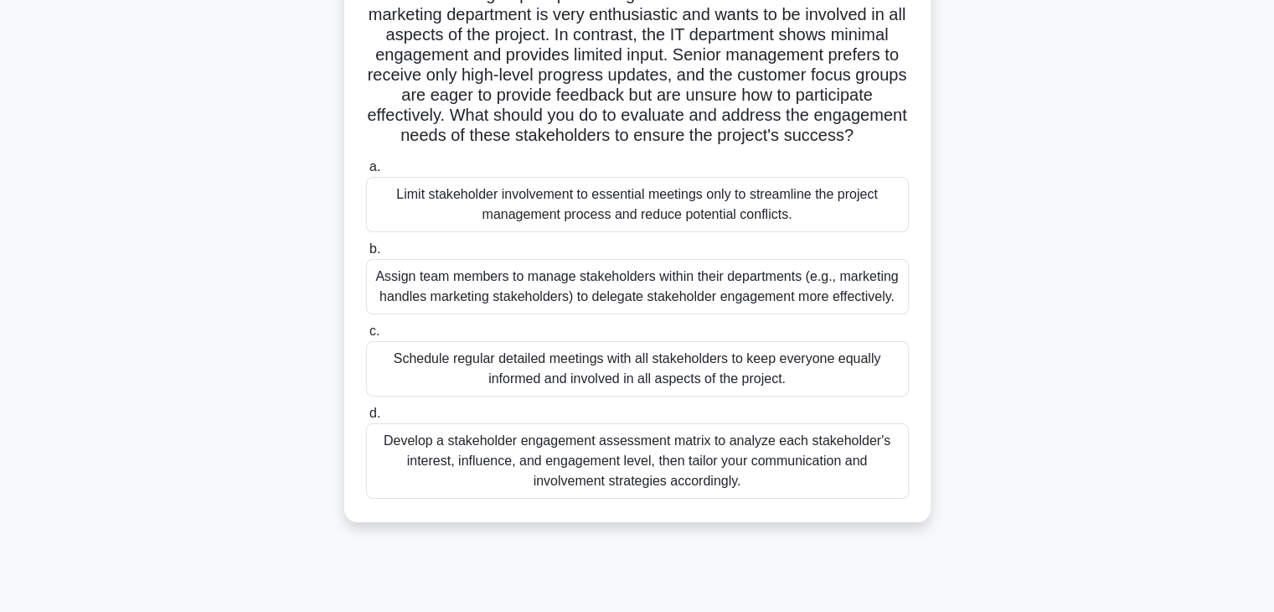
scroll to position [204, 0]
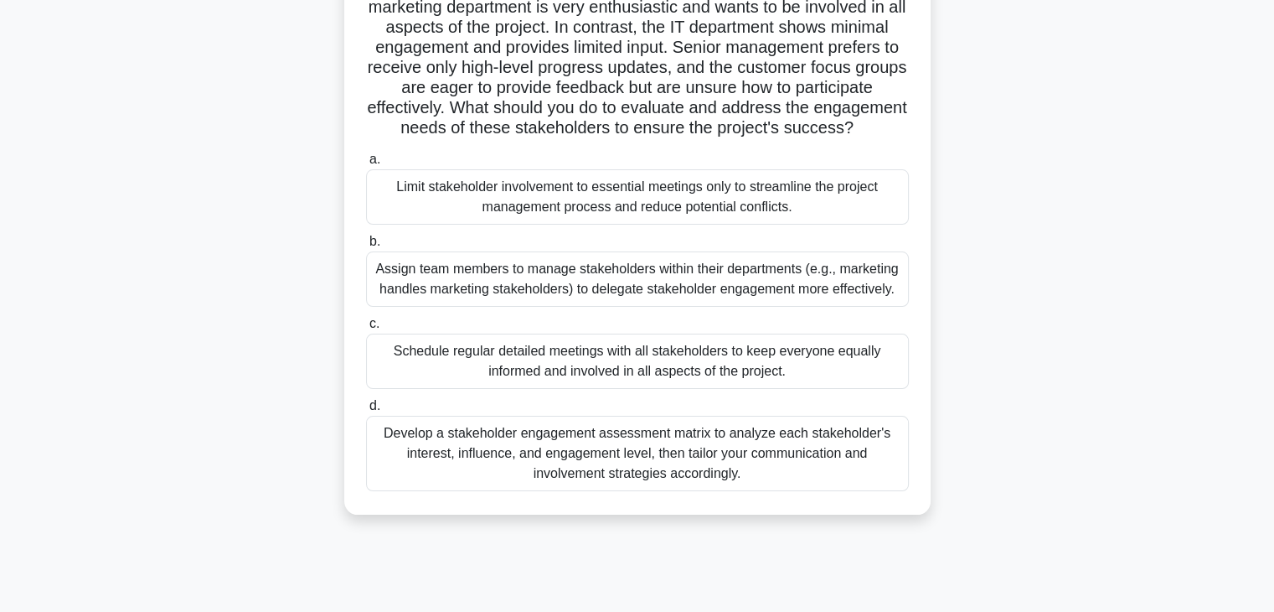
click at [784, 468] on div "Develop a stakeholder engagement assessment matrix to analyze each stakeholder'…" at bounding box center [637, 453] width 543 height 75
click at [366, 411] on input "d. Develop a stakeholder engagement assessment matrix to analyze each stakehold…" at bounding box center [366, 406] width 0 height 11
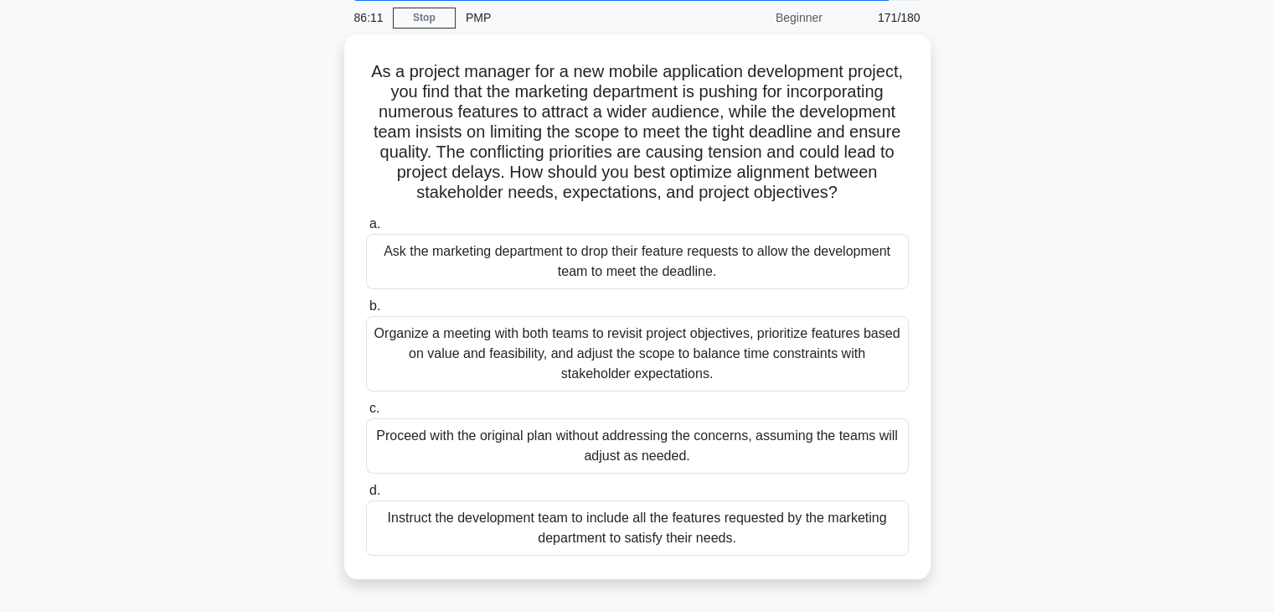
scroll to position [66, 0]
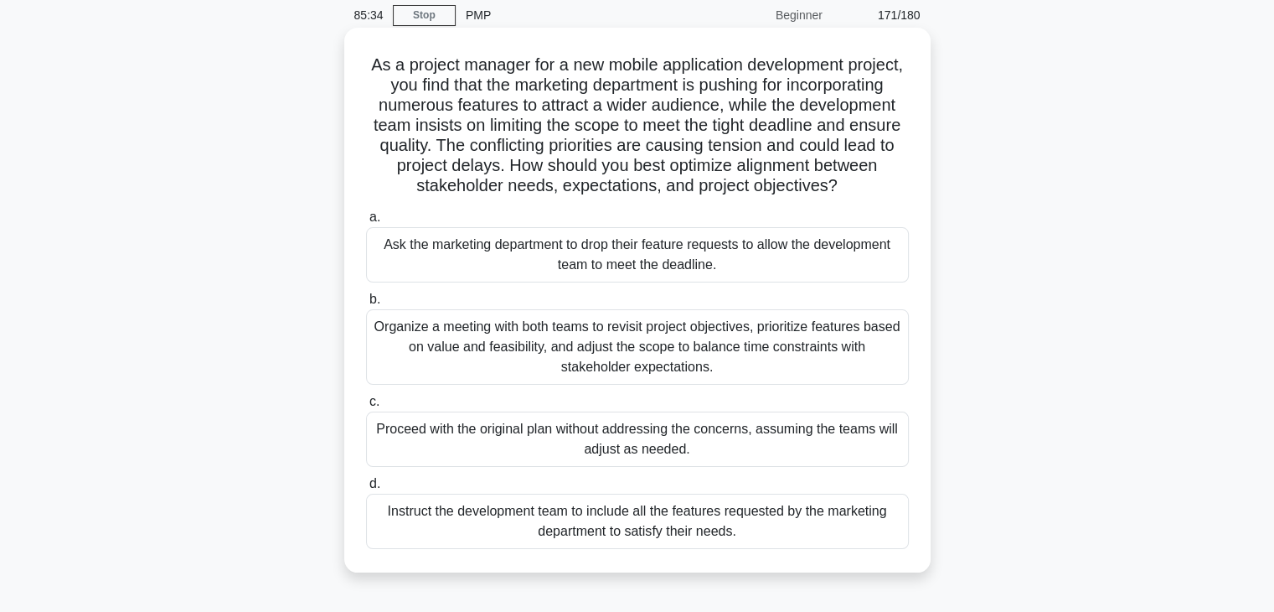
click at [802, 370] on div "Organize a meeting with both teams to revisit project objectives, prioritize fe…" at bounding box center [637, 346] width 543 height 75
click at [366, 305] on input "b. Organize a meeting with both teams to revisit project objectives, prioritize…" at bounding box center [366, 299] width 0 height 11
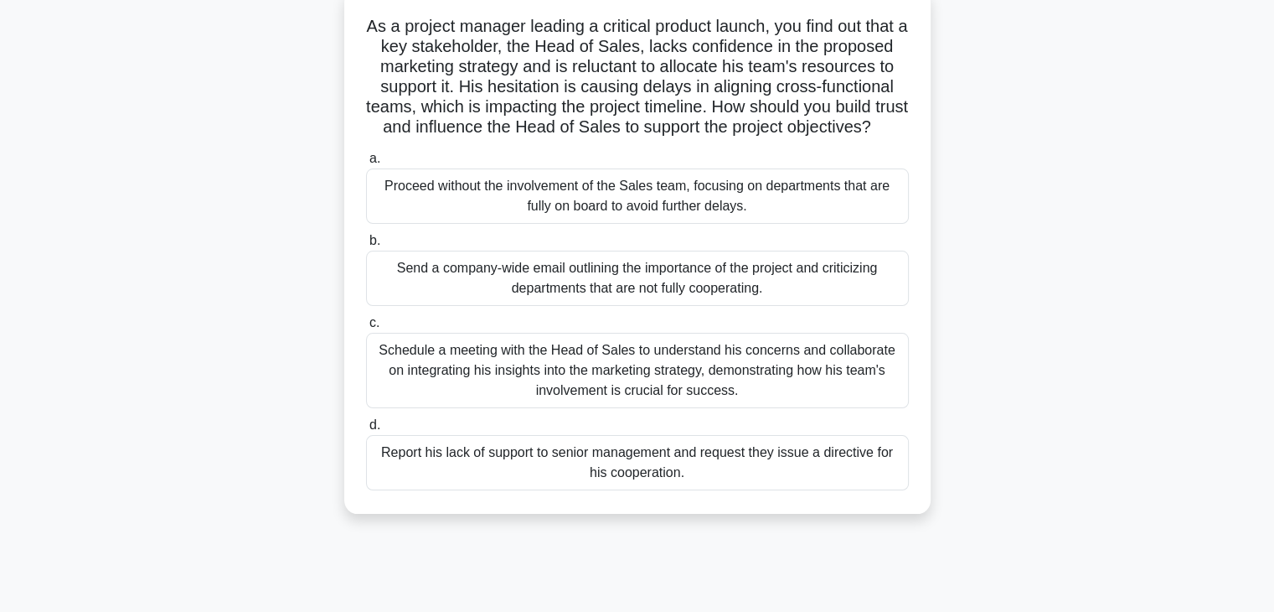
scroll to position [110, 0]
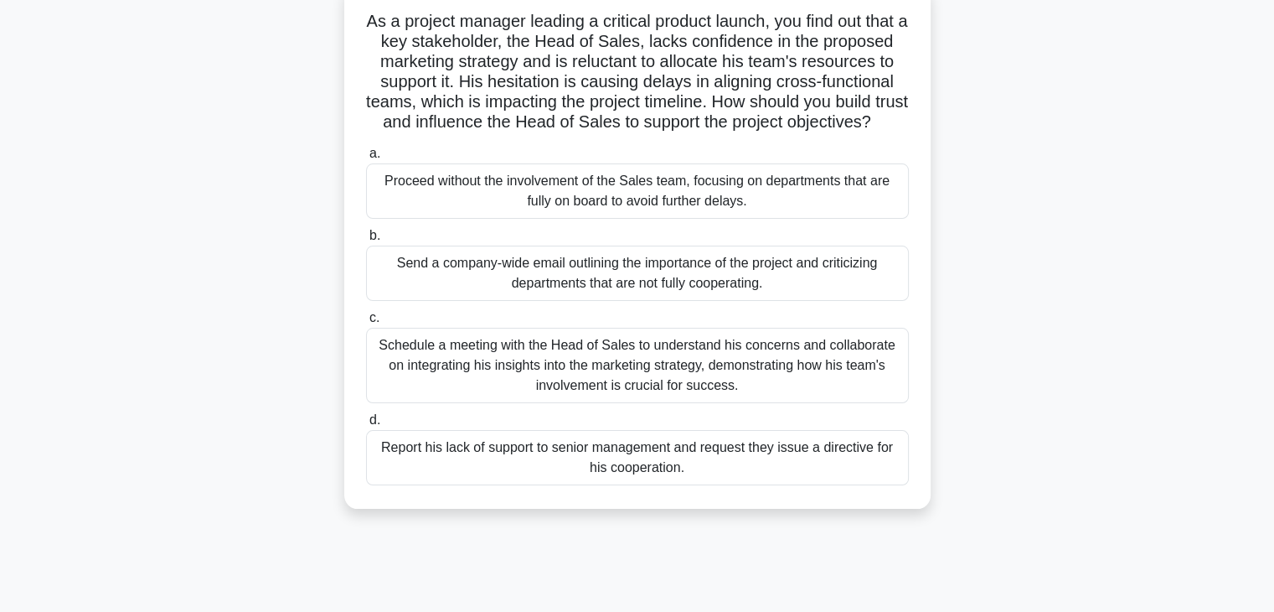
click at [765, 378] on div "Schedule a meeting with the Head of Sales to understand his concerns and collab…" at bounding box center [637, 365] width 543 height 75
click at [366, 323] on input "c. Schedule a meeting with the Head of Sales to understand his concerns and col…" at bounding box center [366, 318] width 0 height 11
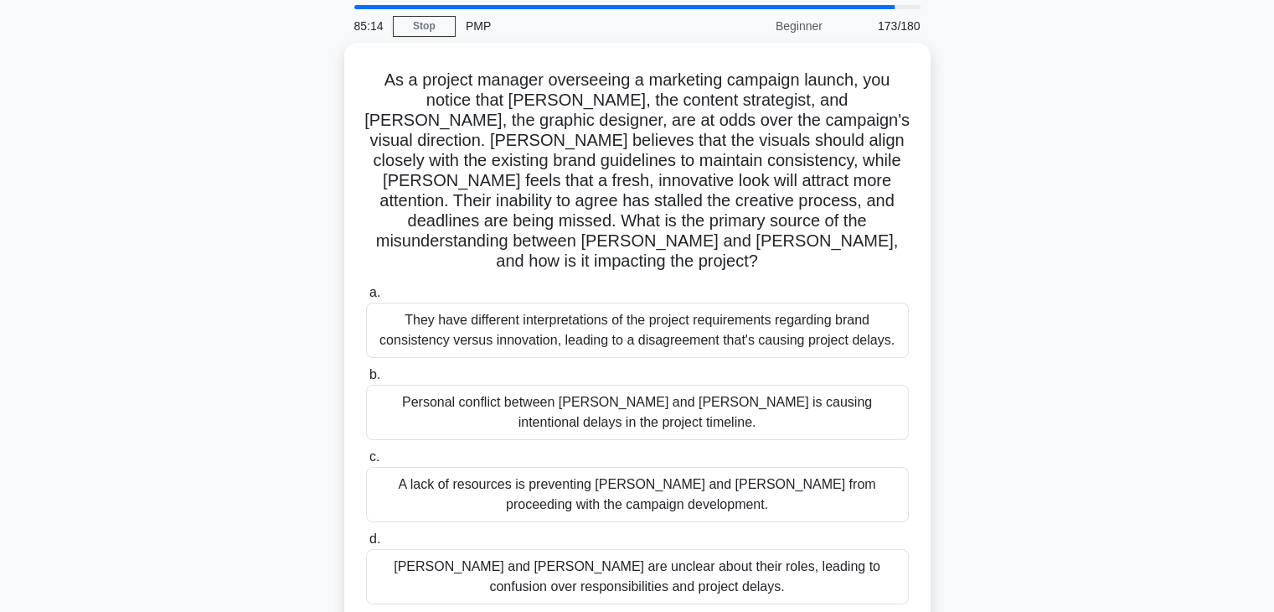
scroll to position [65, 0]
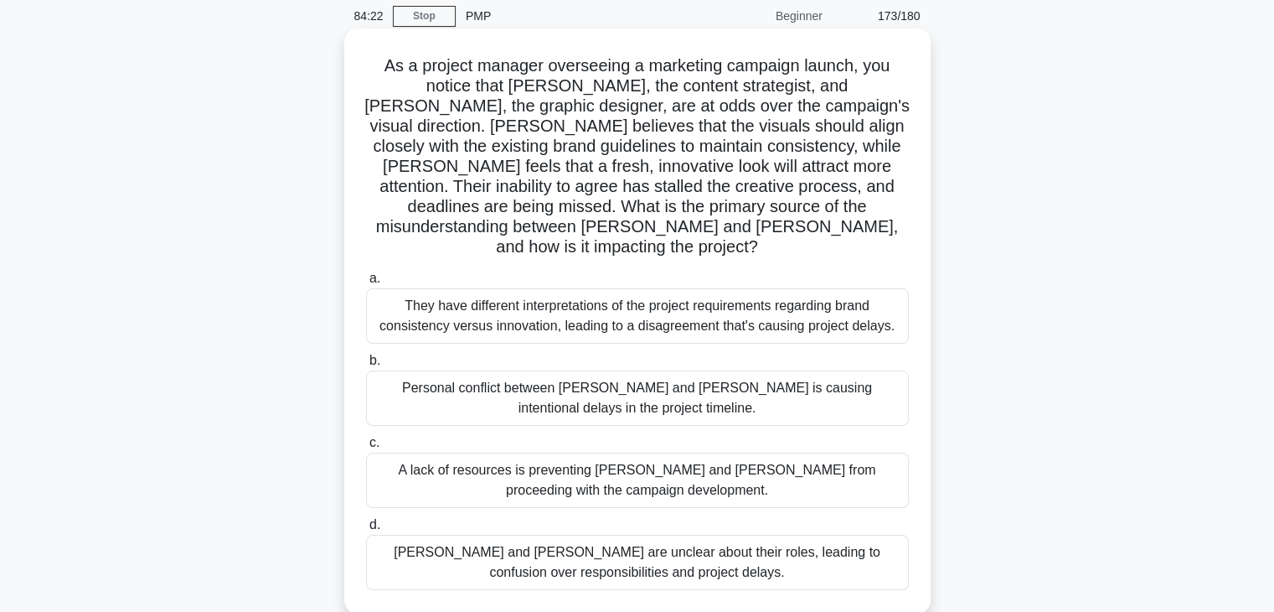
click at [825, 289] on div "They have different interpretations of the project requirements regarding brand…" at bounding box center [637, 315] width 543 height 55
click at [366, 284] on input "a. They have different interpretations of the project requirements regarding br…" at bounding box center [366, 278] width 0 height 11
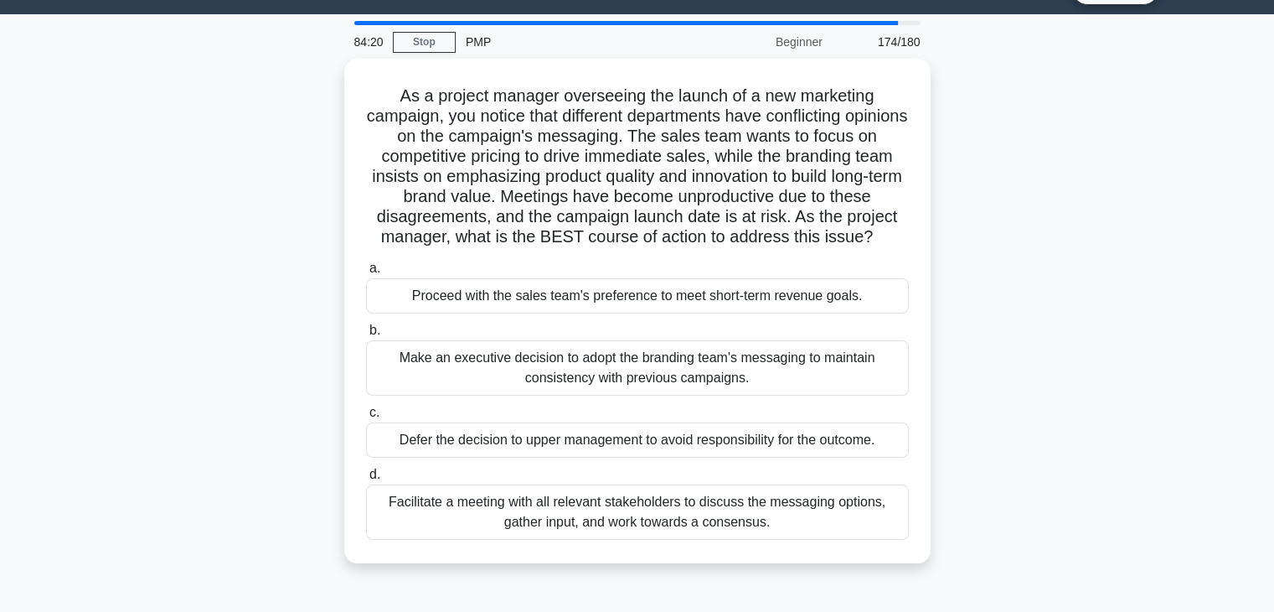
scroll to position [43, 0]
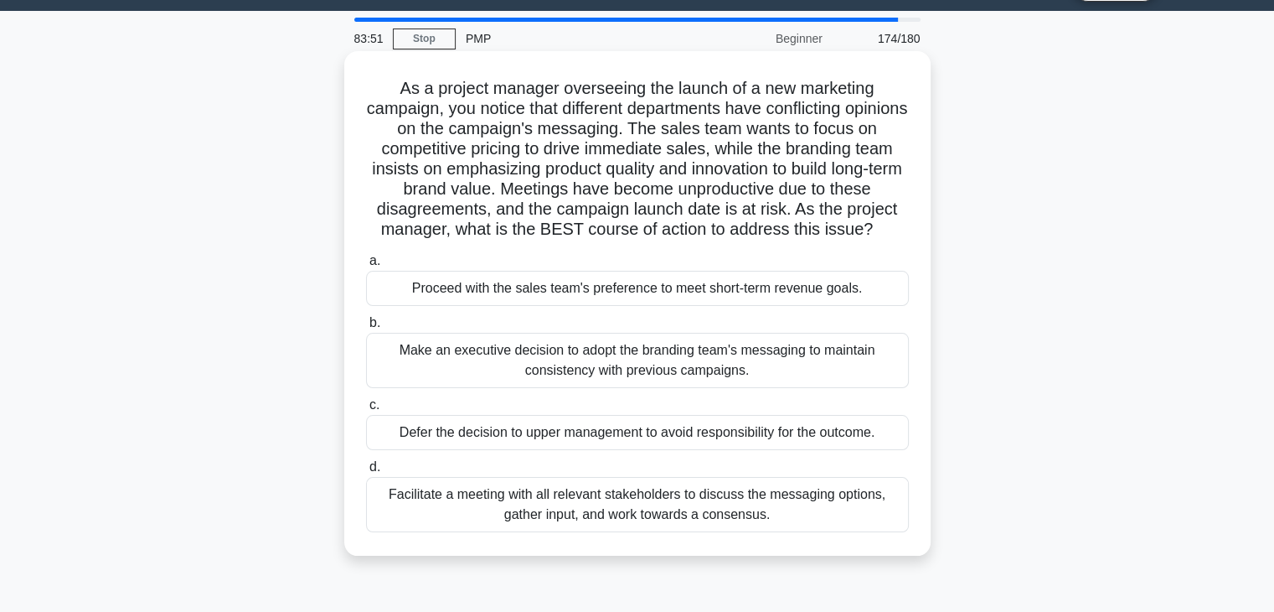
click at [751, 530] on div "Facilitate a meeting with all relevant stakeholders to discuss the messaging op…" at bounding box center [637, 504] width 543 height 55
click at [366, 473] on input "d. Facilitate a meeting with all relevant stakeholders to discuss the messaging…" at bounding box center [366, 467] width 0 height 11
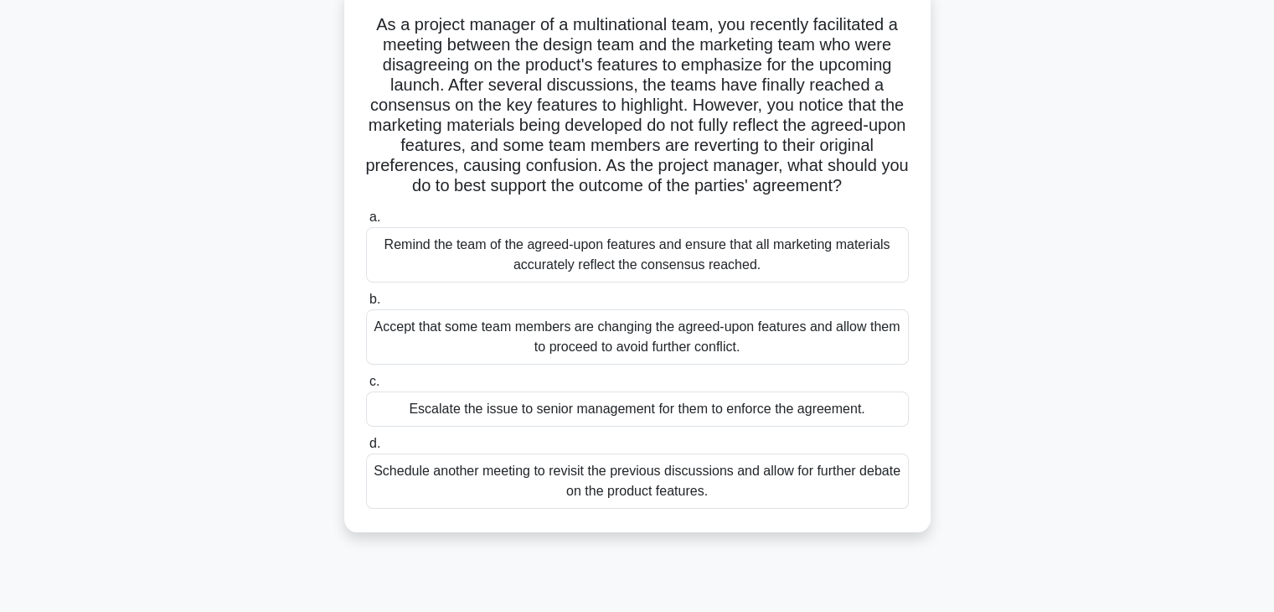
scroll to position [110, 0]
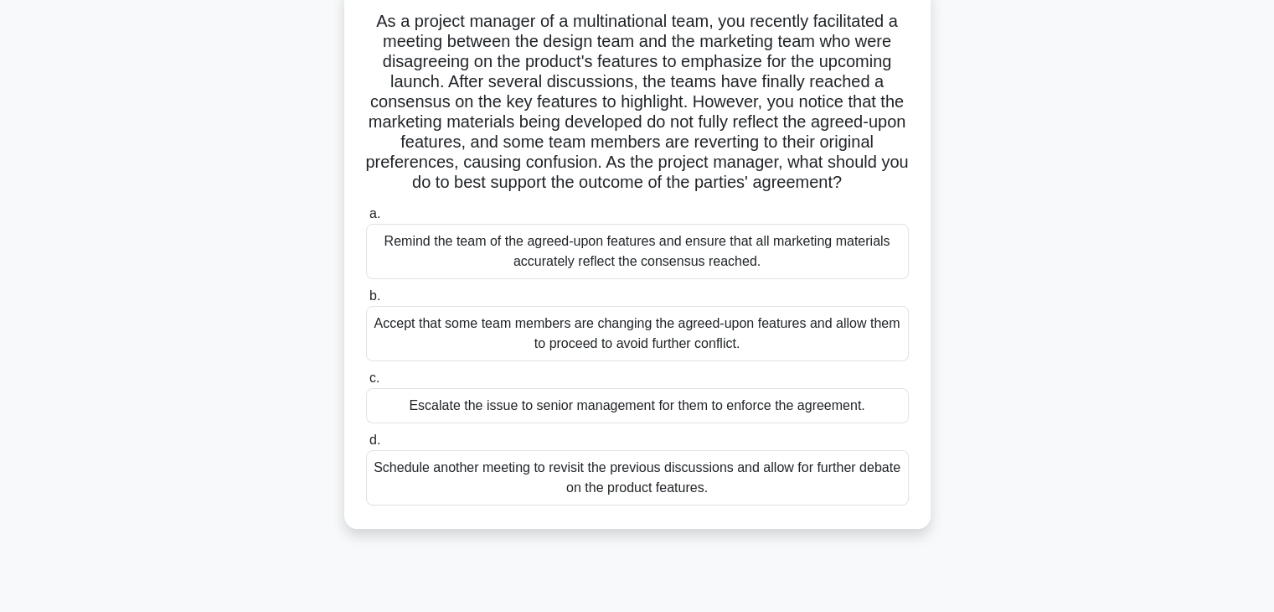
click at [766, 269] on div "Remind the team of the agreed-upon features and ensure that all marketing mater…" at bounding box center [637, 251] width 543 height 55
click at [366, 220] on input "a. Remind the team of the agreed-upon features and ensure that all marketing ma…" at bounding box center [366, 214] width 0 height 11
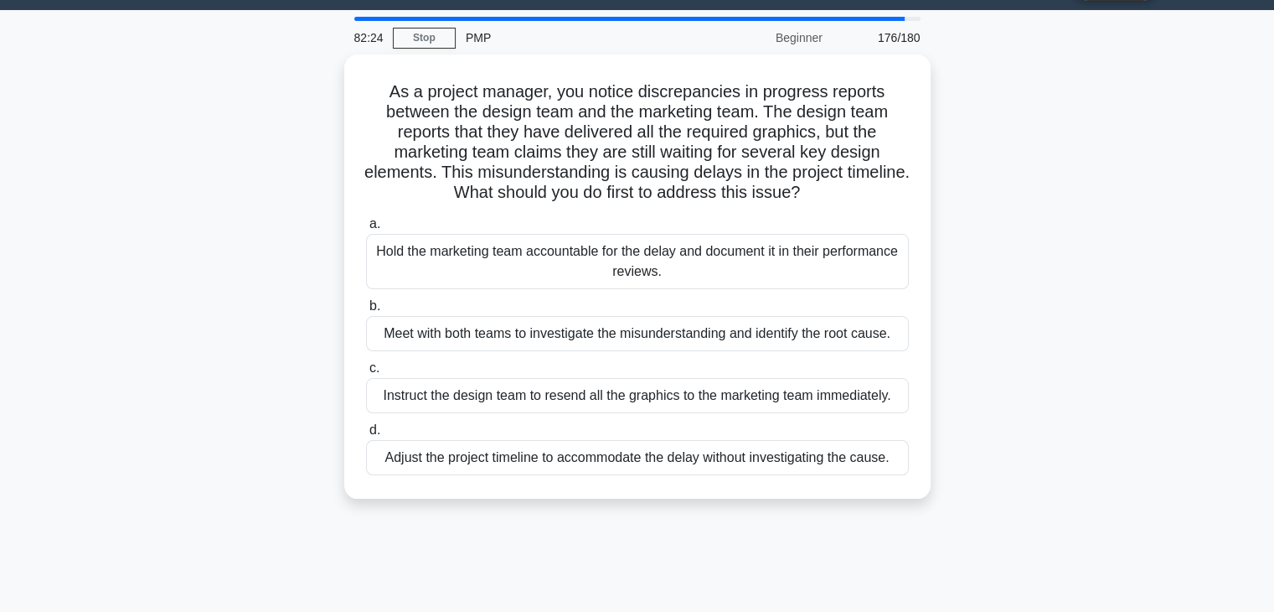
scroll to position [0, 0]
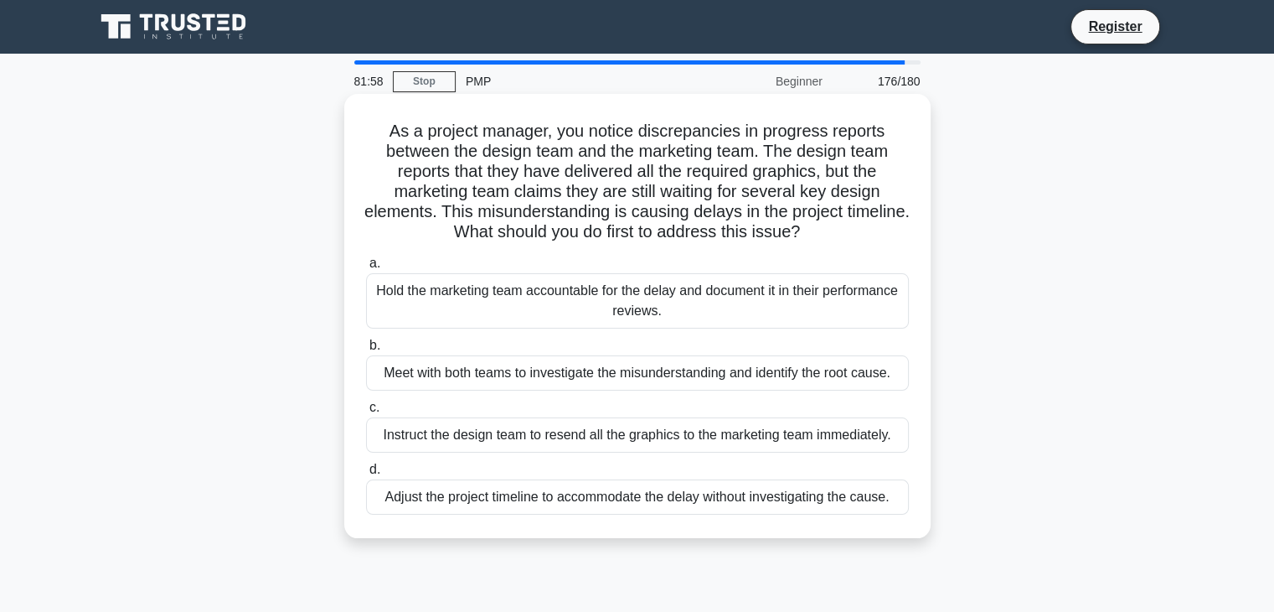
click at [708, 375] on div "Meet with both teams to investigate the misunderstanding and identify the root …" at bounding box center [637, 372] width 543 height 35
click at [366, 351] on input "b. Meet with both teams to investigate the misunderstanding and identify the ro…" at bounding box center [366, 345] width 0 height 11
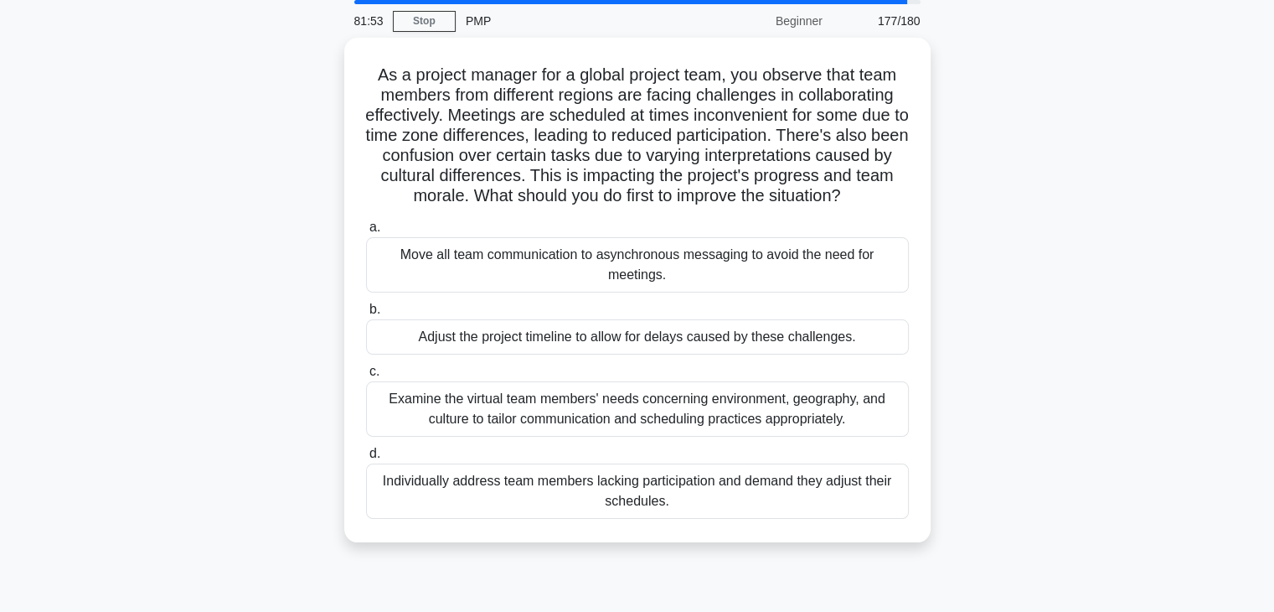
scroll to position [77, 0]
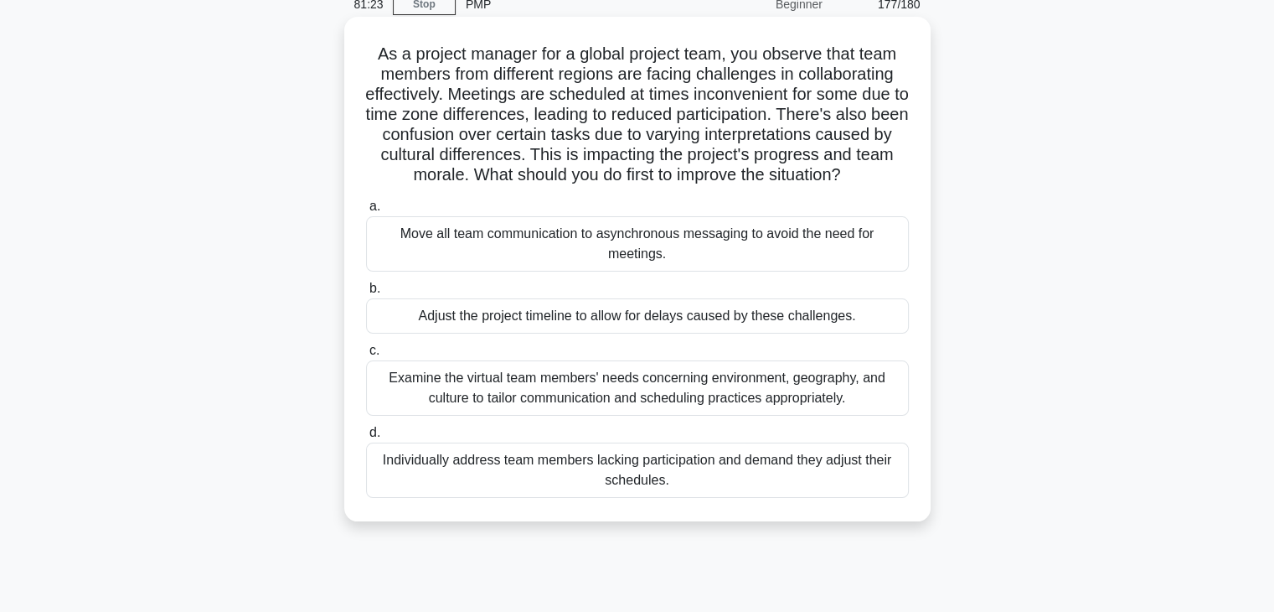
click at [674, 403] on div "Examine the virtual team members' needs concerning environment, geography, and …" at bounding box center [637, 387] width 543 height 55
click at [366, 356] on input "c. Examine the virtual team members' needs concerning environment, geography, a…" at bounding box center [366, 350] width 0 height 11
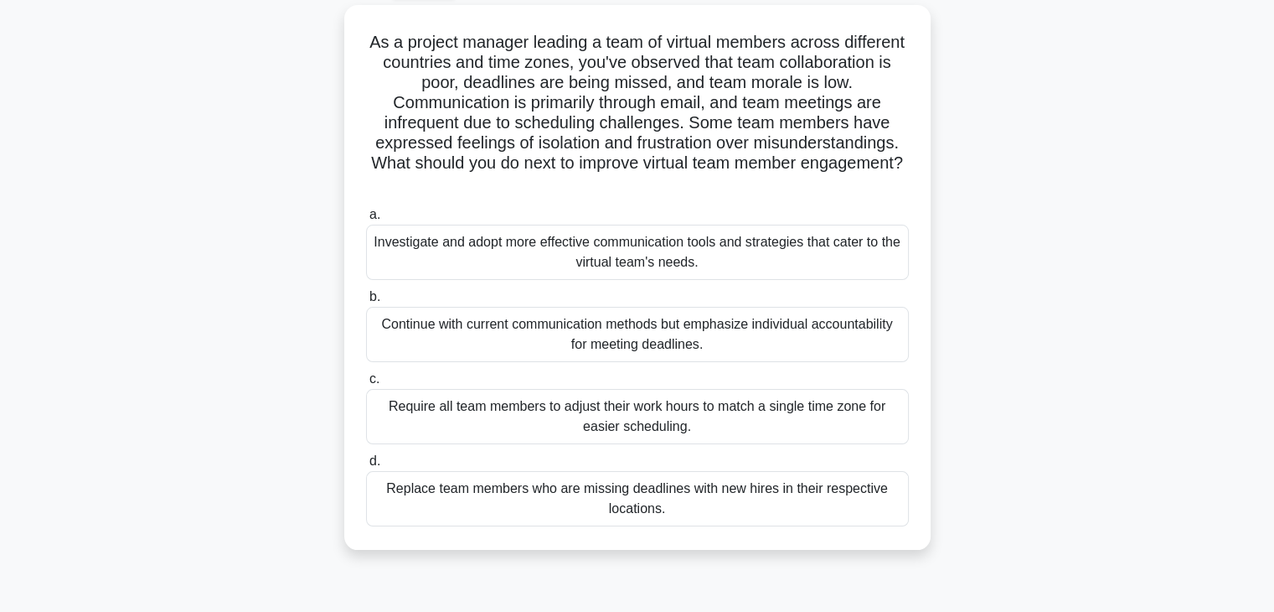
scroll to position [94, 0]
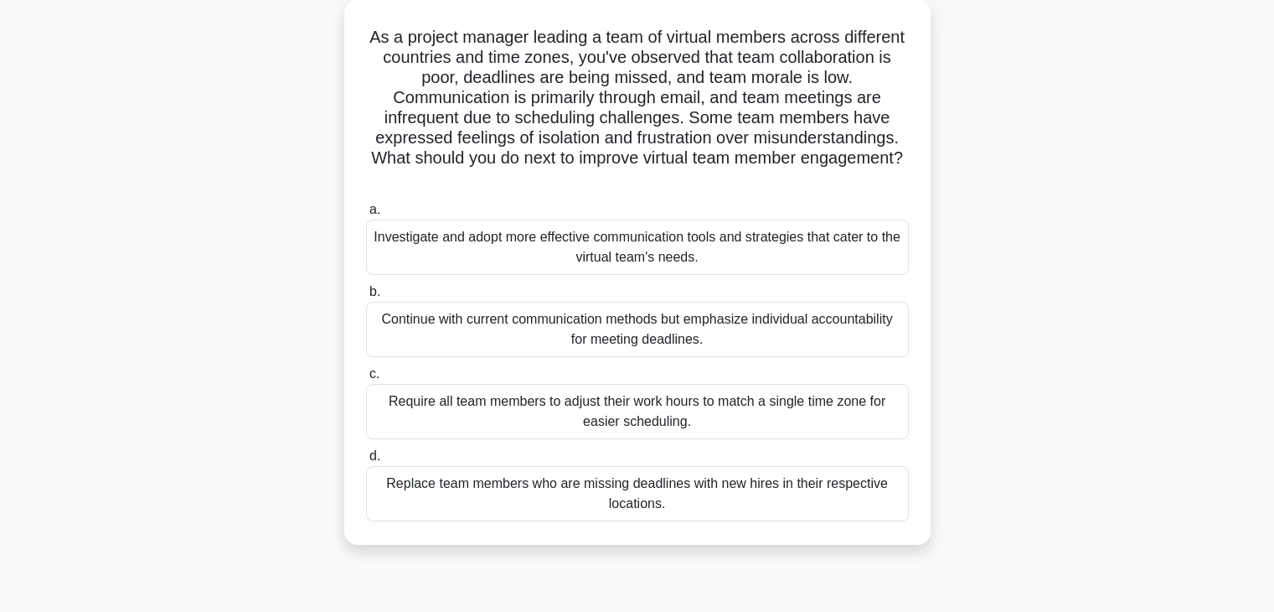
click at [735, 269] on div "Investigate and adopt more effective communication tools and strategies that ca…" at bounding box center [637, 247] width 543 height 55
click at [366, 215] on input "a. Investigate and adopt more effective communication tools and strategies that…" at bounding box center [366, 209] width 0 height 11
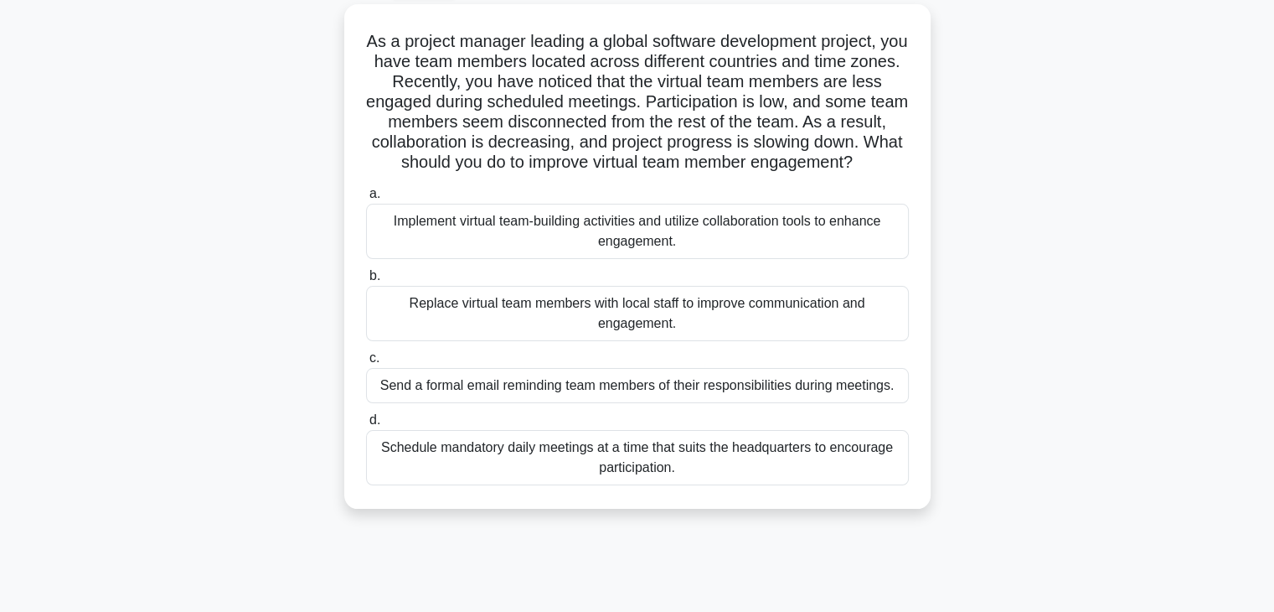
scroll to position [97, 0]
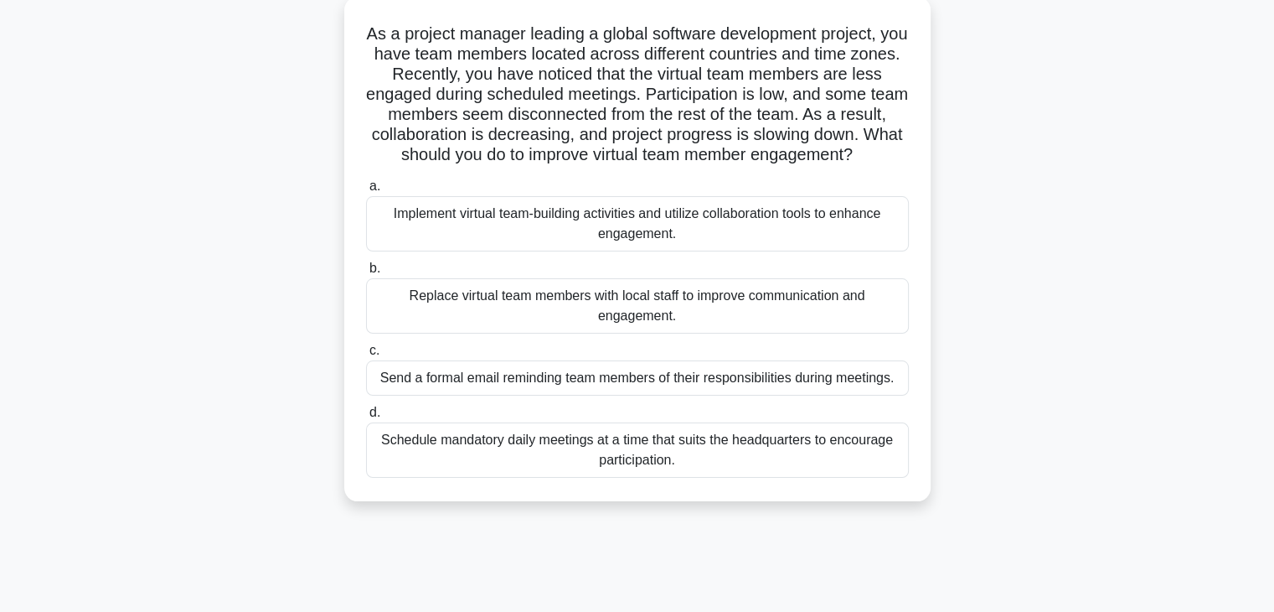
click at [711, 244] on div "Implement virtual team-building activities and utilize collaboration tools to e…" at bounding box center [637, 223] width 543 height 55
click at [366, 192] on input "a. Implement virtual team-building activities and utilize collaboration tools t…" at bounding box center [366, 186] width 0 height 11
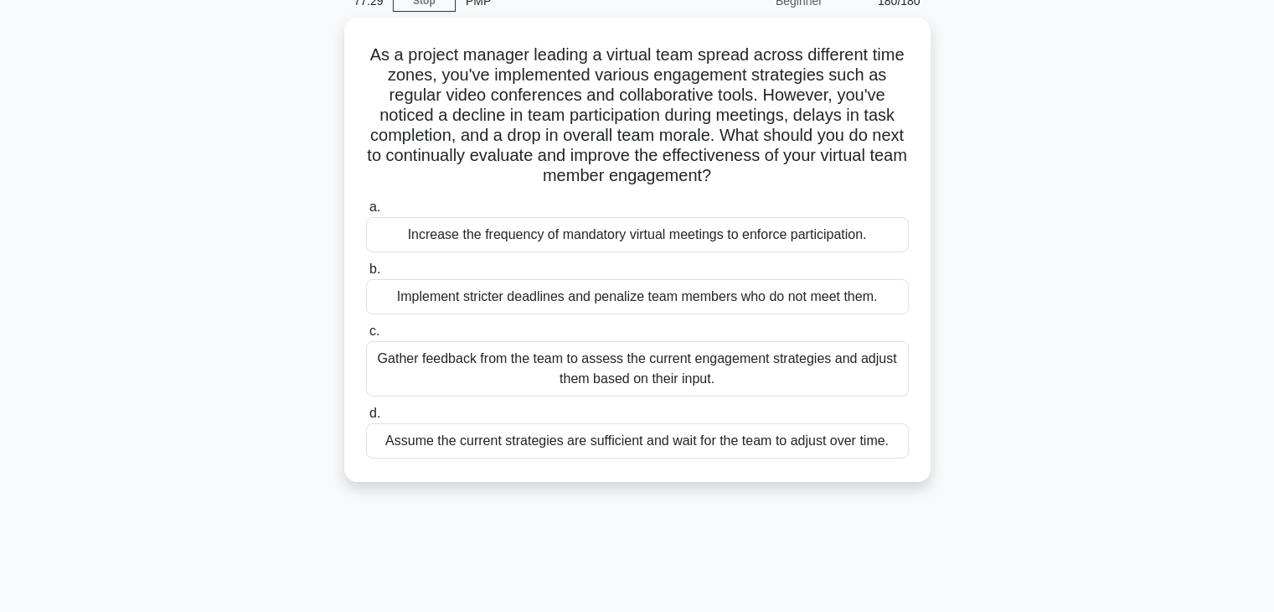
scroll to position [72, 0]
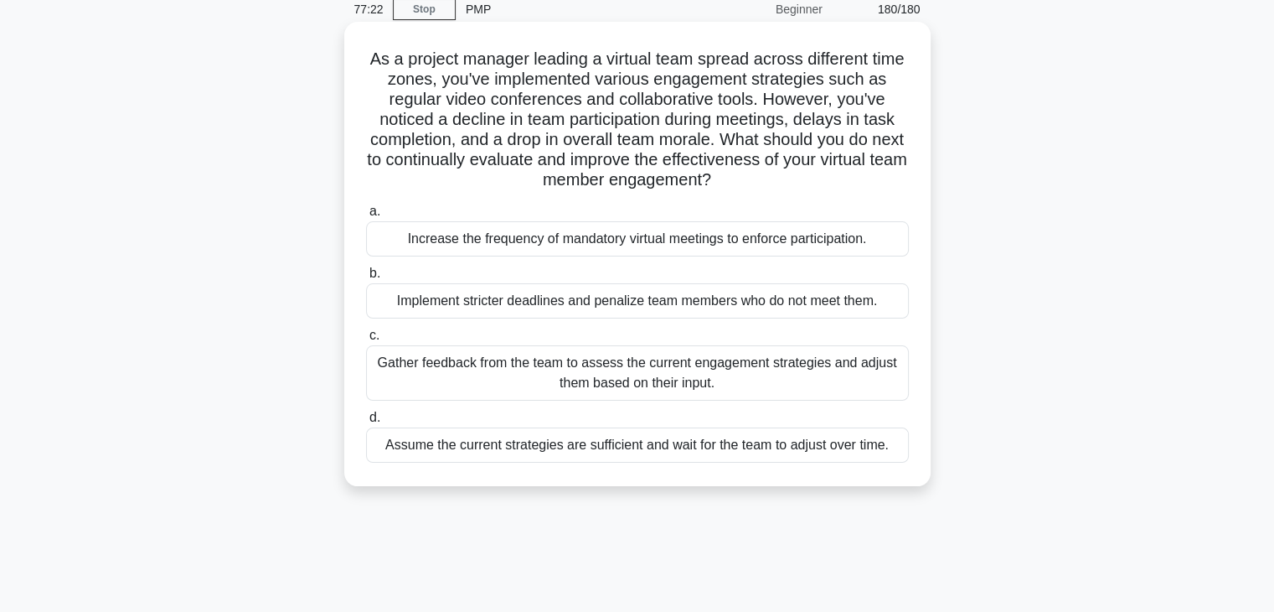
click at [580, 383] on div "Gather feedback from the team to assess the current engagement strategies and a…" at bounding box center [637, 372] width 543 height 55
click at [366, 341] on input "c. Gather feedback from the team to assess the current engagement strategies an…" at bounding box center [366, 335] width 0 height 11
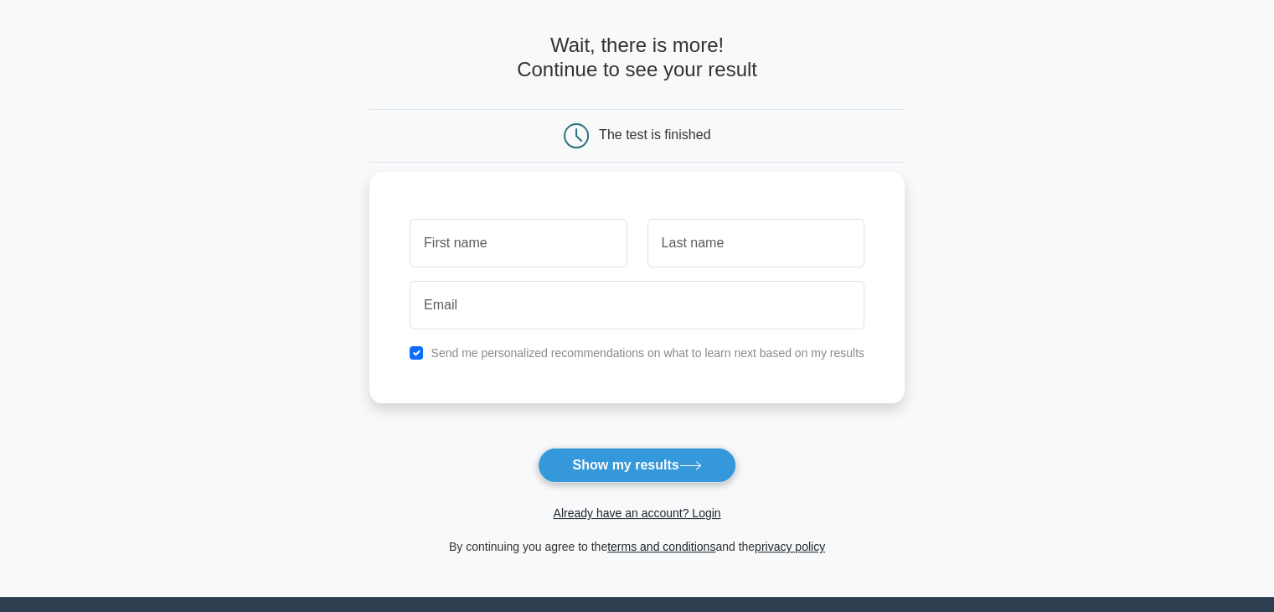
scroll to position [85, 0]
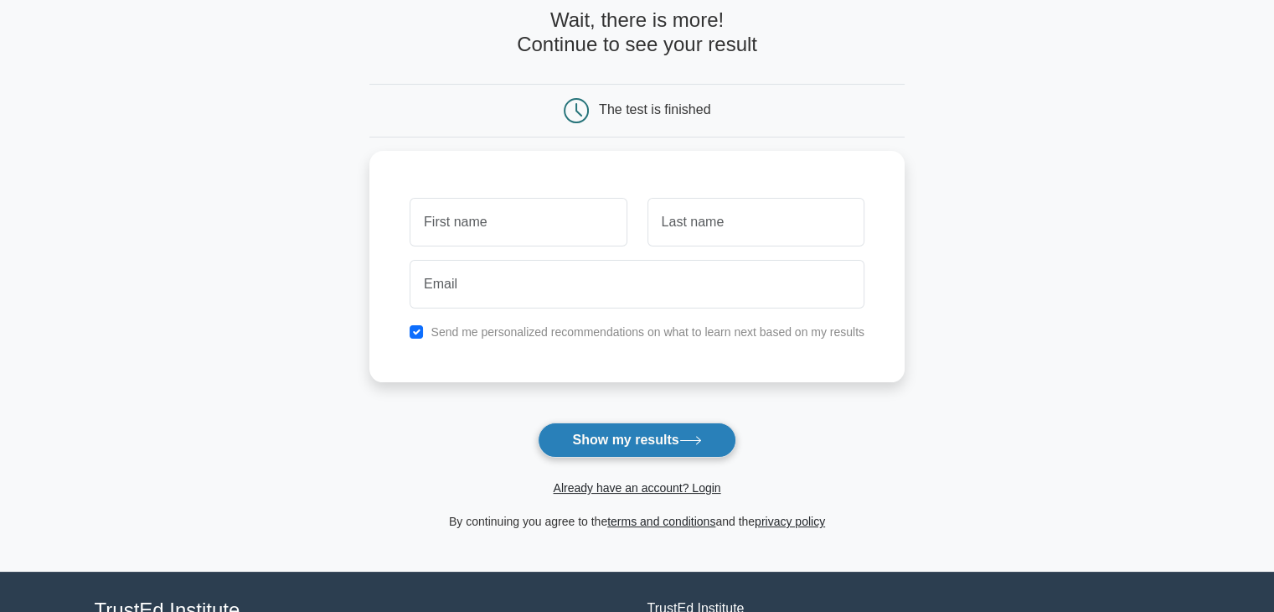
click at [684, 439] on button "Show my results" at bounding box center [637, 439] width 198 height 35
click at [712, 483] on link "Already have an account? Login" at bounding box center [637, 487] width 168 height 13
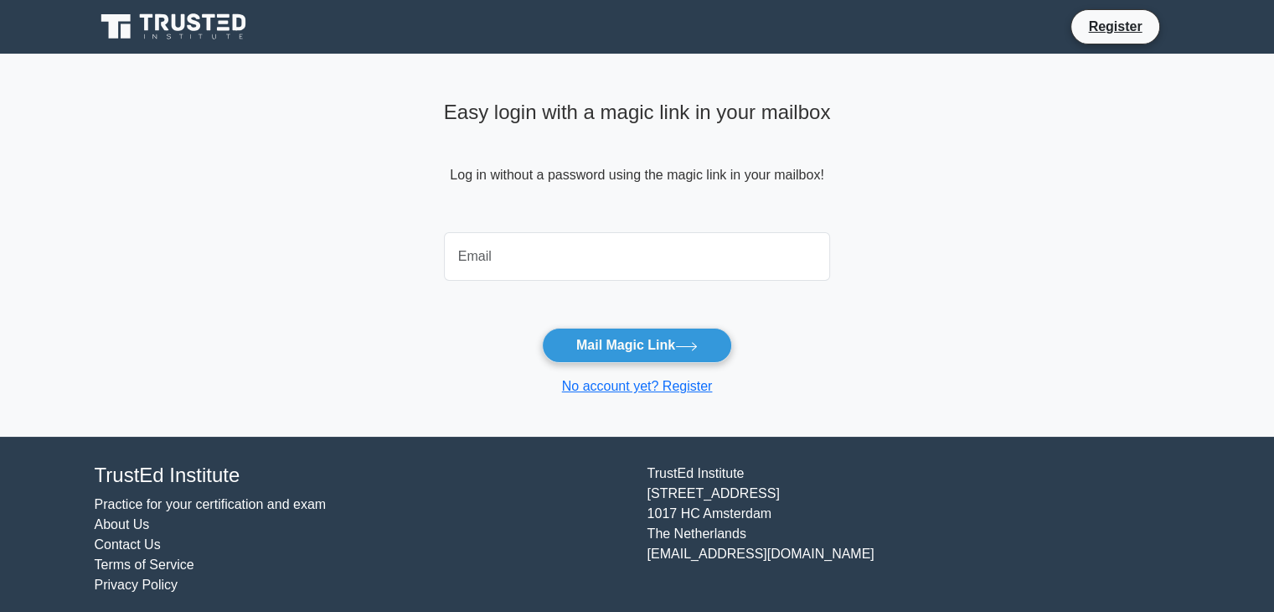
click at [629, 266] on input "email" at bounding box center [637, 256] width 387 height 49
type input "[EMAIL_ADDRESS][DOMAIN_NAME]"
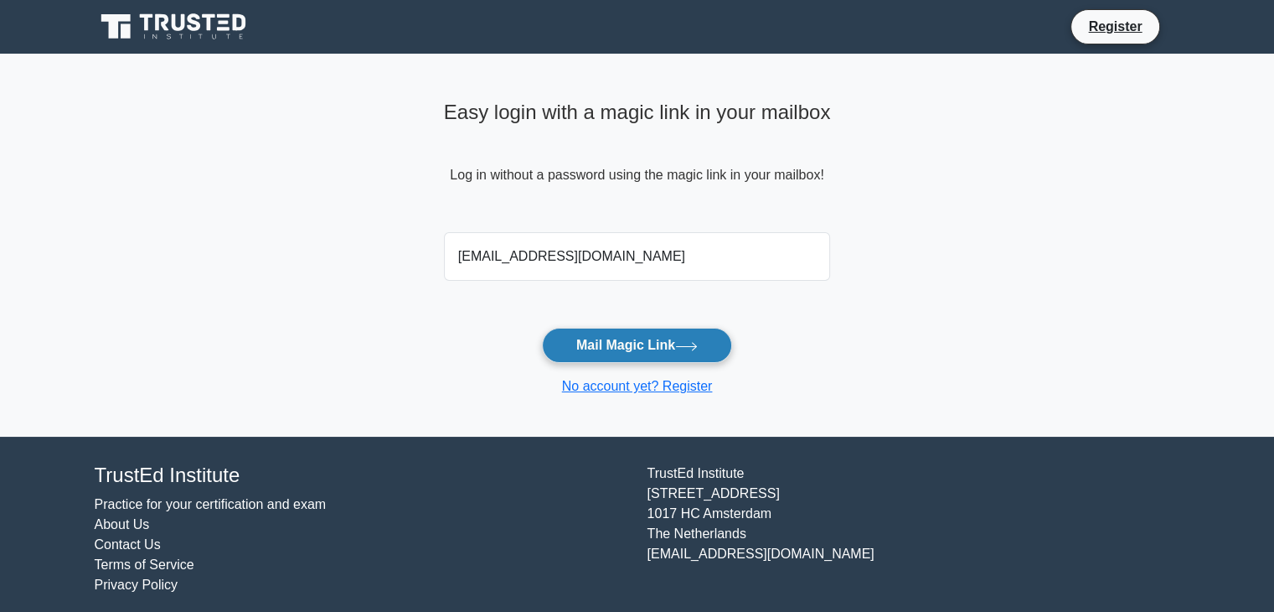
click at [616, 341] on button "Mail Magic Link" at bounding box center [637, 345] width 190 height 35
